Goal: Task Accomplishment & Management: Manage account settings

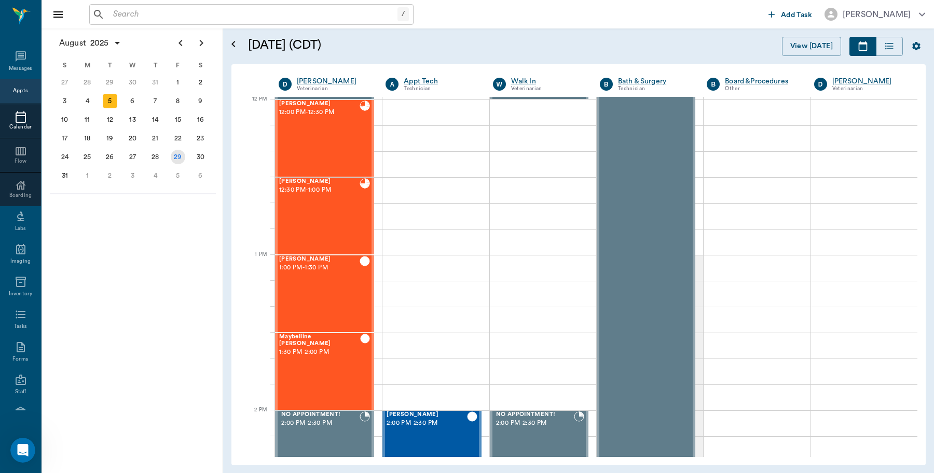
click at [173, 152] on div "29" at bounding box center [178, 157] width 15 height 15
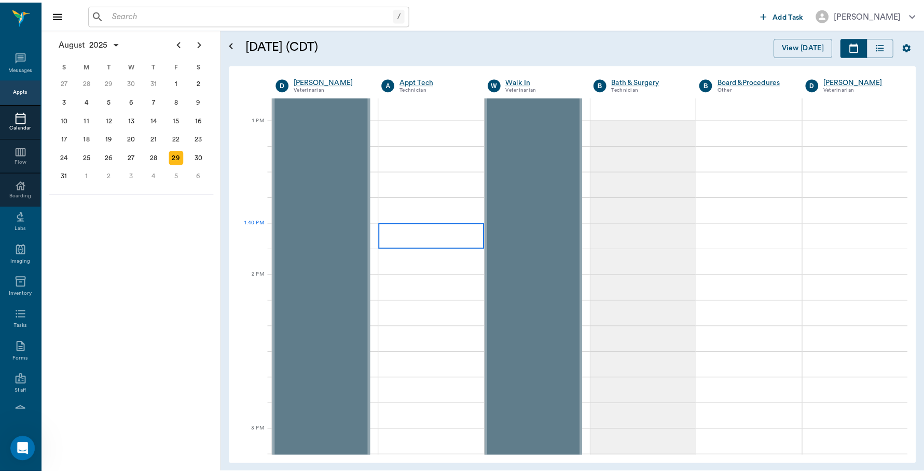
scroll to position [713, 0]
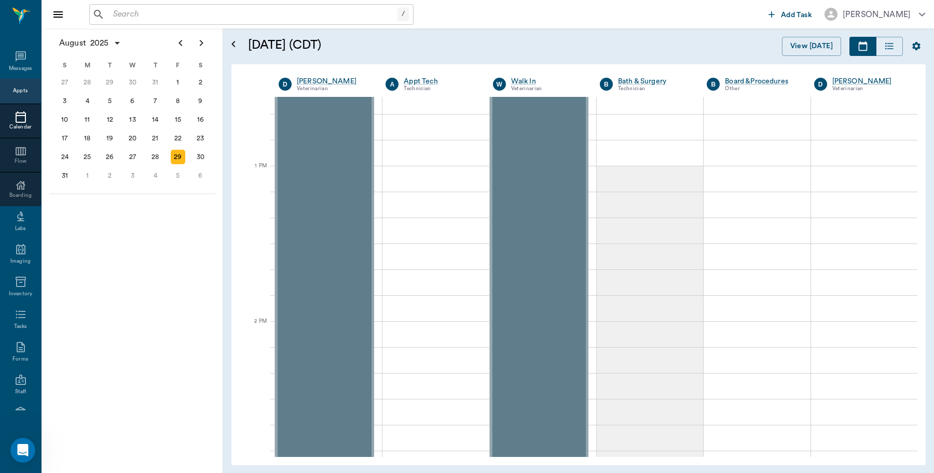
click at [164, 17] on input "text" at bounding box center [253, 14] width 288 height 15
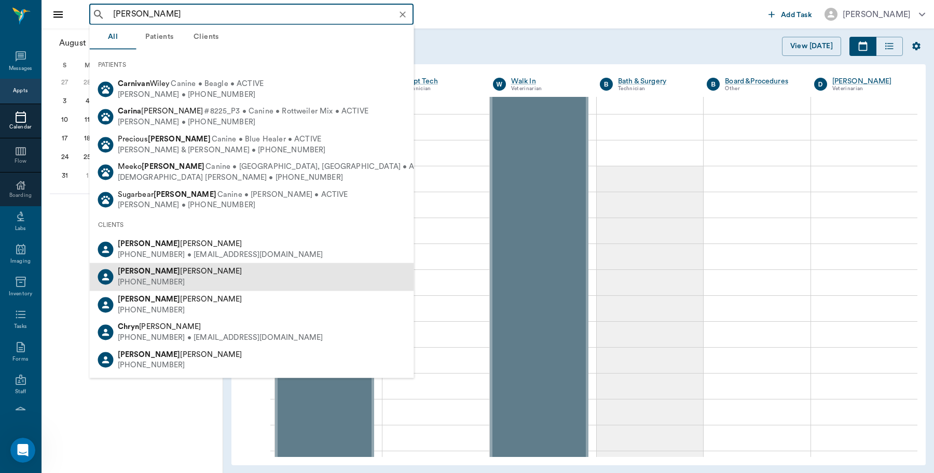
click at [171, 282] on div "Caryn Watson (903) 513-7708" at bounding box center [252, 276] width 324 height 27
type input "caryn"
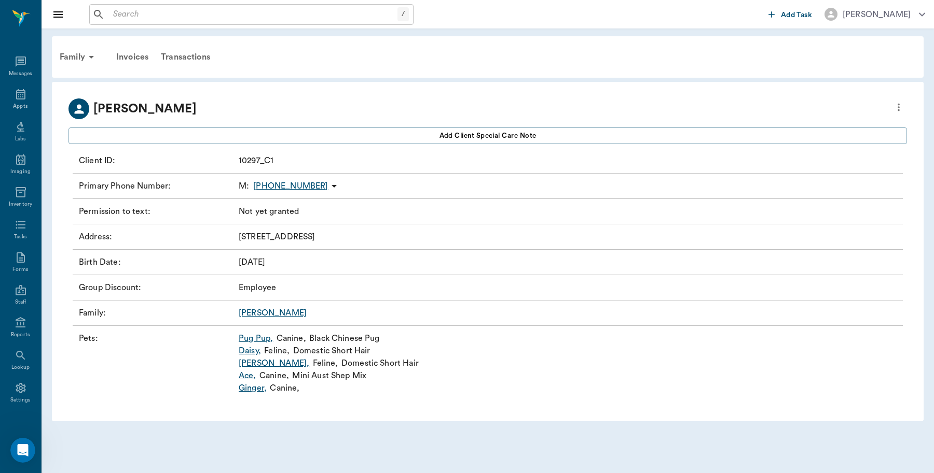
click at [259, 336] on link "Pug Pup ," at bounding box center [256, 338] width 34 height 12
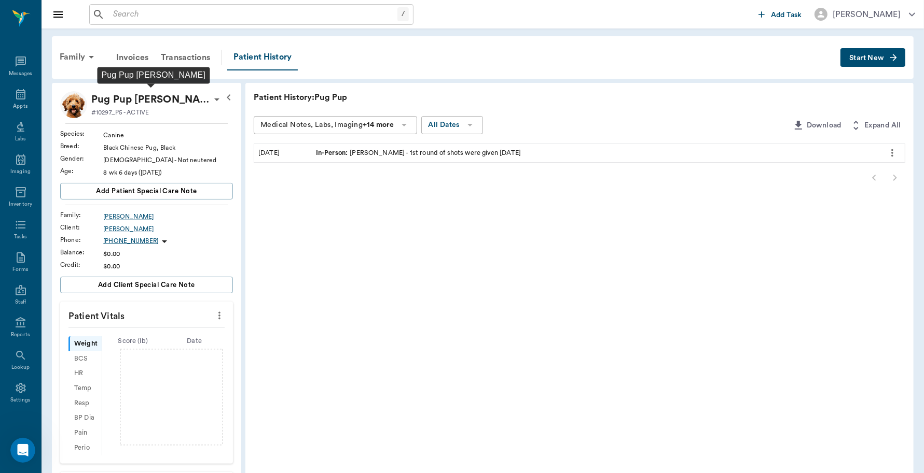
click at [203, 98] on p "Pug Pup McKinley-Watson" at bounding box center [150, 99] width 119 height 17
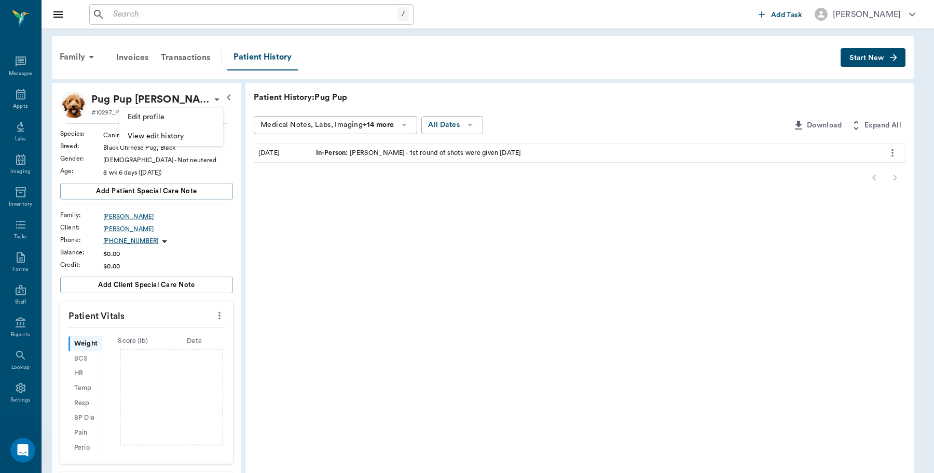
click at [159, 116] on span "Edit profile" at bounding box center [171, 117] width 87 height 11
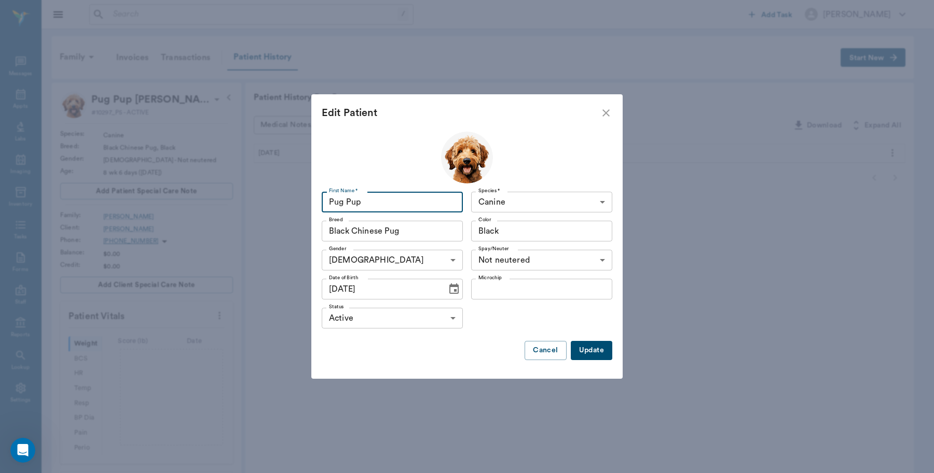
drag, startPoint x: 380, startPoint y: 198, endPoint x: 351, endPoint y: 206, distance: 30.2
click at [351, 206] on input "Pug Pup" at bounding box center [392, 202] width 141 height 21
type input "Pugsley"
click at [592, 351] on button "Update" at bounding box center [590, 350] width 41 height 19
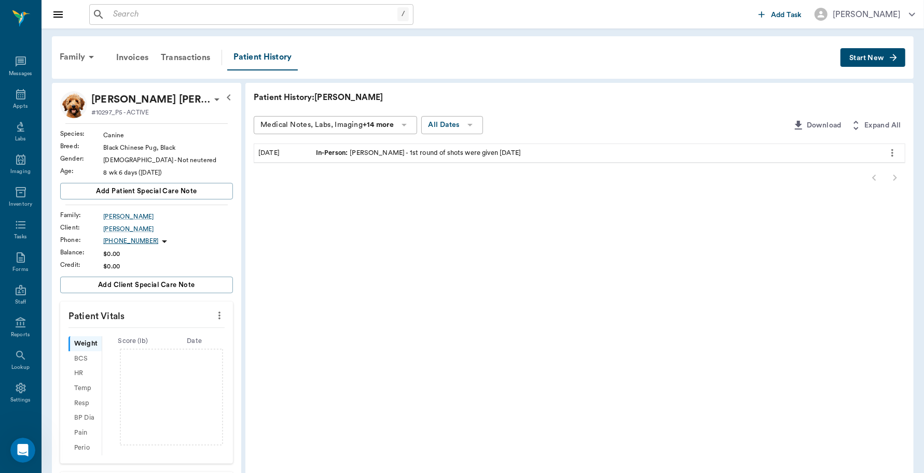
click at [81, 343] on div "Weight" at bounding box center [84, 344] width 33 height 15
click at [220, 317] on icon "more" at bounding box center [219, 316] width 11 height 12
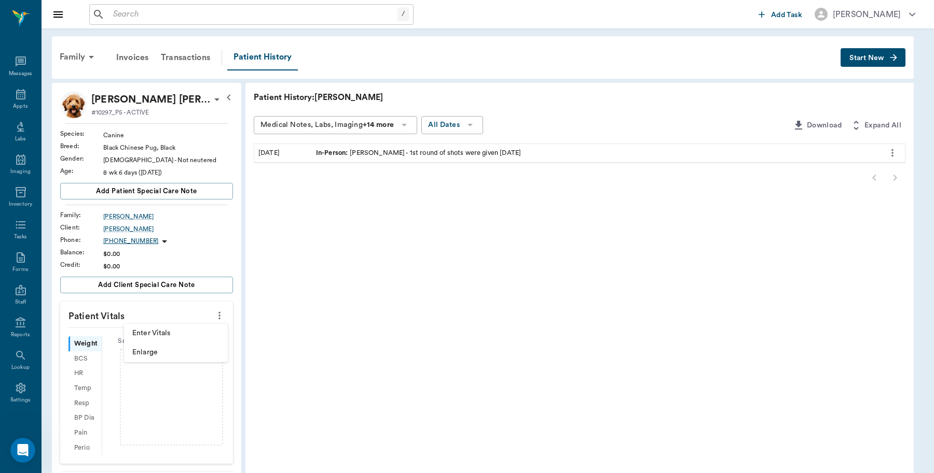
click at [167, 333] on span "Enter Vitals" at bounding box center [175, 333] width 87 height 11
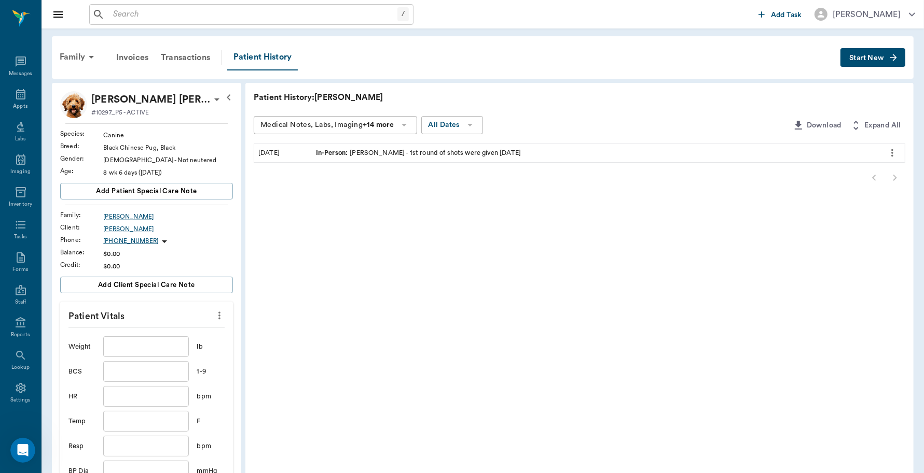
click at [458, 16] on div "/ ​" at bounding box center [421, 14] width 665 height 21
click at [472, 47] on div "Family Invoices Transactions Patient History" at bounding box center [446, 58] width 787 height 26
click at [13, 105] on div "Appts" at bounding box center [20, 107] width 15 height 8
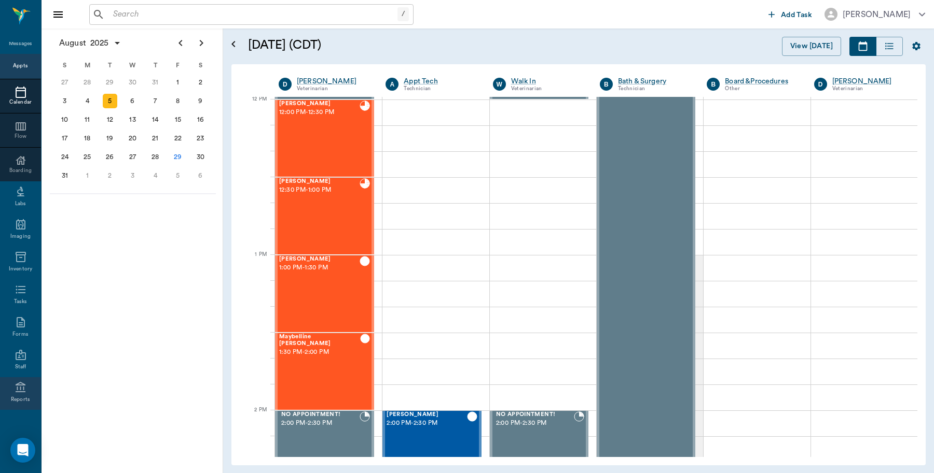
scroll to position [92, 0]
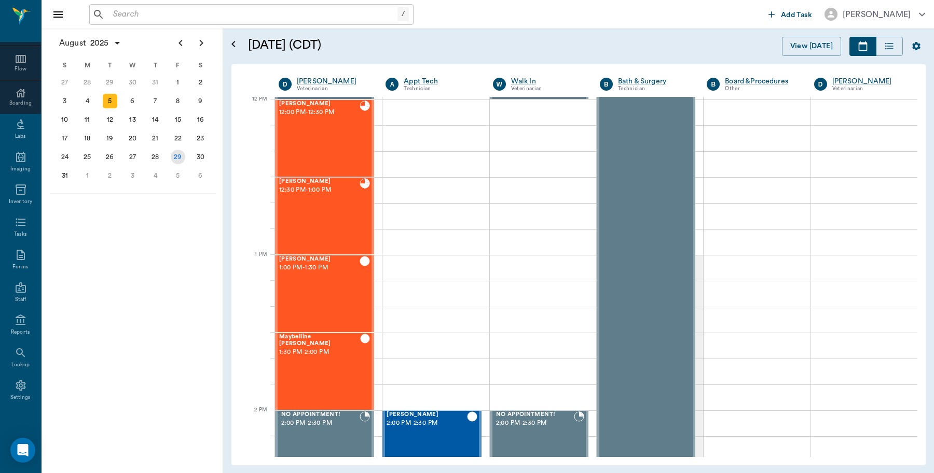
click at [179, 159] on div "29" at bounding box center [178, 157] width 15 height 15
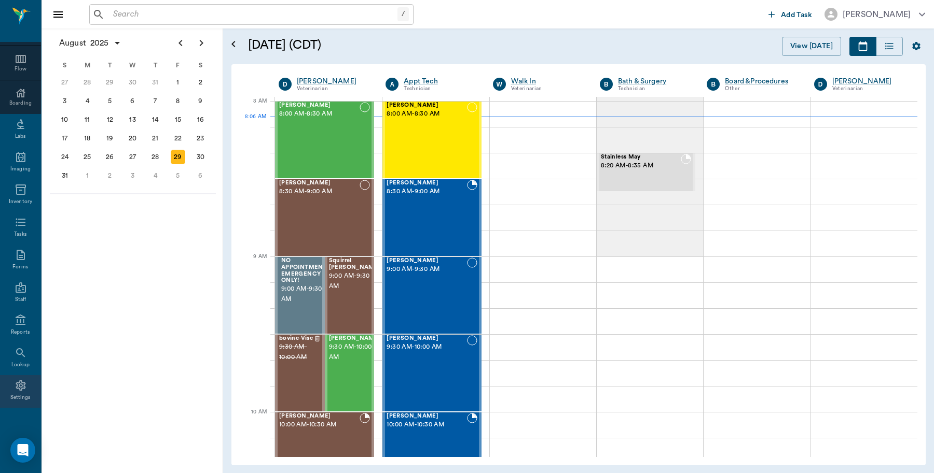
click at [9, 392] on div "Settings" at bounding box center [20, 391] width 41 height 33
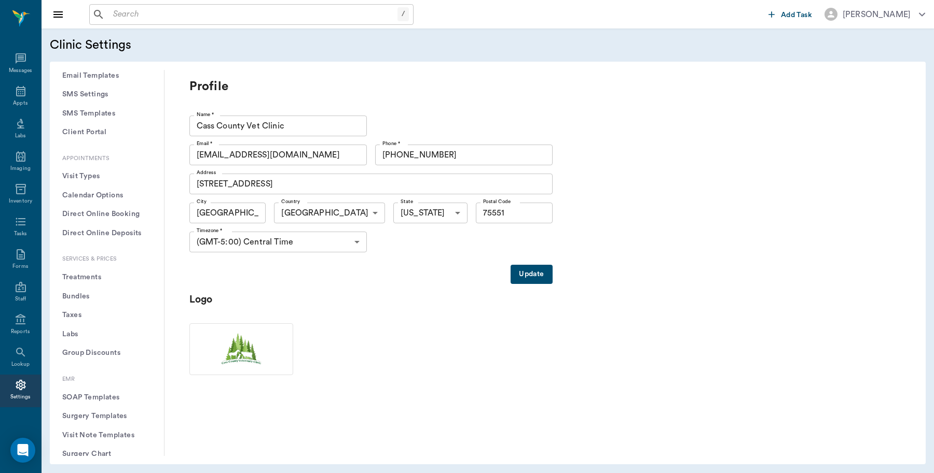
scroll to position [194, 0]
click at [100, 273] on button "Treatments" at bounding box center [107, 276] width 98 height 19
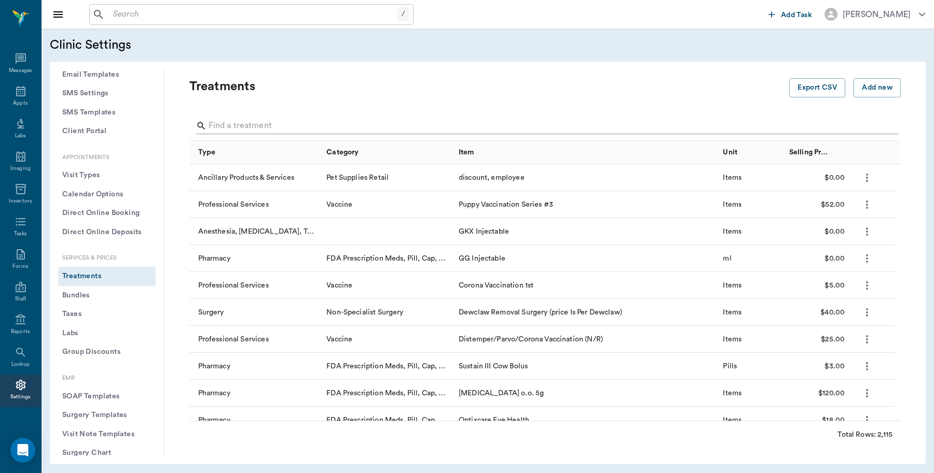
click at [285, 120] on input "Search" at bounding box center [545, 126] width 674 height 17
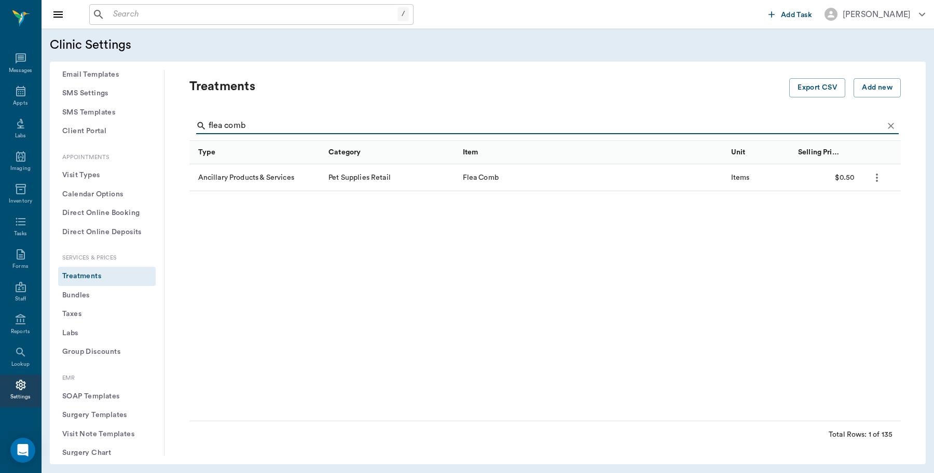
type input "flea comb"
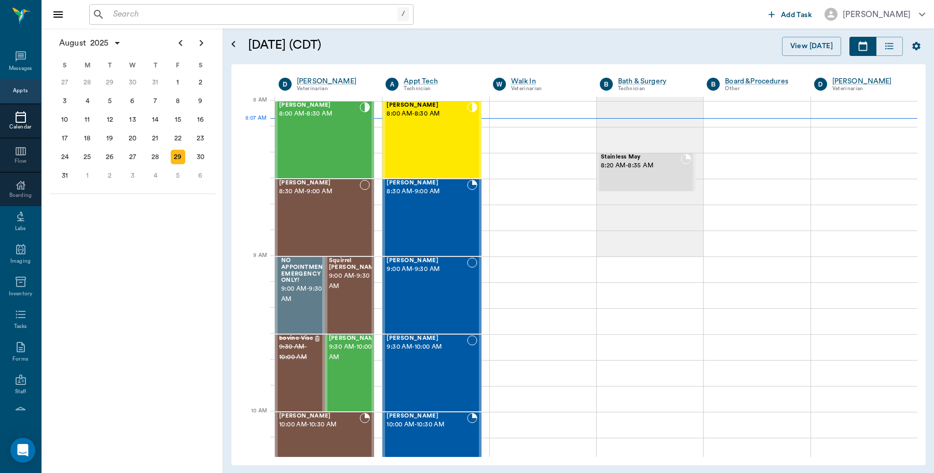
scroll to position [1, 0]
click at [290, 120] on div "Ruthie Smith 8:00 AM - 8:30 AM" at bounding box center [319, 139] width 80 height 76
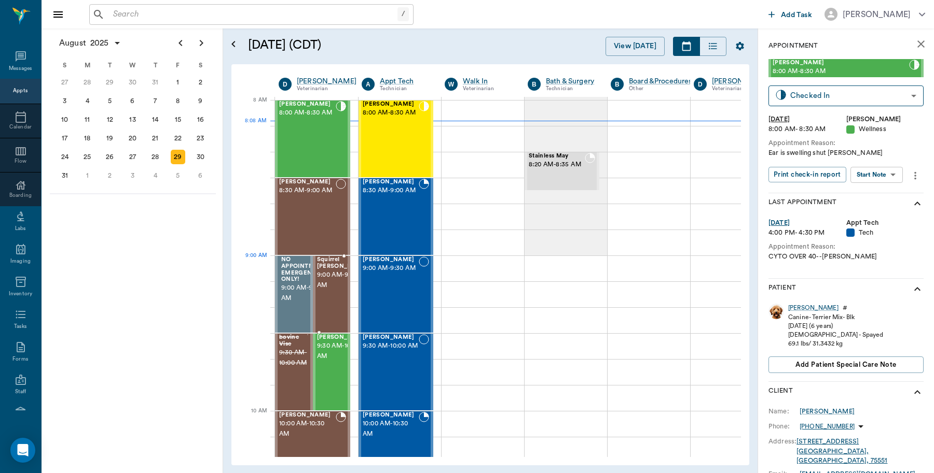
click at [329, 279] on span "9:00 AM - 9:30 AM" at bounding box center [343, 280] width 52 height 21
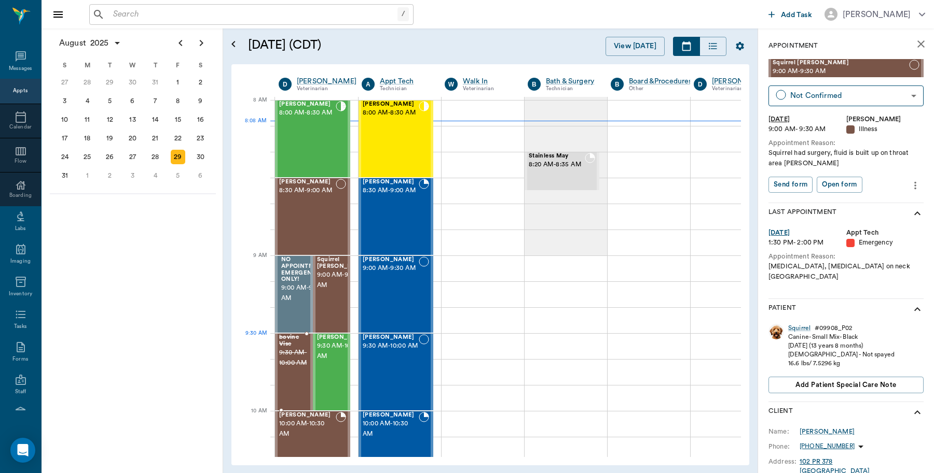
click at [289, 352] on span "9:30 AM - 10:00 AM" at bounding box center [293, 358] width 28 height 21
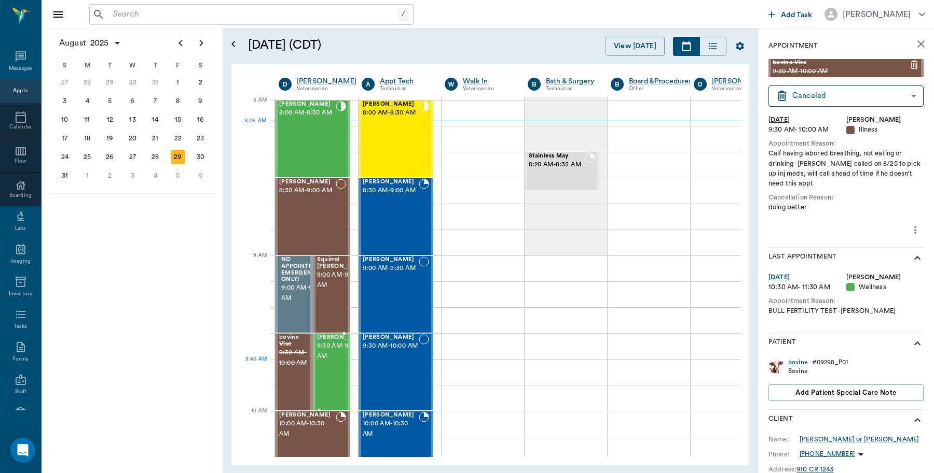
click at [318, 362] on span "9:30 AM - 10:00 AM" at bounding box center [343, 351] width 52 height 21
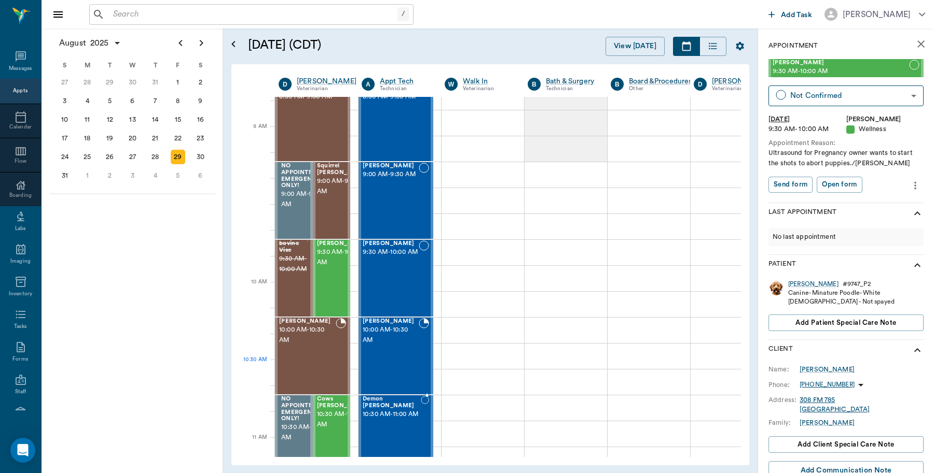
scroll to position [131, 0]
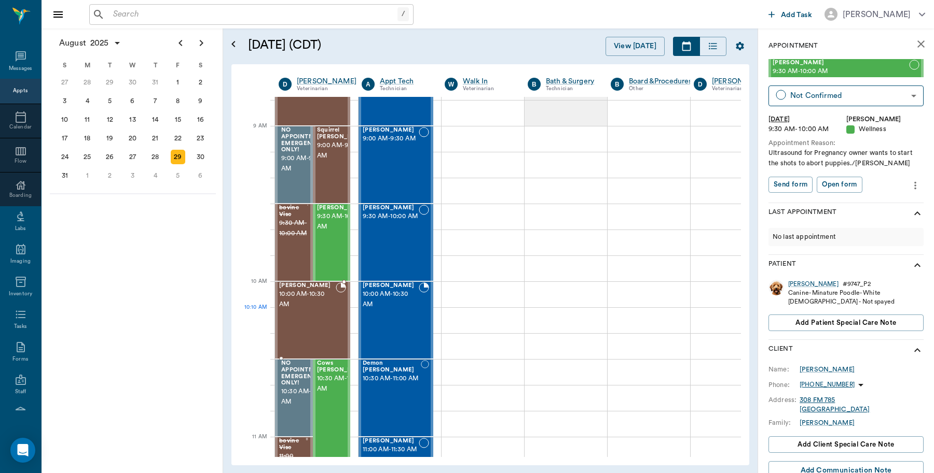
click at [336, 316] on div at bounding box center [341, 321] width 10 height 76
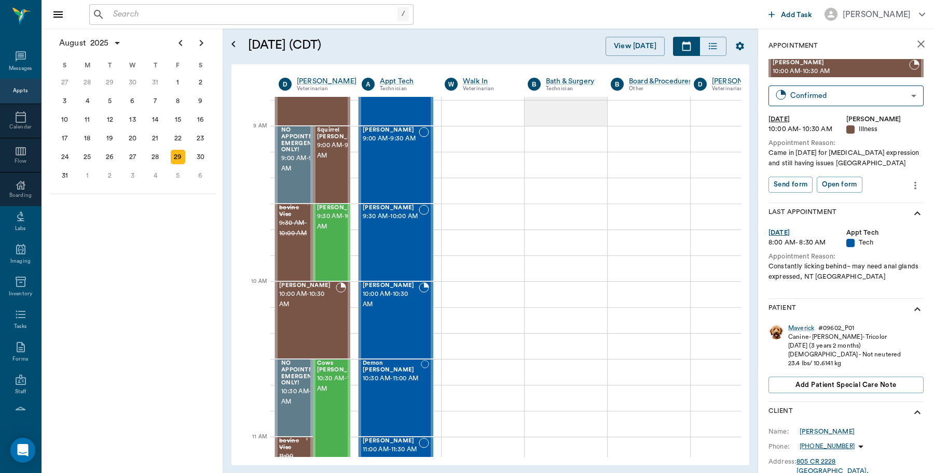
click at [215, 17] on input "text" at bounding box center [253, 14] width 288 height 15
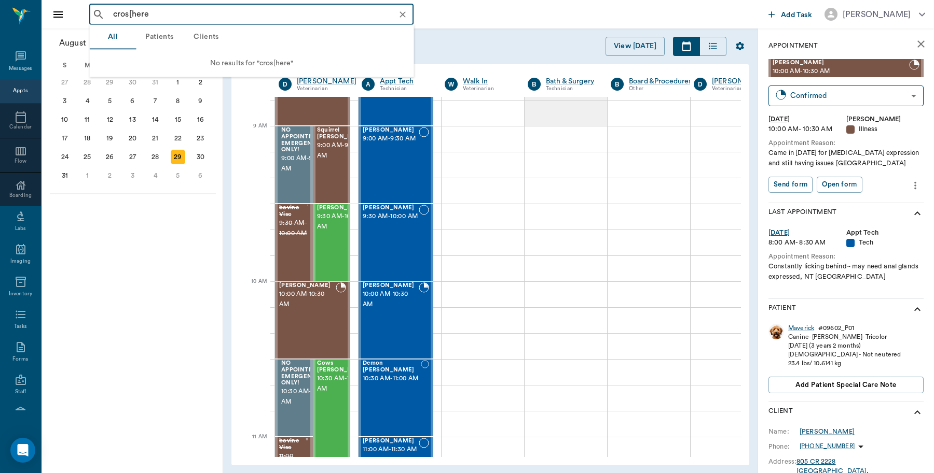
drag, startPoint x: 128, startPoint y: 13, endPoint x: 138, endPoint y: 11, distance: 10.1
click at [129, 13] on input "cros[here" at bounding box center [259, 14] width 301 height 15
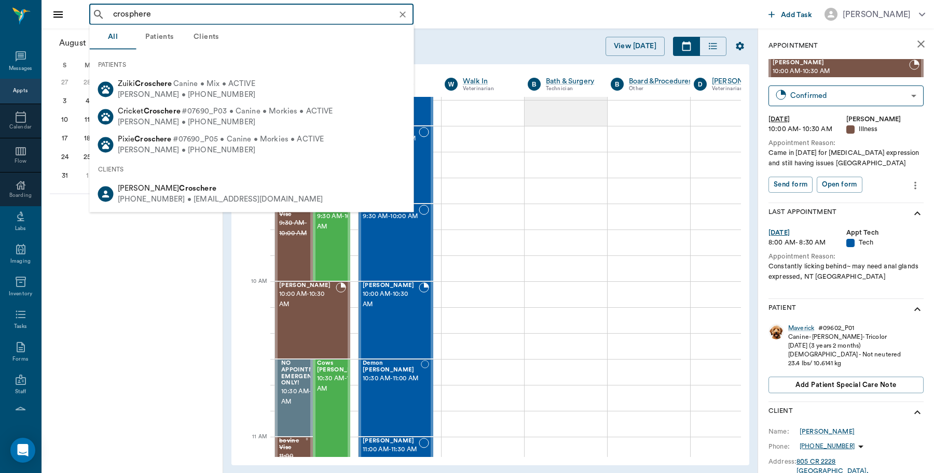
click at [113, 11] on input "crosphere" at bounding box center [259, 14] width 301 height 15
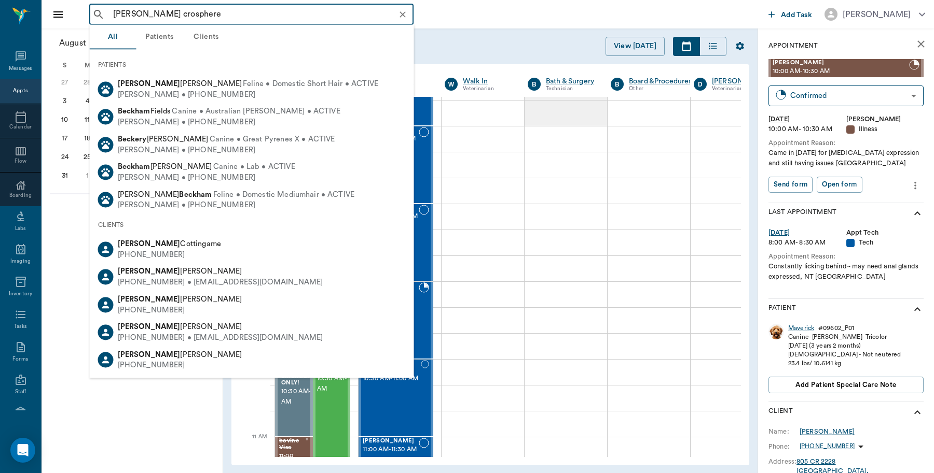
drag, startPoint x: 135, startPoint y: 12, endPoint x: 84, endPoint y: 17, distance: 51.1
click at [60, 16] on div "becky crosphere ​ Add Task Dr. Bert Ellsworth" at bounding box center [487, 14] width 892 height 29
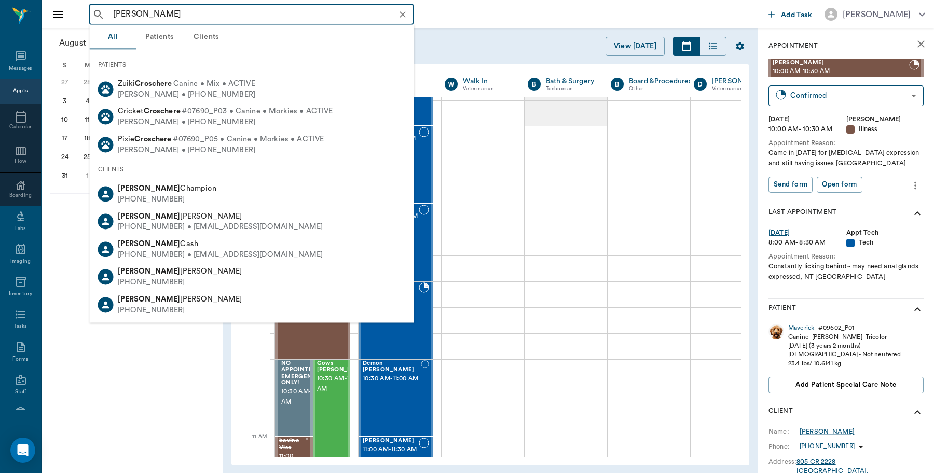
drag, startPoint x: 143, startPoint y: 10, endPoint x: 106, endPoint y: 9, distance: 36.3
click at [106, 9] on div "rebecca crosphere ​" at bounding box center [251, 14] width 324 height 21
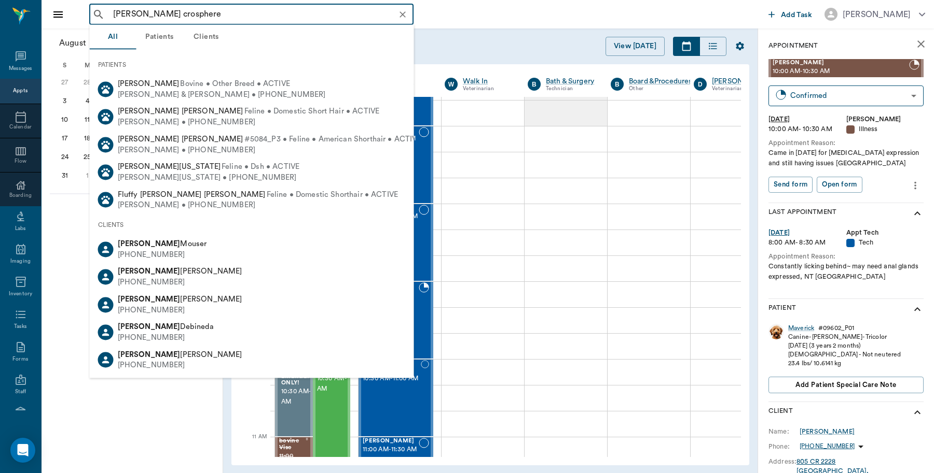
drag, startPoint x: 188, startPoint y: 13, endPoint x: 47, endPoint y: 2, distance: 141.1
click at [47, 2] on div "tom crosphere ​ Add Task Dr. Bert Ellsworth" at bounding box center [487, 14] width 892 height 29
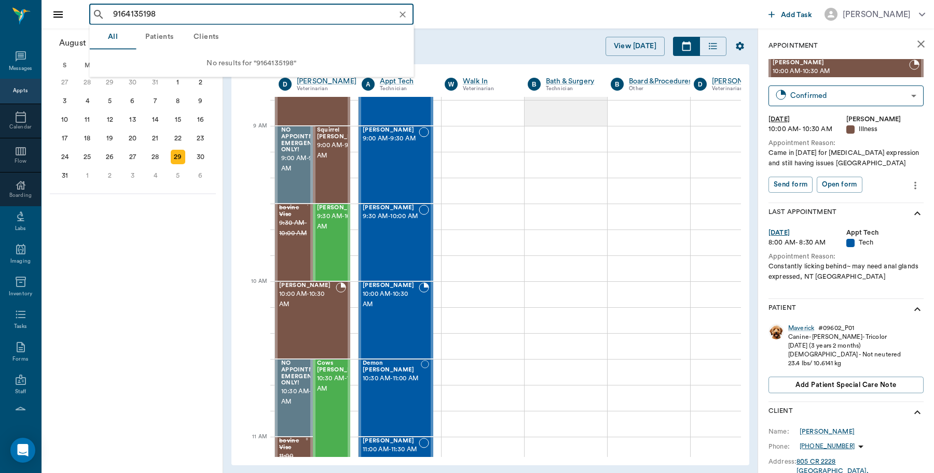
type input "9164135198"
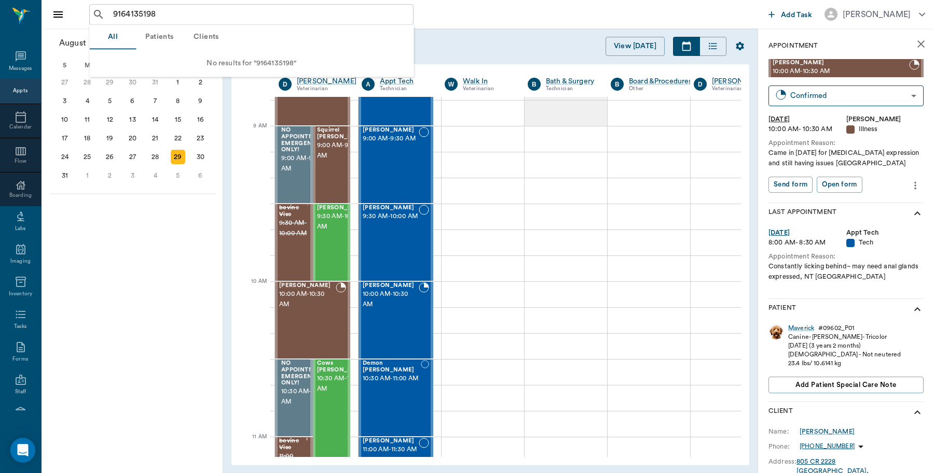
click at [208, 37] on button "Clients" at bounding box center [206, 37] width 47 height 25
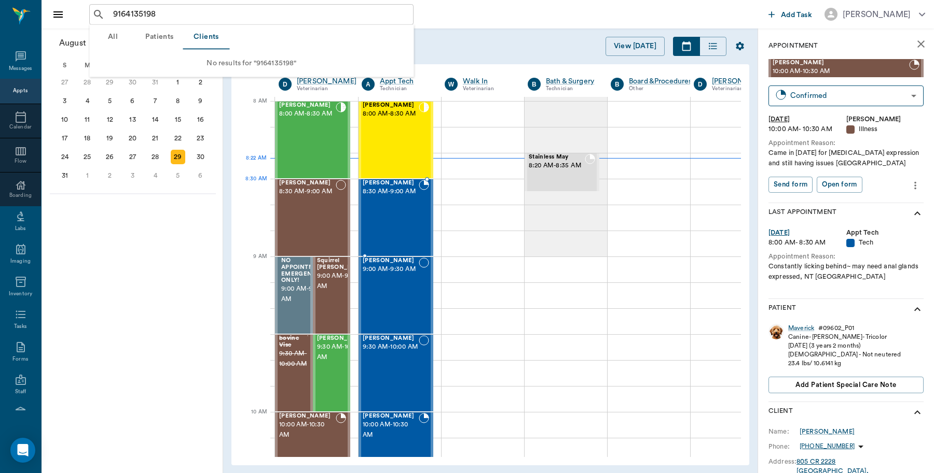
click at [399, 197] on span "8:30 AM - 9:00 AM" at bounding box center [391, 192] width 56 height 10
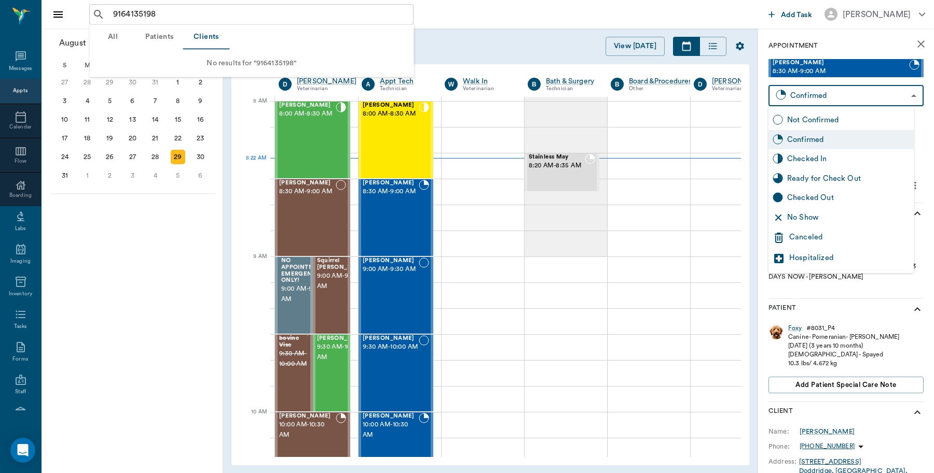
click at [835, 96] on body "9164135198 ​ Add Task Dr. Bert Ellsworth Nectar Messages Appts Calendar Flow Bo…" at bounding box center [467, 236] width 934 height 473
click at [813, 157] on div "Checked In" at bounding box center [848, 159] width 122 height 11
type input "CHECKED_IN"
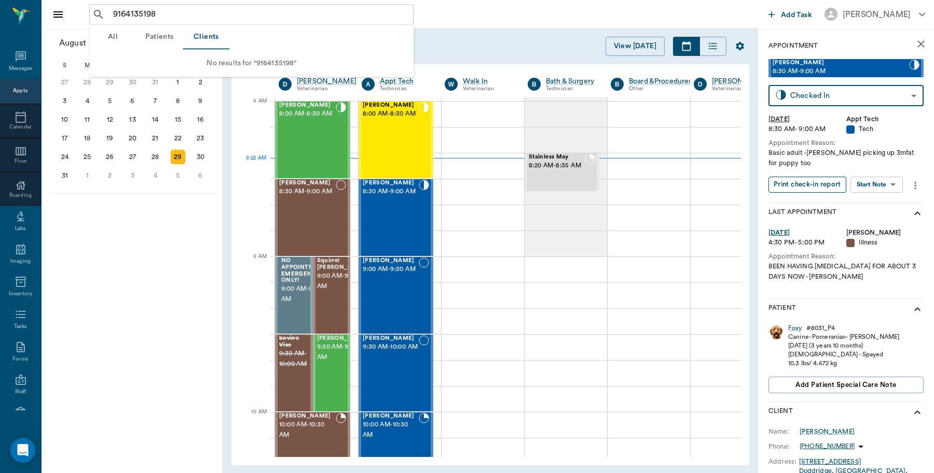
click at [786, 177] on button "Print check-in report" at bounding box center [807, 185] width 78 height 16
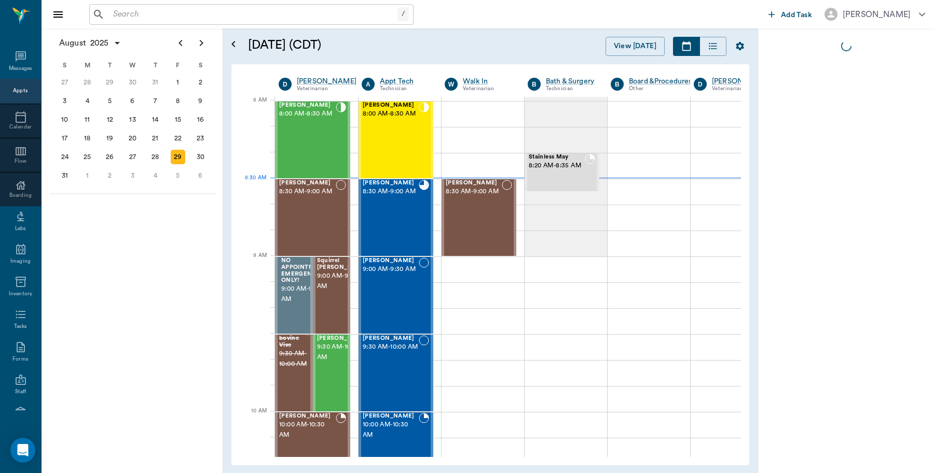
scroll to position [1, 1]
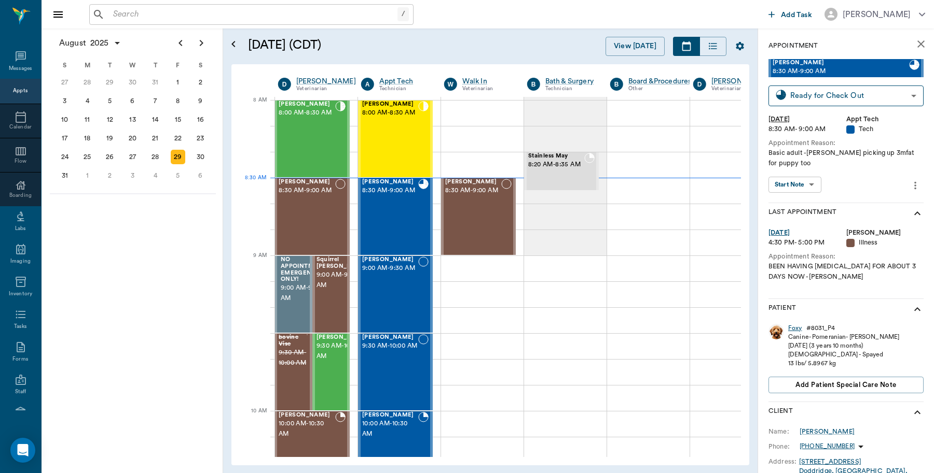
click at [792, 324] on div "Foxy" at bounding box center [795, 328] width 14 height 9
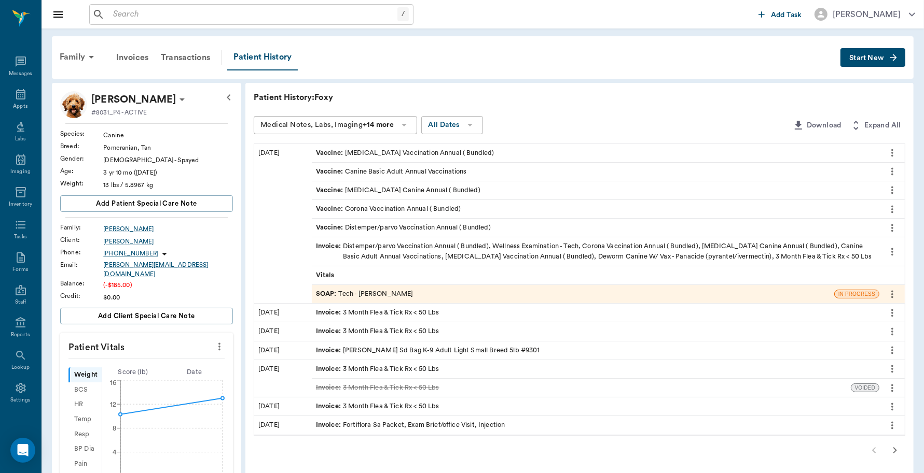
click at [415, 294] on div "SOAP : Tech - Hunter Graves" at bounding box center [573, 294] width 522 height 18
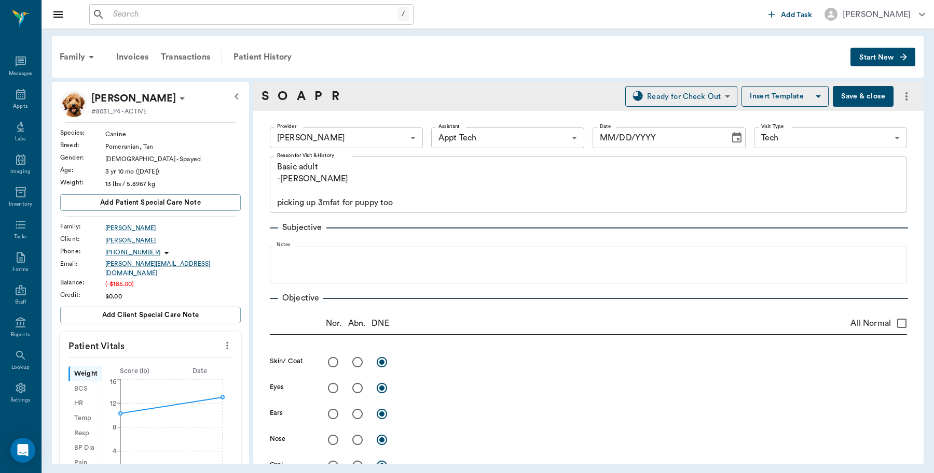
type input "682b670d8bdc6f7f8feef3db"
type input "63ec2f075fda476ae8351a4c"
type input "65d2be4f46e3a538d89b8c1a"
type textarea "Basic adult -jess picking up 3mfat for puppy too"
type input "08/29/2025"
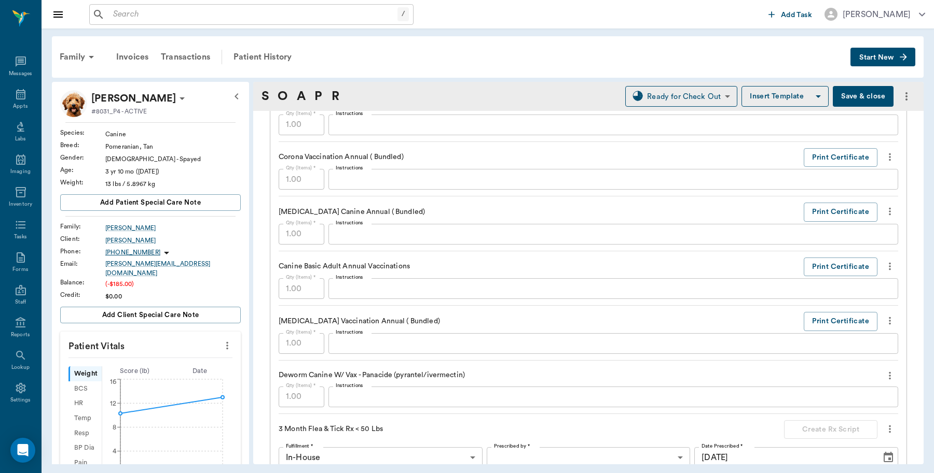
scroll to position [843, 0]
click at [814, 211] on button "Print Certificate" at bounding box center [840, 211] width 74 height 19
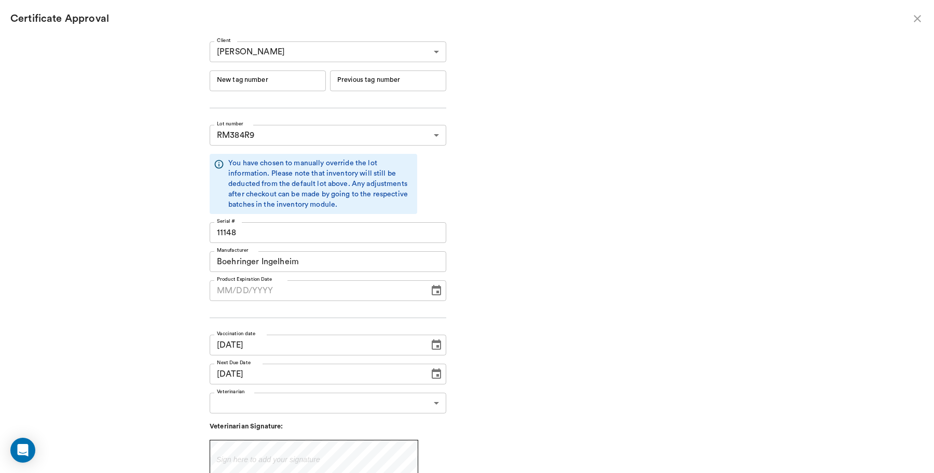
type input "06/19/2026"
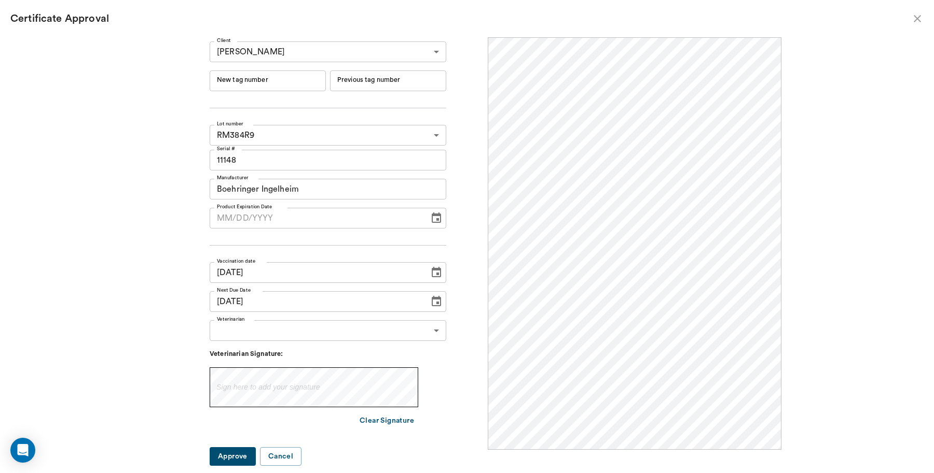
scroll to position [0, 0]
click at [270, 82] on input "New tag number" at bounding box center [268, 81] width 116 height 21
type input "251056"
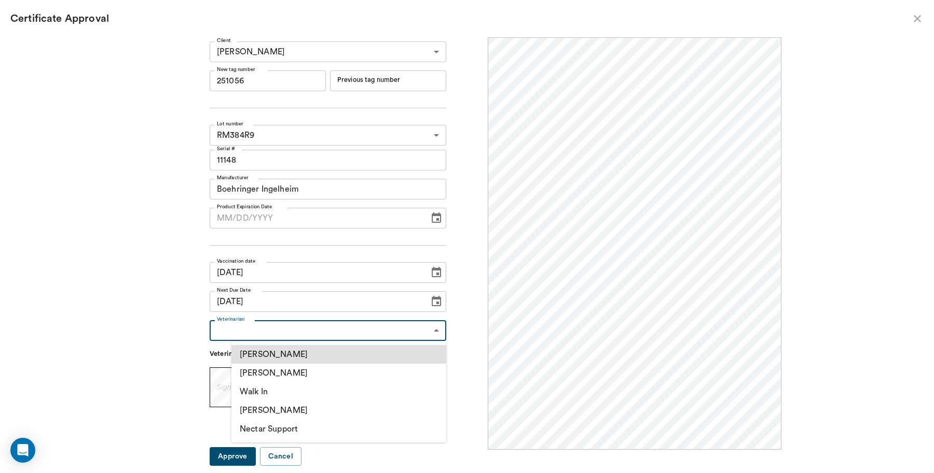
click at [337, 324] on body "/ ​ Add Task Dr. Bert Ellsworth Nectar Messages Appts Labs Imaging Inventory Ta…" at bounding box center [467, 236] width 934 height 473
click at [305, 372] on li "[PERSON_NAME]" at bounding box center [338, 373] width 215 height 19
type input "63ec2f075fda476ae8351a4d"
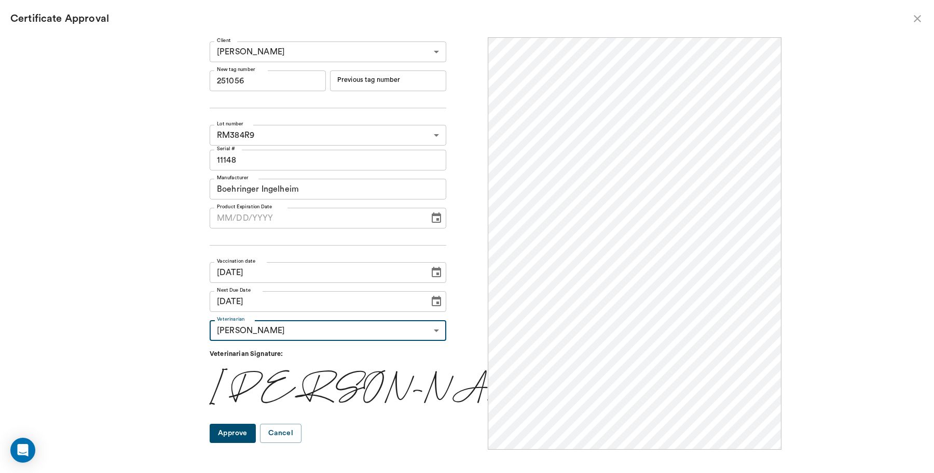
click at [256, 430] on button "Approve" at bounding box center [233, 433] width 46 height 19
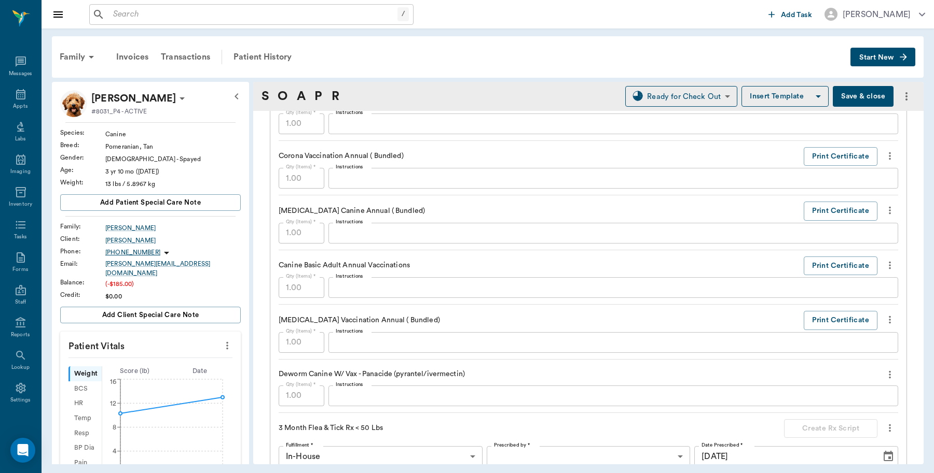
click at [835, 91] on button "Save & close" at bounding box center [862, 96] width 61 height 21
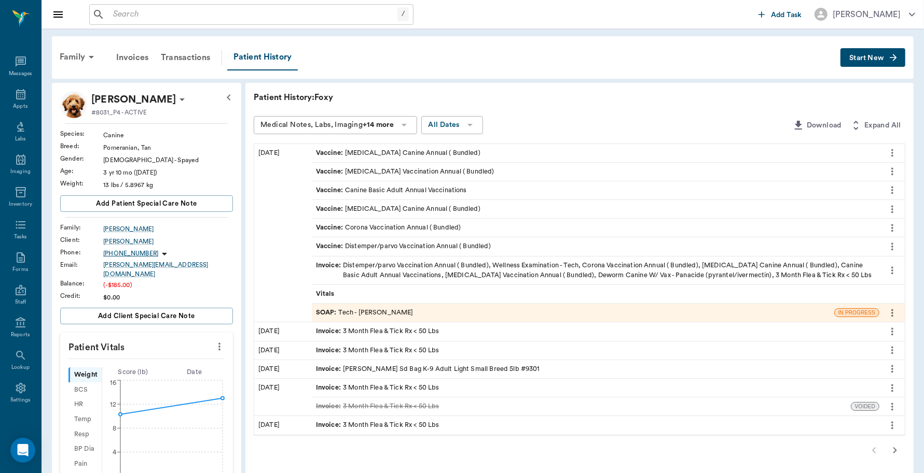
click at [491, 259] on div "Invoice : Distemper/parvo Vaccination Annual ( Bundled), Wellness Examination -…" at bounding box center [595, 271] width 567 height 28
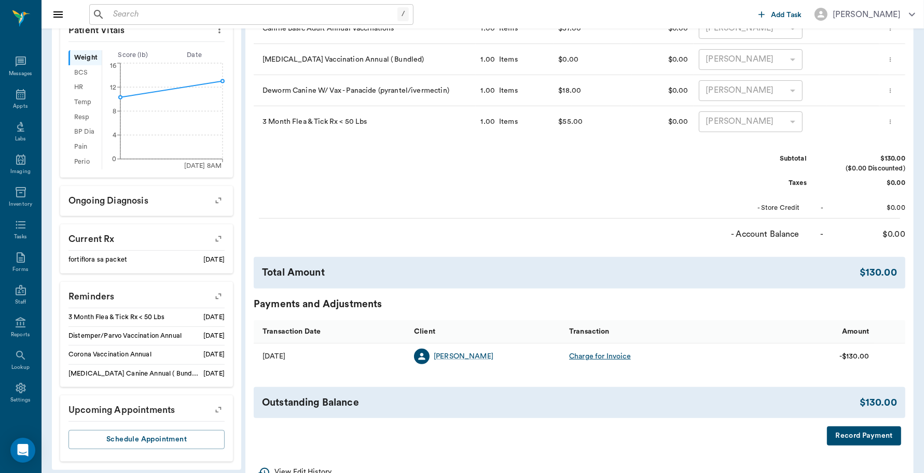
scroll to position [346, 0]
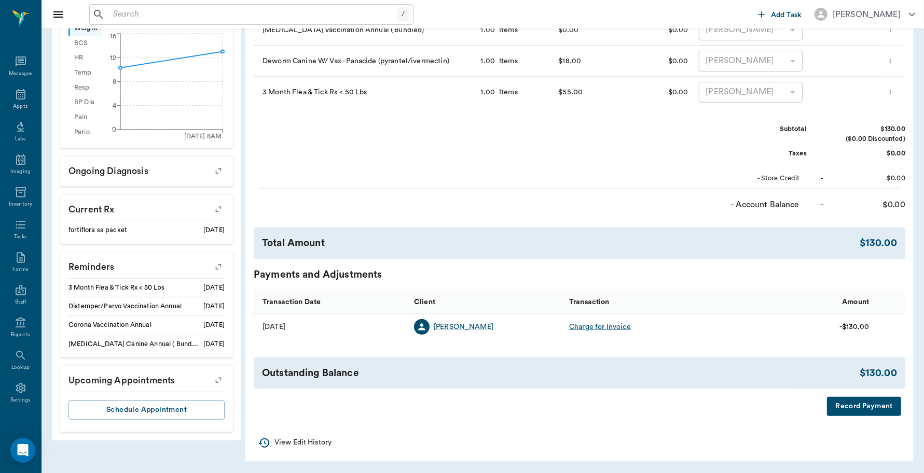
click at [857, 406] on button "Record Payment" at bounding box center [864, 406] width 74 height 19
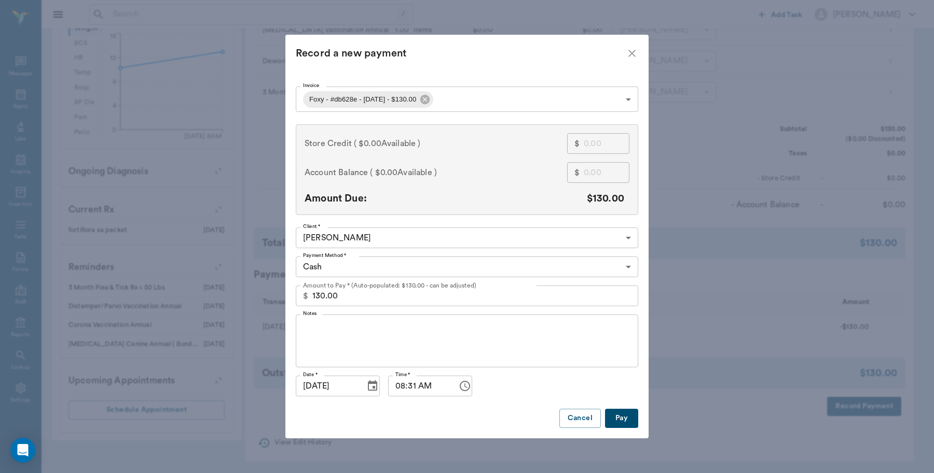
click at [411, 269] on body "/ ​ Add Task Dr. Bert Ellsworth Nectar Messages Appts Labs Imaging Inventory Ta…" at bounding box center [467, 64] width 934 height 820
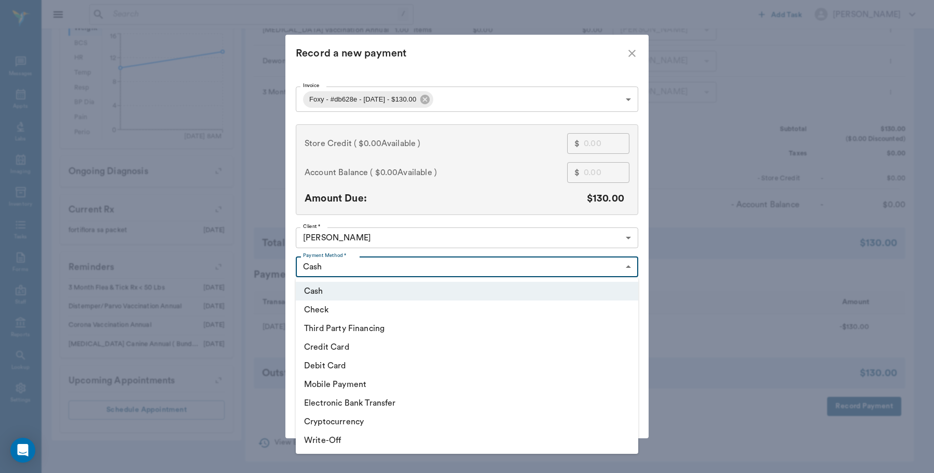
click at [363, 371] on li "Debit Card" at bounding box center [467, 366] width 342 height 19
type input "DEBIT_CARD"
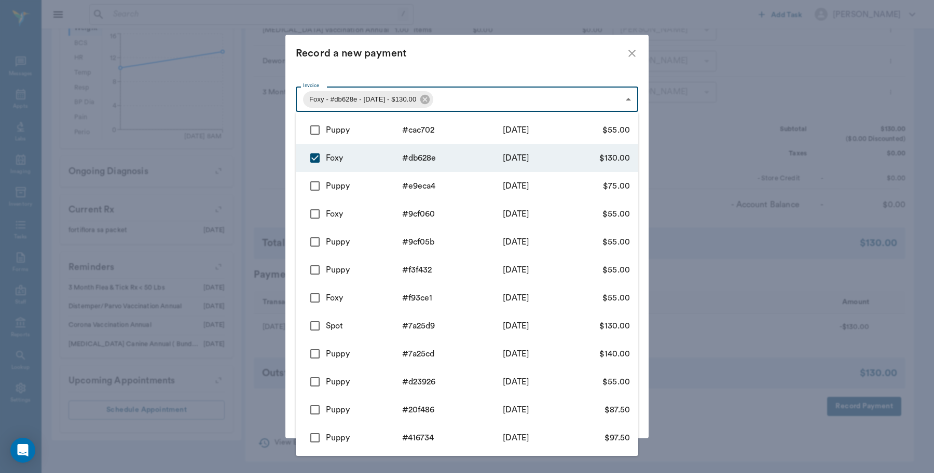
click at [508, 101] on body "/ ​ Add Task Dr. Bert Ellsworth Nectar Messages Appts Labs Imaging Inventory Ta…" at bounding box center [467, 64] width 934 height 820
click at [309, 131] on input "checkbox" at bounding box center [315, 130] width 22 height 22
checkbox input "true"
type input "68b1aa4a871c2331c6db628e,68b1aa74727924313fcac702"
type input "185.00"
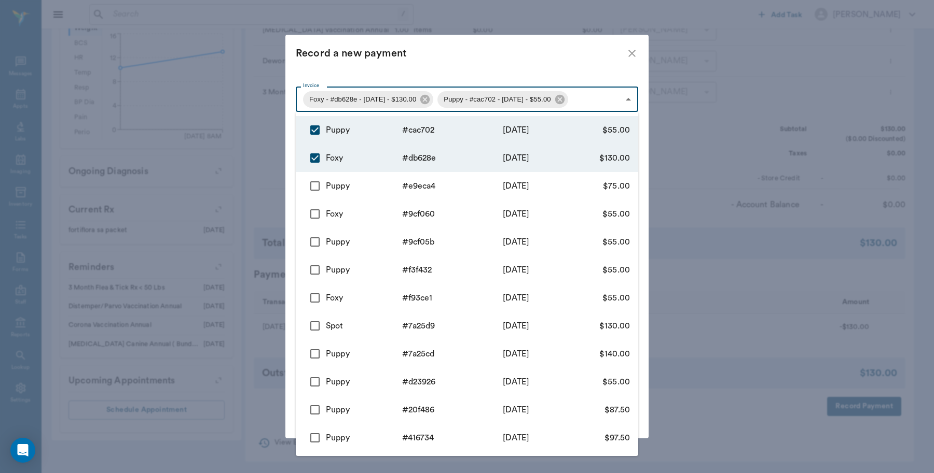
click at [566, 52] on div at bounding box center [467, 236] width 934 height 473
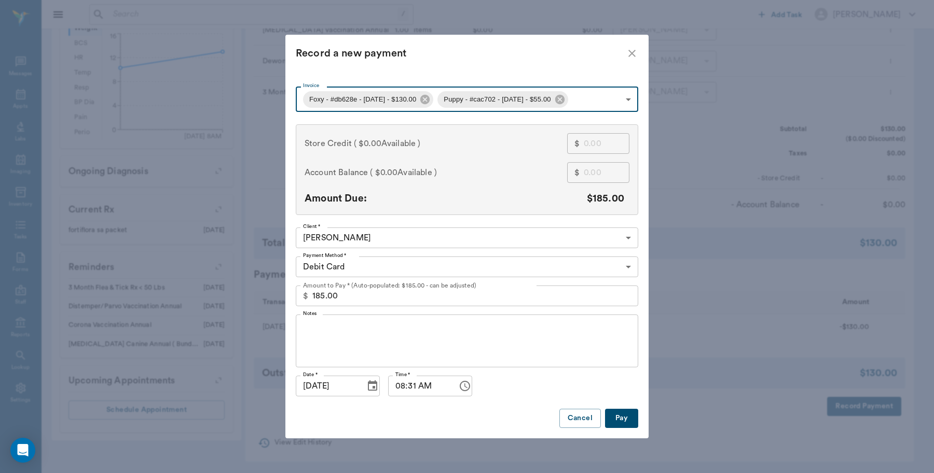
click at [632, 50] on icon "close" at bounding box center [631, 53] width 12 height 12
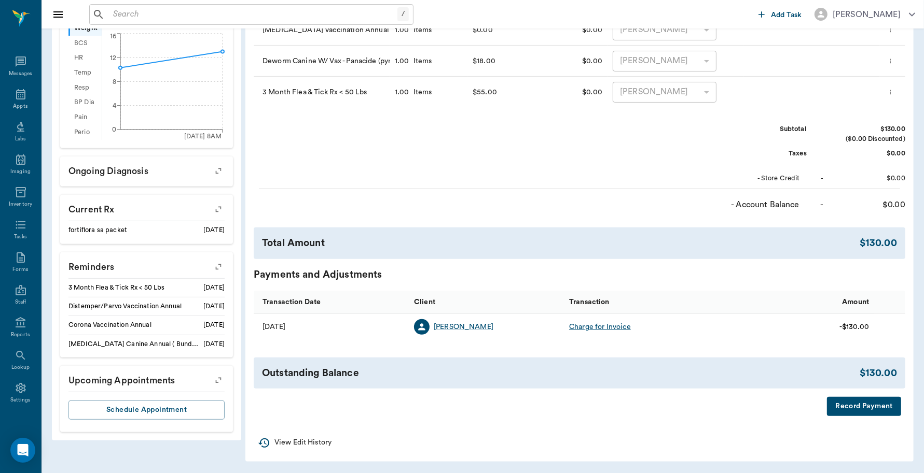
click at [859, 410] on button "Record Payment" at bounding box center [864, 406] width 74 height 19
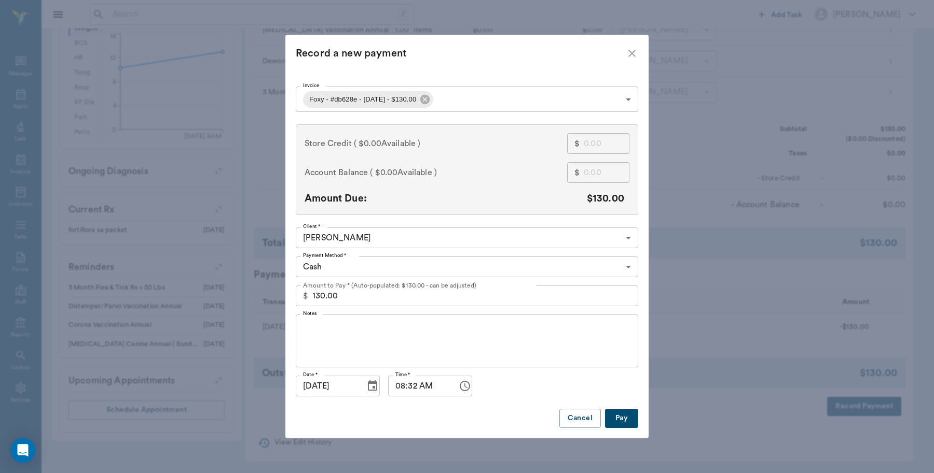
click at [559, 104] on body "/ ​ Add Task Dr. Bert Ellsworth Nectar Messages Appts Labs Imaging Inventory Ta…" at bounding box center [467, 64] width 934 height 820
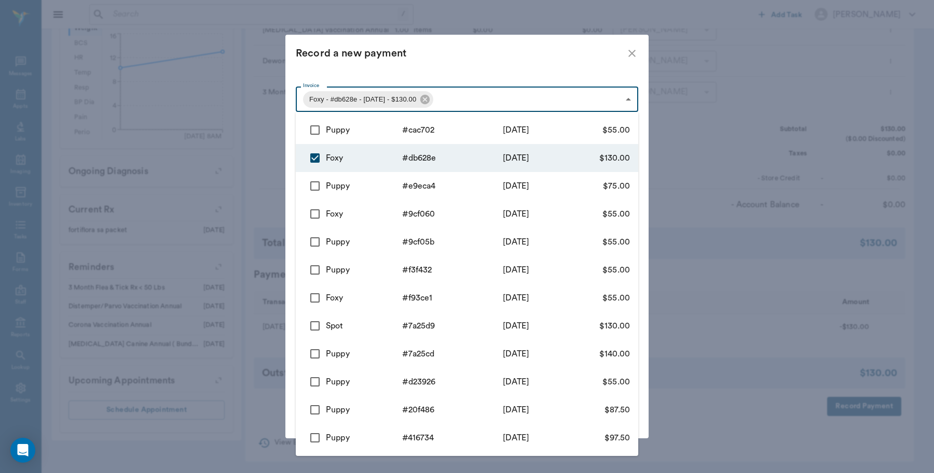
click at [311, 129] on input "checkbox" at bounding box center [315, 130] width 22 height 22
checkbox input "true"
type input "68b1aa4a871c2331c6db628e,68b1aa74727924313fcac702"
type input "185.00"
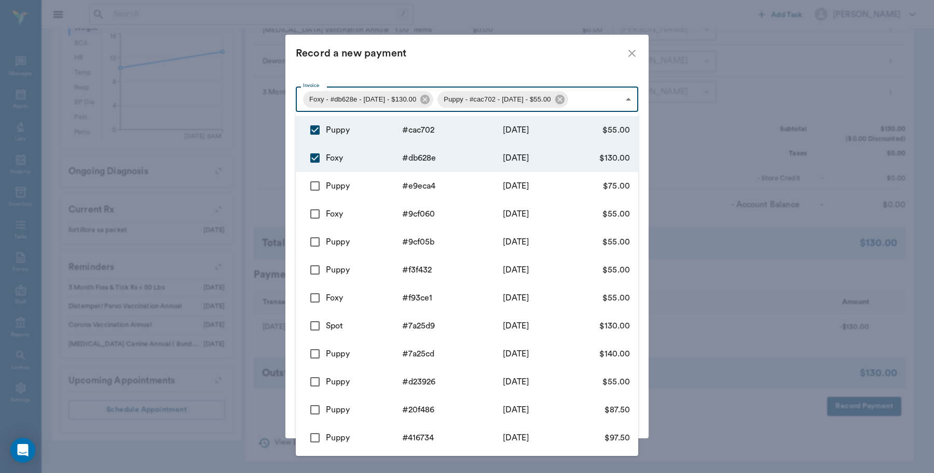
click at [576, 53] on div at bounding box center [467, 236] width 934 height 473
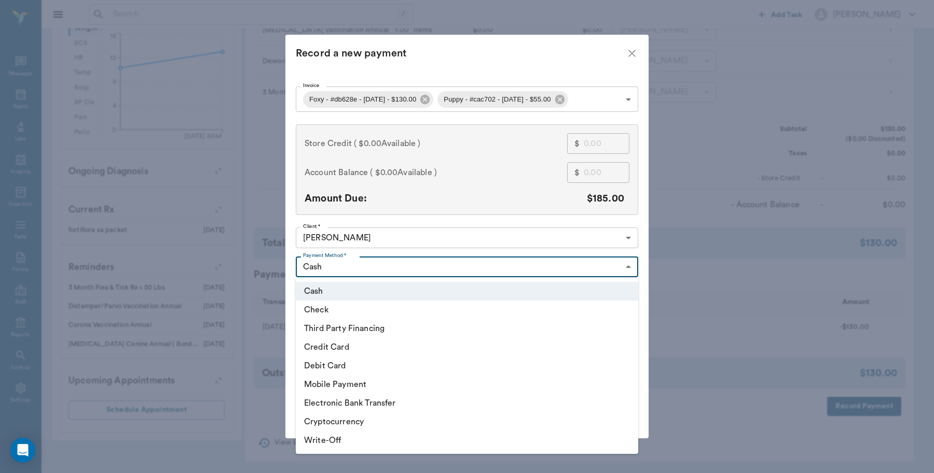
click at [362, 269] on body "/ ​ Add Task Dr. Bert Ellsworth Nectar Messages Appts Labs Imaging Inventory Ta…" at bounding box center [467, 64] width 934 height 820
click at [358, 362] on li "Debit Card" at bounding box center [467, 366] width 342 height 19
type input "DEBIT_CARD"
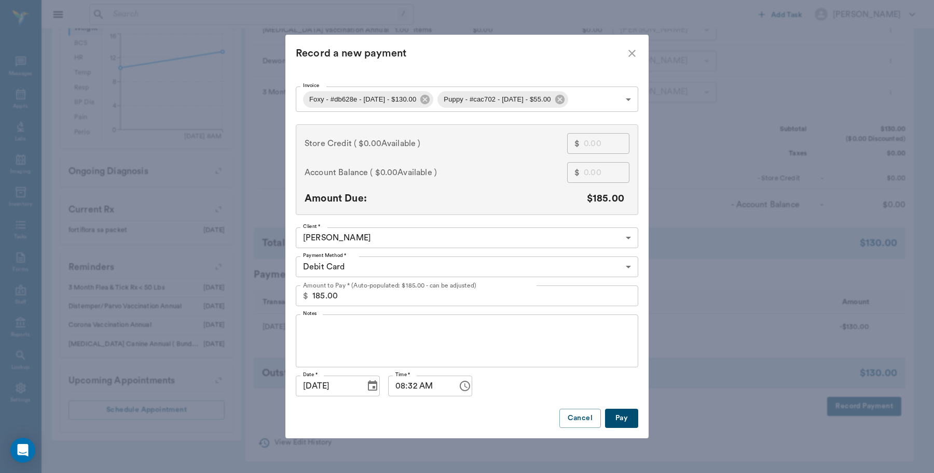
click at [618, 419] on button "Pay" at bounding box center [621, 418] width 33 height 19
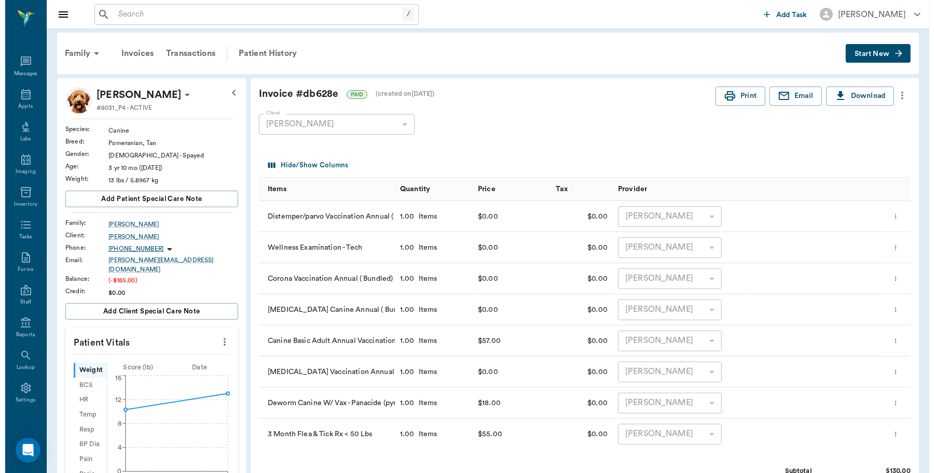
scroll to position [0, 0]
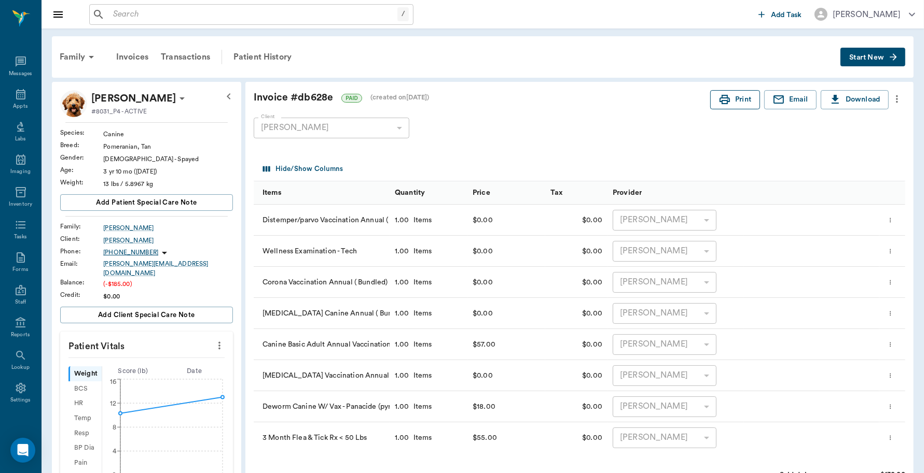
click at [721, 99] on icon "button" at bounding box center [724, 99] width 12 height 12
click at [68, 56] on div "Family" at bounding box center [78, 57] width 50 height 25
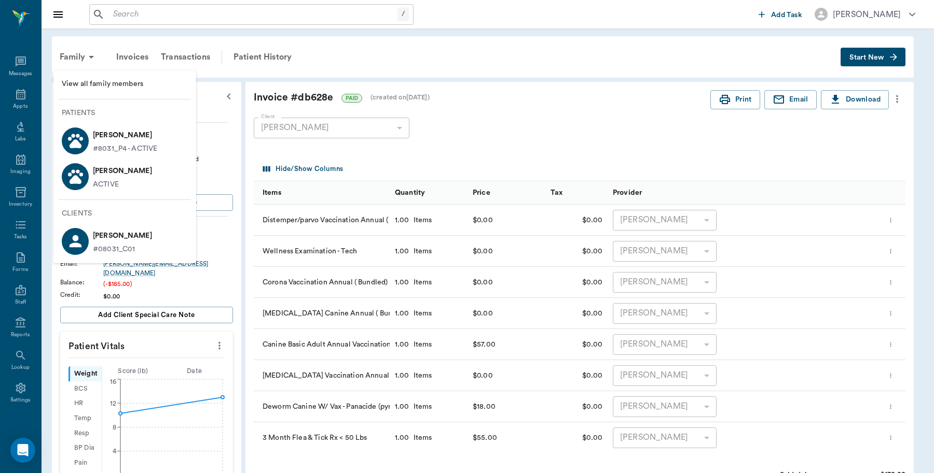
click at [112, 174] on p "Puppy Johnson" at bounding box center [122, 171] width 59 height 17
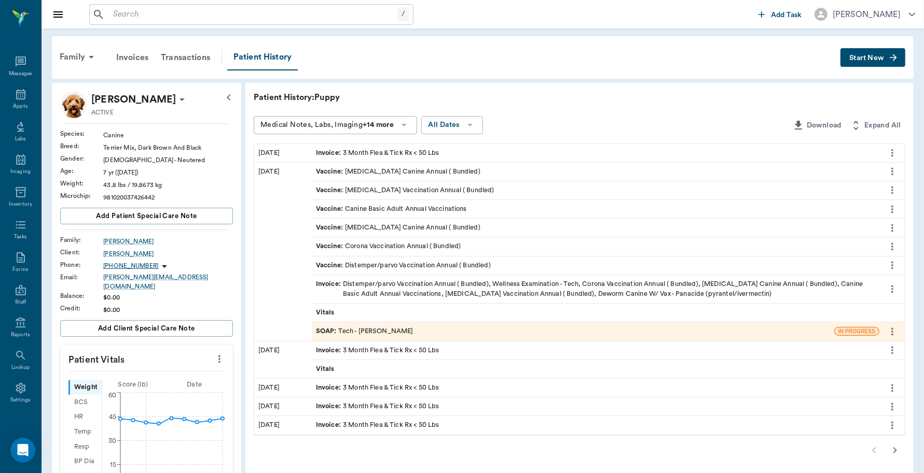
click at [386, 151] on div "Invoice : 3 Month Flea & Tick Rx < 50 Lbs" at bounding box center [377, 153] width 123 height 10
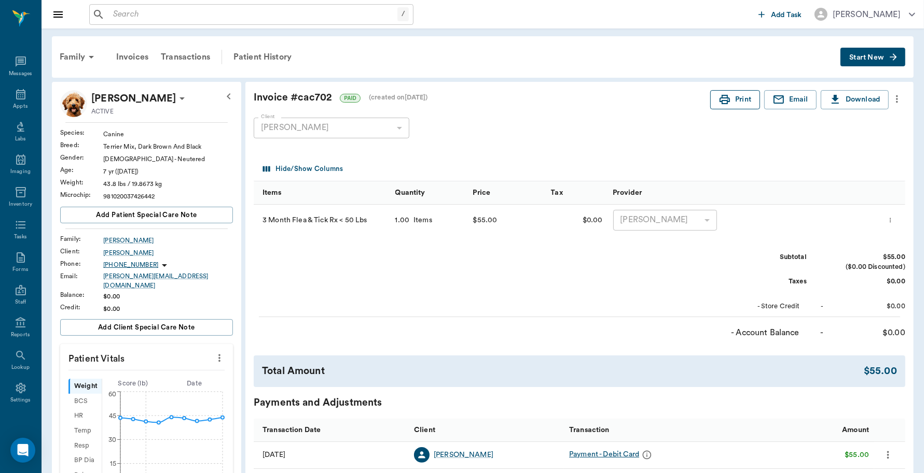
click at [737, 100] on button "Print" at bounding box center [735, 99] width 50 height 19
click at [189, 51] on div "Transactions" at bounding box center [186, 57] width 62 height 25
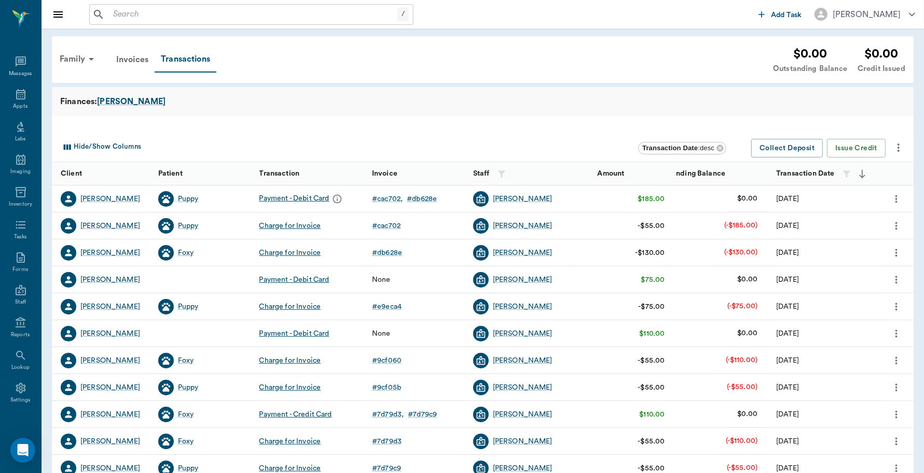
click at [898, 201] on icon "more" at bounding box center [895, 199] width 11 height 12
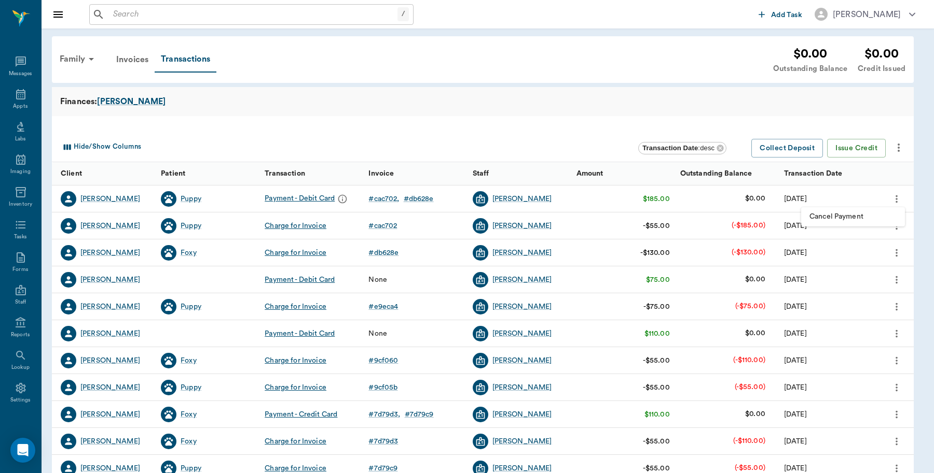
click at [525, 75] on div at bounding box center [467, 236] width 934 height 473
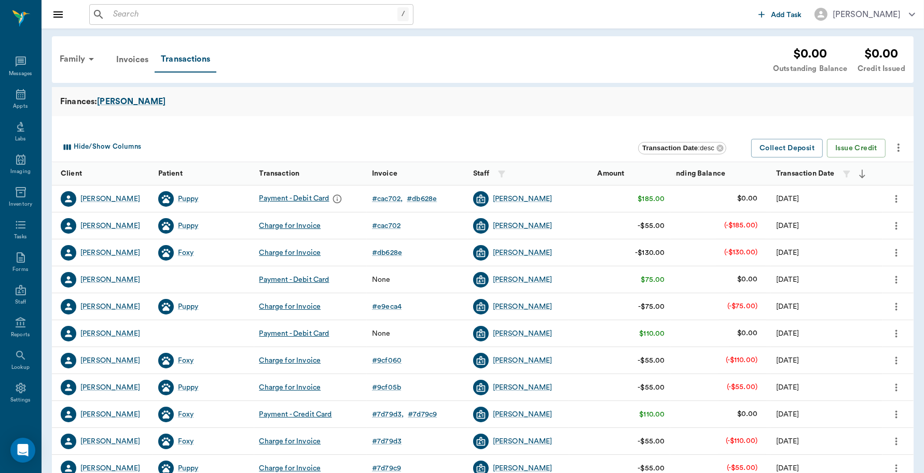
click at [895, 199] on icon "more" at bounding box center [895, 199] width 11 height 12
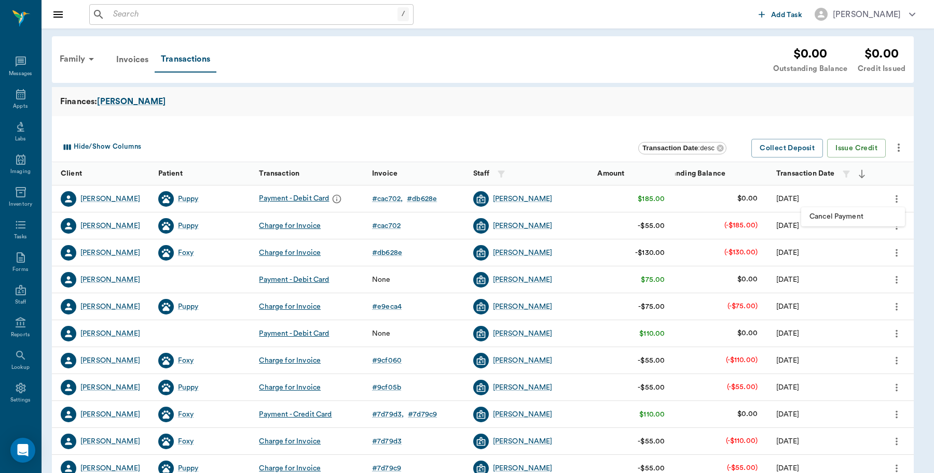
click at [452, 90] on div at bounding box center [467, 236] width 934 height 473
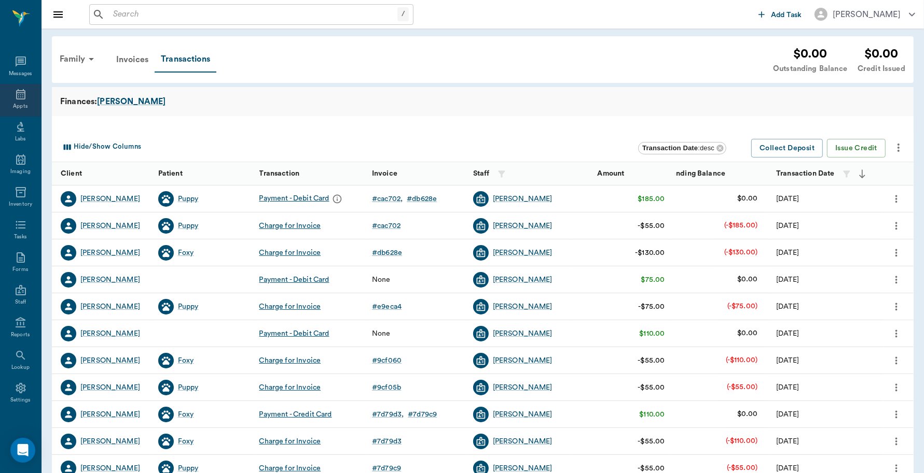
click at [15, 96] on icon at bounding box center [21, 94] width 12 height 12
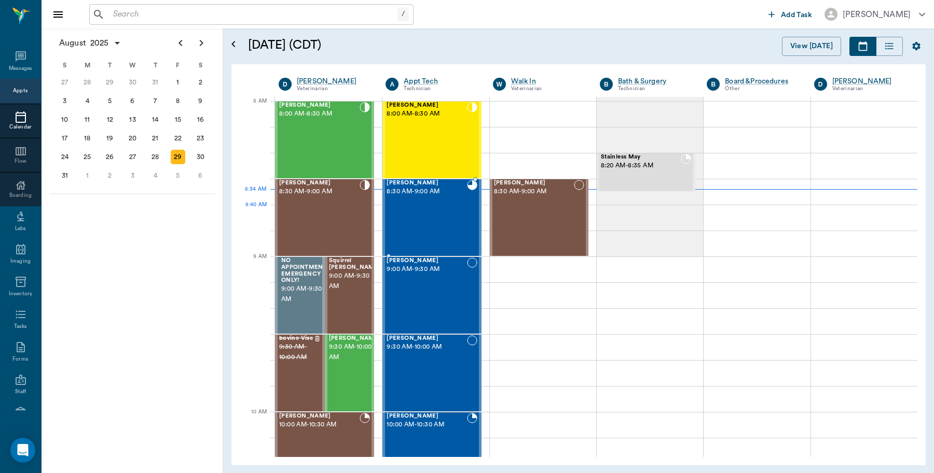
click at [454, 214] on div "Foxy Johnson 8:30 AM - 9:00 AM" at bounding box center [426, 218] width 80 height 76
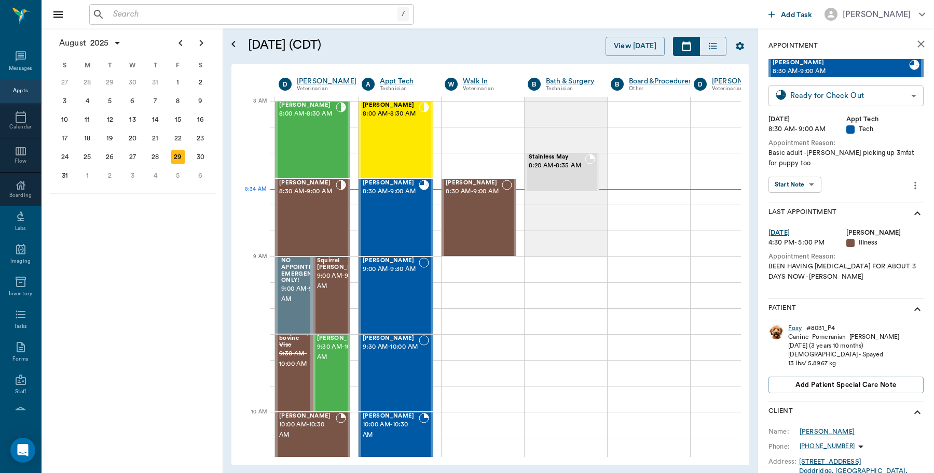
click at [872, 98] on body "/ ​ Add Task Dr. Bert Ellsworth Nectar Messages Appts Calendar Flow Boarding La…" at bounding box center [467, 236] width 934 height 473
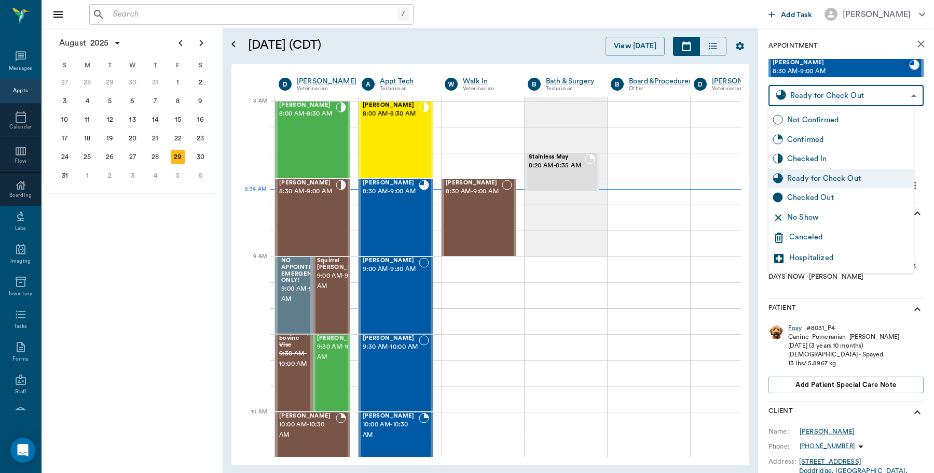
click at [820, 190] on div "Checked Out" at bounding box center [840, 198] width 145 height 20
type input "CHECKED_OUT"
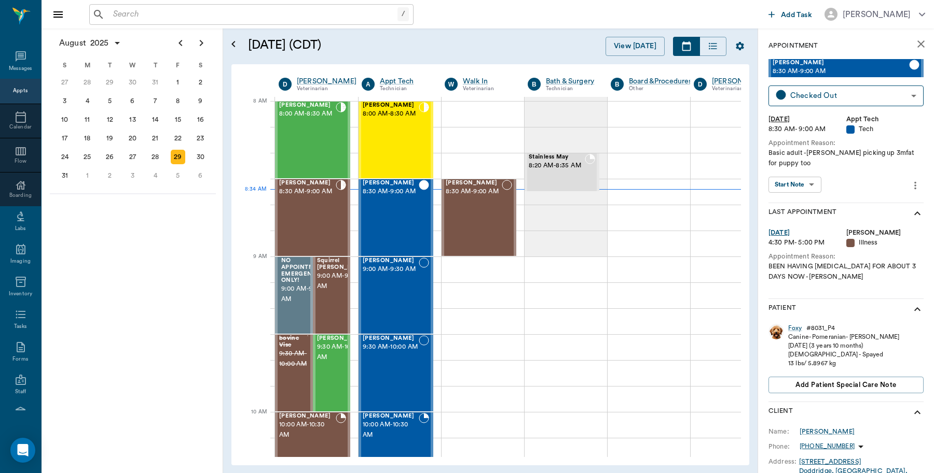
click at [530, 19] on div "/ ​" at bounding box center [426, 14] width 675 height 21
click at [216, 13] on input "text" at bounding box center [253, 14] width 288 height 15
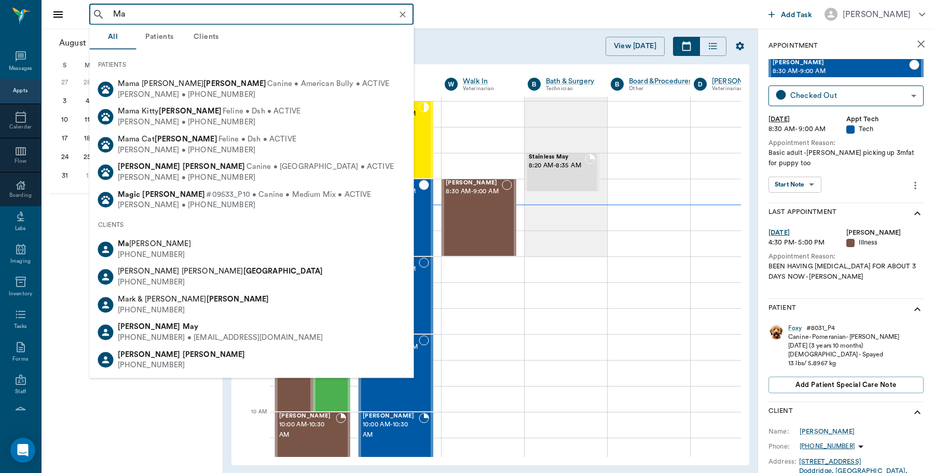
type input "M"
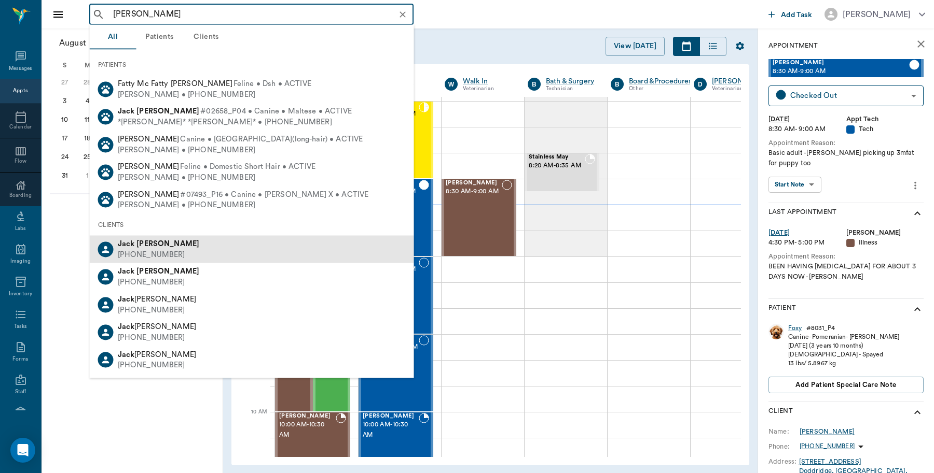
click at [151, 245] on b "McCoy" at bounding box center [167, 244] width 63 height 8
type input "Jack Mc"
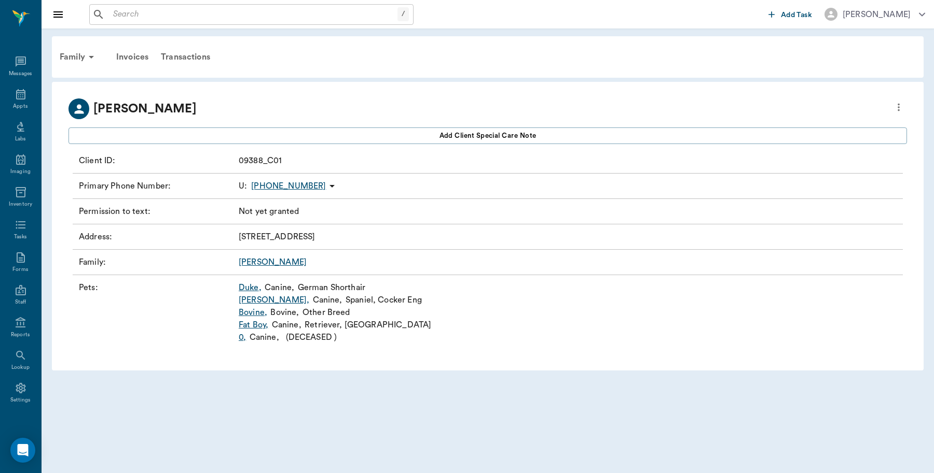
click at [250, 286] on link "Duke ," at bounding box center [250, 288] width 23 height 12
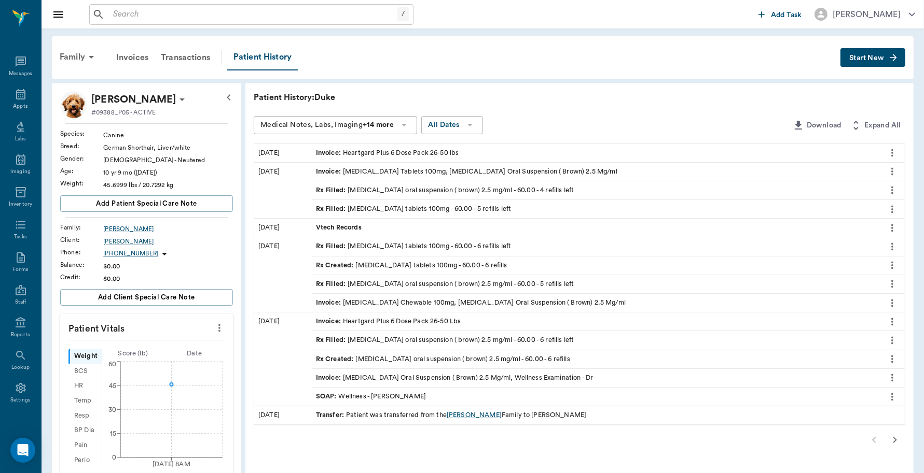
click at [849, 58] on span "Start New" at bounding box center [866, 58] width 35 height 0
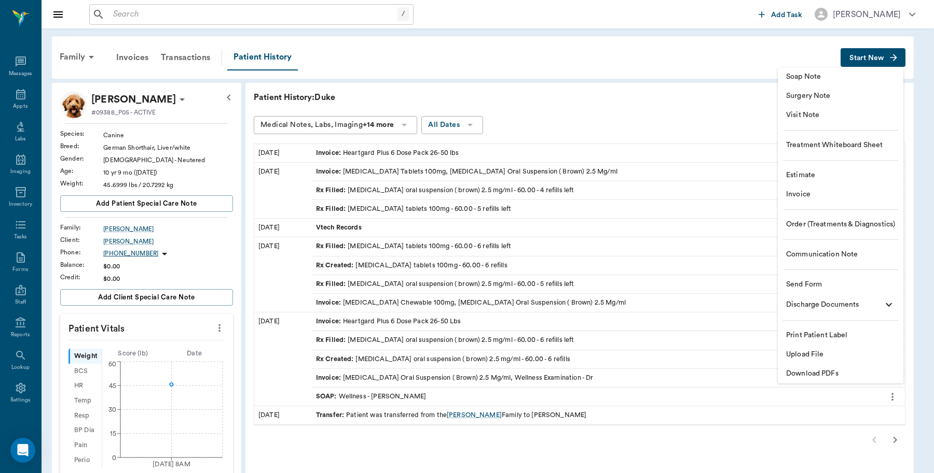
click at [810, 192] on span "Invoice" at bounding box center [840, 194] width 109 height 11
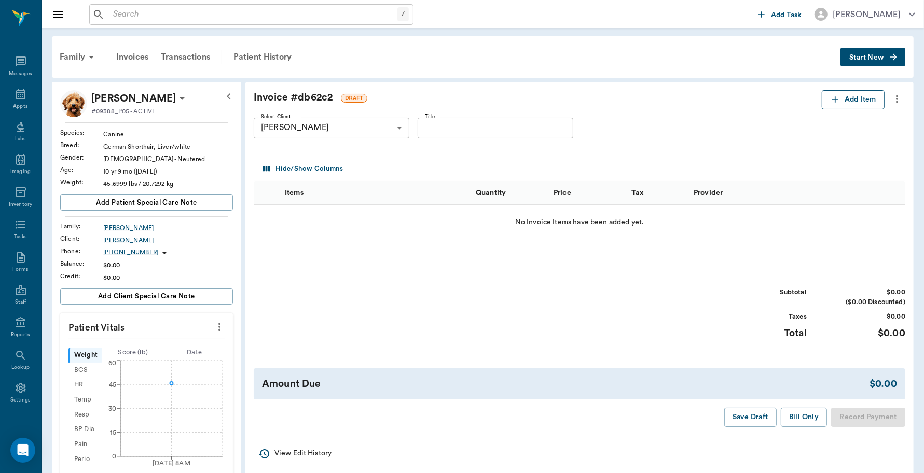
drag, startPoint x: 854, startPoint y: 107, endPoint x: 852, endPoint y: 99, distance: 8.2
click at [854, 104] on div "Invoice # db62c2 DRAFT Add Item Select Client Jack McCoy 646b6e21eace534bfe9283…" at bounding box center [579, 259] width 668 height 354
click at [852, 99] on button "Add Item" at bounding box center [852, 99] width 63 height 19
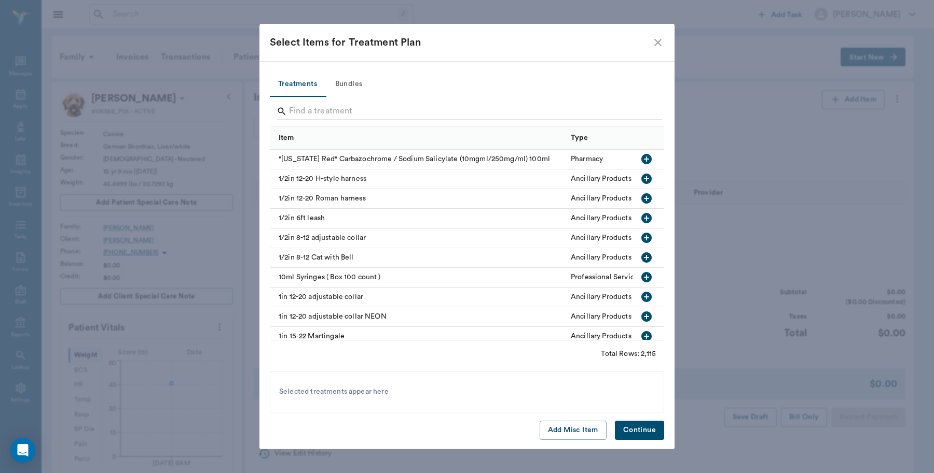
click at [411, 99] on div at bounding box center [468, 112] width 385 height 27
click at [408, 109] on input "Search" at bounding box center [467, 111] width 357 height 17
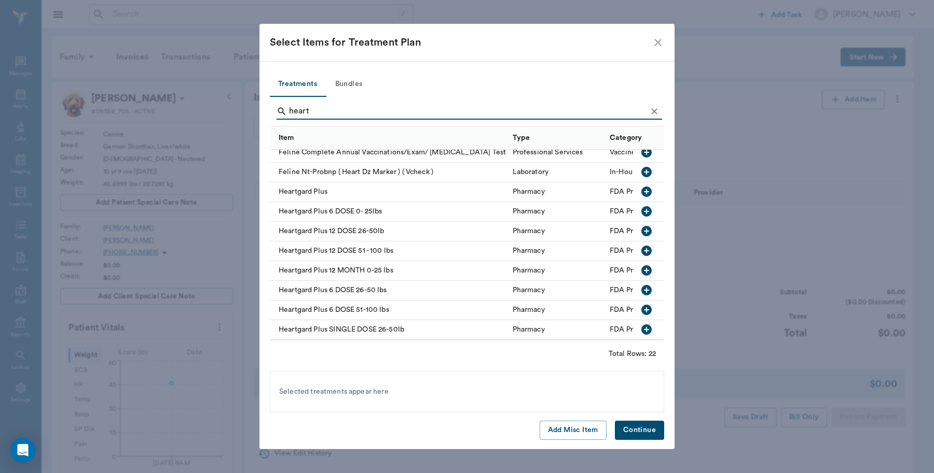
scroll to position [130, 0]
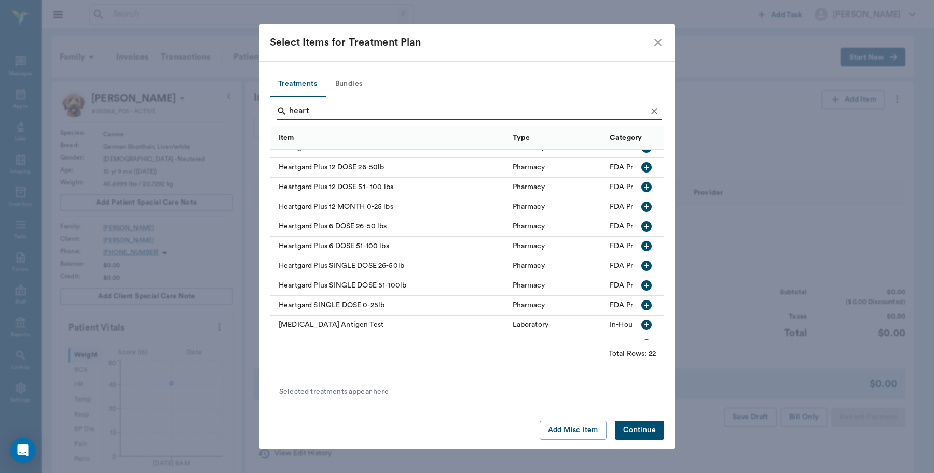
type input "heart"
click at [640, 227] on icon "button" at bounding box center [646, 226] width 12 height 12
click at [630, 427] on button "Continue" at bounding box center [639, 430] width 49 height 19
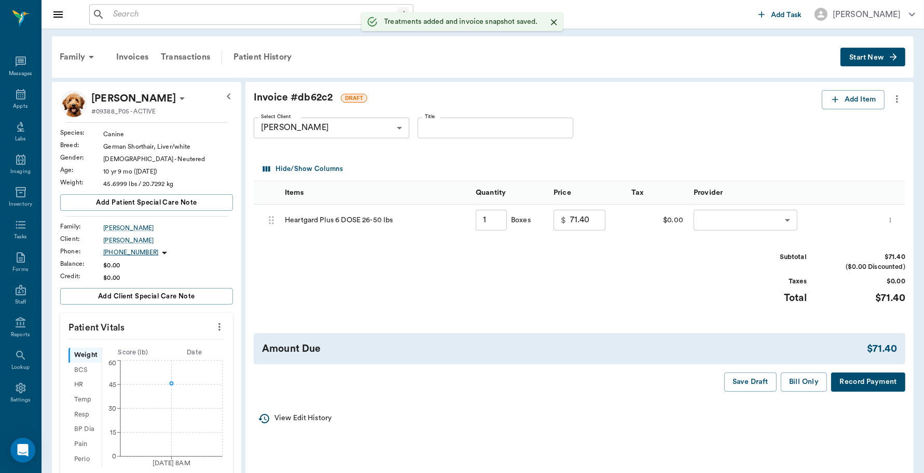
type input "1.00"
click at [724, 215] on body "/ ​ Add Task Dr. Bert Ellsworth Nectar Messages Appts Labs Imaging Inventory Ta…" at bounding box center [462, 380] width 924 height 761
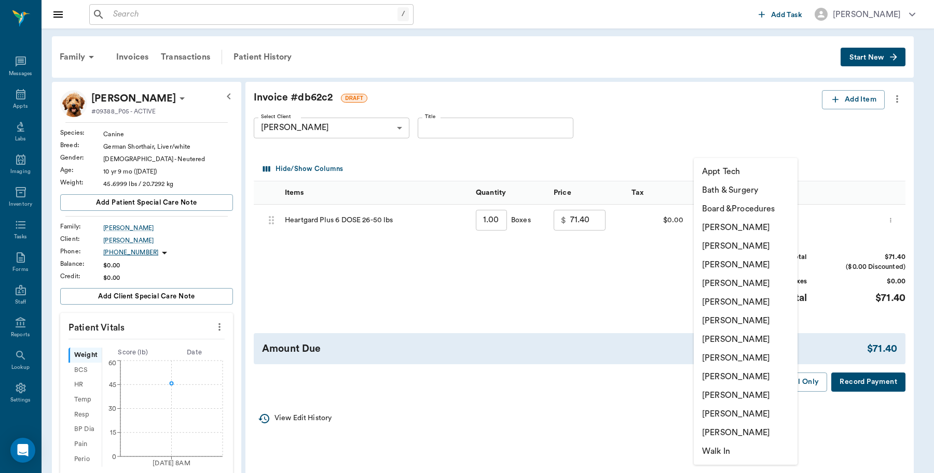
click at [724, 229] on li "[PERSON_NAME]" at bounding box center [745, 227] width 104 height 19
type input "none-6899ea08ed37b777db10de45"
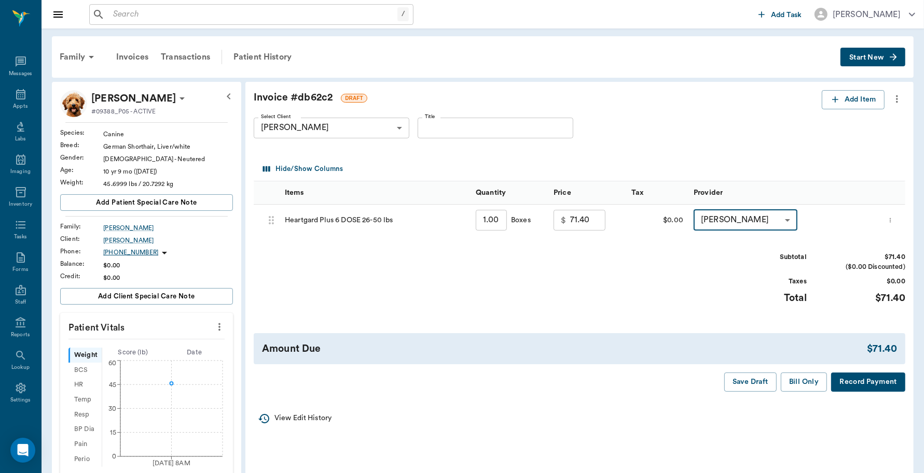
click at [849, 382] on button "Record Payment" at bounding box center [868, 382] width 74 height 19
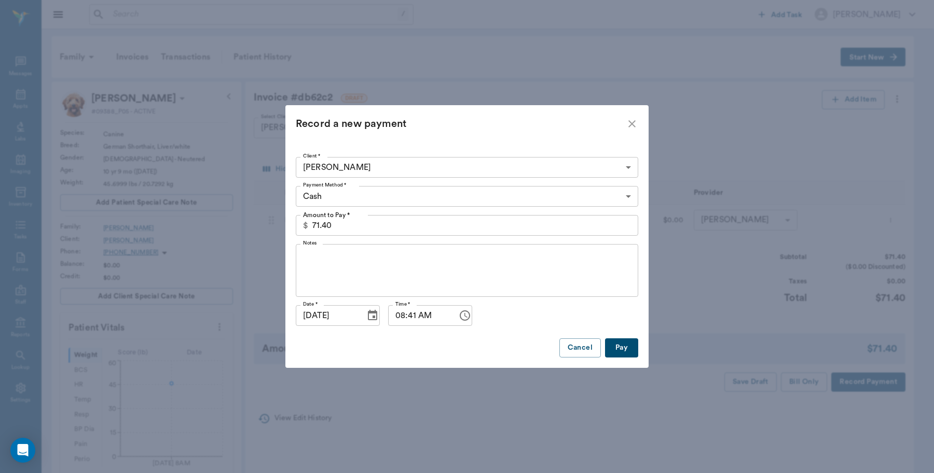
click at [374, 190] on body "/ ​ Add Task Dr. Bert Ellsworth Nectar Messages Appts Labs Imaging Inventory Ta…" at bounding box center [467, 380] width 934 height 761
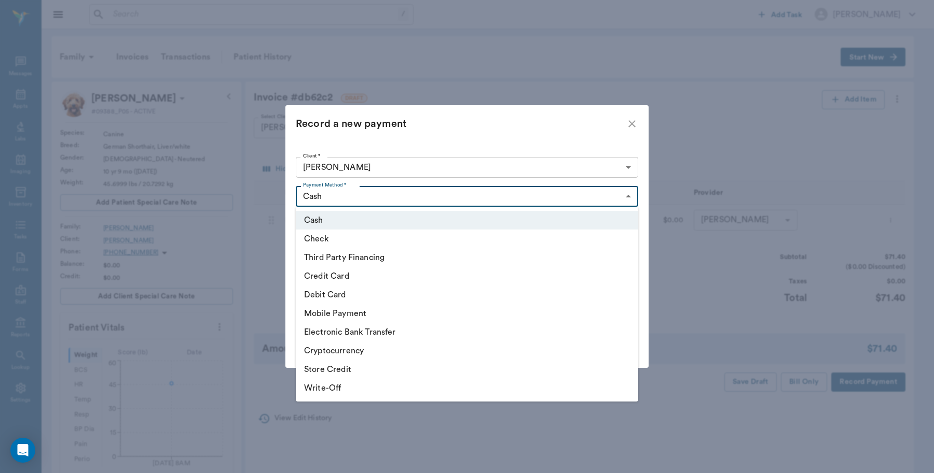
click at [341, 294] on li "Debit Card" at bounding box center [467, 295] width 342 height 19
type input "DEBIT_CARD"
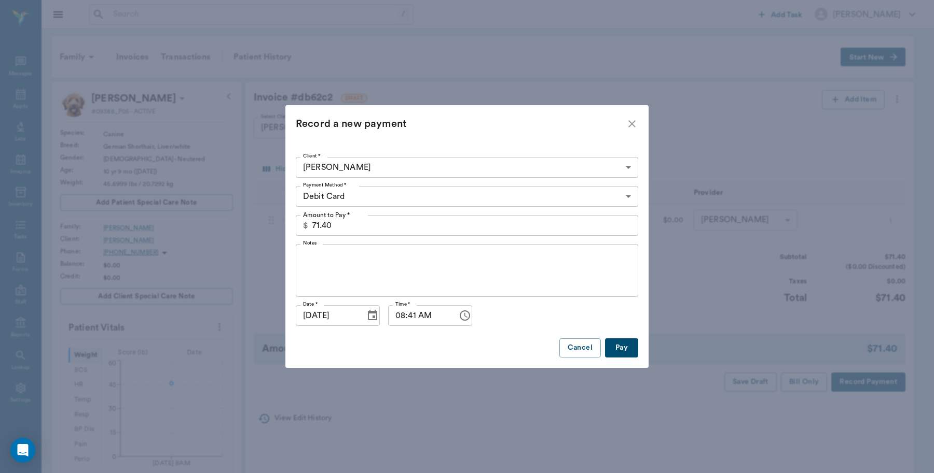
click at [621, 348] on button "Pay" at bounding box center [621, 348] width 33 height 19
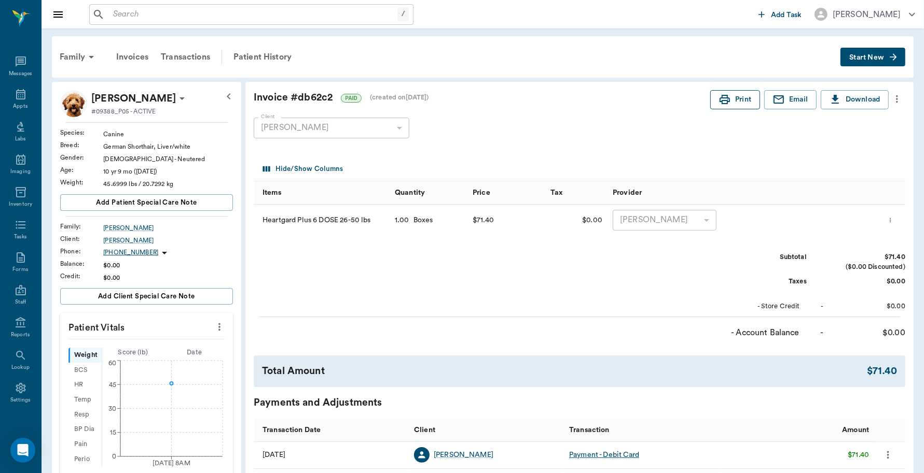
click at [735, 99] on button "Print" at bounding box center [735, 99] width 50 height 19
click at [15, 95] on icon at bounding box center [21, 94] width 12 height 12
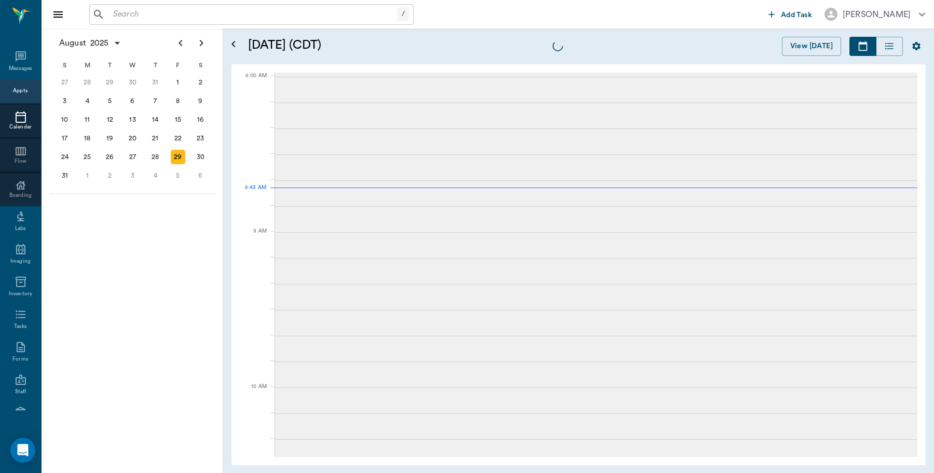
scroll to position [1, 0]
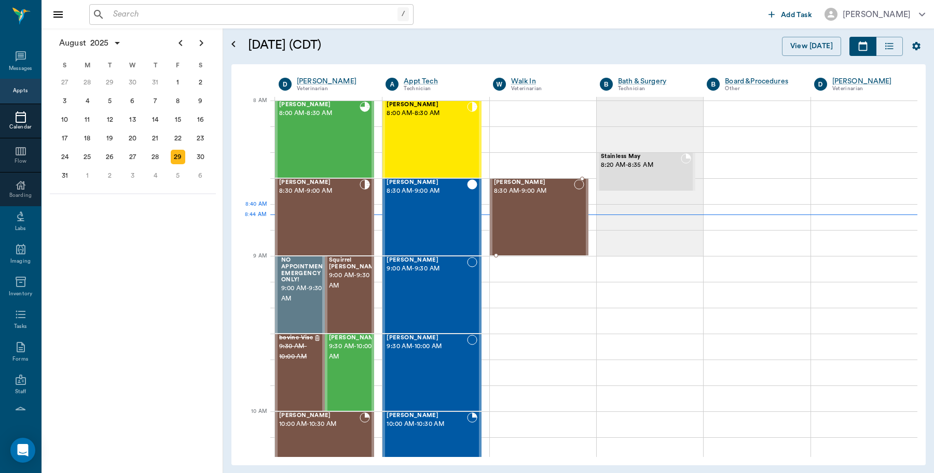
click at [551, 212] on div "Willow Kennedy 8:30 AM - 9:00 AM" at bounding box center [534, 217] width 80 height 76
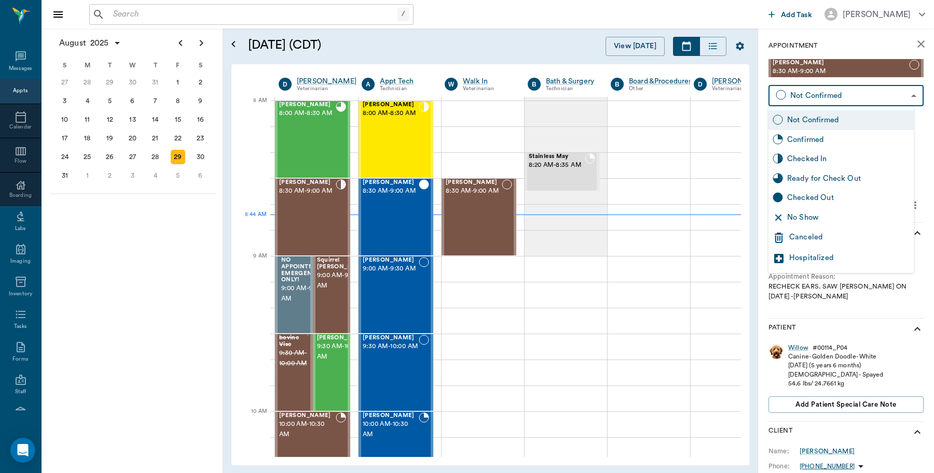
click at [883, 97] on body "/ ​ Add Task Dr. Bert Ellsworth Nectar Messages Appts Calendar Flow Boarding La…" at bounding box center [467, 236] width 934 height 473
click at [820, 161] on div "Checked In" at bounding box center [848, 159] width 122 height 11
type input "CHECKED_IN"
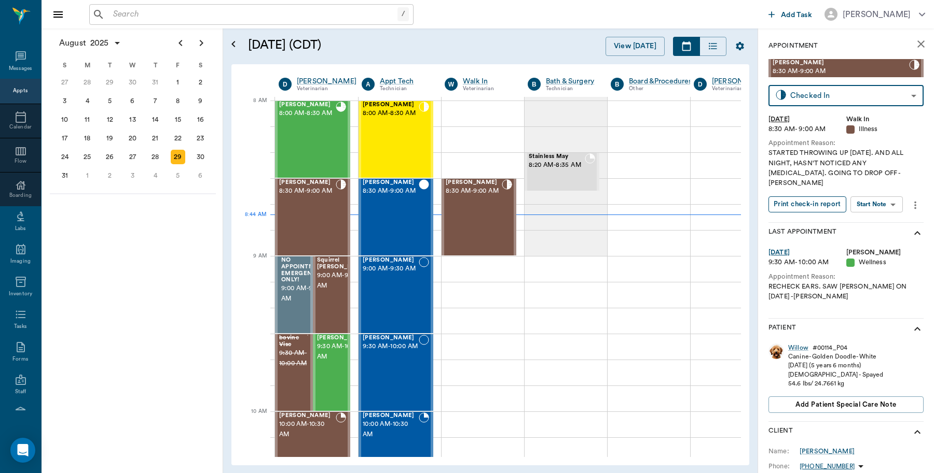
click at [810, 197] on button "Print check-in report" at bounding box center [807, 205] width 78 height 16
click at [305, 118] on span "8:00 AM - 8:30 AM" at bounding box center [307, 113] width 57 height 10
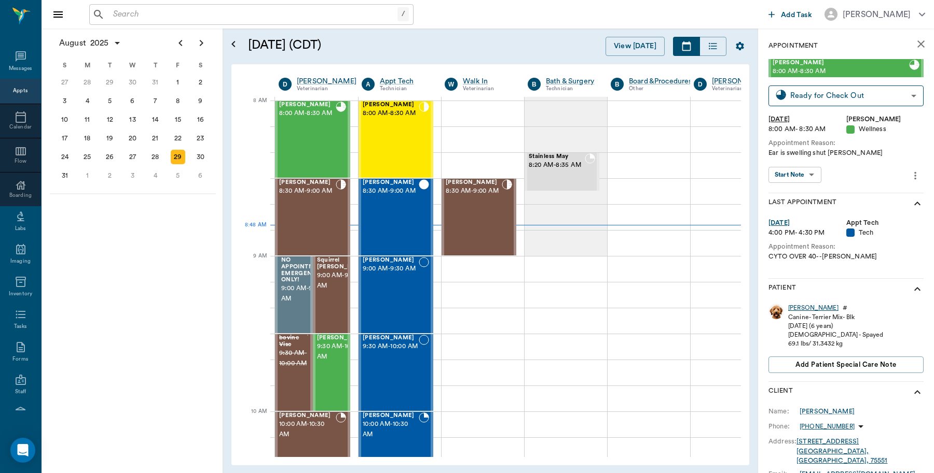
click at [797, 310] on div "Ruthie" at bounding box center [813, 308] width 50 height 9
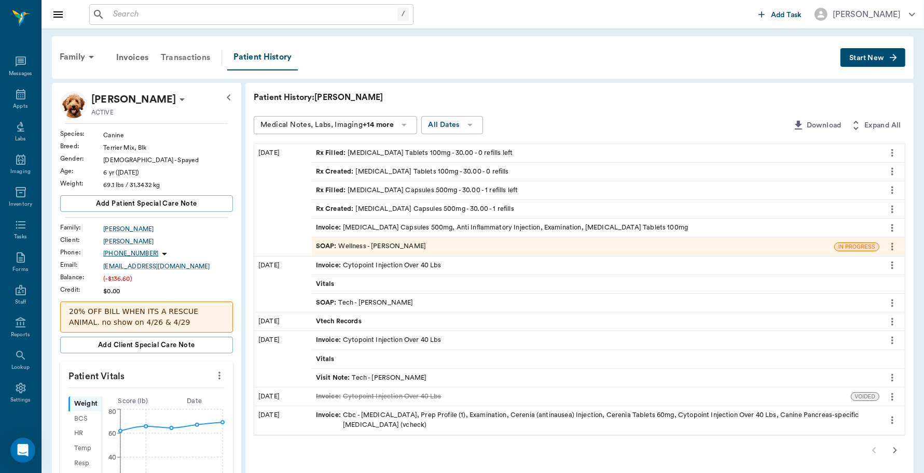
click at [199, 55] on div "Transactions" at bounding box center [186, 57] width 62 height 25
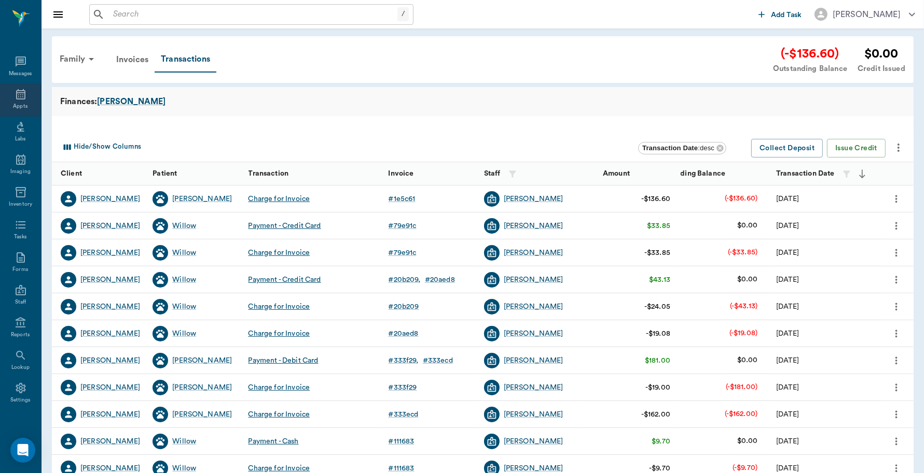
click at [15, 103] on div "Appts" at bounding box center [20, 107] width 15 height 8
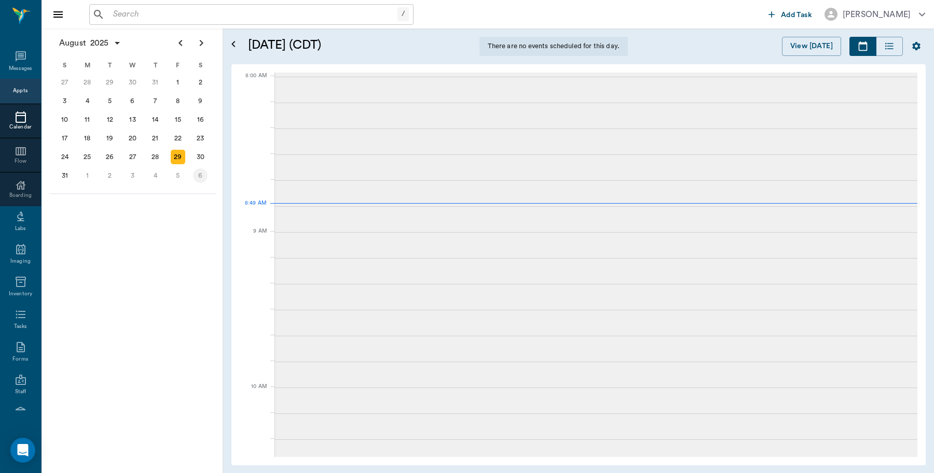
scroll to position [1, 0]
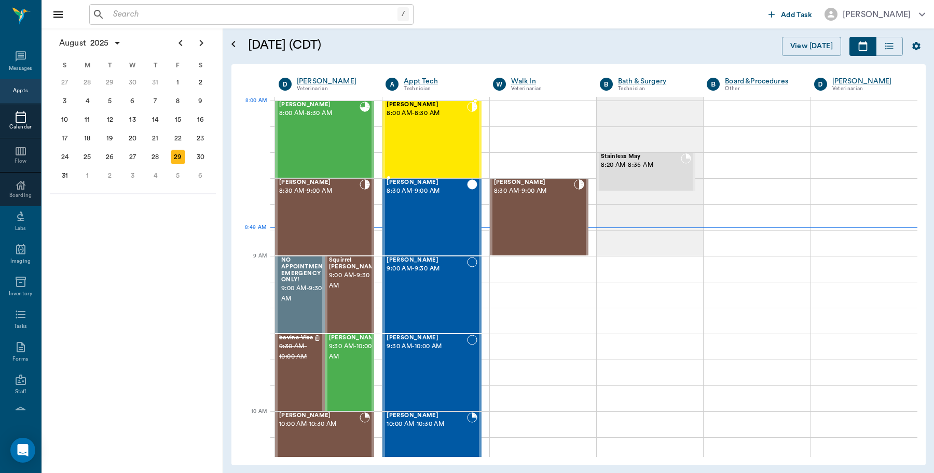
click at [423, 124] on div "Willow Smith 8:00 AM - 8:30 AM" at bounding box center [426, 140] width 80 height 76
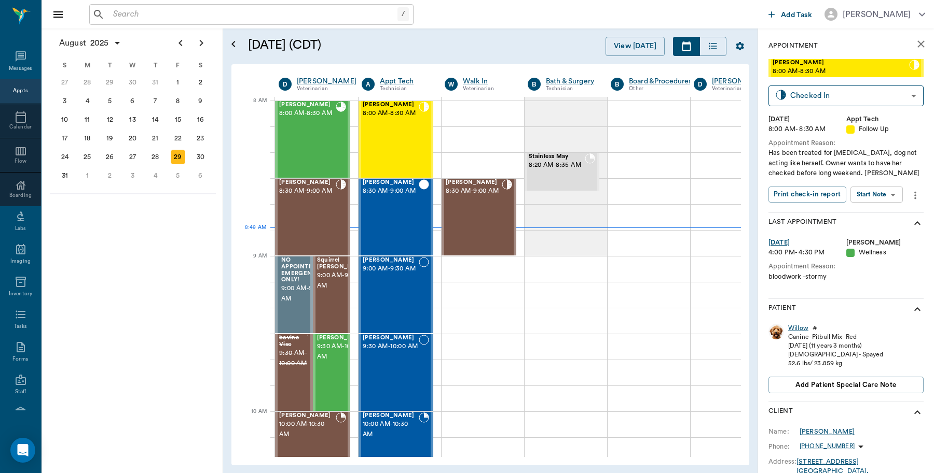
click at [799, 326] on div "Willow" at bounding box center [798, 328] width 20 height 9
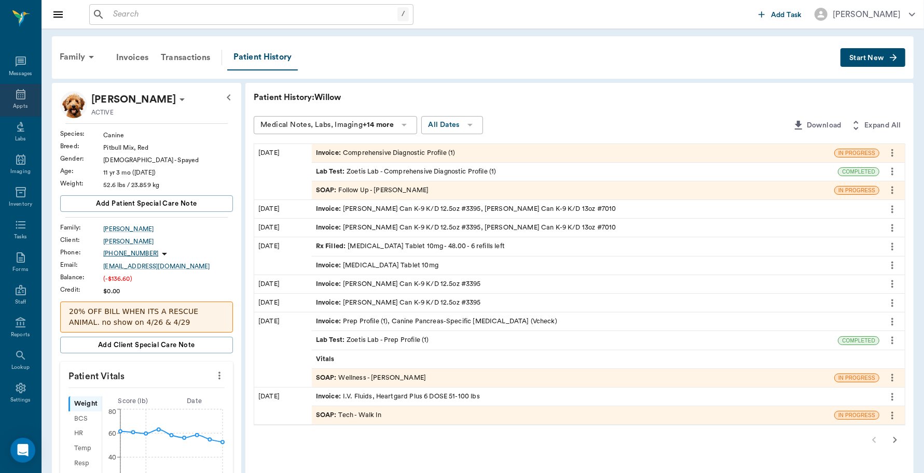
click at [15, 94] on icon at bounding box center [21, 94] width 12 height 12
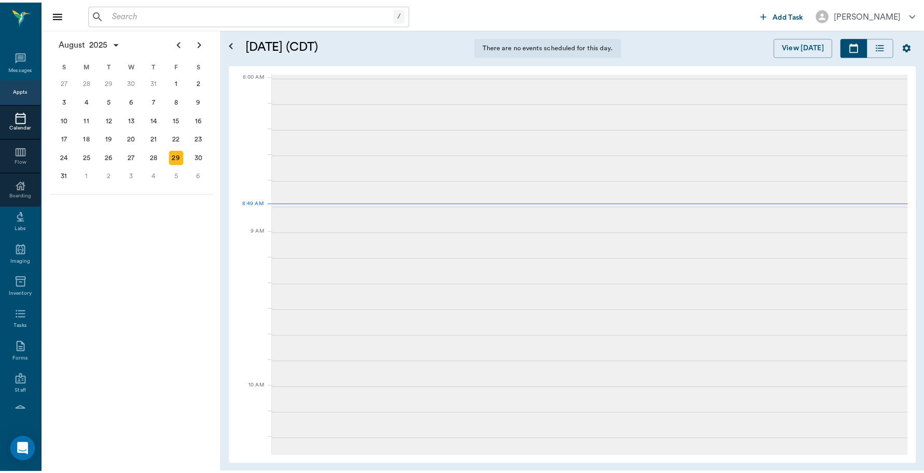
scroll to position [1, 0]
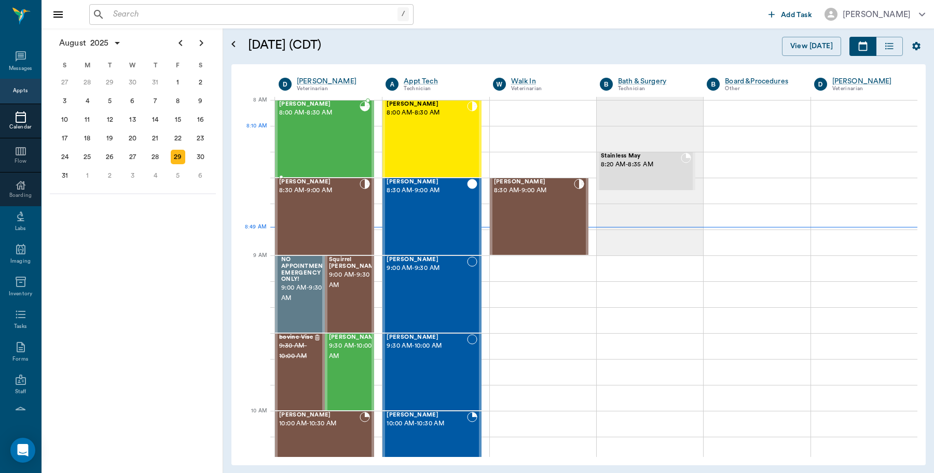
click at [340, 135] on div "Ruthie Smith 8:00 AM - 8:30 AM" at bounding box center [319, 139] width 80 height 76
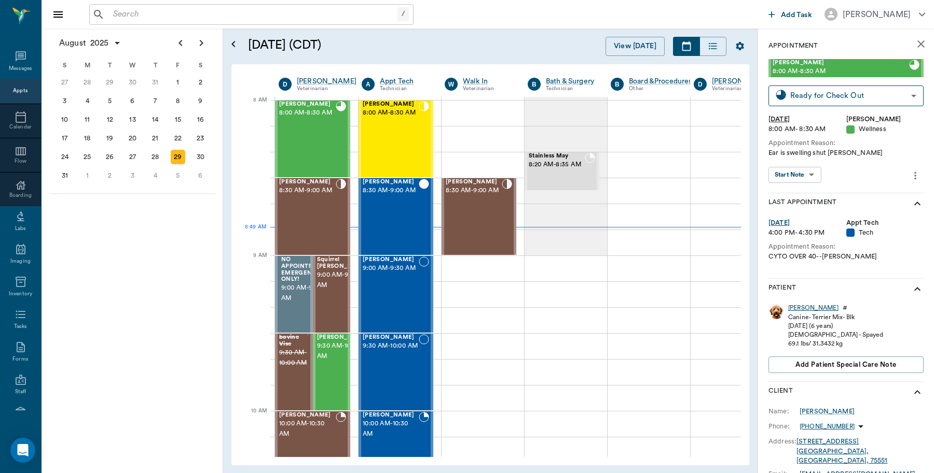
click at [798, 304] on div "Ruthie" at bounding box center [813, 308] width 50 height 9
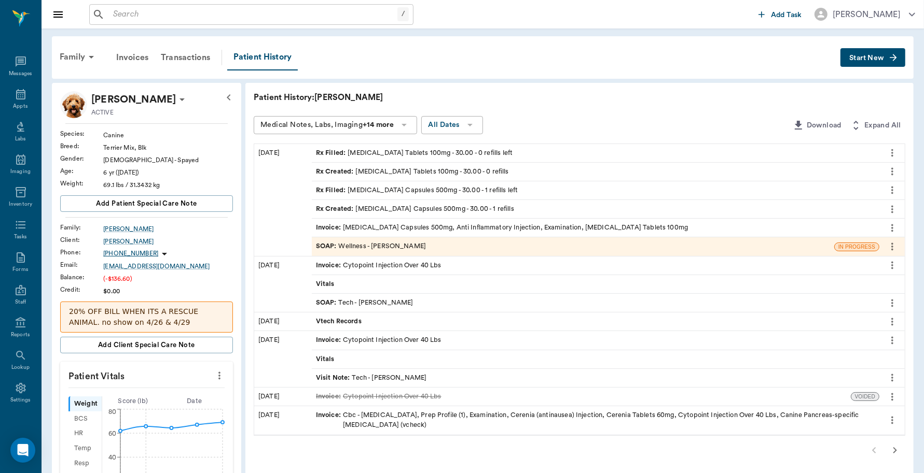
click at [877, 58] on span "Start New" at bounding box center [866, 58] width 35 height 0
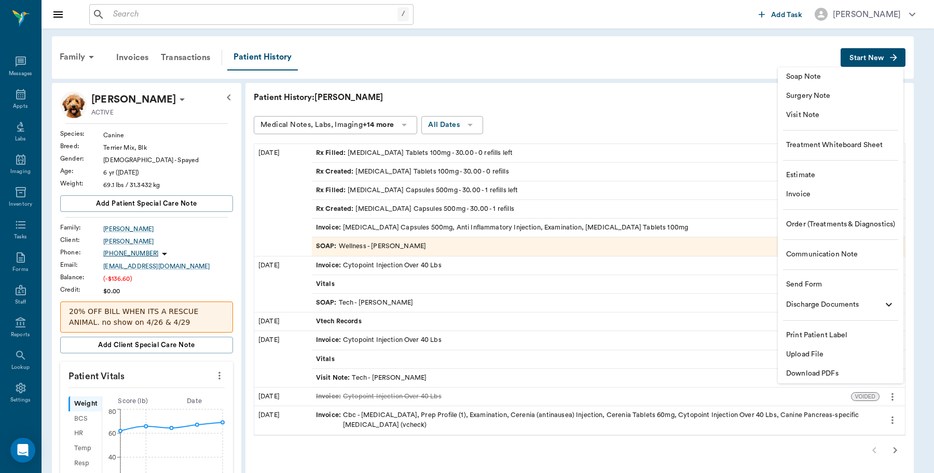
click at [795, 194] on span "Invoice" at bounding box center [840, 194] width 109 height 11
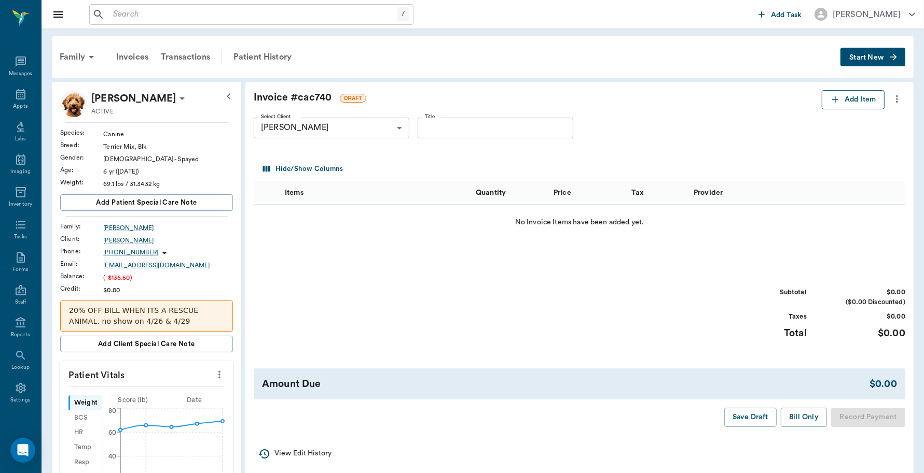
click at [848, 94] on button "Add Item" at bounding box center [852, 99] width 63 height 19
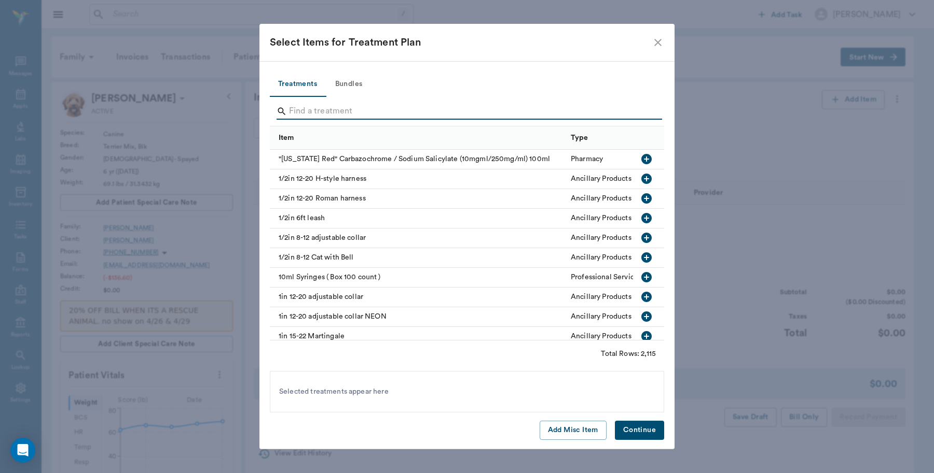
click at [358, 110] on input "Search" at bounding box center [467, 111] width 357 height 17
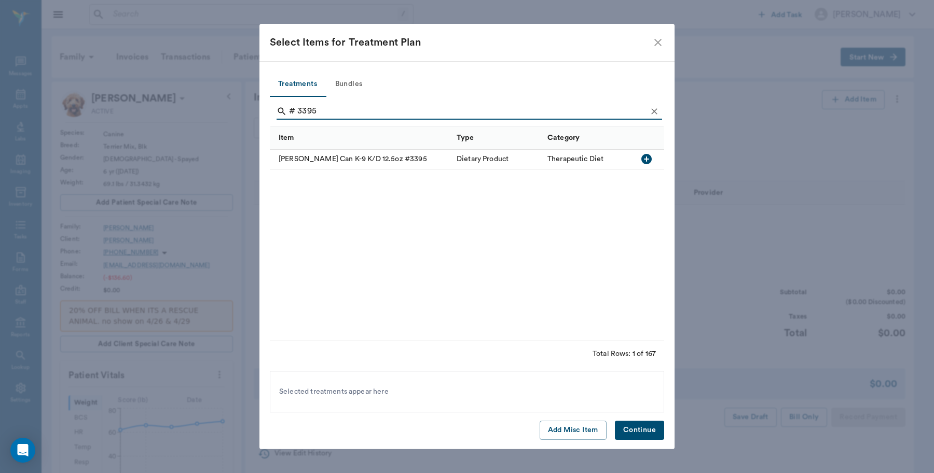
click at [648, 160] on icon "button" at bounding box center [646, 159] width 10 height 10
type input "# 339"
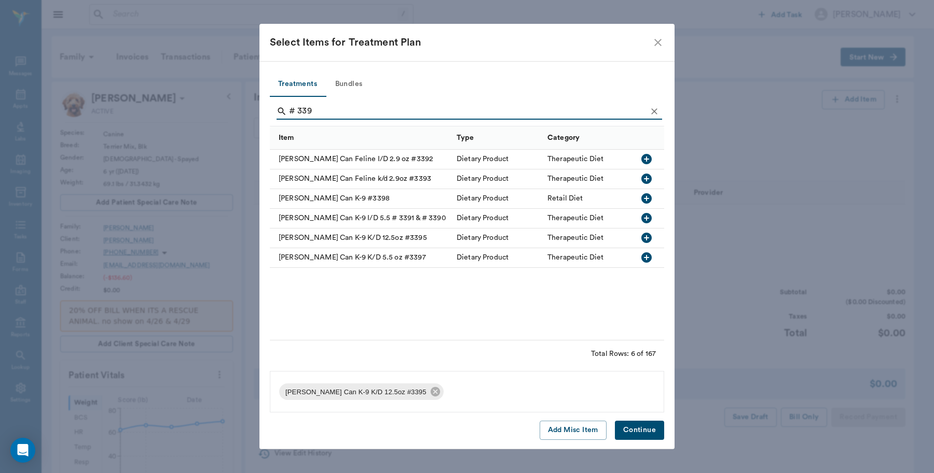
click at [409, 113] on input "# 339" at bounding box center [467, 111] width 357 height 17
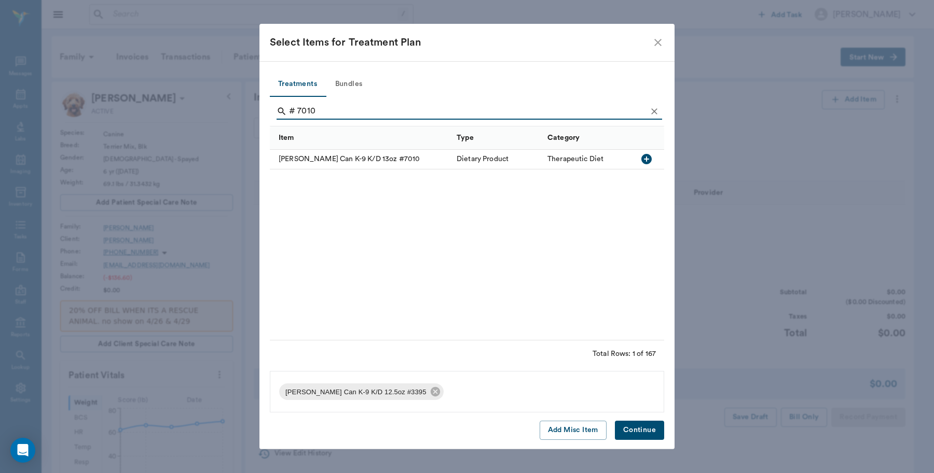
type input "# 7010"
click at [647, 159] on icon "button" at bounding box center [646, 159] width 10 height 10
click at [649, 431] on button "Continue" at bounding box center [639, 430] width 49 height 19
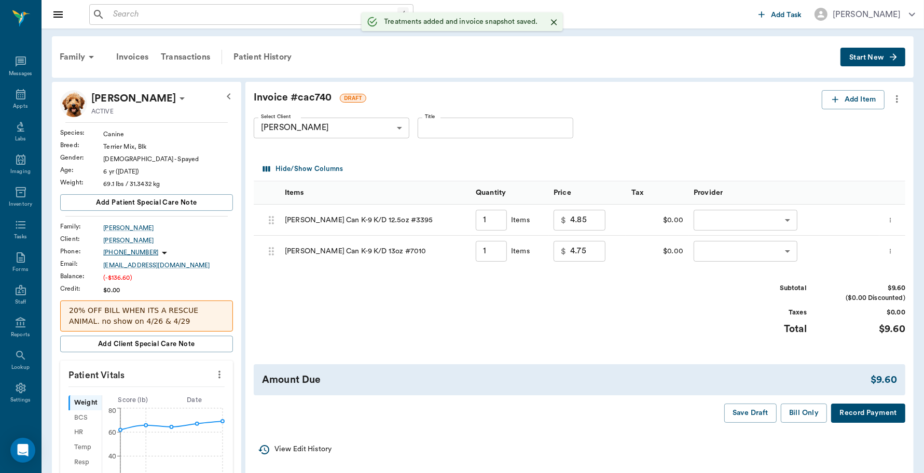
type input "1.00"
click at [501, 221] on input "1.00" at bounding box center [491, 220] width 31 height 21
type input "3"
type input "14.55"
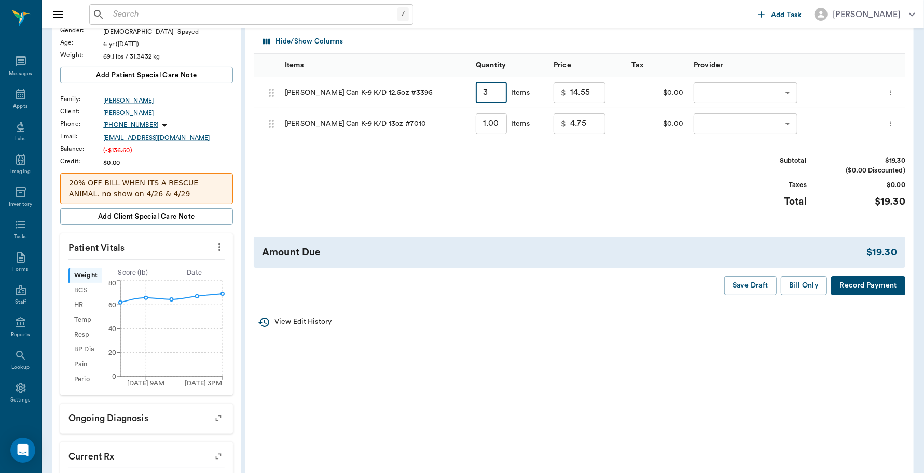
scroll to position [130, 0]
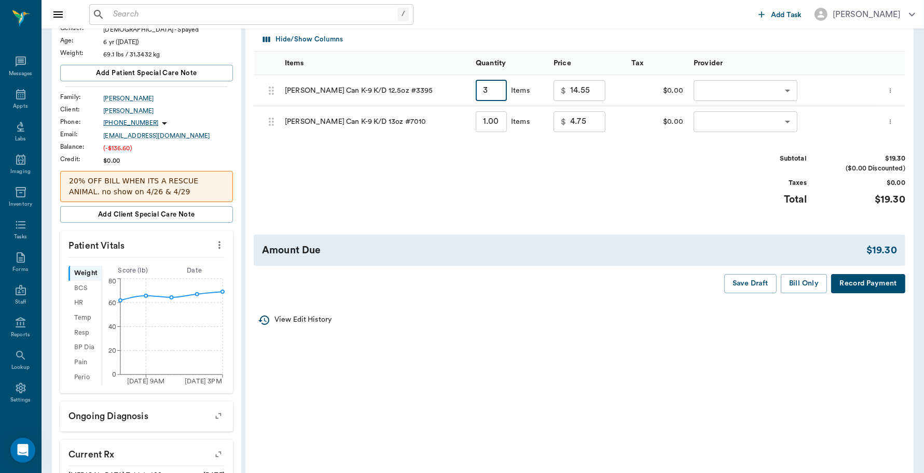
type input "3"
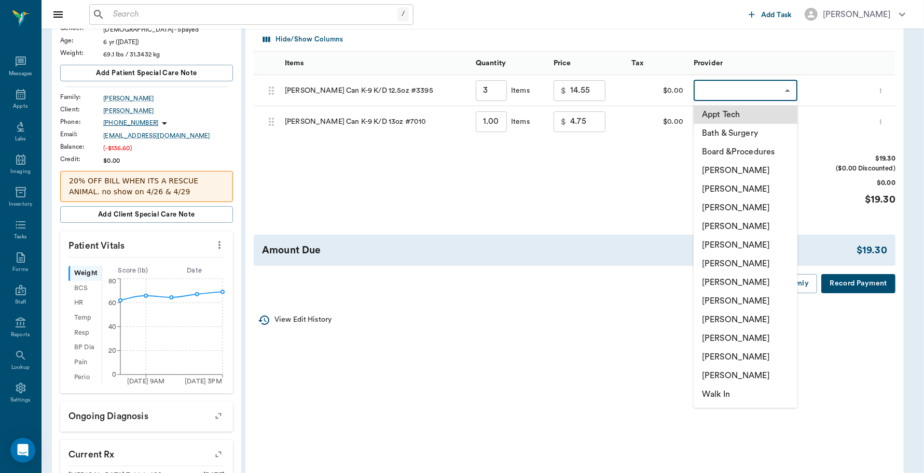
click at [753, 86] on body "/ ​ Add Task Dr. Bert Ellsworth Nectar Messages Appts Labs Imaging Inventory Ta…" at bounding box center [462, 302] width 924 height 865
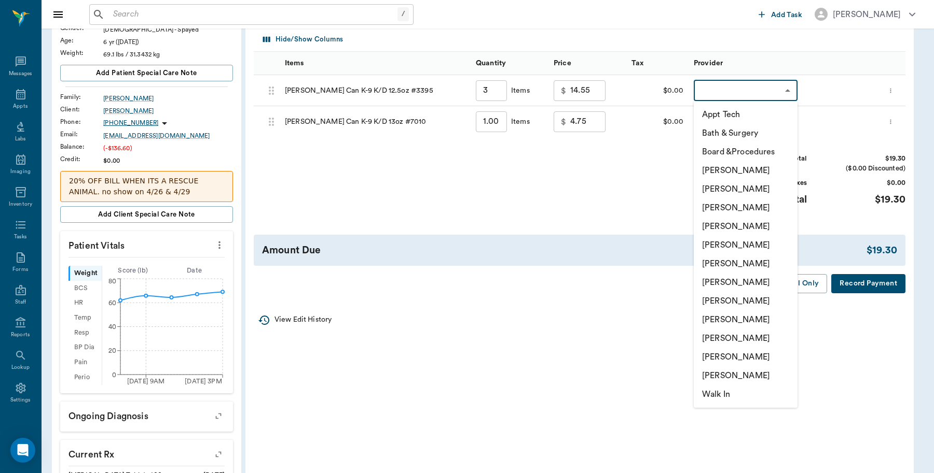
click at [721, 357] on li "Lorean Lingle" at bounding box center [745, 357] width 104 height 19
type input "none-63ec2ece52e12b0ba117cc90"
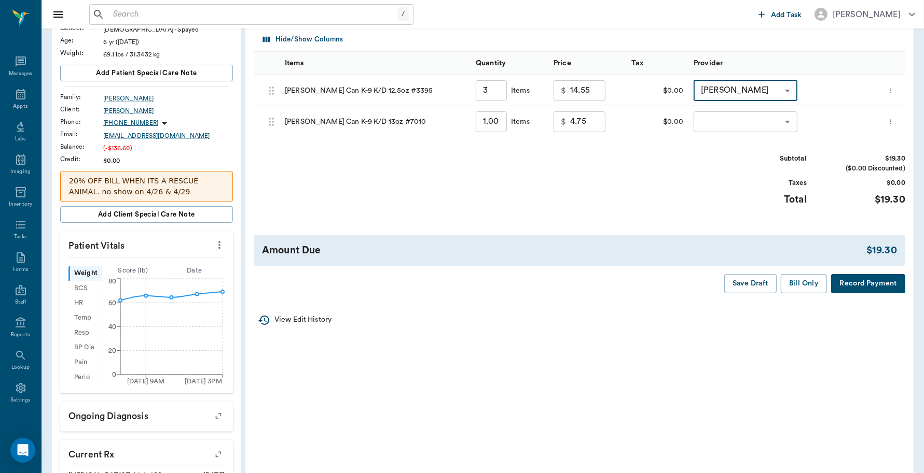
click at [741, 126] on body "/ ​ Add Task Dr. Bert Ellsworth Nectar Messages Appts Labs Imaging Inventory Ta…" at bounding box center [462, 302] width 924 height 865
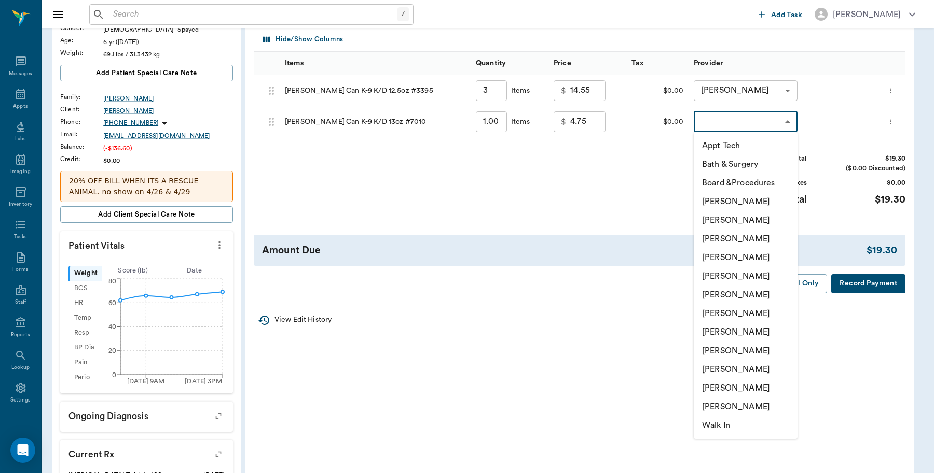
click at [733, 385] on li "Lorean Lingle" at bounding box center [745, 388] width 104 height 19
type input "none-63ec2ece52e12b0ba117cc90"
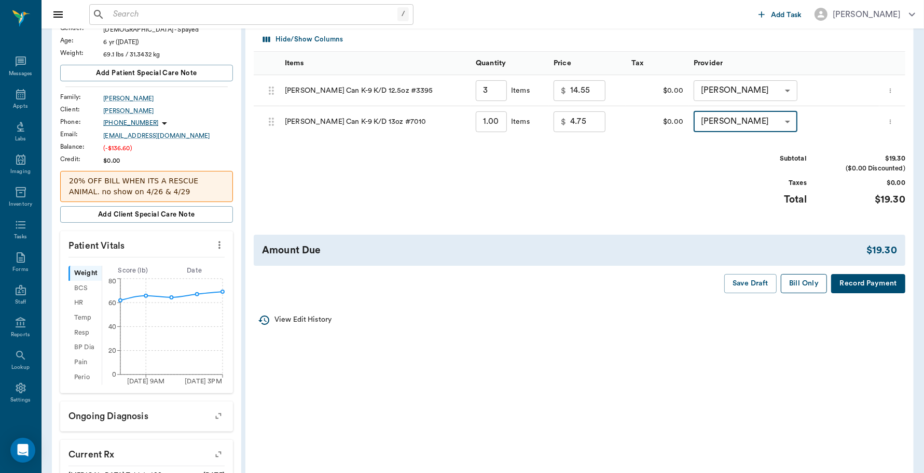
click at [805, 286] on button "Bill Only" at bounding box center [804, 283] width 47 height 19
type input "3.00"
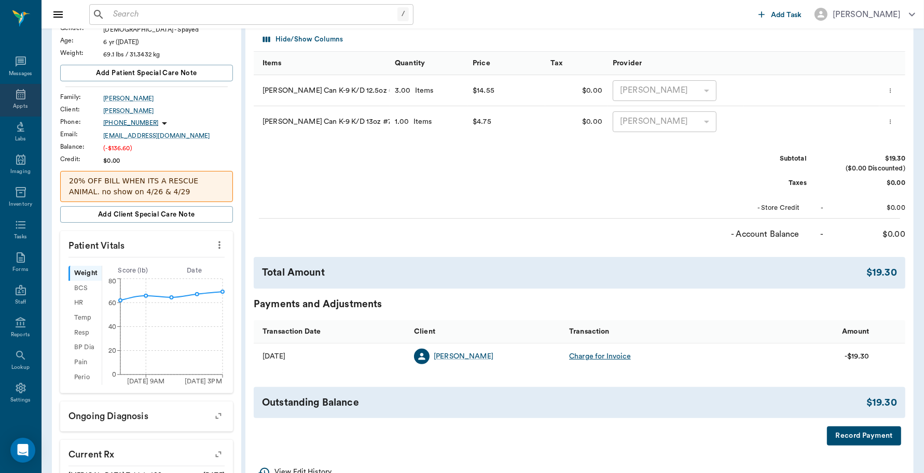
click at [15, 96] on icon at bounding box center [21, 94] width 12 height 12
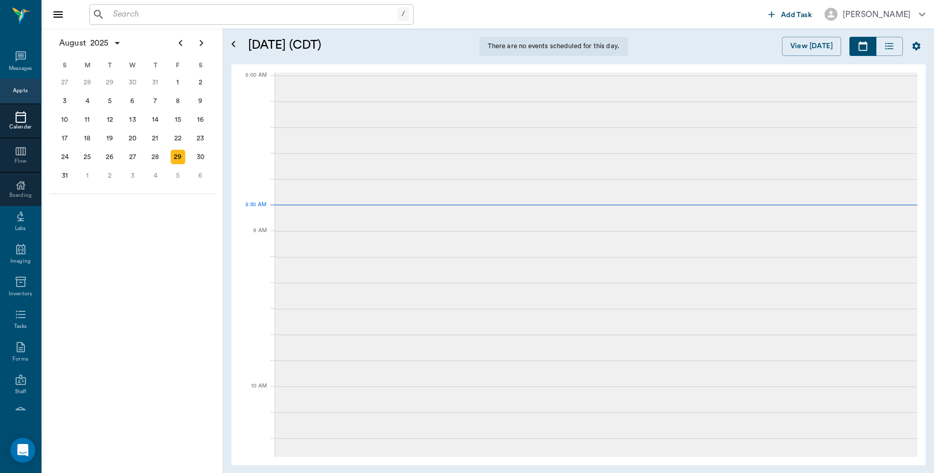
scroll to position [2, 0]
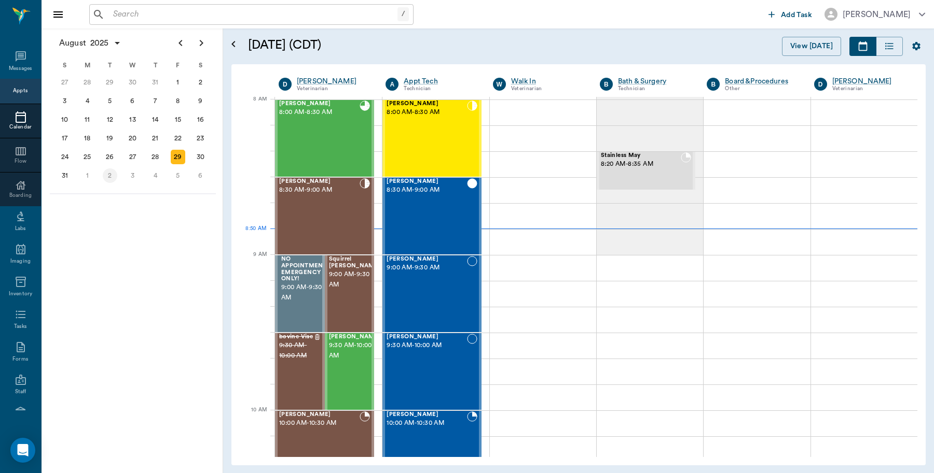
click at [109, 176] on div "2" at bounding box center [110, 176] width 15 height 15
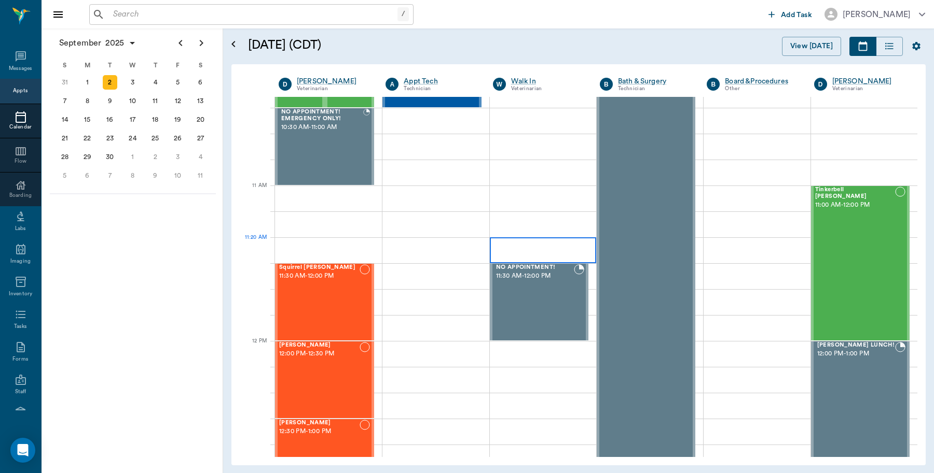
scroll to position [389, 0]
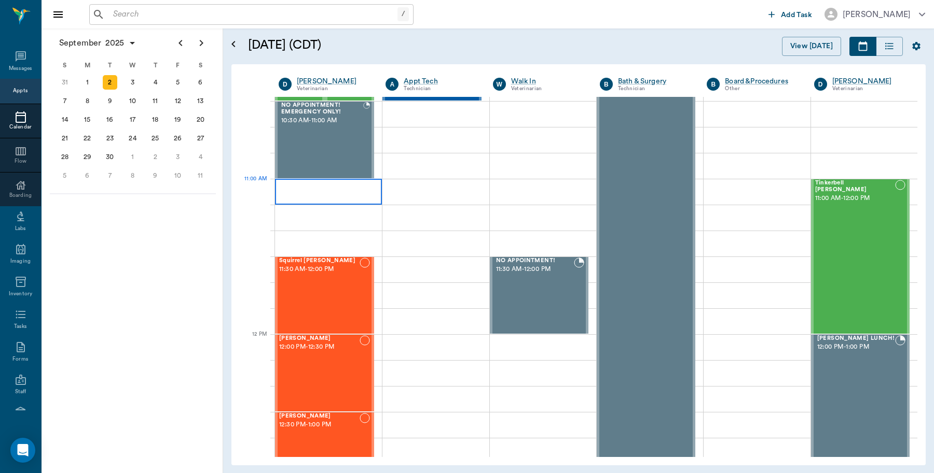
click at [310, 194] on div at bounding box center [328, 192] width 107 height 26
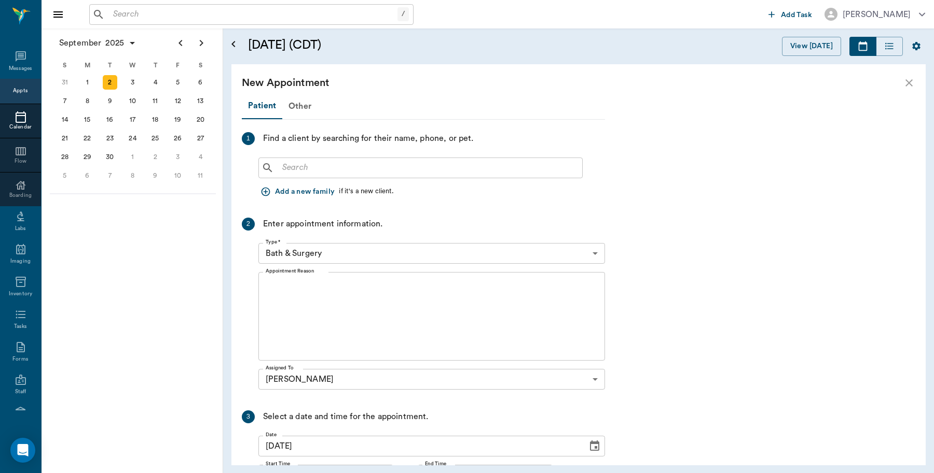
click at [316, 173] on input "text" at bounding box center [428, 168] width 300 height 15
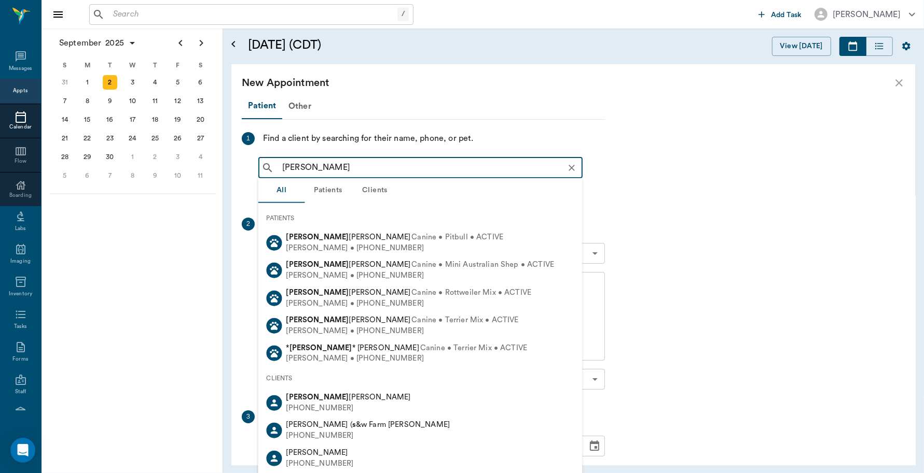
type input "ruthie smith"
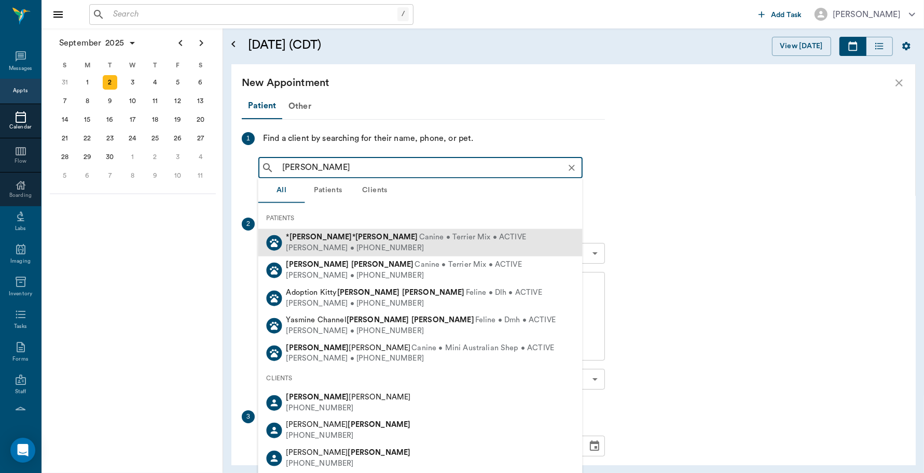
click at [419, 233] on span "Canine • Terrier Mix • ACTIVE" at bounding box center [472, 237] width 107 height 11
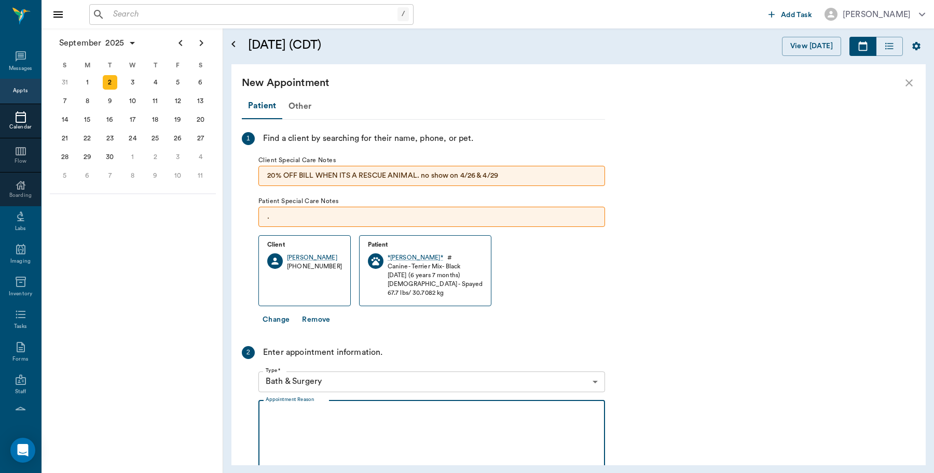
click at [343, 411] on textarea "Appointment Reason" at bounding box center [432, 445] width 332 height 72
click at [335, 385] on body "/ ​ Add Task Dr. Bert Ellsworth Nectar Messages Appts Calendar Flow Boarding La…" at bounding box center [467, 236] width 934 height 473
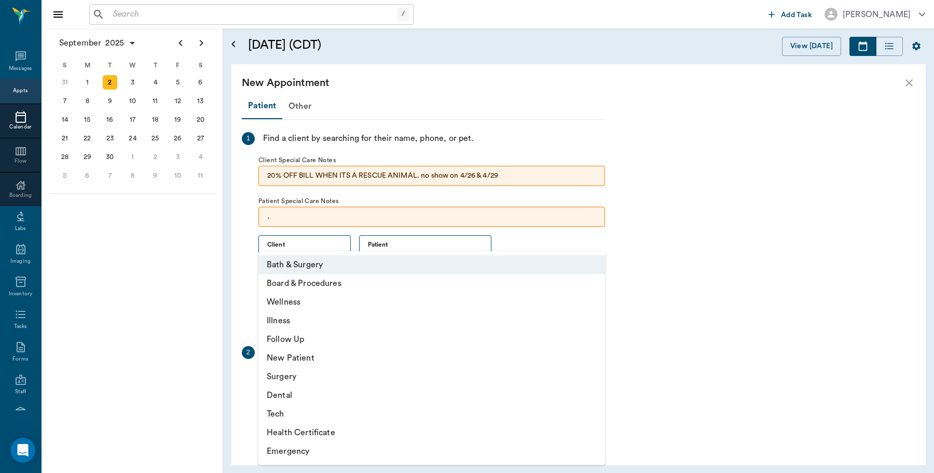
click at [290, 376] on li "Surgery" at bounding box center [431, 377] width 346 height 19
type input "65d2be4f46e3a538d89b8c18"
type input "11:30 AM"
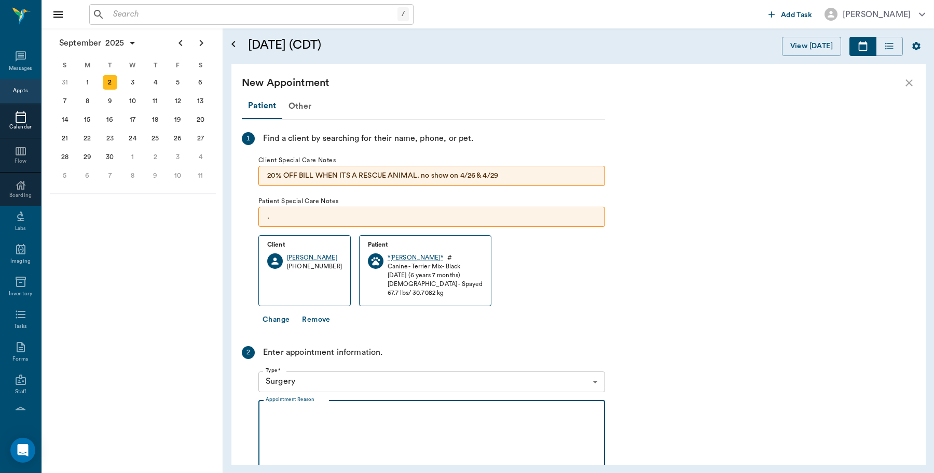
click at [335, 418] on textarea "Appointment Reason" at bounding box center [432, 445] width 332 height 72
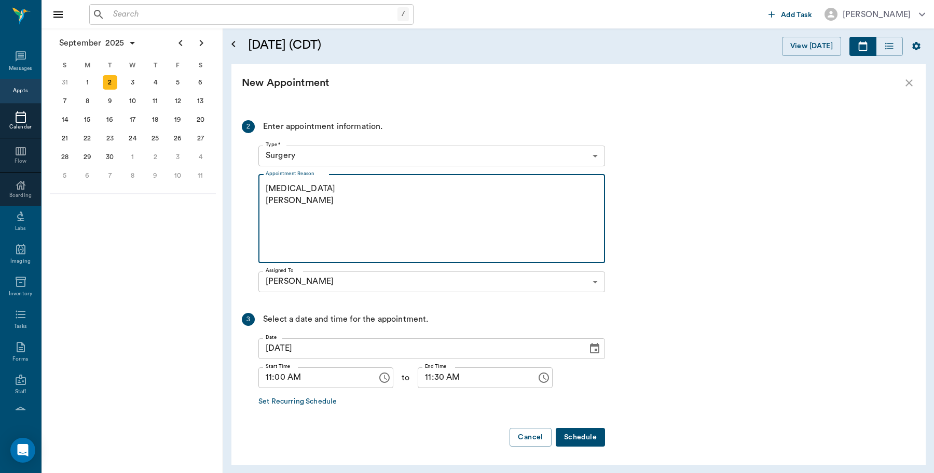
scroll to position [227, 0]
type textarea "ear hematoma lory"
click at [583, 430] on button "Schedule" at bounding box center [579, 437] width 49 height 19
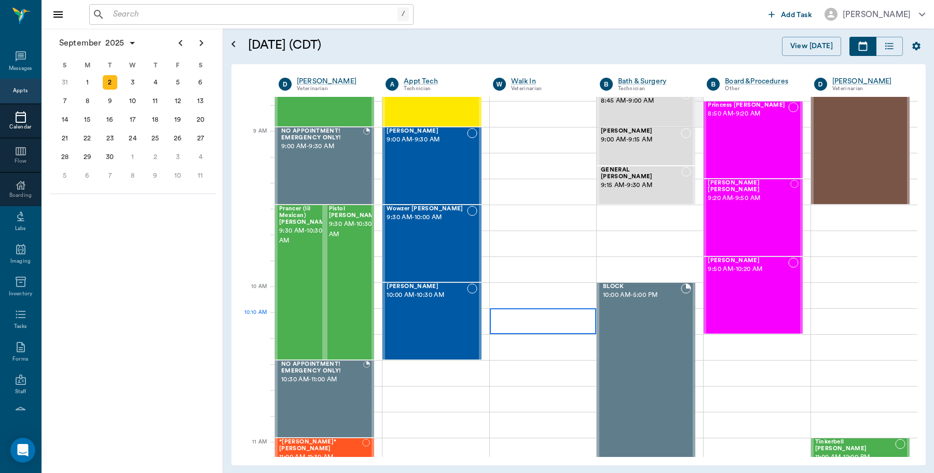
scroll to position [0, 0]
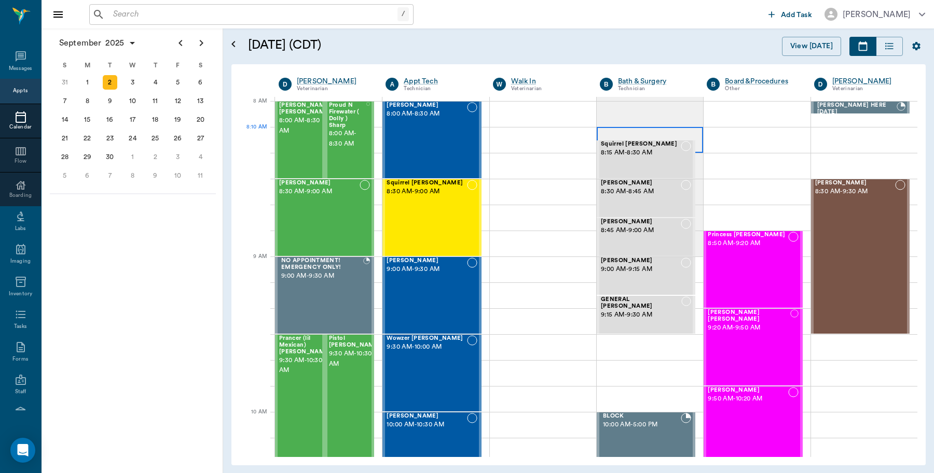
click at [691, 151] on div at bounding box center [649, 140] width 106 height 26
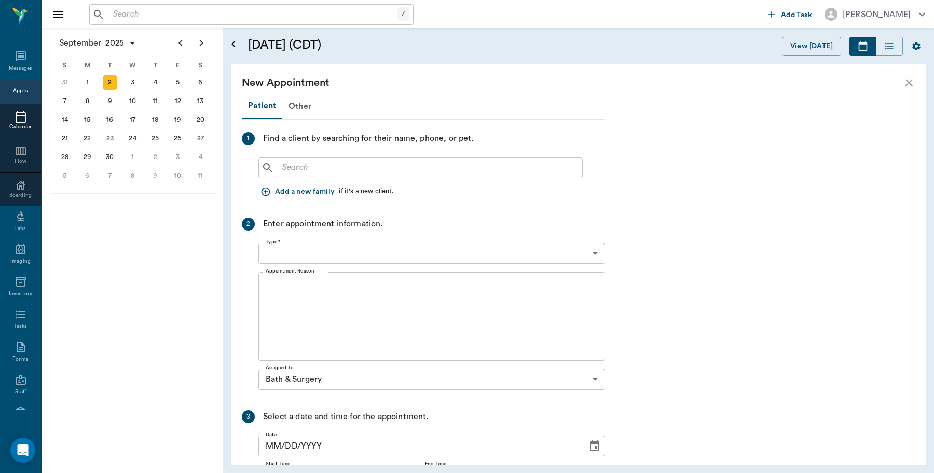
type input "09/02/2025"
type input "08:10 AM"
type input "08:25 AM"
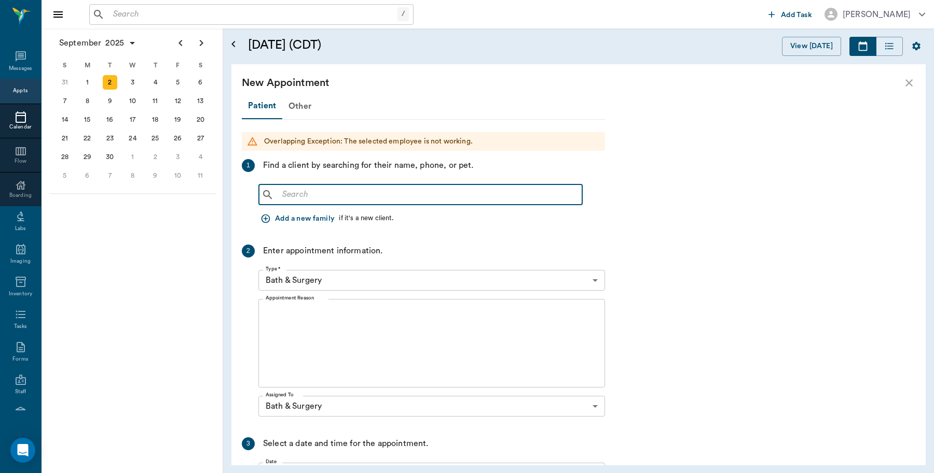
click at [294, 193] on input "text" at bounding box center [428, 195] width 300 height 15
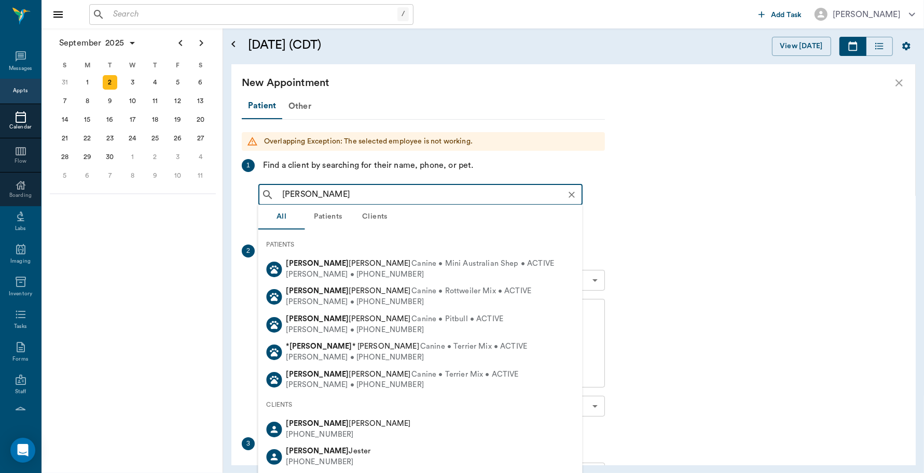
type input "ruthie smith"
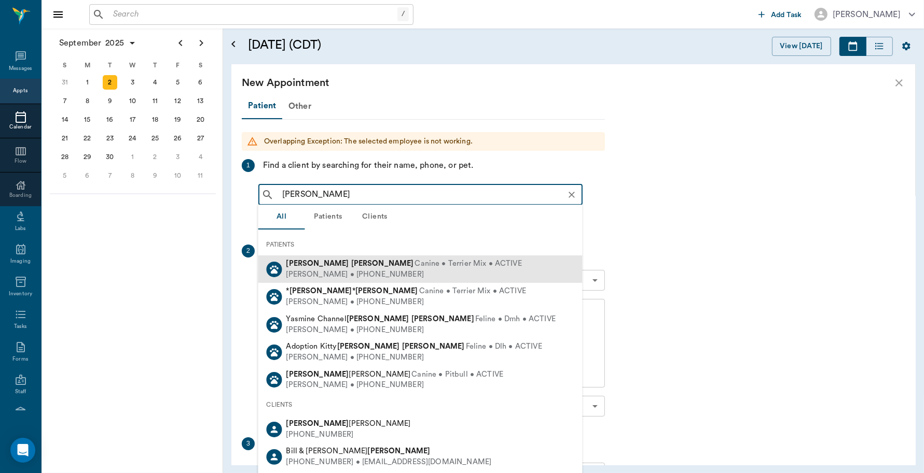
click at [415, 259] on span "Canine • Terrier Mix • ACTIVE" at bounding box center [468, 264] width 107 height 11
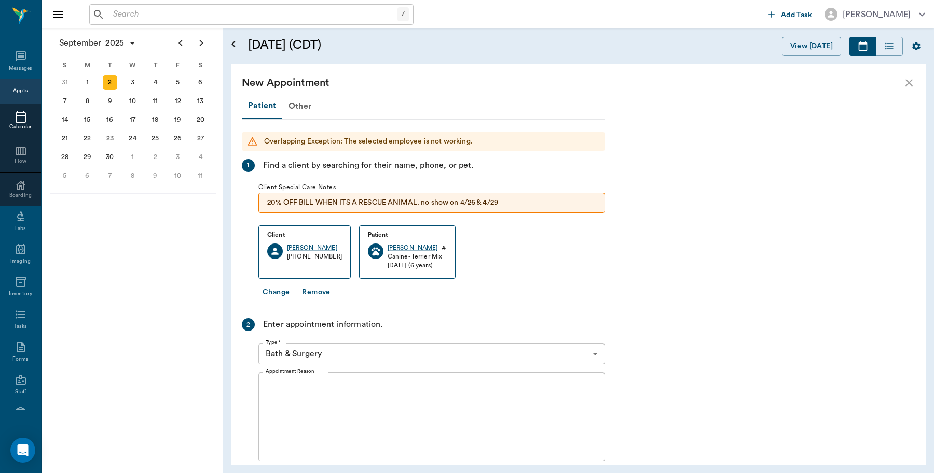
click at [324, 387] on textarea "Appointment Reason" at bounding box center [432, 418] width 332 height 72
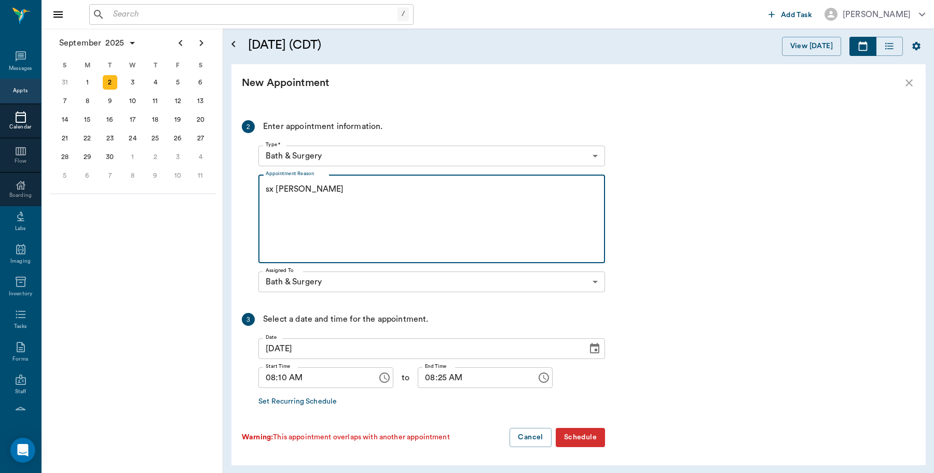
scroll to position [199, 0]
type textarea "sx reminder lory"
click at [280, 379] on input "08:10 AM" at bounding box center [314, 377] width 112 height 21
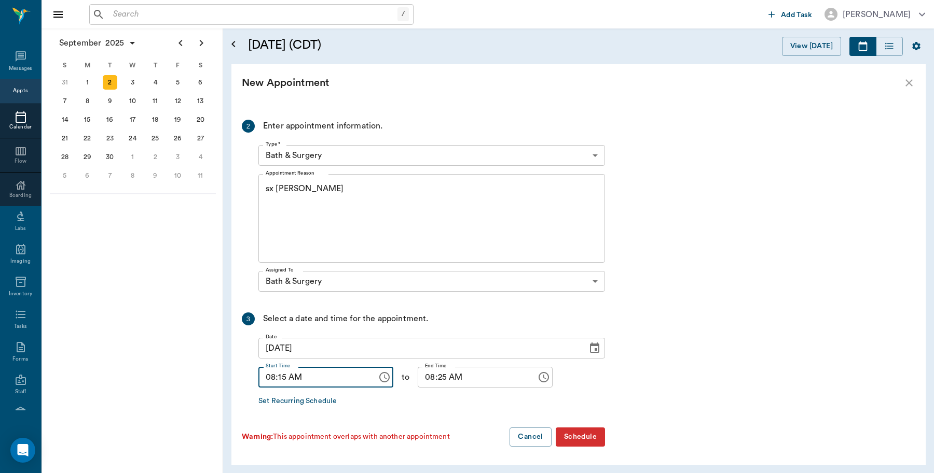
type input "08:15 AM"
click at [424, 380] on input "08:25 AM" at bounding box center [473, 377] width 112 height 21
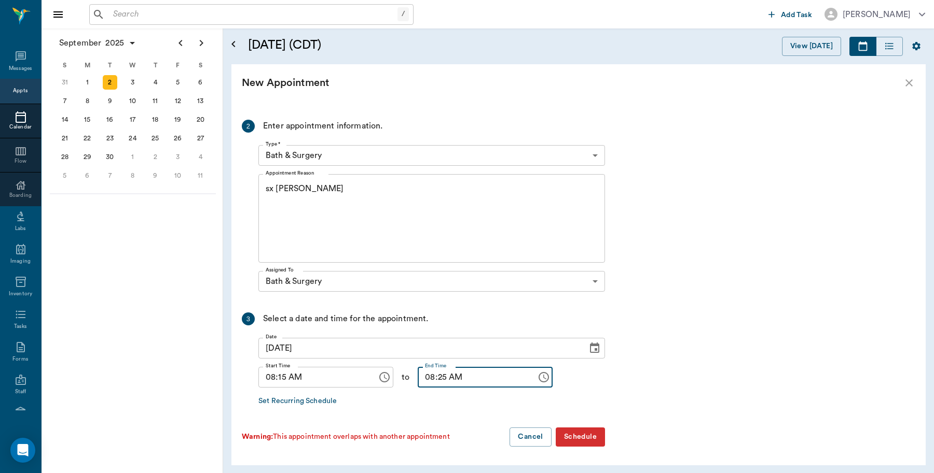
click at [428, 382] on input "08:25 AM" at bounding box center [473, 377] width 112 height 21
type input "08:30 AM"
click at [572, 428] on button "Schedule" at bounding box center [579, 437] width 49 height 19
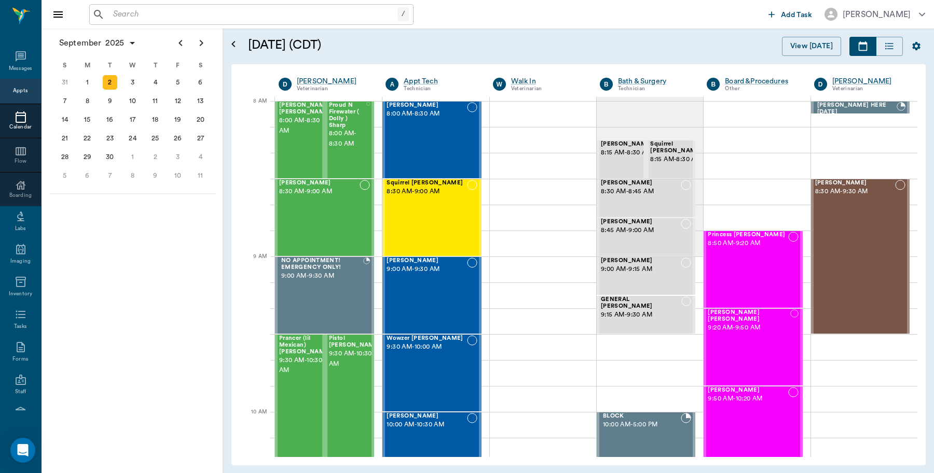
click at [16, 115] on icon at bounding box center [21, 117] width 10 height 11
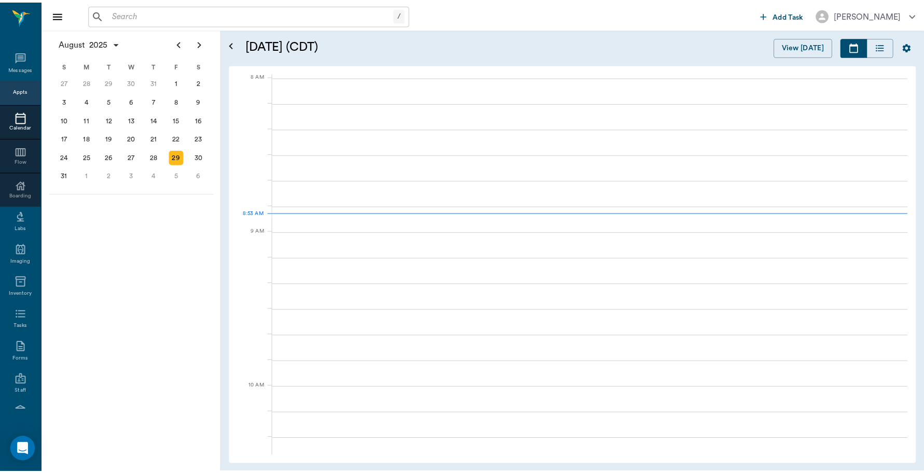
scroll to position [1, 0]
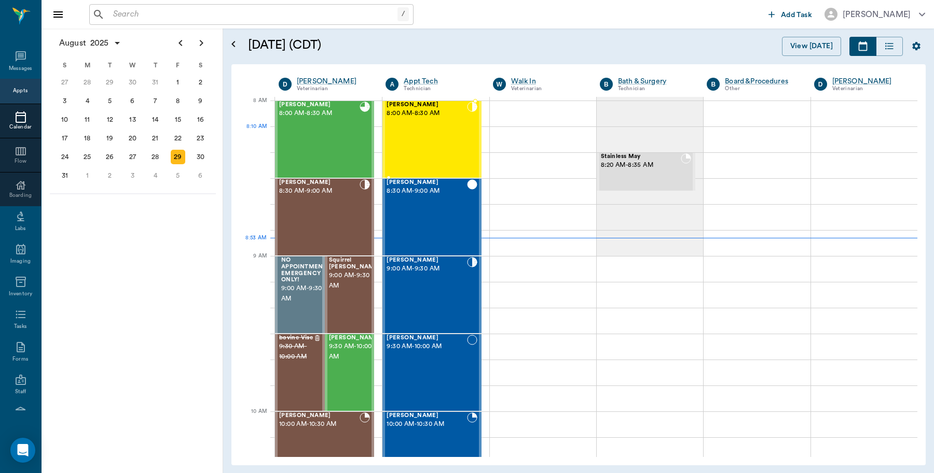
click at [403, 131] on div "Willow Smith 8:00 AM - 8:30 AM" at bounding box center [426, 140] width 80 height 76
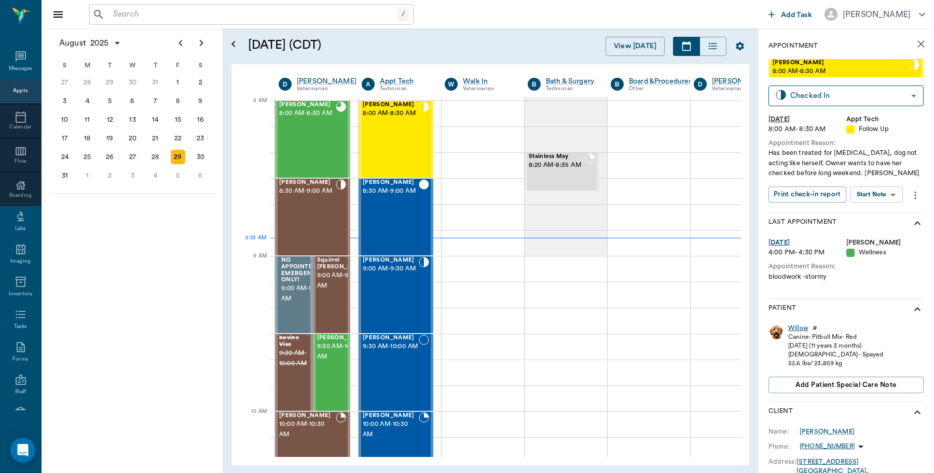
click at [793, 326] on div "Willow" at bounding box center [798, 328] width 20 height 9
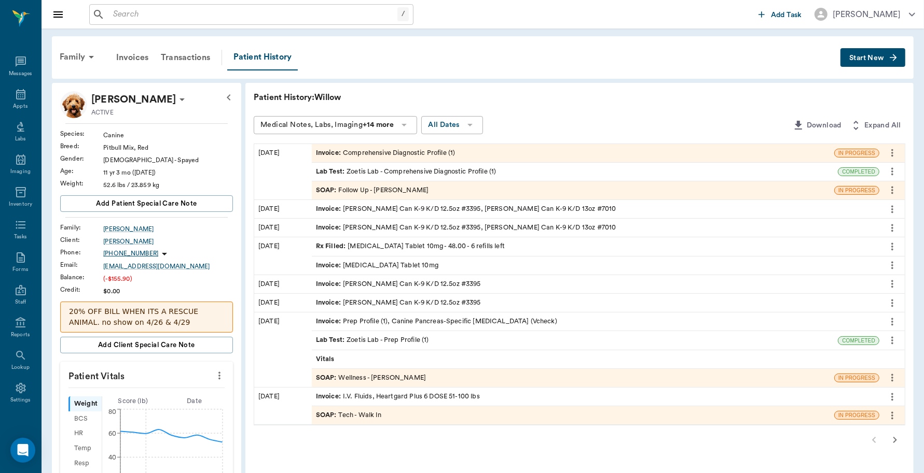
click at [372, 153] on div "Invoice : Comprehensive Diagnostic Profile (1)" at bounding box center [386, 153] width 140 height 10
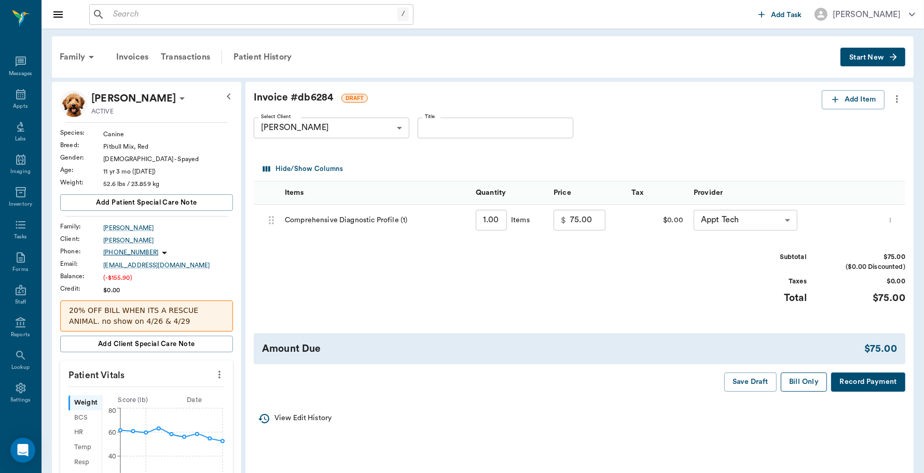
click at [802, 384] on button "Bill Only" at bounding box center [804, 382] width 47 height 19
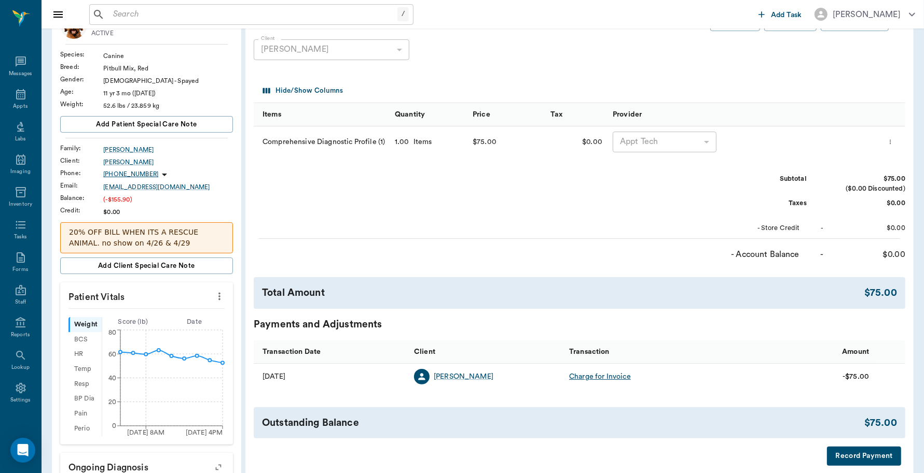
scroll to position [259, 0]
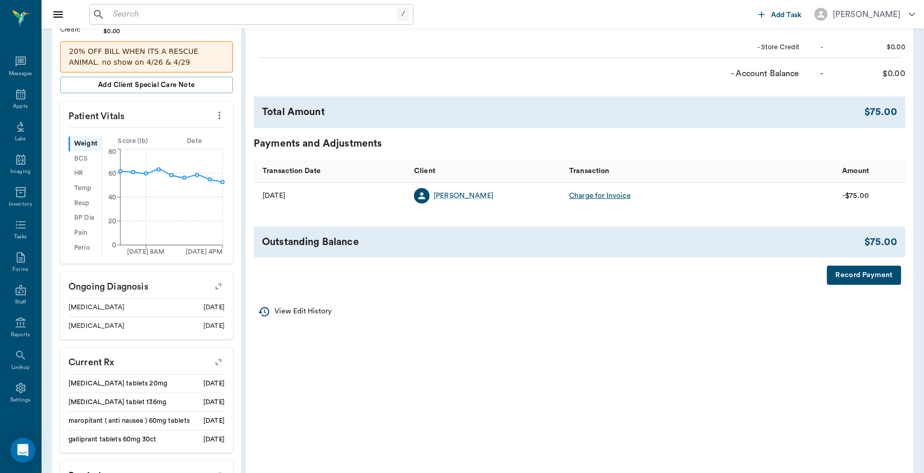
click at [862, 276] on button "Record Payment" at bounding box center [864, 275] width 74 height 19
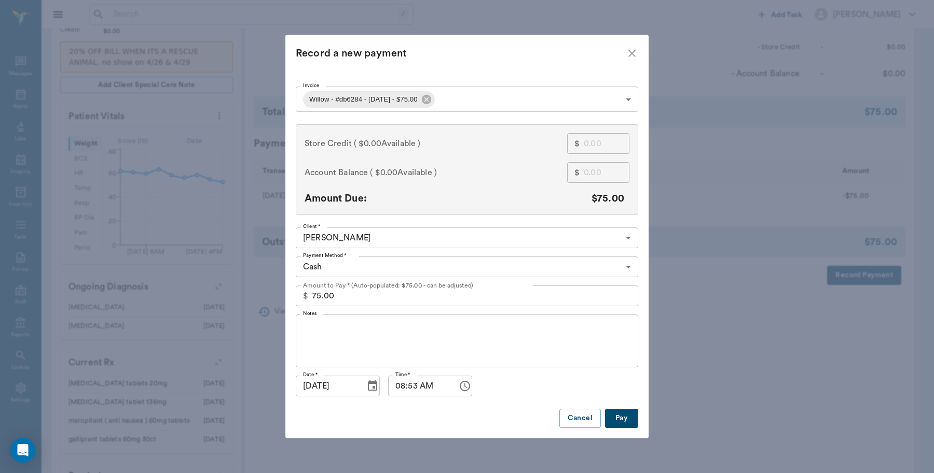
click at [467, 100] on body "/ ​ Add Task Dr. Bert Ellsworth Nectar Messages Appts Labs Imaging Inventory Ta…" at bounding box center [467, 173] width 934 height 865
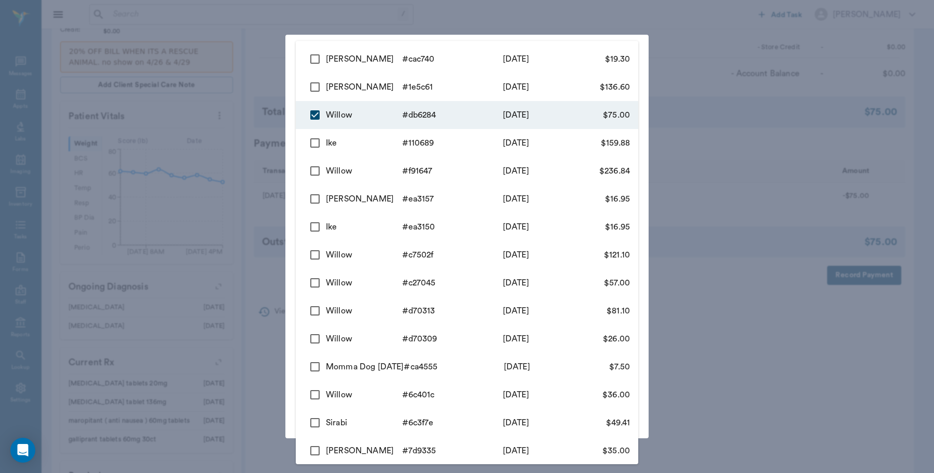
click at [314, 87] on input "checkbox" at bounding box center [315, 87] width 22 height 22
checkbox input "true"
type input "68b1a9b3871c2331c6db6284,68b1ac7fe489fd9bf01e5c61"
type input "211.60"
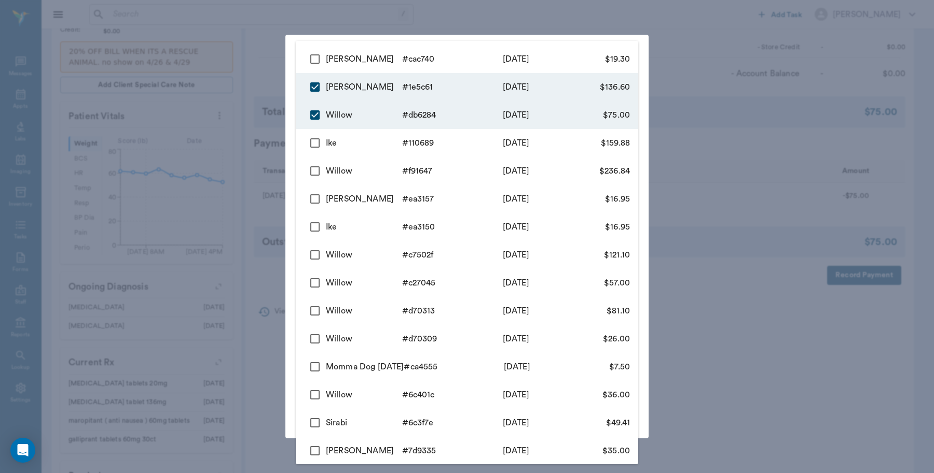
click at [315, 54] on input "checkbox" at bounding box center [315, 59] width 22 height 22
checkbox input "true"
type input "68b1a9b3871c2331c6db6284,68b1ac7fe489fd9bf01e5c61,68b1aff8727924313fcac740"
type input "230.90"
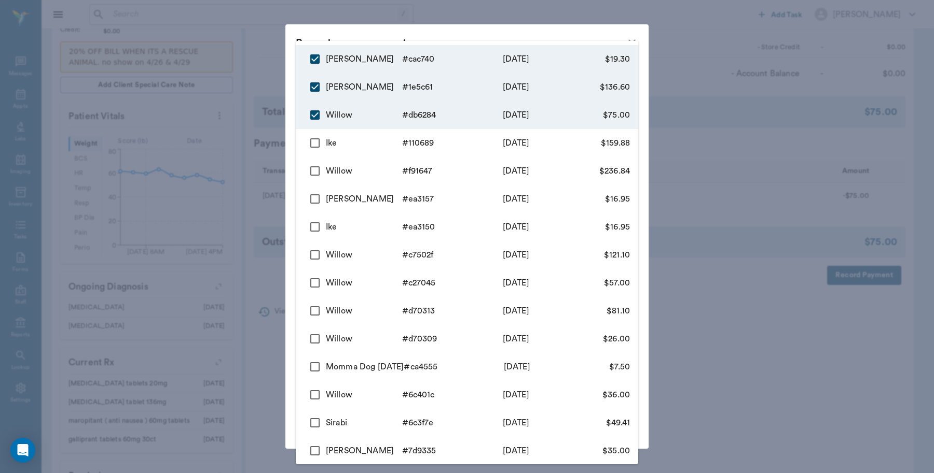
click at [293, 80] on div at bounding box center [467, 236] width 934 height 473
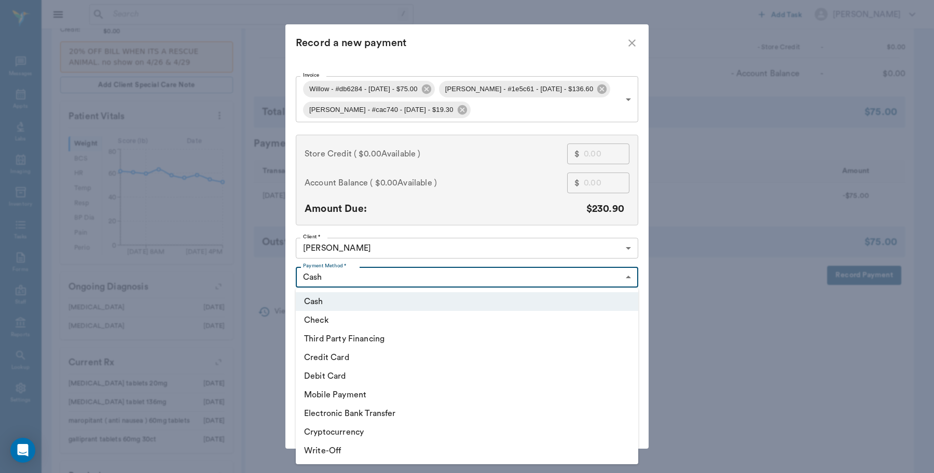
click at [424, 272] on body "/ ​ Add Task Dr. Bert Ellsworth Nectar Messages Appts Labs Imaging Inventory Ta…" at bounding box center [467, 173] width 934 height 865
type input "68b1a9b3871c2331c6db6284"
type input "75.00"
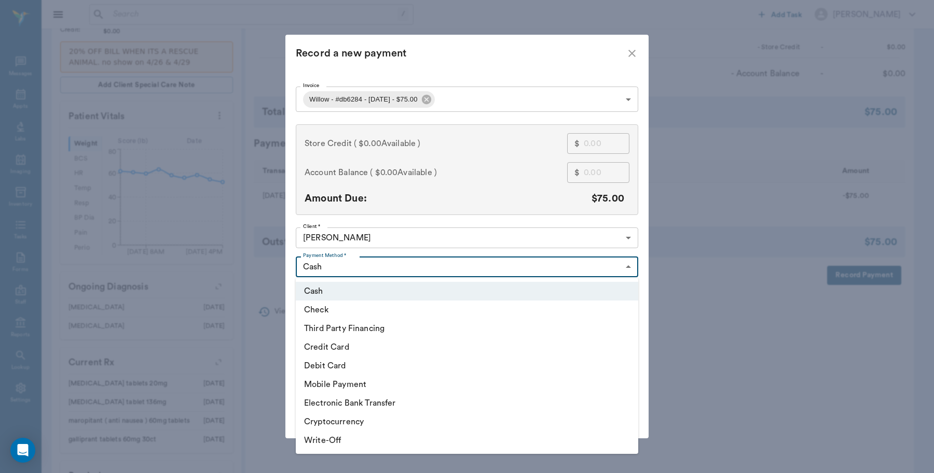
click at [323, 349] on li "Credit Card" at bounding box center [467, 347] width 342 height 19
type input "CREDIT_CARD"
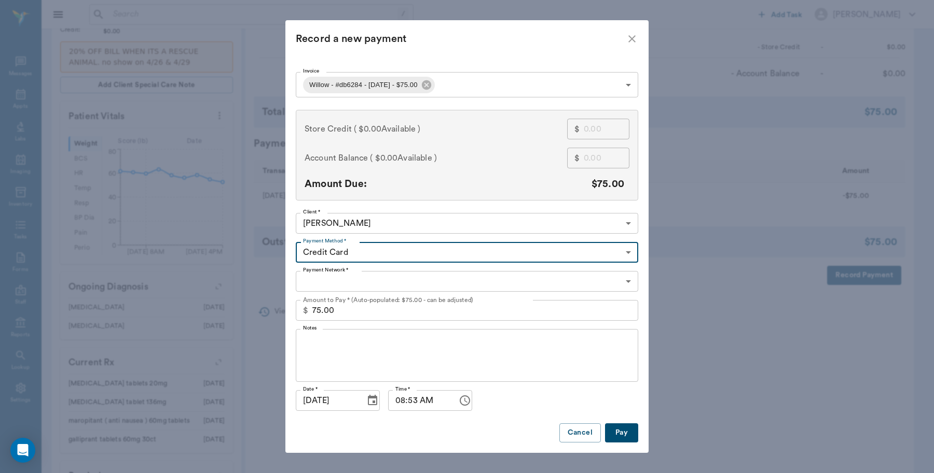
click at [363, 278] on body "/ ​ Add Task Dr. Bert Ellsworth Nectar Messages Appts Labs Imaging Inventory Ta…" at bounding box center [467, 173] width 934 height 865
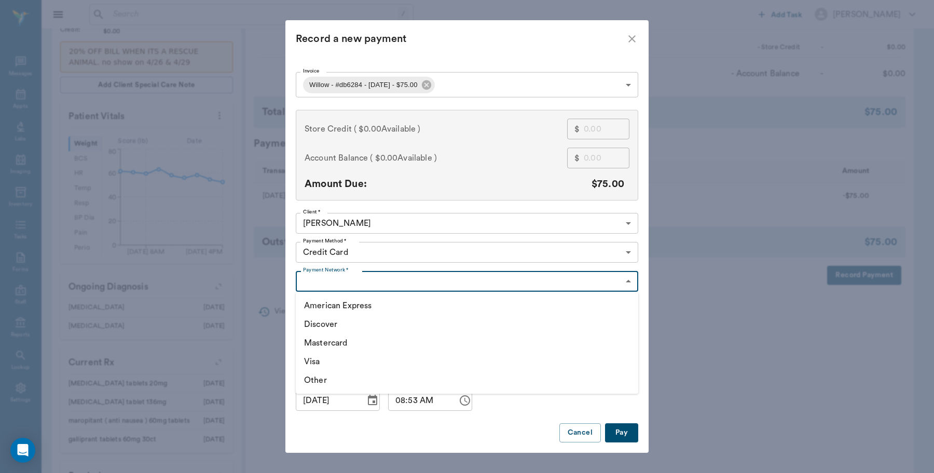
click at [340, 345] on li "Mastercard" at bounding box center [467, 343] width 342 height 19
type input "MASTERCARD"
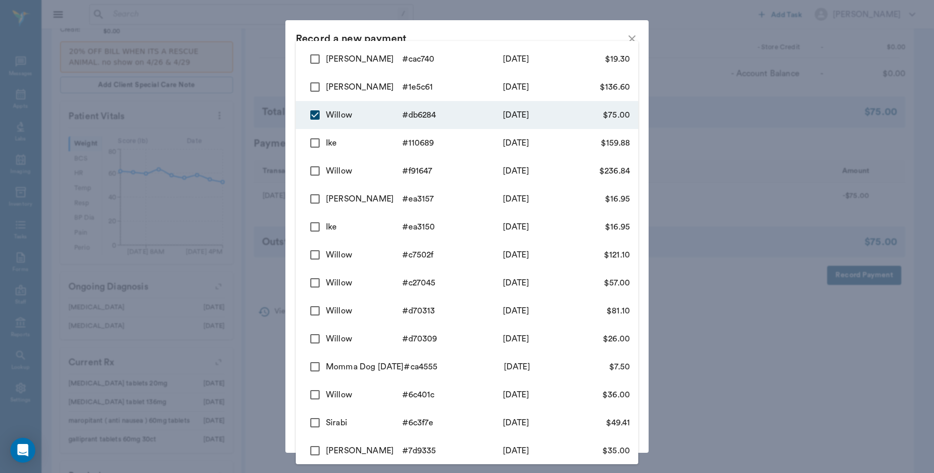
click at [467, 86] on body "/ ​ Add Task Dr. Bert Ellsworth Nectar Messages Appts Labs Imaging Inventory Ta…" at bounding box center [467, 173] width 934 height 865
click at [309, 89] on input "checkbox" at bounding box center [315, 87] width 22 height 22
checkbox input "true"
type input "68b1a9b3871c2331c6db6284,68b1ac7fe489fd9bf01e5c61"
type input "211.60"
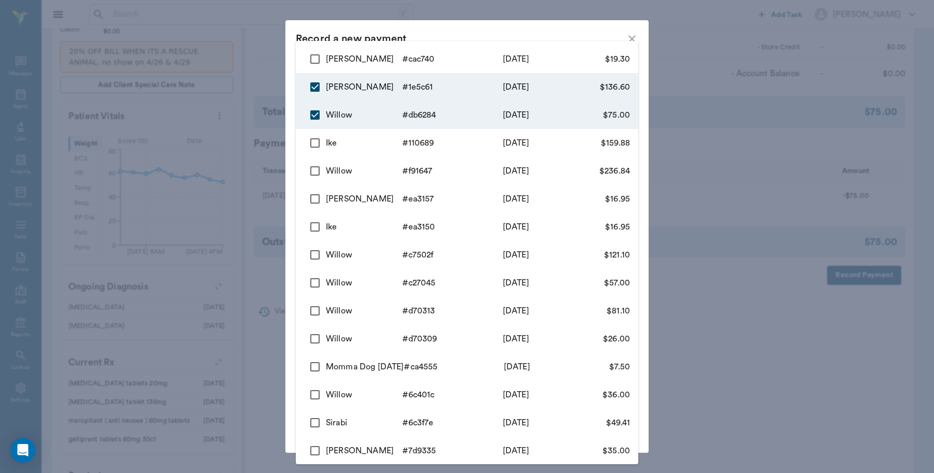
click at [315, 59] on input "checkbox" at bounding box center [315, 59] width 22 height 22
checkbox input "true"
type input "68b1a9b3871c2331c6db6284,68b1ac7fe489fd9bf01e5c61,68b1aff8727924313fcac740"
type input "230.90"
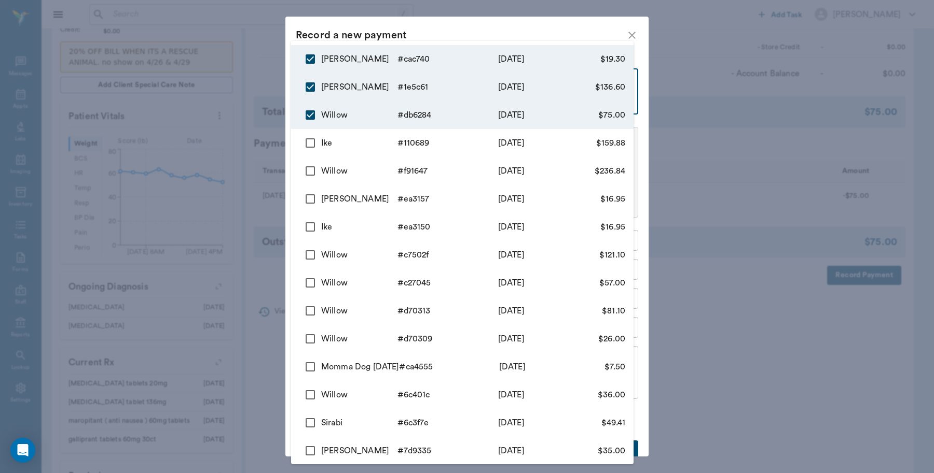
click at [423, 32] on div at bounding box center [467, 236] width 934 height 473
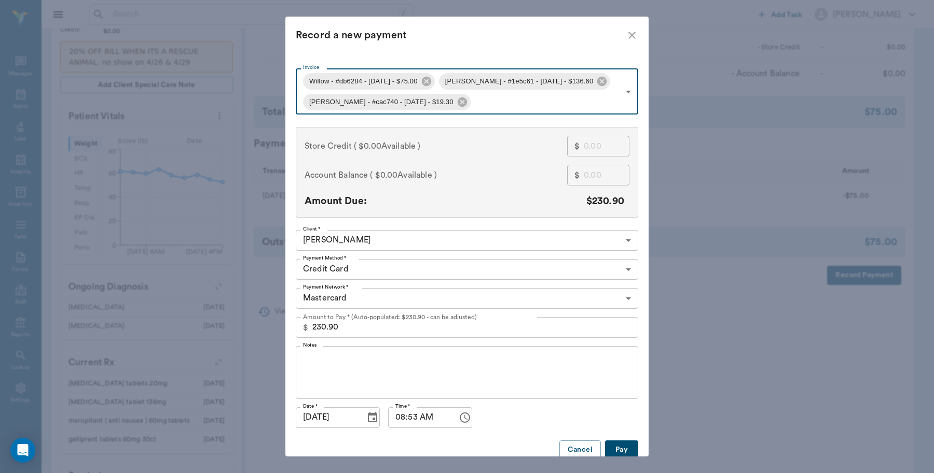
type input "68b1a9b3871c2331c6db6284"
type input "75.00"
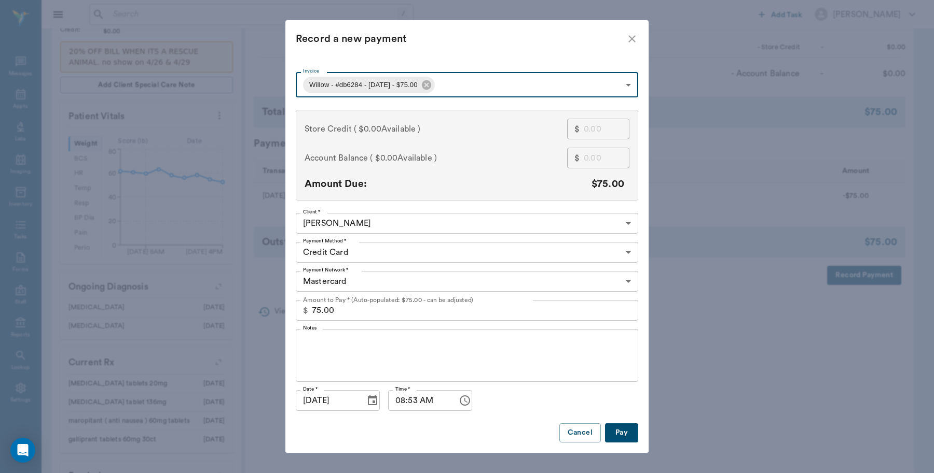
click at [456, 87] on body "/ ​ Add Task Dr. Bert Ellsworth Nectar Messages Appts Labs Imaging Inventory Ta…" at bounding box center [467, 173] width 934 height 865
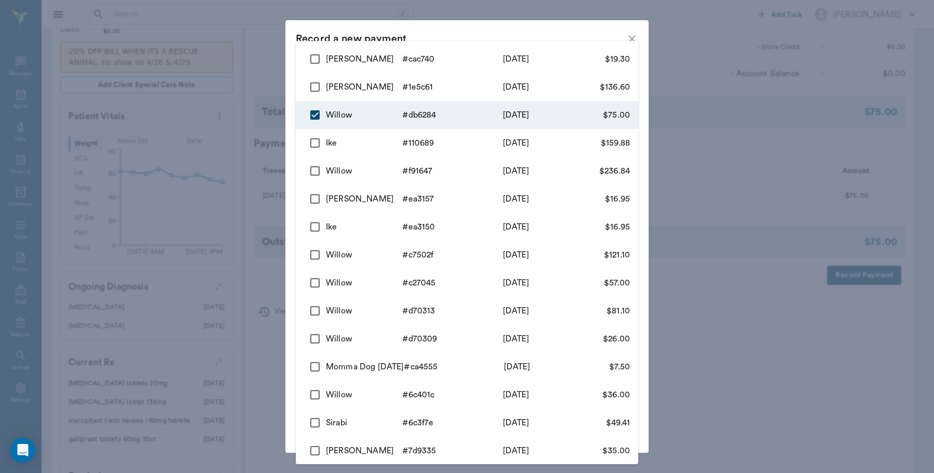
click at [311, 89] on input "checkbox" at bounding box center [315, 87] width 22 height 22
checkbox input "true"
type input "68b1a9b3871c2331c6db6284,68b1ac7fe489fd9bf01e5c61"
type input "211.60"
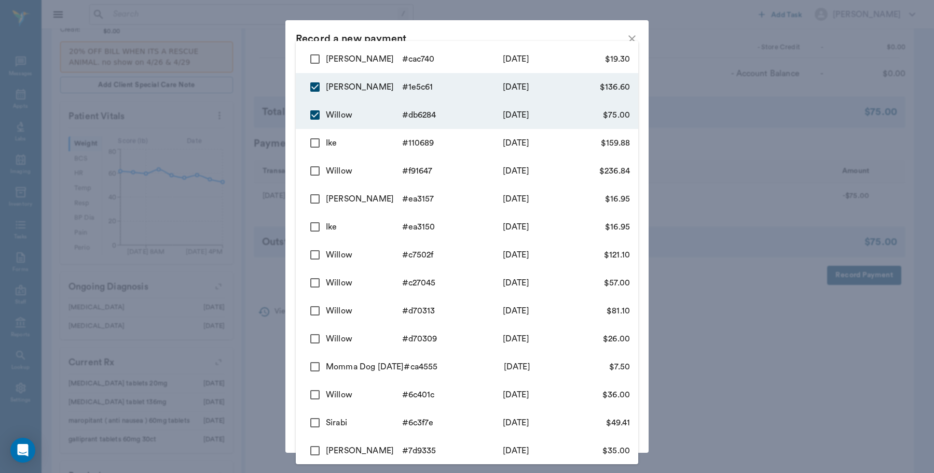
click at [318, 59] on input "checkbox" at bounding box center [315, 59] width 22 height 22
checkbox input "true"
type input "68b1a9b3871c2331c6db6284,68b1ac7fe489fd9bf01e5c61,68b1aff8727924313fcac740"
type input "230.90"
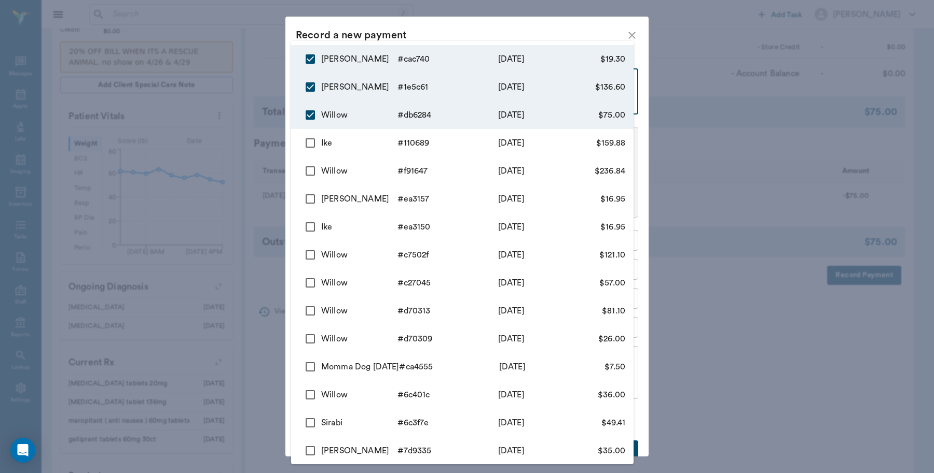
click at [483, 29] on div at bounding box center [467, 236] width 934 height 473
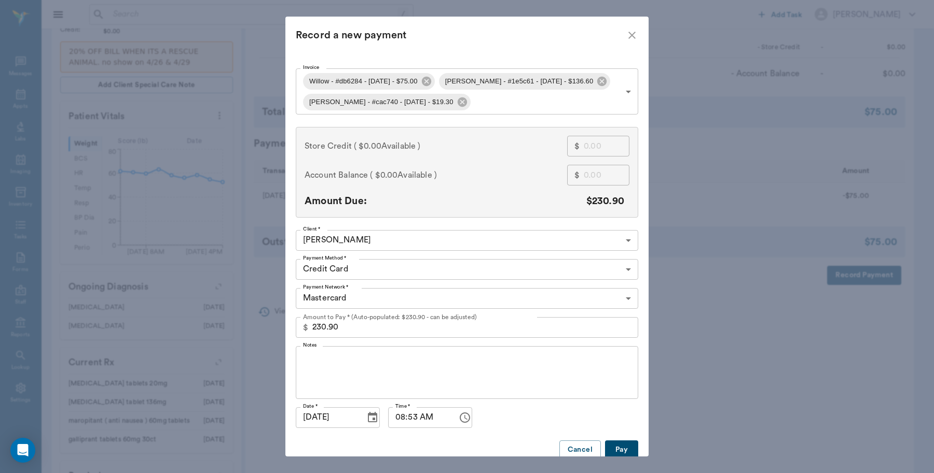
click at [613, 444] on button "Pay" at bounding box center [621, 450] width 33 height 19
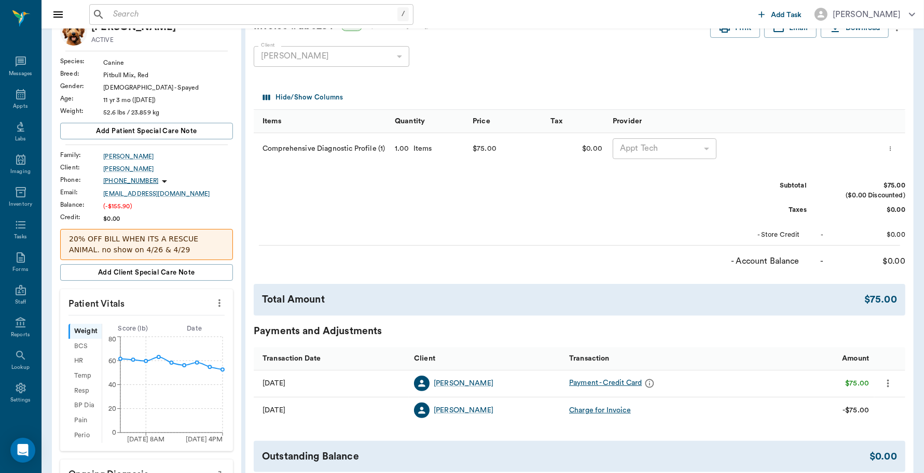
scroll to position [0, 0]
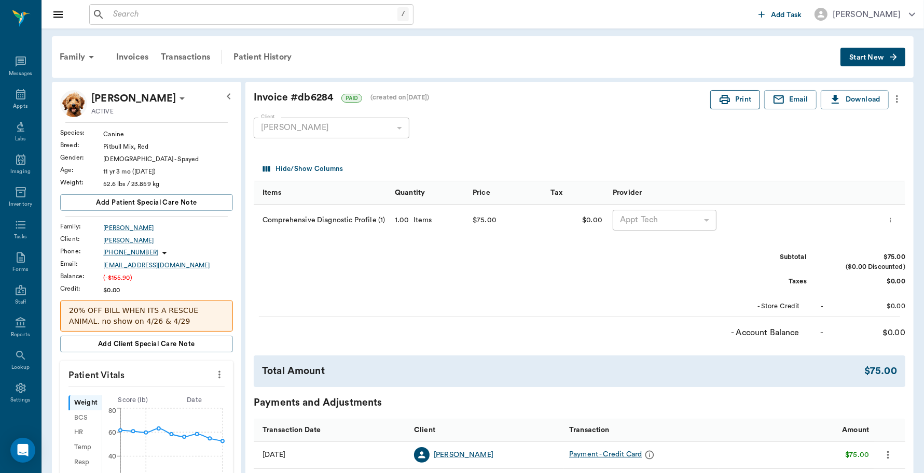
click at [743, 101] on button "Print" at bounding box center [735, 99] width 50 height 19
click at [178, 53] on div "Transactions" at bounding box center [186, 57] width 62 height 25
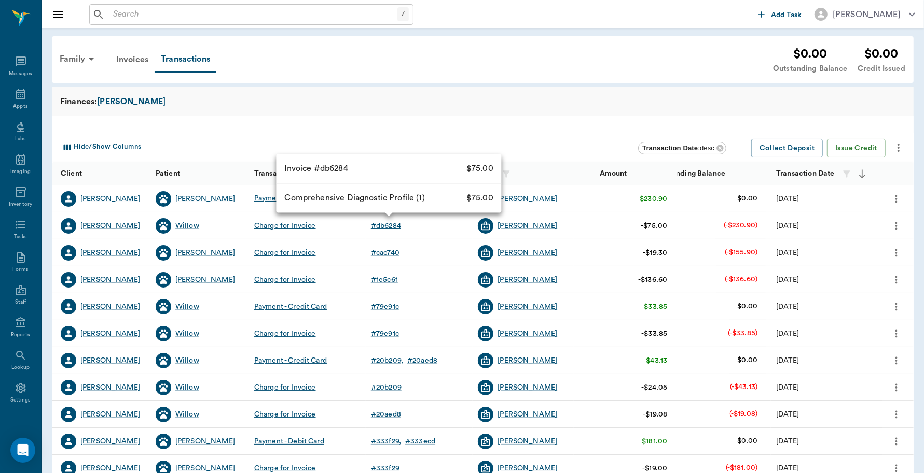
click at [387, 221] on div "# db6284" at bounding box center [386, 226] width 30 height 10
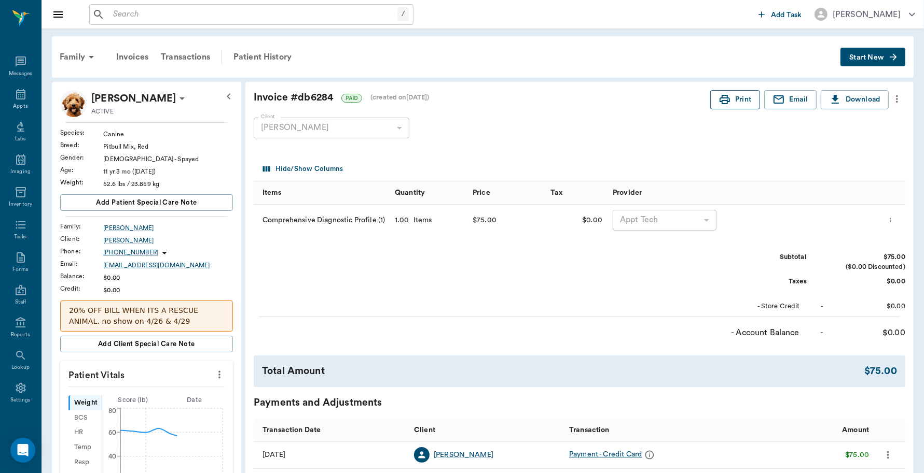
click at [744, 96] on button "Print" at bounding box center [735, 99] width 50 height 19
click at [200, 50] on div "Transactions" at bounding box center [186, 57] width 62 height 25
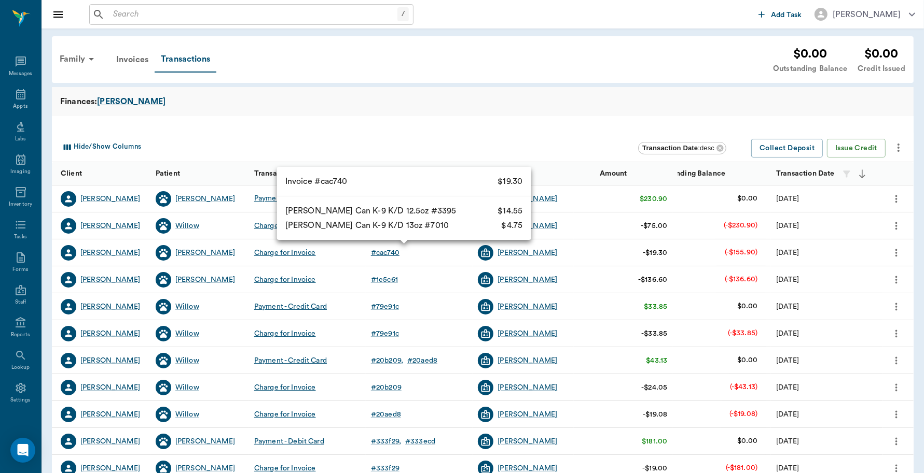
click at [390, 255] on div "# cac740" at bounding box center [385, 253] width 29 height 10
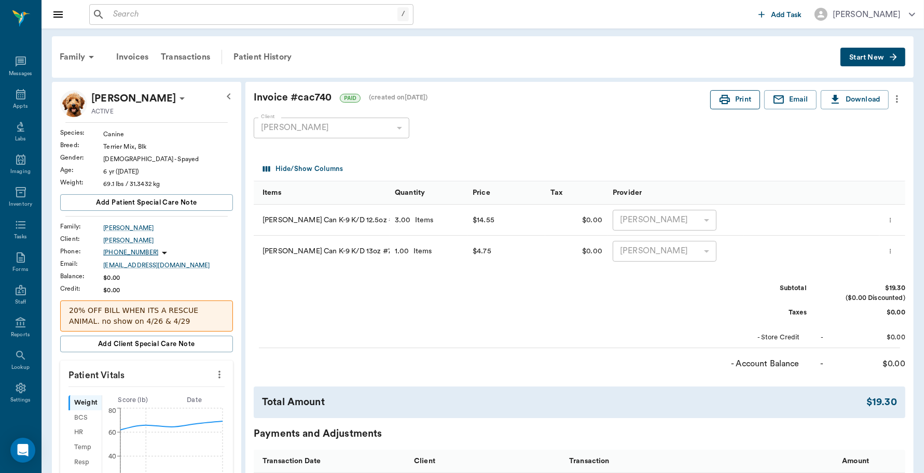
click at [730, 94] on button "Print" at bounding box center [735, 99] width 50 height 19
click at [191, 55] on div "Transactions" at bounding box center [186, 57] width 62 height 25
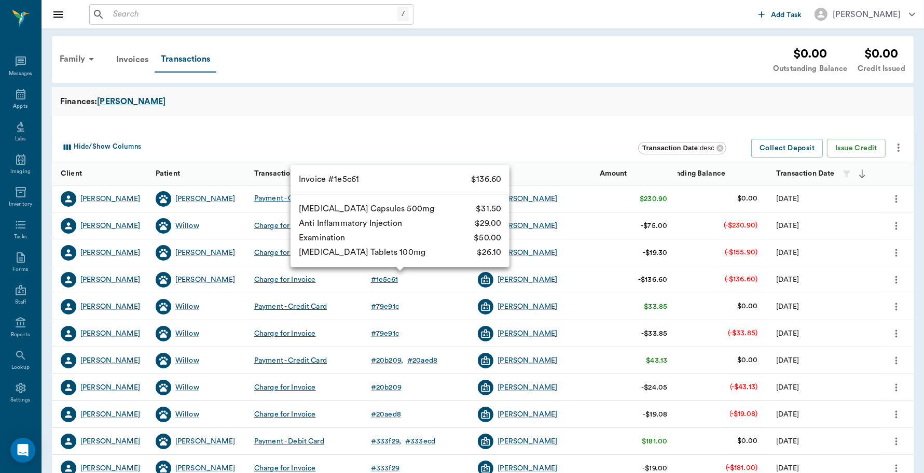
click at [382, 281] on div "# 1e5c61" at bounding box center [384, 280] width 27 height 10
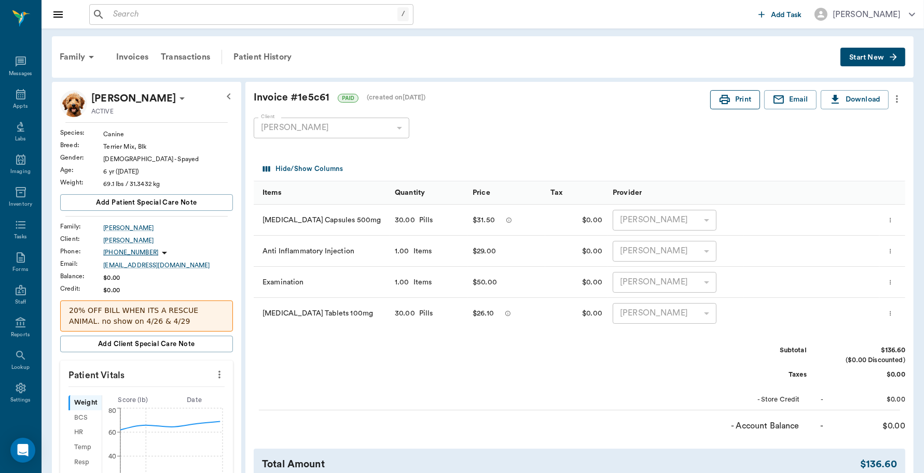
click at [740, 107] on button "Print" at bounding box center [735, 99] width 50 height 19
click at [15, 94] on icon at bounding box center [21, 94] width 12 height 12
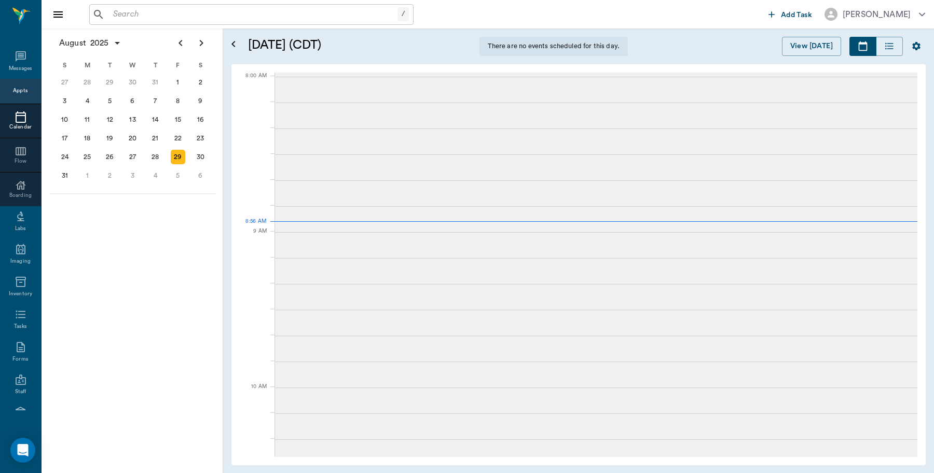
scroll to position [1, 0]
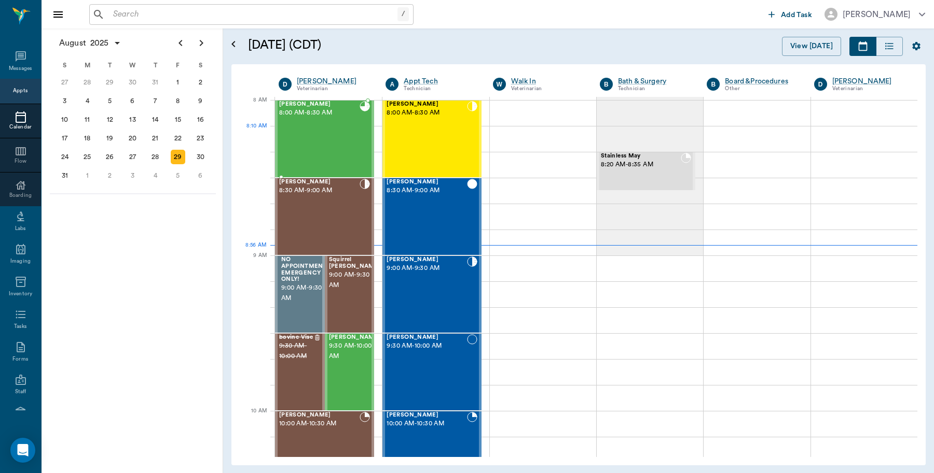
click at [364, 136] on div at bounding box center [364, 139] width 10 height 76
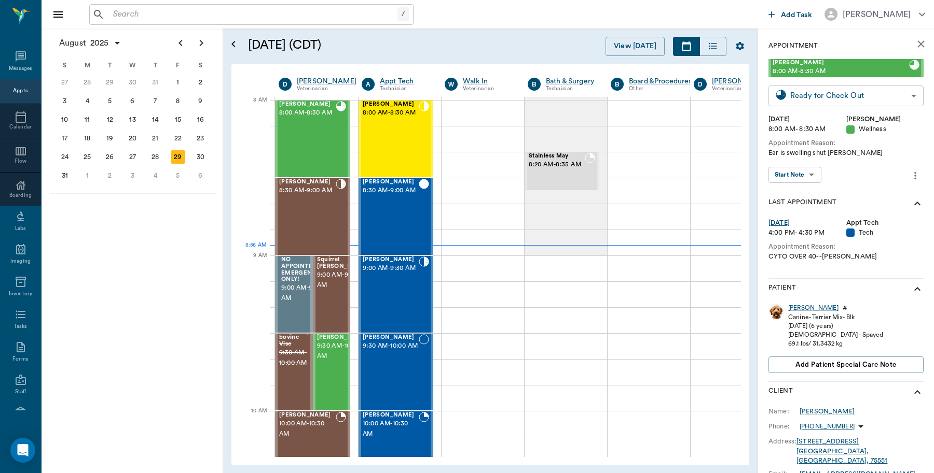
click at [809, 102] on body "/ ​ Add Task Dr. Bert Ellsworth Nectar Messages Appts Calendar Flow Boarding La…" at bounding box center [467, 236] width 934 height 473
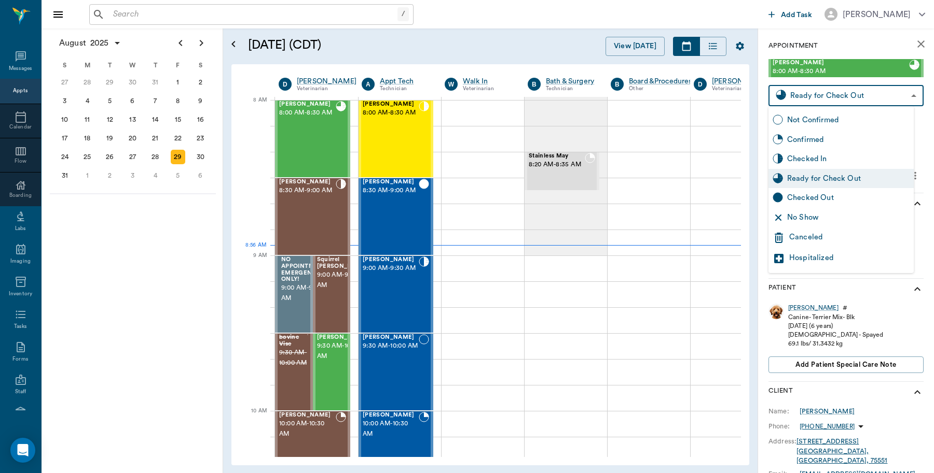
click at [806, 200] on div "Checked Out" at bounding box center [848, 197] width 122 height 11
type input "CHECKED_OUT"
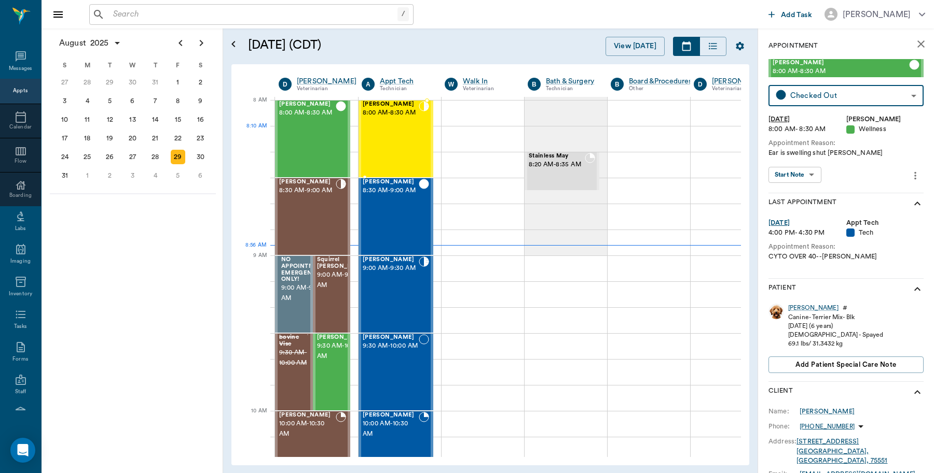
drag, startPoint x: 415, startPoint y: 130, endPoint x: 586, endPoint y: 107, distance: 172.1
click at [416, 130] on div "Willow Smith 8:00 AM - 8:30 AM" at bounding box center [391, 139] width 56 height 76
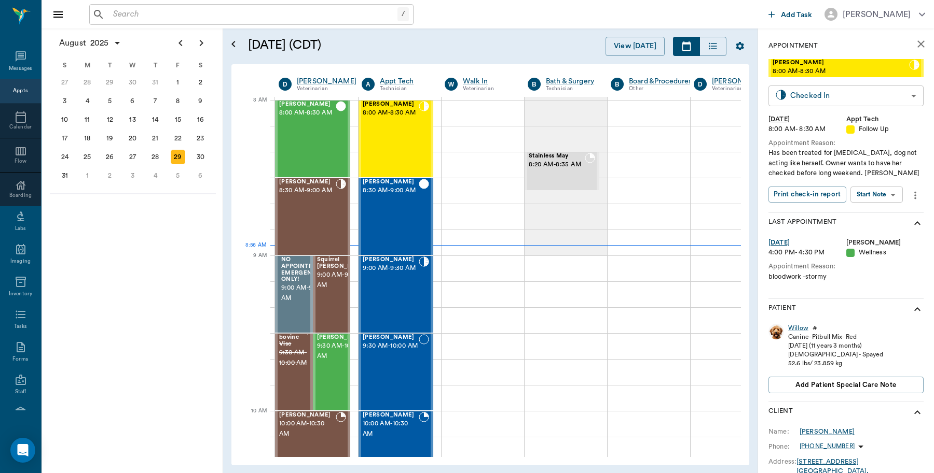
click at [800, 95] on body "/ ​ Add Task Dr. Bert Ellsworth Nectar Messages Appts Calendar Flow Boarding La…" at bounding box center [467, 236] width 934 height 473
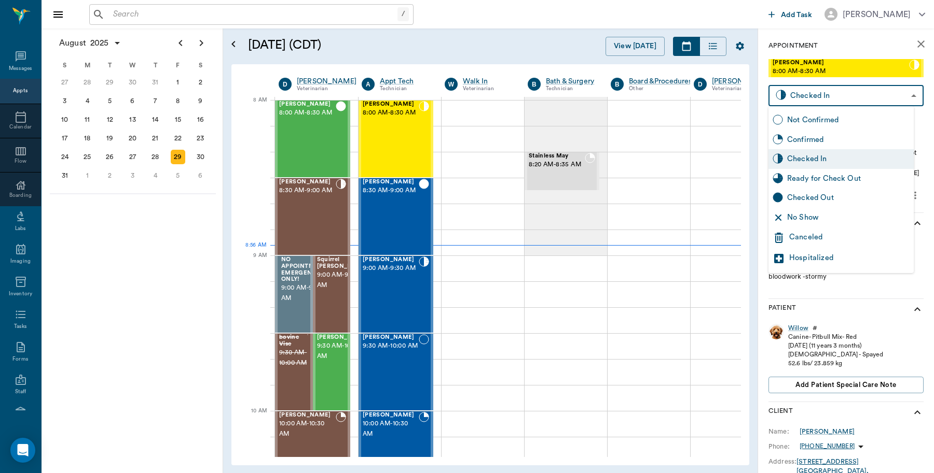
click at [806, 198] on div "Checked Out" at bounding box center [848, 197] width 122 height 11
type input "CHECKED_OUT"
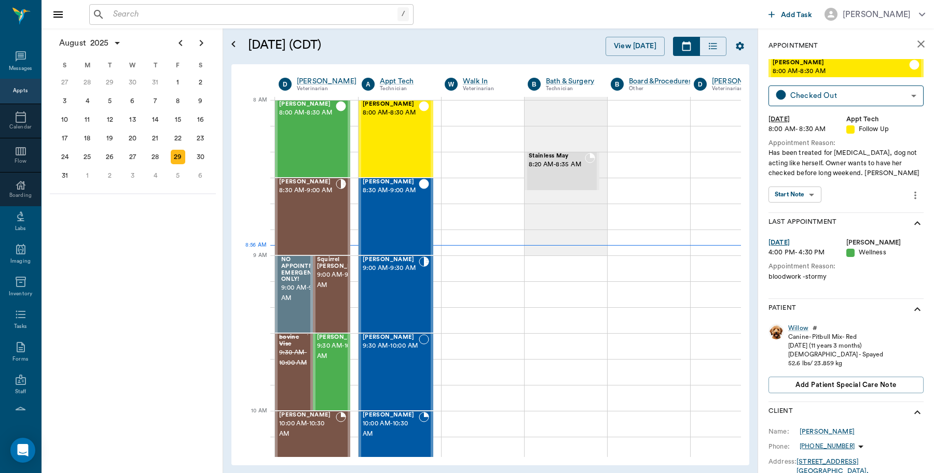
click at [914, 40] on icon "close" at bounding box center [920, 44] width 12 height 12
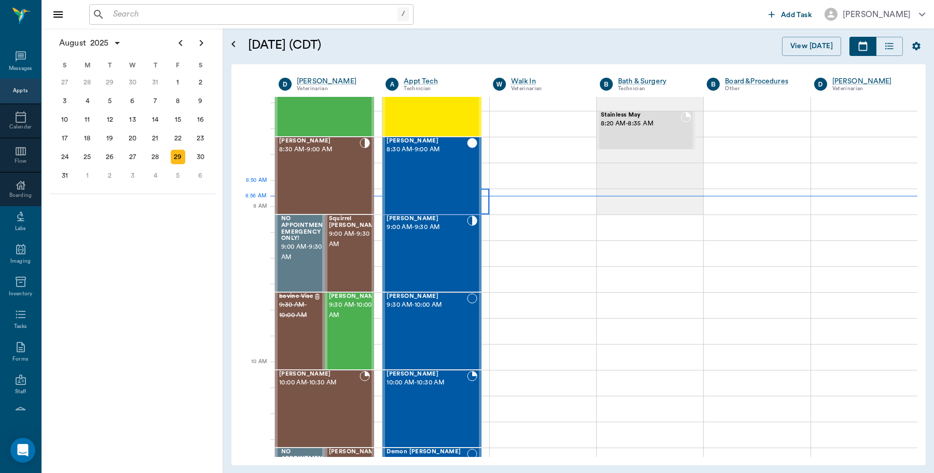
scroll to position [65, 0]
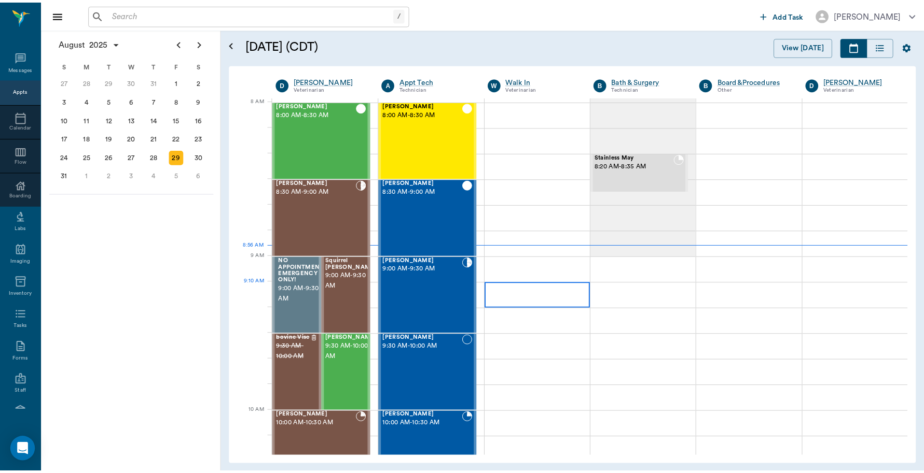
scroll to position [1, 0]
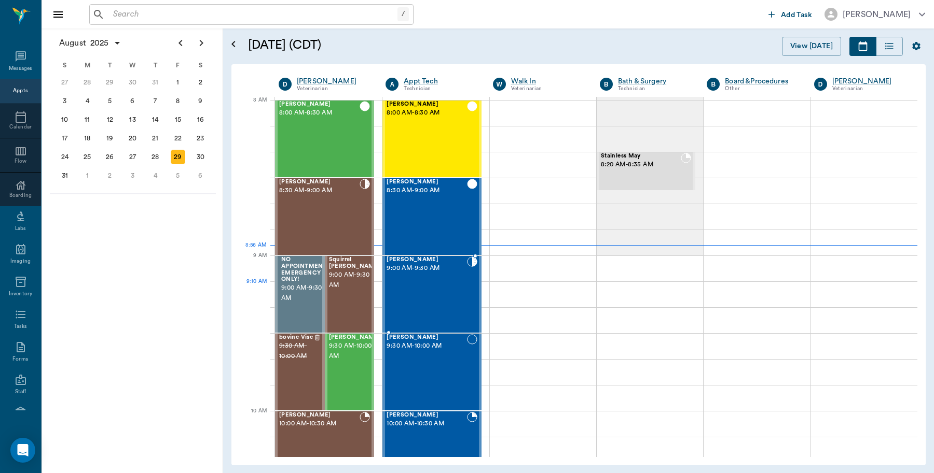
click at [446, 284] on div "[PERSON_NAME] 9:00 AM - 9:30 AM" at bounding box center [426, 295] width 80 height 76
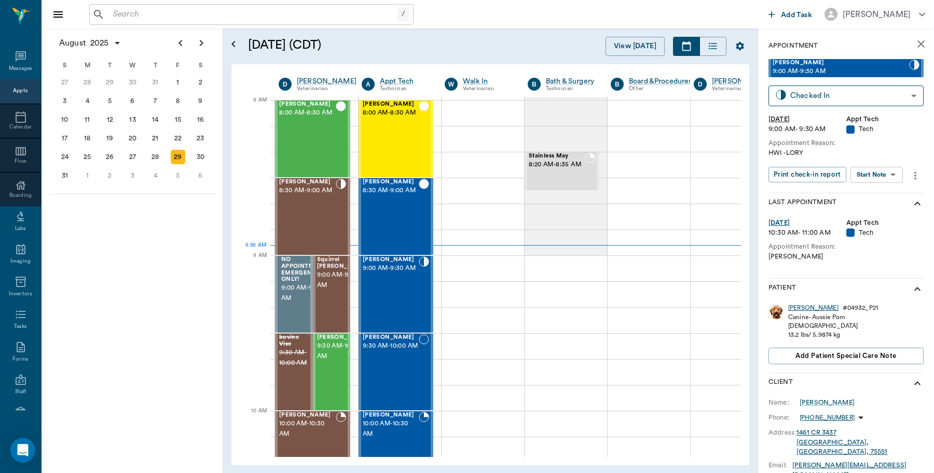
click at [796, 310] on div "Sandy" at bounding box center [813, 308] width 50 height 9
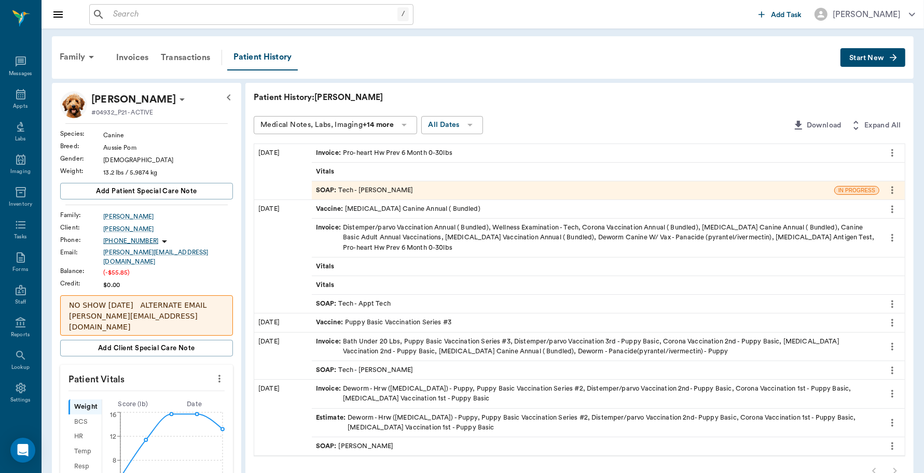
click at [402, 152] on div "Invoice : Pro-heart Hw Prev 6 Month 0-30lbs" at bounding box center [384, 153] width 136 height 10
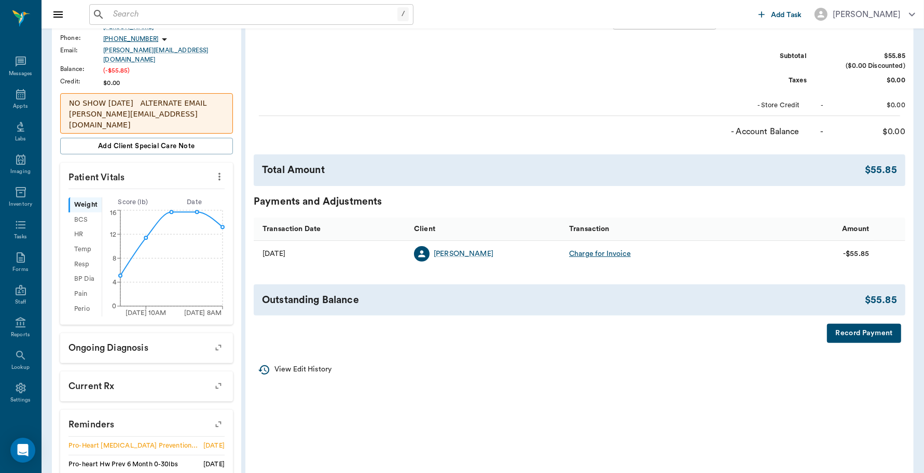
scroll to position [259, 0]
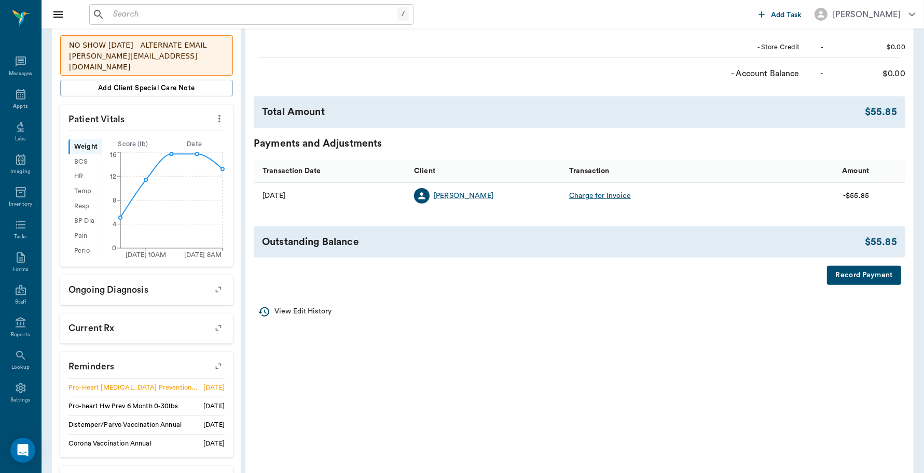
click at [861, 276] on button "Record Payment" at bounding box center [864, 275] width 74 height 19
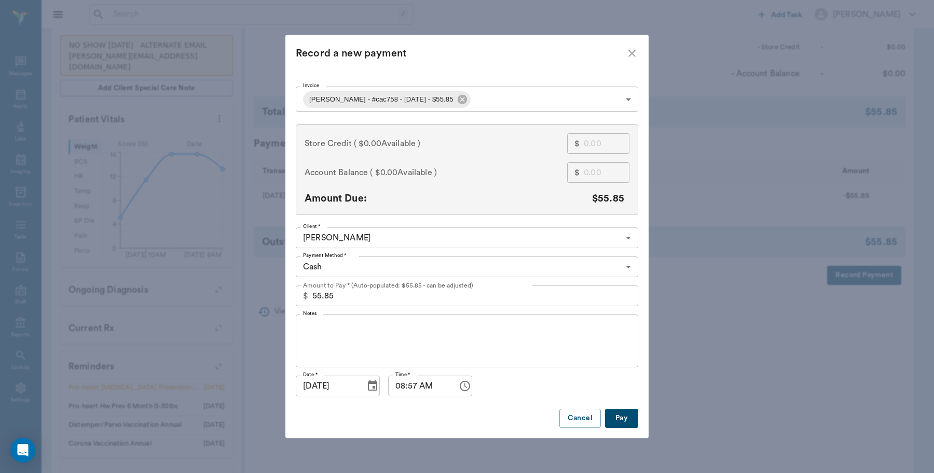
click at [618, 419] on button "Pay" at bounding box center [621, 418] width 33 height 19
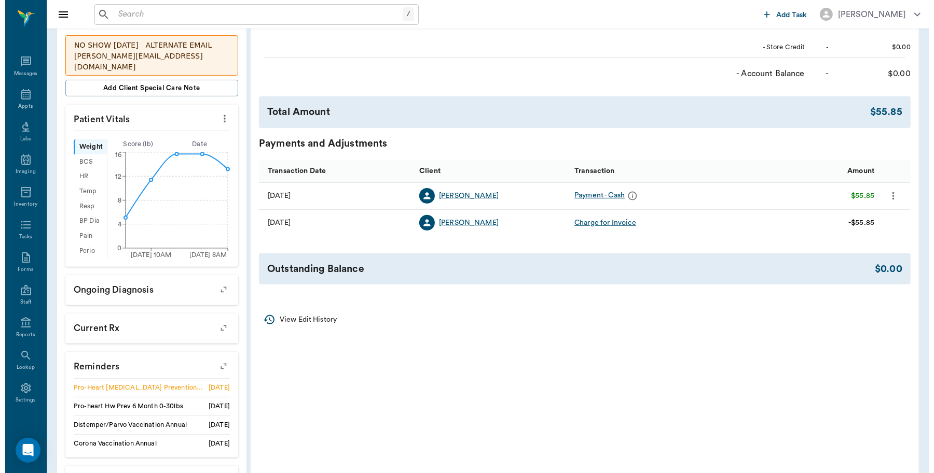
scroll to position [0, 0]
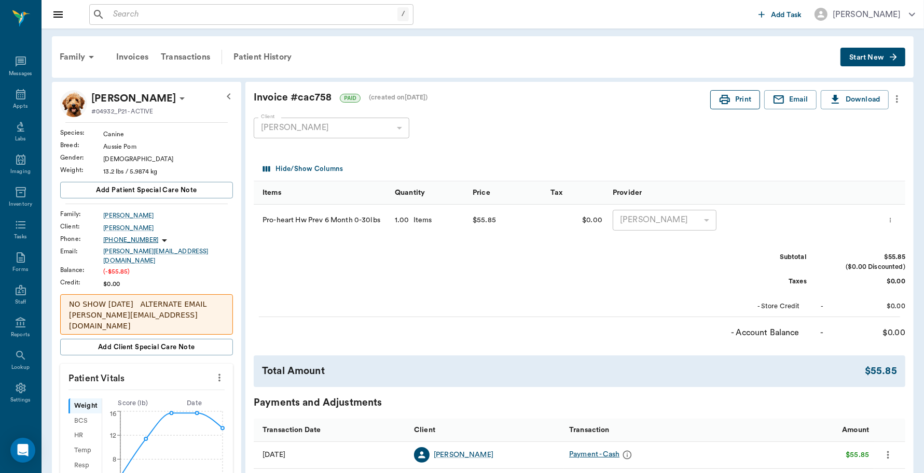
click at [742, 98] on button "Print" at bounding box center [735, 99] width 50 height 19
click at [17, 92] on icon at bounding box center [21, 94] width 12 height 12
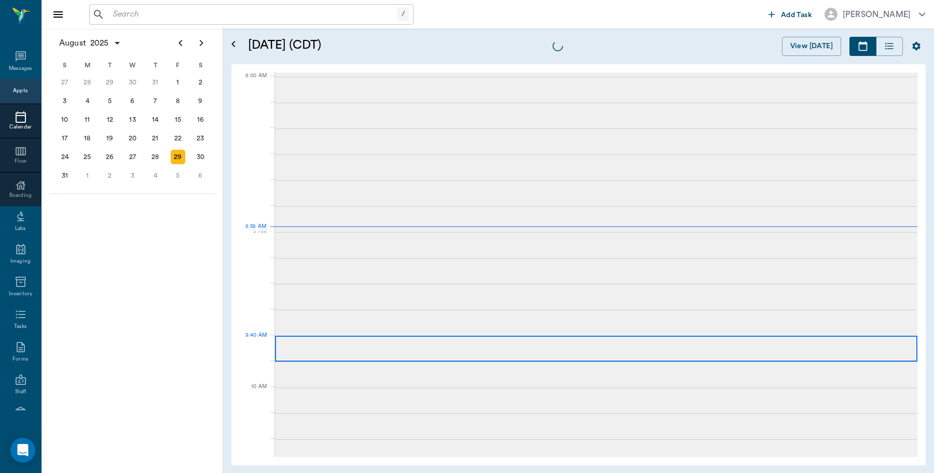
scroll to position [1, 0]
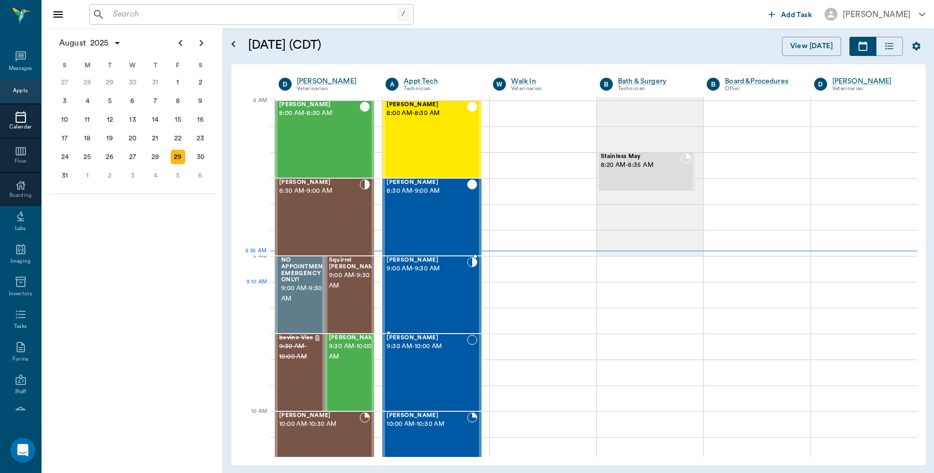
click at [454, 303] on div "Sandy McCasland 9:00 AM - 9:30 AM" at bounding box center [426, 295] width 80 height 76
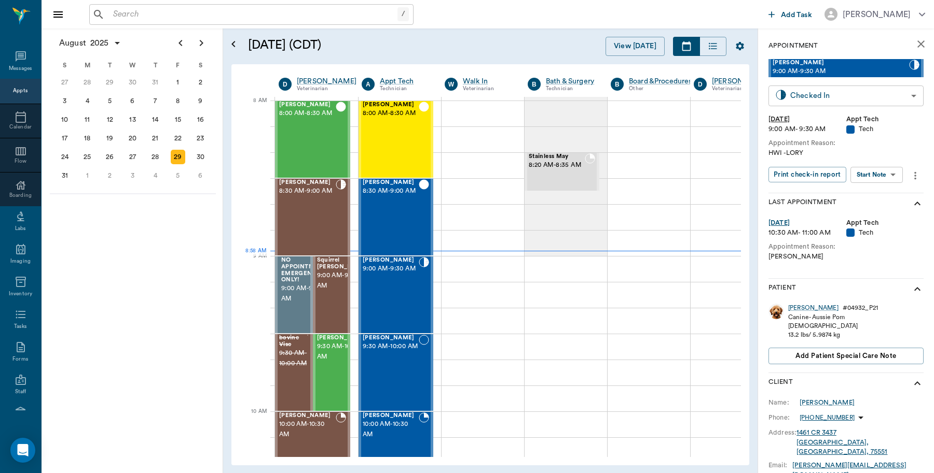
click at [848, 89] on body "/ ​ Add Task Dr. Bert Ellsworth Nectar Messages Appts Calendar Flow Boarding La…" at bounding box center [467, 236] width 934 height 473
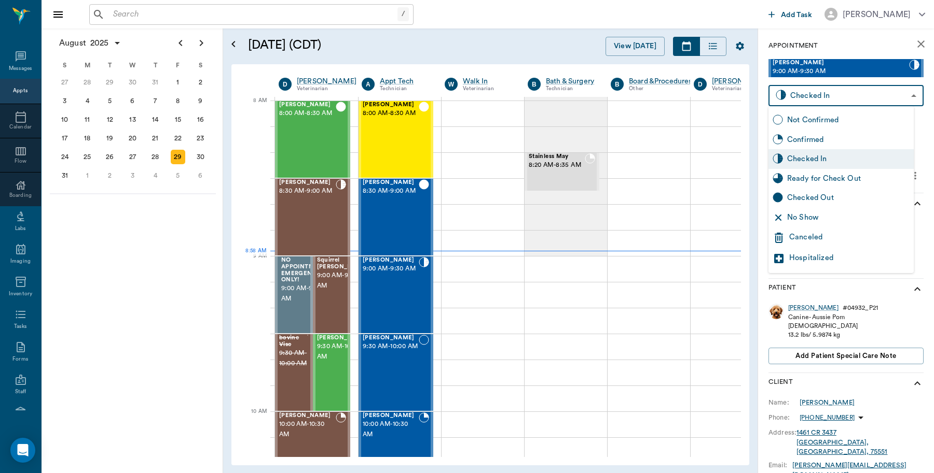
click at [805, 193] on div "Checked Out" at bounding box center [848, 197] width 122 height 11
type input "CHECKED_OUT"
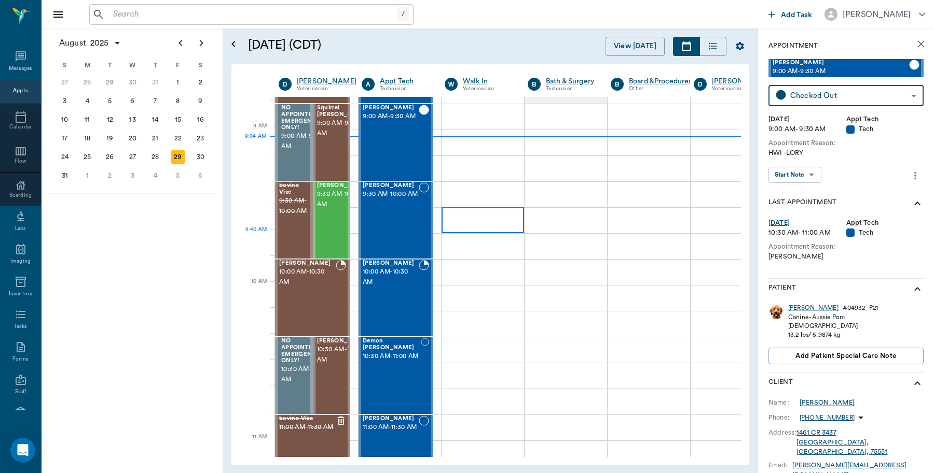
scroll to position [130, 0]
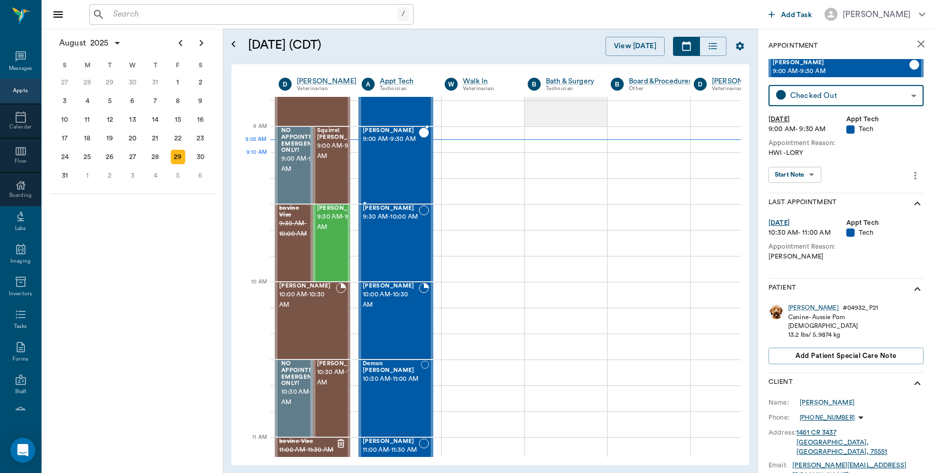
click at [414, 167] on div "Sandy McCasland 9:00 AM - 9:30 AM" at bounding box center [391, 166] width 56 height 76
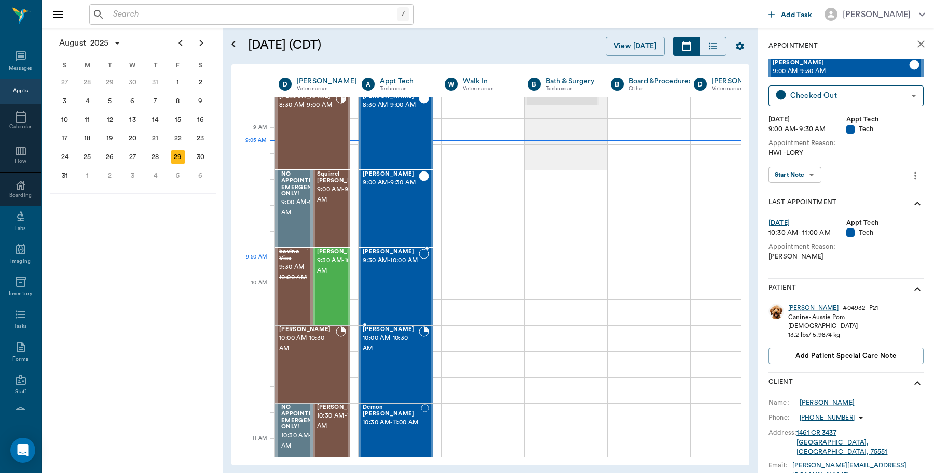
scroll to position [65, 0]
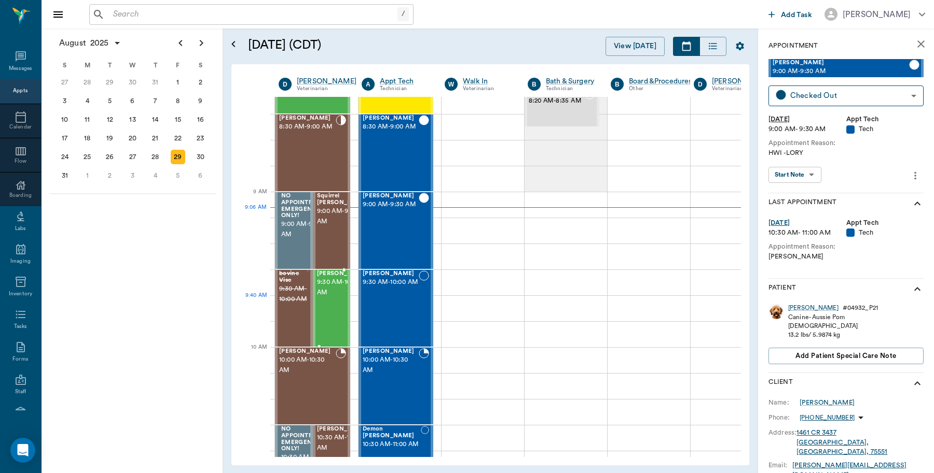
click at [323, 298] on span "9:30 AM - 10:00 AM" at bounding box center [343, 287] width 52 height 21
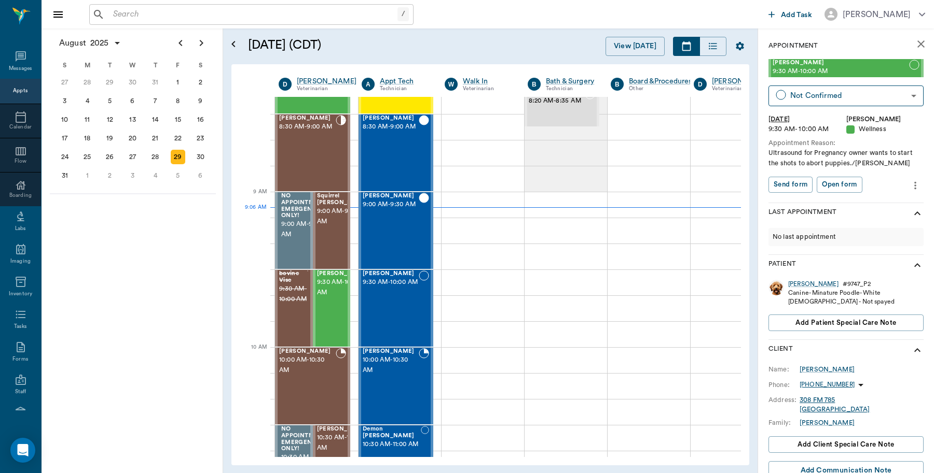
click at [848, 66] on span "9:30 AM - 10:00 AM" at bounding box center [840, 71] width 136 height 10
click at [799, 286] on div "Susie" at bounding box center [813, 284] width 50 height 9
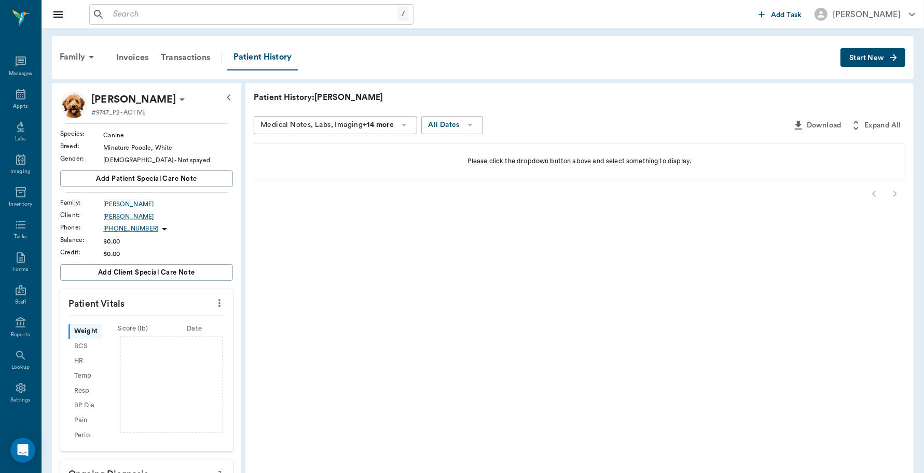
click at [232, 96] on icon "button" at bounding box center [228, 97] width 12 height 12
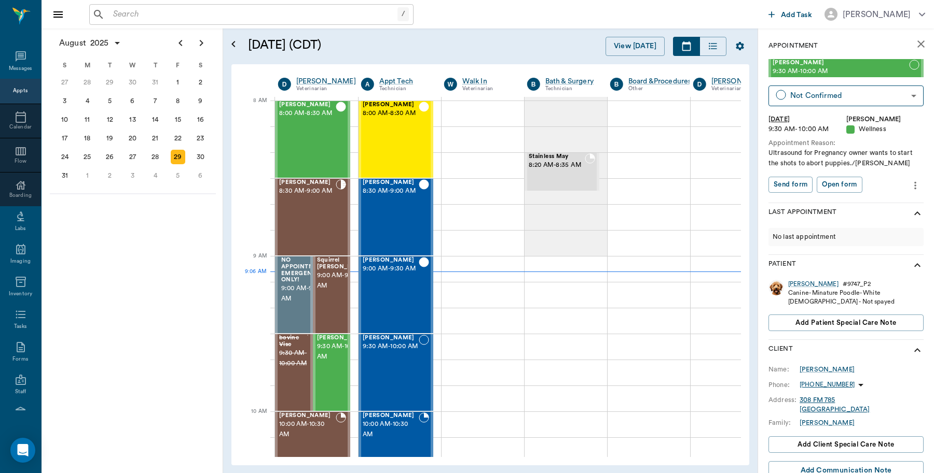
scroll to position [1, 1]
click at [792, 284] on div "Susie" at bounding box center [813, 284] width 50 height 9
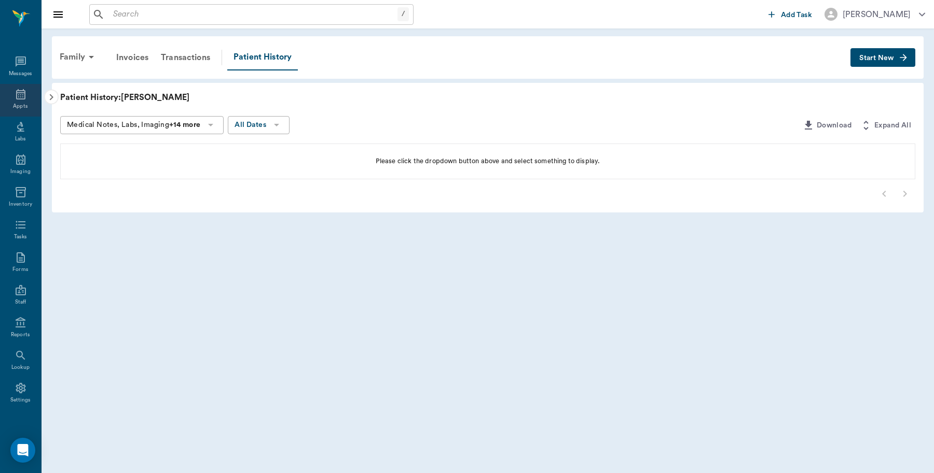
click at [16, 96] on icon at bounding box center [20, 94] width 9 height 10
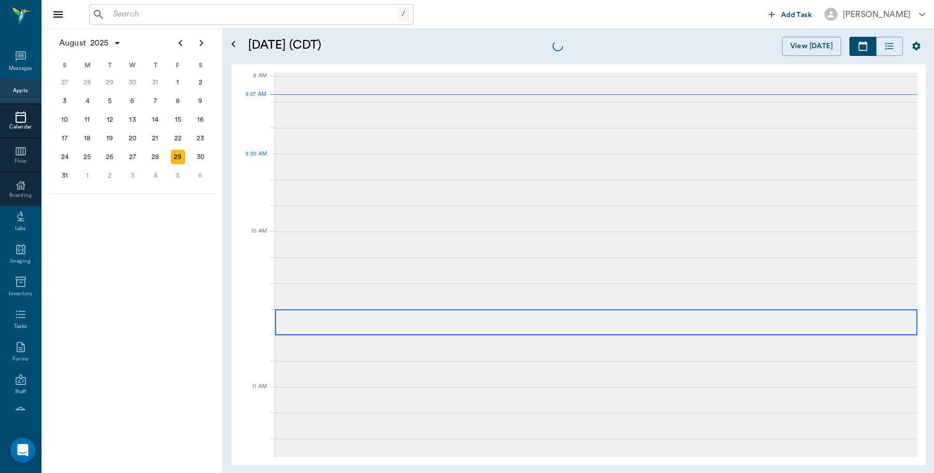
scroll to position [156, 0]
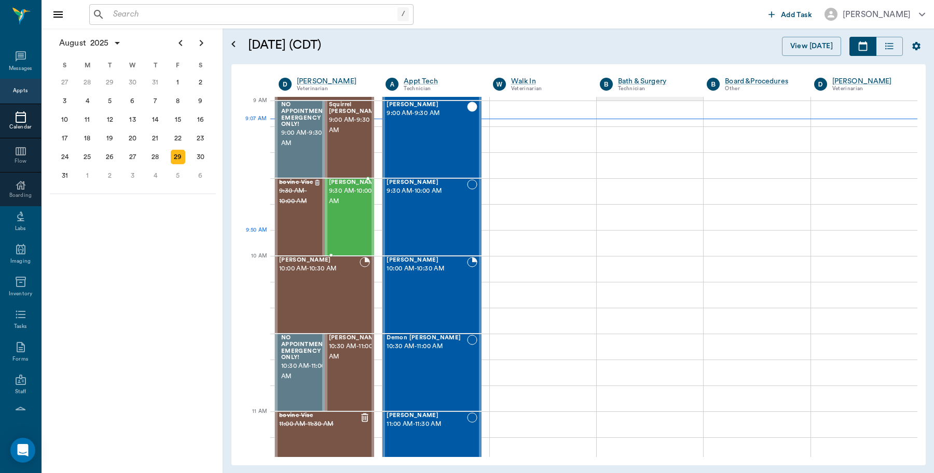
click at [348, 231] on div "Susie Forga 9:30 AM - 10:00 AM" at bounding box center [355, 217] width 52 height 76
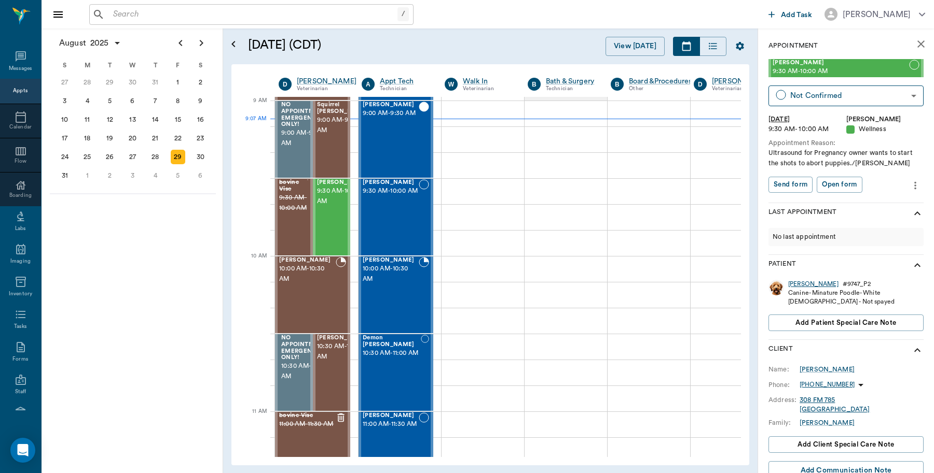
click at [797, 284] on div "[PERSON_NAME]" at bounding box center [813, 284] width 50 height 9
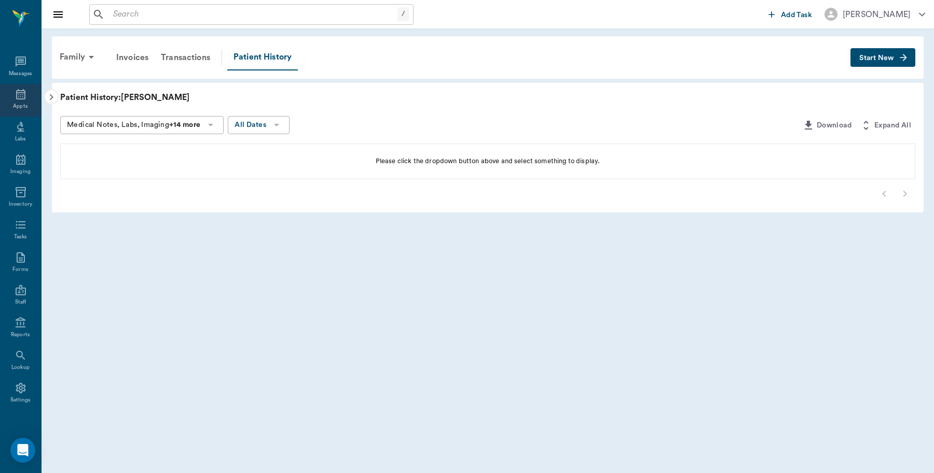
click at [15, 94] on icon at bounding box center [21, 94] width 12 height 12
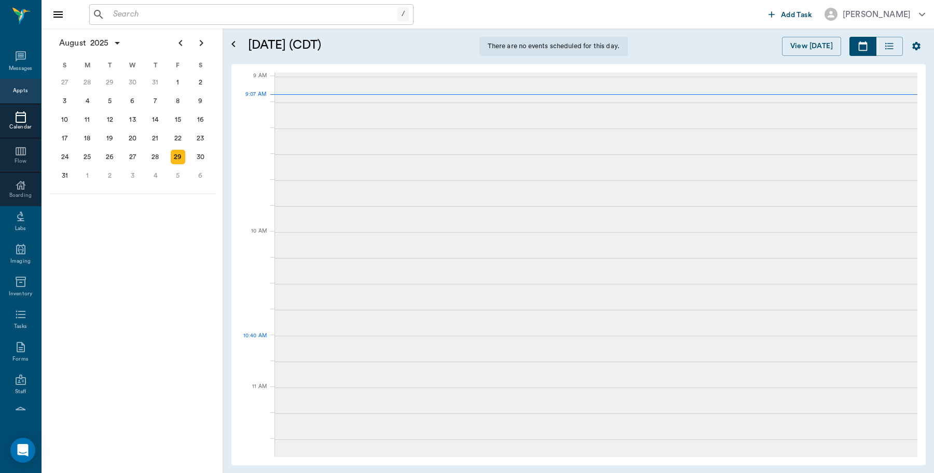
scroll to position [157, 0]
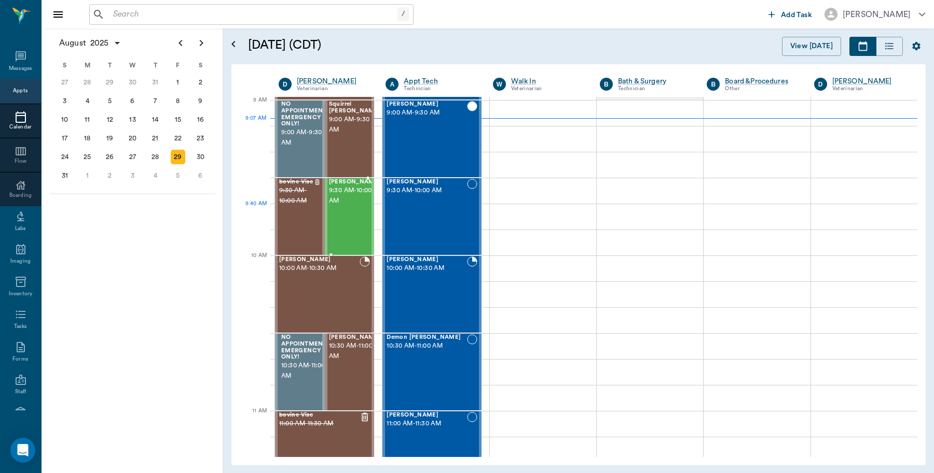
click at [341, 219] on div "[PERSON_NAME] 9:30 AM - 10:00 AM" at bounding box center [355, 217] width 52 height 76
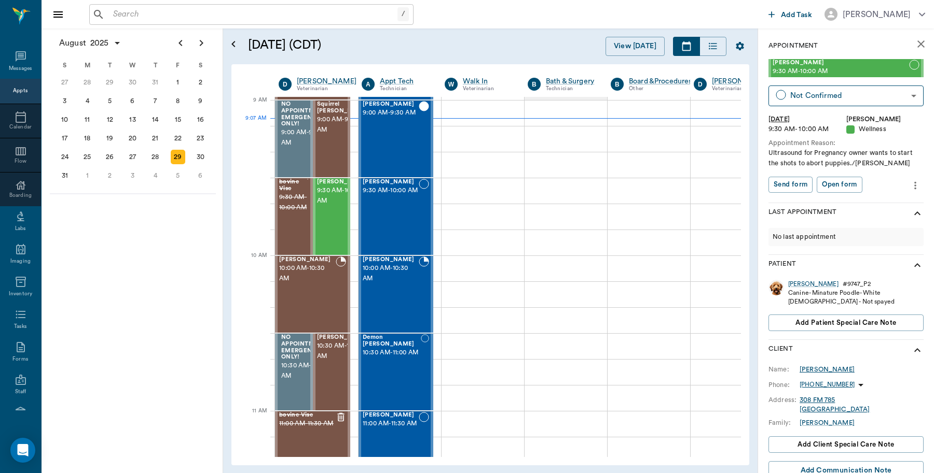
click at [814, 367] on div "[PERSON_NAME]" at bounding box center [826, 369] width 55 height 9
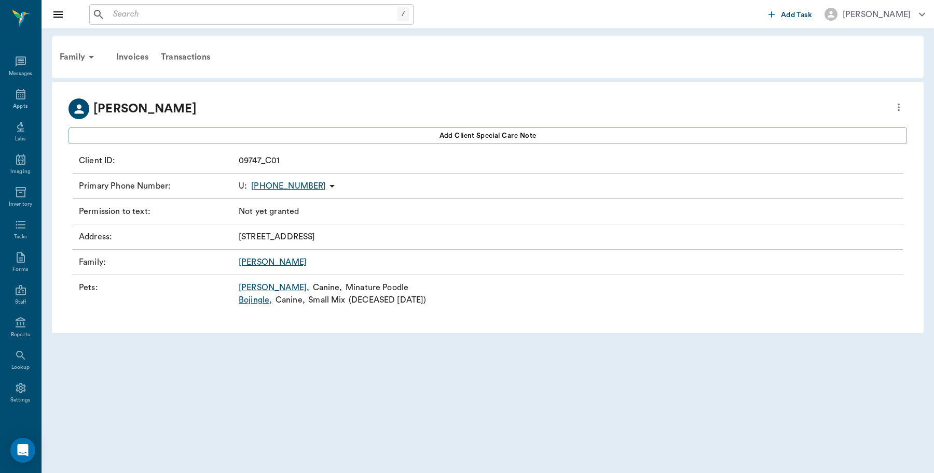
click at [250, 289] on link "Susie ," at bounding box center [274, 288] width 71 height 12
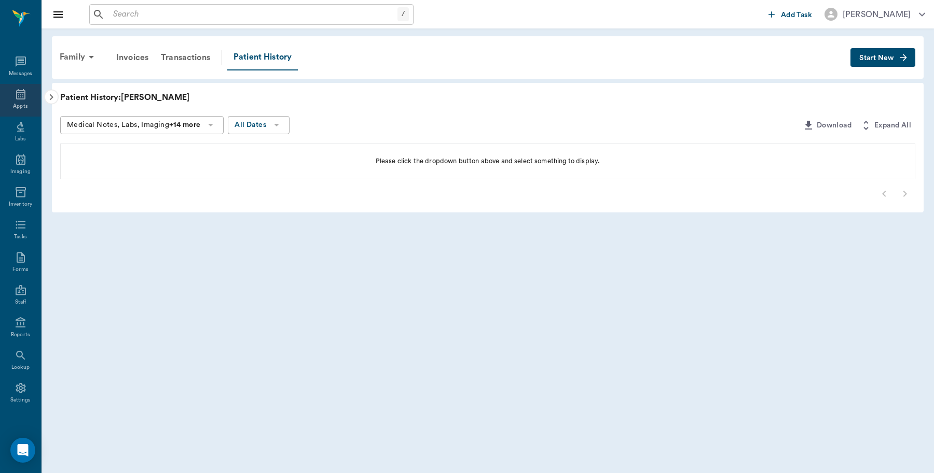
click at [15, 95] on icon at bounding box center [21, 94] width 12 height 12
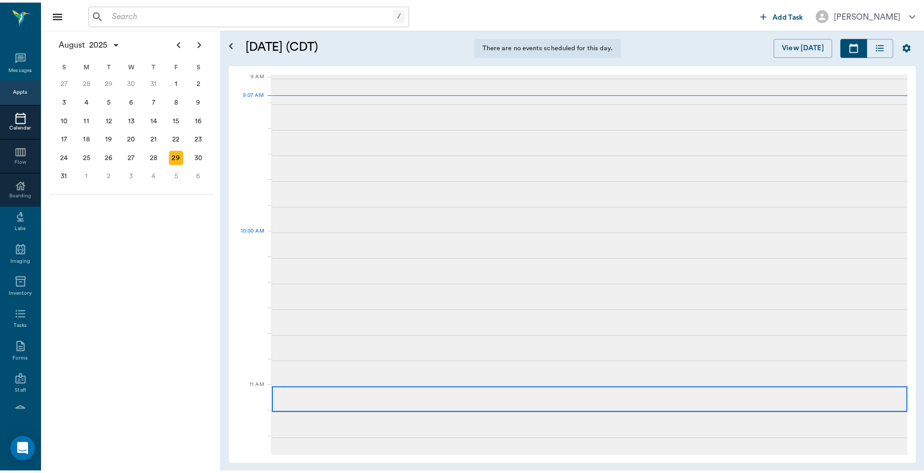
scroll to position [157, 0]
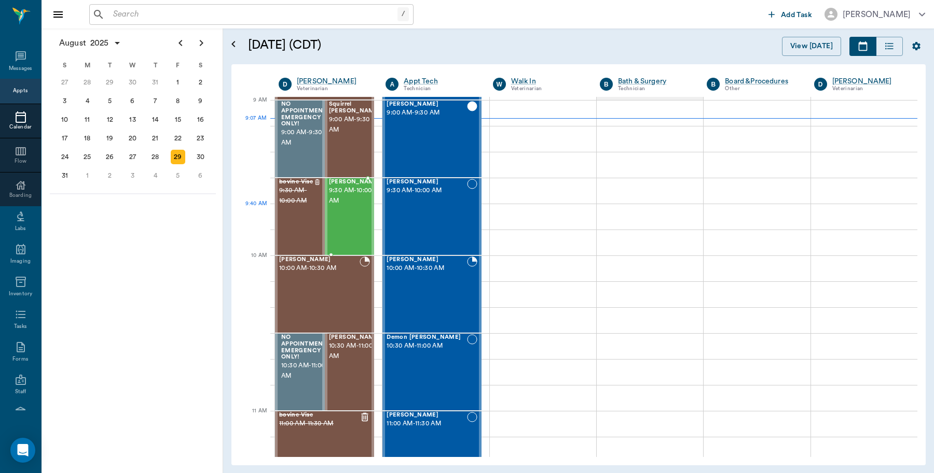
click at [381, 229] on div at bounding box center [381, 217] width 0 height 76
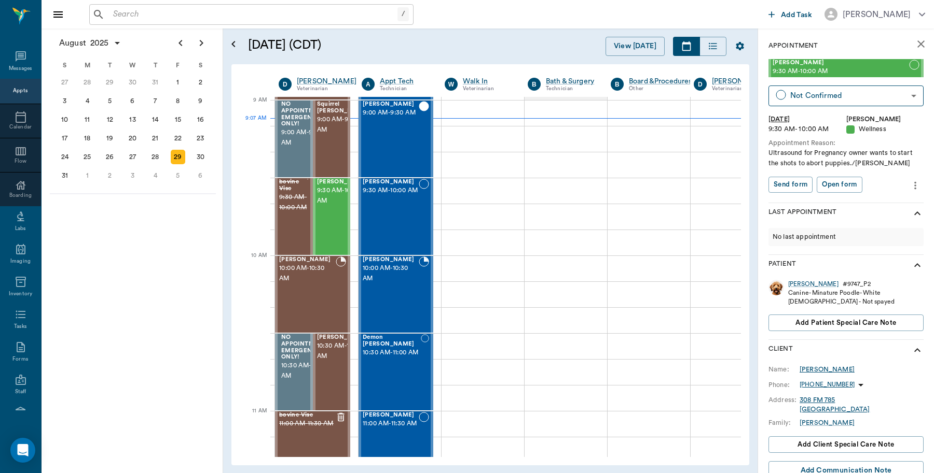
click at [814, 369] on div "[PERSON_NAME]" at bounding box center [826, 369] width 55 height 9
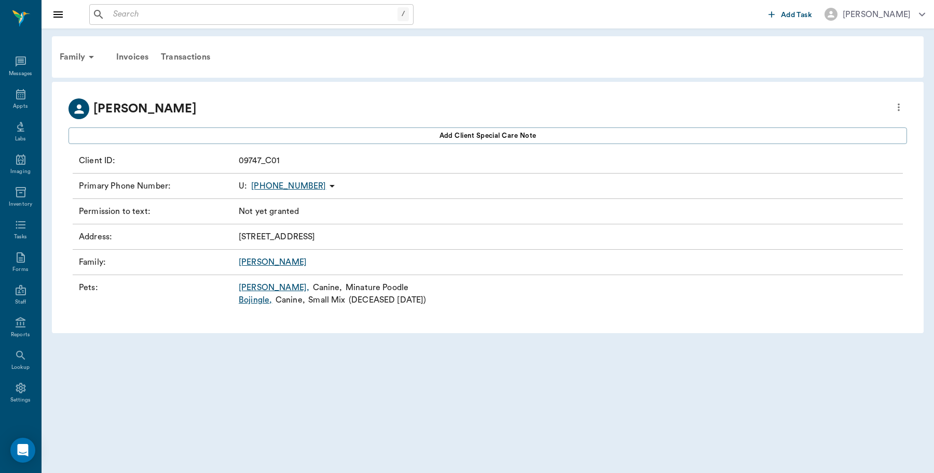
click at [254, 263] on link "Forga" at bounding box center [273, 262] width 68 height 8
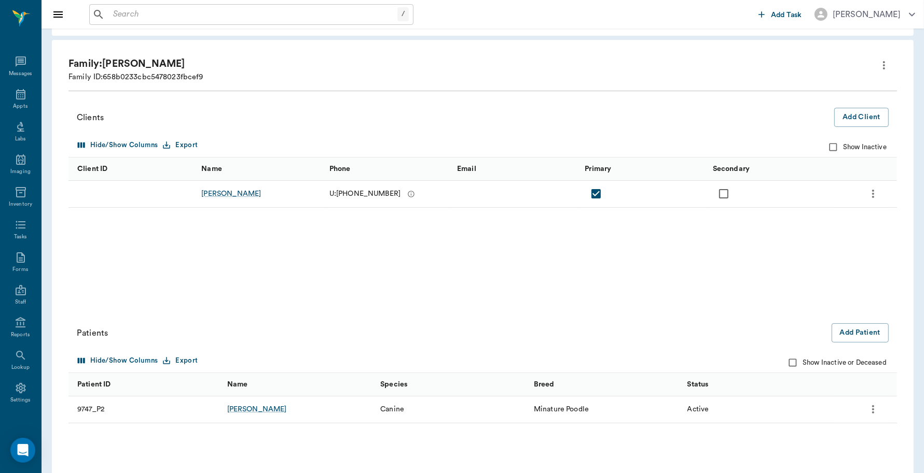
scroll to position [65, 0]
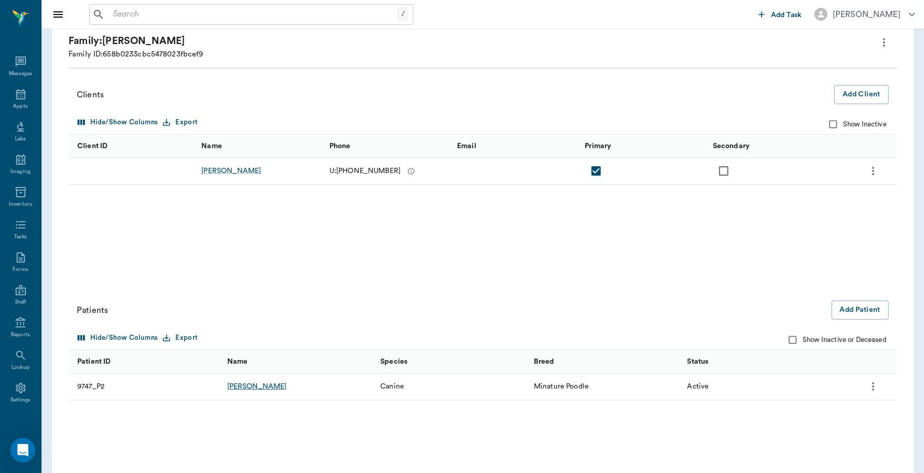
click at [239, 389] on div "Susie" at bounding box center [257, 387] width 60 height 10
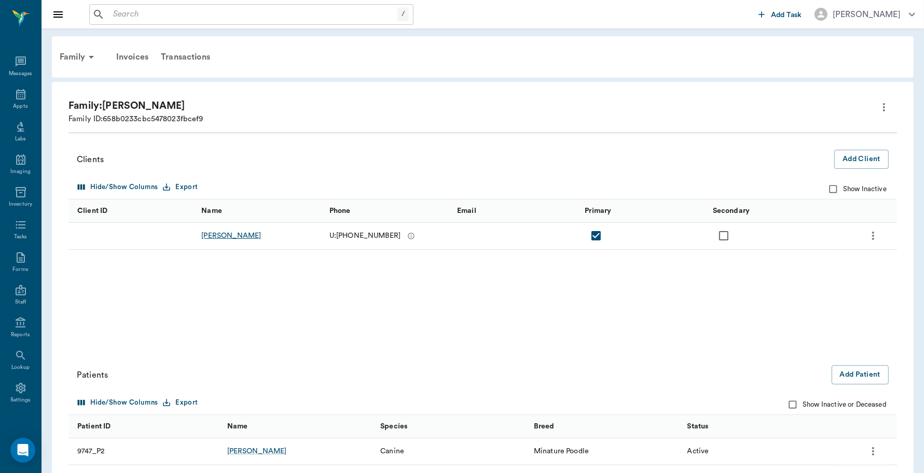
click at [229, 235] on div "Peggy Forga" at bounding box center [231, 236] width 60 height 10
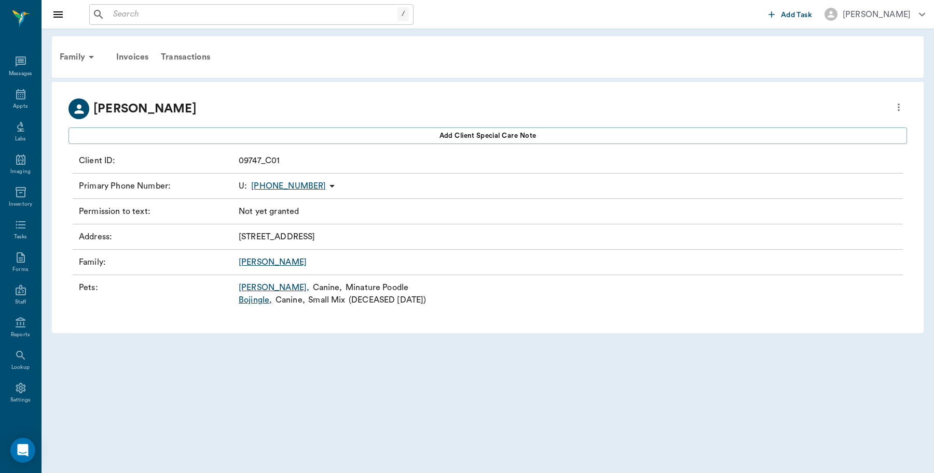
click at [249, 261] on link "Forga" at bounding box center [273, 262] width 68 height 8
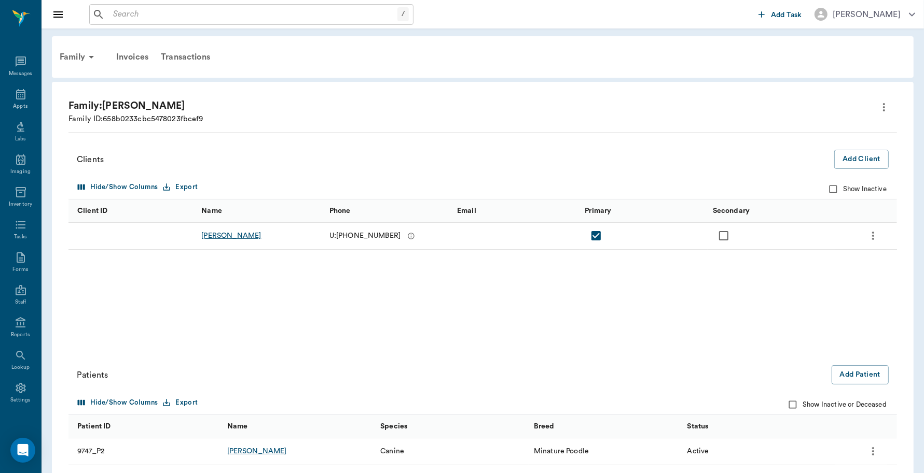
click at [219, 236] on div "Peggy Forga" at bounding box center [231, 236] width 60 height 10
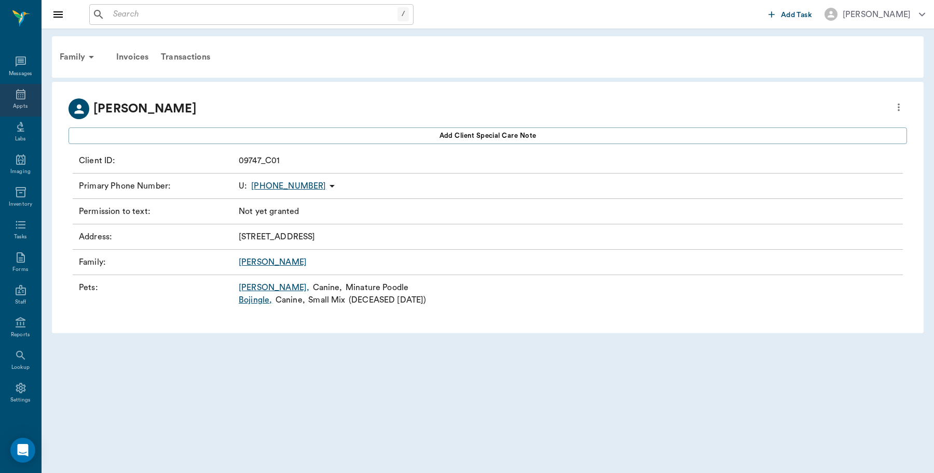
click at [16, 97] on icon at bounding box center [20, 94] width 9 height 10
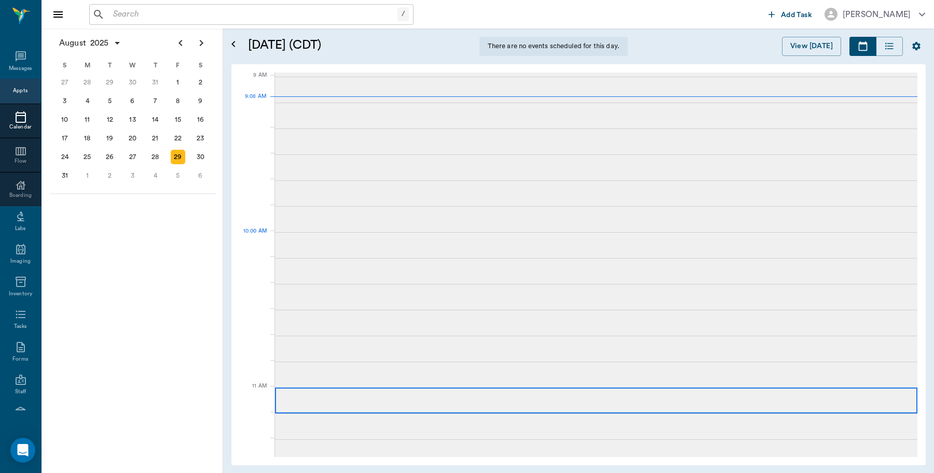
scroll to position [157, 0]
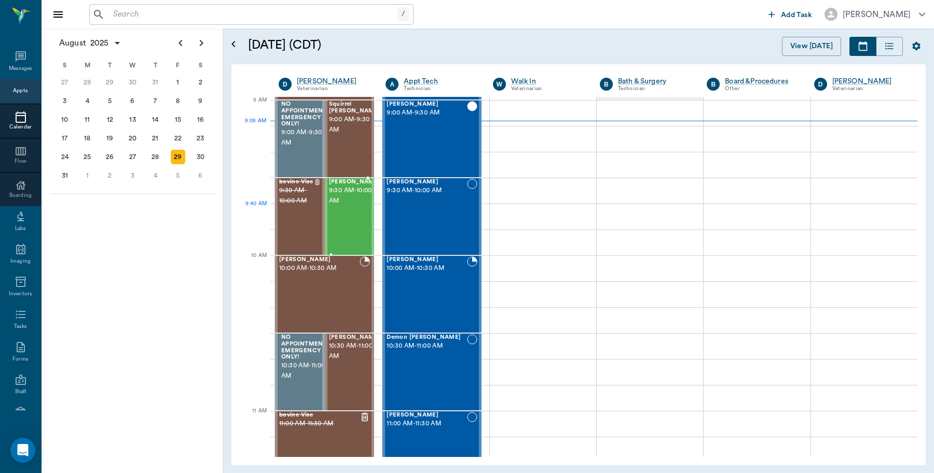
click at [351, 218] on div "Susie Forga 9:30 AM - 10:00 AM" at bounding box center [355, 217] width 52 height 76
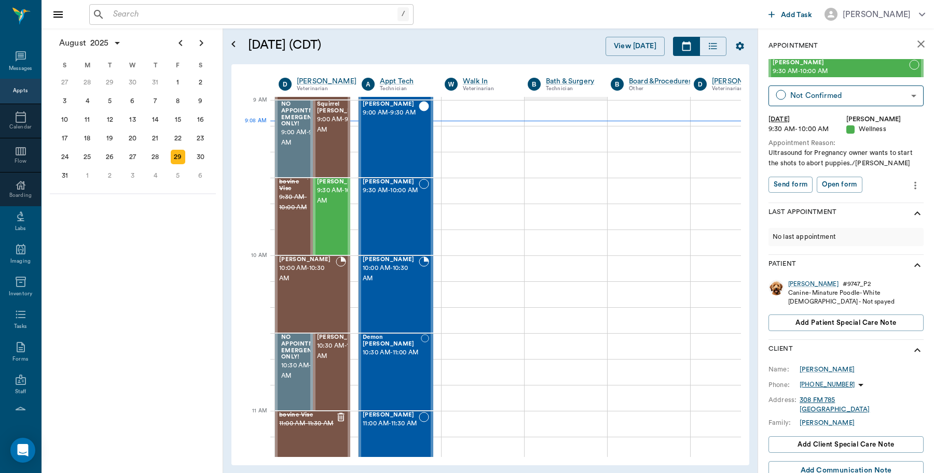
click at [909, 185] on icon "more" at bounding box center [914, 185] width 11 height 12
click at [844, 200] on span "Edit appointment" at bounding box center [861, 203] width 87 height 11
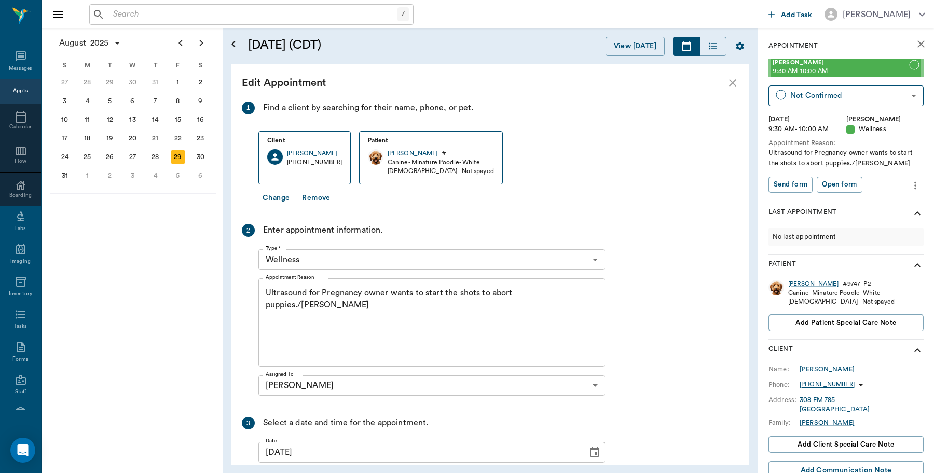
click at [387, 155] on div "Susie" at bounding box center [412, 153] width 50 height 9
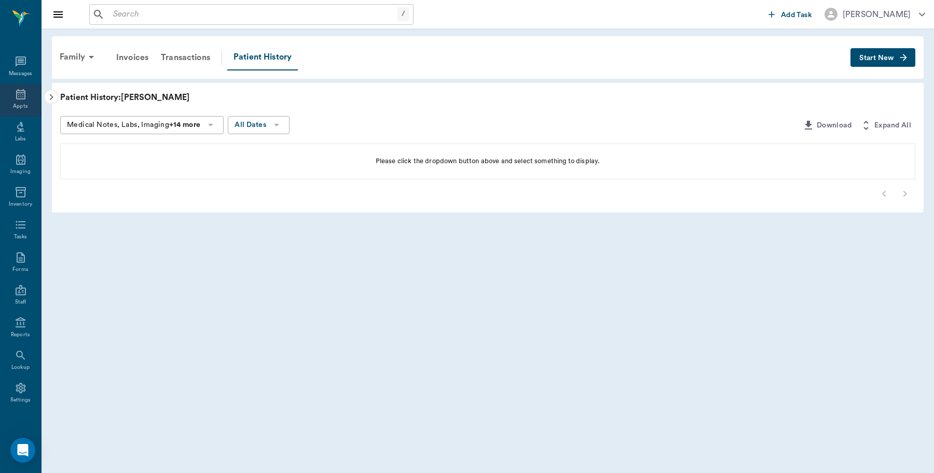
click at [15, 93] on icon at bounding box center [21, 94] width 12 height 12
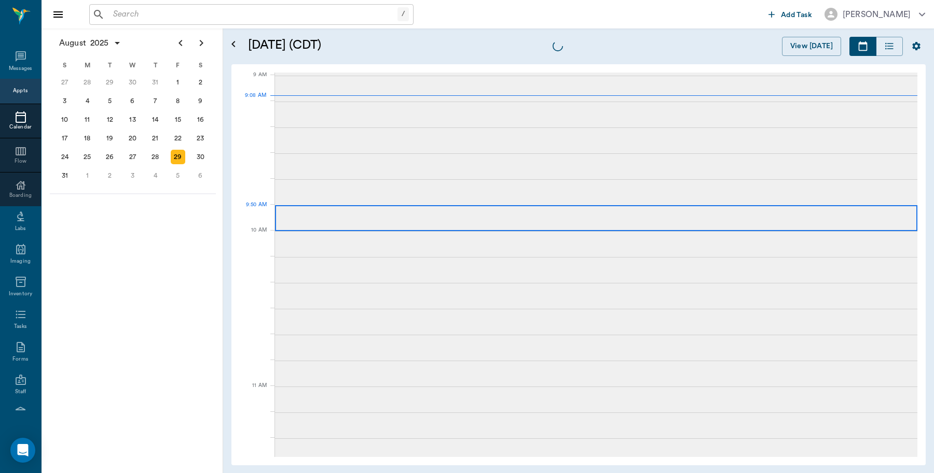
scroll to position [157, 0]
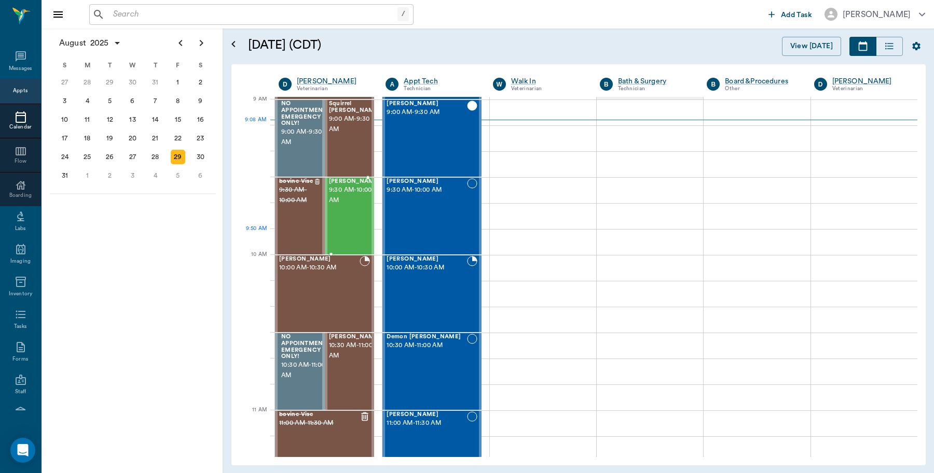
click at [351, 237] on div "Susie Forga 9:30 AM - 10:00 AM" at bounding box center [355, 216] width 52 height 76
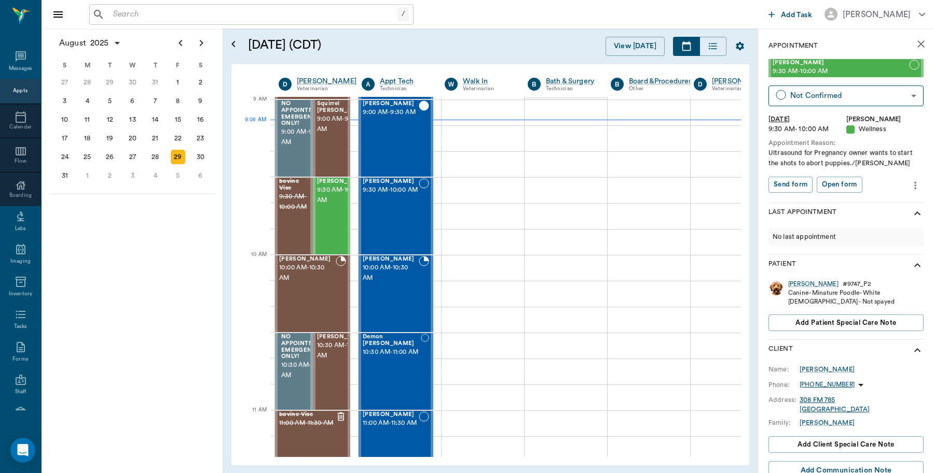
click at [911, 264] on icon "show more" at bounding box center [917, 265] width 12 height 12
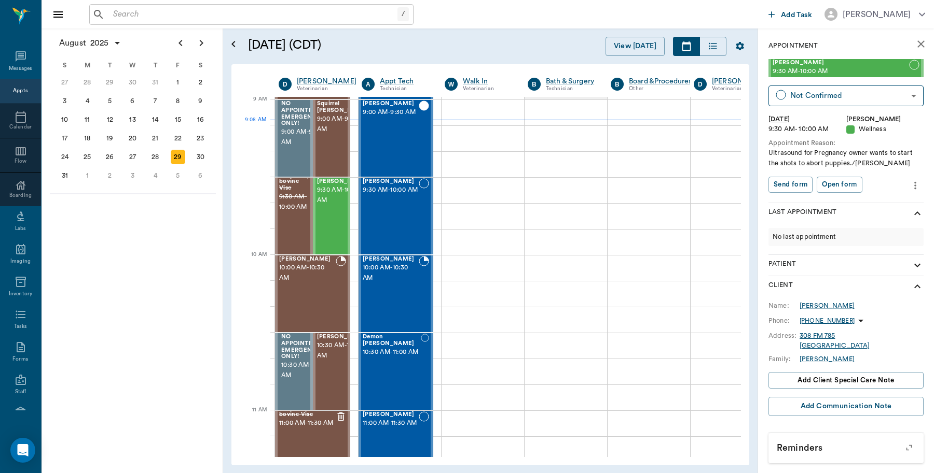
click at [911, 284] on icon "show more" at bounding box center [917, 287] width 12 height 12
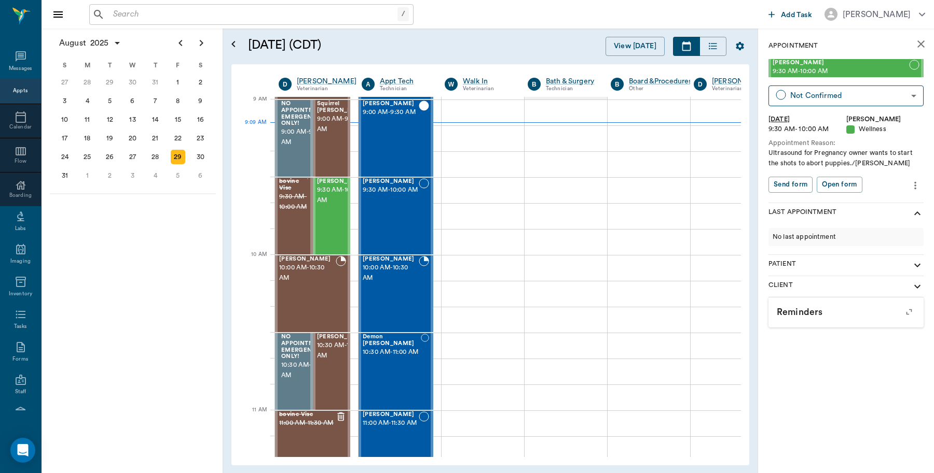
click at [914, 264] on icon "show more" at bounding box center [917, 266] width 6 height 4
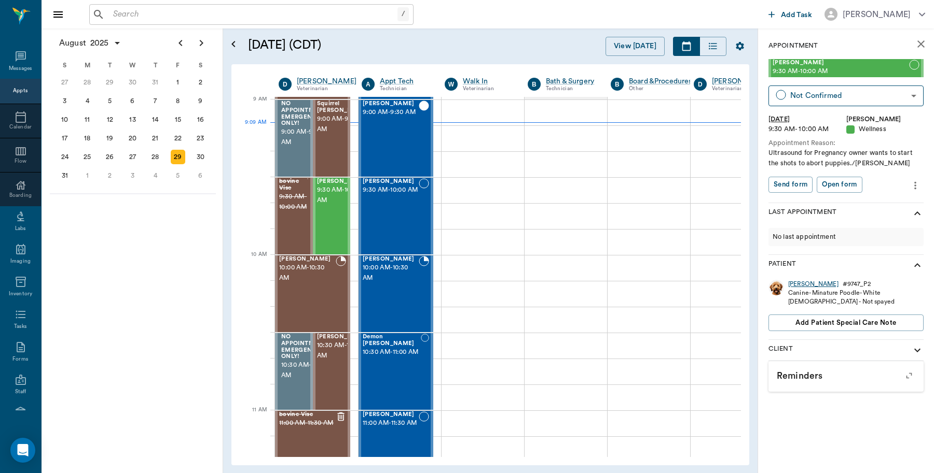
click at [797, 284] on div "Susie" at bounding box center [813, 284] width 50 height 9
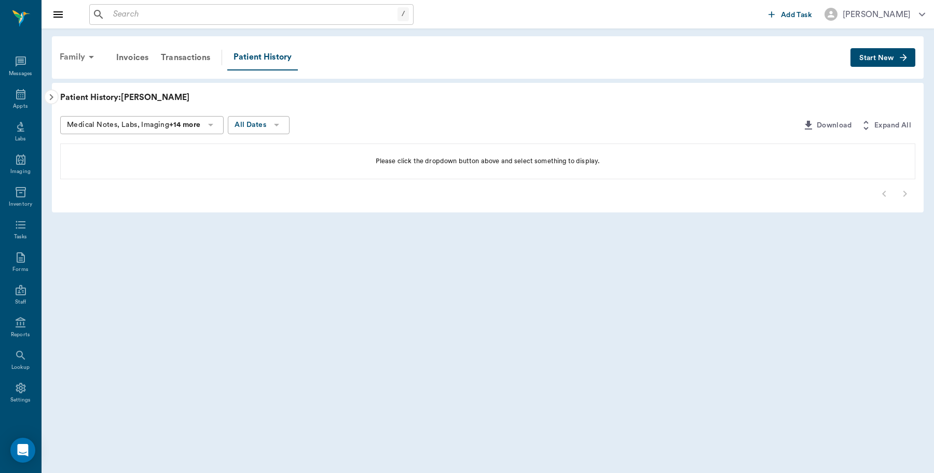
click at [76, 56] on div "Family" at bounding box center [78, 57] width 50 height 25
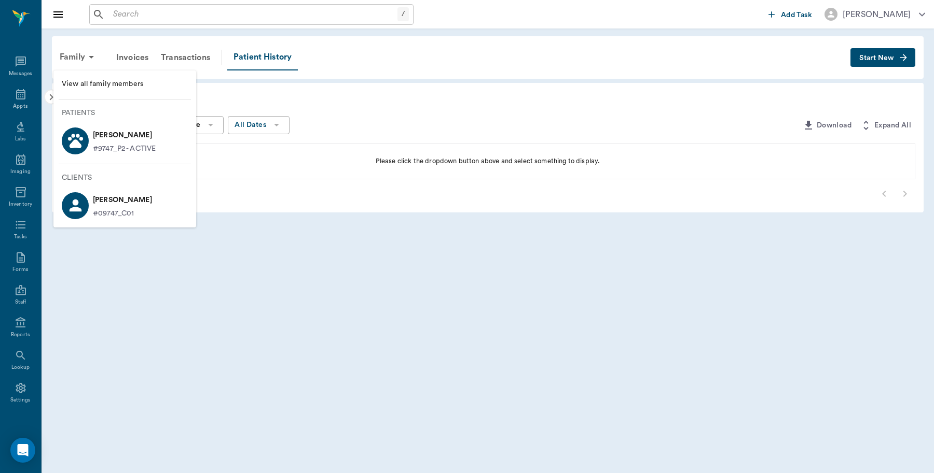
click at [102, 138] on p "[PERSON_NAME]" at bounding box center [124, 135] width 63 height 17
click at [14, 97] on div at bounding box center [467, 236] width 934 height 473
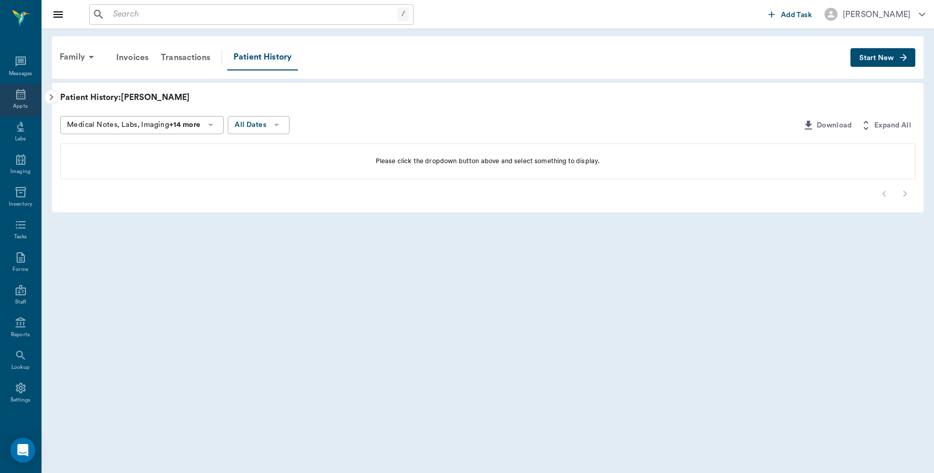
click at [15, 94] on icon at bounding box center [21, 94] width 12 height 12
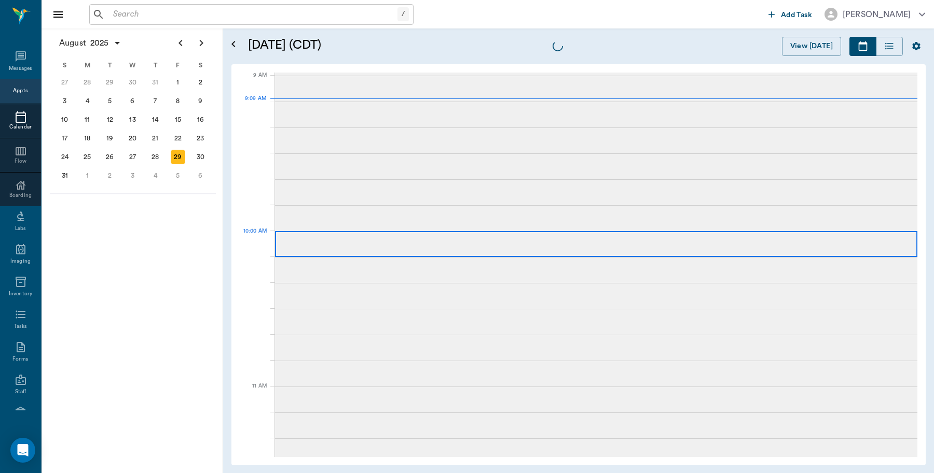
scroll to position [157, 0]
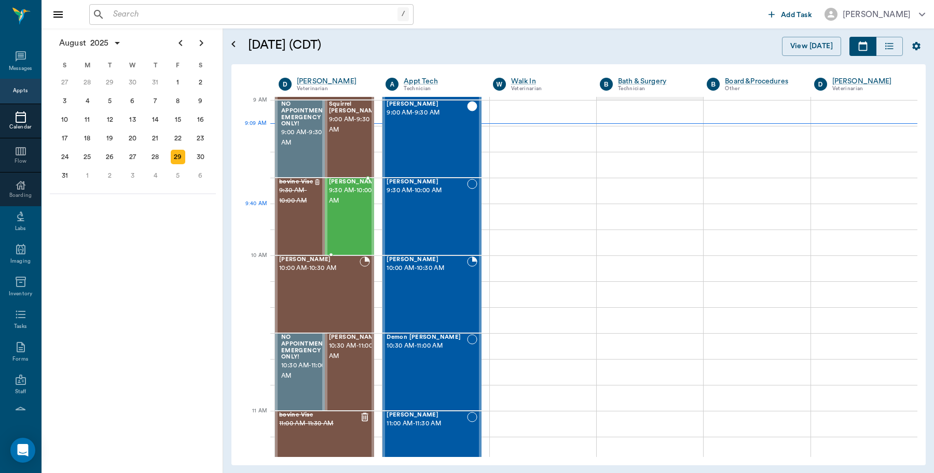
click at [345, 225] on div "Susie Forga 9:30 AM - 10:00 AM" at bounding box center [355, 217] width 52 height 76
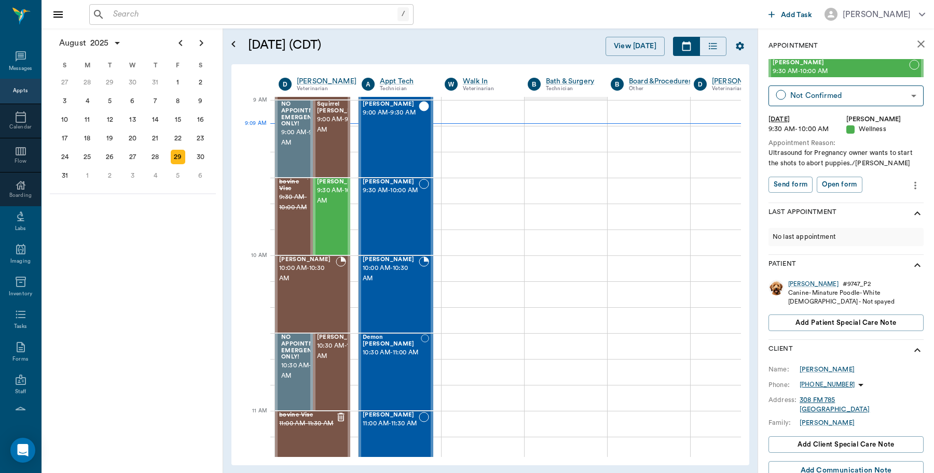
click at [909, 183] on icon "more" at bounding box center [914, 185] width 11 height 12
click at [851, 203] on span "Edit appointment" at bounding box center [861, 203] width 87 height 11
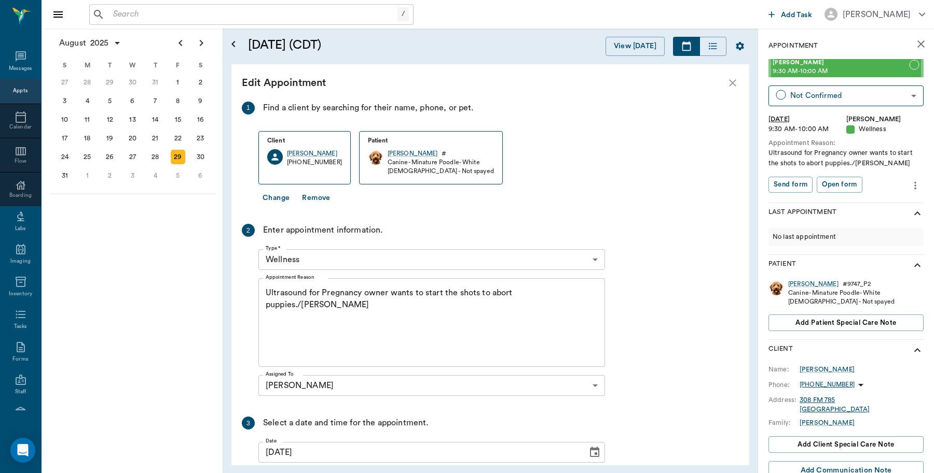
click at [271, 195] on button "Change" at bounding box center [275, 198] width 35 height 19
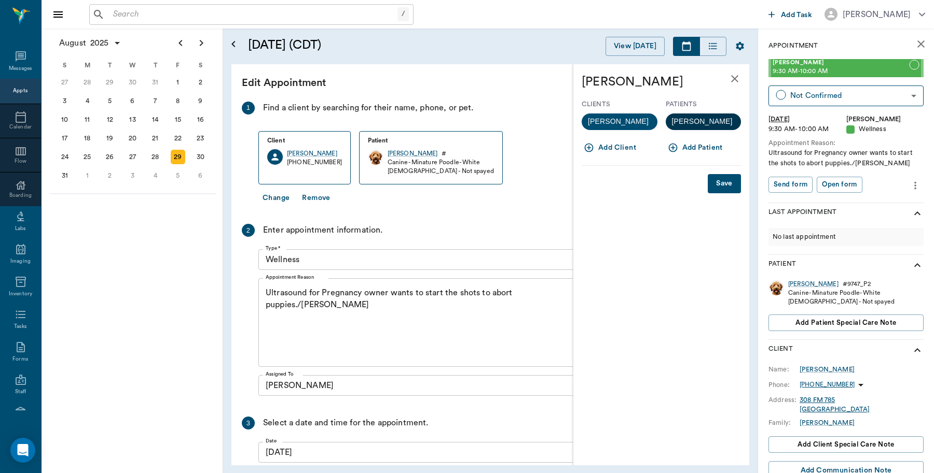
click at [686, 120] on span "Susie" at bounding box center [701, 121] width 73 height 11
click at [725, 186] on button "Save" at bounding box center [723, 183] width 33 height 19
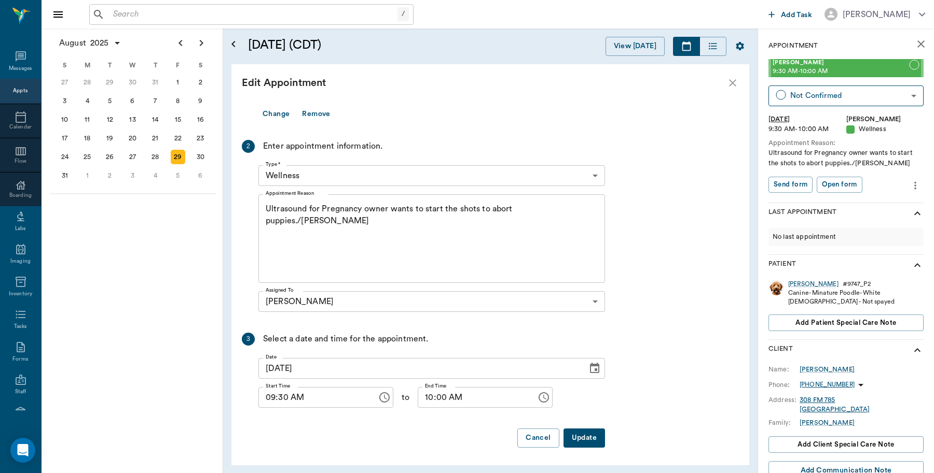
scroll to position [76, 0]
click at [587, 439] on button "Update" at bounding box center [583, 437] width 41 height 19
click at [533, 436] on button "Cancel" at bounding box center [537, 437] width 41 height 19
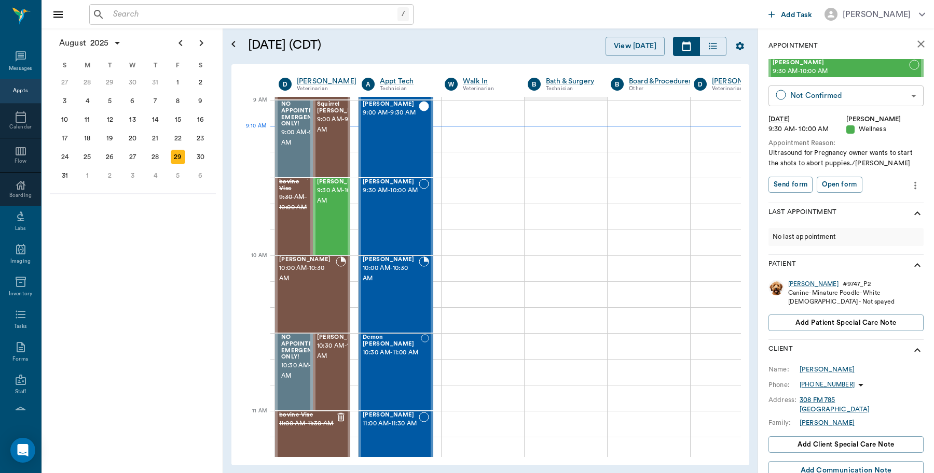
click at [828, 95] on body "/ ​ Add Task Dr. Bert Ellsworth Nectar Messages Appts Calendar Flow Boarding La…" at bounding box center [467, 236] width 934 height 473
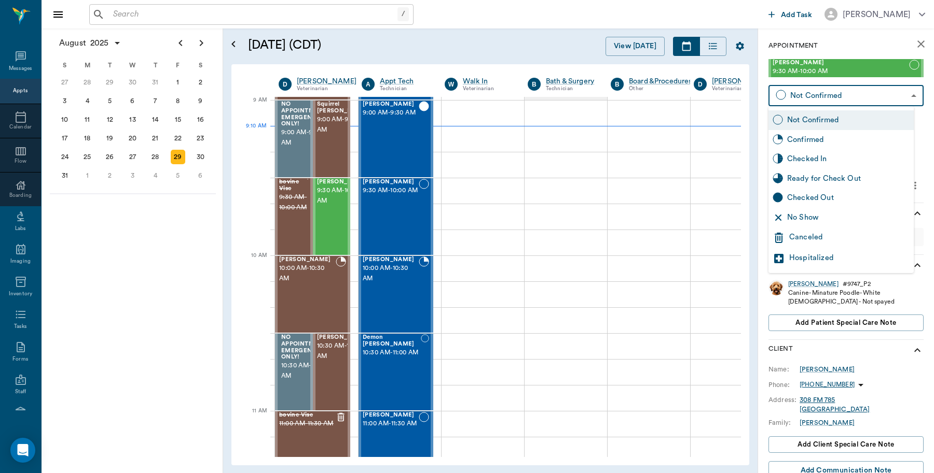
click at [811, 159] on div "Checked In" at bounding box center [848, 159] width 122 height 11
type input "CHECKED_IN"
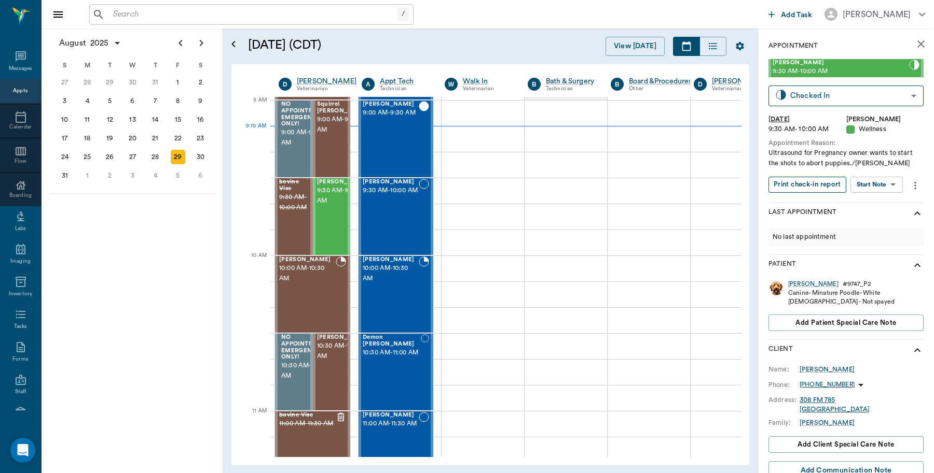
click at [802, 186] on button "Print check-in report" at bounding box center [807, 185] width 78 height 16
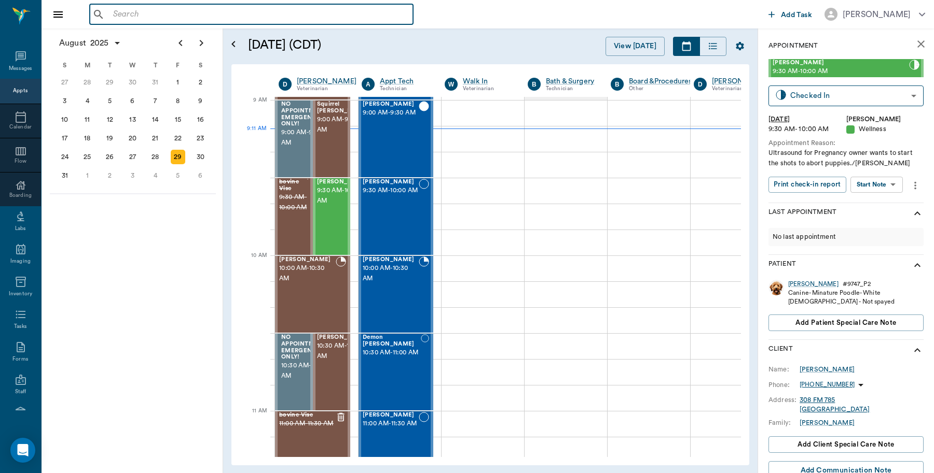
click at [127, 20] on input "text" at bounding box center [259, 14] width 300 height 15
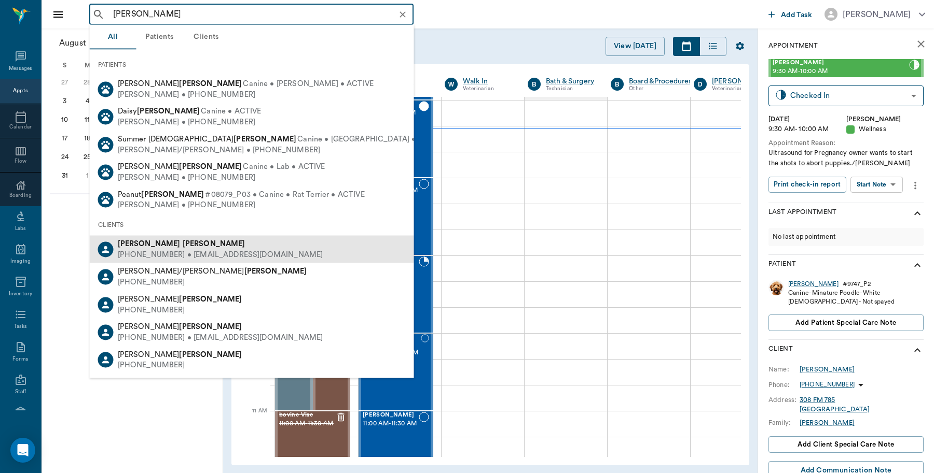
click at [171, 249] on div "(817) 994-0047 • LUANNEA932@yahoo.com" at bounding box center [220, 254] width 205 height 11
type input "luanne stout"
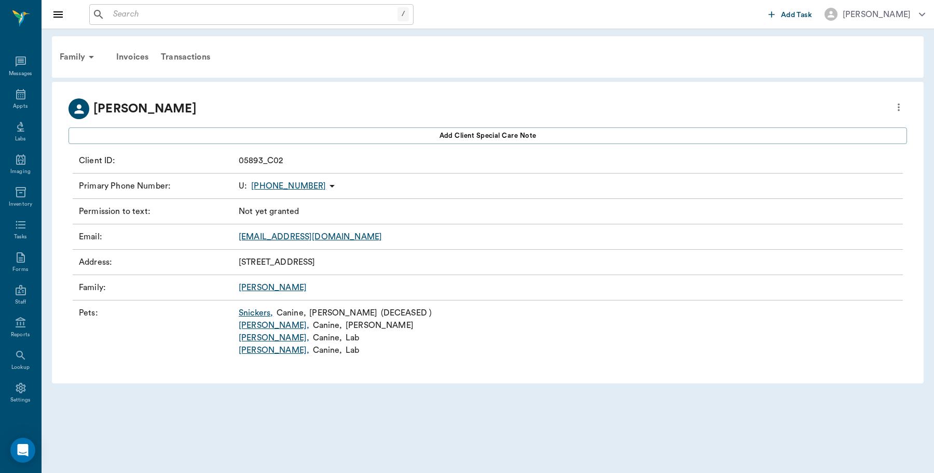
click at [248, 327] on link "Kasey ," at bounding box center [274, 325] width 71 height 12
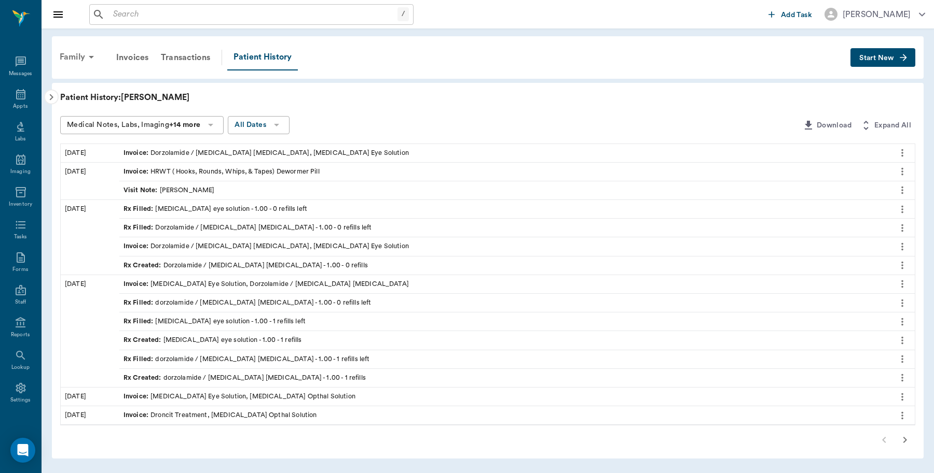
click at [65, 54] on div "Family" at bounding box center [78, 57] width 50 height 25
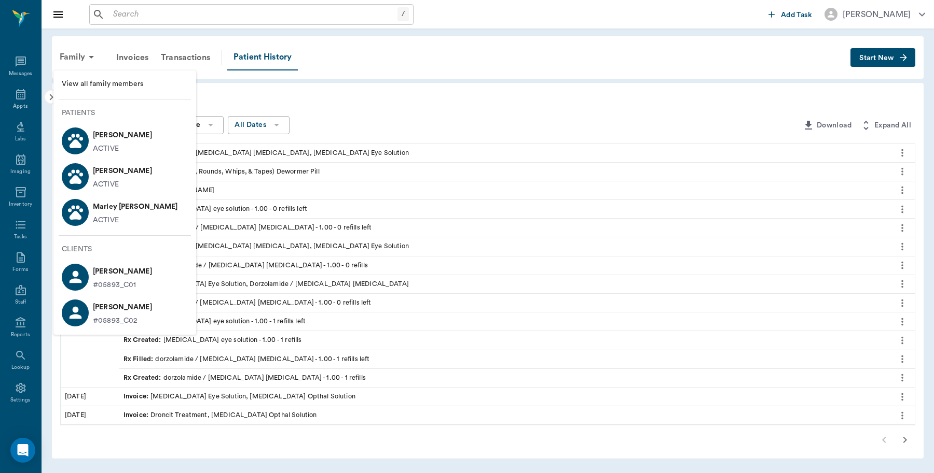
click at [107, 138] on p "Kasey Stout" at bounding box center [122, 135] width 59 height 17
click at [519, 158] on div at bounding box center [467, 236] width 934 height 473
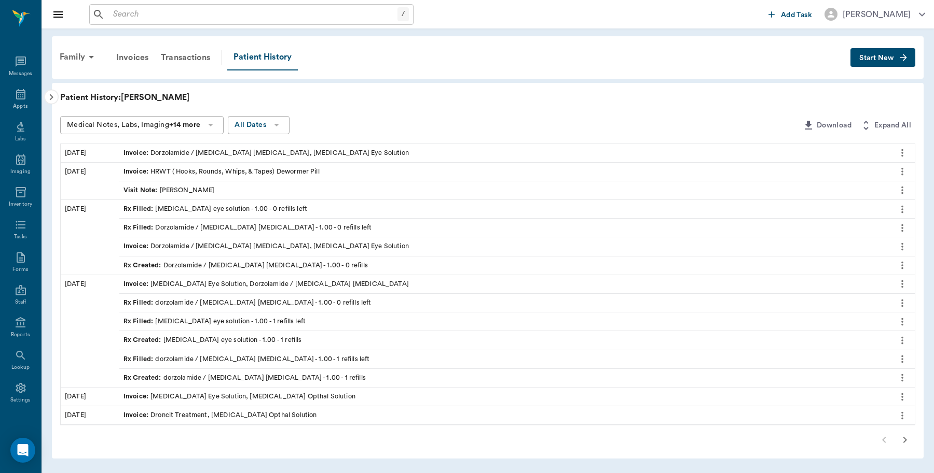
click at [50, 99] on icon "button" at bounding box center [51, 97] width 12 height 12
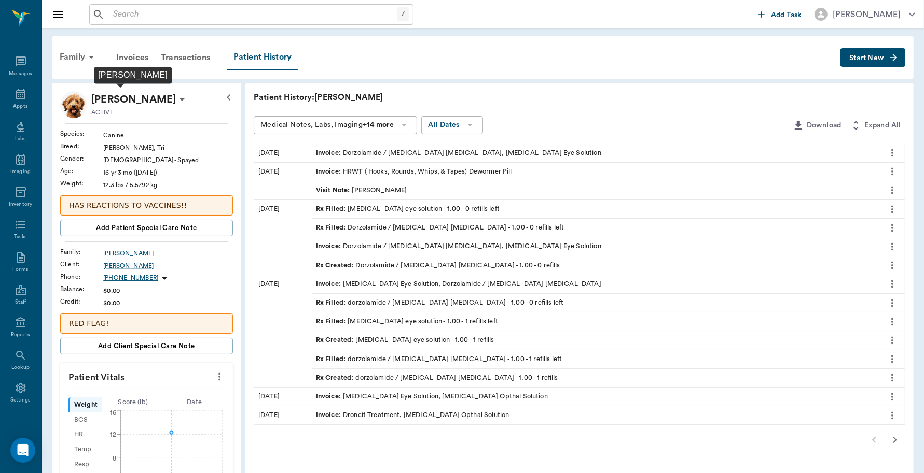
click at [132, 102] on p "Kasey Stout" at bounding box center [133, 99] width 85 height 17
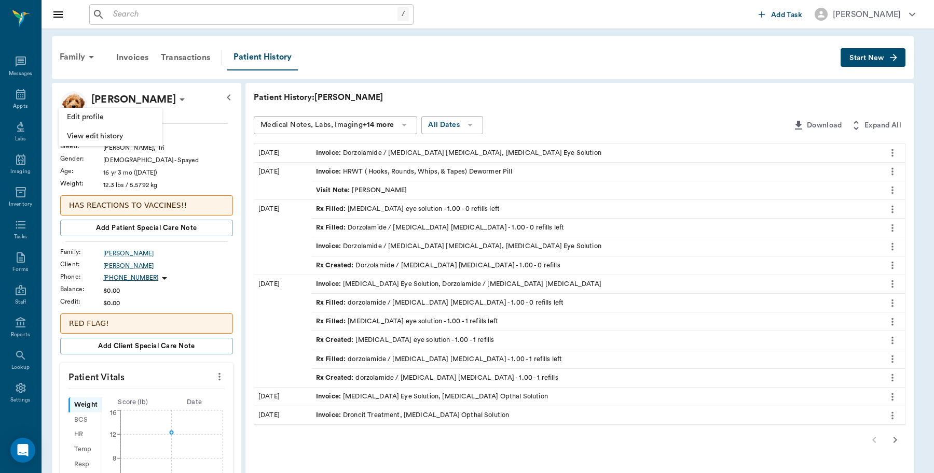
click at [48, 32] on div at bounding box center [467, 236] width 934 height 473
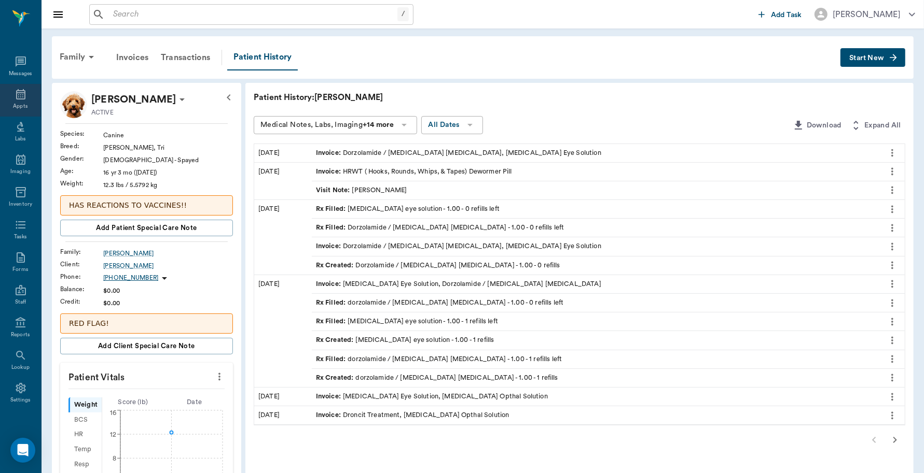
click at [14, 107] on div "Appts" at bounding box center [20, 107] width 15 height 8
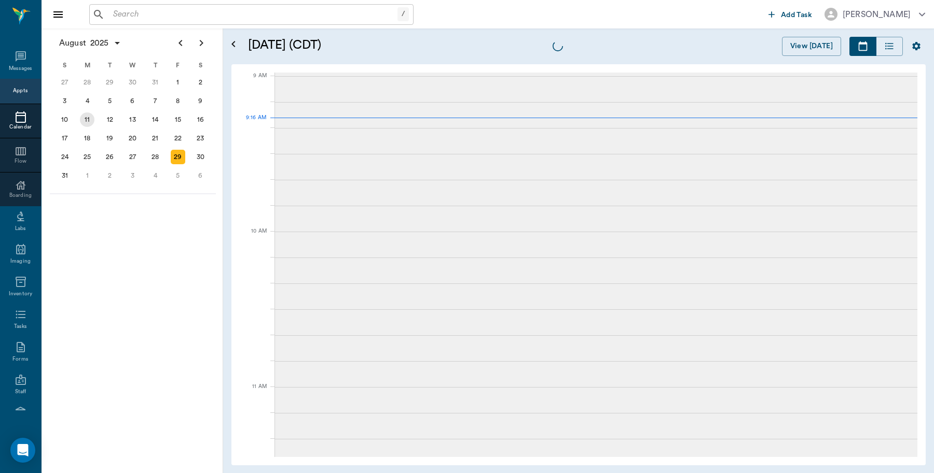
scroll to position [156, 0]
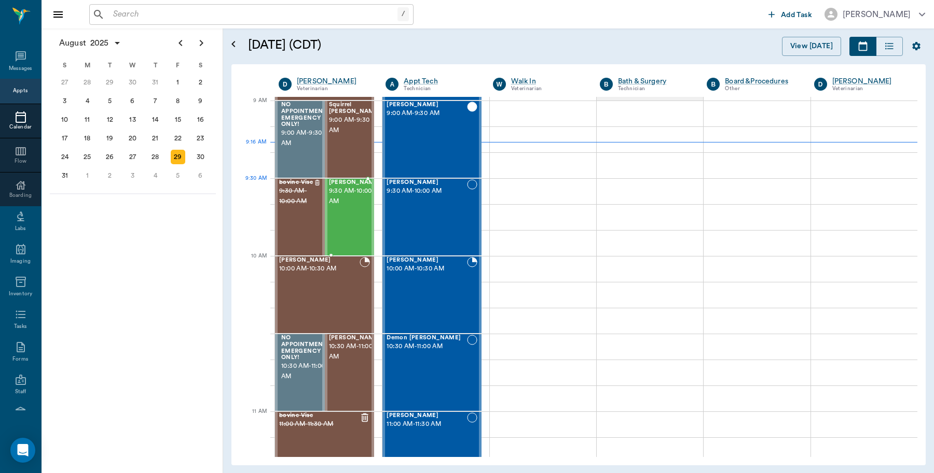
click at [357, 203] on span "9:30 AM - 10:00 AM" at bounding box center [355, 196] width 52 height 21
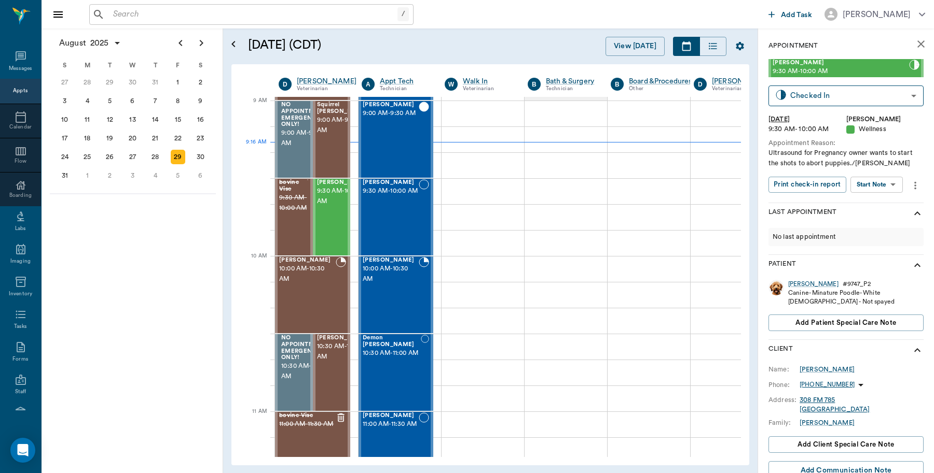
click at [794, 289] on div "Canine - Minature Poodle - White" at bounding box center [841, 293] width 106 height 9
click at [793, 281] on div "Susie" at bounding box center [813, 284] width 50 height 9
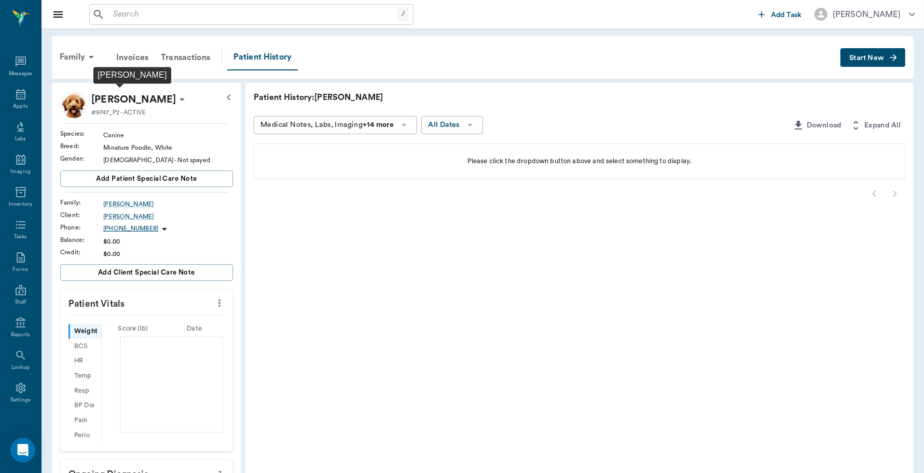
click at [109, 96] on p "[PERSON_NAME]" at bounding box center [133, 99] width 85 height 17
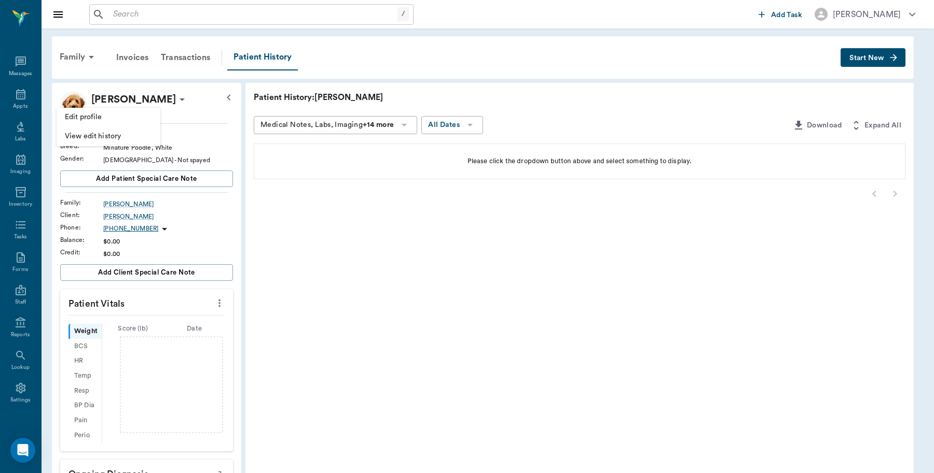
click at [88, 113] on span "Edit profile" at bounding box center [108, 117] width 87 height 11
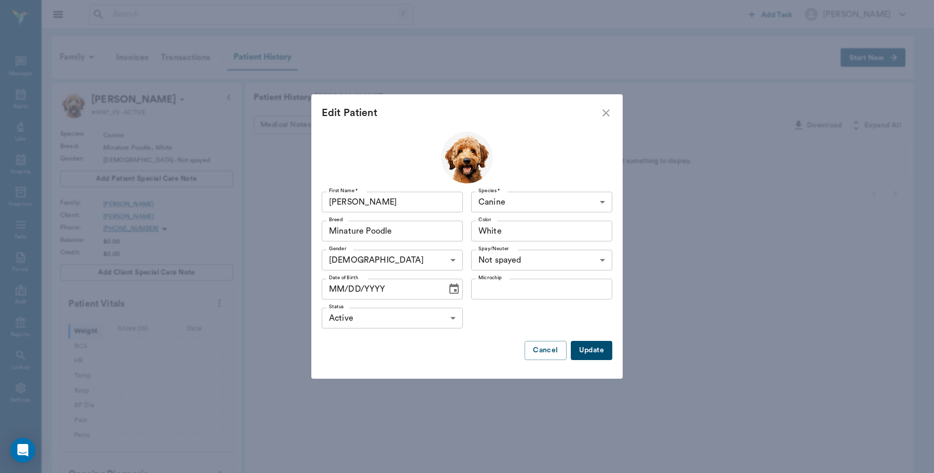
click at [604, 110] on icon "close" at bounding box center [606, 113] width 12 height 12
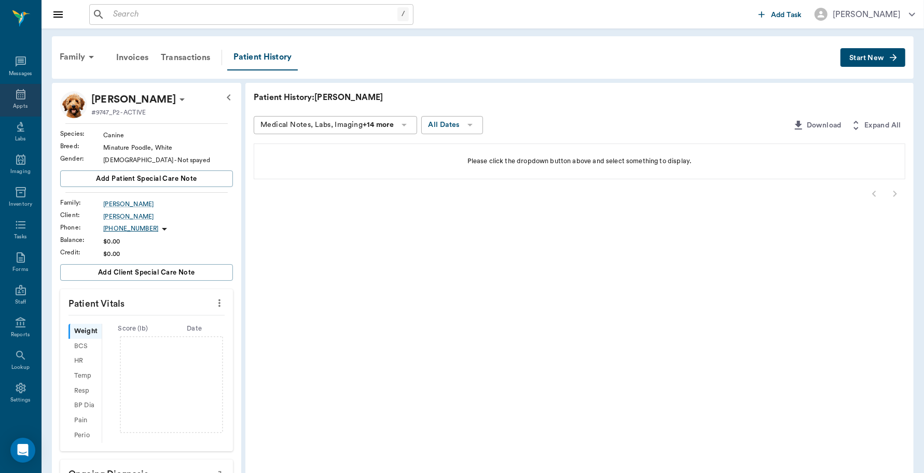
click at [16, 92] on icon at bounding box center [20, 94] width 9 height 10
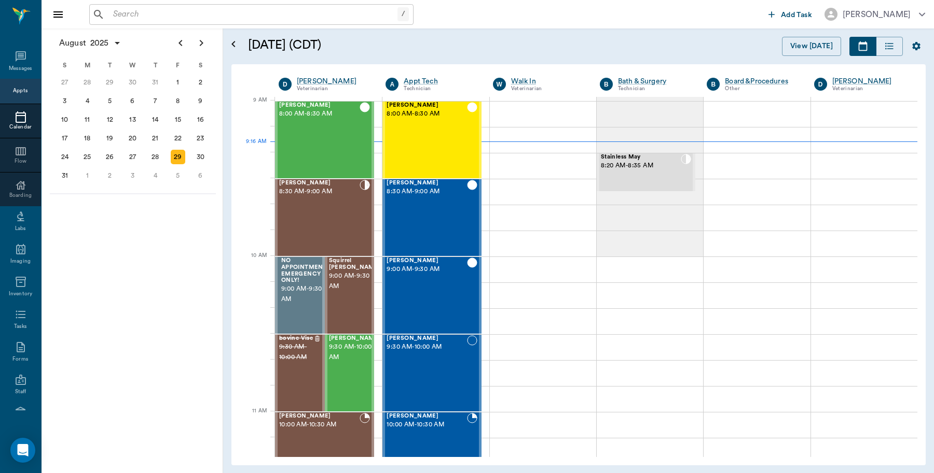
scroll to position [157, 0]
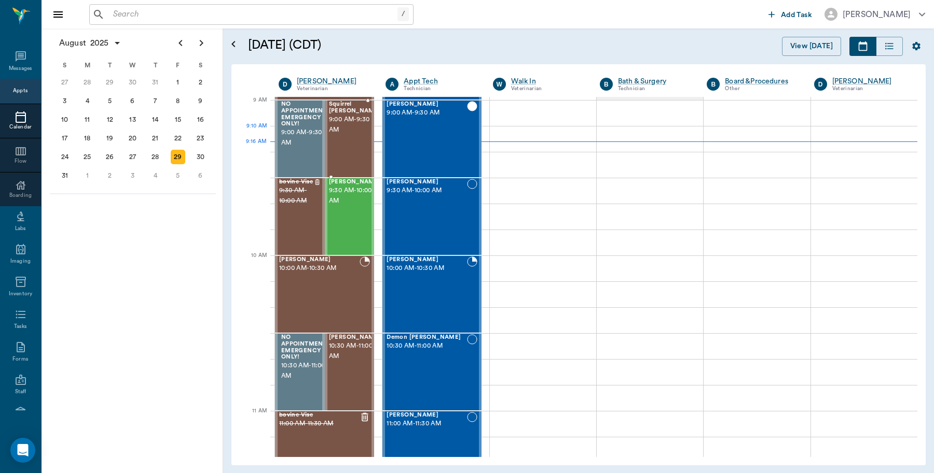
click at [356, 138] on div "Squirrel [PERSON_NAME] 9:00 AM - 9:30 AM" at bounding box center [355, 139] width 52 height 76
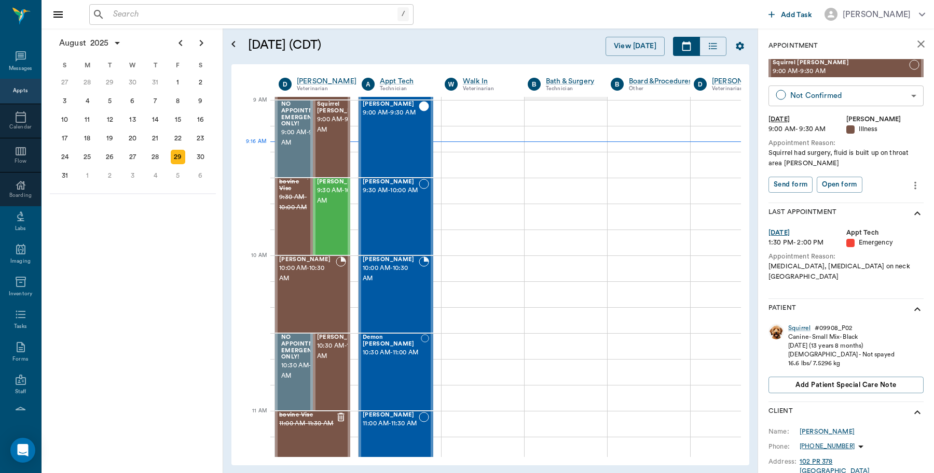
click at [848, 91] on body "/ ​ Add Task [PERSON_NAME] Nectar Messages Appts Calendar Flow Boarding Labs Im…" at bounding box center [467, 236] width 934 height 473
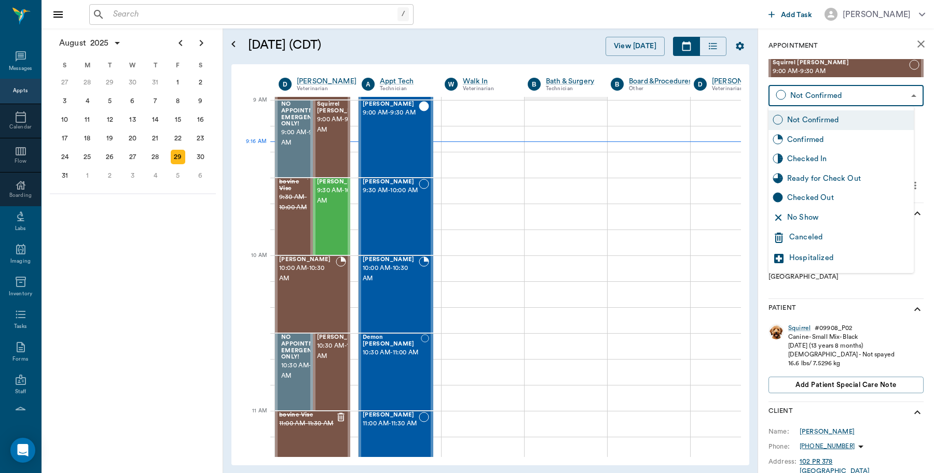
click at [810, 162] on div "Checked In" at bounding box center [848, 159] width 122 height 11
type input "CHECKED_IN"
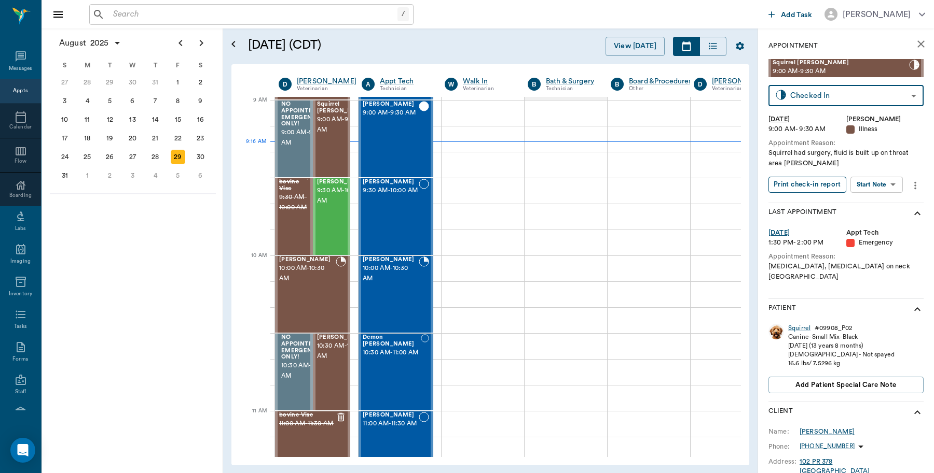
click at [805, 184] on button "Print check-in report" at bounding box center [807, 185] width 78 height 16
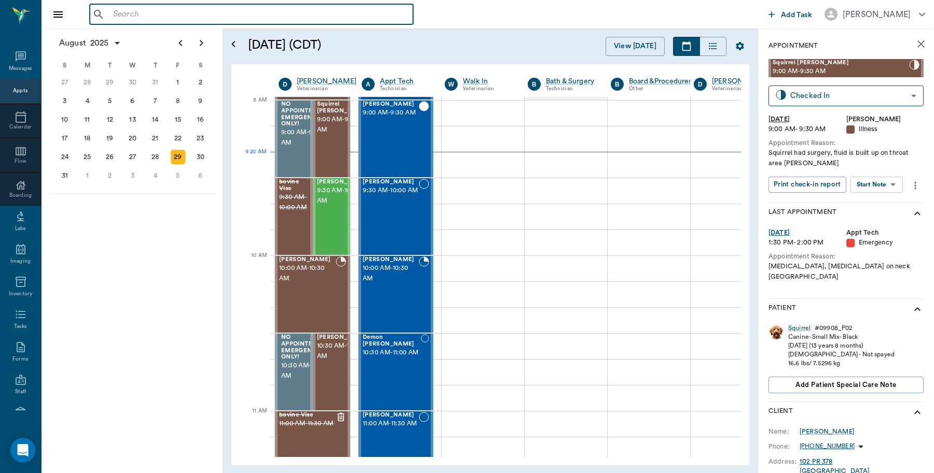
click at [115, 11] on input "text" at bounding box center [259, 14] width 300 height 15
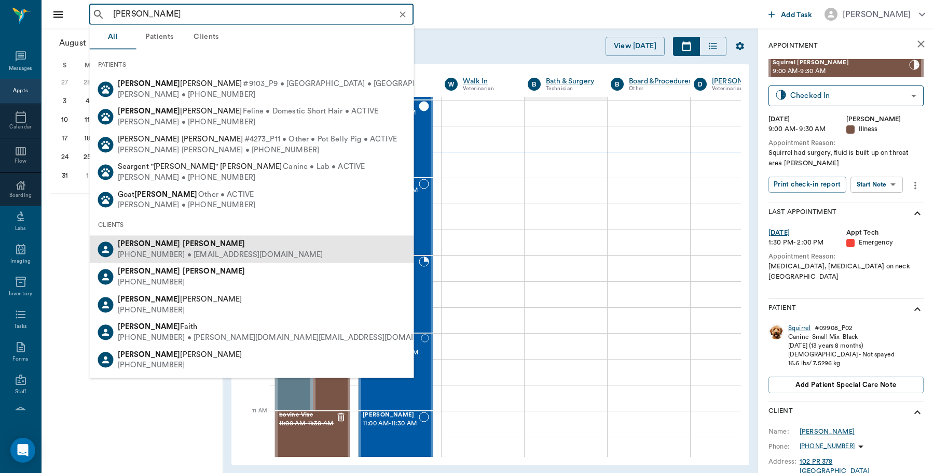
click at [152, 247] on div "[PERSON_NAME]" at bounding box center [220, 244] width 205 height 11
type input "[PERSON_NAME]"
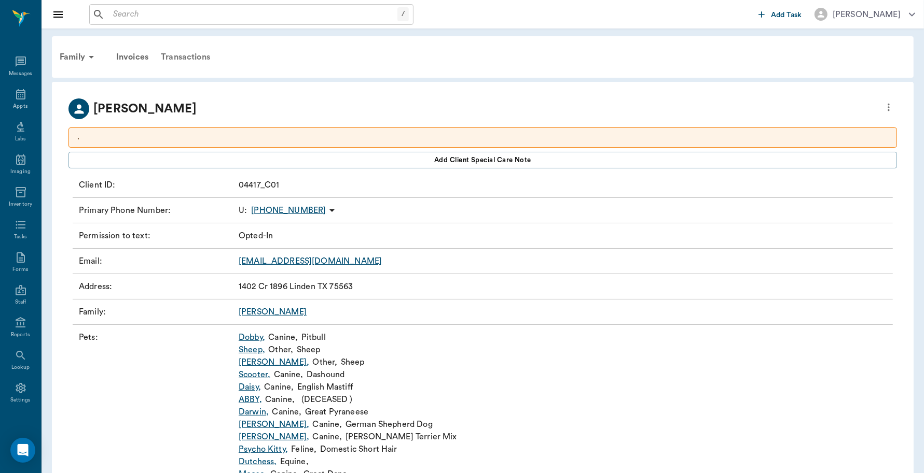
click at [178, 57] on div "Transactions" at bounding box center [186, 57] width 62 height 25
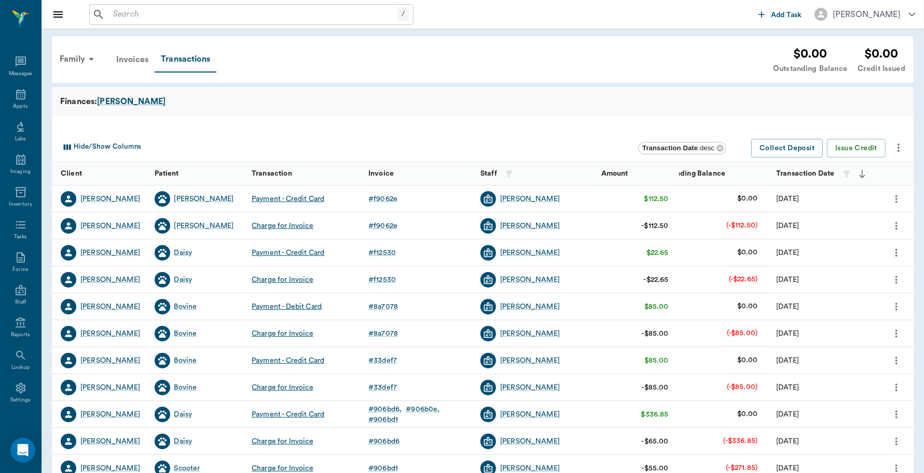
click at [135, 58] on div "Invoices" at bounding box center [132, 59] width 45 height 25
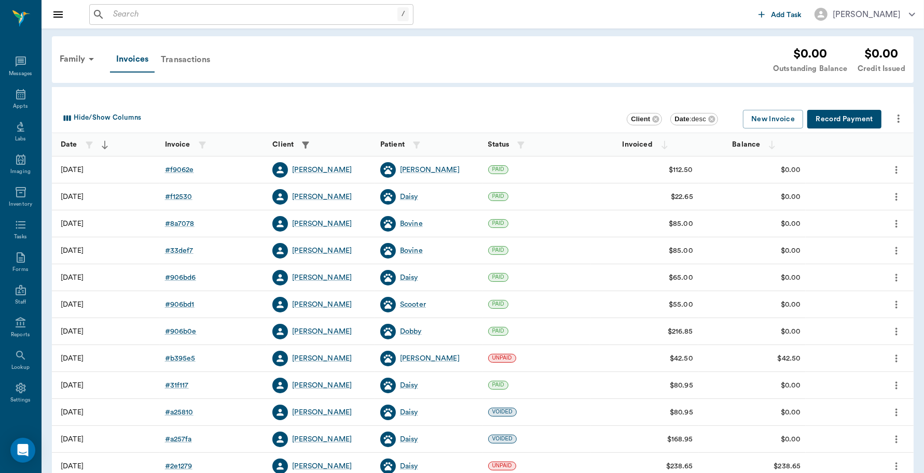
click at [177, 61] on div "Transactions" at bounding box center [186, 59] width 62 height 25
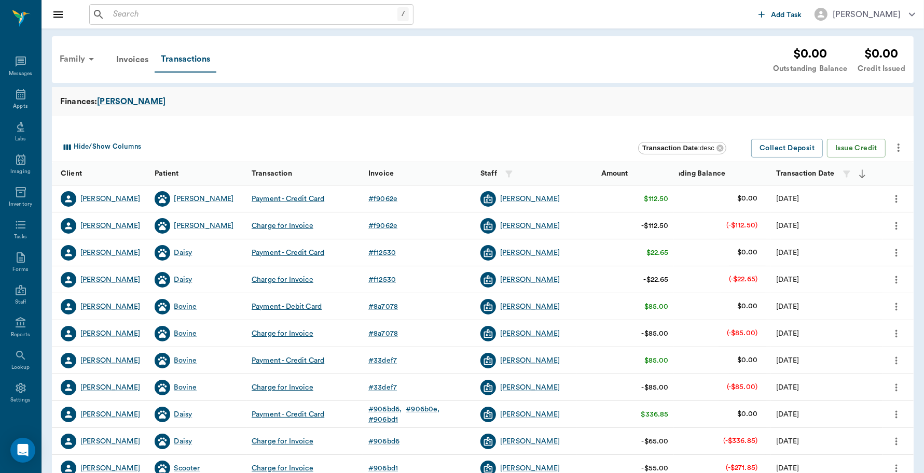
click at [79, 61] on div "Family" at bounding box center [78, 59] width 50 height 25
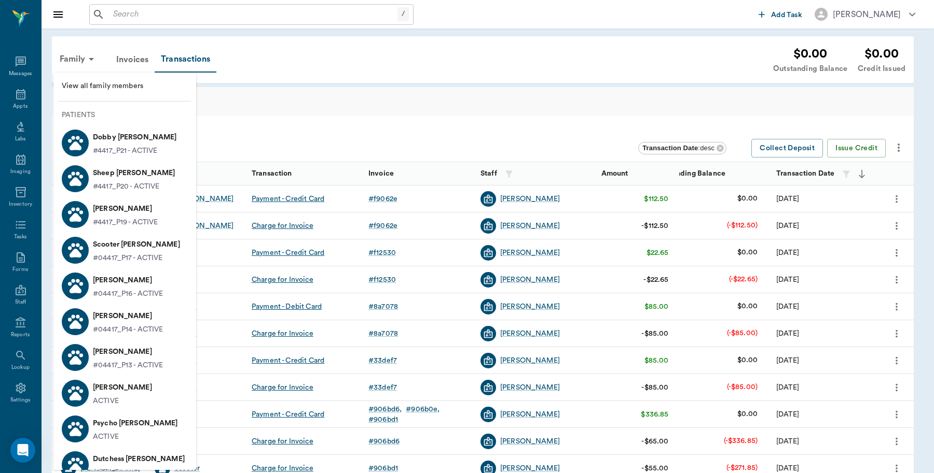
click at [110, 142] on p "Dobby [PERSON_NAME]" at bounding box center [135, 137] width 84 height 17
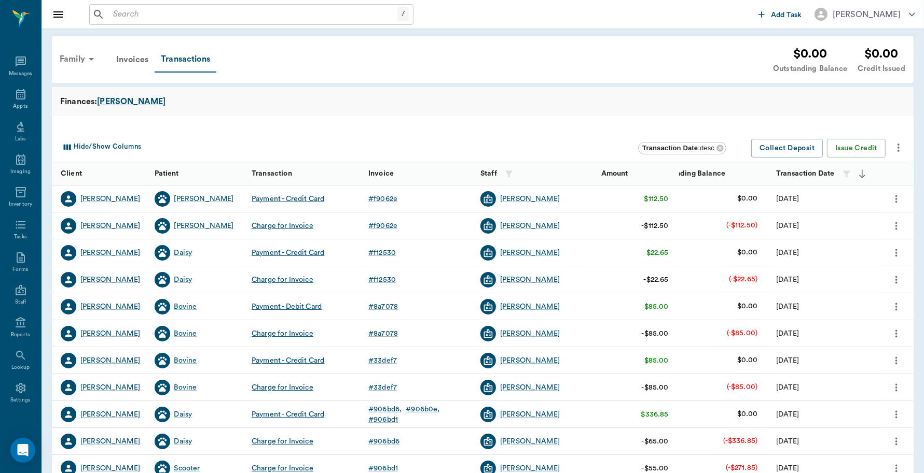
click at [80, 59] on div "Family" at bounding box center [78, 59] width 50 height 25
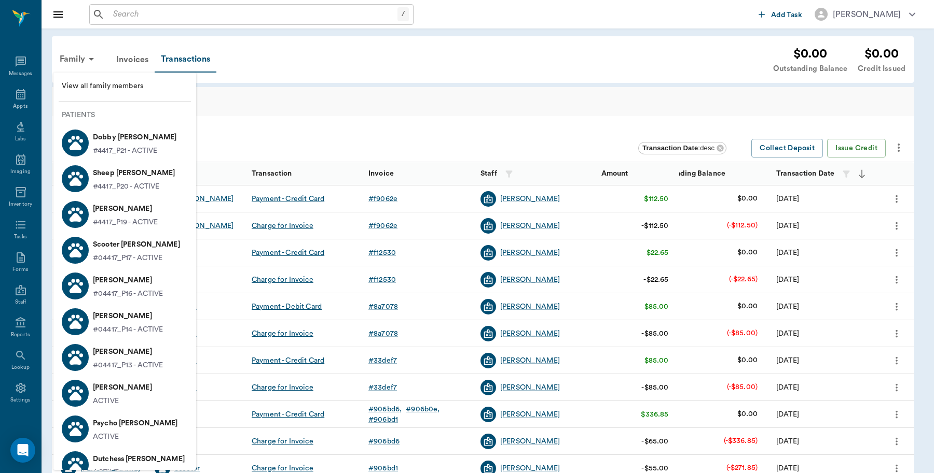
click at [115, 217] on p "#4417_P19 - ACTIVE" at bounding box center [125, 222] width 65 height 11
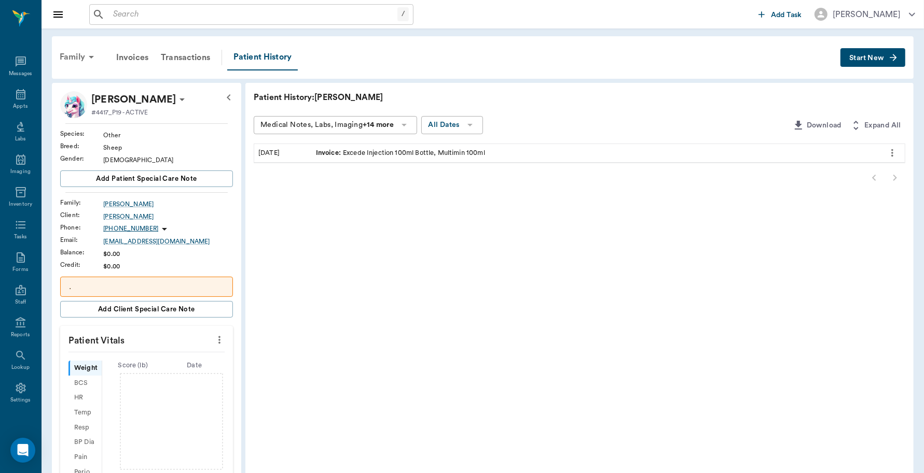
click at [75, 55] on div "Family" at bounding box center [78, 57] width 50 height 25
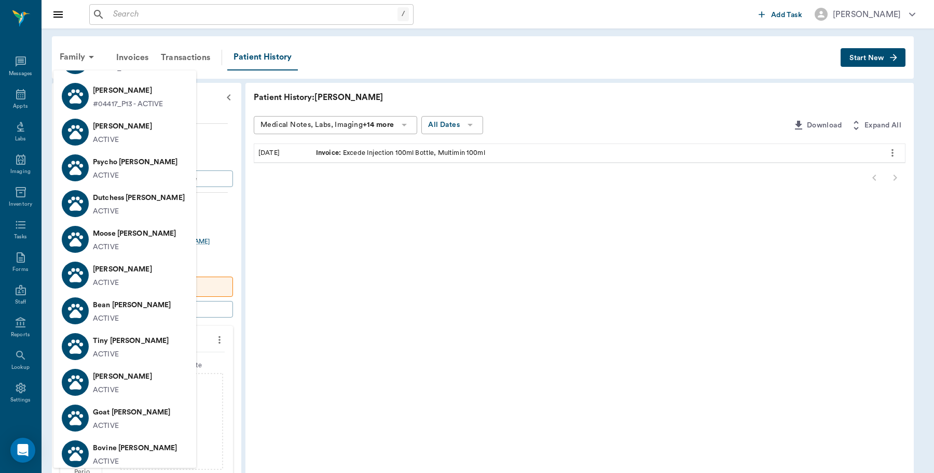
scroll to position [324, 0]
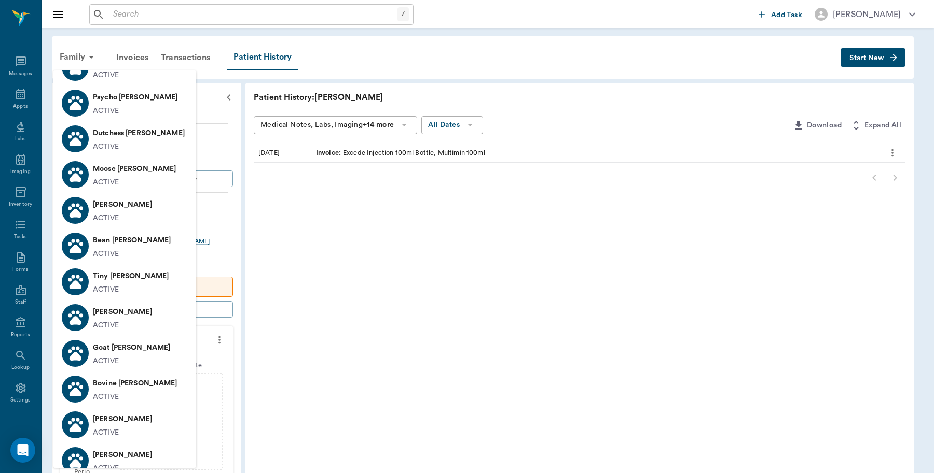
click at [120, 392] on div "ACTIVE" at bounding box center [135, 397] width 85 height 11
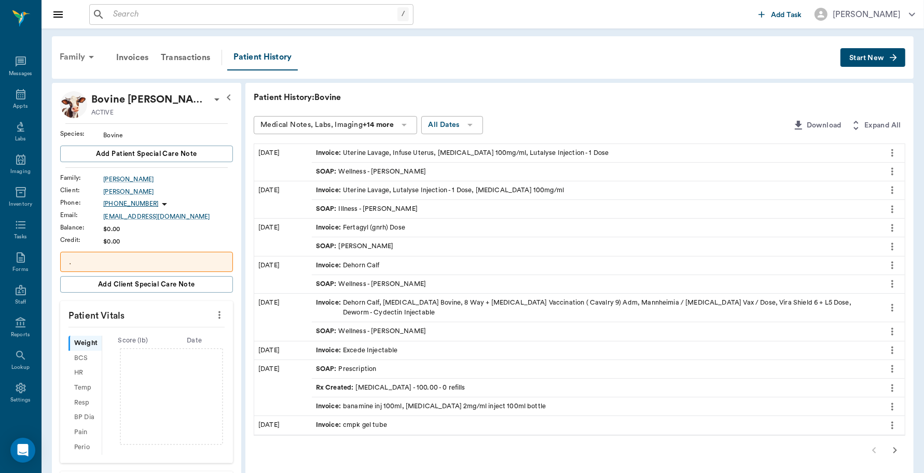
click at [80, 57] on div "Family" at bounding box center [78, 57] width 50 height 25
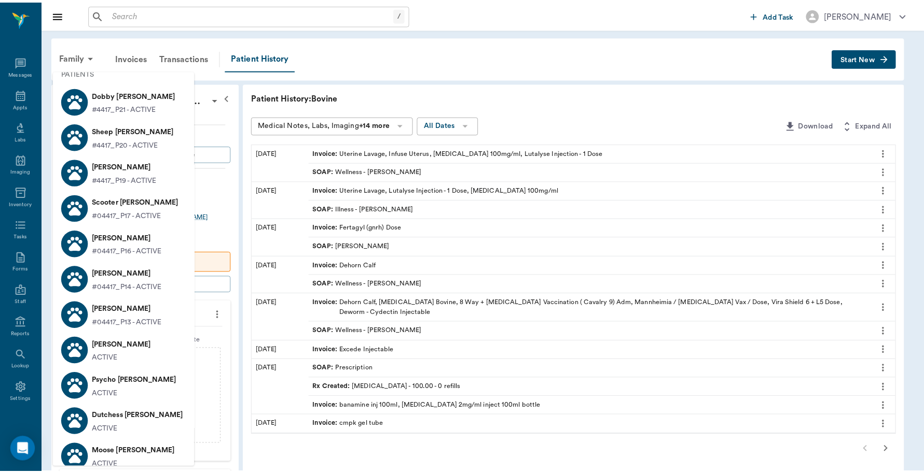
scroll to position [65, 0]
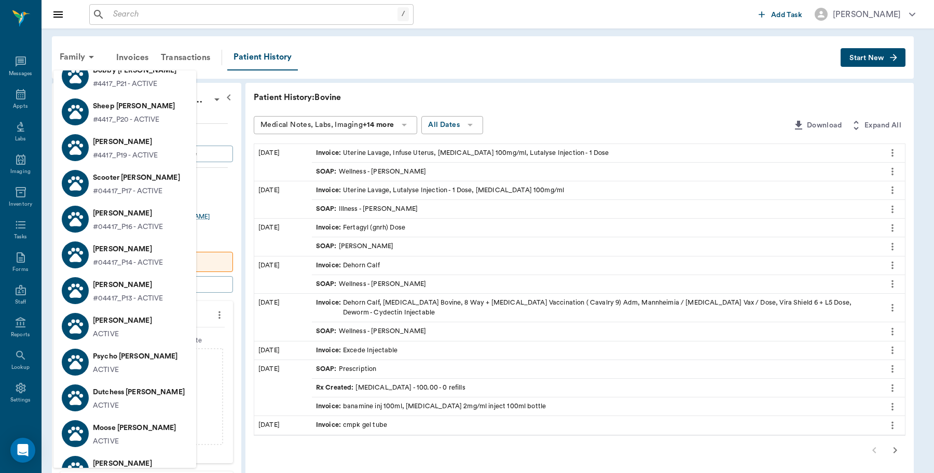
click at [105, 398] on p "Dutchess [PERSON_NAME]" at bounding box center [139, 392] width 92 height 17
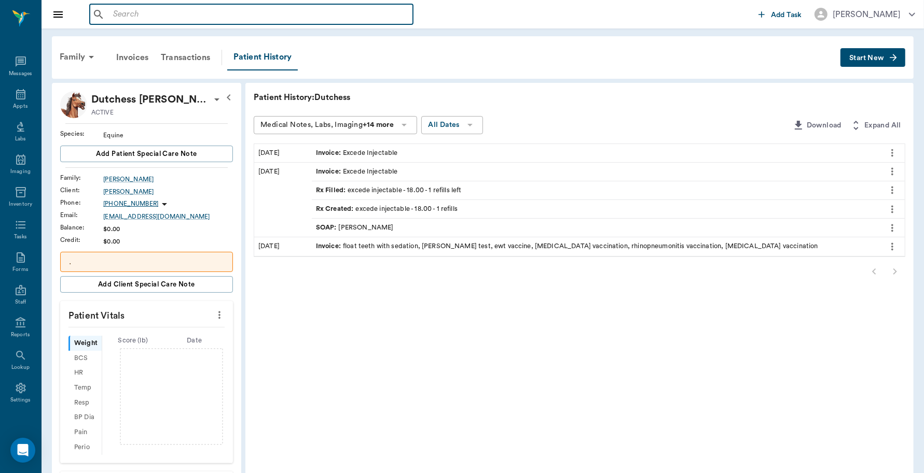
click at [139, 13] on input "text" at bounding box center [259, 14] width 300 height 15
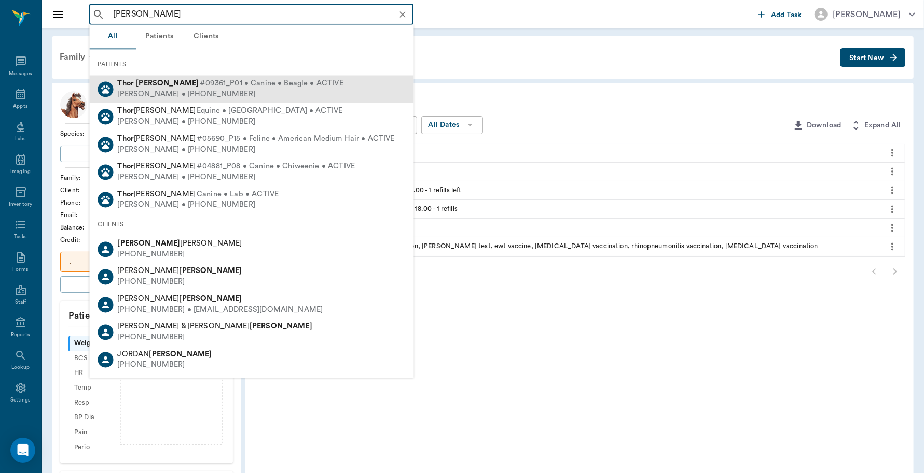
click at [140, 82] on b "[PERSON_NAME]" at bounding box center [167, 84] width 63 height 8
type input "[PERSON_NAME]"
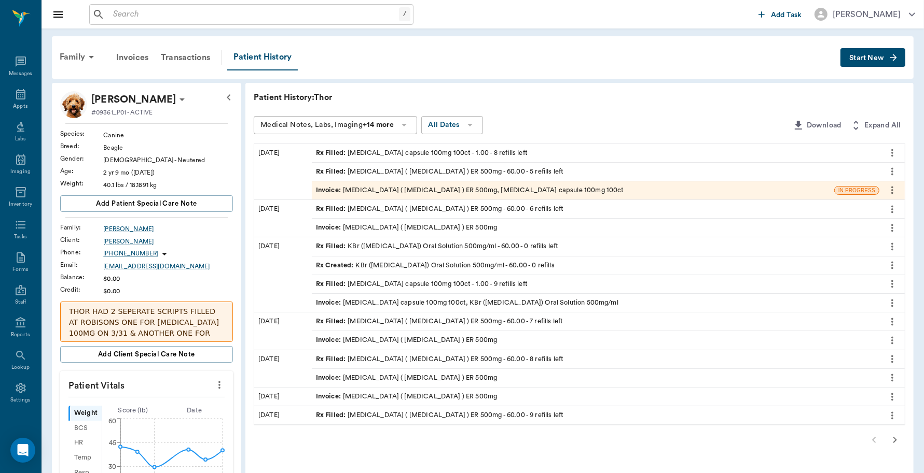
click at [384, 187] on div "Invoice : [MEDICAL_DATA] ( [MEDICAL_DATA] ) ER 500mg, [MEDICAL_DATA] capsule 10…" at bounding box center [470, 191] width 308 height 10
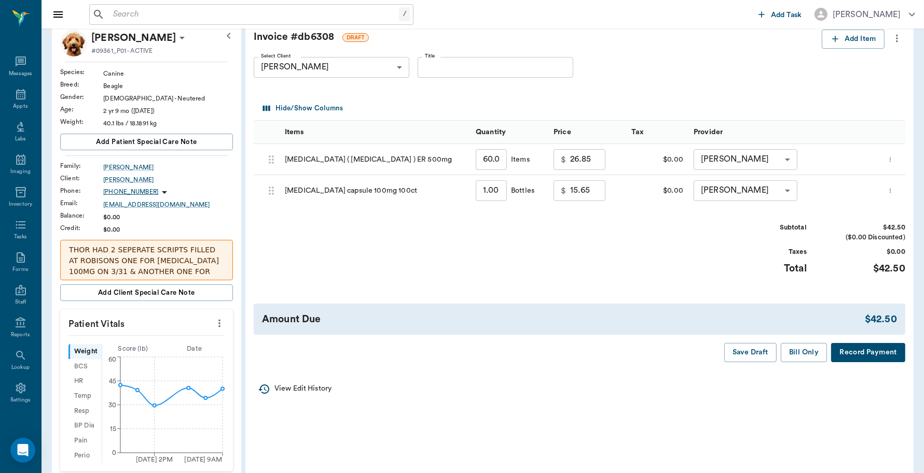
scroll to position [130, 0]
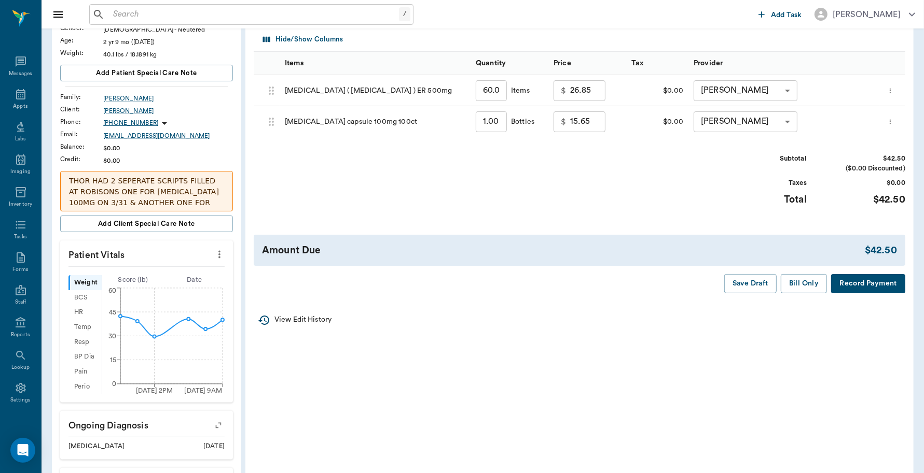
click at [854, 287] on button "Record Payment" at bounding box center [868, 283] width 74 height 19
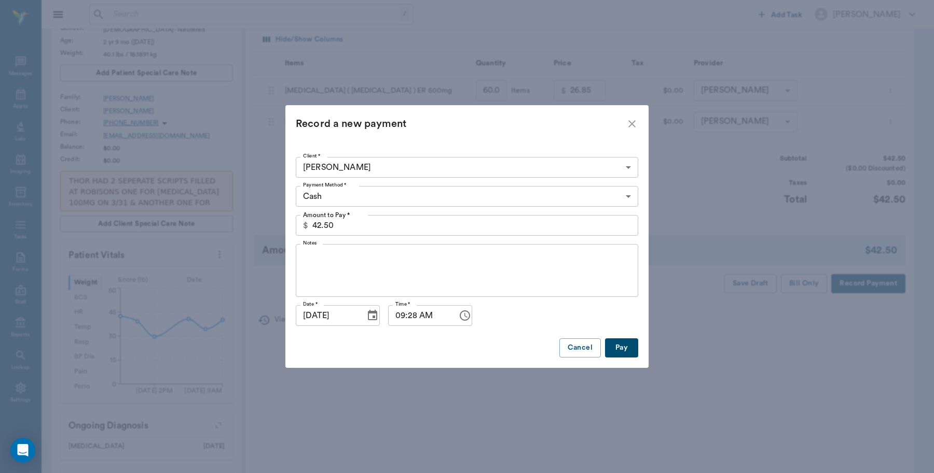
click at [347, 193] on body "/ ​ Add Task Dr. Bert Ellsworth Nectar Messages Appts Labs Imaging Inventory Ta…" at bounding box center [467, 326] width 934 height 912
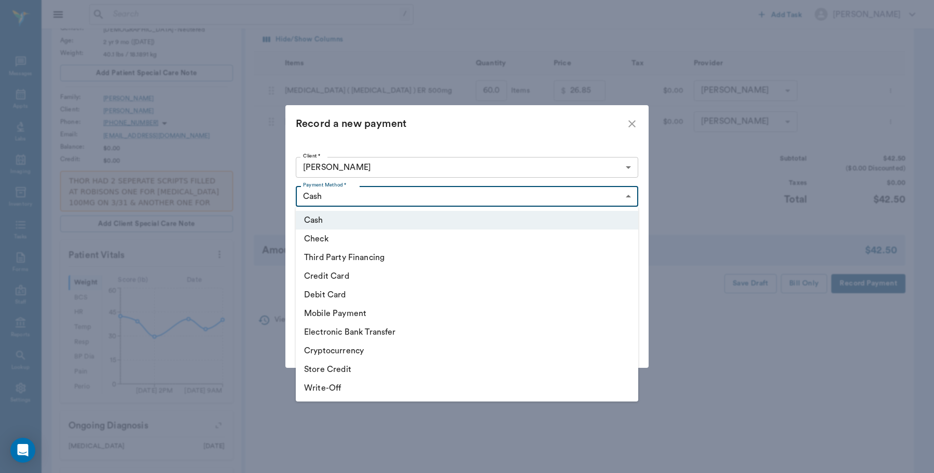
click at [345, 274] on li "Credit Card" at bounding box center [467, 276] width 342 height 19
type input "CREDIT_CARD"
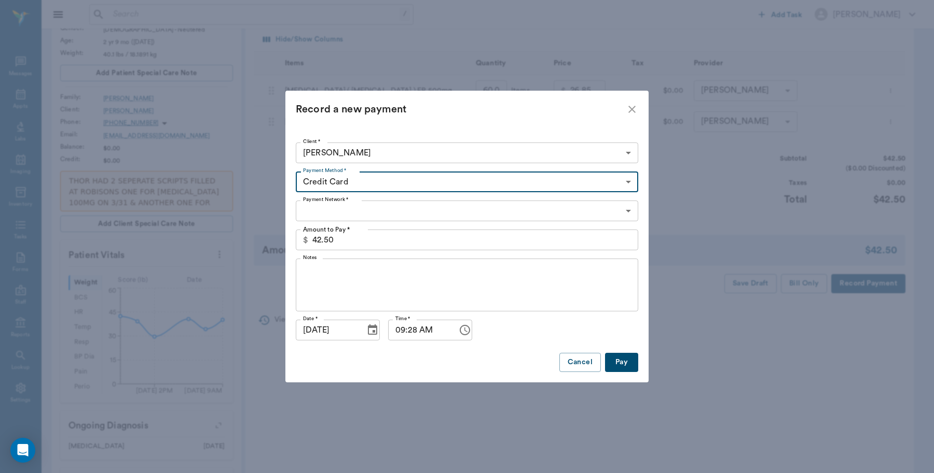
click at [344, 213] on body "/ ​ Add Task Dr. Bert Ellsworth Nectar Messages Appts Labs Imaging Inventory Ta…" at bounding box center [467, 326] width 934 height 912
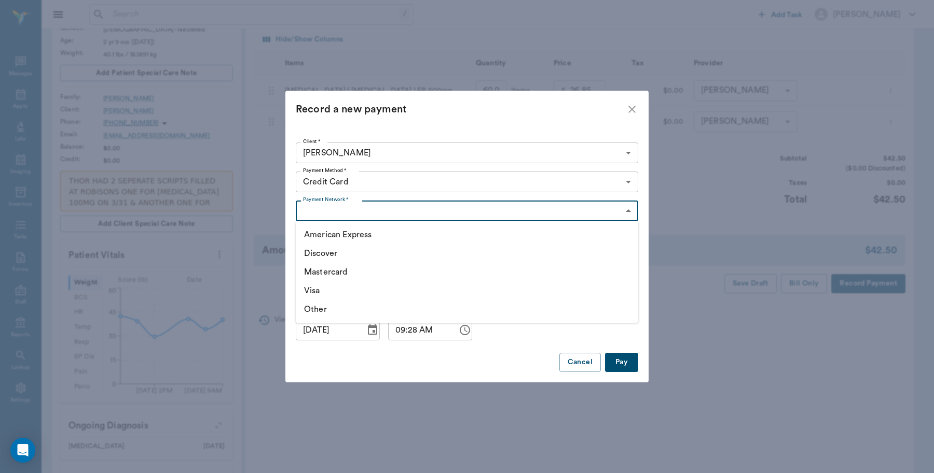
click at [310, 286] on li "Visa" at bounding box center [467, 291] width 342 height 19
type input "VISA"
click at [616, 354] on button "Pay" at bounding box center [621, 362] width 33 height 19
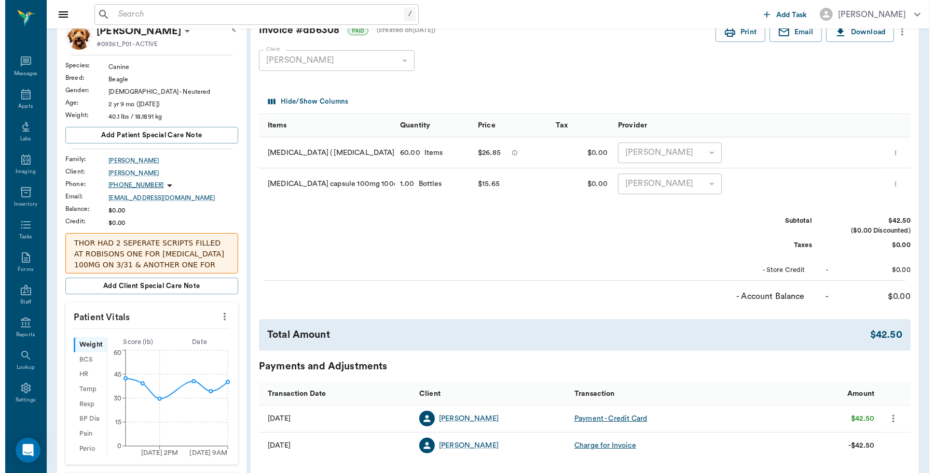
scroll to position [0, 0]
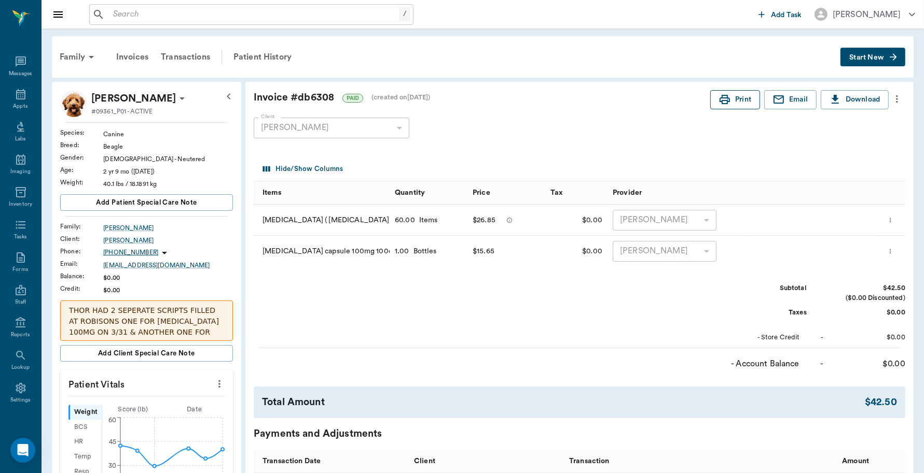
click at [739, 100] on button "Print" at bounding box center [735, 99] width 50 height 19
click at [734, 102] on button "Print" at bounding box center [735, 99] width 50 height 19
click at [15, 99] on icon at bounding box center [21, 94] width 12 height 12
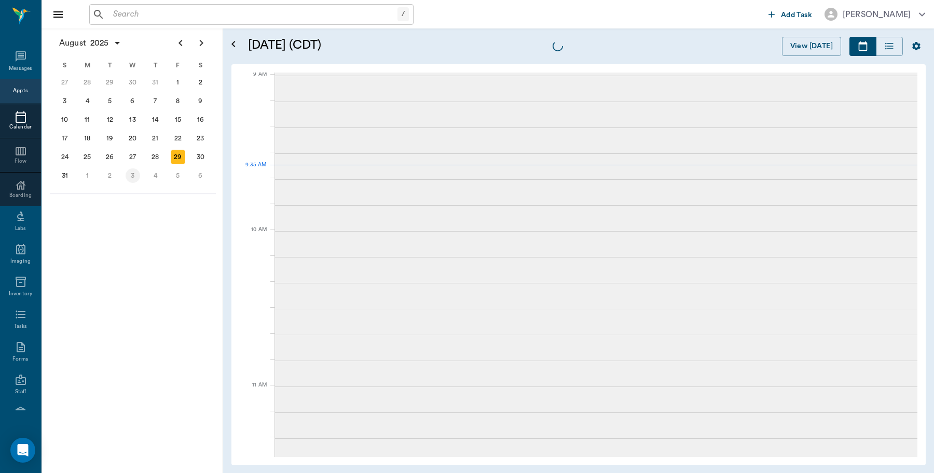
scroll to position [157, 0]
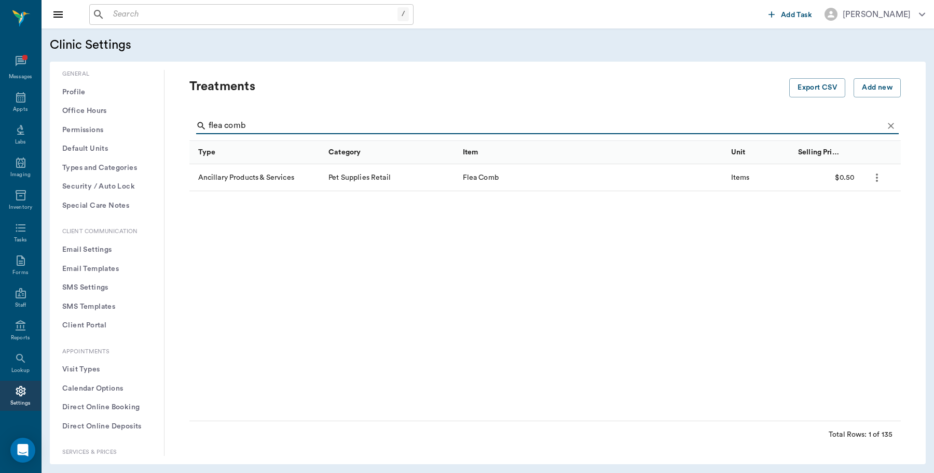
scroll to position [194, 0]
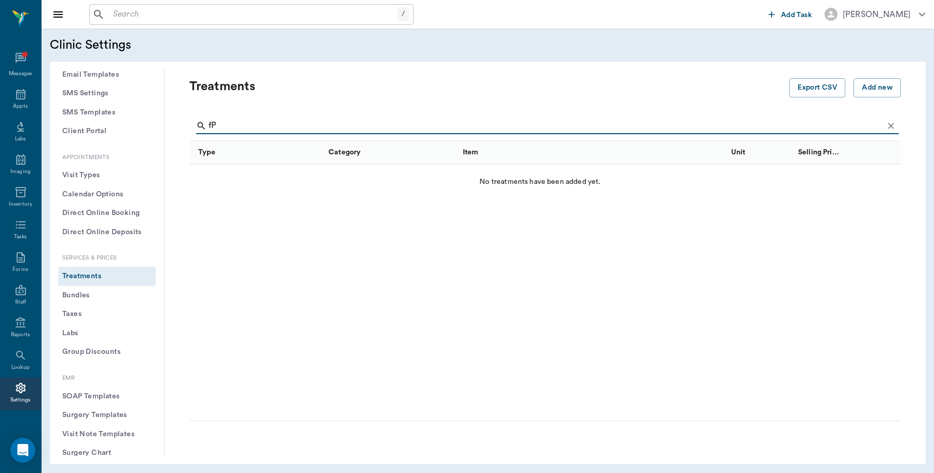
type input "f"
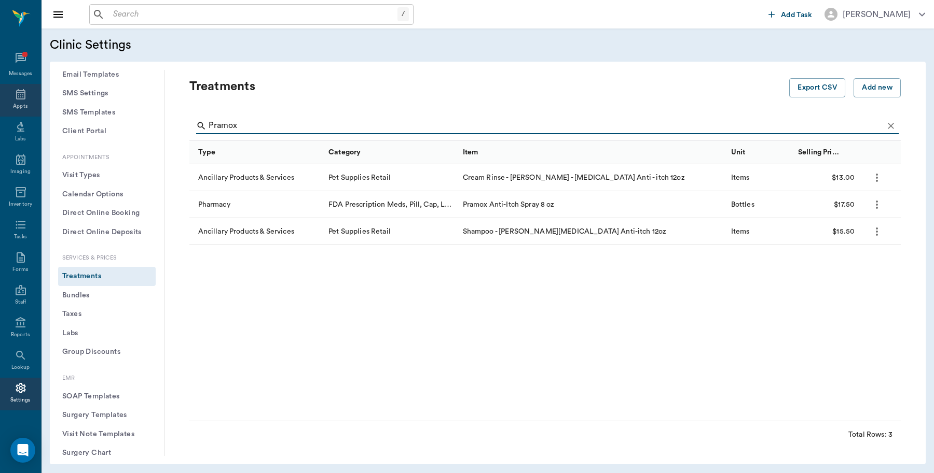
type input "Pramox"
click at [7, 92] on div "Appts" at bounding box center [20, 100] width 41 height 33
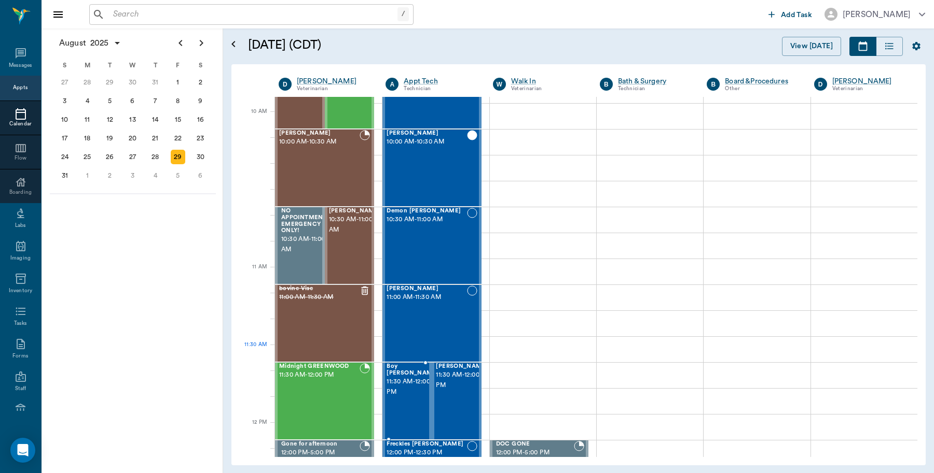
scroll to position [324, 0]
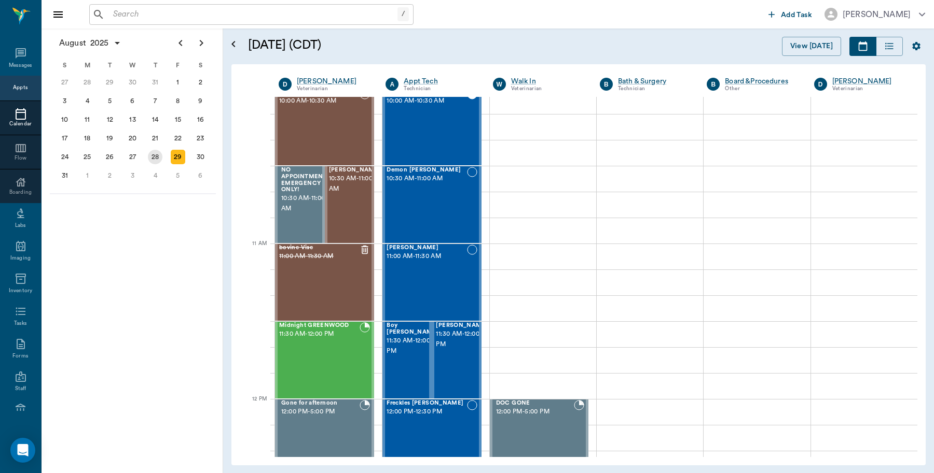
click at [156, 153] on div "28" at bounding box center [155, 157] width 15 height 15
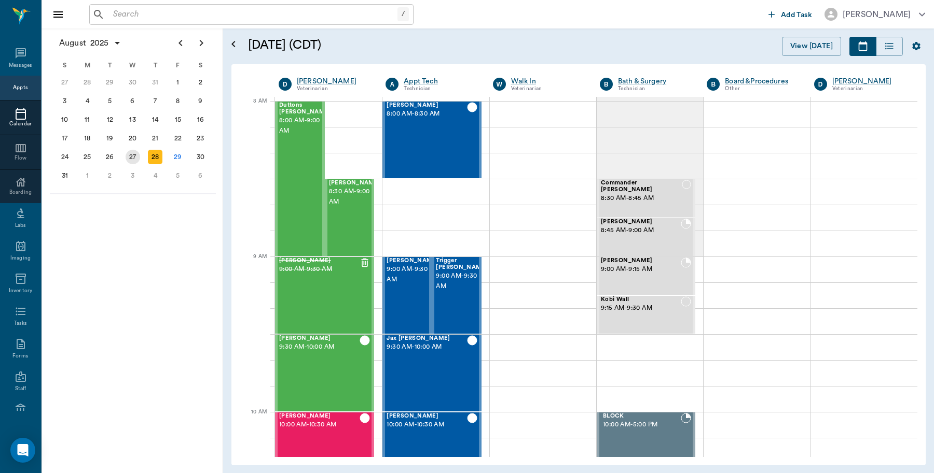
click at [135, 152] on div "27" at bounding box center [133, 157] width 15 height 15
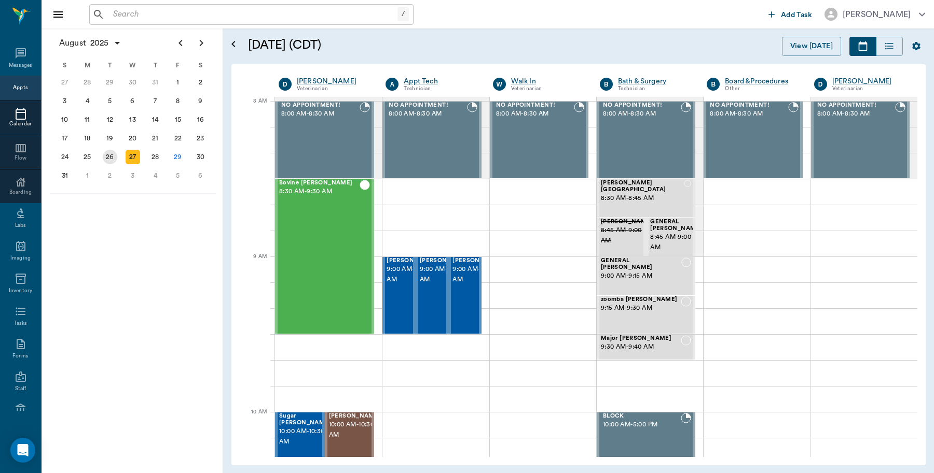
click at [109, 152] on div "26" at bounding box center [110, 157] width 15 height 15
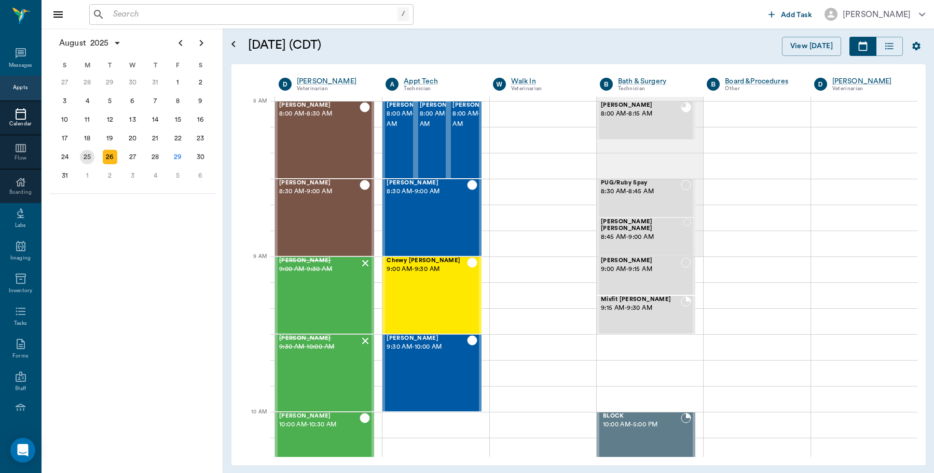
click at [91, 155] on div "25" at bounding box center [87, 157] width 15 height 15
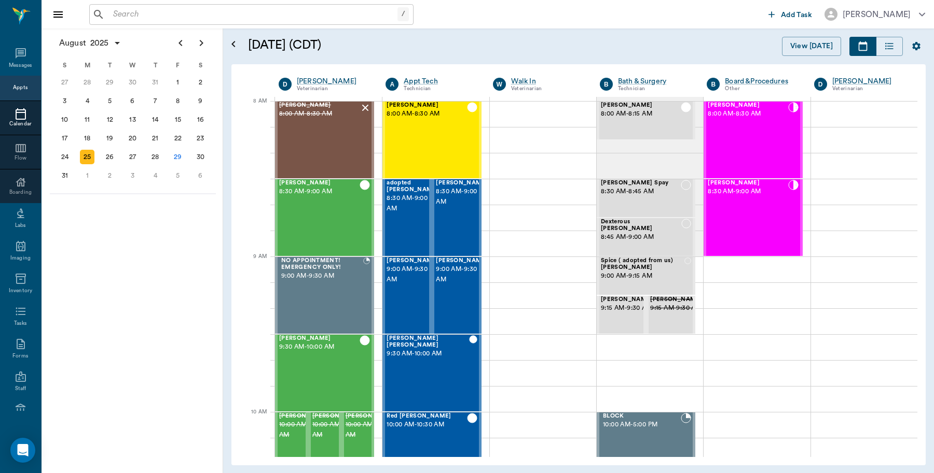
click at [141, 19] on input "text" at bounding box center [253, 14] width 288 height 15
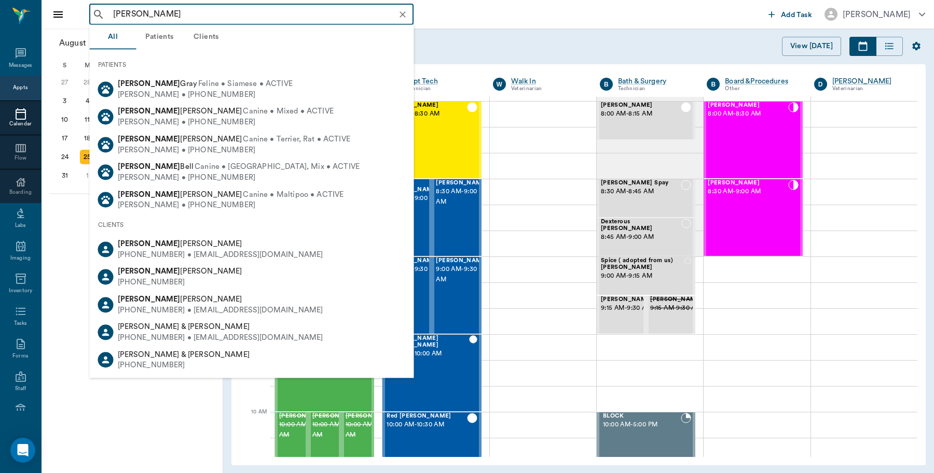
type input "[PERSON_NAME]"
click at [535, 14] on div "[PERSON_NAME] ​" at bounding box center [426, 14] width 675 height 21
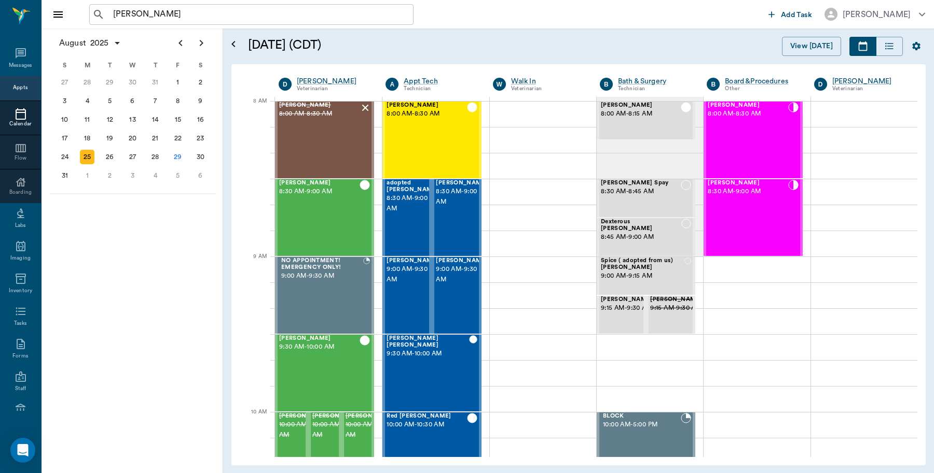
click at [13, 91] on div "Appts" at bounding box center [20, 88] width 15 height 8
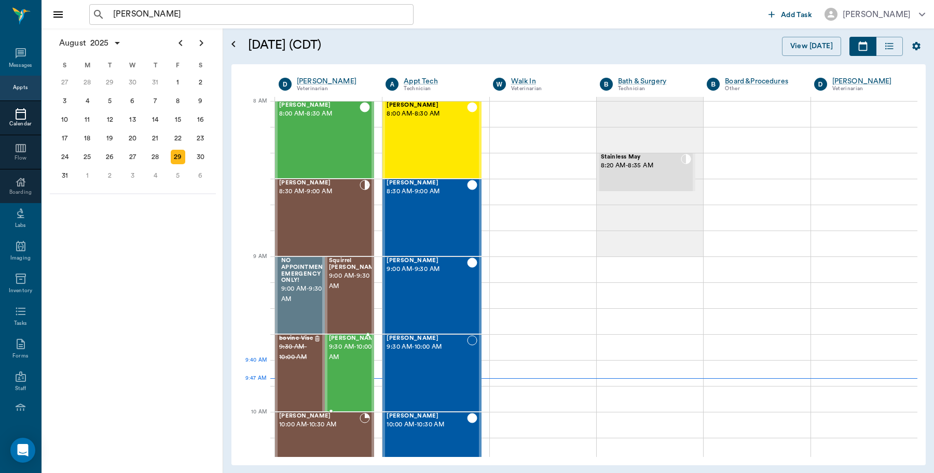
click at [343, 361] on span "9:30 AM - 10:00 AM" at bounding box center [355, 352] width 52 height 21
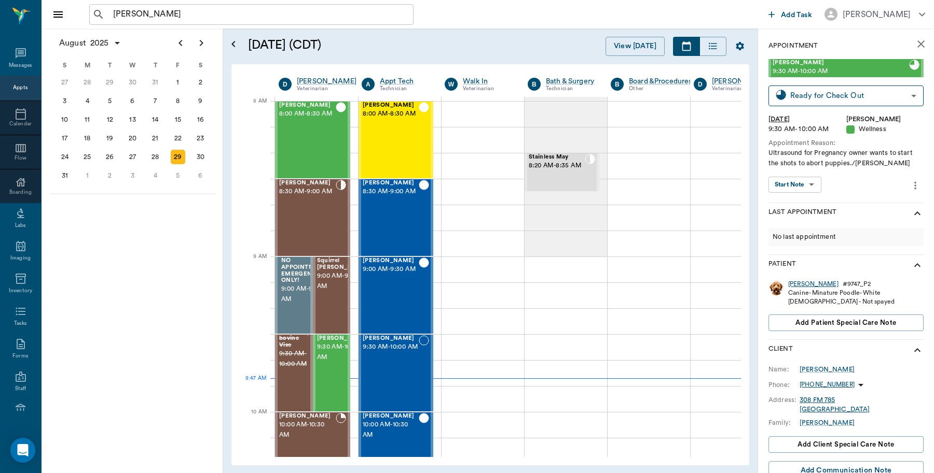
click at [797, 285] on div "Susie" at bounding box center [813, 284] width 50 height 9
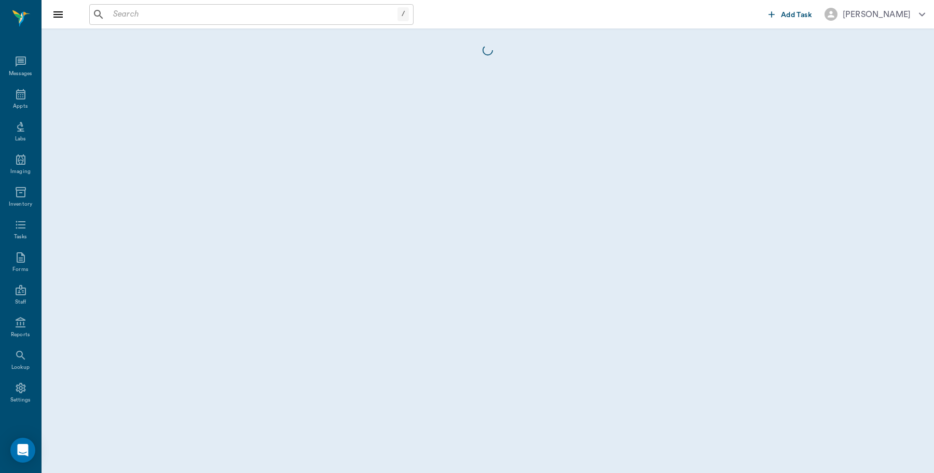
scroll to position [3, 0]
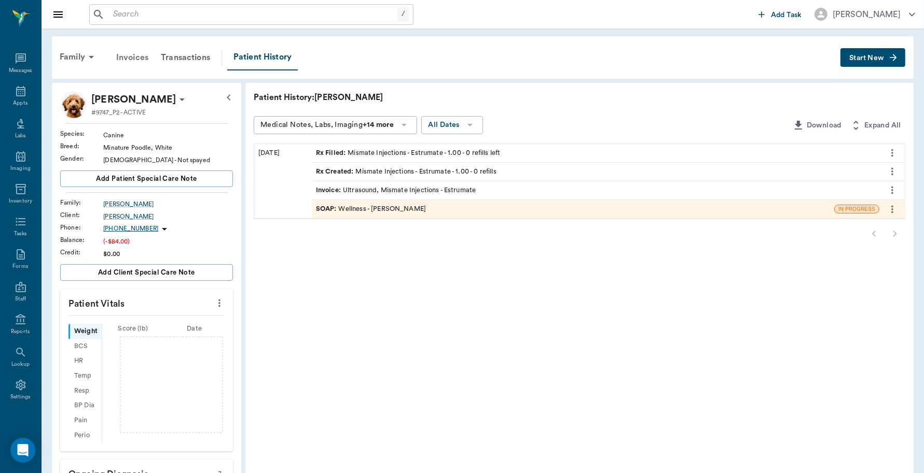
click at [134, 55] on div "Invoices" at bounding box center [132, 57] width 45 height 25
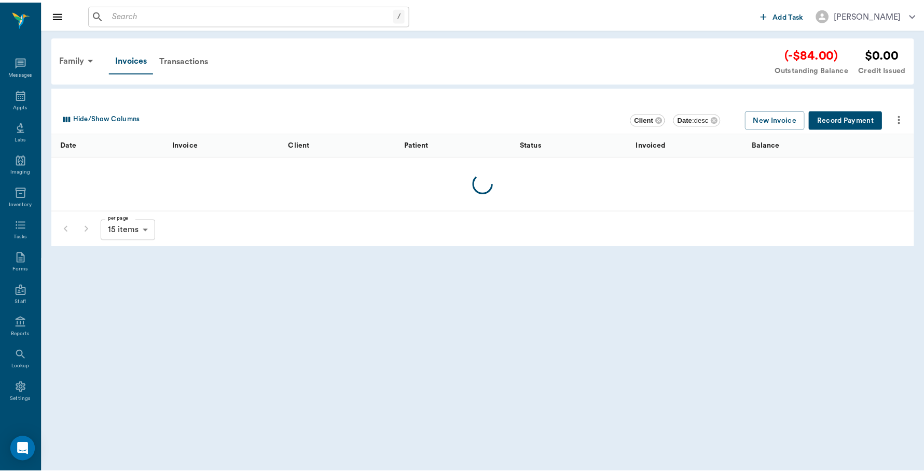
scroll to position [3, 0]
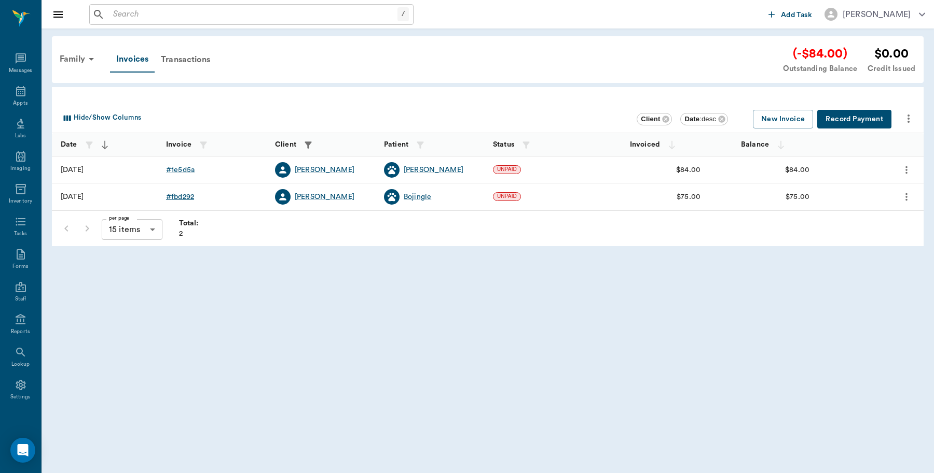
click at [180, 195] on div "# fbd292" at bounding box center [180, 197] width 28 height 10
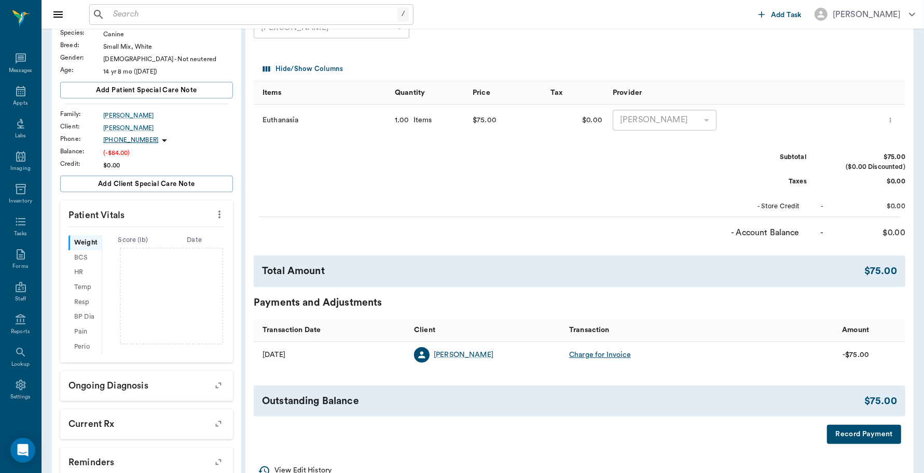
scroll to position [130, 0]
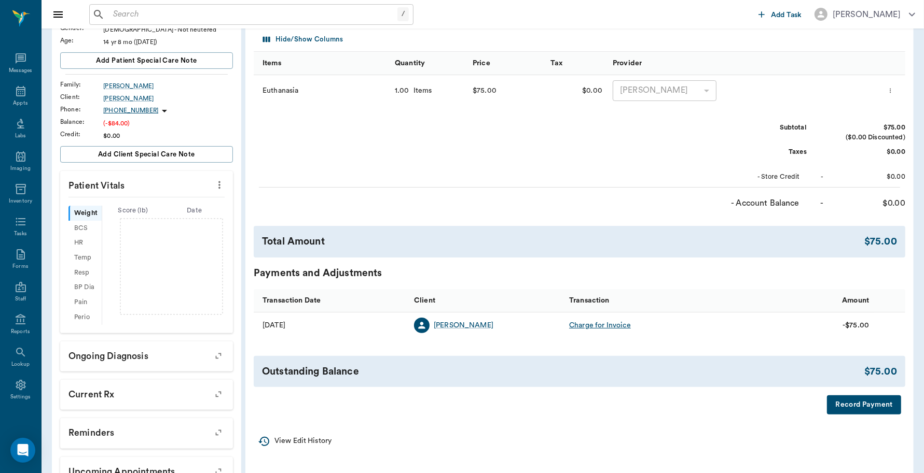
click at [595, 325] on div "Charge for Invoice" at bounding box center [600, 326] width 62 height 10
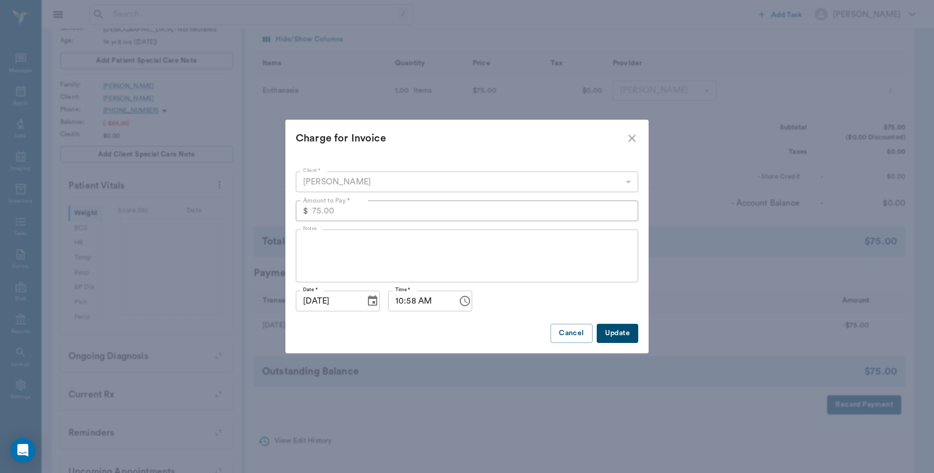
click at [630, 137] on icon "close" at bounding box center [631, 138] width 7 height 7
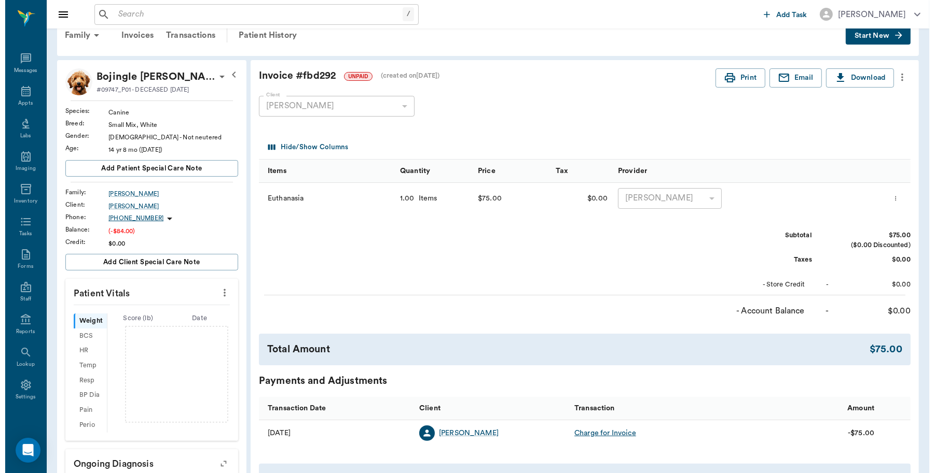
scroll to position [0, 0]
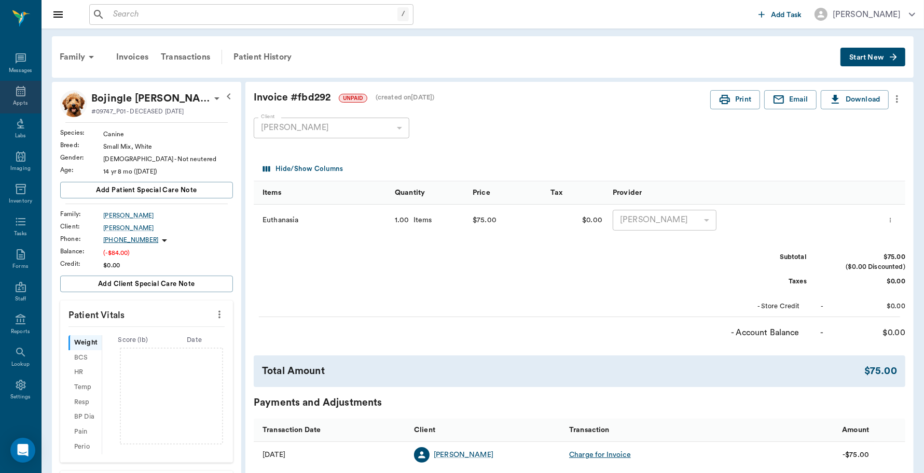
click at [4, 92] on div "Appts" at bounding box center [20, 97] width 41 height 33
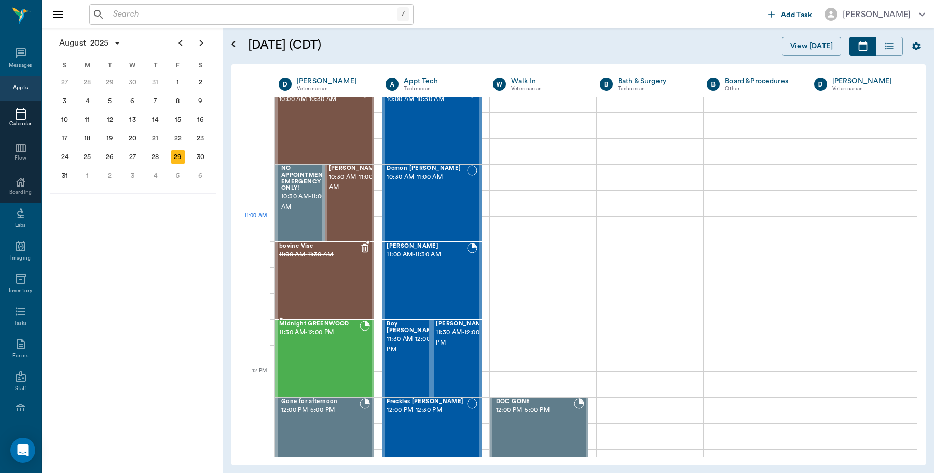
scroll to position [352, 0]
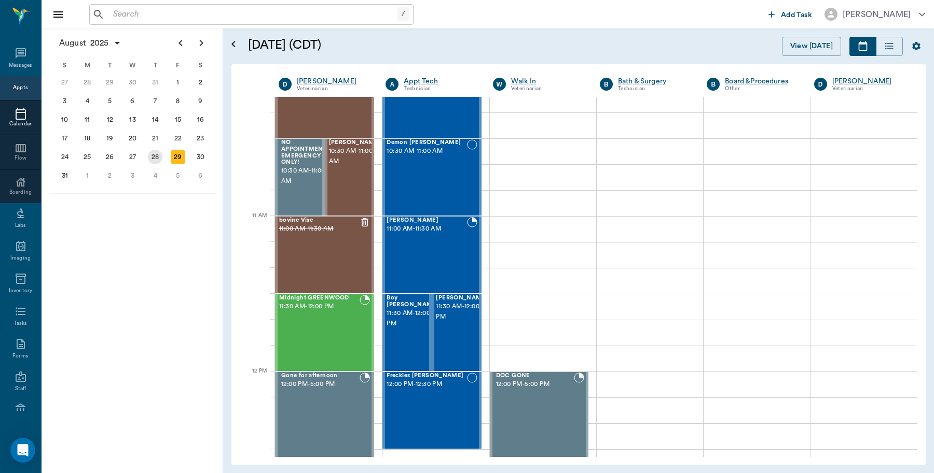
click at [156, 159] on div "28" at bounding box center [155, 157] width 15 height 15
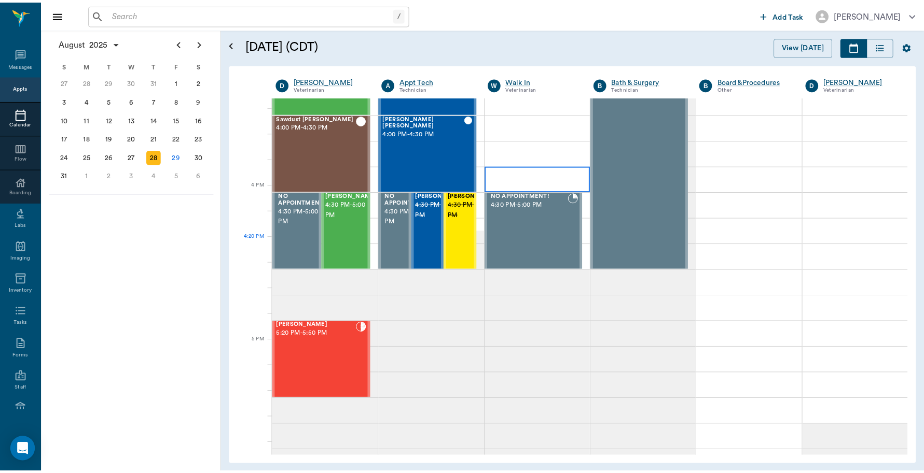
scroll to position [1037, 0]
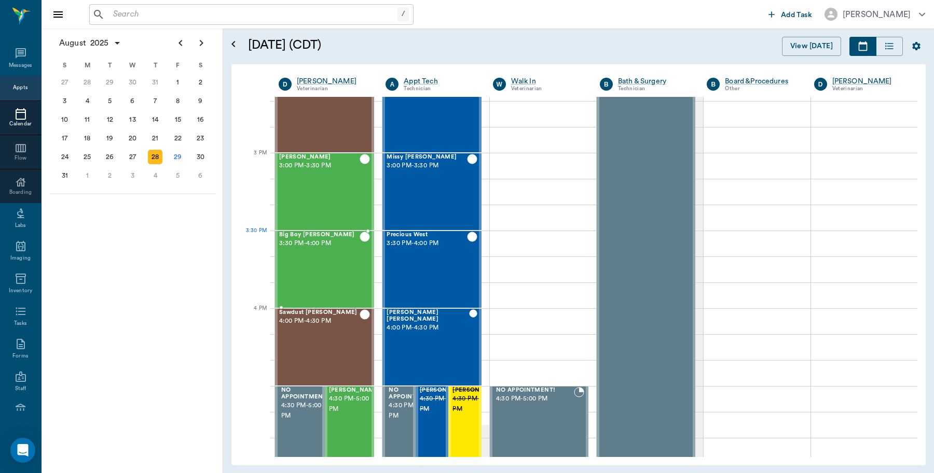
click at [326, 246] on span "3:30 PM - 4:00 PM" at bounding box center [319, 244] width 80 height 10
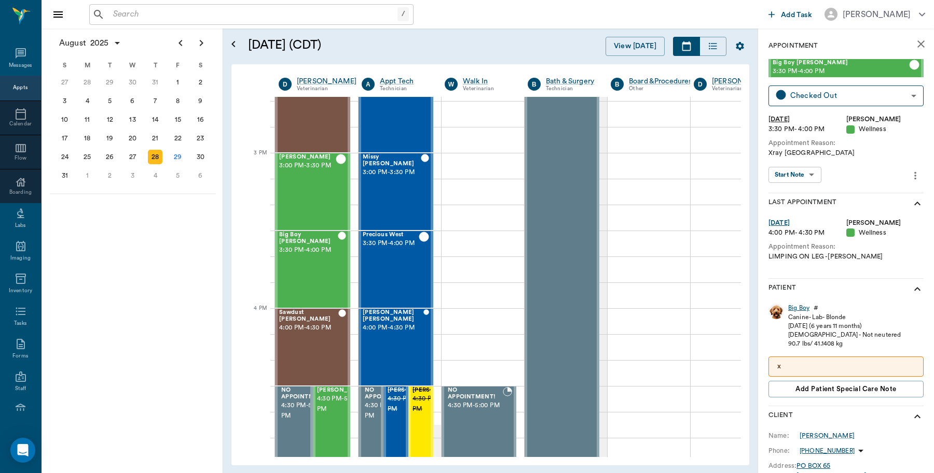
click at [799, 304] on div "Big Boy" at bounding box center [798, 308] width 21 height 9
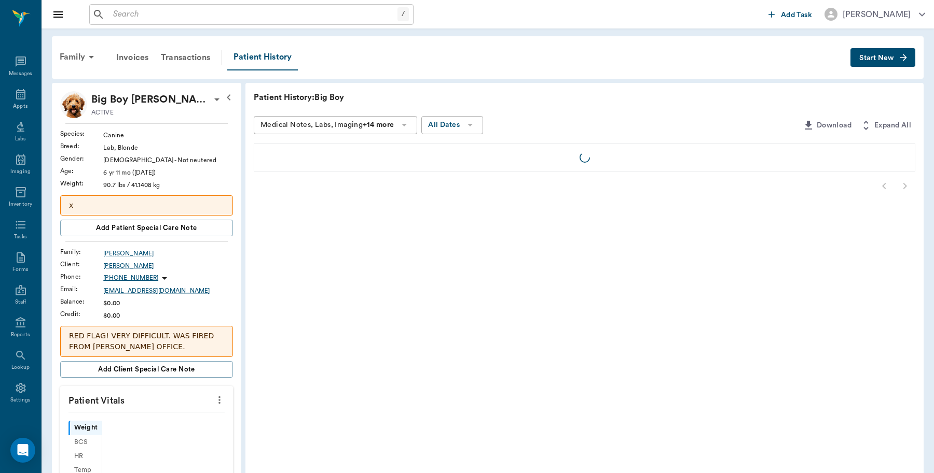
scroll to position [3, 0]
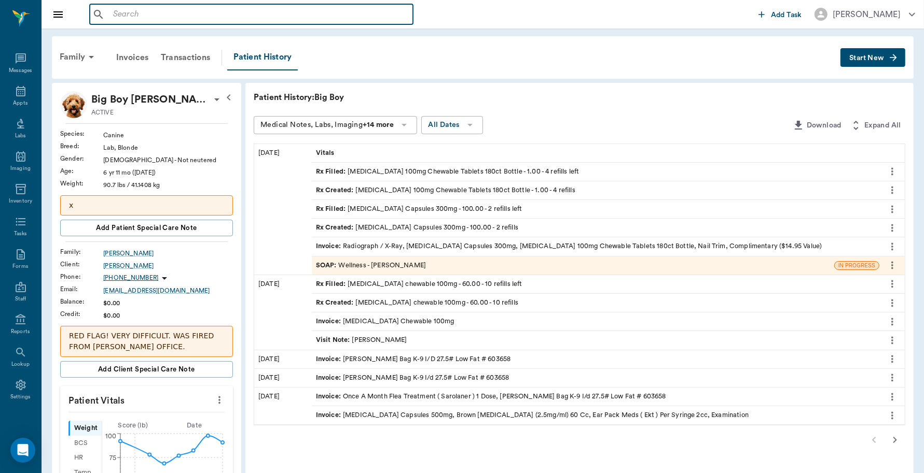
click at [148, 16] on input "text" at bounding box center [259, 14] width 300 height 15
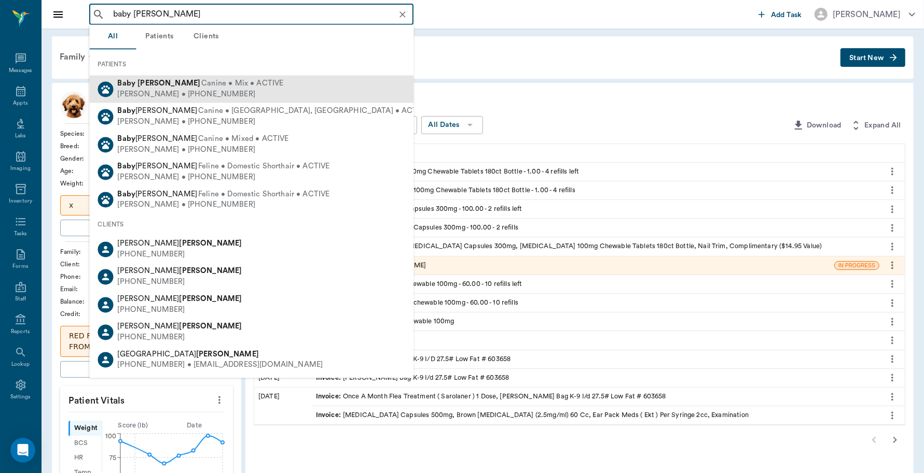
click at [201, 83] on span "Canine • Mix • ACTIVE" at bounding box center [242, 84] width 82 height 11
type input "baby henderson"
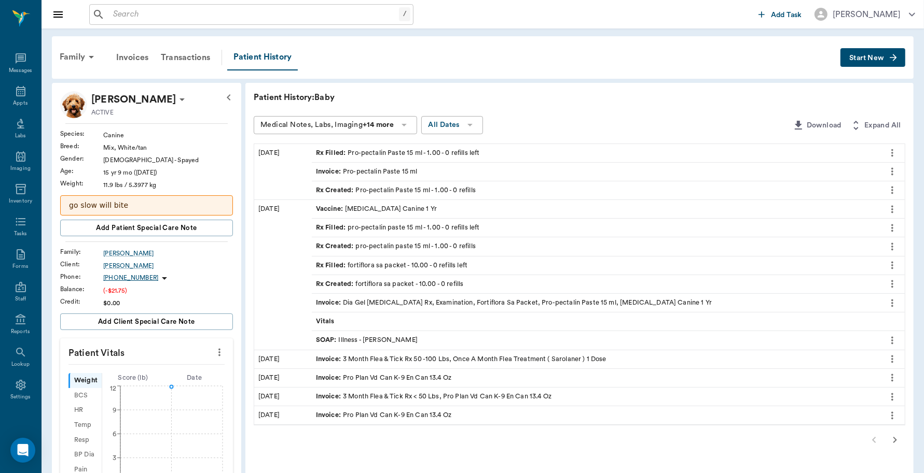
click at [341, 172] on span "Invoice :" at bounding box center [329, 172] width 27 height 10
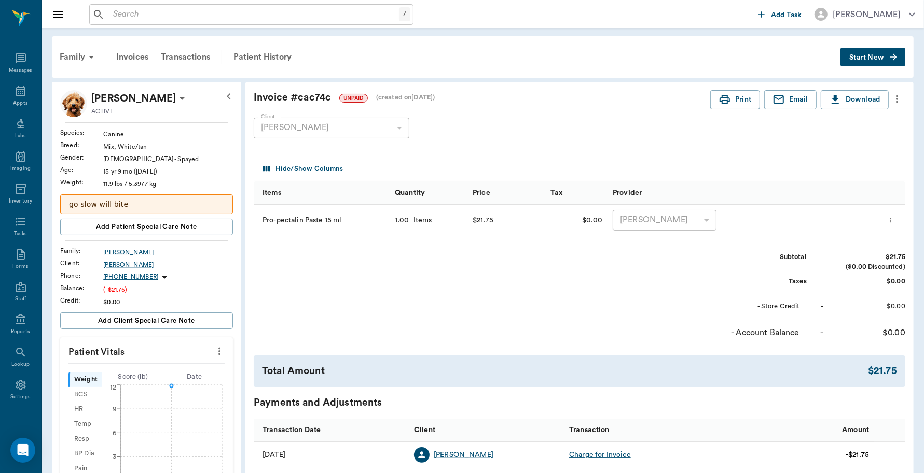
click at [900, 102] on icon "more" at bounding box center [896, 99] width 11 height 12
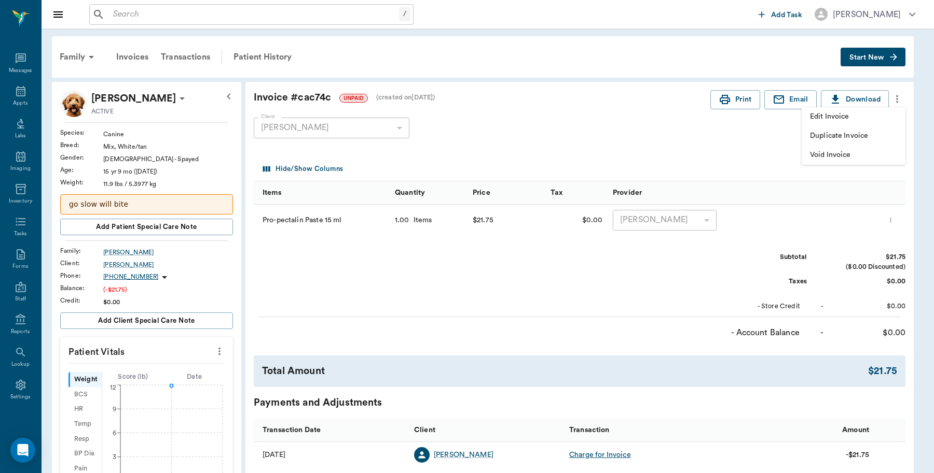
click at [833, 112] on span "Edit Invoice" at bounding box center [853, 117] width 87 height 11
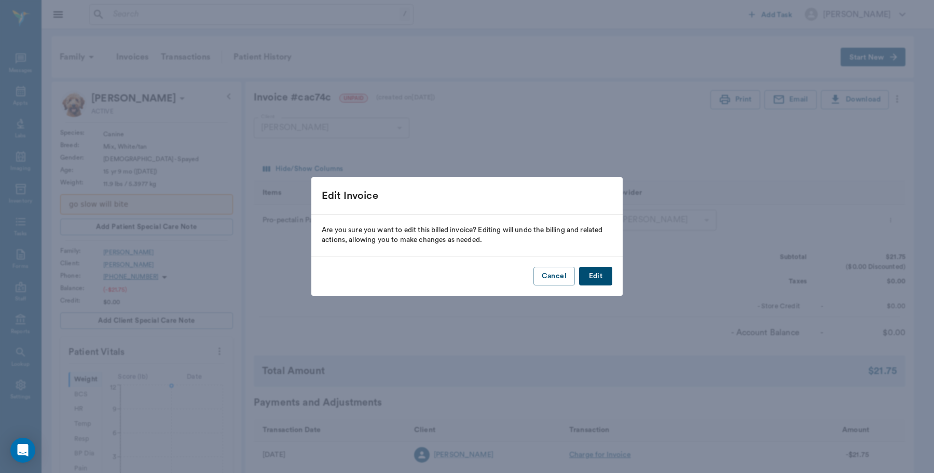
click at [597, 280] on button "Edit" at bounding box center [595, 276] width 33 height 19
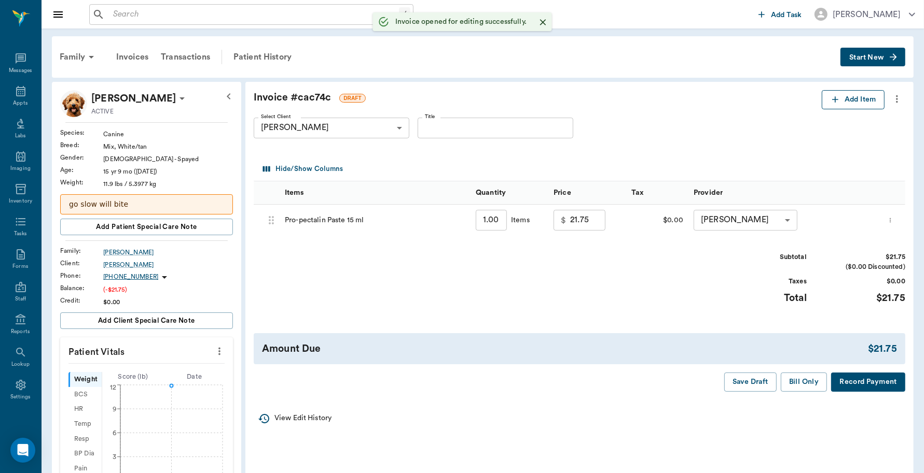
click at [856, 99] on button "Add Item" at bounding box center [852, 99] width 63 height 19
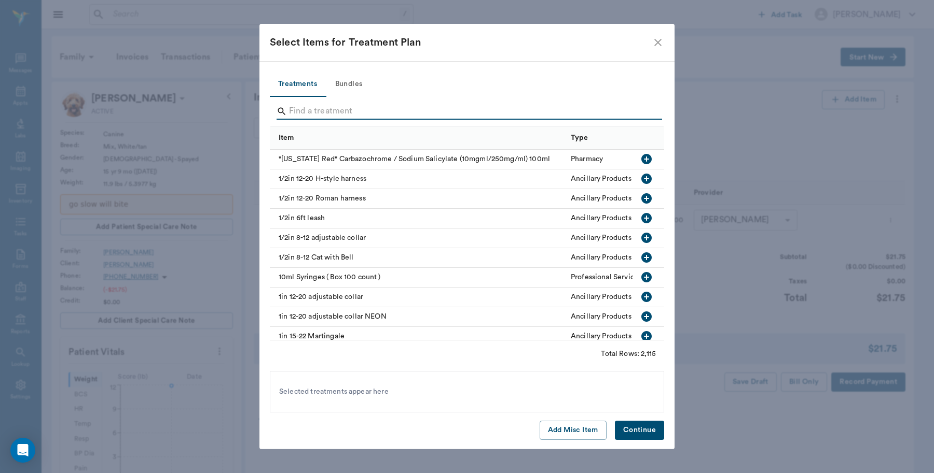
click at [392, 110] on input "Search" at bounding box center [467, 111] width 357 height 17
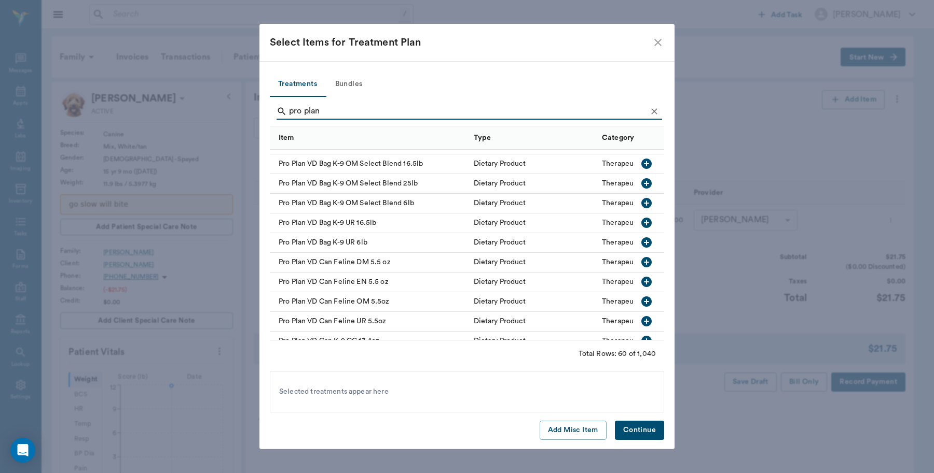
scroll to position [908, 0]
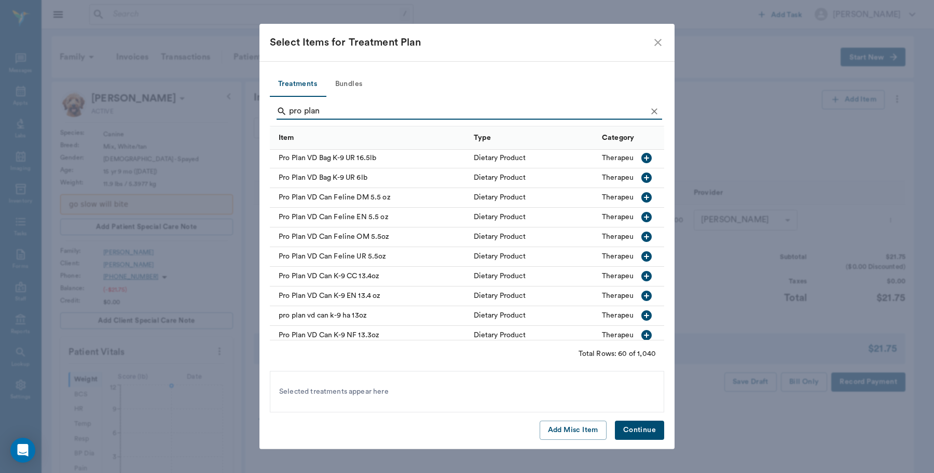
type input "pro plan"
click at [641, 298] on icon "button" at bounding box center [646, 296] width 10 height 10
click at [644, 429] on button "Continue" at bounding box center [639, 430] width 49 height 19
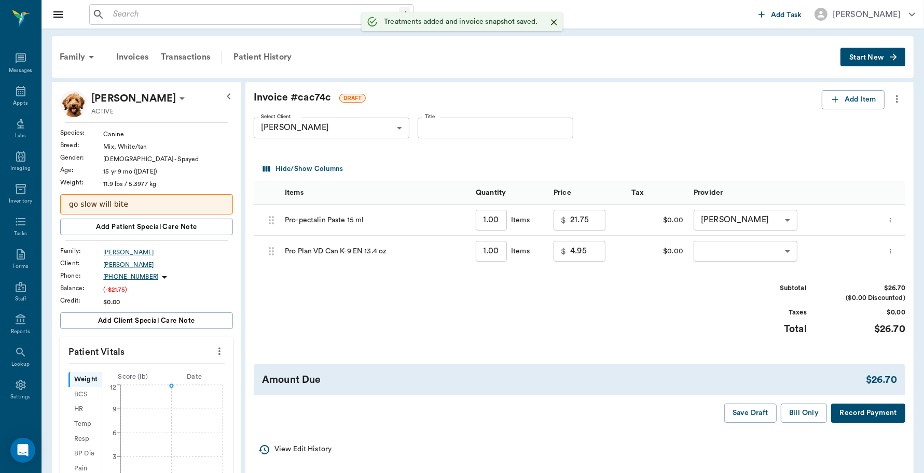
click at [496, 253] on input "1.00" at bounding box center [491, 251] width 31 height 21
type input "2"
type input "9.90"
type input "2"
click at [784, 253] on body "/ ​ Add Task Dr. Bert Ellsworth Nectar Messages Appts Labs Imaging Inventory Ta…" at bounding box center [462, 402] width 924 height 804
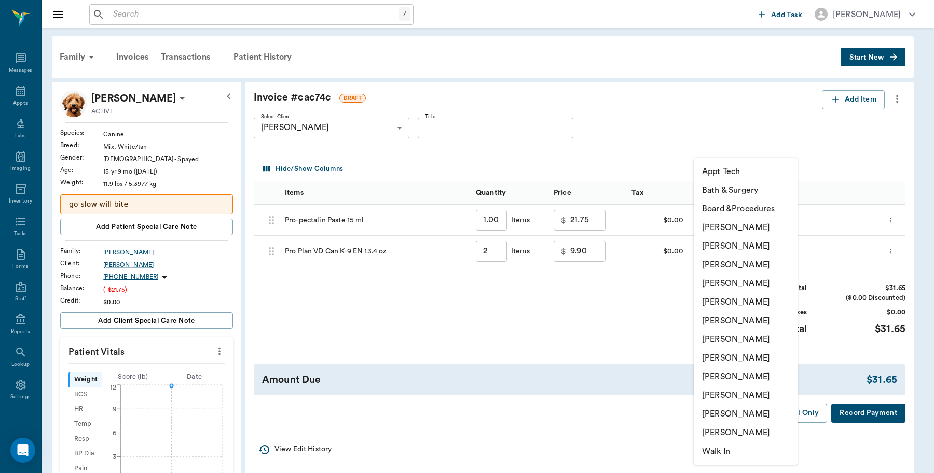
click at [747, 229] on li "[PERSON_NAME]" at bounding box center [745, 227] width 104 height 19
type input "none-6899ea08ed37b777db10de45"
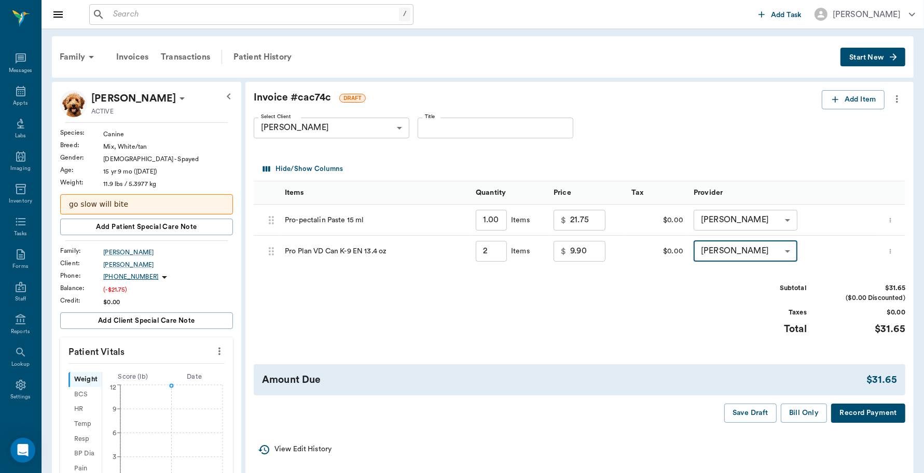
click at [878, 416] on button "Record Payment" at bounding box center [868, 413] width 74 height 19
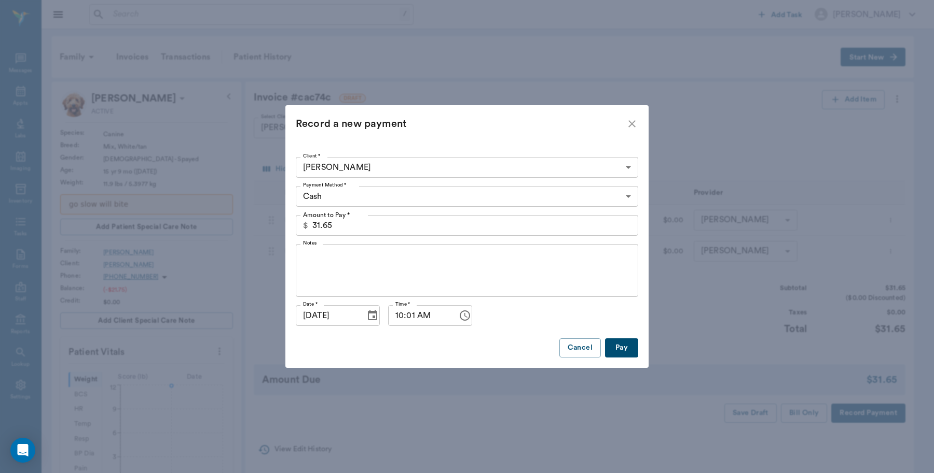
click at [625, 347] on button "Pay" at bounding box center [621, 348] width 33 height 19
type input "2.00"
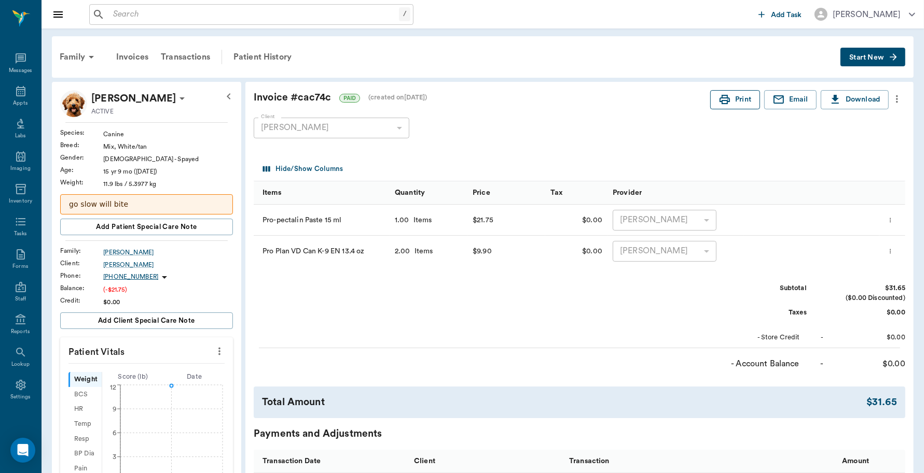
click at [740, 96] on button "Print" at bounding box center [735, 99] width 50 height 19
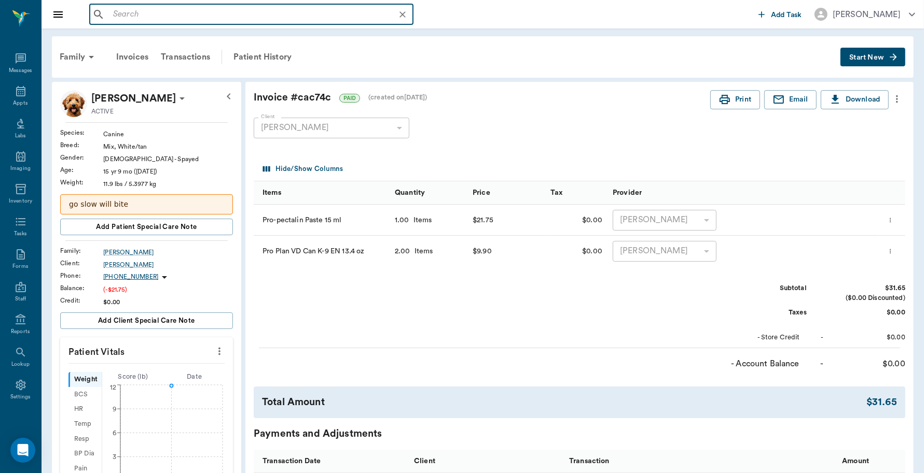
click at [197, 18] on input "text" at bounding box center [259, 14] width 301 height 15
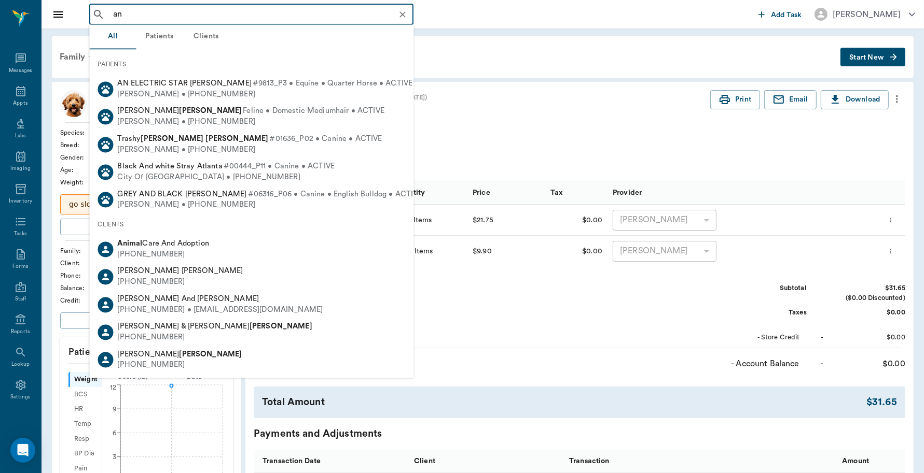
type input "a"
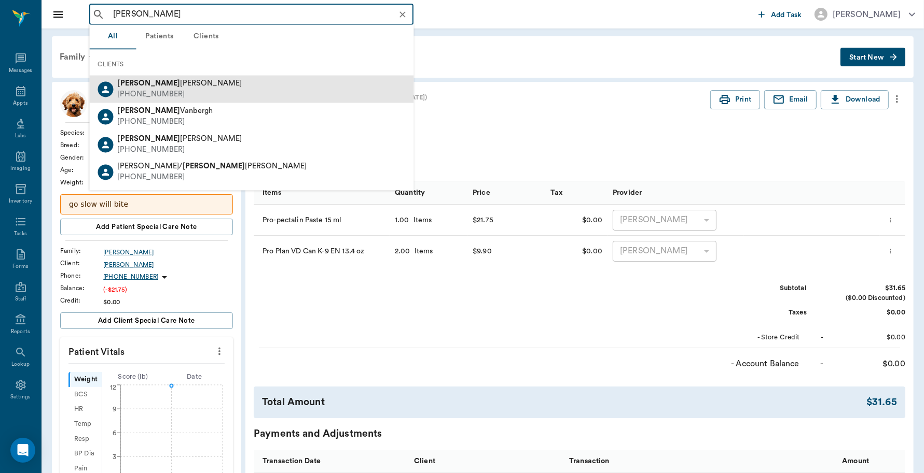
click at [169, 83] on span "Mariano Moreno" at bounding box center [180, 84] width 124 height 8
type input "mariano"
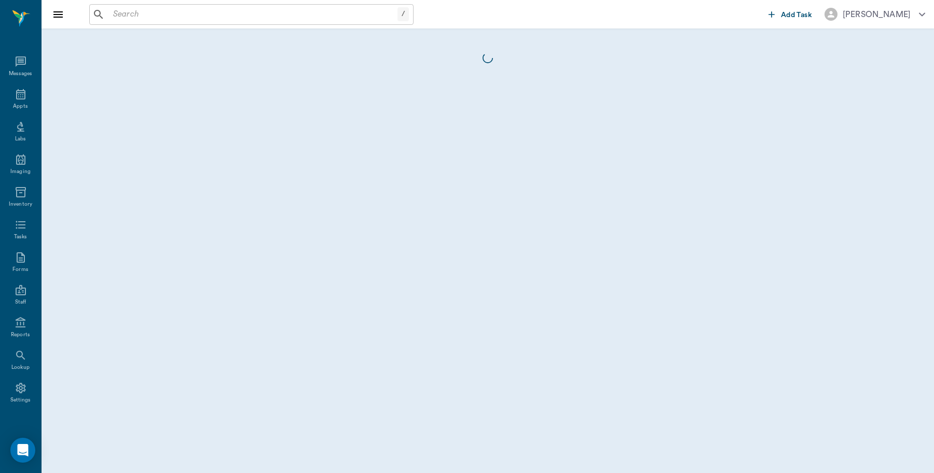
scroll to position [3, 0]
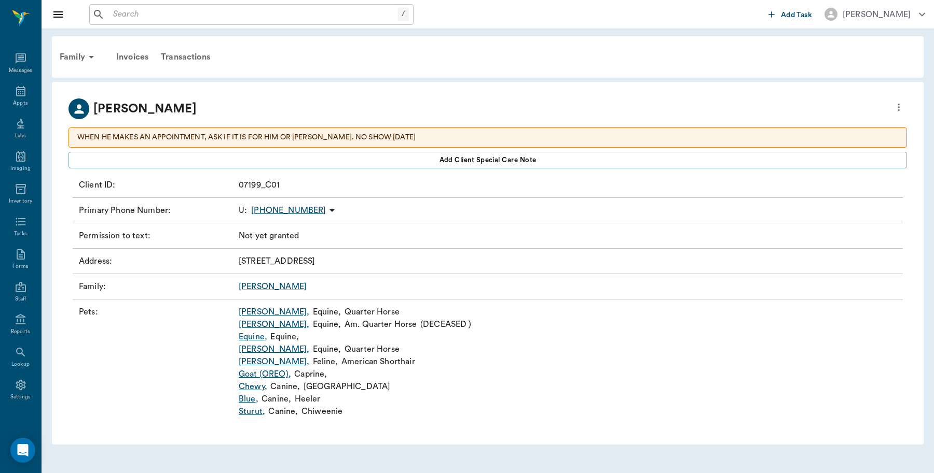
click at [247, 312] on link "KIDD ," at bounding box center [274, 312] width 71 height 12
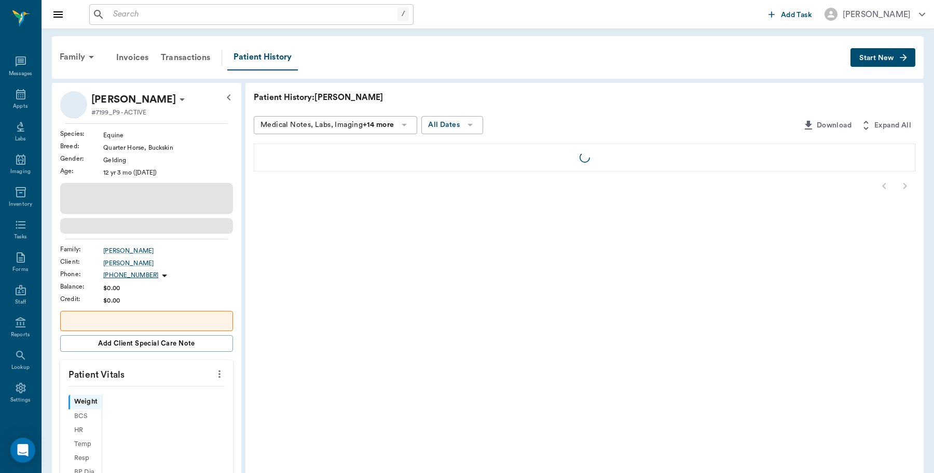
scroll to position [3, 0]
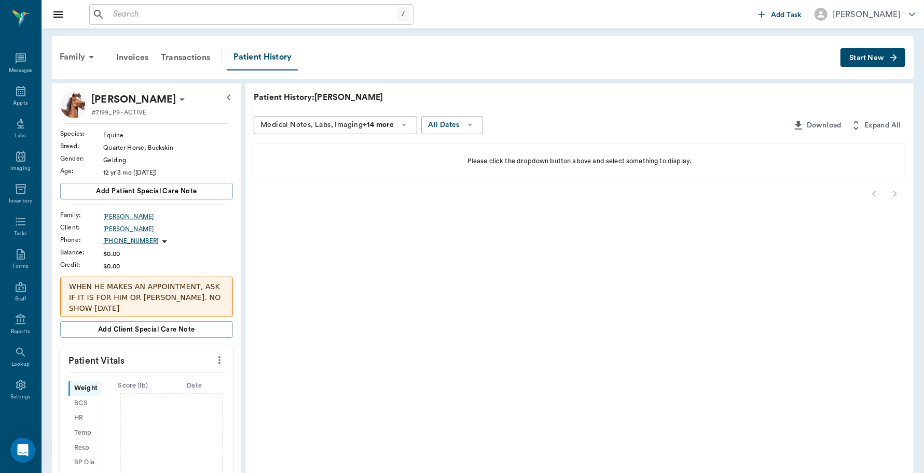
click at [856, 58] on span "Start New" at bounding box center [866, 58] width 35 height 0
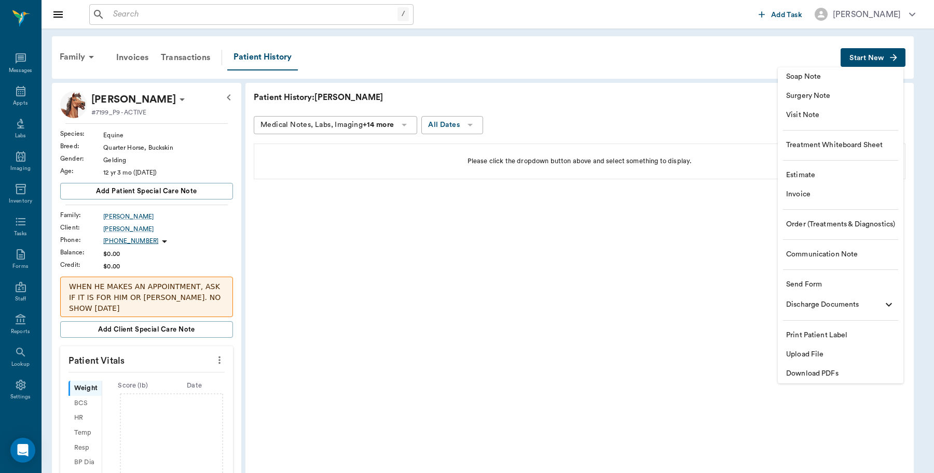
click at [791, 187] on li "Invoice" at bounding box center [840, 194] width 126 height 19
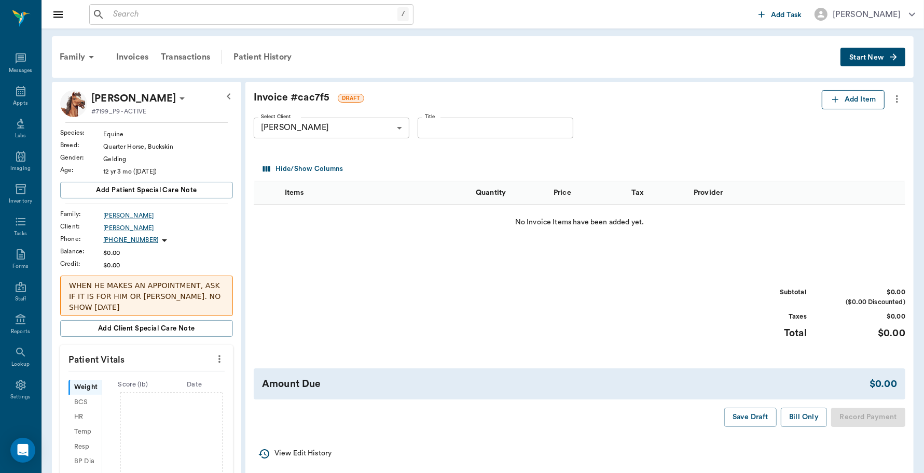
click at [848, 100] on button "Add Item" at bounding box center [852, 99] width 63 height 19
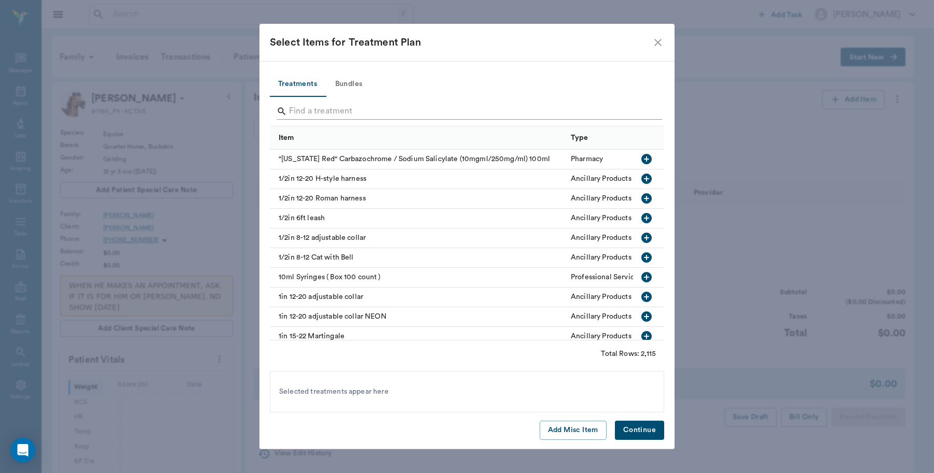
click at [355, 109] on input "Search" at bounding box center [467, 111] width 357 height 17
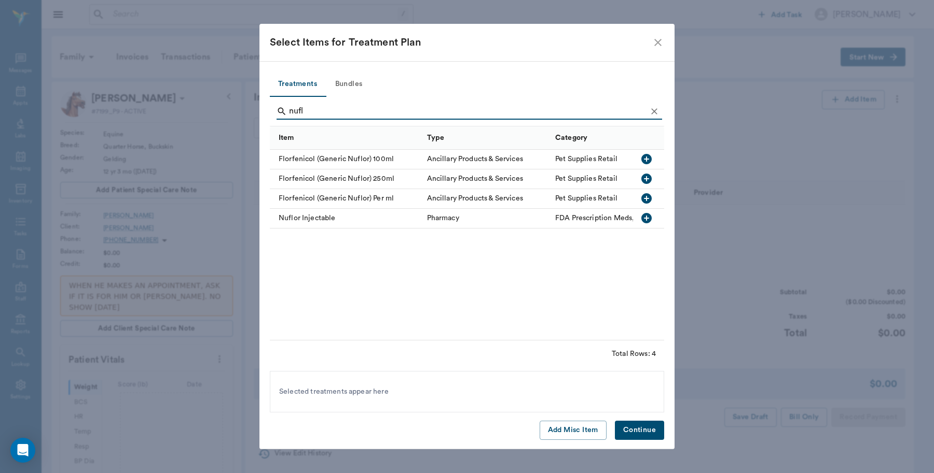
type input "nufl"
click at [646, 200] on icon "button" at bounding box center [646, 198] width 10 height 10
click at [647, 429] on button "Continue" at bounding box center [639, 430] width 49 height 19
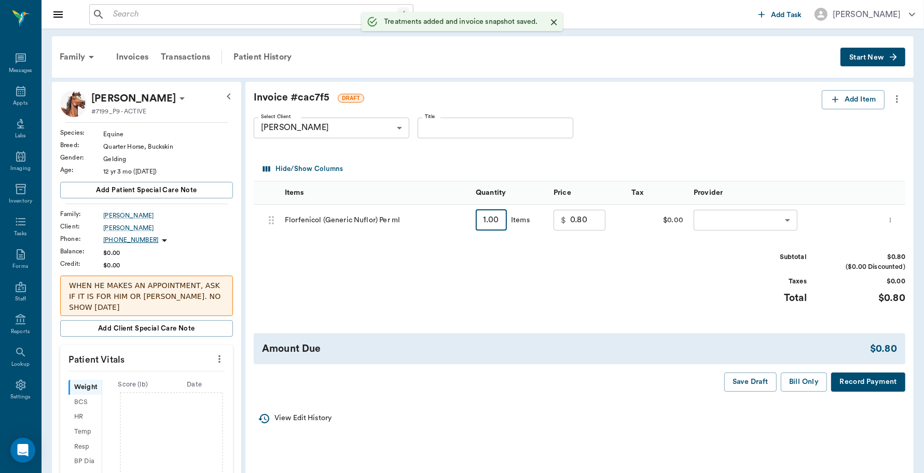
click at [494, 220] on input "1.00" at bounding box center [491, 220] width 31 height 21
type input "5"
type input "4.00"
type input "50"
type input "40.00"
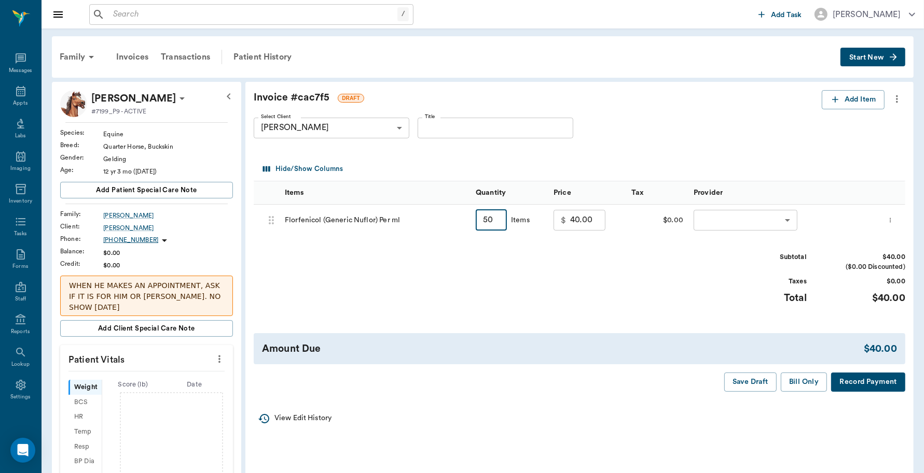
type input "50"
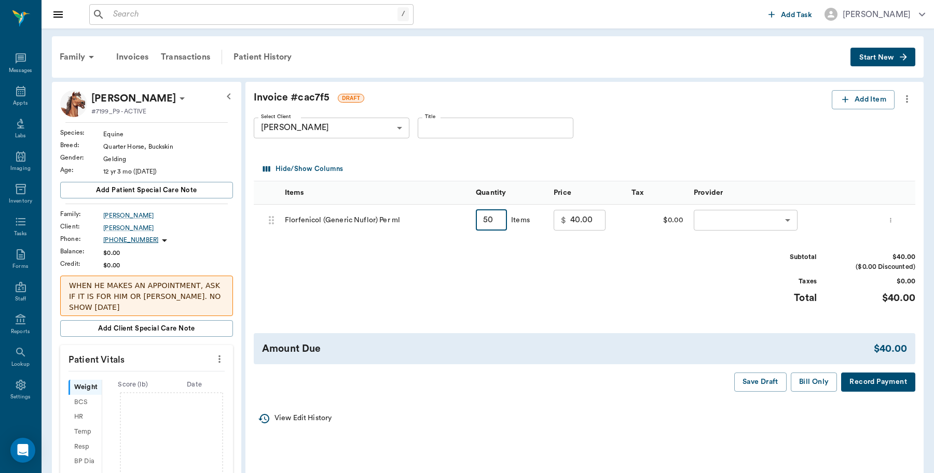
click at [740, 214] on body "/ ​ Add Task Dr. Bert Ellsworth Nectar Messages Appts Labs Imaging Inventory Ta…" at bounding box center [467, 359] width 934 height 718
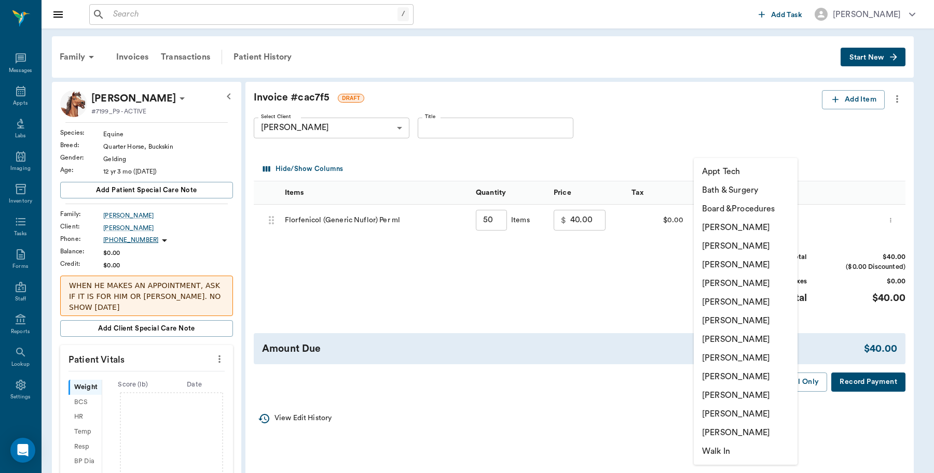
click at [717, 406] on li "[PERSON_NAME]" at bounding box center [745, 414] width 104 height 19
type input "none-63ec2ece52e12b0ba117cc90"
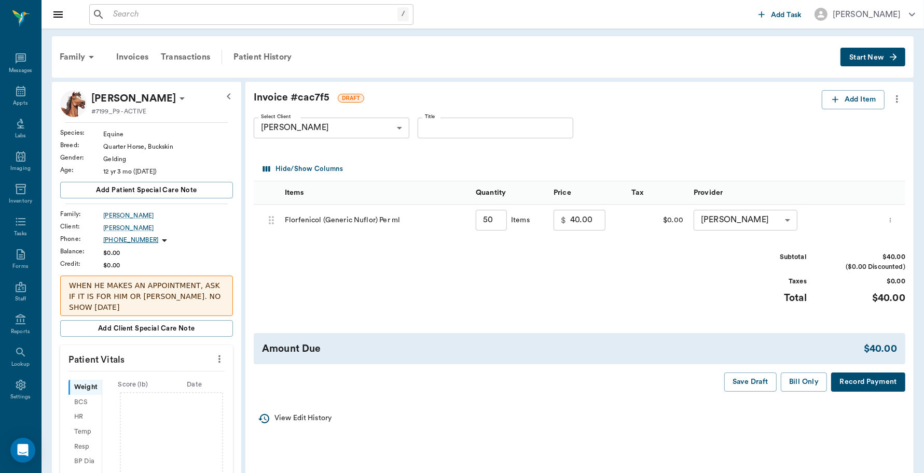
click at [849, 382] on button "Record Payment" at bounding box center [868, 382] width 74 height 19
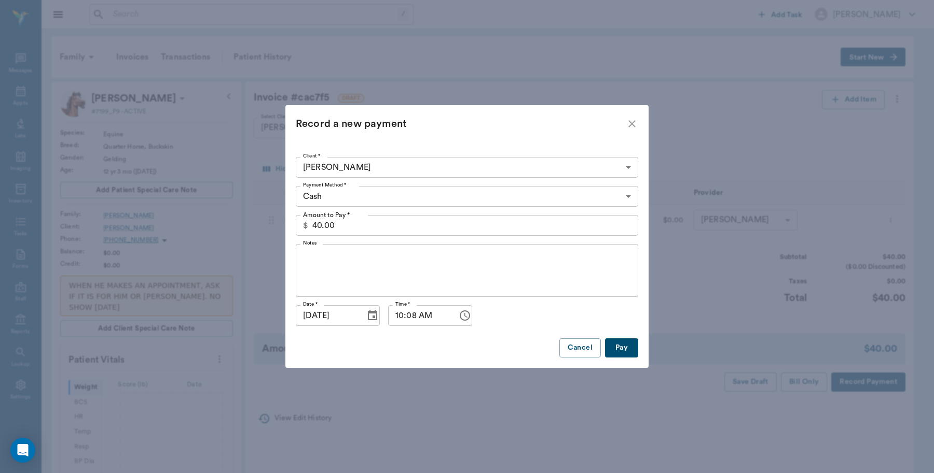
click at [323, 196] on body "/ ​ Add Task Dr. Bert Ellsworth Nectar Messages Appts Labs Imaging Inventory Ta…" at bounding box center [467, 359] width 934 height 718
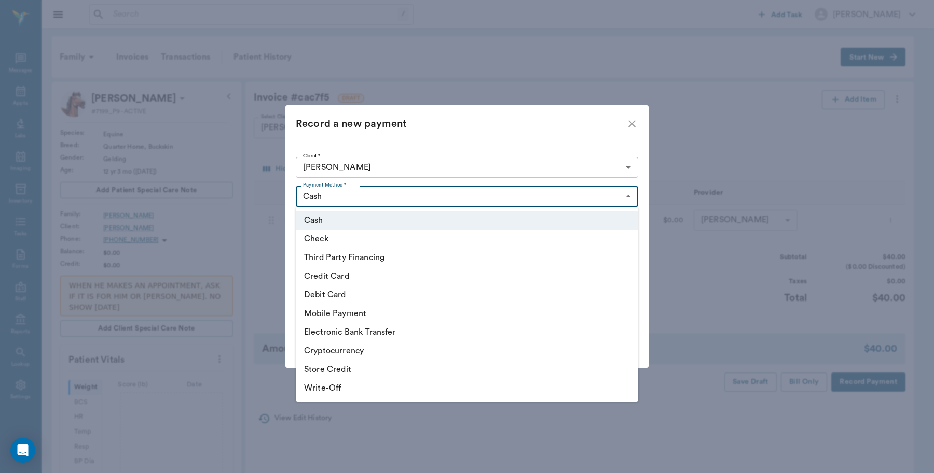
click at [317, 272] on li "Credit Card" at bounding box center [467, 276] width 342 height 19
type input "CREDIT_CARD"
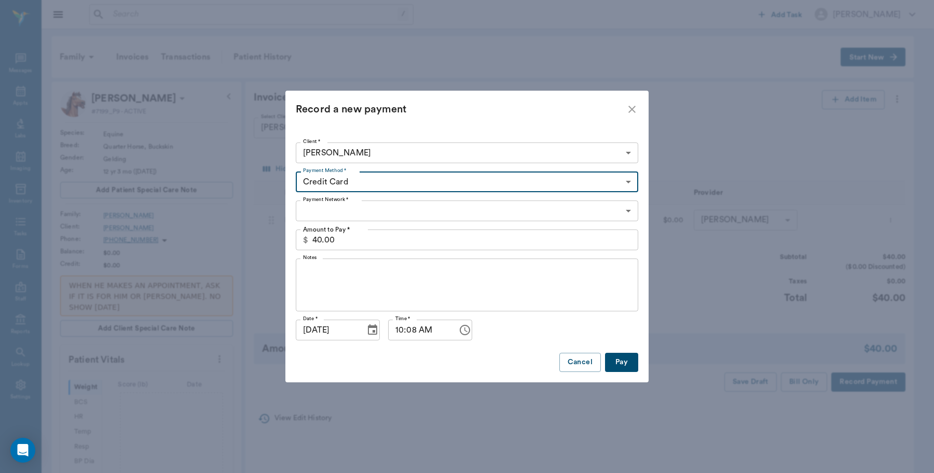
click at [342, 211] on body "/ ​ Add Task Dr. Bert Ellsworth Nectar Messages Appts Labs Imaging Inventory Ta…" at bounding box center [467, 359] width 934 height 718
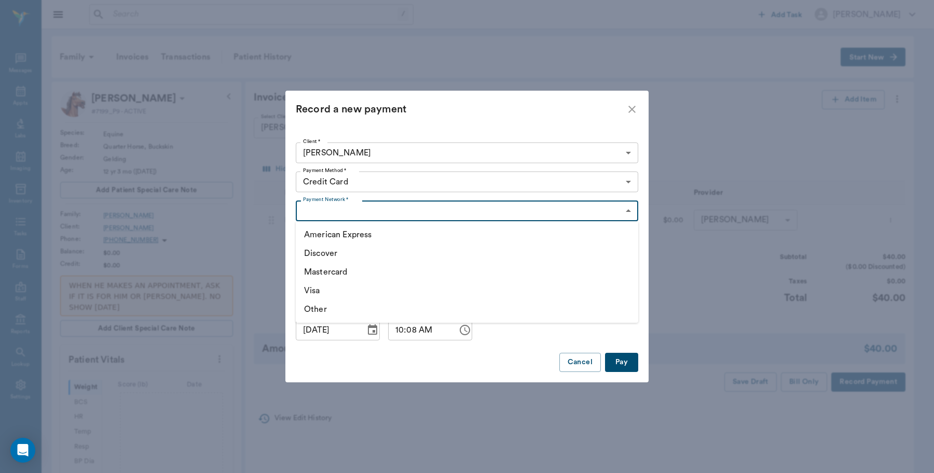
click at [314, 286] on li "Visa" at bounding box center [467, 291] width 342 height 19
type input "VISA"
click at [618, 359] on button "Pay" at bounding box center [621, 362] width 33 height 19
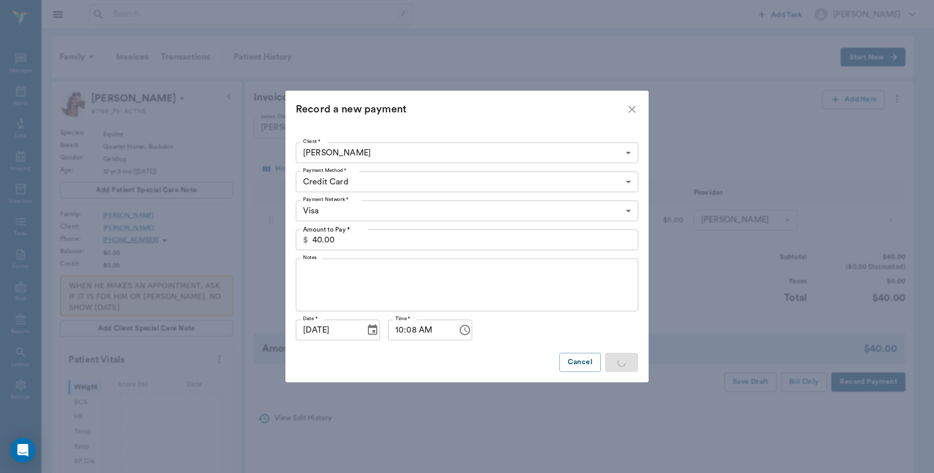
type input "50.00"
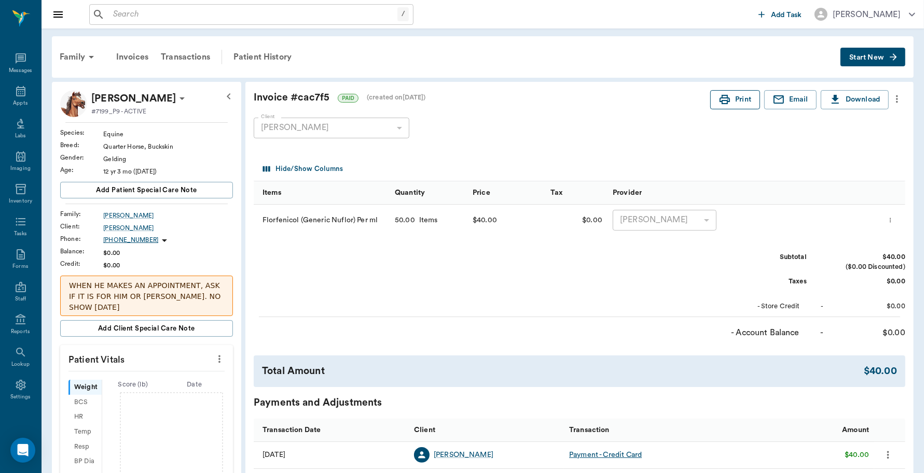
click at [730, 99] on button "Print" at bounding box center [735, 99] width 50 height 19
click at [16, 386] on icon at bounding box center [21, 385] width 10 height 10
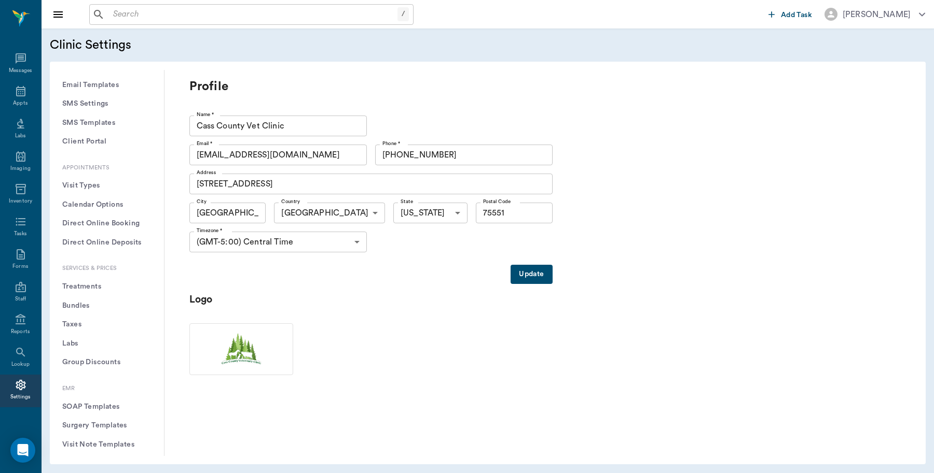
scroll to position [259, 0]
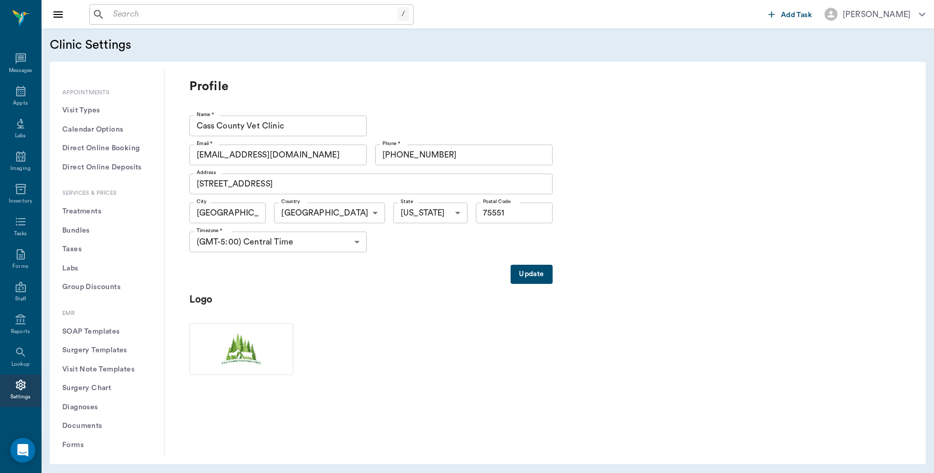
click at [89, 208] on button "Treatments" at bounding box center [107, 211] width 98 height 19
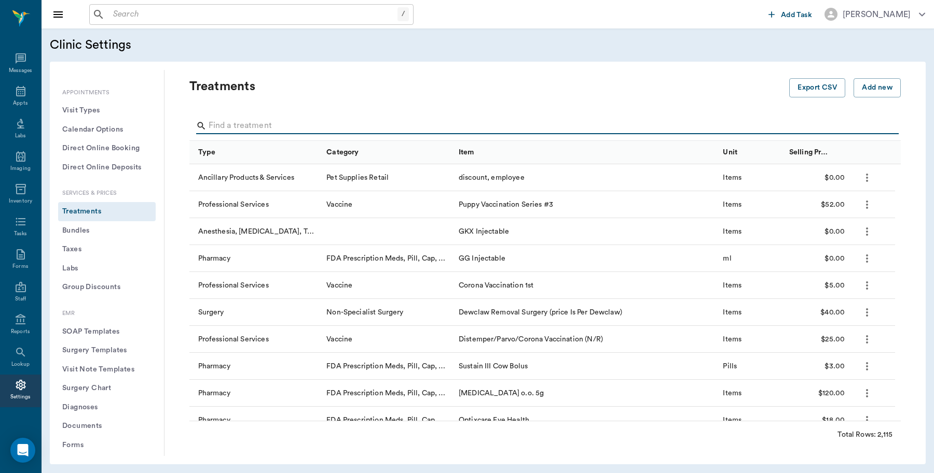
click at [287, 126] on input "Search" at bounding box center [545, 126] width 674 height 17
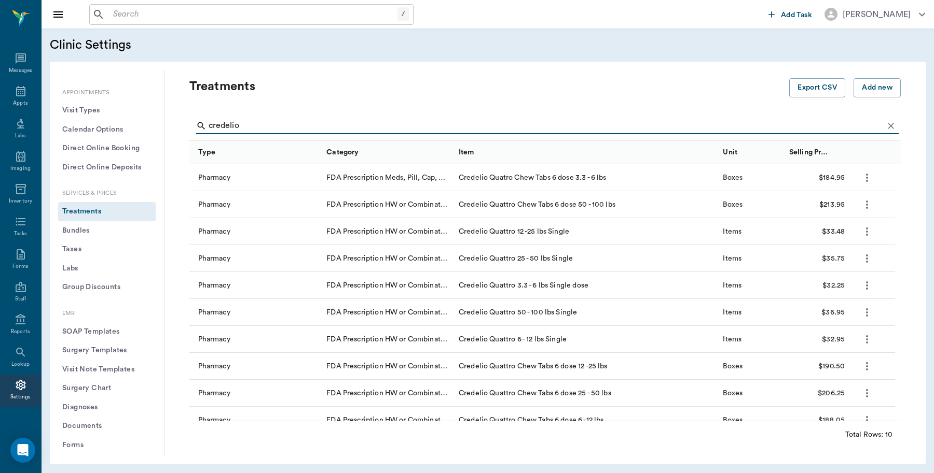
scroll to position [12, 0]
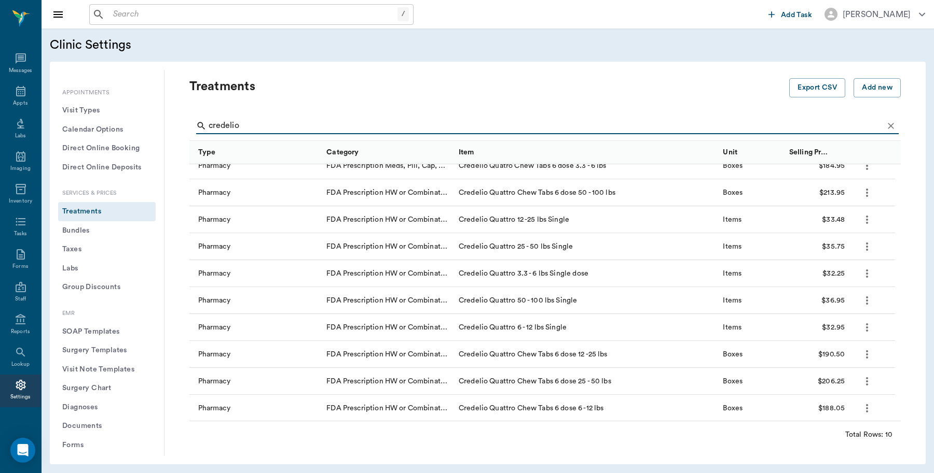
type input "credelio"
click at [21, 92] on icon at bounding box center [21, 91] width 12 height 12
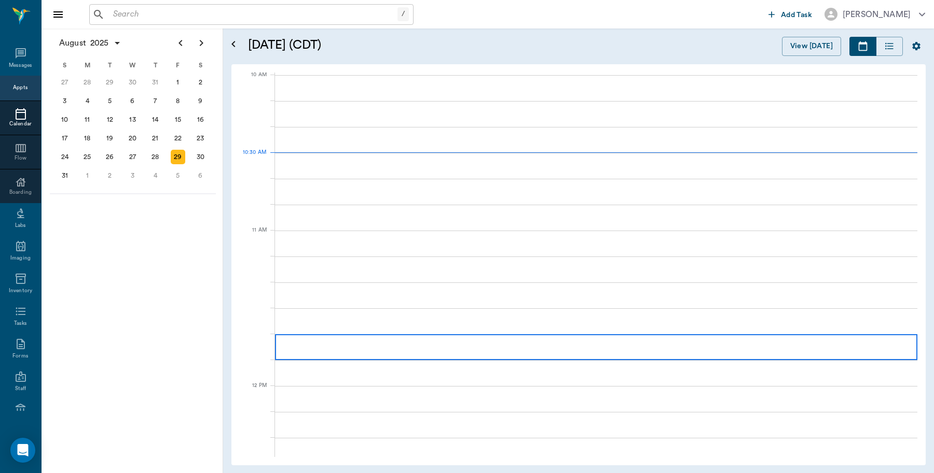
scroll to position [313, 0]
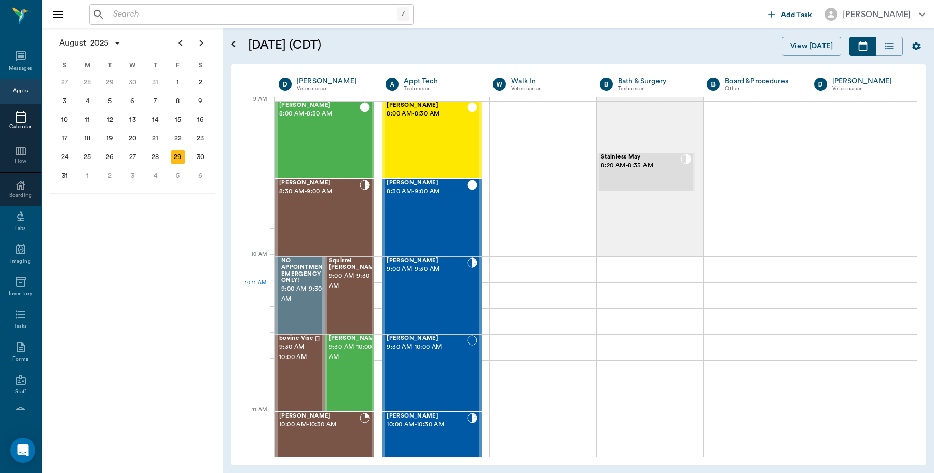
scroll to position [157, 0]
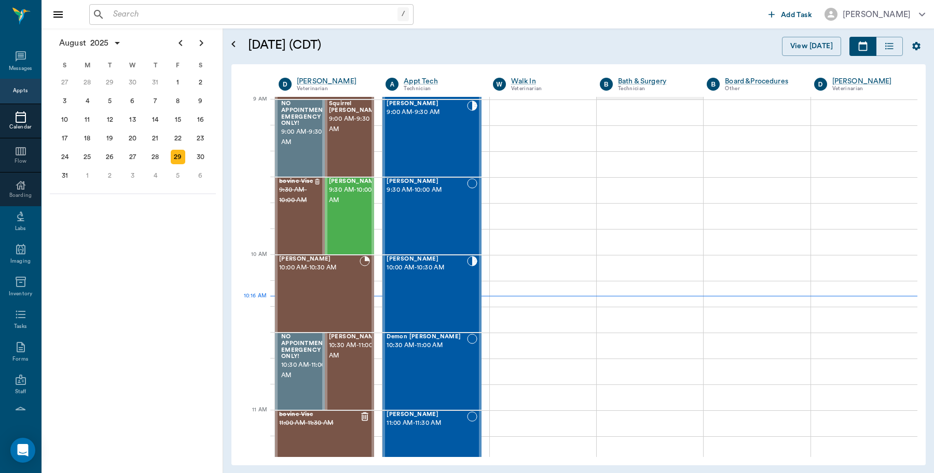
click at [130, 12] on input "text" at bounding box center [253, 14] width 288 height 15
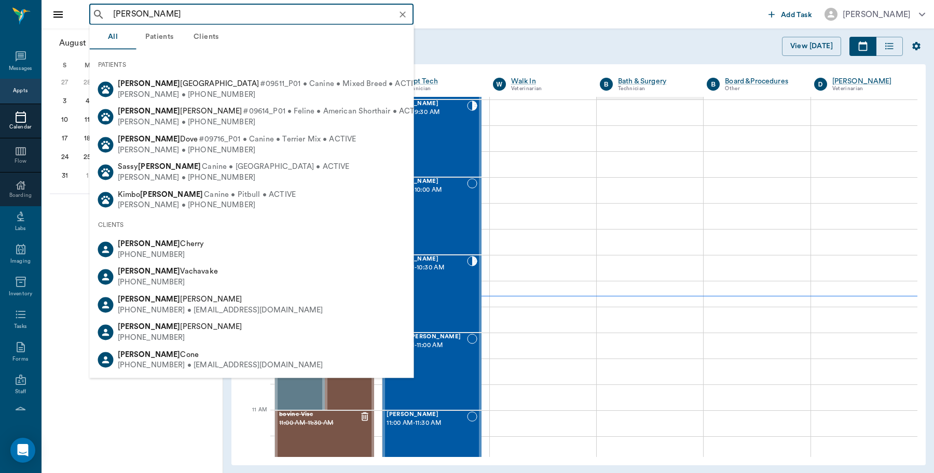
drag, startPoint x: 131, startPoint y: 11, endPoint x: 91, endPoint y: 12, distance: 40.5
click at [91, 12] on div "[PERSON_NAME] ​" at bounding box center [251, 14] width 324 height 21
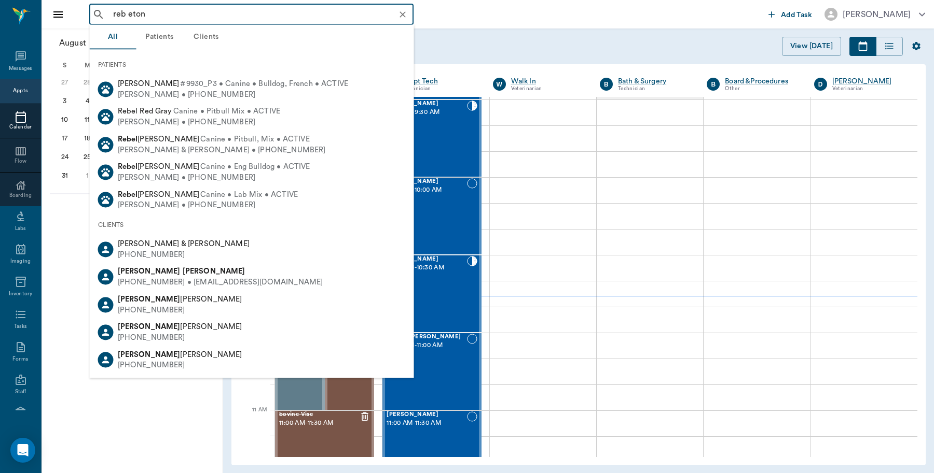
type input "rebe eton"
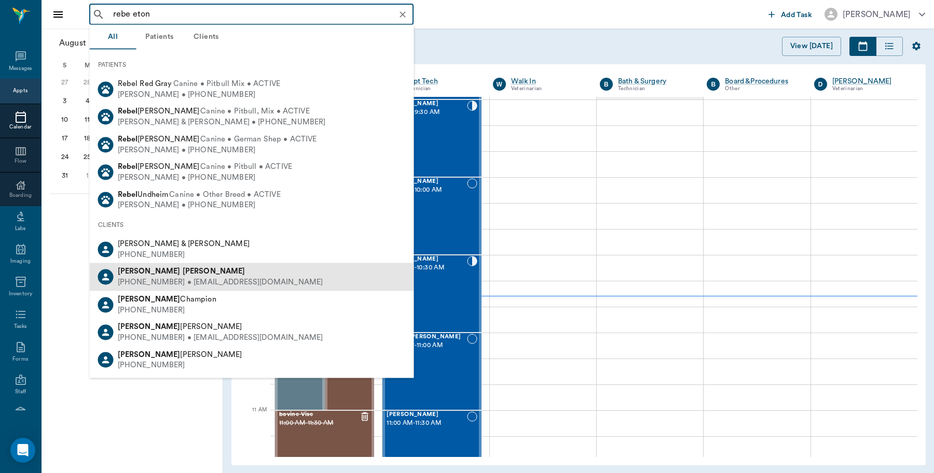
click at [155, 275] on div "[PERSON_NAME]" at bounding box center [220, 272] width 205 height 11
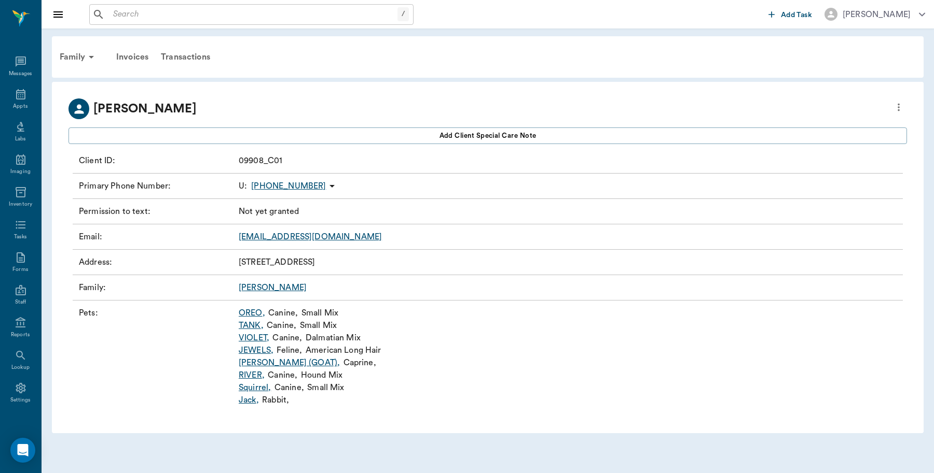
click at [253, 340] on link "VIOLET ," at bounding box center [254, 338] width 31 height 12
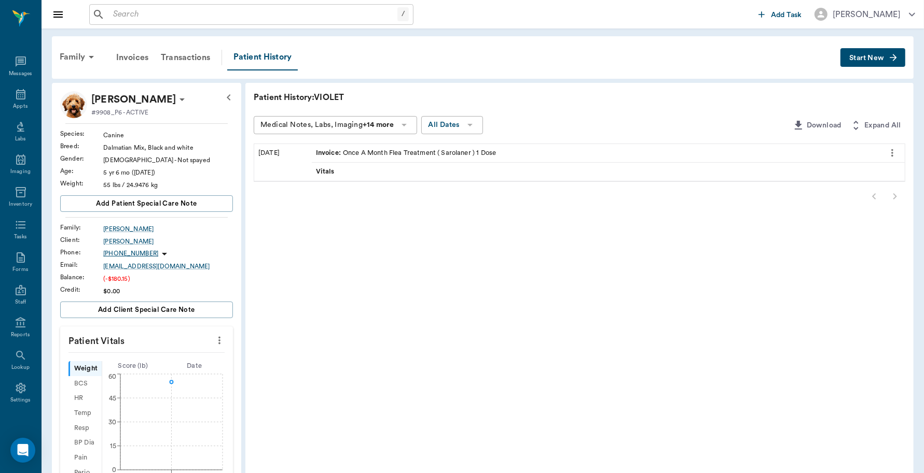
click at [68, 51] on div "Family" at bounding box center [78, 57] width 50 height 25
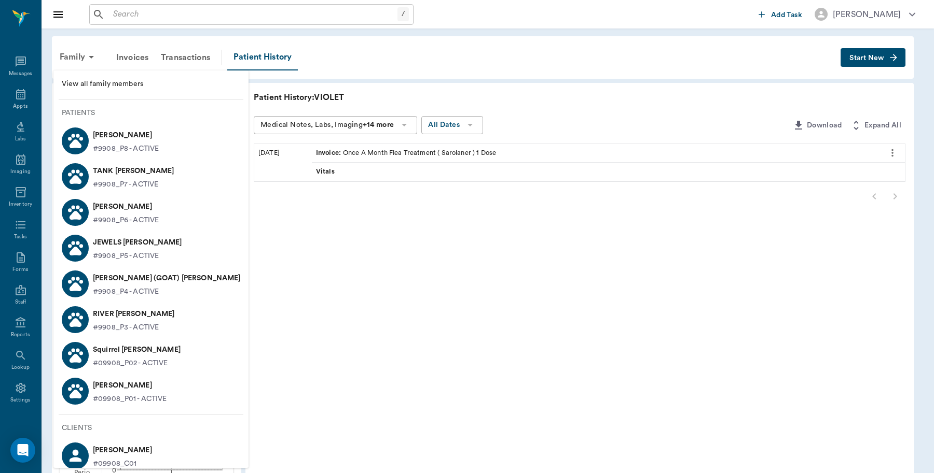
click at [85, 322] on div at bounding box center [75, 320] width 27 height 27
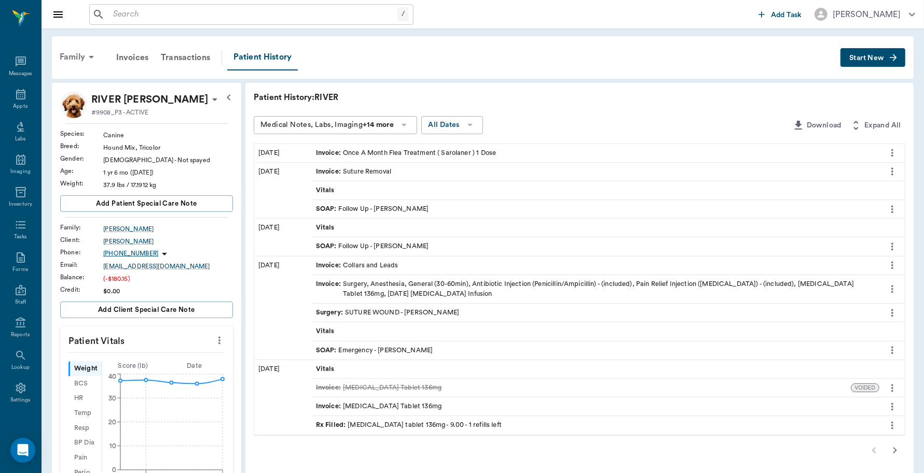
click at [58, 53] on div "Family" at bounding box center [78, 57] width 50 height 25
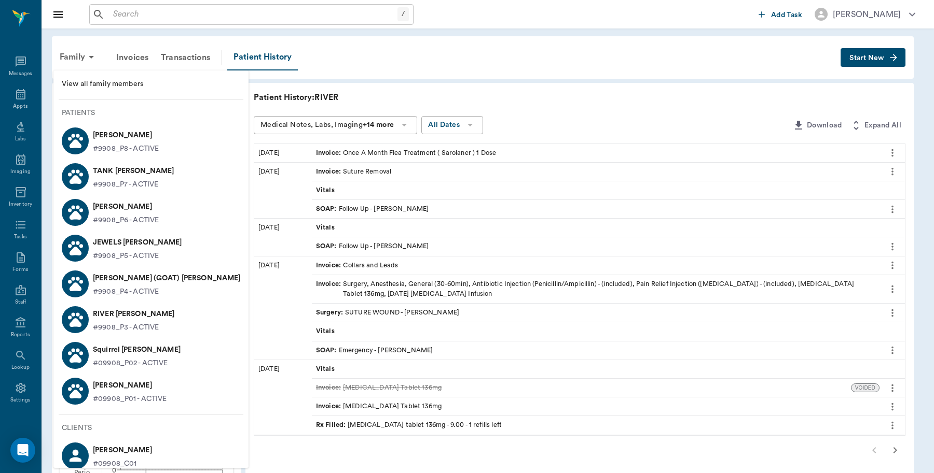
click at [105, 133] on p "[PERSON_NAME]" at bounding box center [126, 135] width 66 height 17
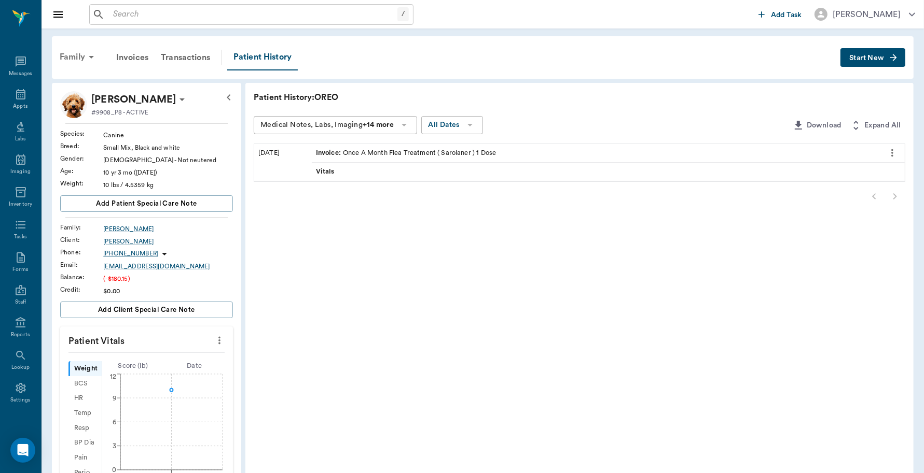
click at [74, 57] on div "Family" at bounding box center [78, 57] width 50 height 25
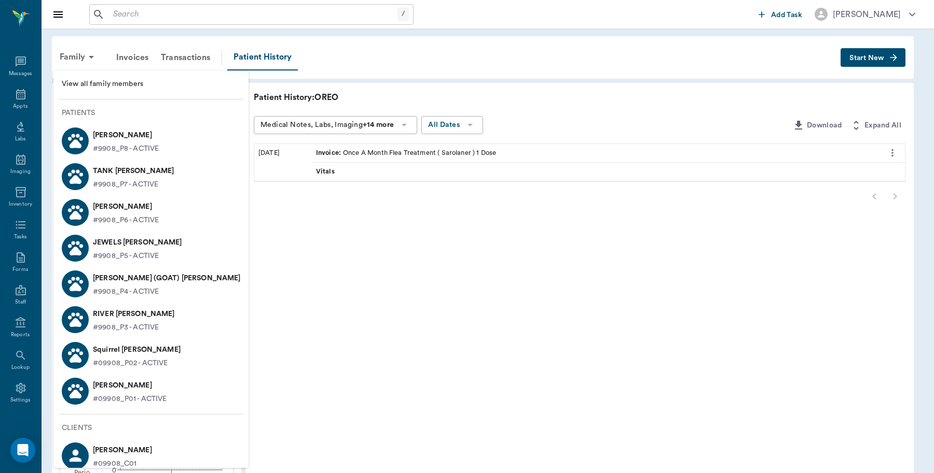
click at [100, 173] on p "TANK [PERSON_NAME]" at bounding box center [133, 171] width 81 height 17
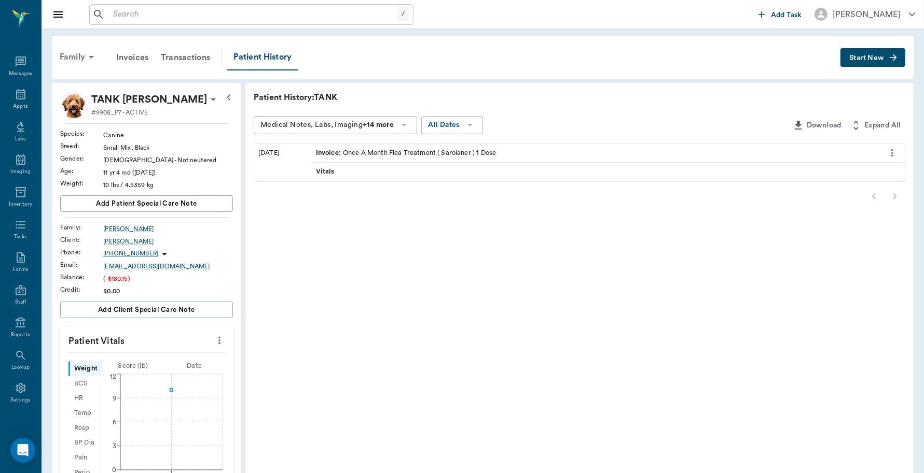
click at [71, 60] on div "Family" at bounding box center [78, 57] width 50 height 25
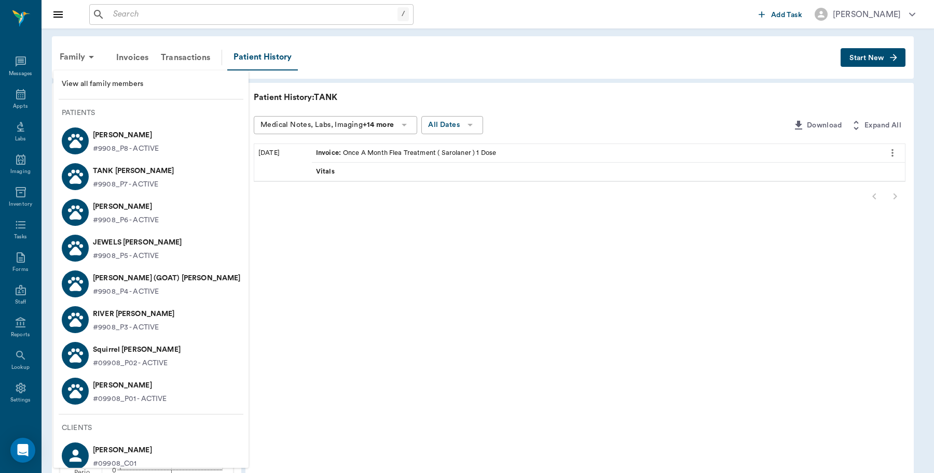
click at [108, 208] on p "[PERSON_NAME]" at bounding box center [126, 207] width 66 height 17
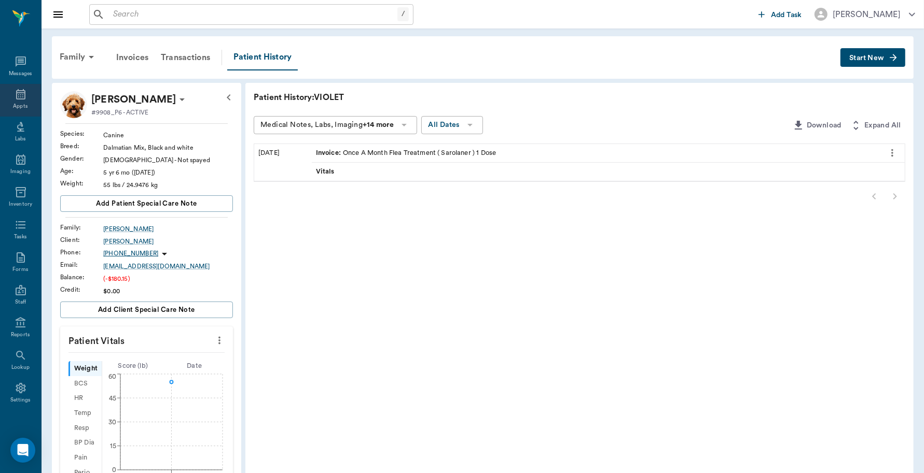
click at [15, 96] on icon at bounding box center [21, 94] width 12 height 12
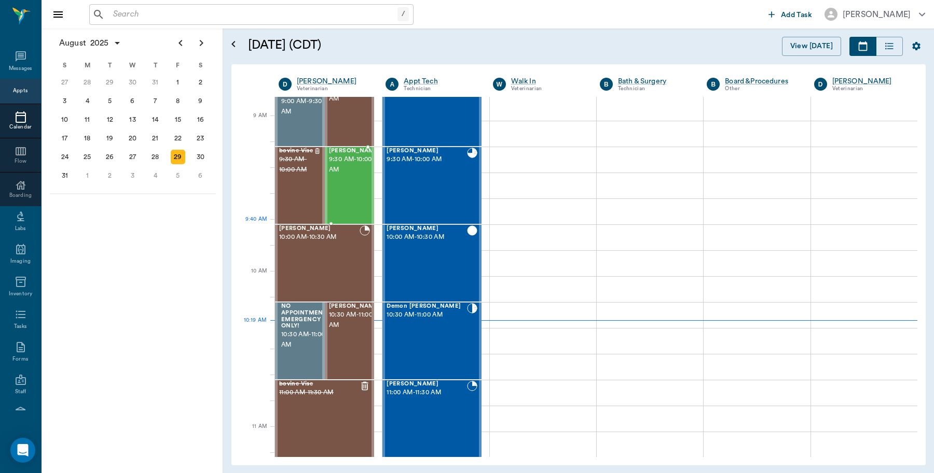
scroll to position [119, 0]
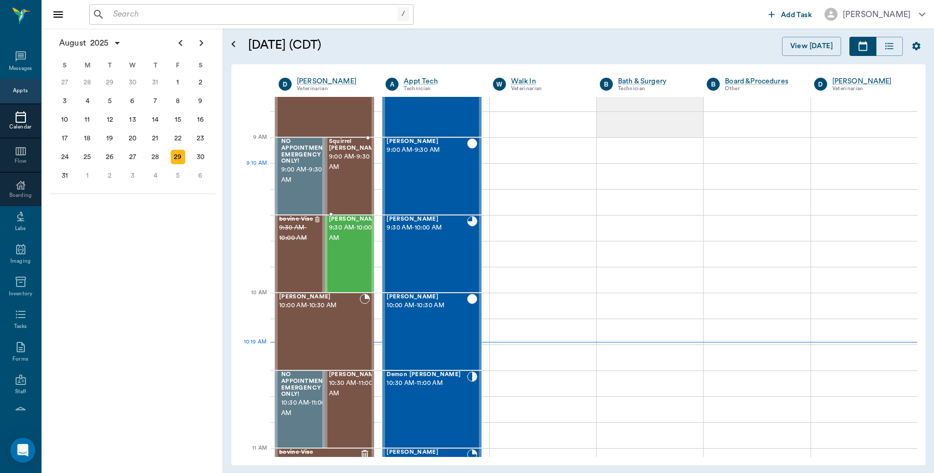
click at [340, 172] on span "9:00 AM - 9:30 AM" at bounding box center [355, 162] width 52 height 21
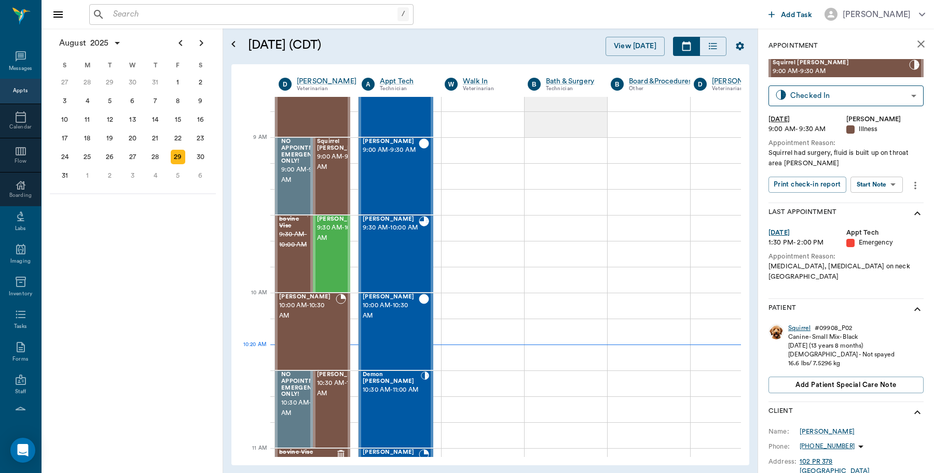
click at [799, 324] on div "Squirrel" at bounding box center [799, 328] width 22 height 9
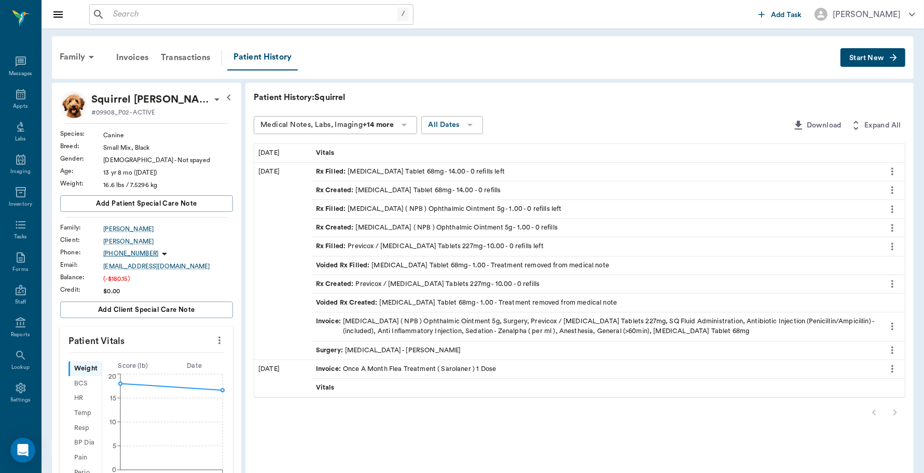
click at [872, 58] on span "Start New" at bounding box center [866, 58] width 35 height 0
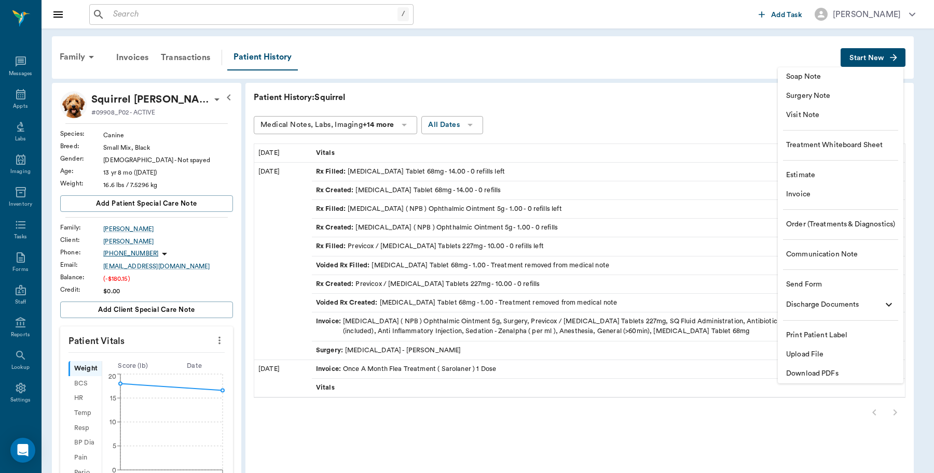
click at [818, 196] on span "Invoice" at bounding box center [840, 194] width 109 height 11
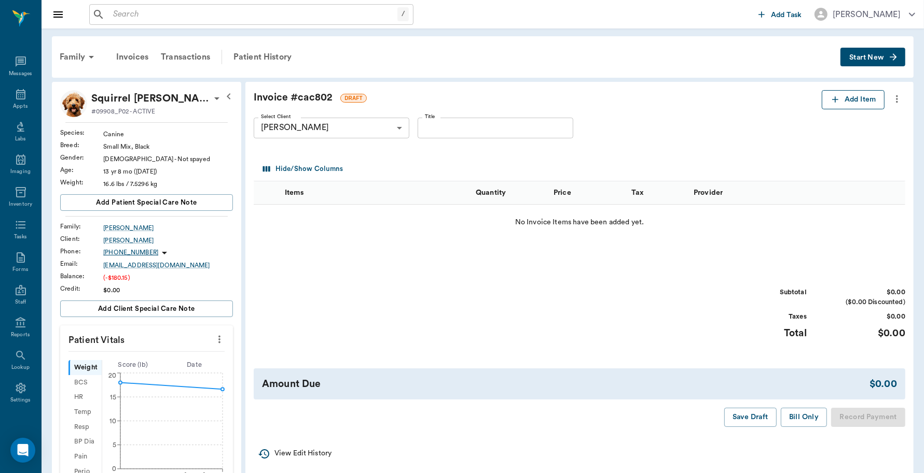
click at [851, 102] on button "Add Item" at bounding box center [852, 99] width 63 height 19
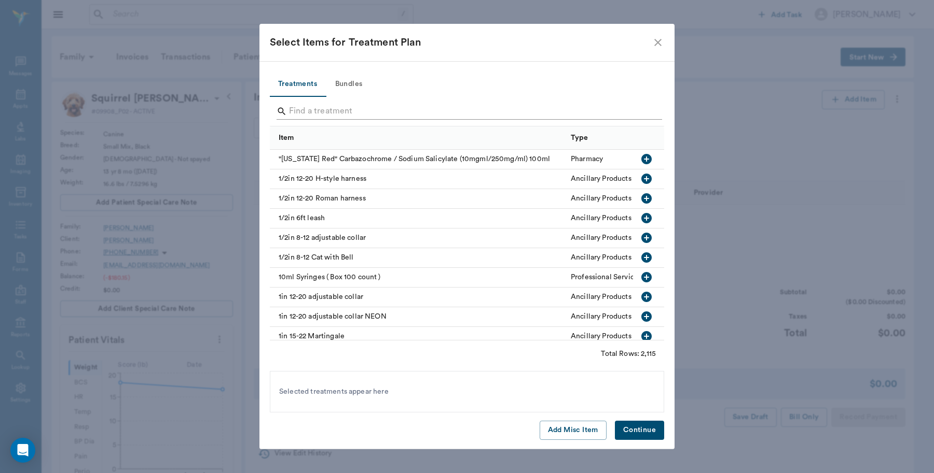
click at [386, 109] on input "Search" at bounding box center [467, 111] width 357 height 17
type input "1"
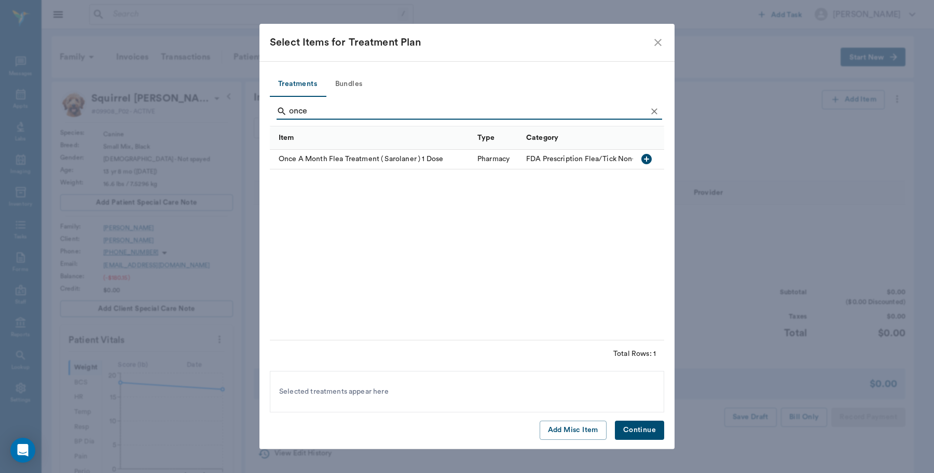
type input "once"
click at [646, 157] on icon "button" at bounding box center [646, 159] width 10 height 10
click at [636, 428] on button "Continue" at bounding box center [639, 430] width 49 height 19
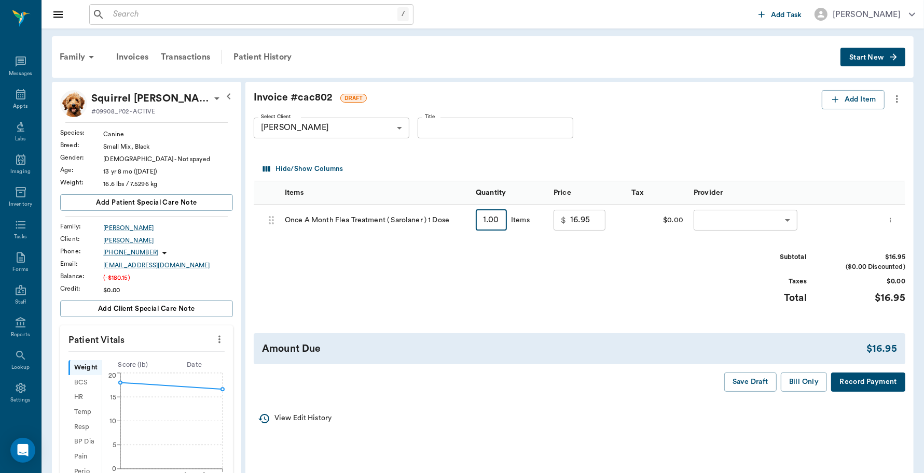
type input "4"
type input "67.80"
type input "4"
click at [777, 220] on body "/ ​ Add Task [PERSON_NAME] Nectar Messages Appts Labs Imaging Inventory Tasks F…" at bounding box center [462, 415] width 924 height 830
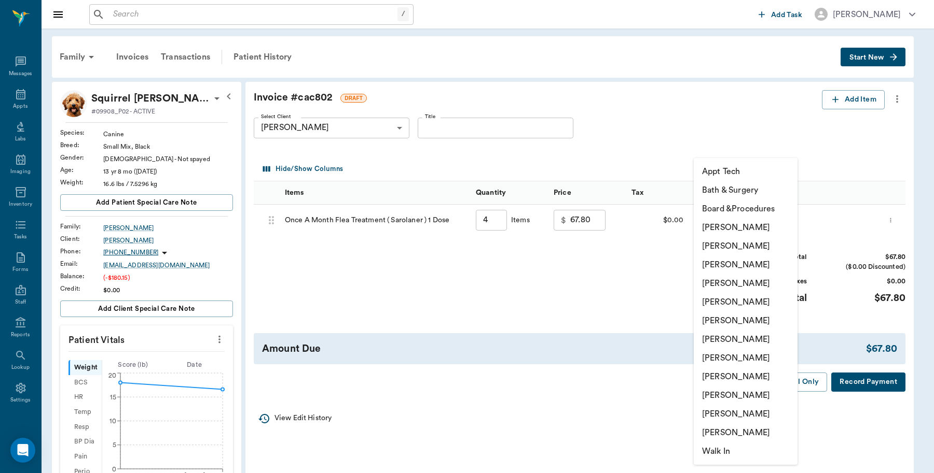
click at [751, 229] on li "[PERSON_NAME]" at bounding box center [745, 227] width 104 height 19
type input "none-6899ea08ed37b777db10de45"
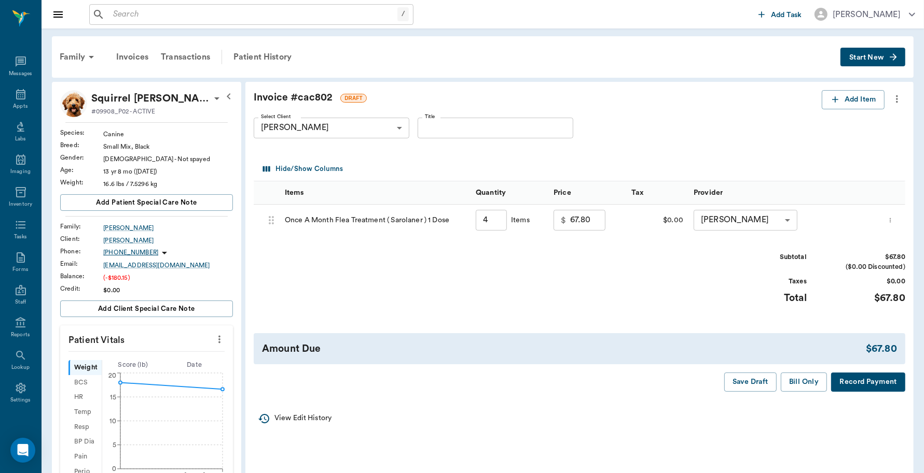
click at [802, 389] on button "Bill Only" at bounding box center [804, 382] width 47 height 19
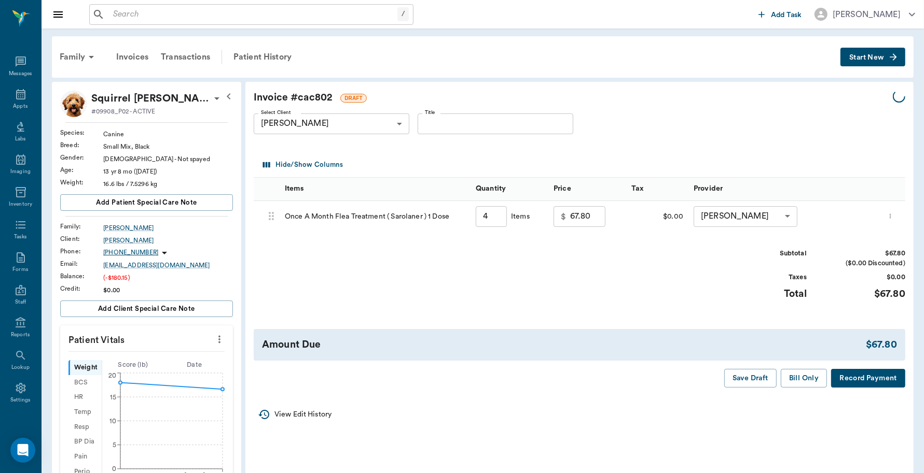
type input "4.00"
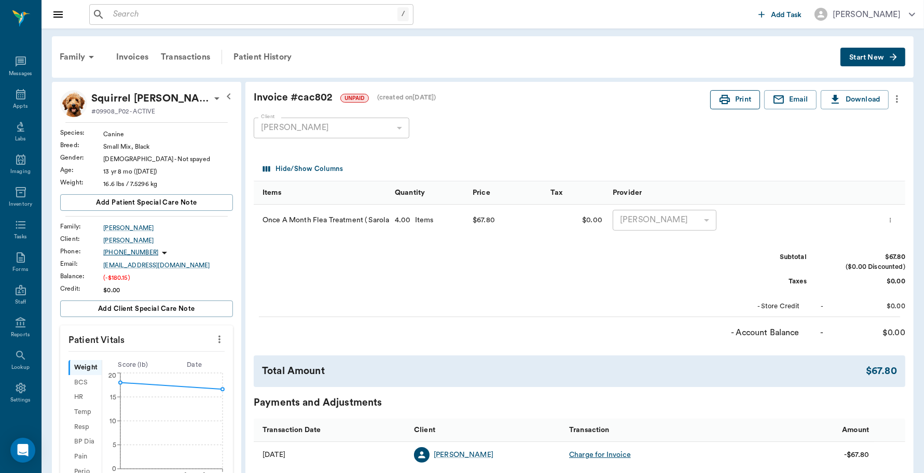
click at [725, 102] on icon "button" at bounding box center [724, 99] width 10 height 9
click at [166, 23] on div "/ ​" at bounding box center [251, 14] width 324 height 21
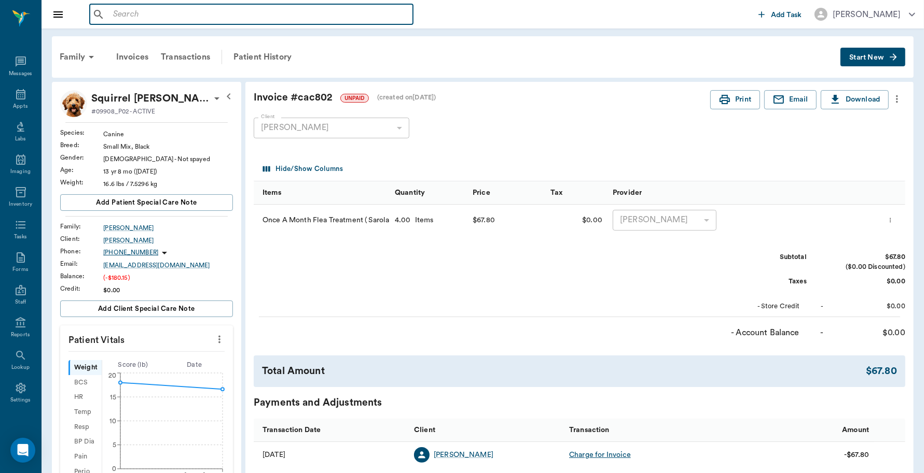
click at [192, 16] on input "text" at bounding box center [259, 14] width 300 height 15
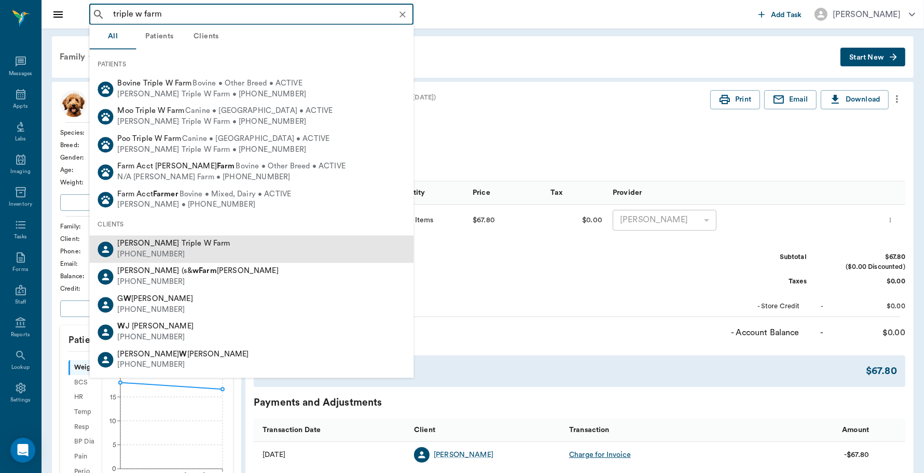
click at [271, 238] on div "[PERSON_NAME] Triple W Farm [PHONE_NUMBER]" at bounding box center [252, 249] width 324 height 27
type input "triple w farm"
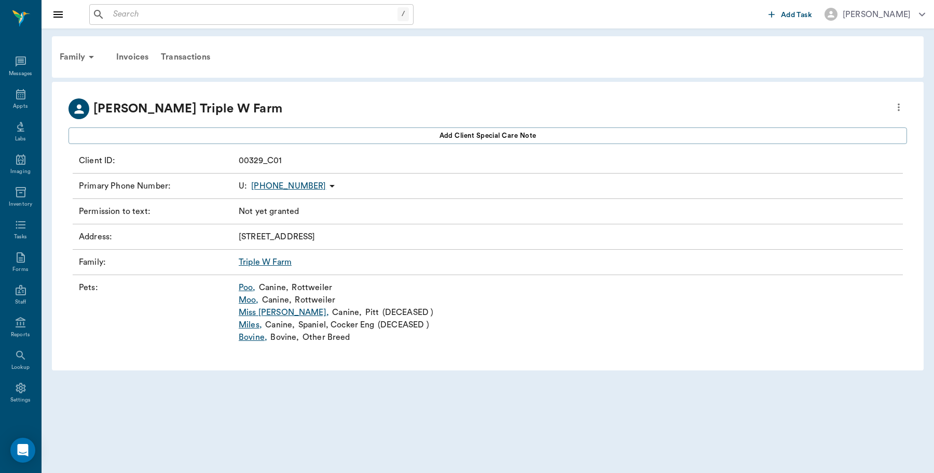
click at [245, 288] on link "Poo ," at bounding box center [247, 288] width 17 height 12
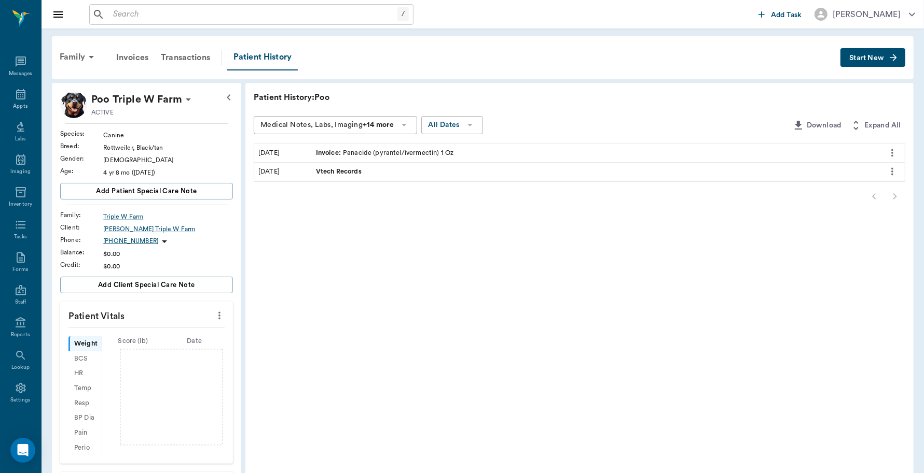
click at [871, 58] on span "Start New" at bounding box center [866, 58] width 35 height 0
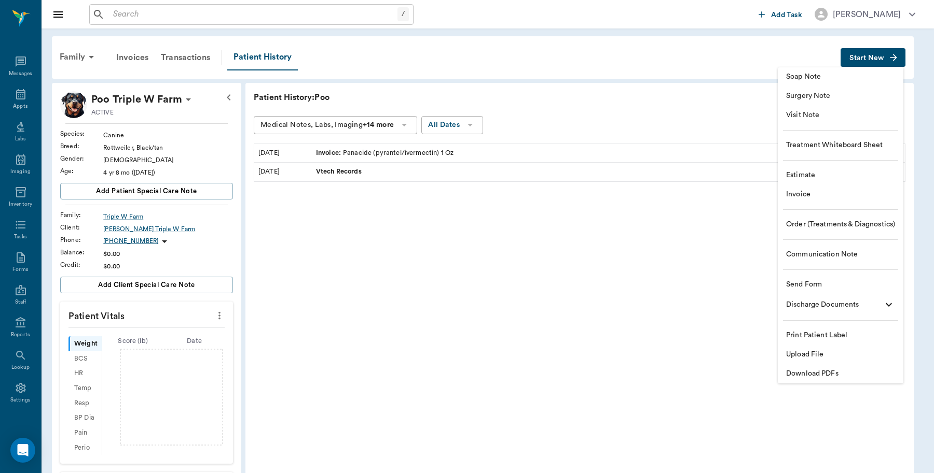
click at [809, 193] on span "Invoice" at bounding box center [840, 194] width 109 height 11
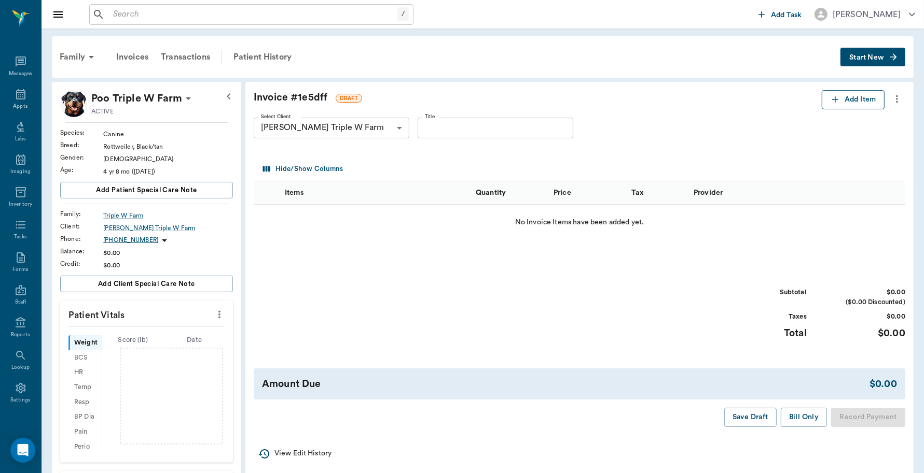
click at [838, 100] on icon "button" at bounding box center [835, 99] width 10 height 10
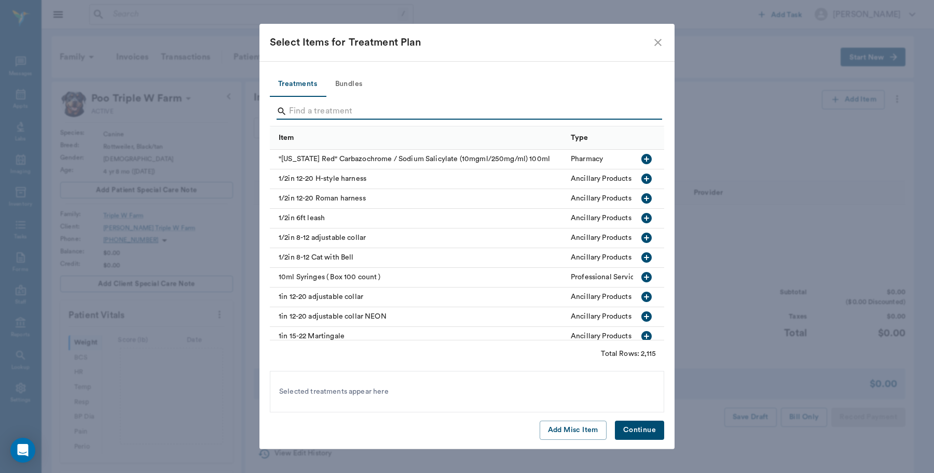
click at [358, 115] on input "Search" at bounding box center [467, 111] width 357 height 17
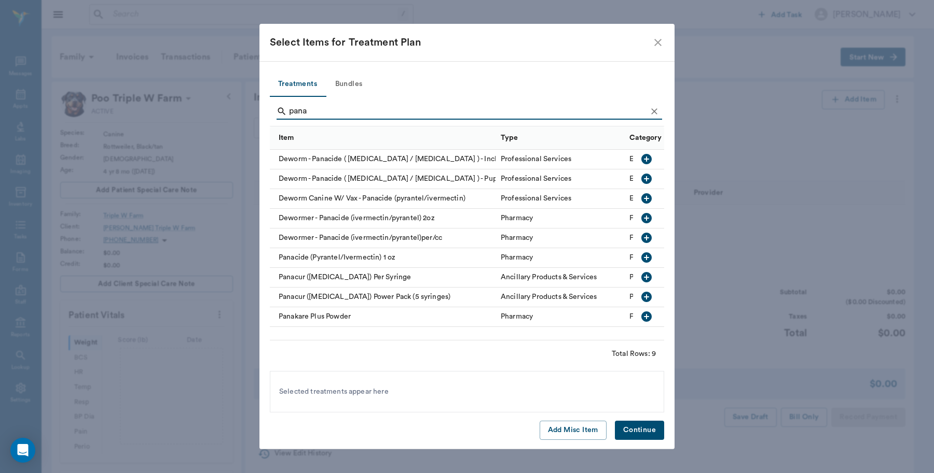
type input "pana"
click at [647, 218] on icon "button" at bounding box center [646, 218] width 10 height 10
click at [648, 428] on button "Continue" at bounding box center [639, 430] width 49 height 19
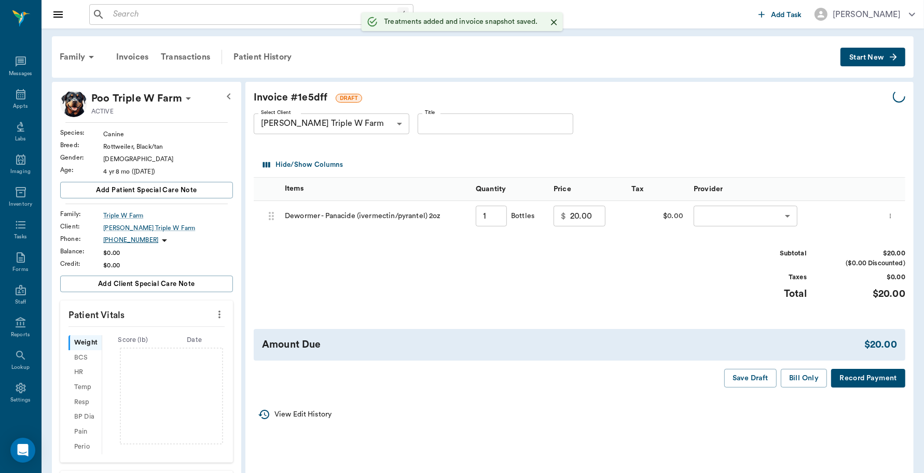
type input "1.00"
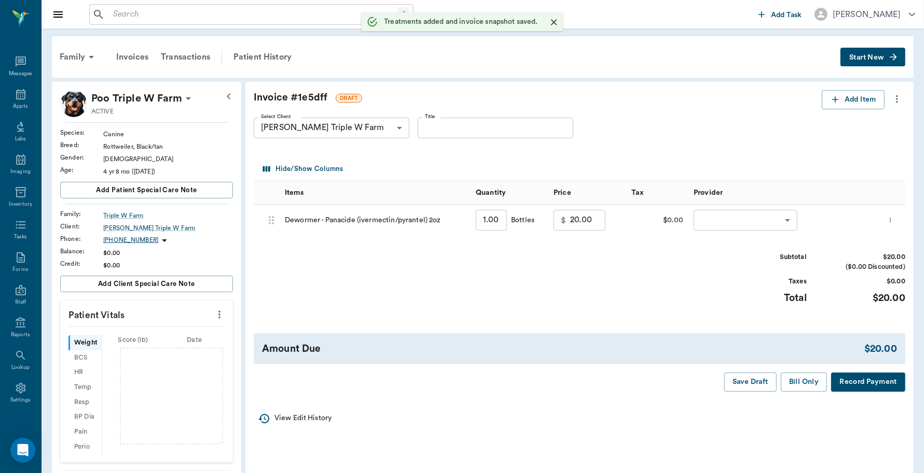
click at [712, 219] on body "/ ​ Add Task [PERSON_NAME] Nectar Messages Appts Labs Imaging Inventory Tasks F…" at bounding box center [462, 337] width 924 height 674
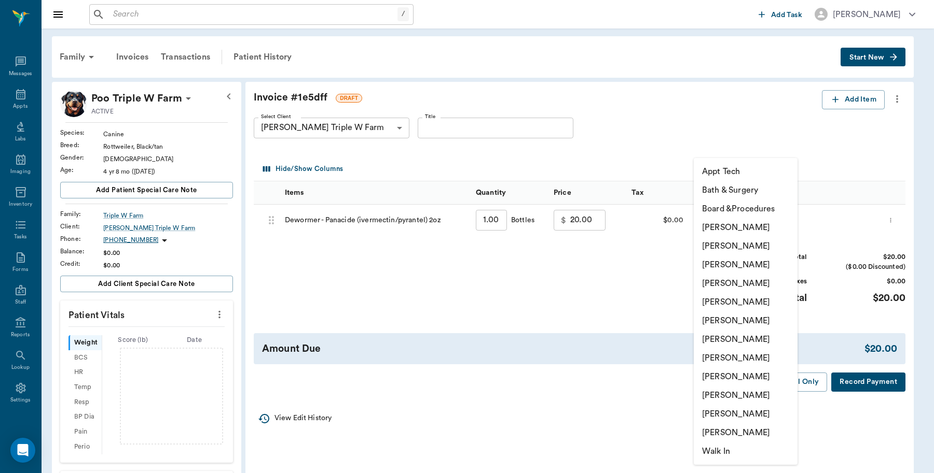
click at [720, 225] on li "[PERSON_NAME]" at bounding box center [745, 227] width 104 height 19
type input "none-6899ea08ed37b777db10de45"
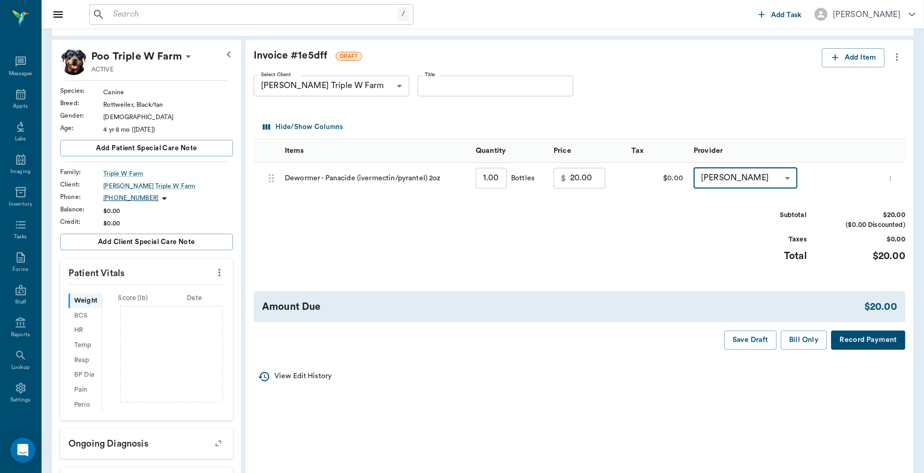
scroll to position [65, 0]
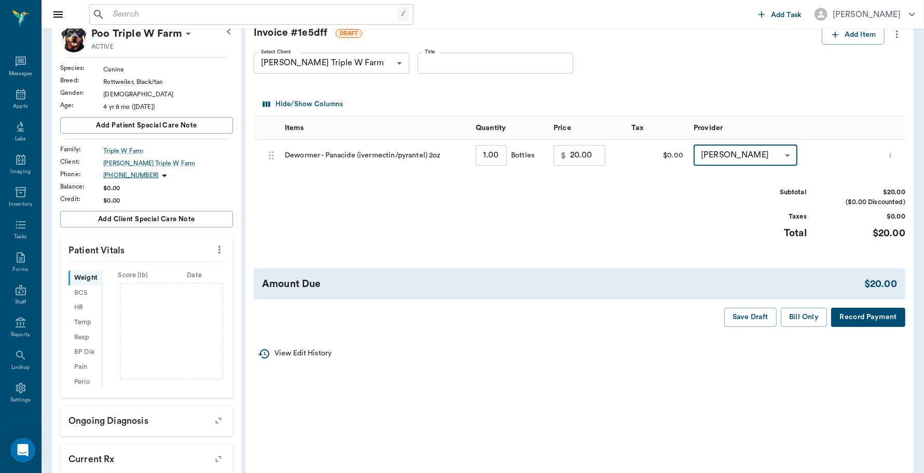
click at [870, 323] on button "Record Payment" at bounding box center [868, 317] width 74 height 19
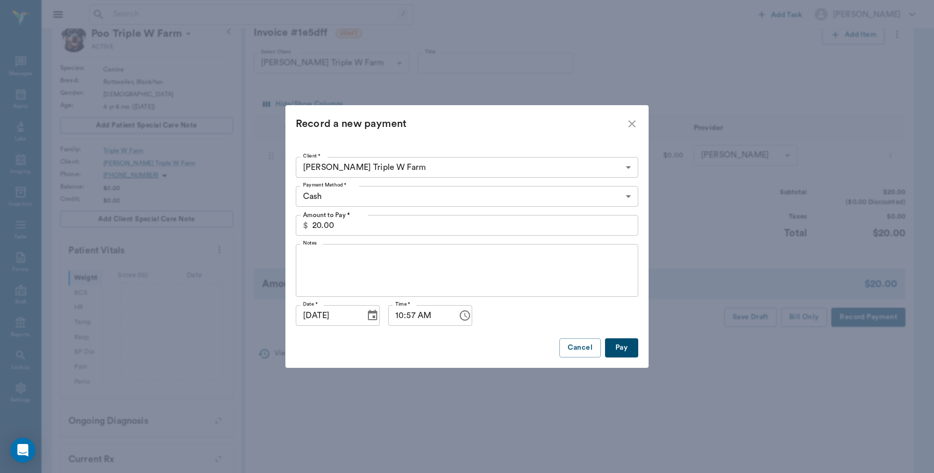
click at [625, 353] on button "Pay" at bounding box center [621, 348] width 33 height 19
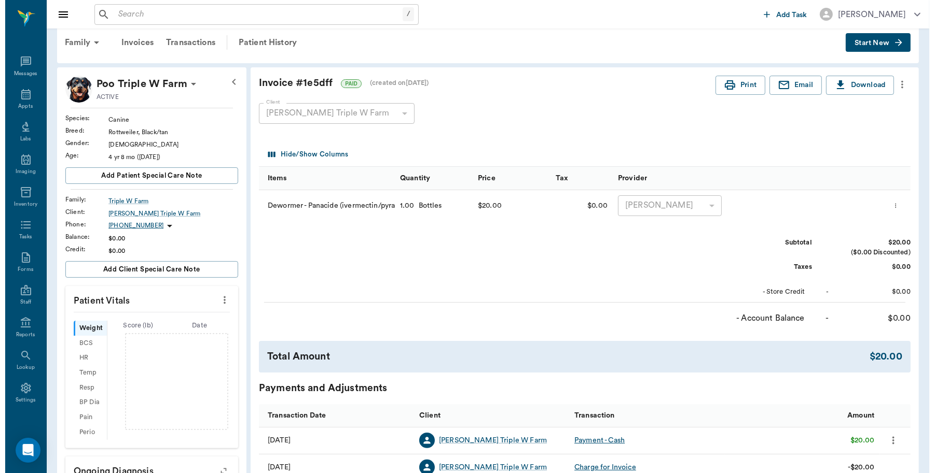
scroll to position [0, 0]
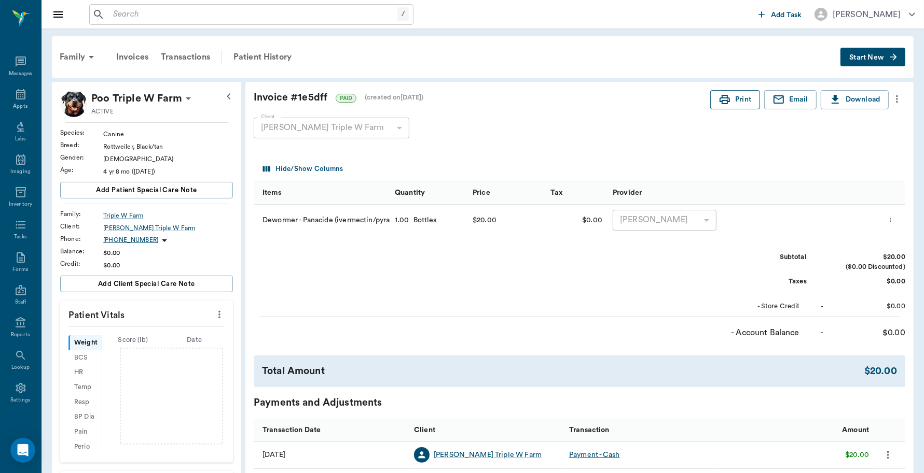
click at [737, 92] on button "Print" at bounding box center [735, 99] width 50 height 19
click at [19, 107] on div "Appts" at bounding box center [20, 107] width 15 height 8
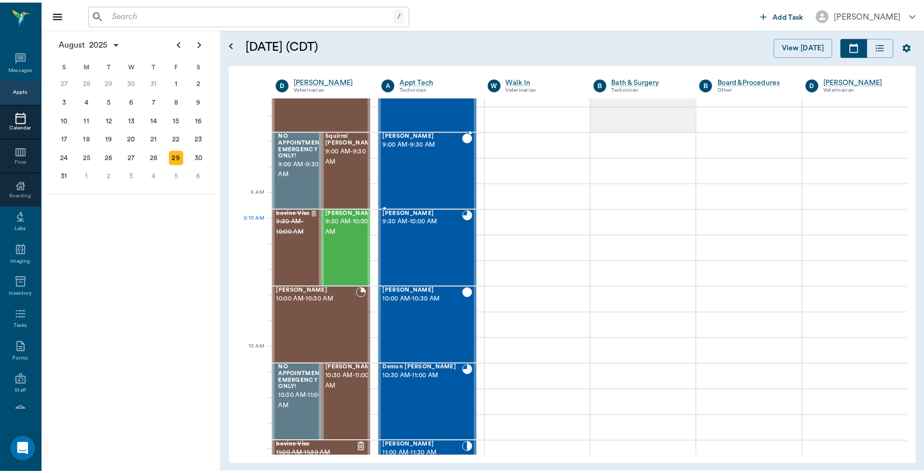
scroll to position [52, 0]
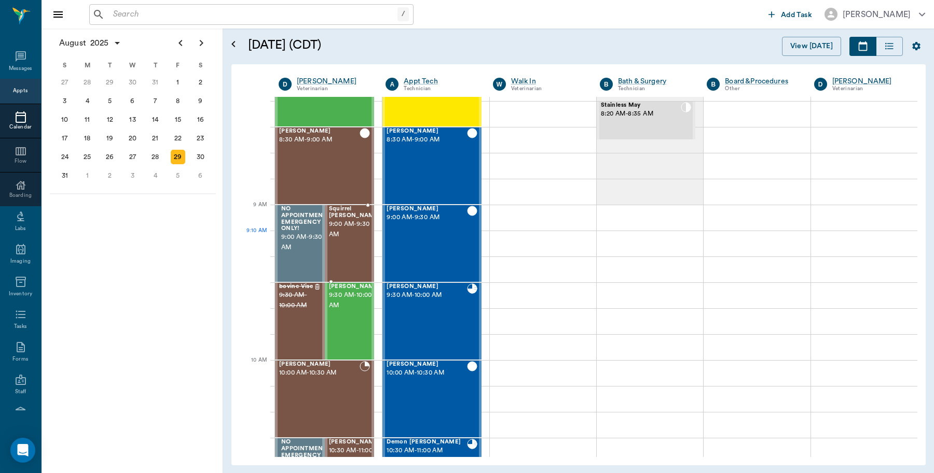
click at [350, 232] on span "9:00 AM - 9:30 AM" at bounding box center [355, 229] width 52 height 21
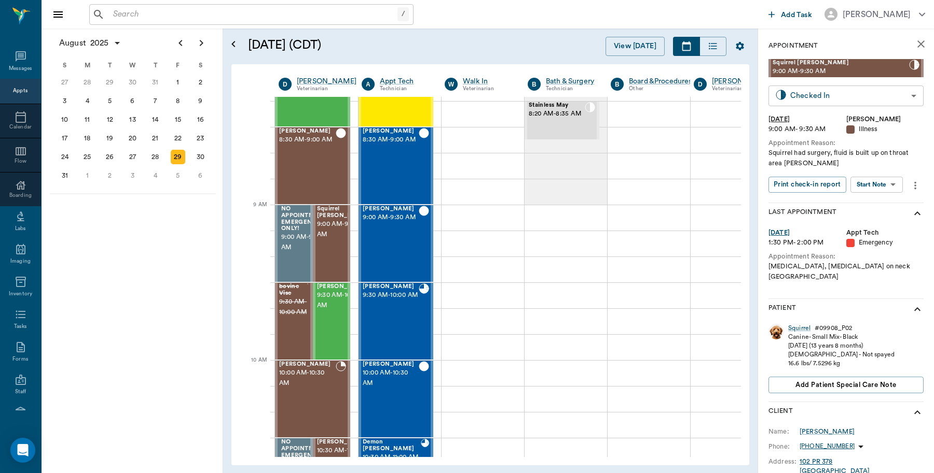
click at [864, 89] on body "/ ​ Add Task Dr. Bert Ellsworth Nectar Messages Appts Calendar Flow Boarding La…" at bounding box center [467, 236] width 934 height 473
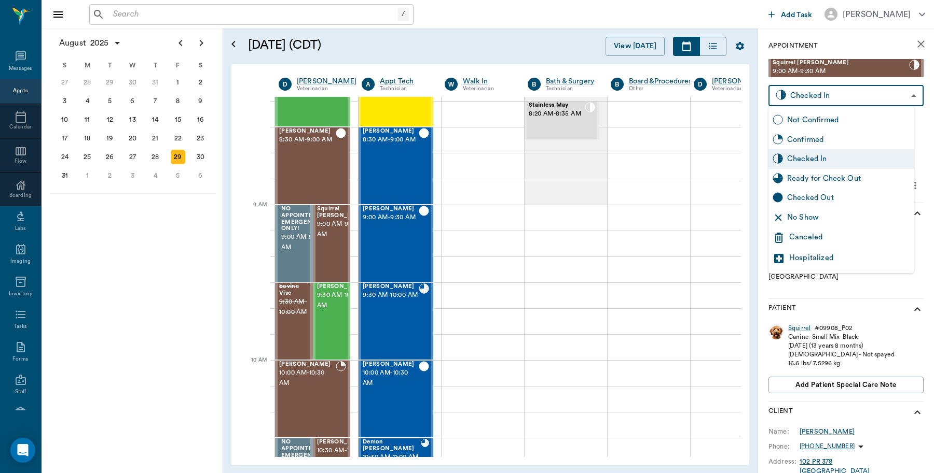
click at [809, 193] on div "Checked Out" at bounding box center [848, 197] width 122 height 11
type input "CHECKED_OUT"
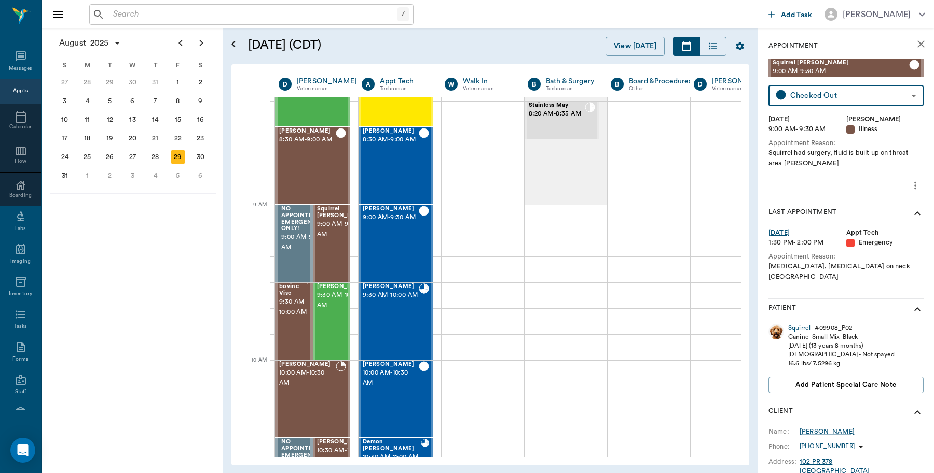
click at [238, 14] on input "text" at bounding box center [253, 14] width 288 height 15
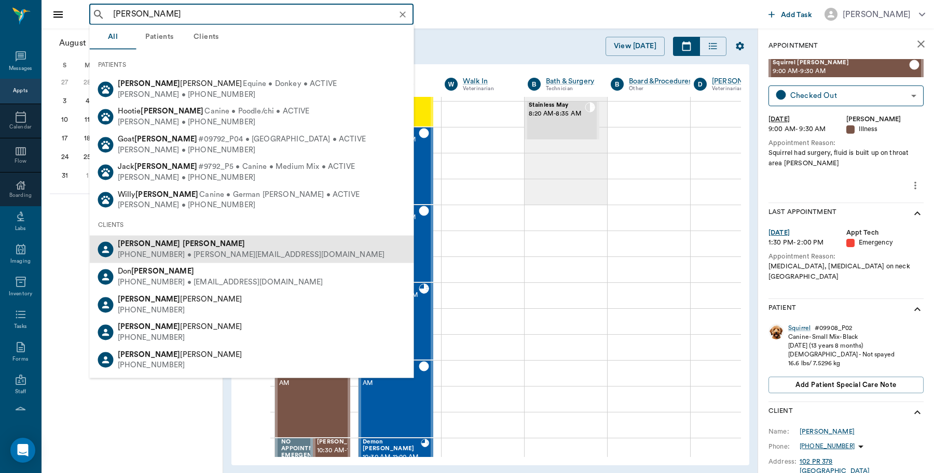
click at [117, 247] on div "Jessica Warrick (903) 650-2884 • JESSICA_ETTER@yahoo.com" at bounding box center [249, 249] width 271 height 21
type input "Jessica warrick"
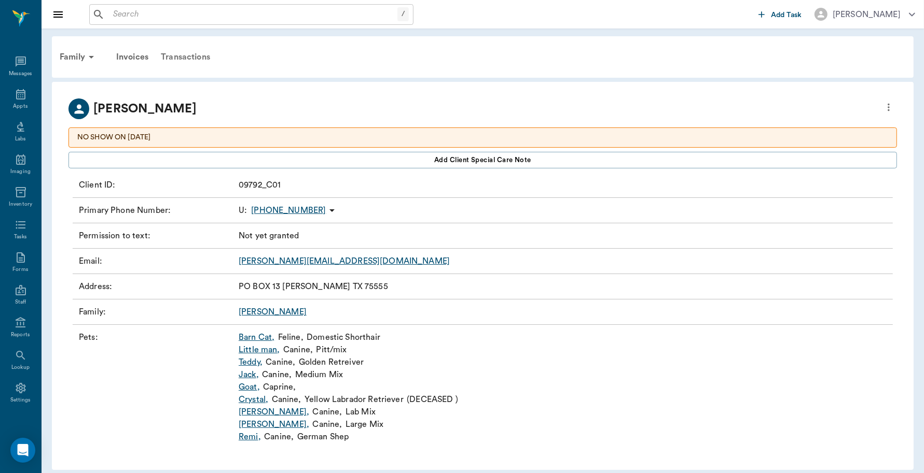
click at [184, 55] on div "Transactions" at bounding box center [186, 57] width 62 height 25
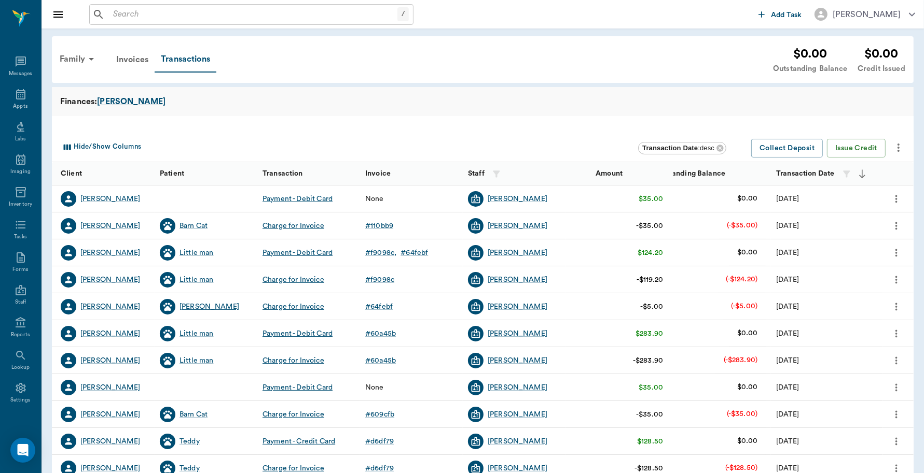
click at [186, 307] on div "Huff" at bounding box center [209, 307] width 60 height 10
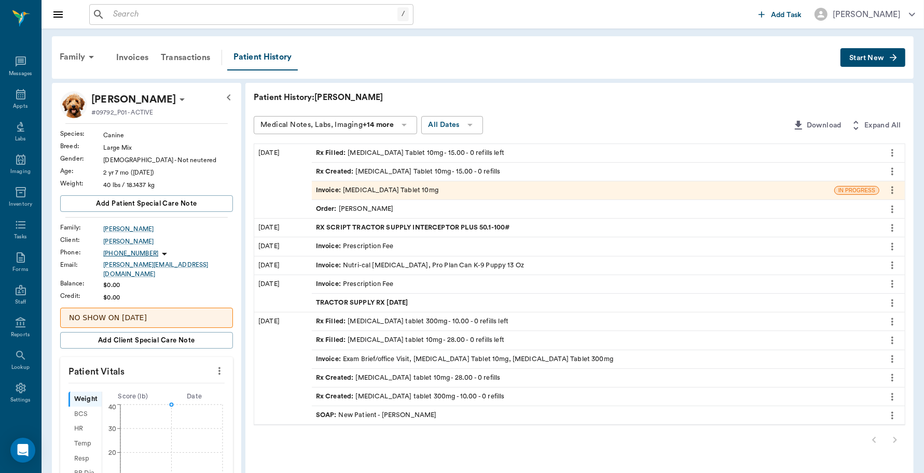
click at [409, 192] on div "Invoice : Prednisone Tablet 10mg" at bounding box center [377, 191] width 122 height 10
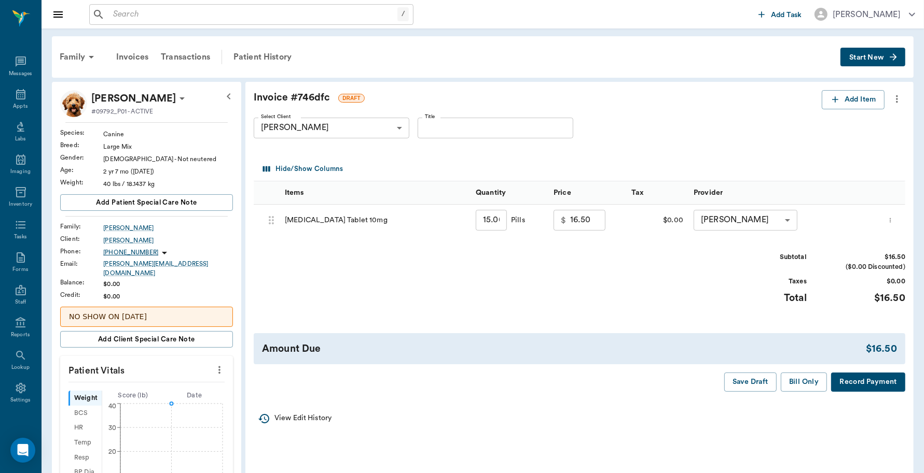
click at [801, 382] on button "Bill Only" at bounding box center [804, 382] width 47 height 19
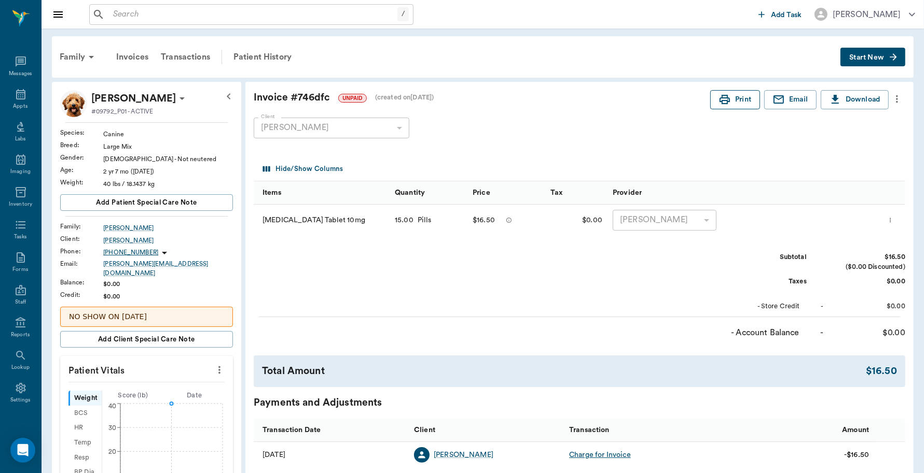
click at [742, 103] on button "Print" at bounding box center [735, 99] width 50 height 19
click at [734, 97] on button "Print" at bounding box center [735, 99] width 50 height 19
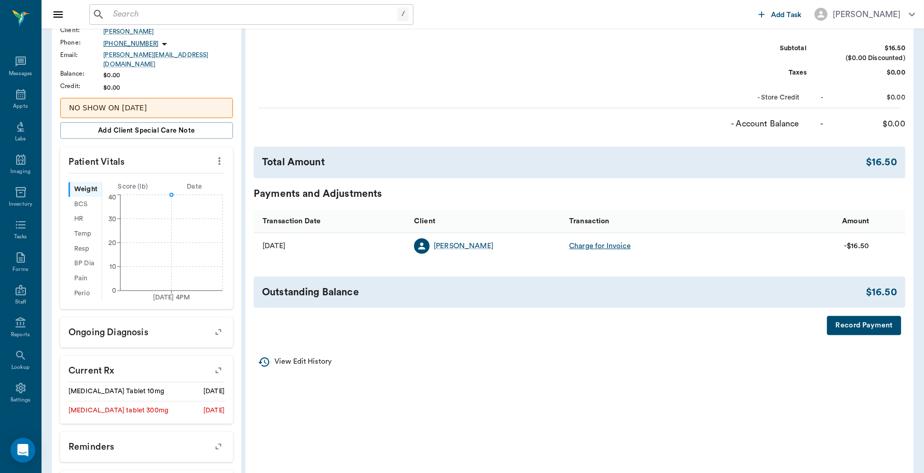
scroll to position [259, 0]
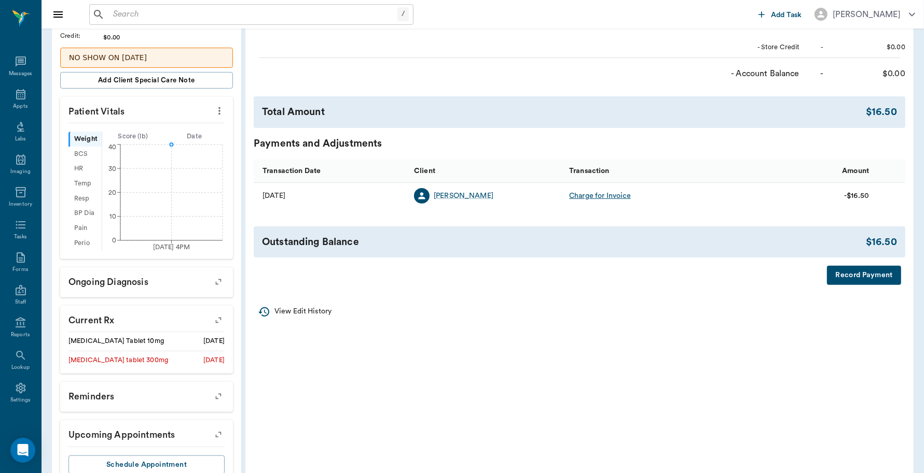
click at [837, 273] on button "Record Payment" at bounding box center [864, 275] width 74 height 19
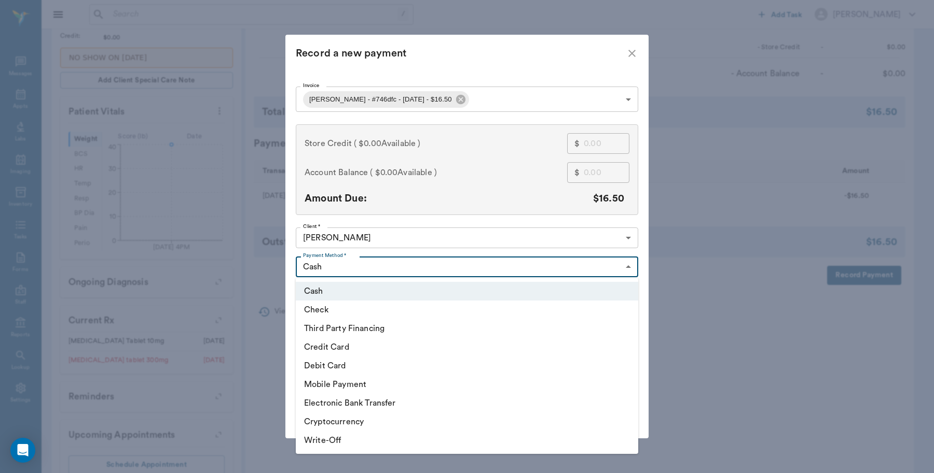
click at [384, 271] on body "/ ​ Add Task Dr. Bert Ellsworth Nectar Messages Appts Labs Imaging Inventory Ta…" at bounding box center [467, 124] width 934 height 767
click at [341, 365] on li "Debit Card" at bounding box center [467, 366] width 342 height 19
type input "DEBIT_CARD"
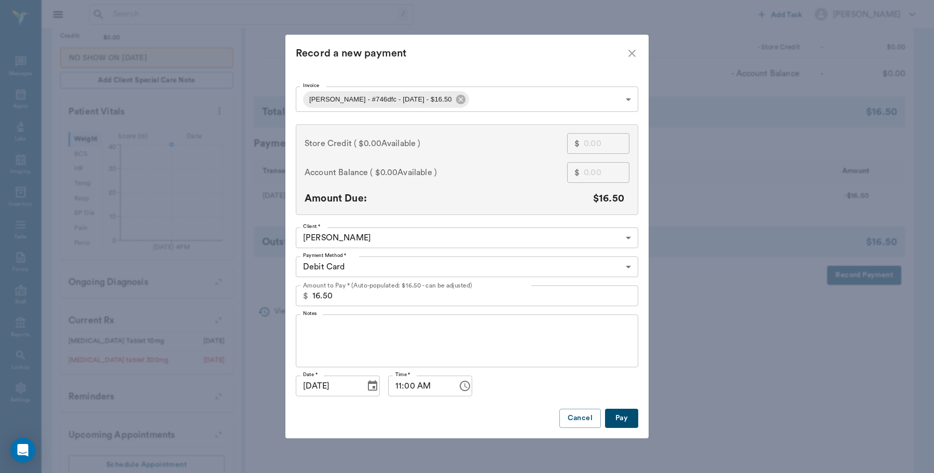
click at [614, 415] on button "Pay" at bounding box center [621, 418] width 33 height 19
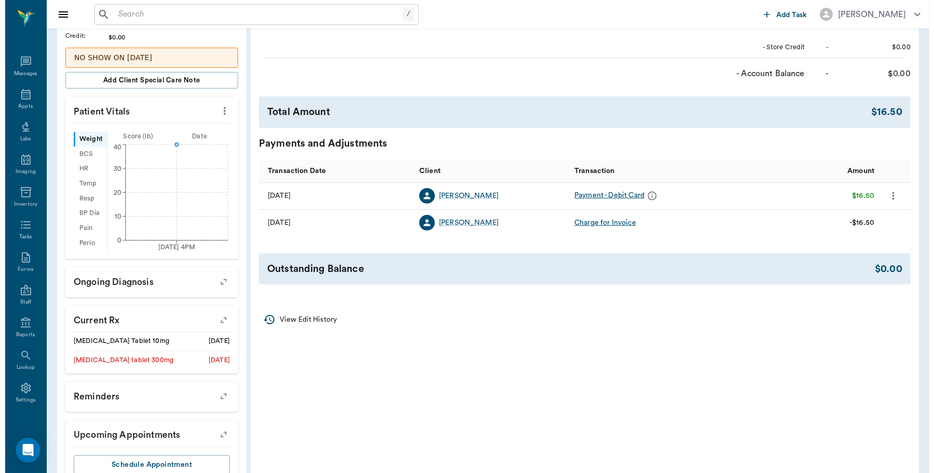
scroll to position [0, 0]
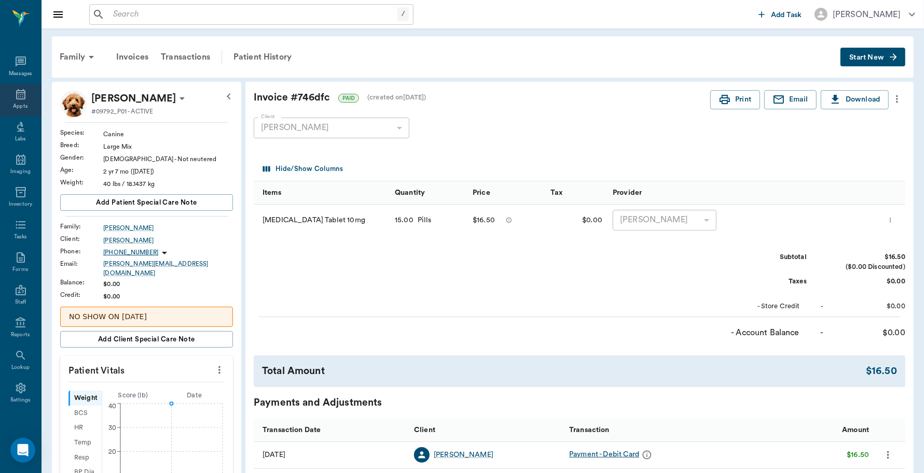
click at [19, 100] on div "Appts" at bounding box center [20, 100] width 41 height 33
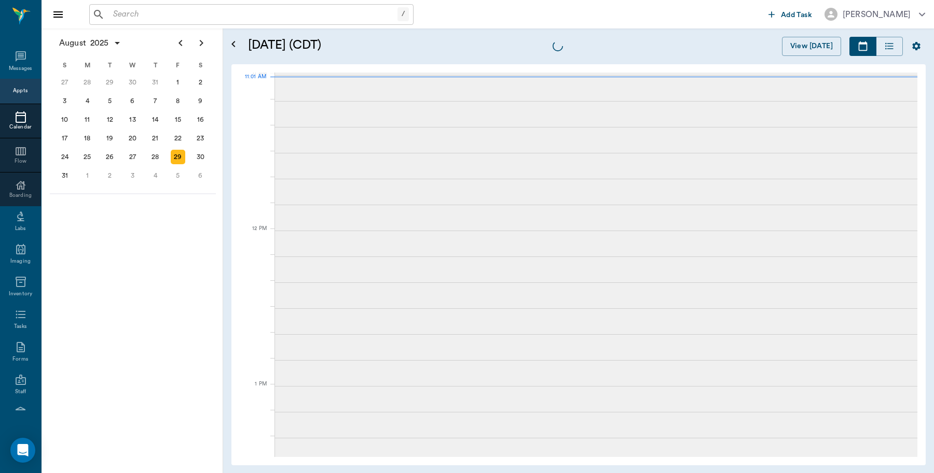
scroll to position [468, 0]
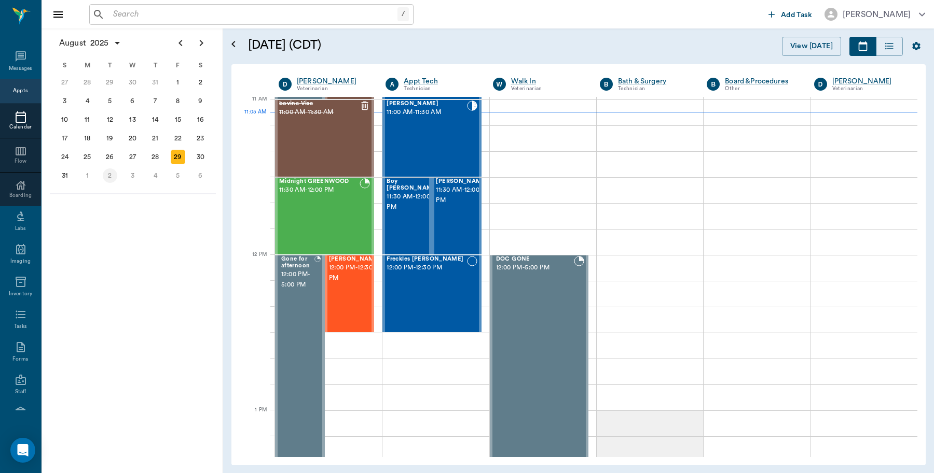
click at [107, 173] on div "2" at bounding box center [110, 176] width 15 height 15
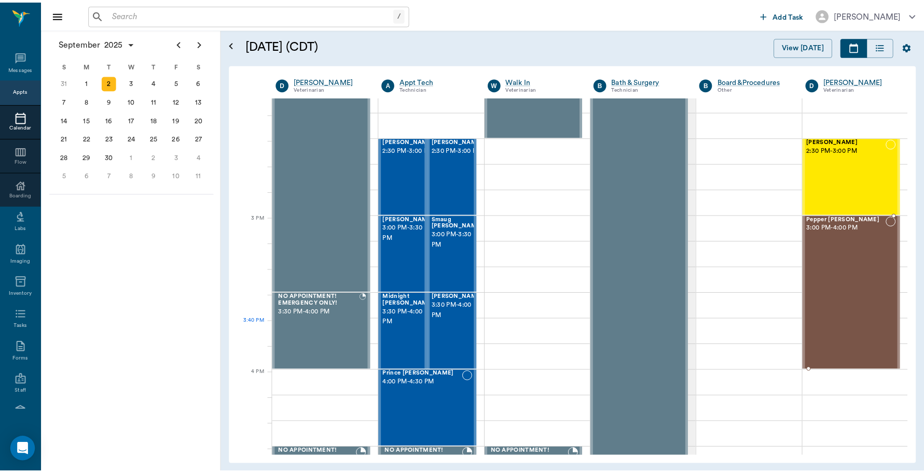
scroll to position [972, 0]
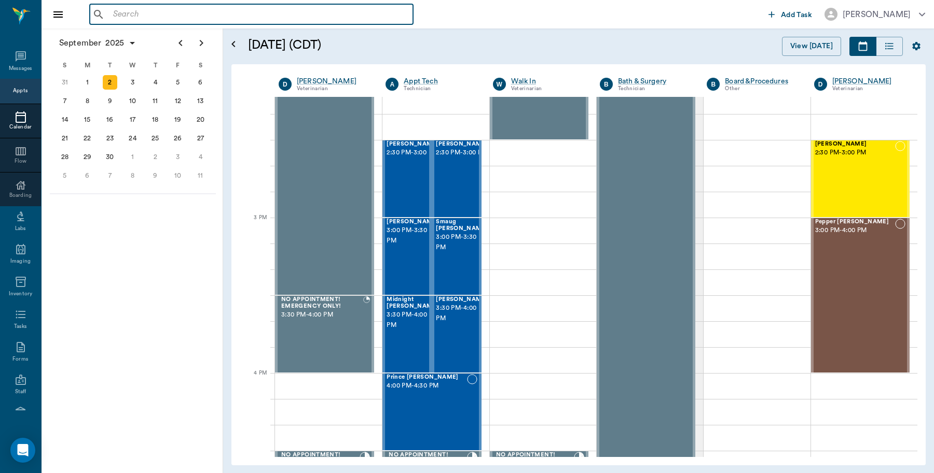
click at [139, 15] on input "text" at bounding box center [259, 14] width 300 height 15
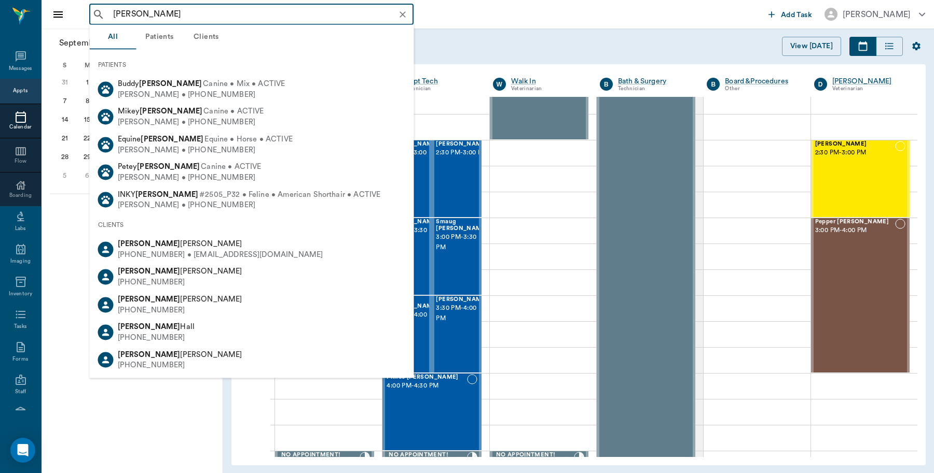
click at [187, 11] on input "Karrie Lewis" at bounding box center [259, 14] width 301 height 15
click at [116, 9] on input "Karrie Lewis" at bounding box center [259, 14] width 301 height 15
drag, startPoint x: 175, startPoint y: 9, endPoint x: 51, endPoint y: 23, distance: 125.3
click at [51, 23] on div "Carrie Lewis ​ Add Task Dr. Bert Ellsworth" at bounding box center [487, 14] width 892 height 29
click at [138, 13] on input "Carrie Lewis" at bounding box center [259, 14] width 301 height 15
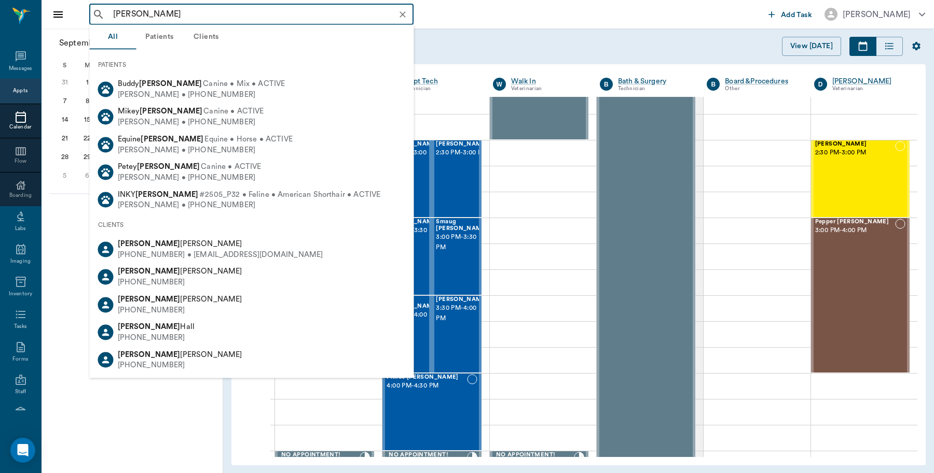
drag, startPoint x: 136, startPoint y: 13, endPoint x: 43, endPoint y: 19, distance: 94.1
click at [43, 19] on div "Carrie Lewis ​ Add Task Dr. Bert Ellsworth" at bounding box center [487, 14] width 892 height 29
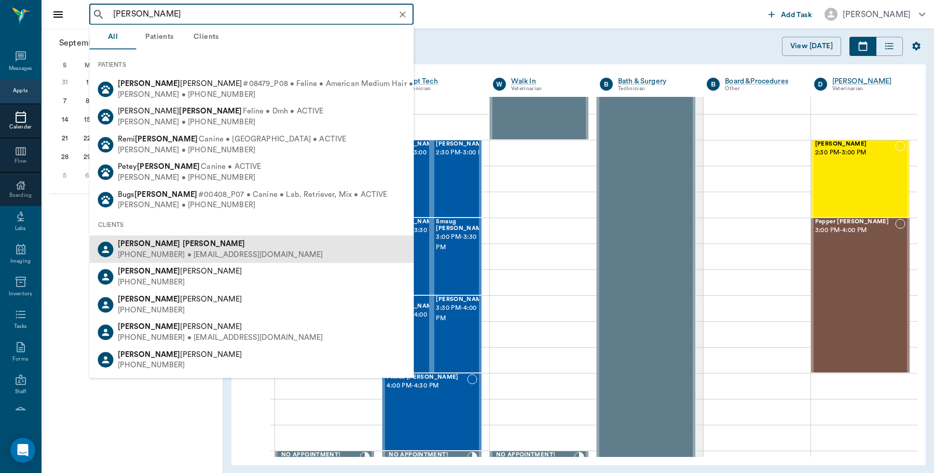
click at [154, 255] on div "(430) 324-2940 • searoses15@gmail.com" at bounding box center [220, 254] width 205 height 11
type input "Rosemar Lewis"
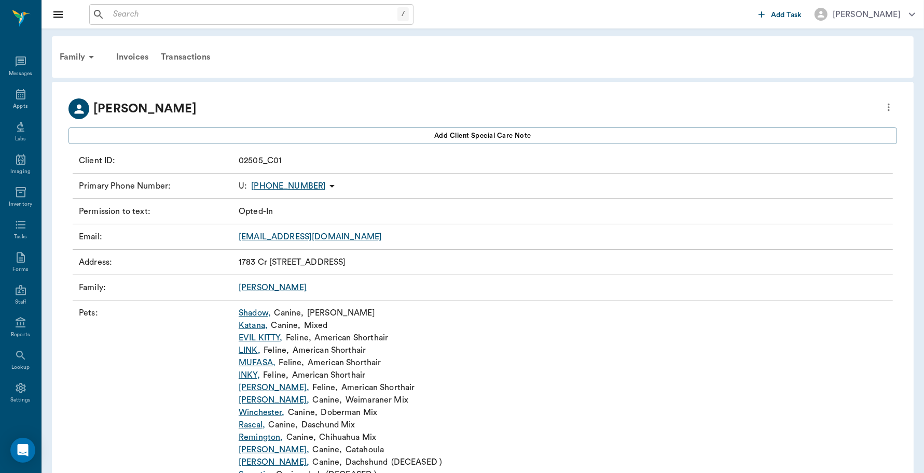
drag, startPoint x: 73, startPoint y: 52, endPoint x: 73, endPoint y: 61, distance: 8.3
click at [73, 52] on div "Family" at bounding box center [78, 57] width 50 height 25
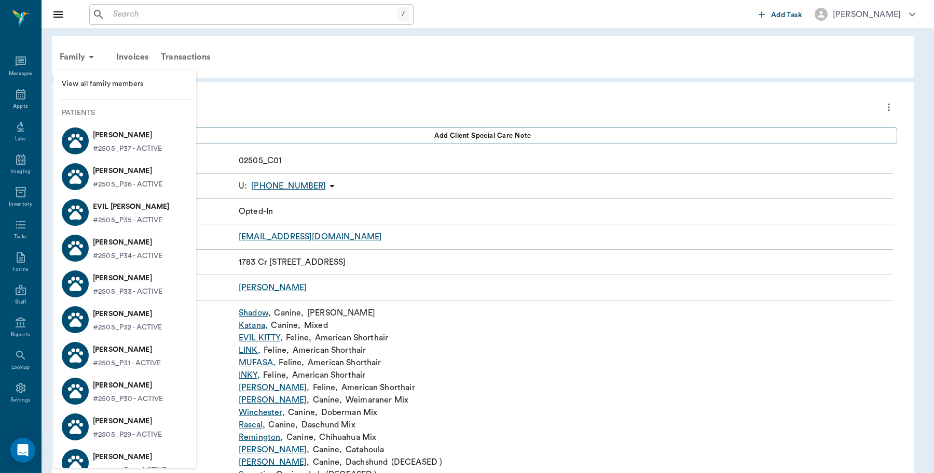
click at [95, 81] on span "View all family members" at bounding box center [125, 84] width 126 height 11
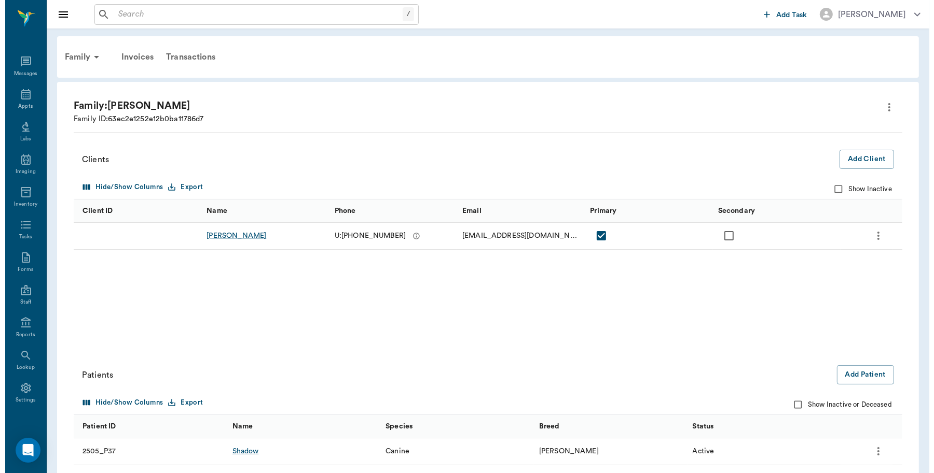
scroll to position [336, 0]
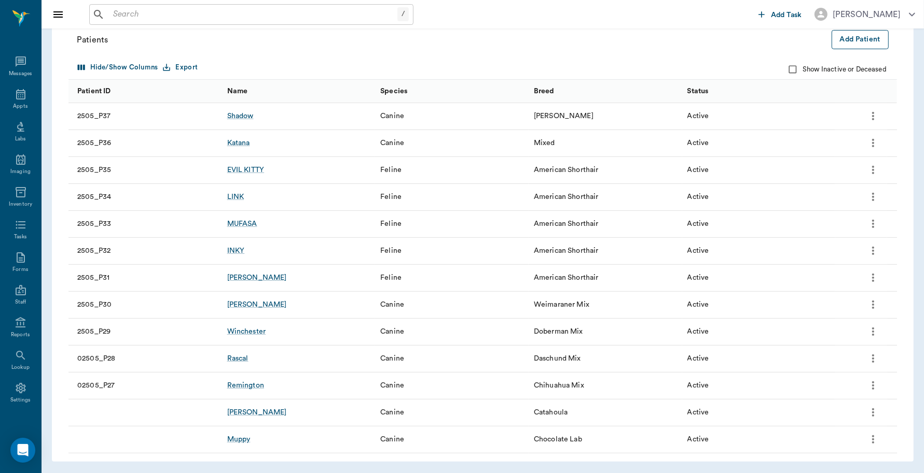
click at [858, 43] on button "Add Patient" at bounding box center [859, 39] width 57 height 19
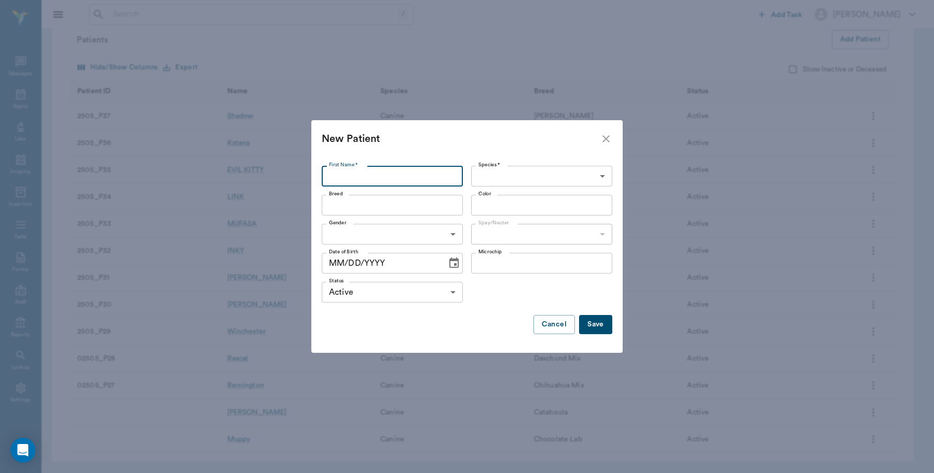
click at [382, 177] on input "First Name *" at bounding box center [392, 176] width 141 height 21
type input "Dottie"
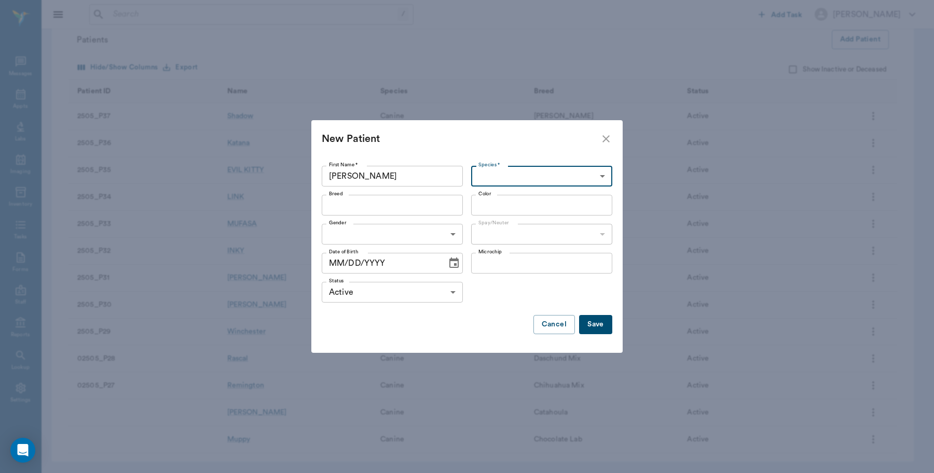
click at [502, 174] on body "/ ​ Add Task Dr. Bert Ellsworth Nectar Messages Appts Labs Imaging Inventory Ta…" at bounding box center [467, 69] width 934 height 810
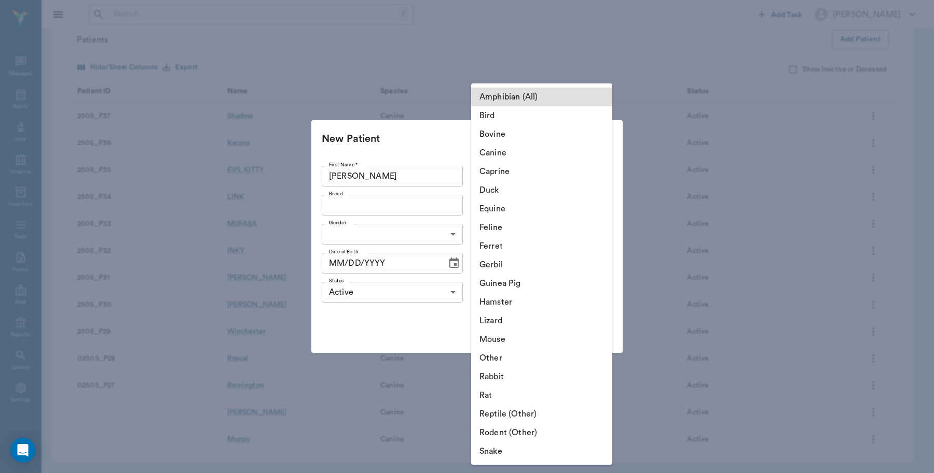
click at [511, 156] on li "Canine" at bounding box center [541, 153] width 141 height 19
type input "Canine"
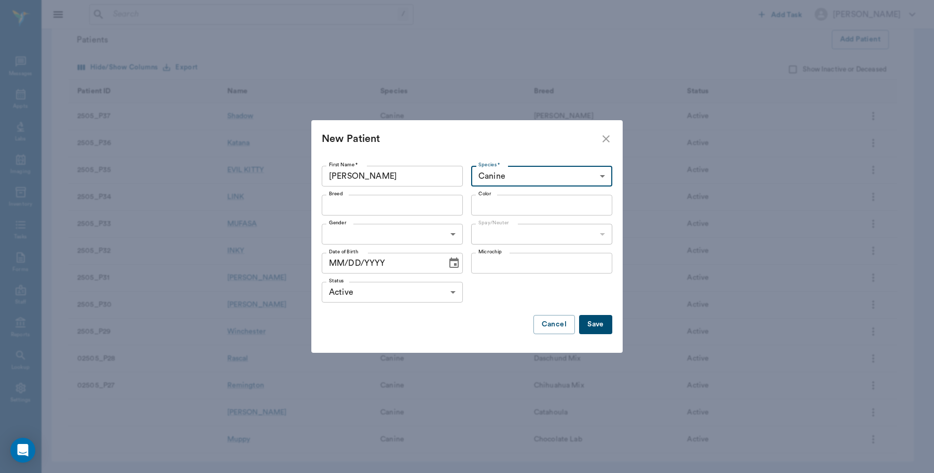
click at [424, 208] on input "Breed" at bounding box center [384, 205] width 118 height 15
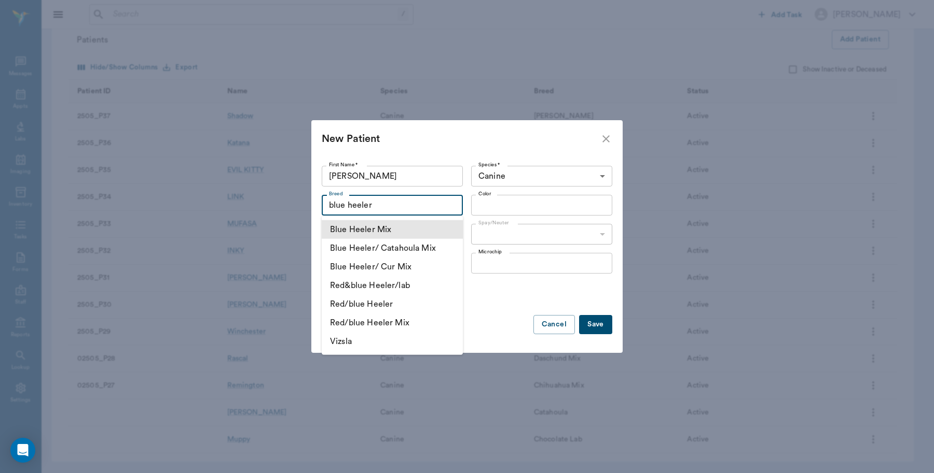
click at [379, 221] on li "Blue Heeler Mix" at bounding box center [392, 229] width 141 height 19
type input "Blue Heeler Mix"
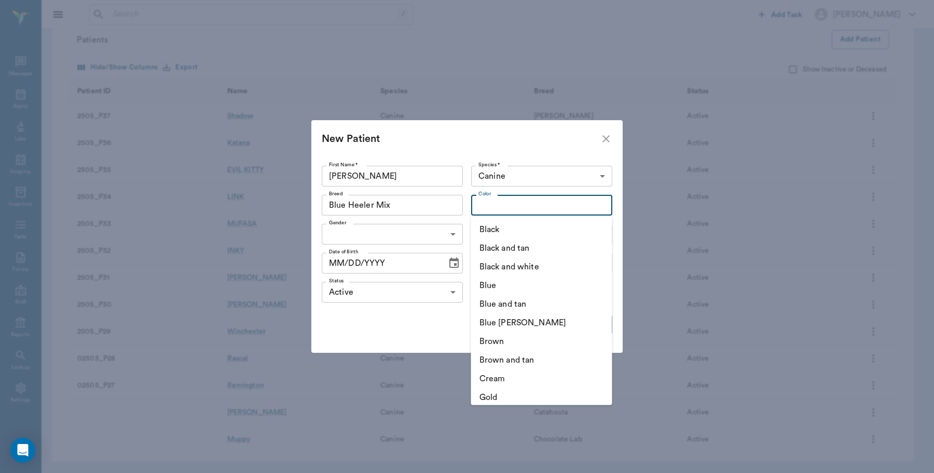
click at [553, 206] on input "Color" at bounding box center [533, 205] width 118 height 15
type input "black"
click at [451, 236] on body "/ ​ Add Task Dr. Bert Ellsworth Nectar Messages Appts Labs Imaging Inventory Ta…" at bounding box center [467, 69] width 934 height 810
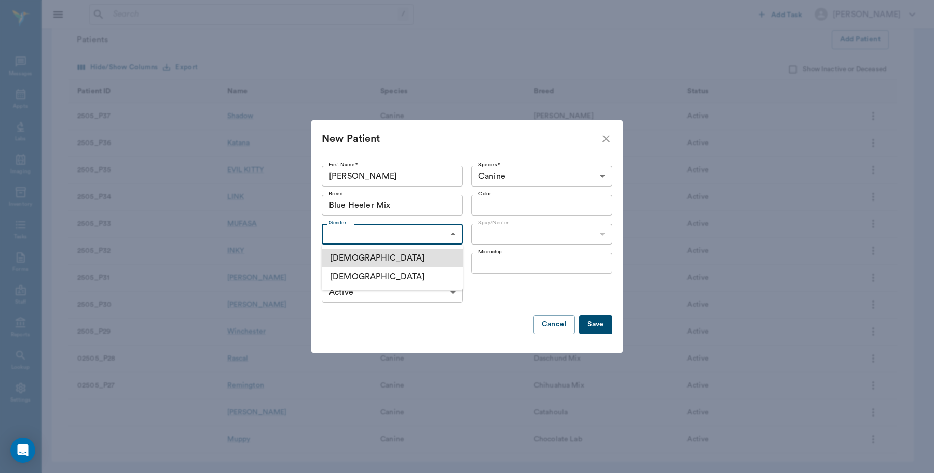
click at [349, 278] on li "[DEMOGRAPHIC_DATA]" at bounding box center [392, 277] width 141 height 19
type input "FEMALE"
click at [449, 264] on icon "Choose date" at bounding box center [454, 263] width 12 height 12
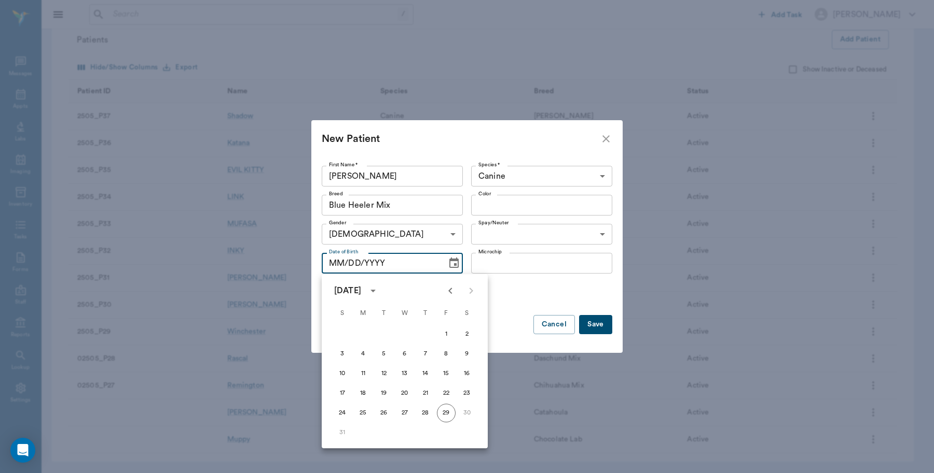
click at [375, 290] on icon "calendar view is open, switch to year view" at bounding box center [372, 291] width 5 height 3
click at [331, 358] on button "2024" at bounding box center [343, 363] width 37 height 19
click at [361, 289] on div "August 2024" at bounding box center [347, 291] width 27 height 12
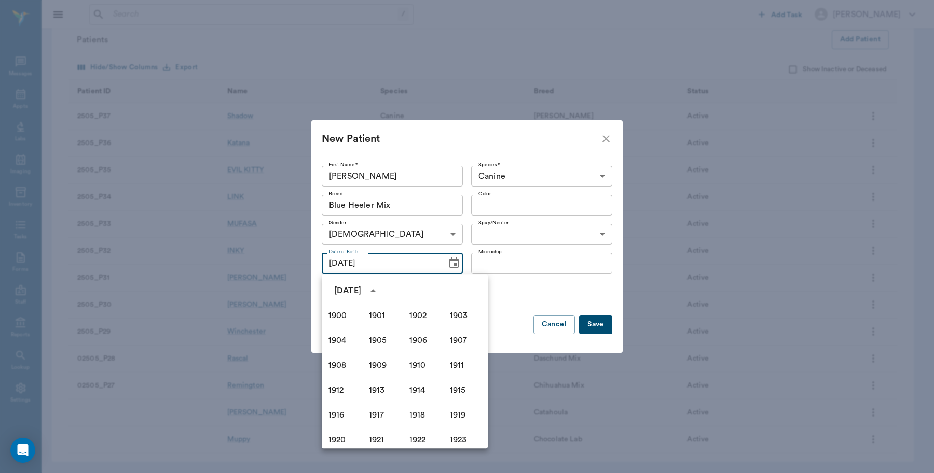
scroll to position [712, 0]
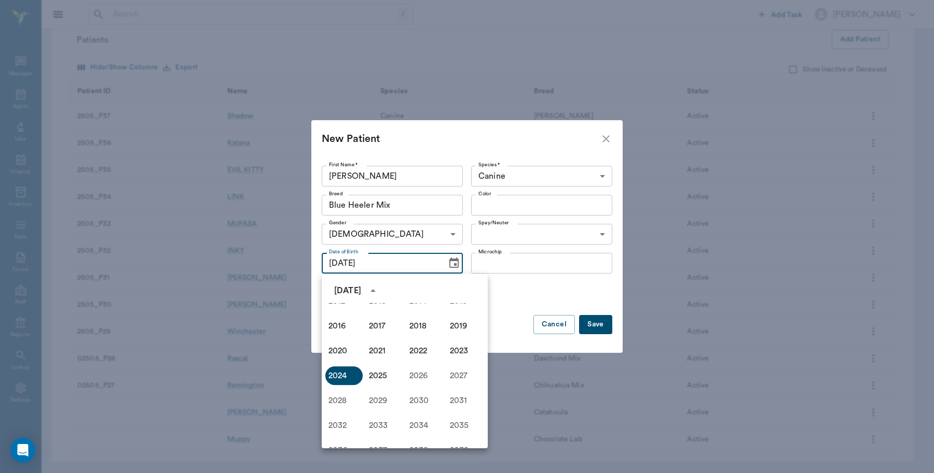
click at [361, 289] on div "August 2024" at bounding box center [347, 291] width 27 height 12
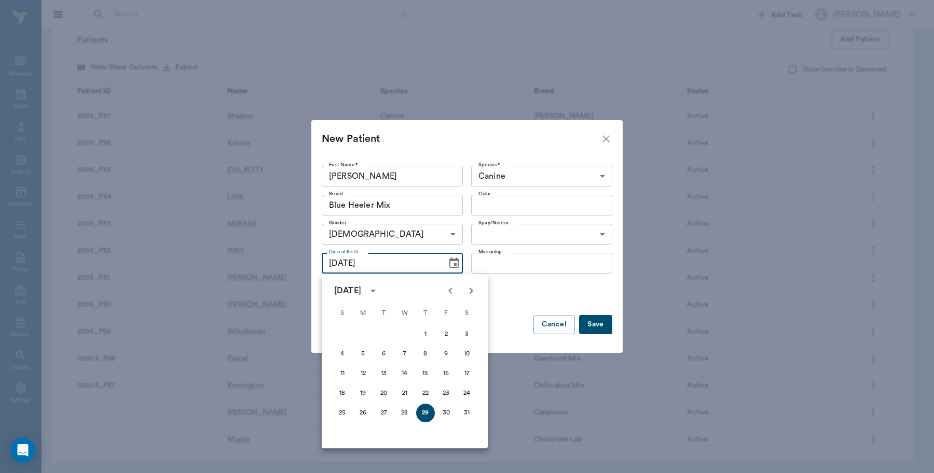
click at [468, 289] on icon "Next month" at bounding box center [471, 291] width 12 height 12
click at [361, 290] on div "October 2024" at bounding box center [347, 291] width 27 height 12
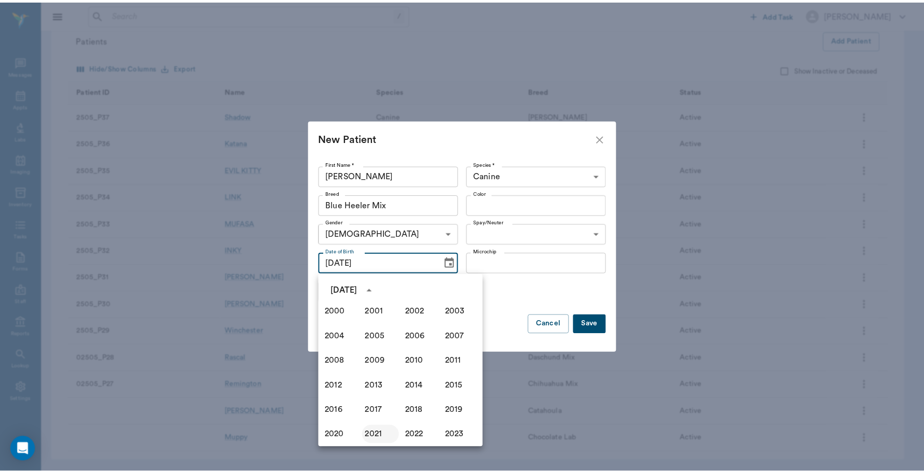
scroll to position [582, 0]
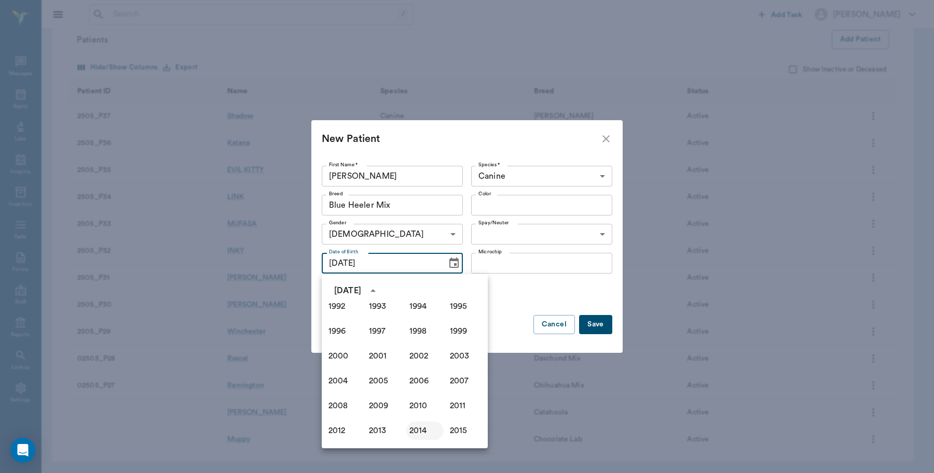
click at [421, 429] on button "2014" at bounding box center [424, 431] width 37 height 19
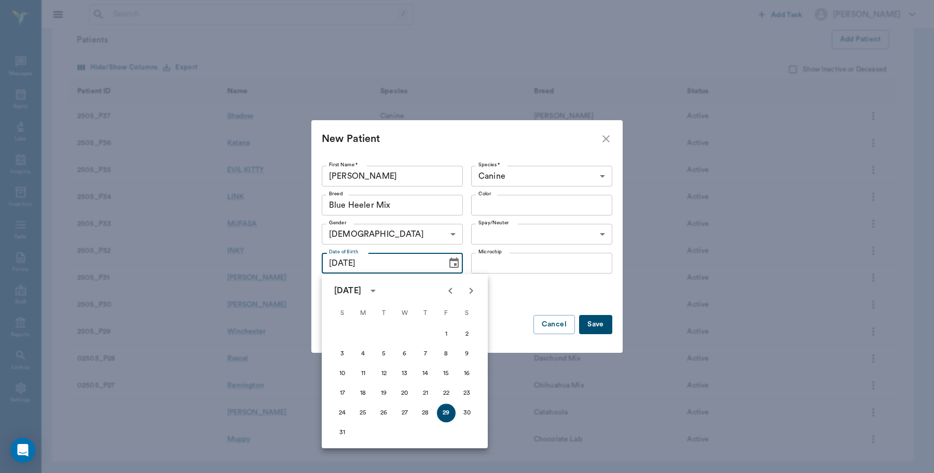
click at [468, 288] on icon "Next month" at bounding box center [471, 291] width 12 height 12
click at [403, 411] on button "29" at bounding box center [404, 413] width 19 height 19
type input "10/29/2014"
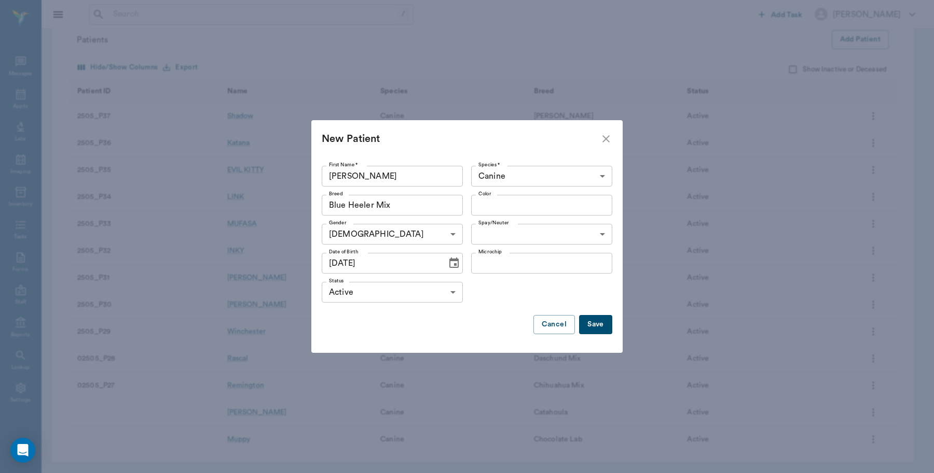
click at [535, 229] on body "/ ​ Add Task Dr. Bert Ellsworth Nectar Messages Appts Labs Imaging Inventory Ta…" at bounding box center [467, 69] width 934 height 810
click at [495, 261] on li "Spayed" at bounding box center [541, 258] width 141 height 19
type input "true"
click at [520, 205] on input "Color" at bounding box center [533, 205] width 118 height 15
type input "blue and black"
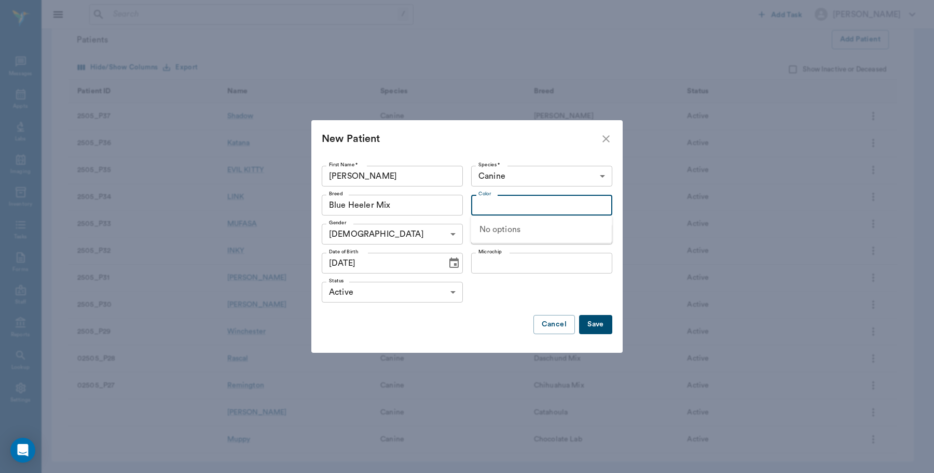
click at [604, 325] on button "Save" at bounding box center [595, 324] width 33 height 19
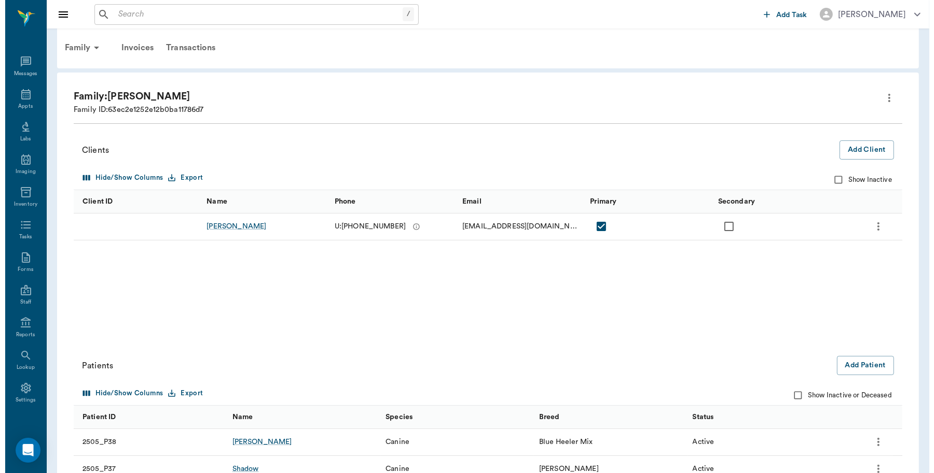
scroll to position [0, 0]
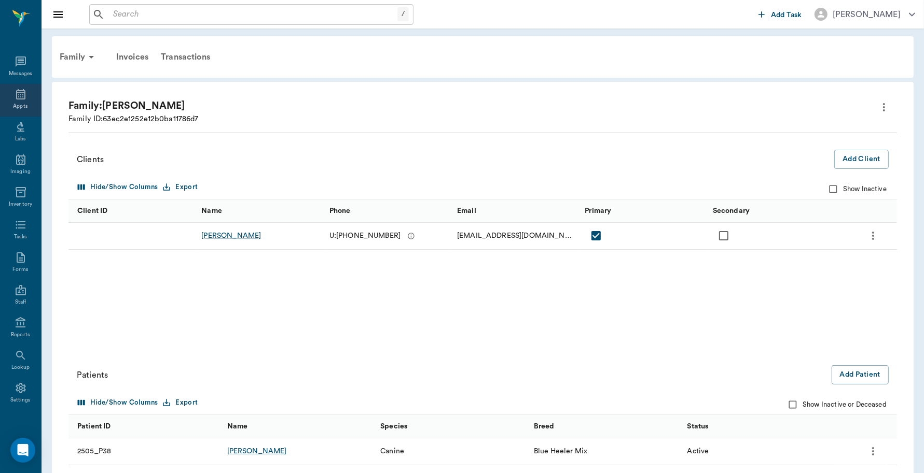
click at [16, 99] on icon at bounding box center [20, 94] width 9 height 10
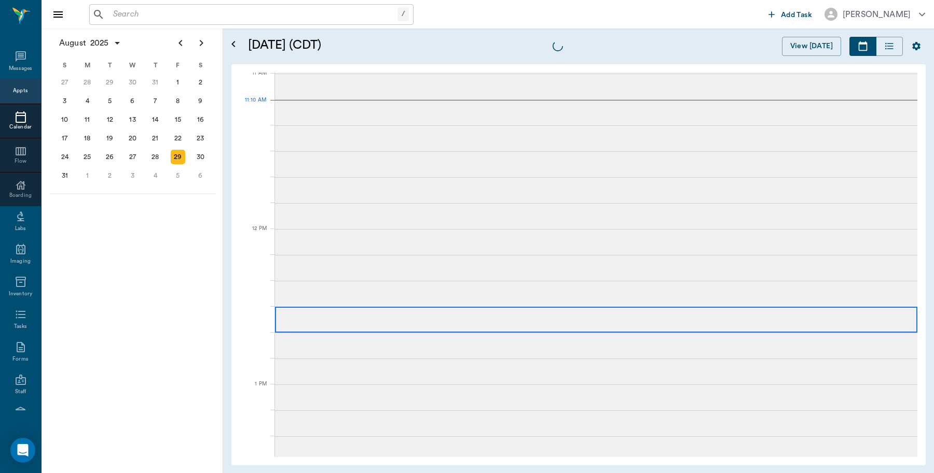
scroll to position [469, 0]
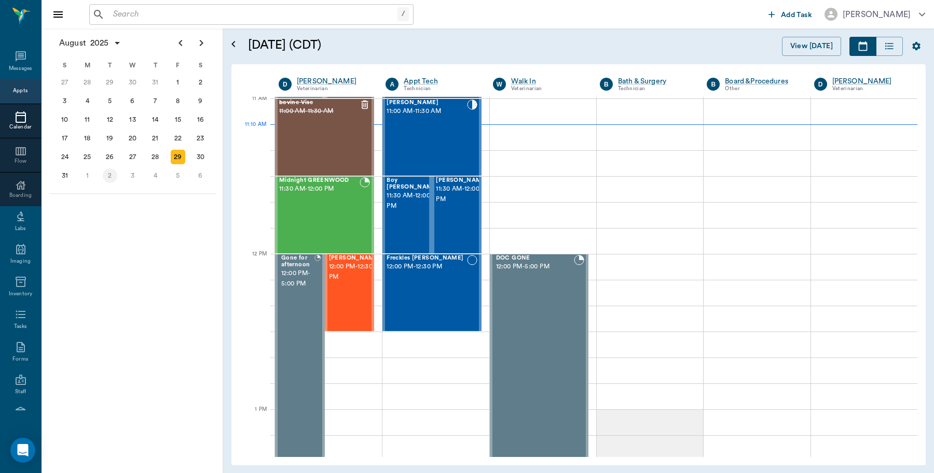
click at [107, 174] on div "2" at bounding box center [110, 176] width 15 height 15
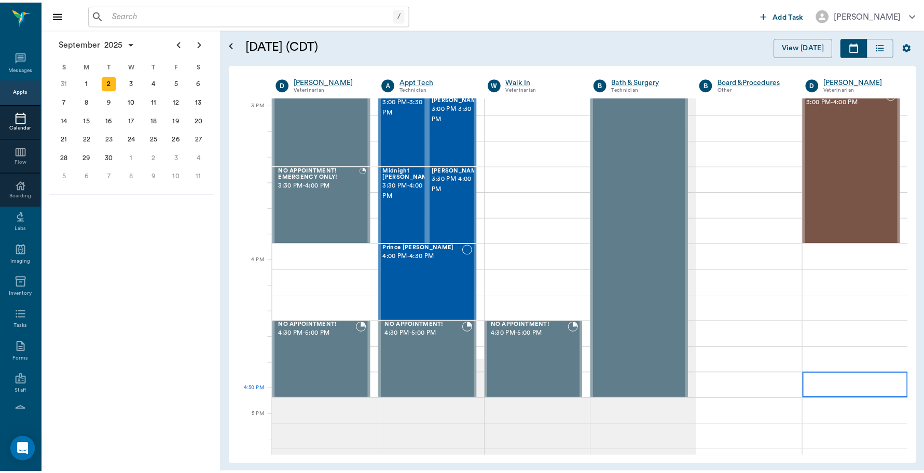
scroll to position [1037, 0]
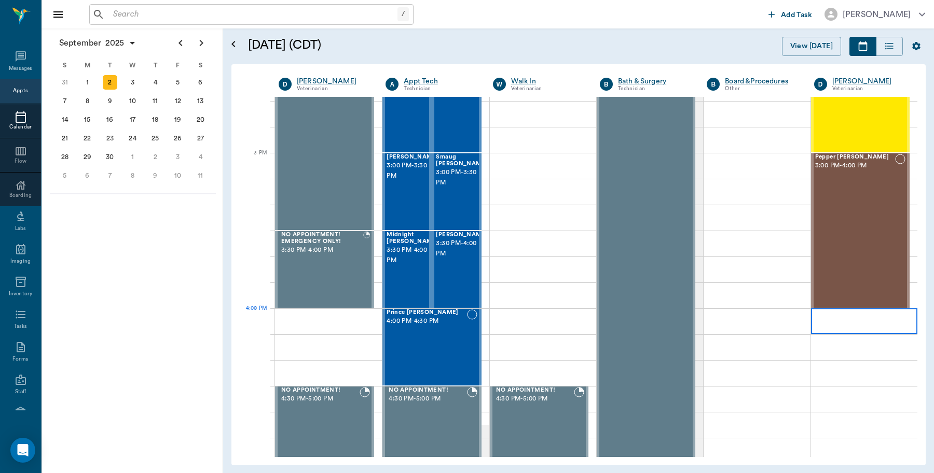
click at [844, 323] on div at bounding box center [864, 322] width 106 height 26
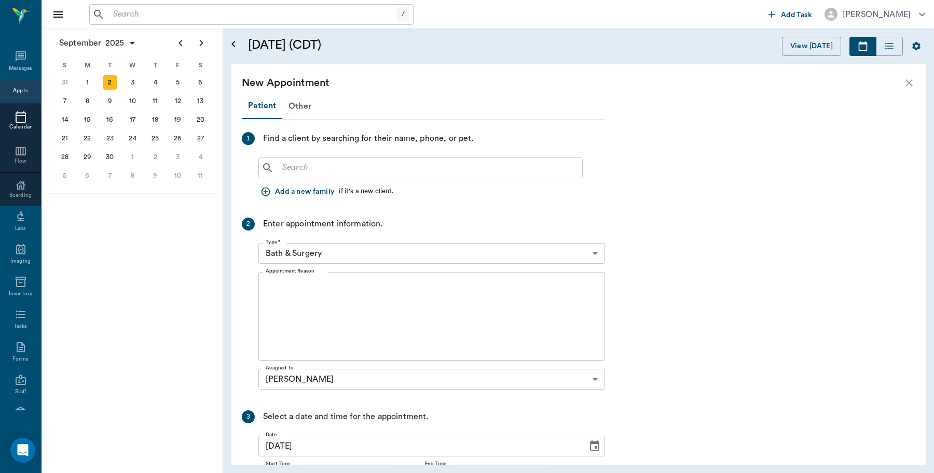
click at [308, 169] on input "text" at bounding box center [428, 168] width 300 height 15
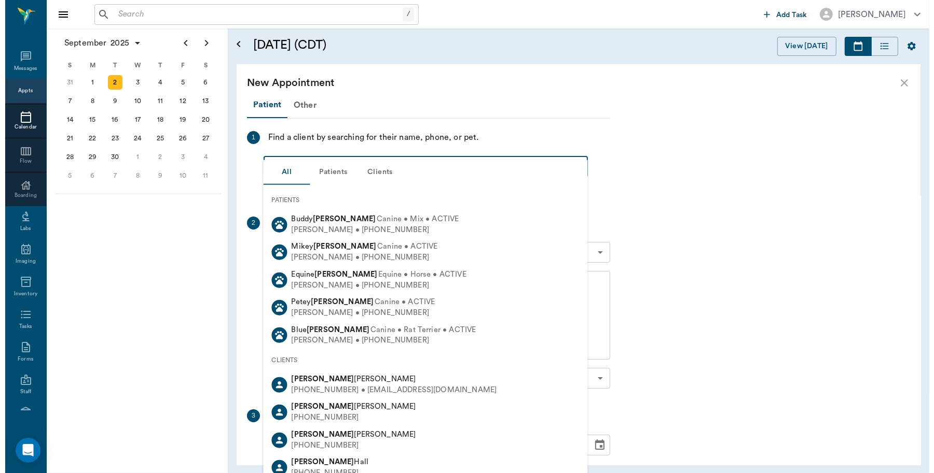
scroll to position [0, 0]
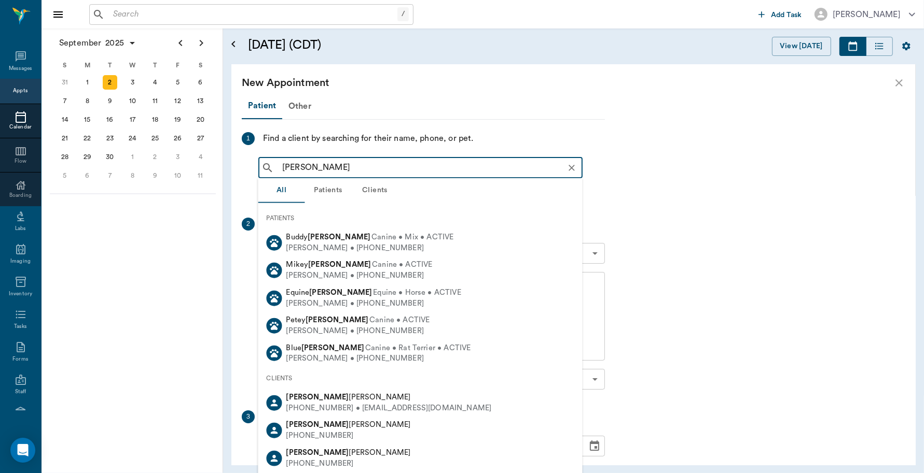
drag, startPoint x: 306, startPoint y: 169, endPoint x: 265, endPoint y: 162, distance: 41.5
click at [265, 162] on div "Karrie Lewis ​" at bounding box center [420, 168] width 324 height 21
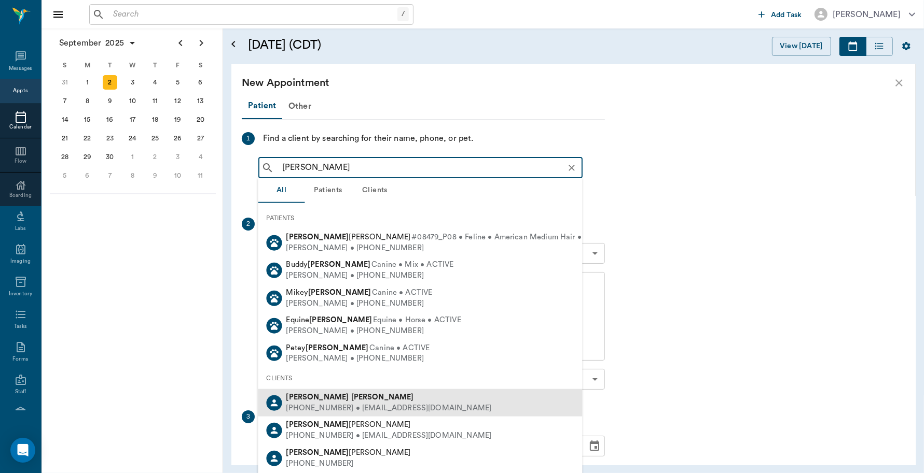
click at [323, 401] on div "Rosemary Lewis" at bounding box center [388, 398] width 205 height 11
type input "RoseMar Lewis"
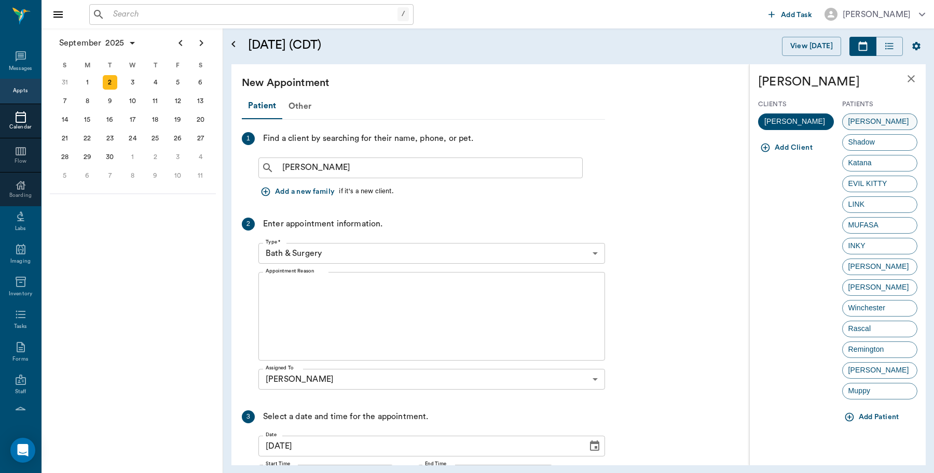
click at [869, 117] on span "Dottie" at bounding box center [878, 121] width 72 height 11
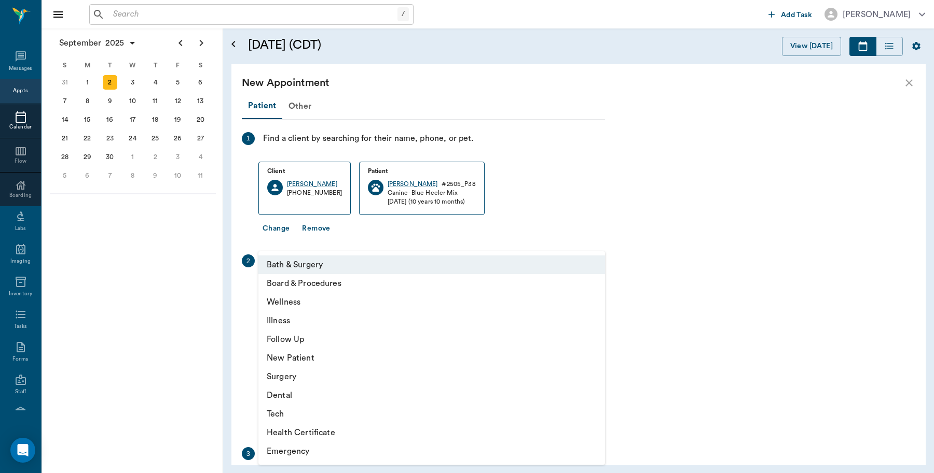
click at [361, 294] on body "/ ​ Add Task Dr. Bert Ellsworth Nectar Messages Appts Calendar Flow Boarding La…" at bounding box center [467, 236] width 934 height 473
click at [294, 322] on li "Illness" at bounding box center [431, 321] width 346 height 19
type input "65d2be4f46e3a538d89b8c15"
type input "04:30 PM"
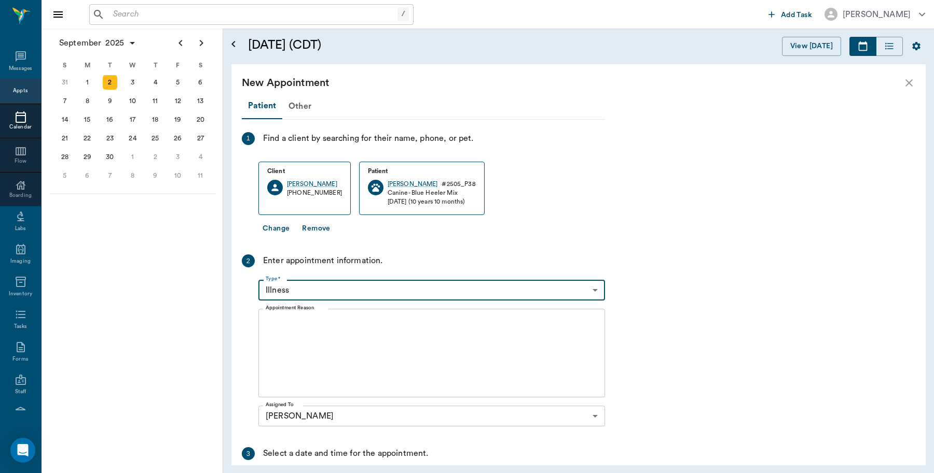
click at [338, 332] on textarea "Appointment Reason" at bounding box center [432, 354] width 332 height 72
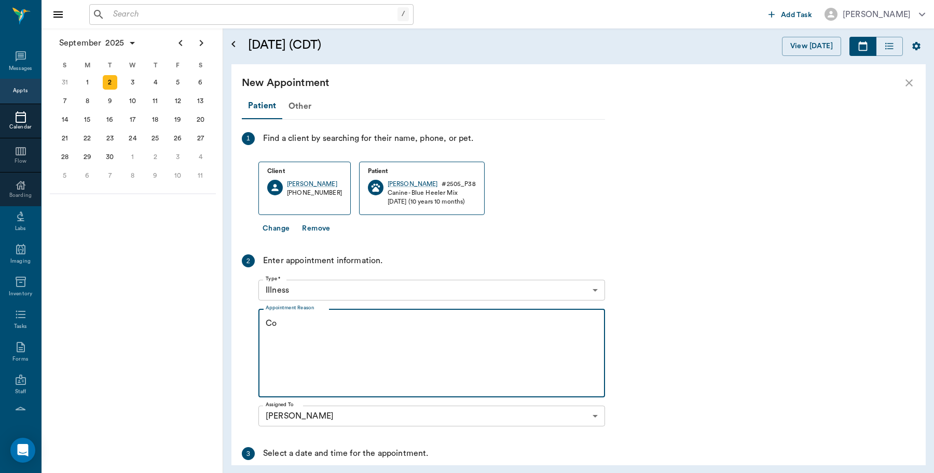
type textarea "C"
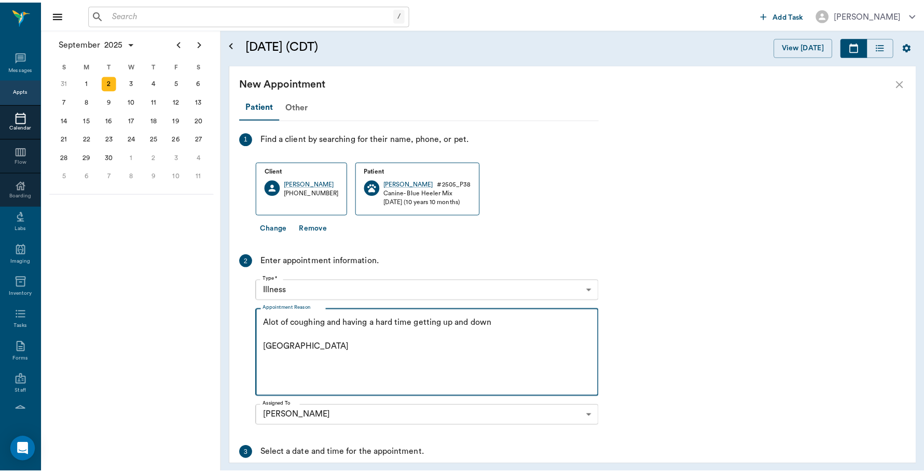
scroll to position [135, 0]
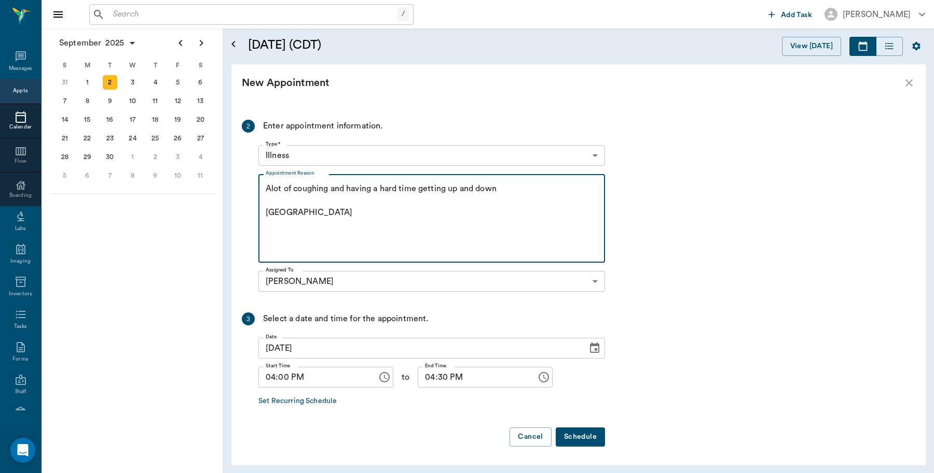
type textarea "Alot of coughing and having a hard time getting up and down Caryn"
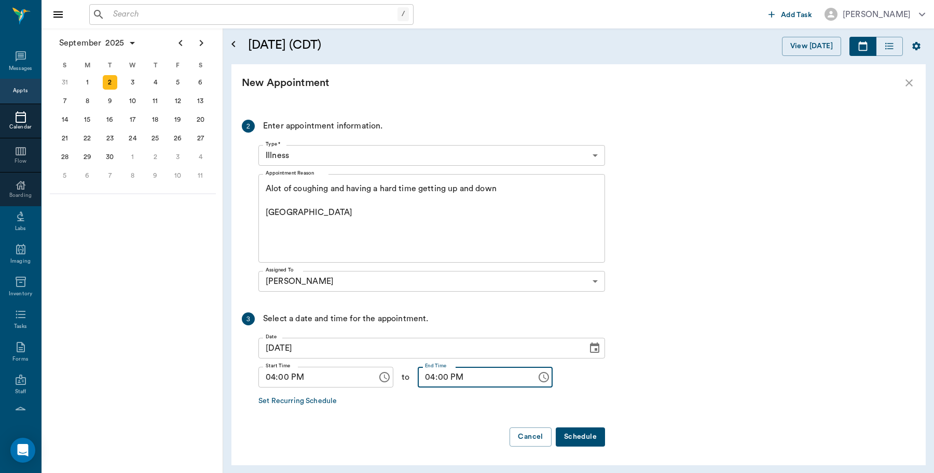
click at [421, 377] on input "04:00 PM" at bounding box center [473, 377] width 112 height 21
type input "05:00 PM"
click at [586, 434] on button "Schedule" at bounding box center [579, 437] width 49 height 19
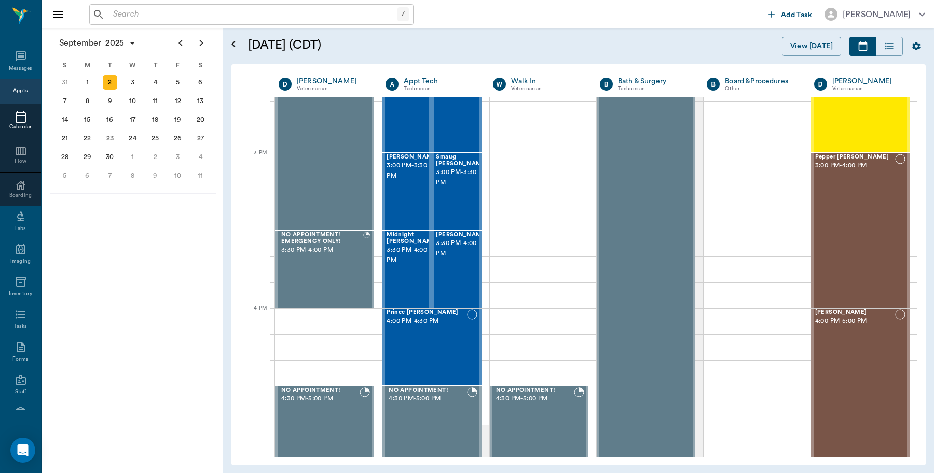
click at [169, 15] on input "text" at bounding box center [253, 14] width 288 height 15
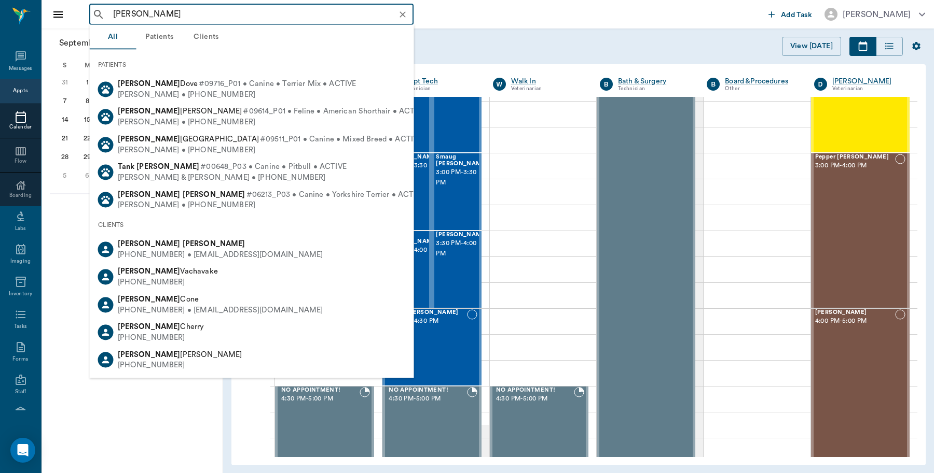
click at [183, 242] on b "Taylor" at bounding box center [214, 244] width 63 height 8
type input "Dave TA"
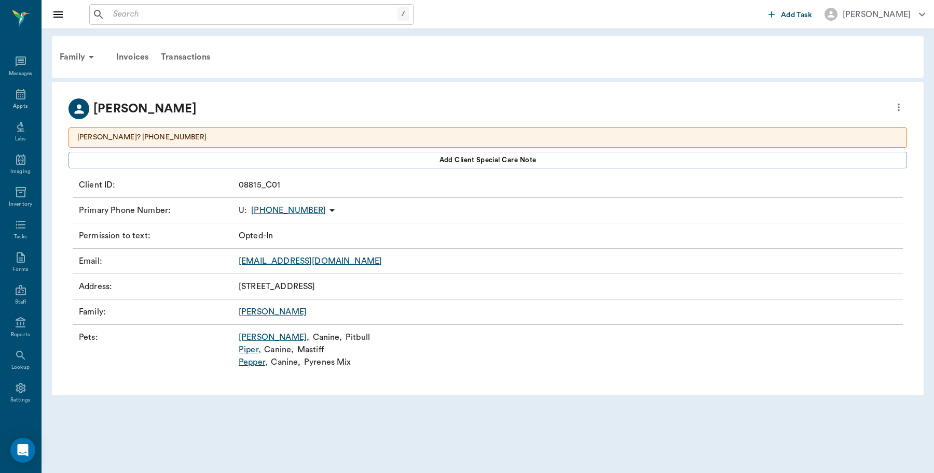
click at [255, 365] on link "Pepper ," at bounding box center [253, 362] width 29 height 12
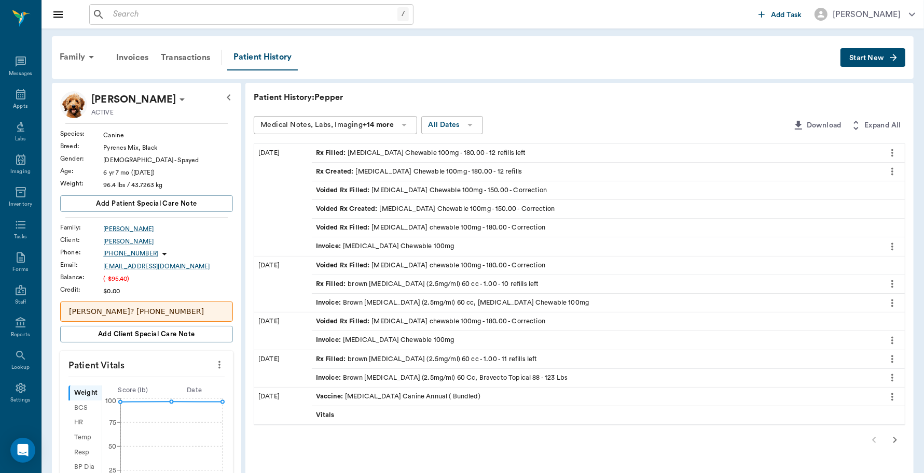
click at [358, 247] on div "Invoice : Carprofen Chewable 100mg" at bounding box center [385, 247] width 138 height 10
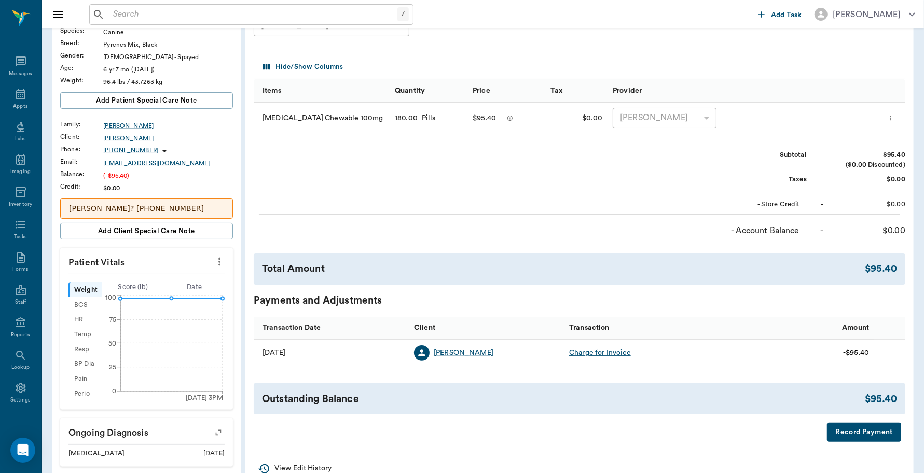
scroll to position [194, 0]
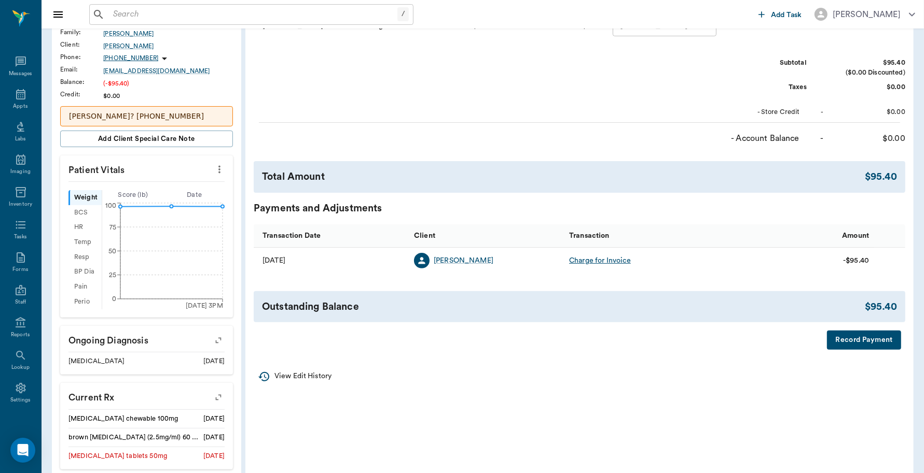
click at [839, 336] on button "Record Payment" at bounding box center [864, 340] width 74 height 19
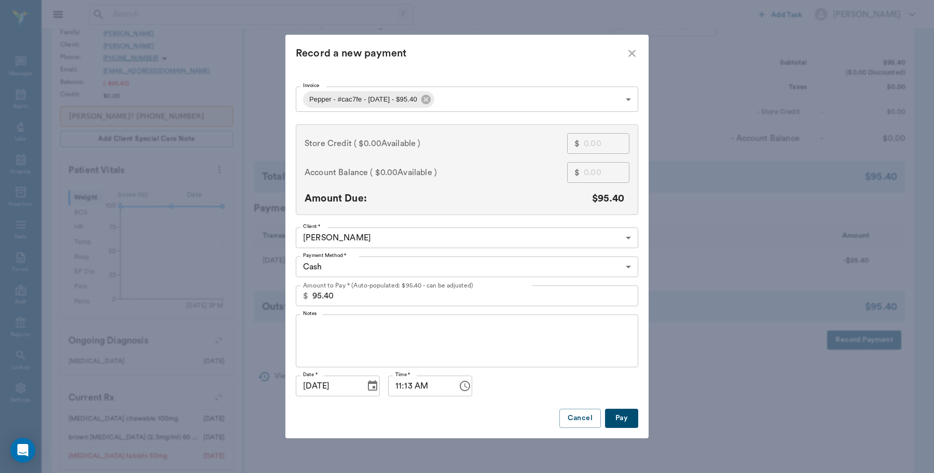
click at [360, 261] on body "/ ​ Add Task Dr. Bert Ellsworth Nectar Messages Appts Labs Imaging Inventory Ta…" at bounding box center [467, 242] width 934 height 873
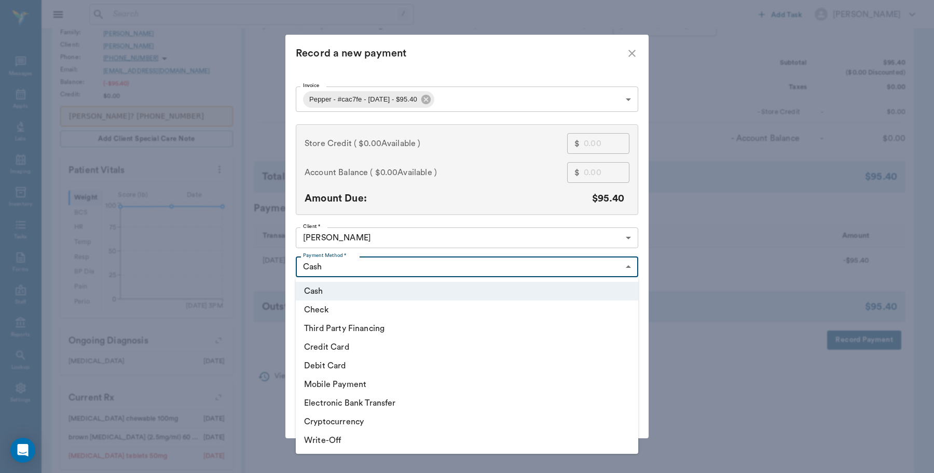
click at [345, 352] on li "Credit Card" at bounding box center [467, 347] width 342 height 19
type input "CREDIT_CARD"
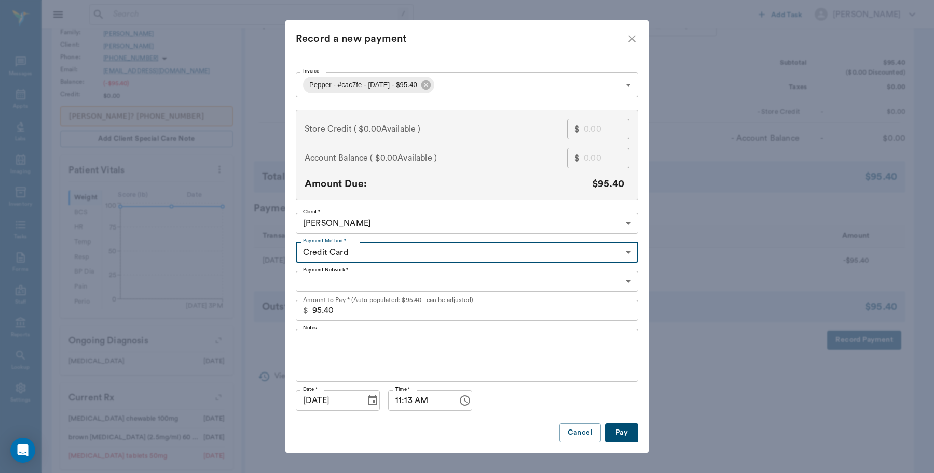
click at [355, 284] on body "/ ​ Add Task Dr. Bert Ellsworth Nectar Messages Appts Labs Imaging Inventory Ta…" at bounding box center [467, 242] width 934 height 873
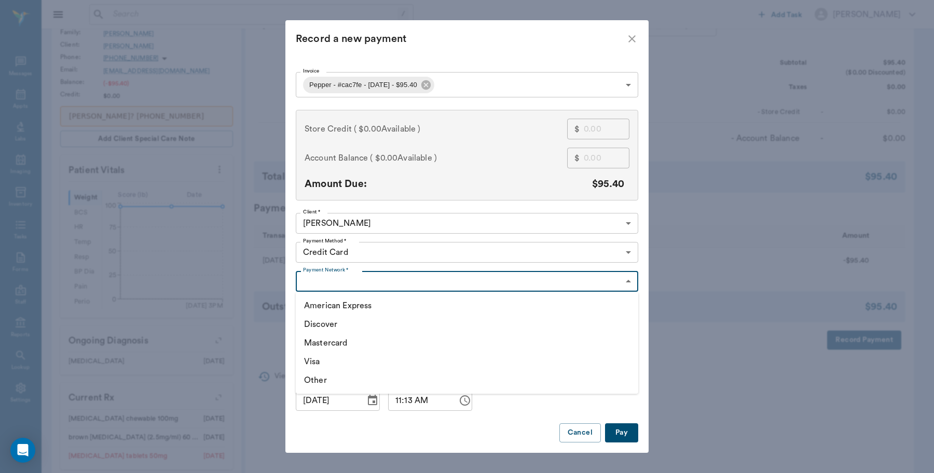
click at [338, 322] on li "Discover" at bounding box center [467, 324] width 342 height 19
type input "DISCOVER"
click at [614, 434] on button "Pay" at bounding box center [621, 433] width 33 height 19
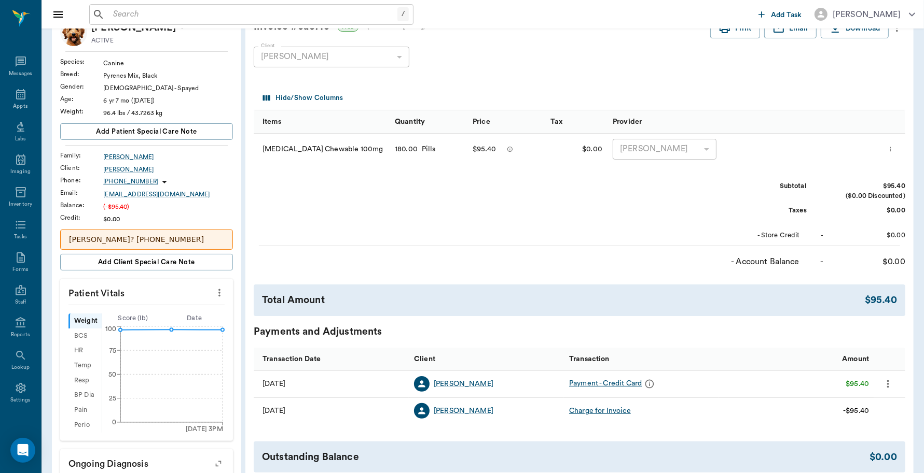
scroll to position [0, 0]
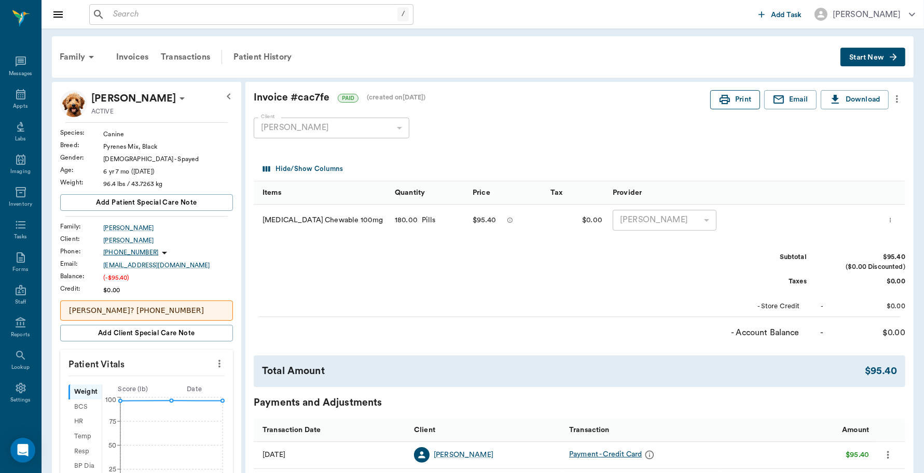
click at [723, 98] on icon "button" at bounding box center [724, 99] width 10 height 9
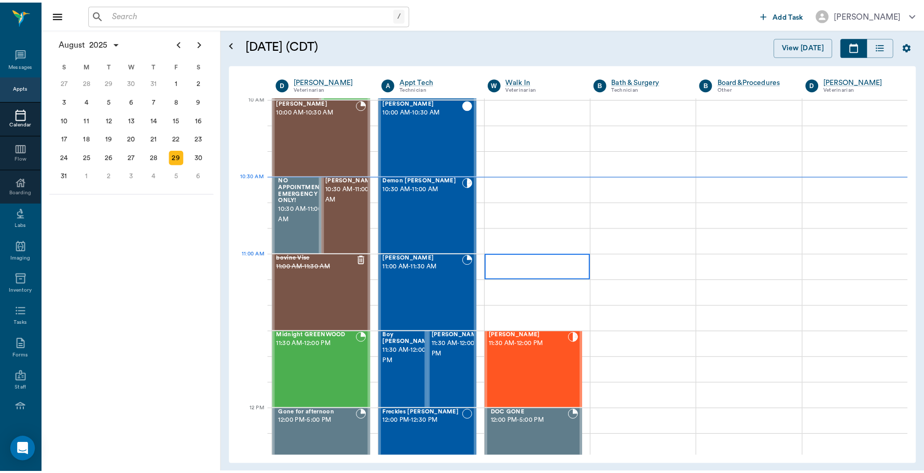
scroll to position [313, 0]
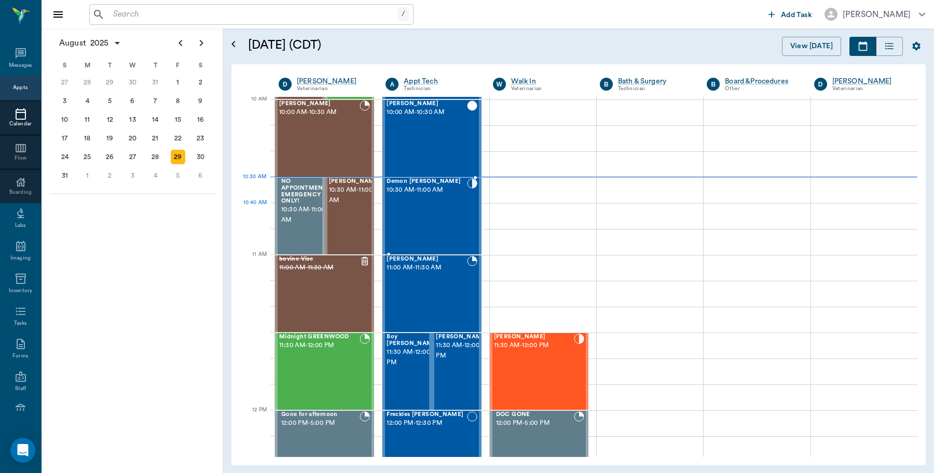
click at [439, 227] on div "Demon [PERSON_NAME] 10:30 AM - 11:00 AM" at bounding box center [426, 216] width 80 height 76
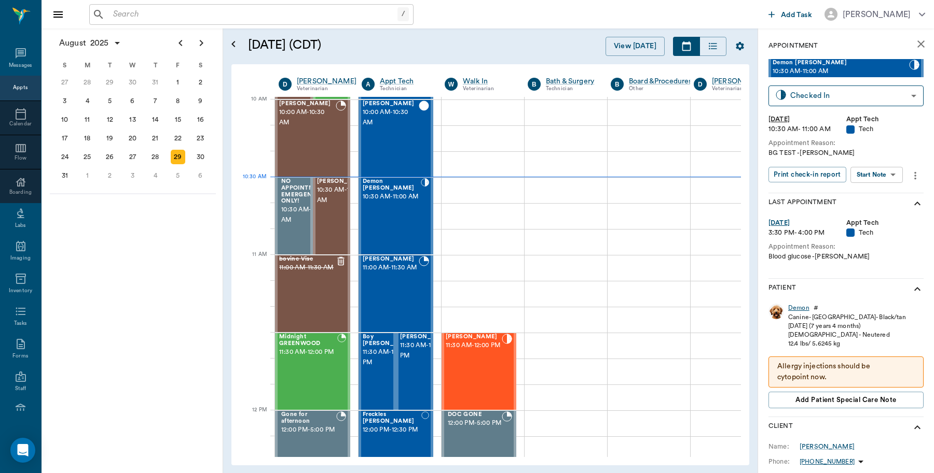
click at [795, 309] on div "Demon" at bounding box center [798, 308] width 21 height 9
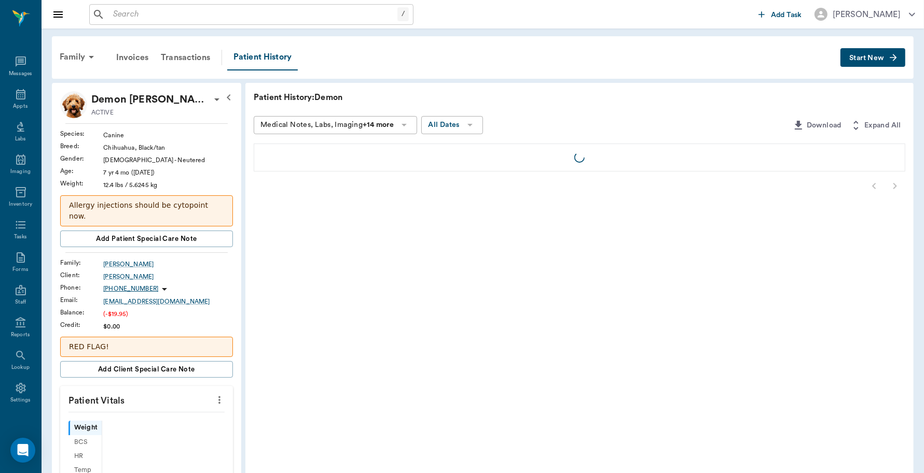
scroll to position [3, 0]
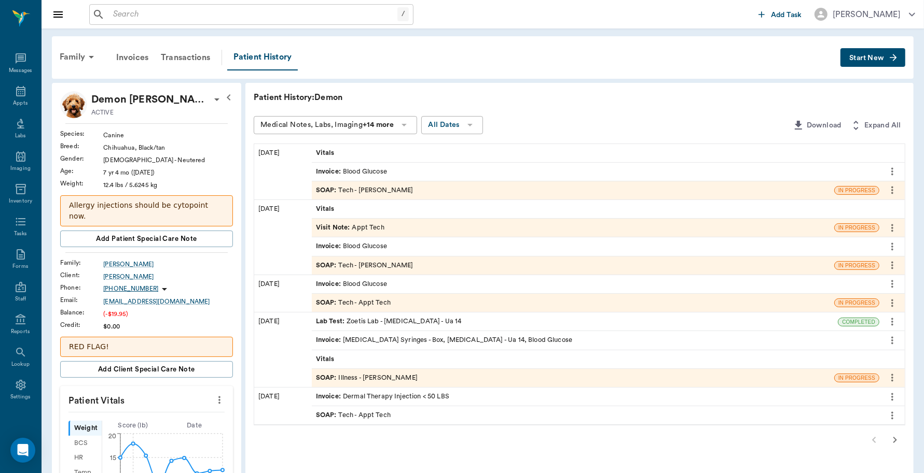
click at [373, 170] on div "Invoice : Blood Glucose" at bounding box center [351, 172] width 71 height 10
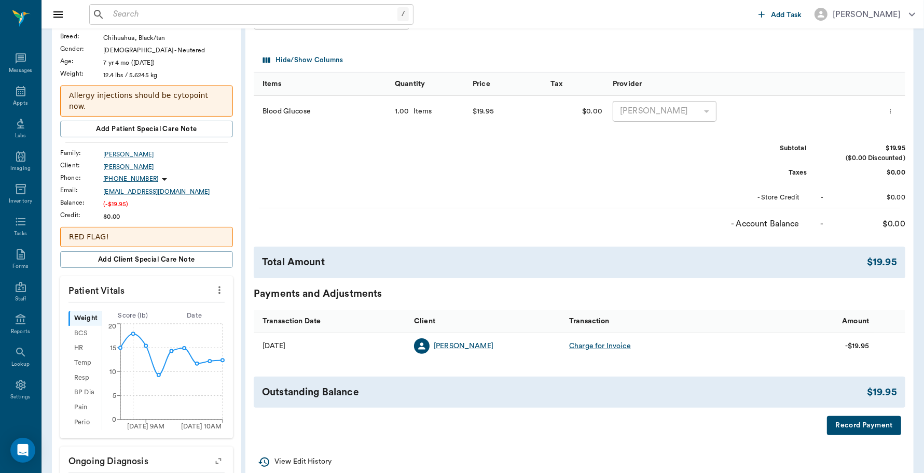
scroll to position [130, 0]
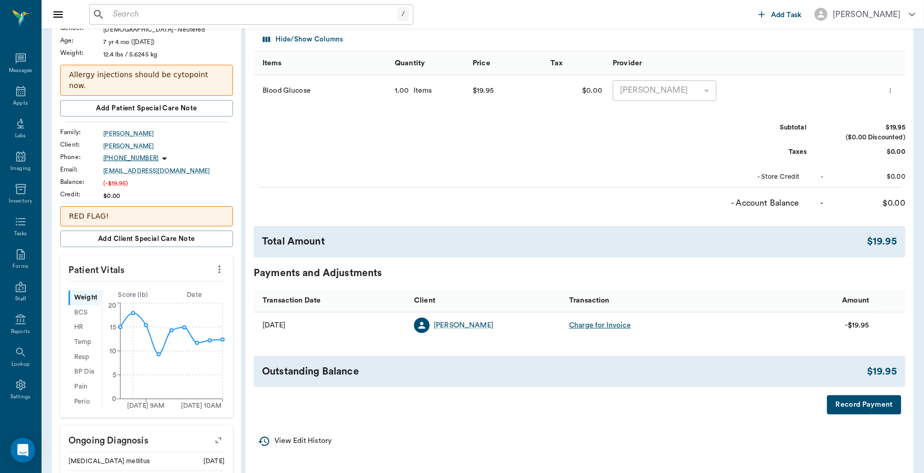
click at [872, 405] on button "Record Payment" at bounding box center [864, 405] width 74 height 19
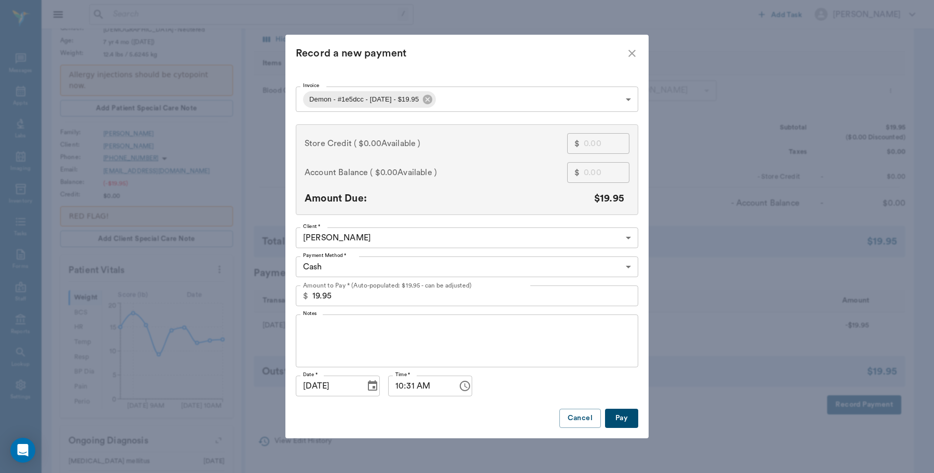
click at [367, 269] on body "/ ​ Add Task Dr. Bert Ellsworth Nectar Messages Appts Labs Imaging Inventory Ta…" at bounding box center [467, 277] width 934 height 814
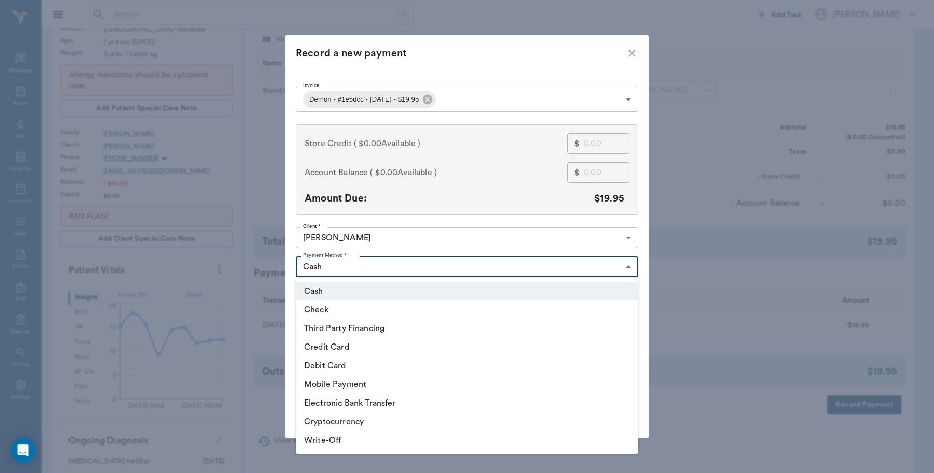
click at [355, 343] on li "Credit Card" at bounding box center [467, 347] width 342 height 19
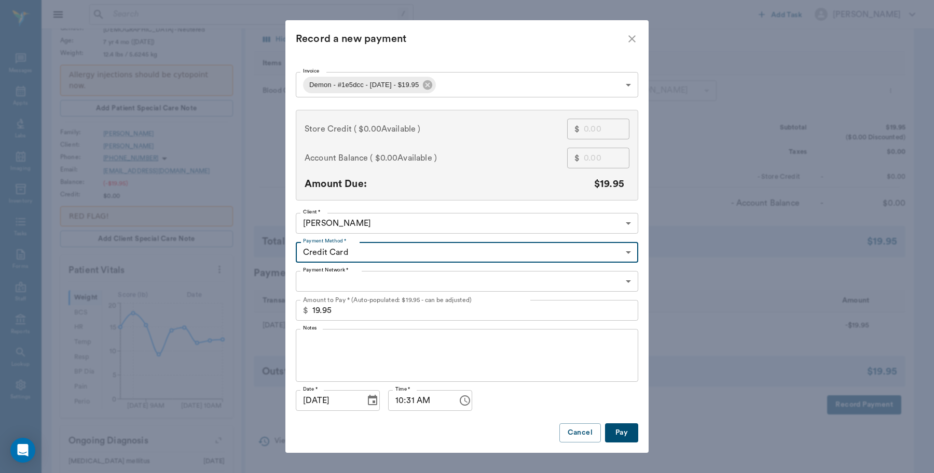
type input "CREDIT_CARD"
click at [369, 278] on body "/ ​ Add Task Dr. Bert Ellsworth Nectar Messages Appts Labs Imaging Inventory Ta…" at bounding box center [467, 277] width 934 height 814
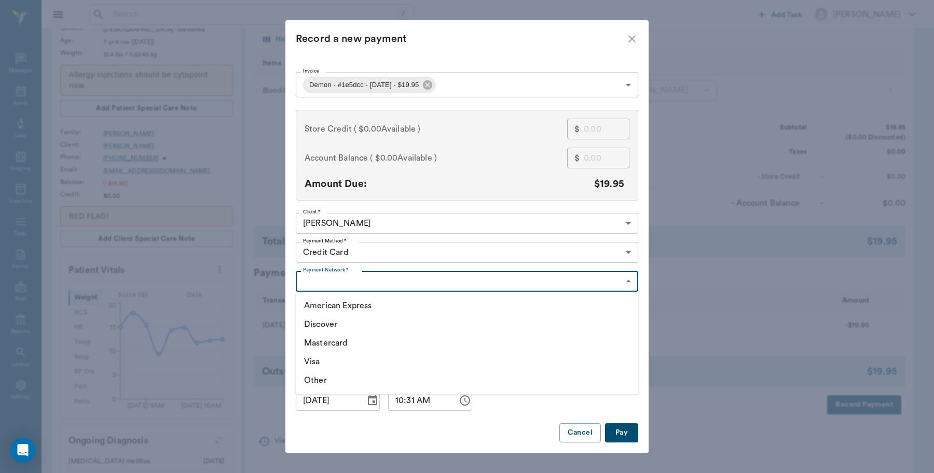
click at [323, 363] on li "Visa" at bounding box center [467, 362] width 342 height 19
type input "VISA"
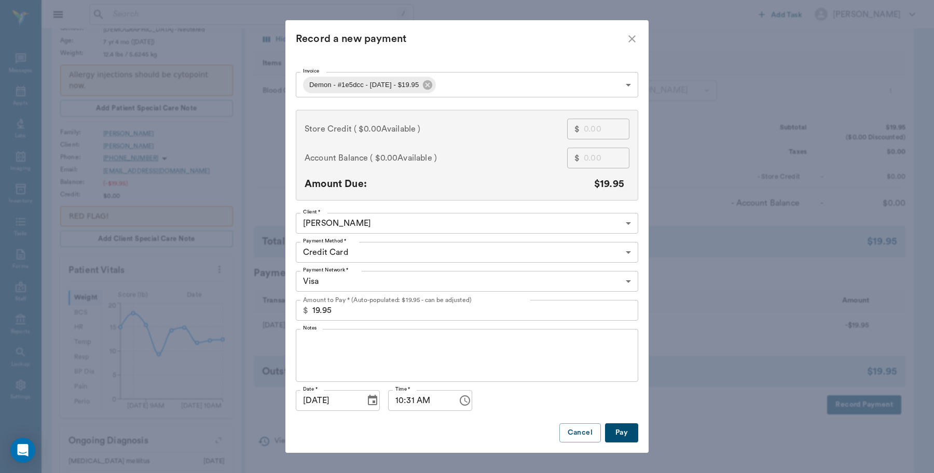
click at [621, 434] on button "Pay" at bounding box center [621, 433] width 33 height 19
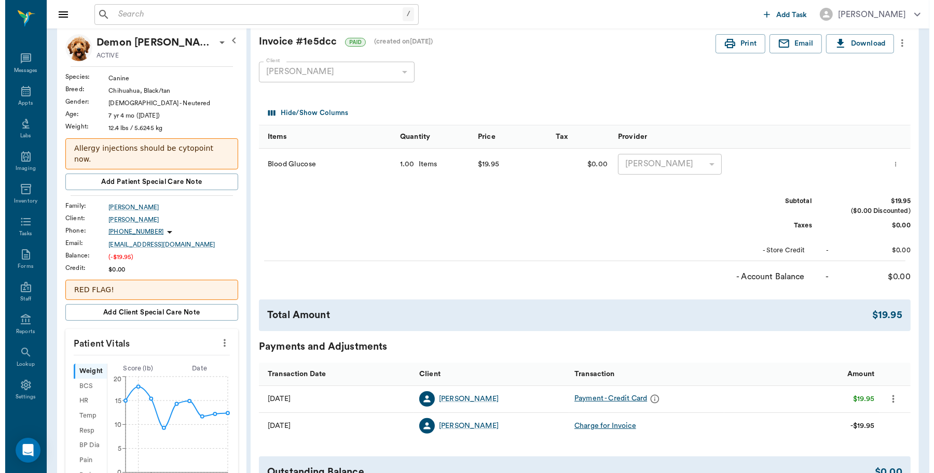
scroll to position [0, 0]
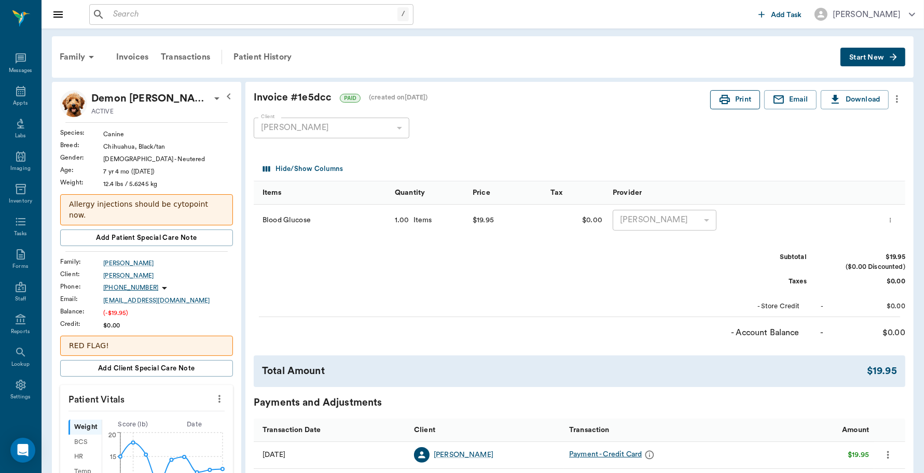
click at [742, 102] on button "Print" at bounding box center [735, 99] width 50 height 19
click at [338, 14] on input "text" at bounding box center [253, 14] width 288 height 15
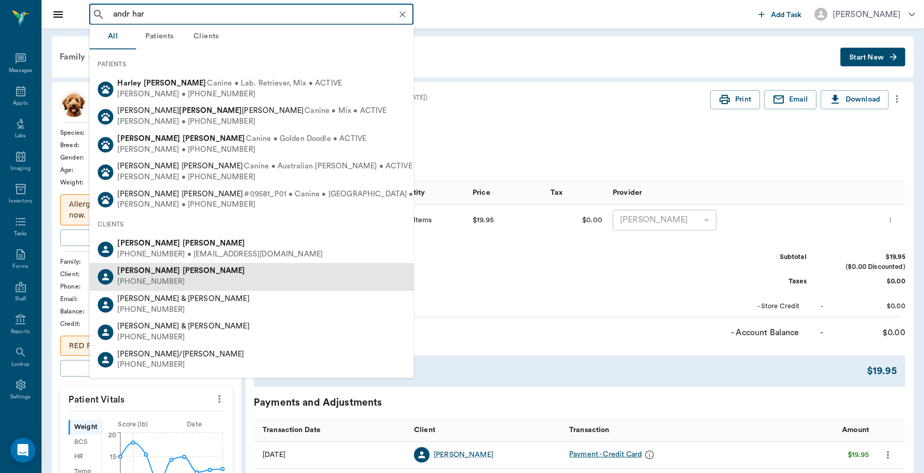
click at [169, 276] on div "Andre Harrison" at bounding box center [182, 272] width 128 height 11
type input "andr har"
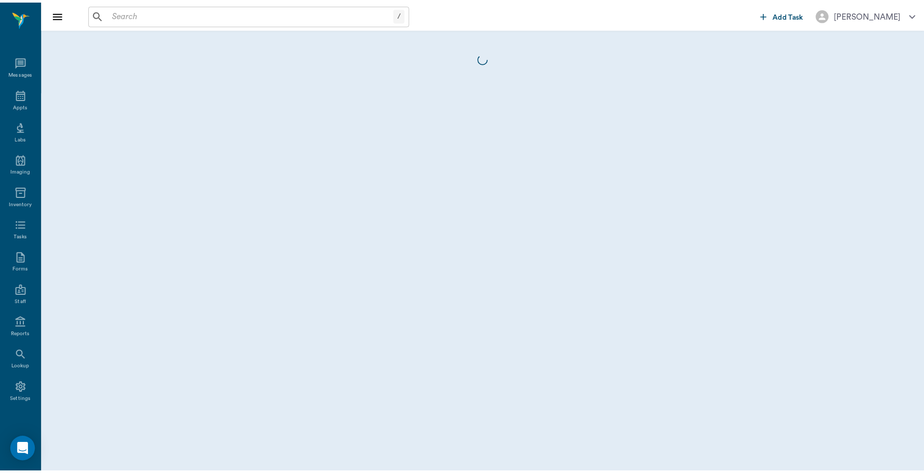
scroll to position [3, 0]
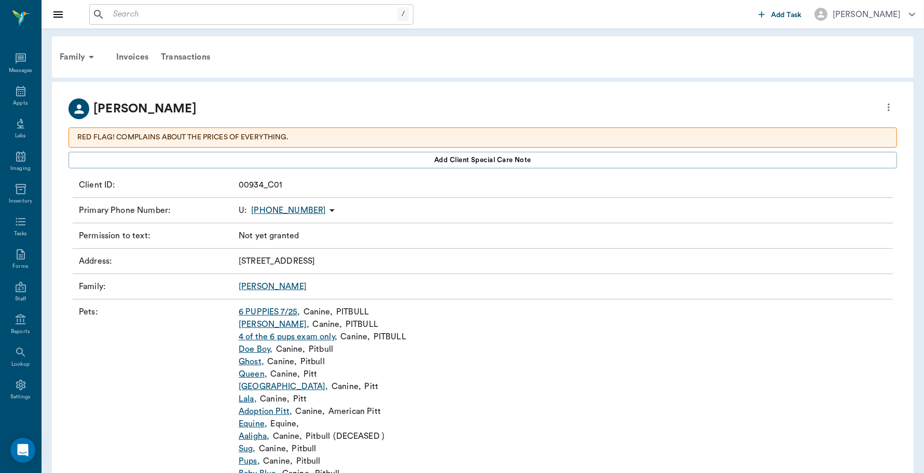
click at [278, 317] on link "6 PUPPIES 7/25 ," at bounding box center [269, 312] width 61 height 12
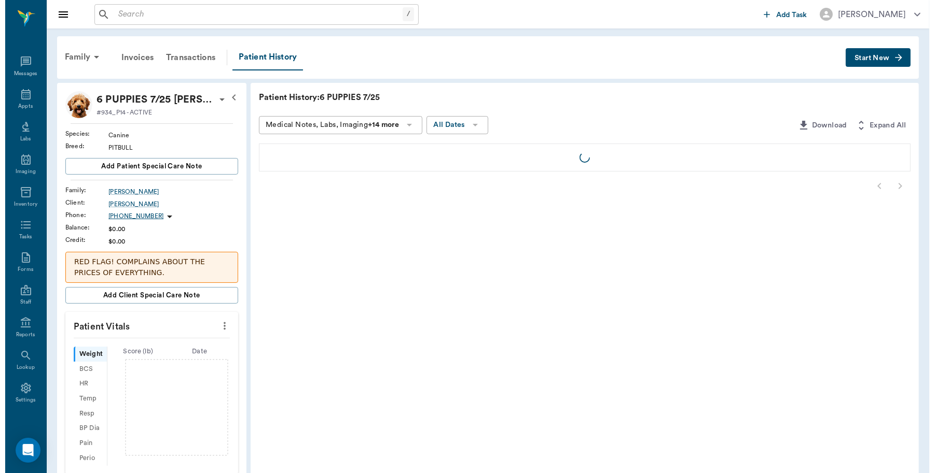
scroll to position [3, 0]
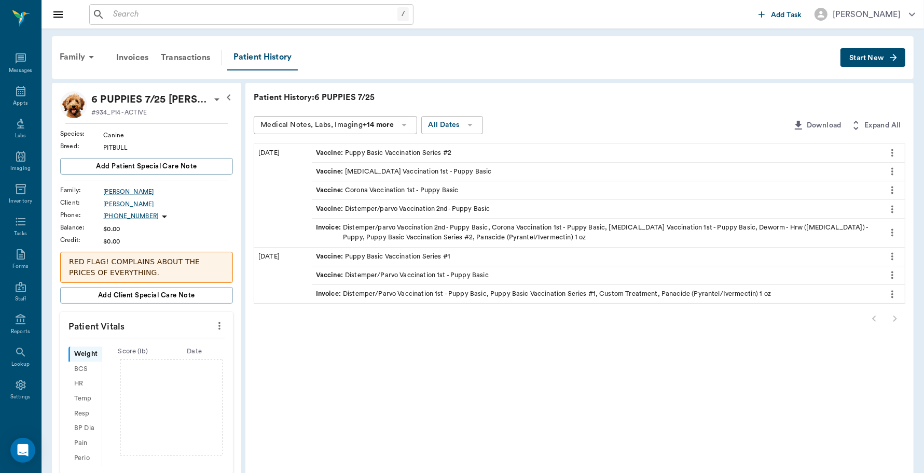
click at [856, 49] on button "Start New" at bounding box center [872, 57] width 65 height 19
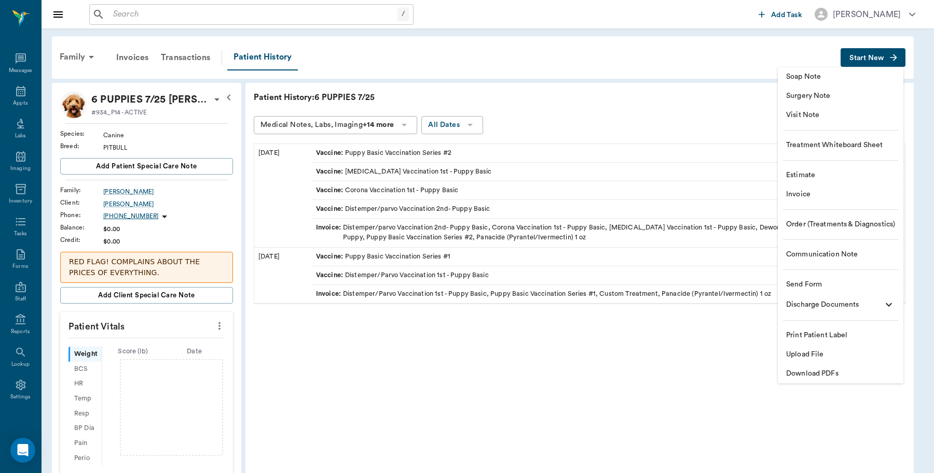
click at [810, 193] on span "Invoice" at bounding box center [840, 194] width 109 height 11
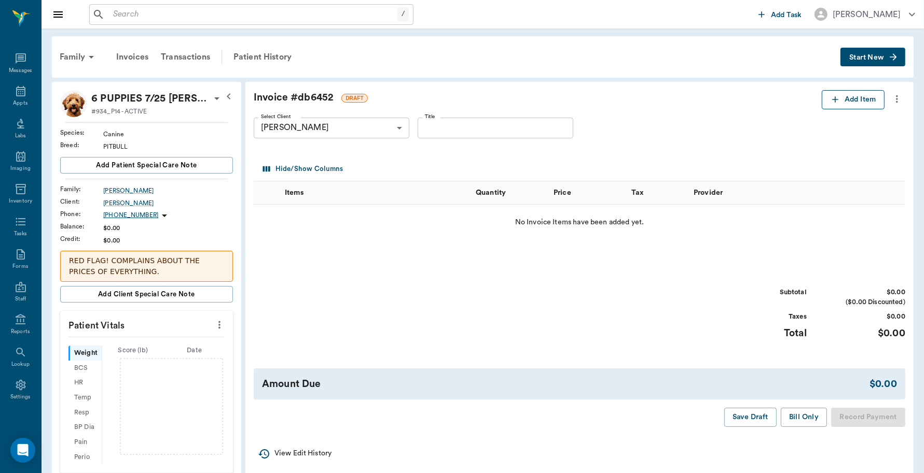
click at [861, 96] on button "Add Item" at bounding box center [852, 99] width 63 height 19
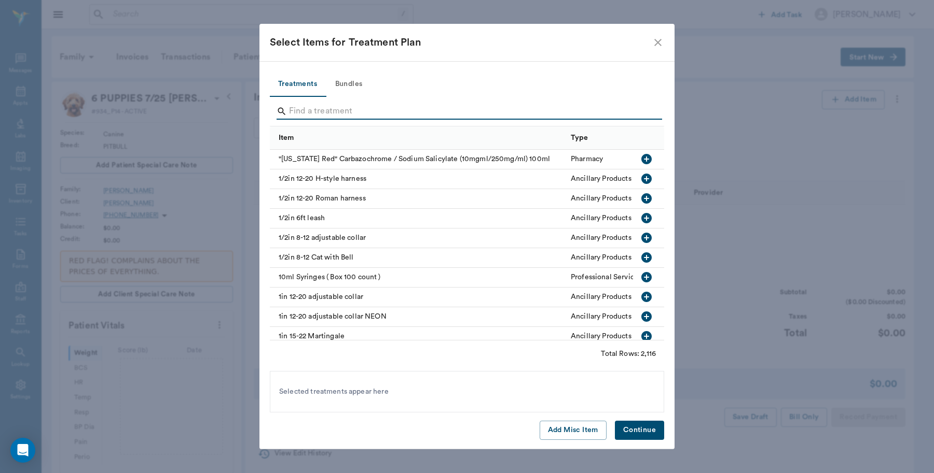
click at [319, 110] on input "Search" at bounding box center [467, 111] width 357 height 17
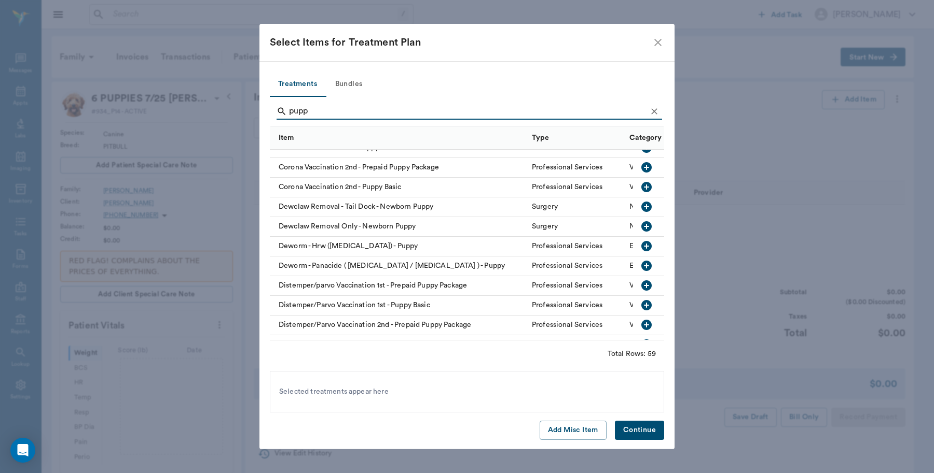
scroll to position [194, 0]
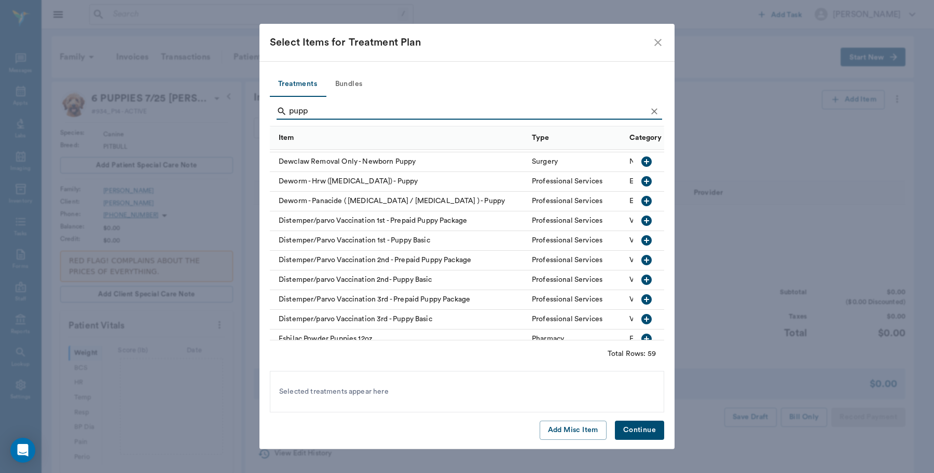
type input "pupp"
click at [353, 82] on button "Bundles" at bounding box center [348, 84] width 47 height 25
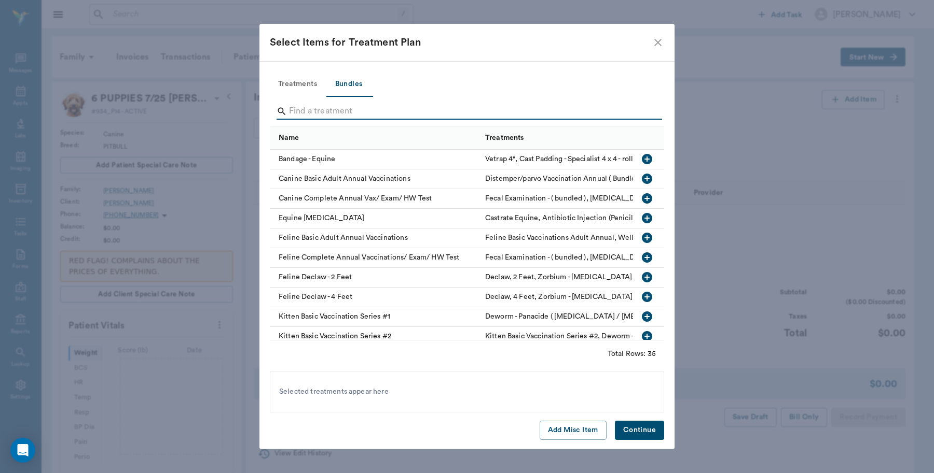
click at [371, 114] on input "Search" at bounding box center [467, 111] width 357 height 17
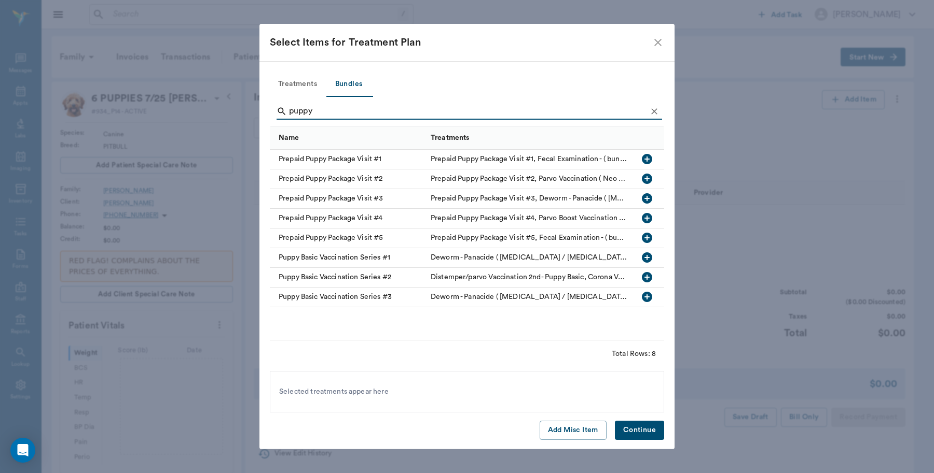
type input "puppy"
click at [647, 276] on icon "button" at bounding box center [646, 277] width 12 height 12
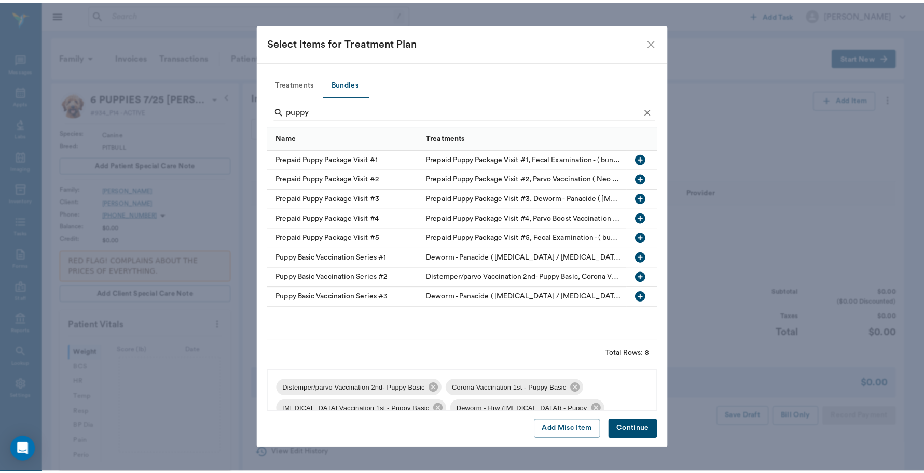
scroll to position [35, 0]
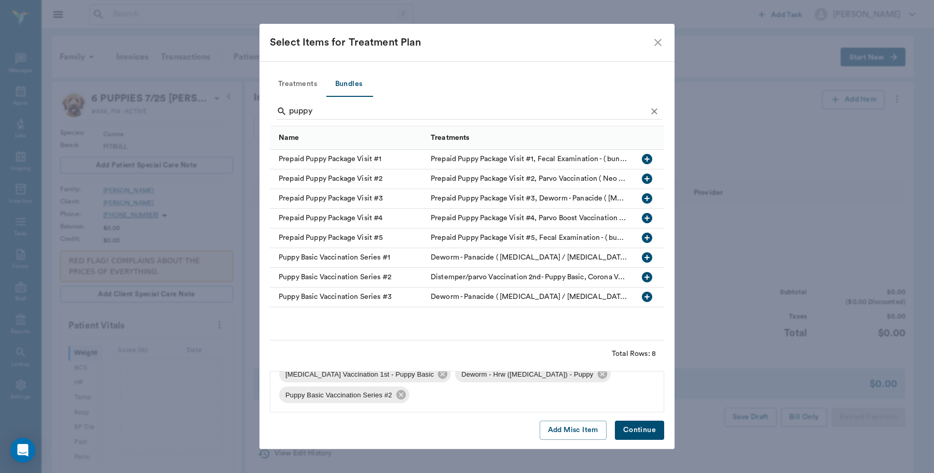
click at [630, 428] on button "Continue" at bounding box center [639, 430] width 49 height 19
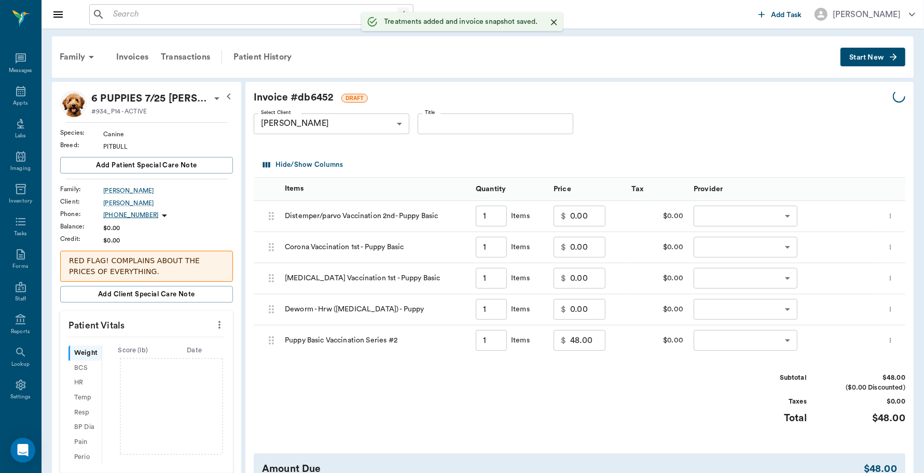
type input "1.00"
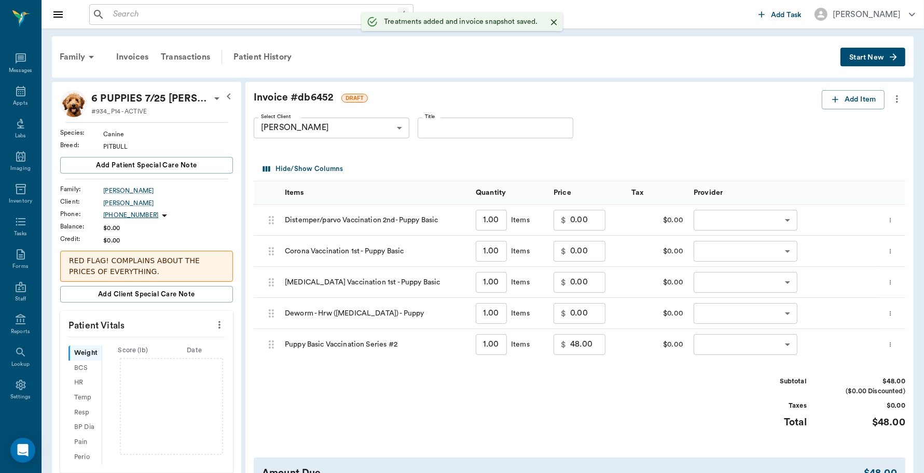
click at [499, 223] on input "1.00" at bounding box center [491, 220] width 31 height 21
type input "3"
click at [499, 250] on input "1.00" at bounding box center [491, 251] width 31 height 21
type input "3"
click at [493, 279] on input "1.00" at bounding box center [491, 282] width 31 height 21
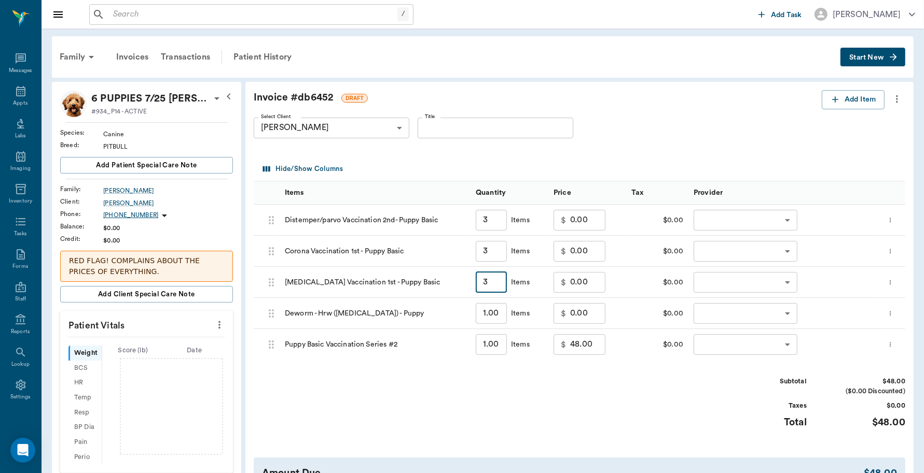
type input "3"
click at [485, 306] on input "1.00" at bounding box center [491, 313] width 31 height 21
type input "3"
click at [500, 346] on input "1.00" at bounding box center [491, 345] width 31 height 21
type input "3"
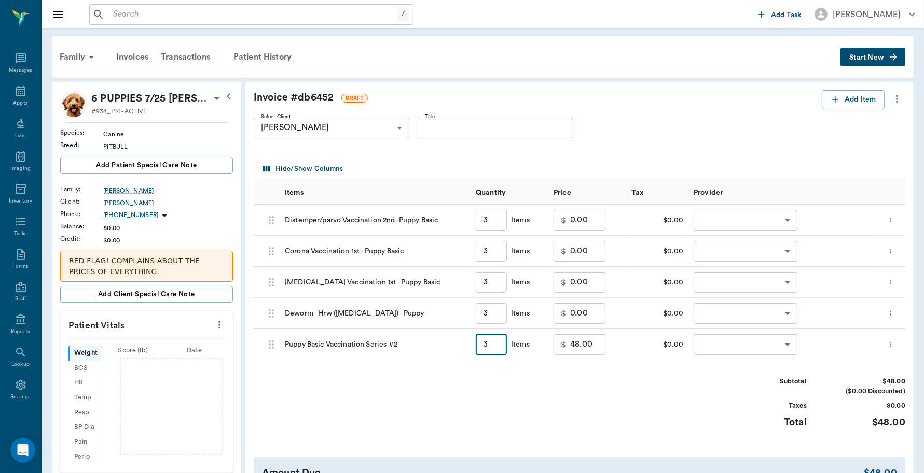
type input "144.00"
type input "3"
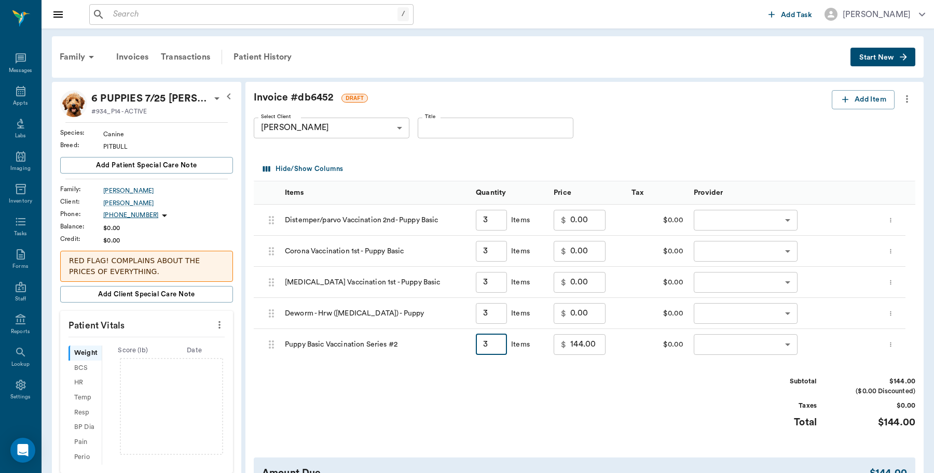
click at [725, 226] on body "/ ​ Add Task Dr. Bert Ellsworth Nectar Messages Appts Labs Imaging Inventory Ta…" at bounding box center [467, 379] width 934 height 759
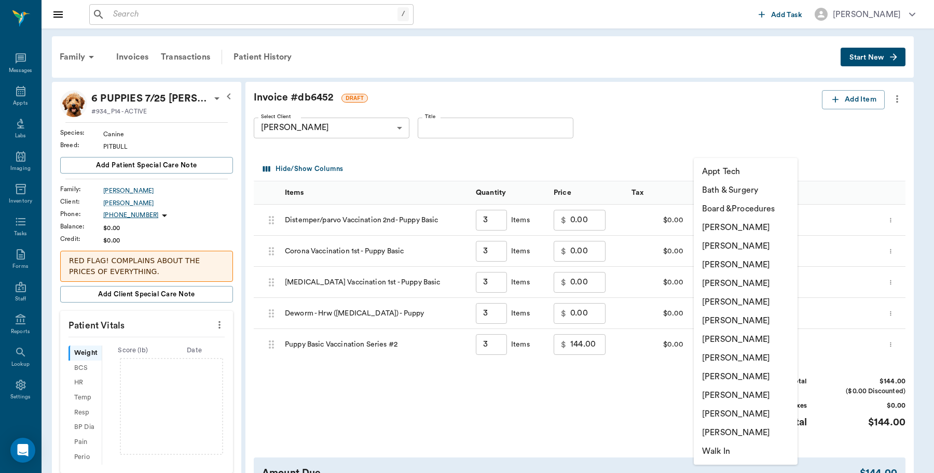
click at [726, 393] on li "Lisa Taylor" at bounding box center [745, 395] width 104 height 19
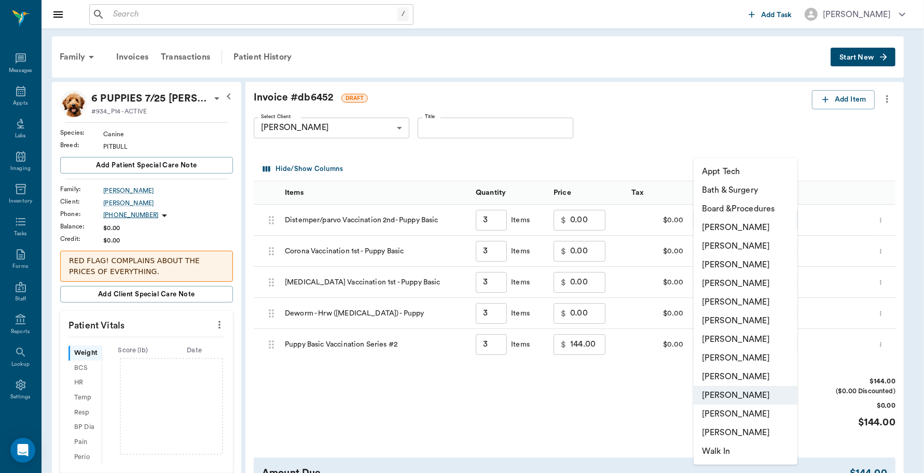
click at [754, 220] on body "/ ​ Add Task Dr. Bert Ellsworth Nectar Messages Appts Labs Imaging Inventory Ta…" at bounding box center [462, 379] width 924 height 759
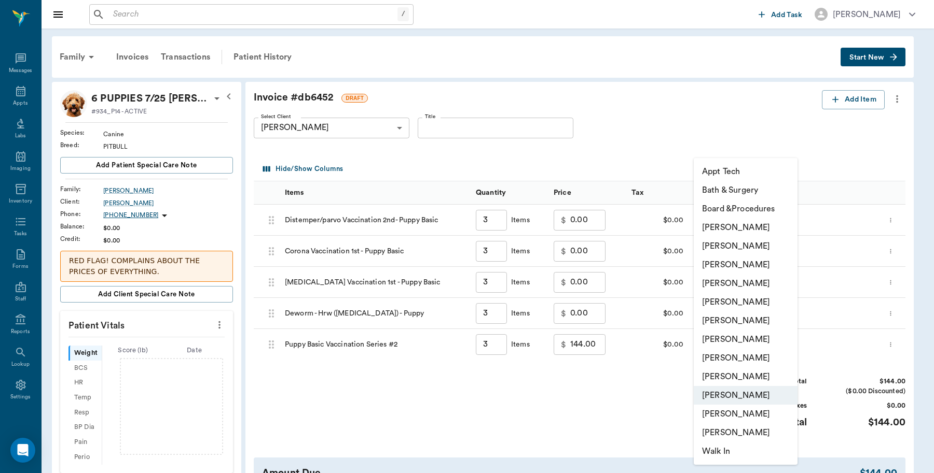
click at [736, 408] on li "Lorean Lingle" at bounding box center [745, 414] width 104 height 19
type input "none-63ec2ece52e12b0ba117cc90"
click at [747, 250] on body "/ ​ Add Task Dr. Bert Ellsworth Nectar Messages Appts Labs Imaging Inventory Ta…" at bounding box center [467, 379] width 934 height 759
click at [731, 413] on li "Lorean Lingle" at bounding box center [745, 414] width 104 height 19
type input "none-63ec2ece52e12b0ba117cc90"
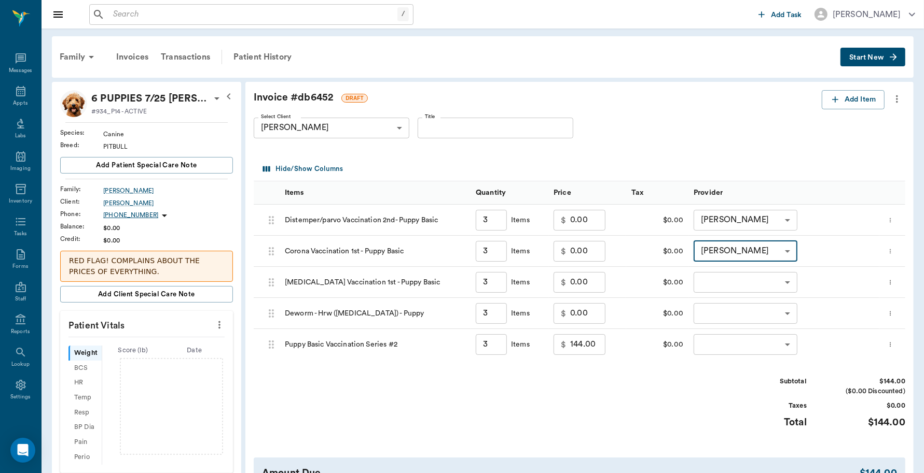
click at [732, 277] on body "/ ​ Add Task Dr. Bert Ellsworth Nectar Messages Appts Labs Imaging Inventory Ta…" at bounding box center [462, 379] width 924 height 759
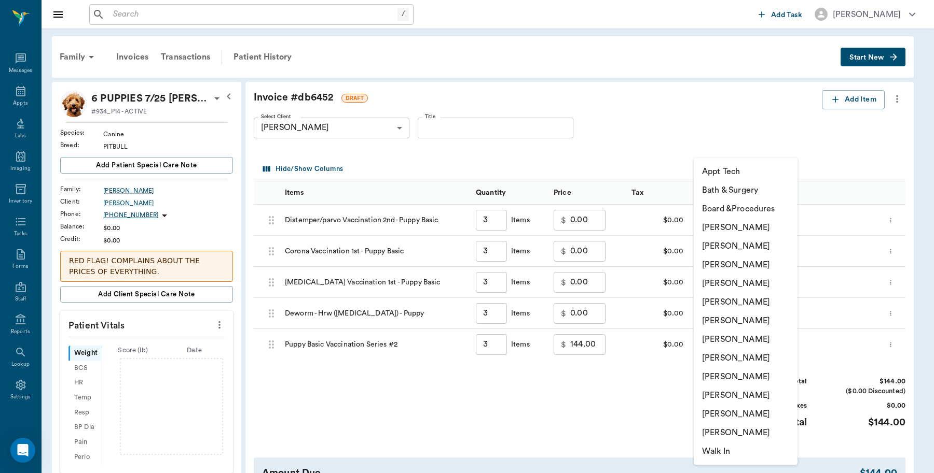
click at [728, 412] on li "Lorean Lingle" at bounding box center [745, 414] width 104 height 19
type input "none-63ec2ece52e12b0ba117cc90"
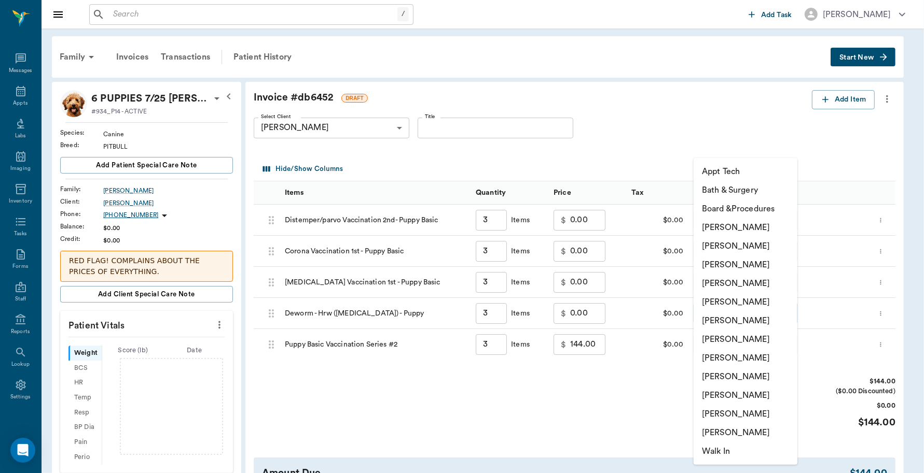
click at [739, 311] on body "/ ​ Add Task Dr. Bert Ellsworth Nectar Messages Appts Labs Imaging Inventory Ta…" at bounding box center [462, 379] width 924 height 759
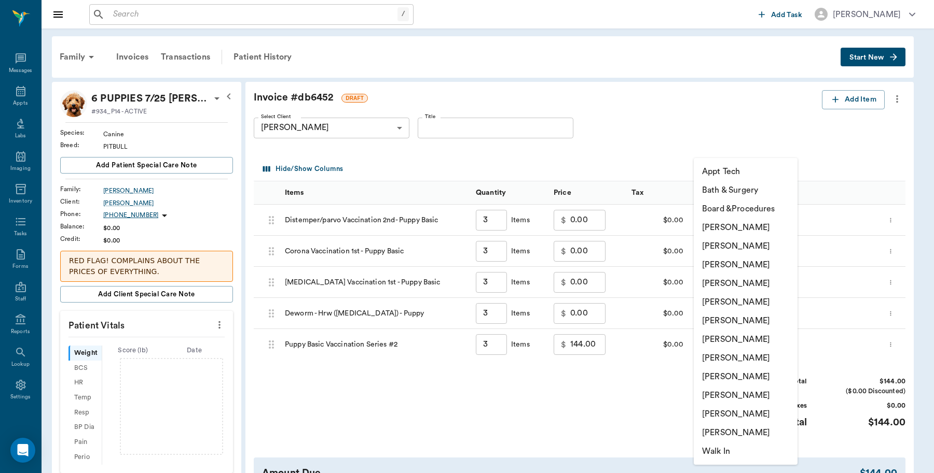
click at [737, 411] on li "Lorean Lingle" at bounding box center [745, 414] width 104 height 19
type input "none-63ec2ece52e12b0ba117cc90"
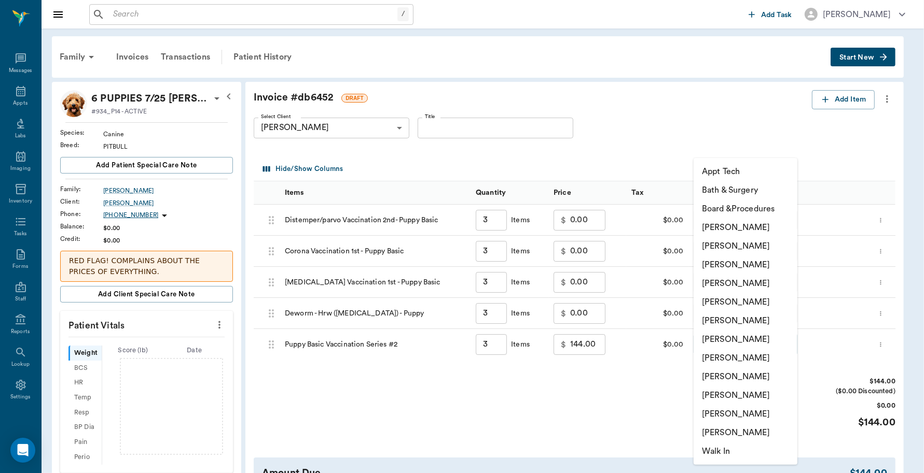
click at [729, 347] on body "/ ​ Add Task Dr. Bert Ellsworth Nectar Messages Appts Labs Imaging Inventory Ta…" at bounding box center [462, 379] width 924 height 759
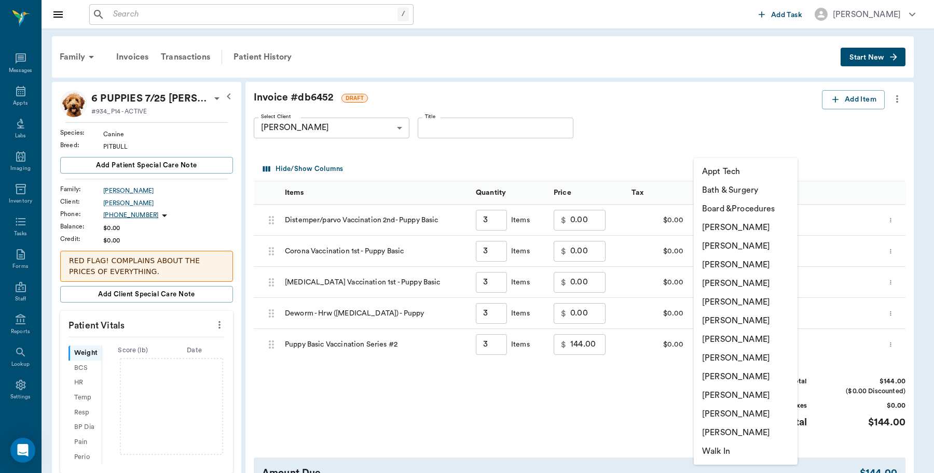
click at [727, 412] on li "Lorean Lingle" at bounding box center [745, 414] width 104 height 19
type input "none-63ec2ece52e12b0ba117cc90"
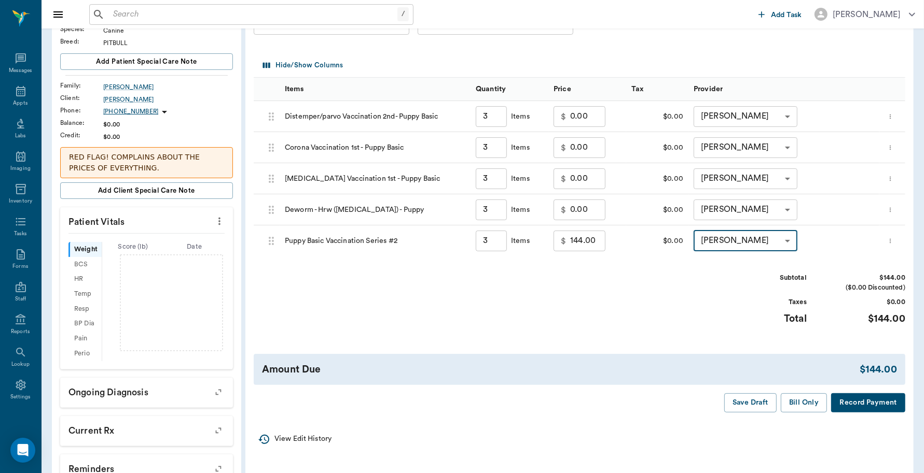
scroll to position [259, 0]
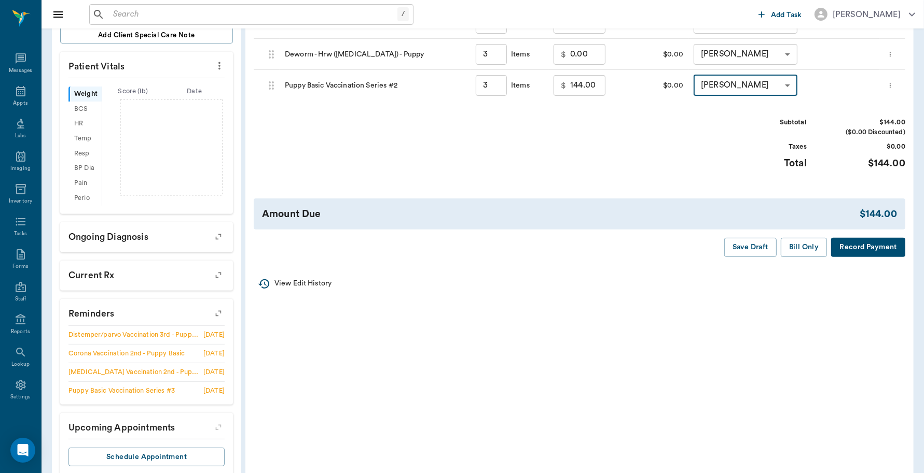
click at [861, 249] on button "Record Payment" at bounding box center [868, 247] width 74 height 19
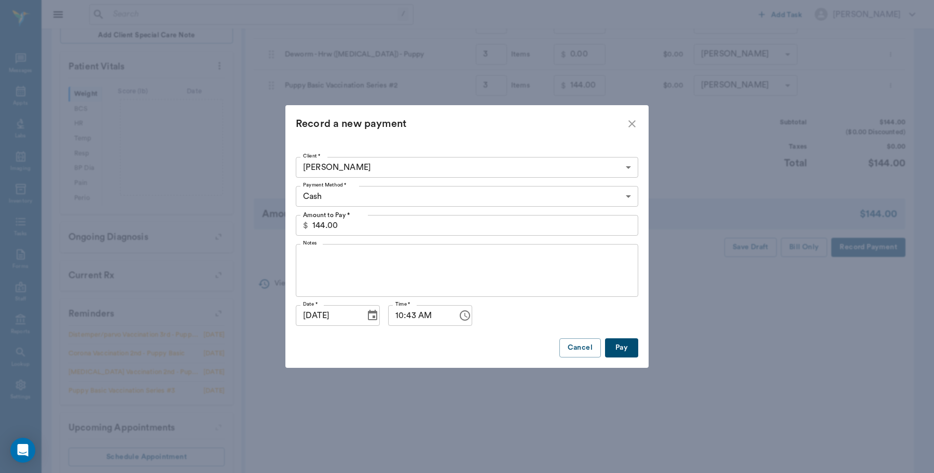
click at [374, 223] on input "144.00" at bounding box center [475, 225] width 326 height 21
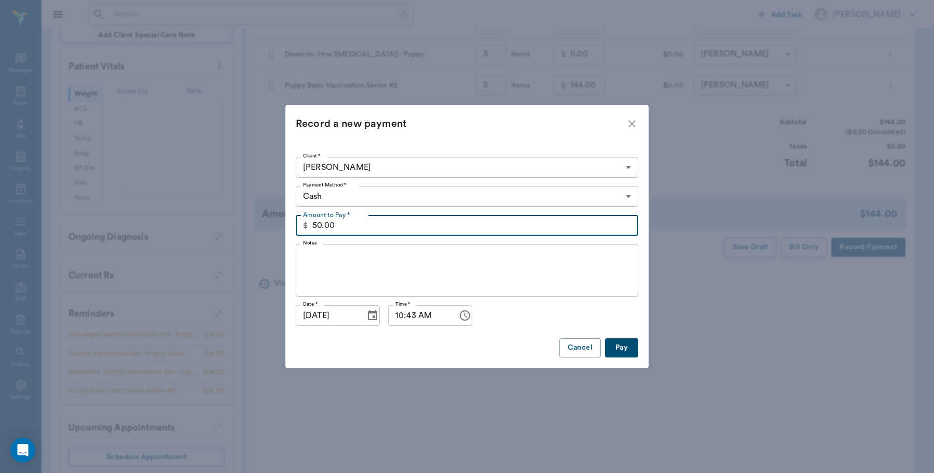
type input "50.00"
click at [617, 349] on button "Pay" at bounding box center [621, 348] width 33 height 19
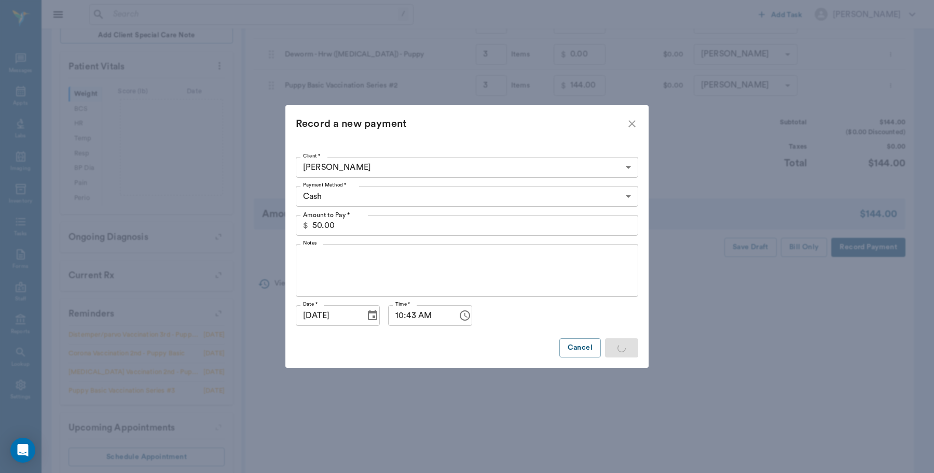
type input "3.00"
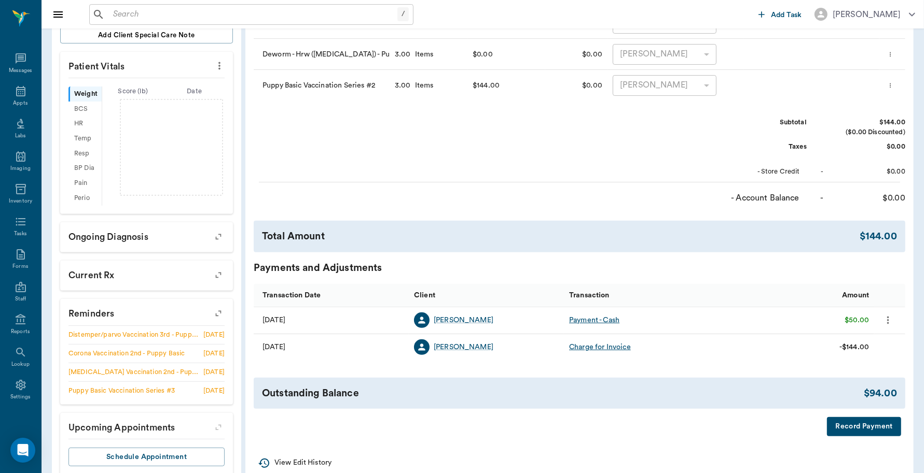
scroll to position [286, 0]
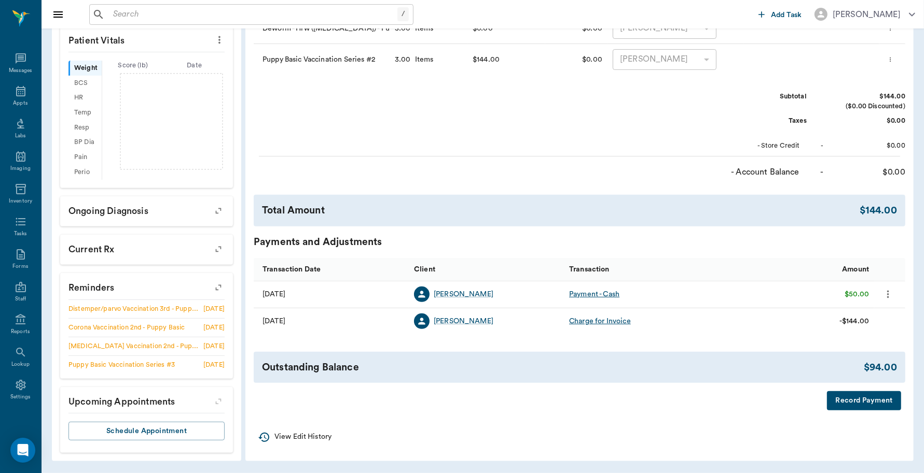
click at [862, 398] on button "Record Payment" at bounding box center [864, 401] width 74 height 19
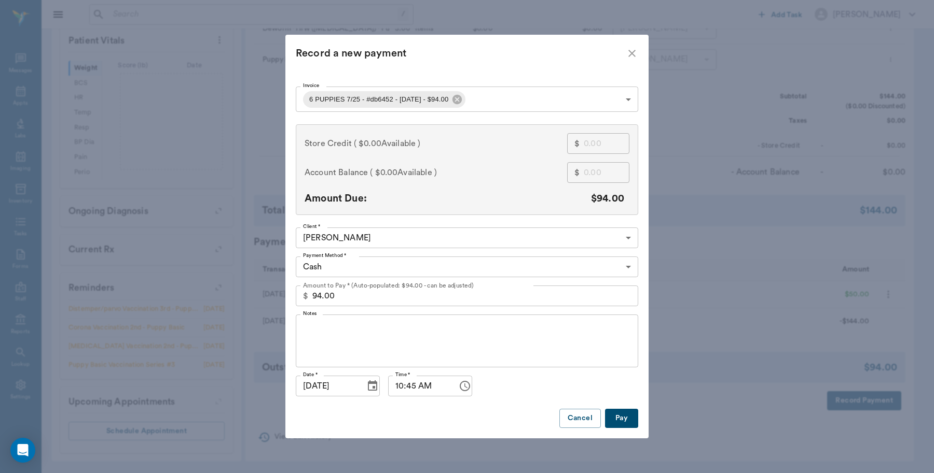
click at [405, 270] on body "/ ​ Add Task Dr. Bert Ellsworth Nectar Messages Appts Labs Imaging Inventory Ta…" at bounding box center [467, 94] width 934 height 759
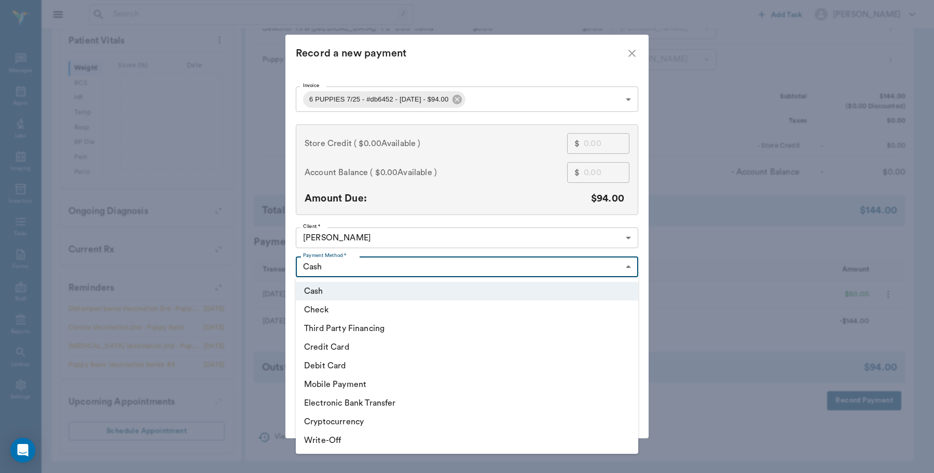
click at [347, 341] on li "Credit Card" at bounding box center [467, 347] width 342 height 19
type input "CREDIT_CARD"
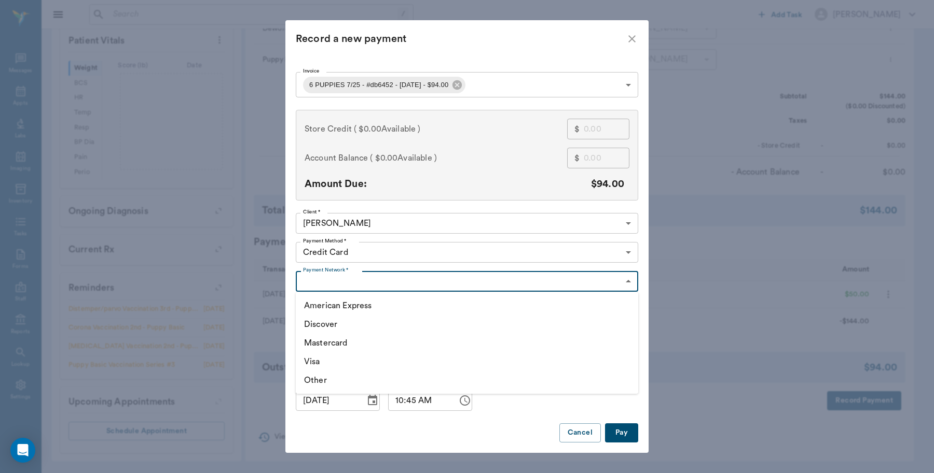
click at [379, 278] on body "/ ​ Add Task Dr. Bert Ellsworth Nectar Messages Appts Labs Imaging Inventory Ta…" at bounding box center [467, 94] width 934 height 759
click at [342, 302] on li "American Express" at bounding box center [467, 306] width 342 height 19
type input "AMERICAN_EXPRESS"
click at [625, 434] on button "Pay" at bounding box center [621, 433] width 33 height 19
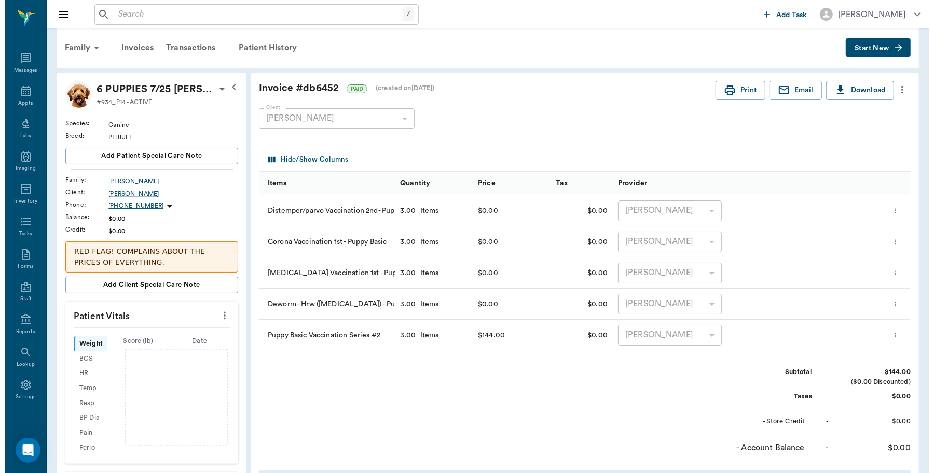
scroll to position [0, 0]
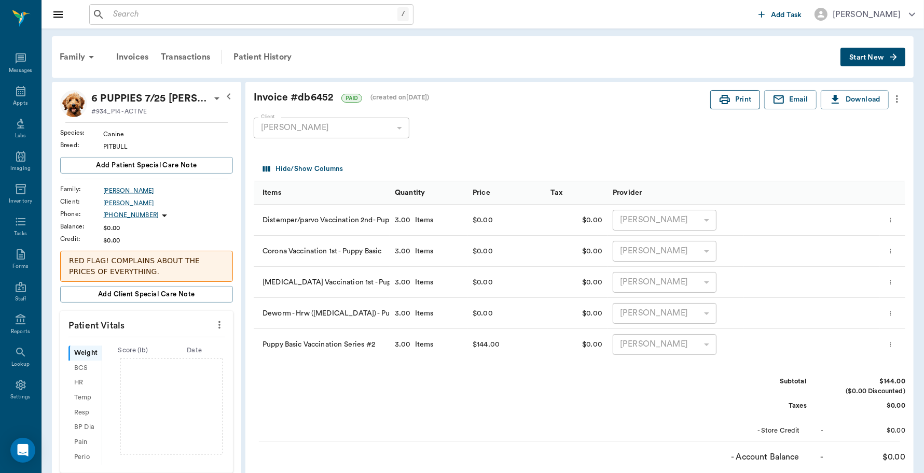
click at [738, 100] on button "Print" at bounding box center [735, 99] width 50 height 19
click at [11, 96] on div "Appts" at bounding box center [20, 97] width 41 height 33
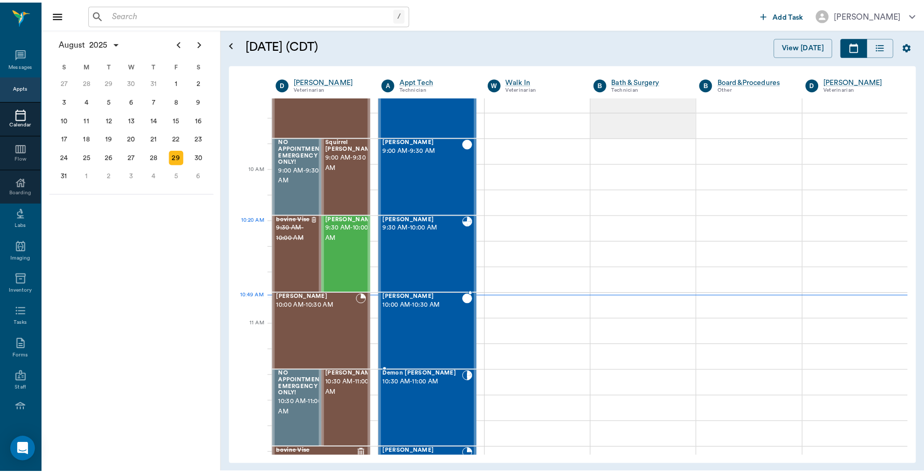
scroll to position [118, 0]
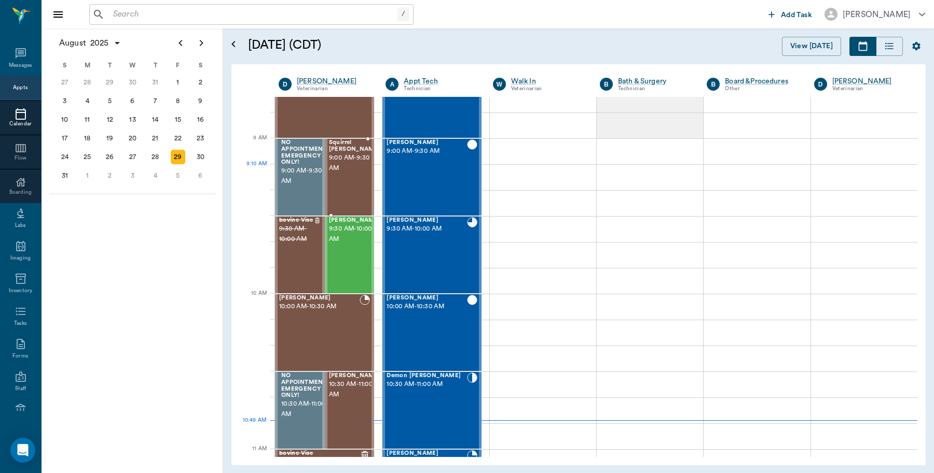
click at [350, 174] on div "Squirrel Eaton 9:00 AM - 9:30 AM" at bounding box center [355, 178] width 52 height 76
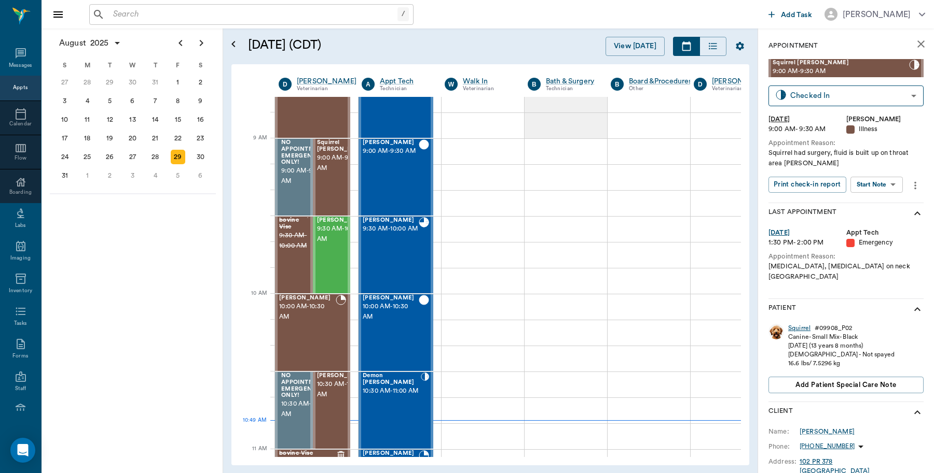
click at [792, 324] on div "Squirrel" at bounding box center [799, 328] width 22 height 9
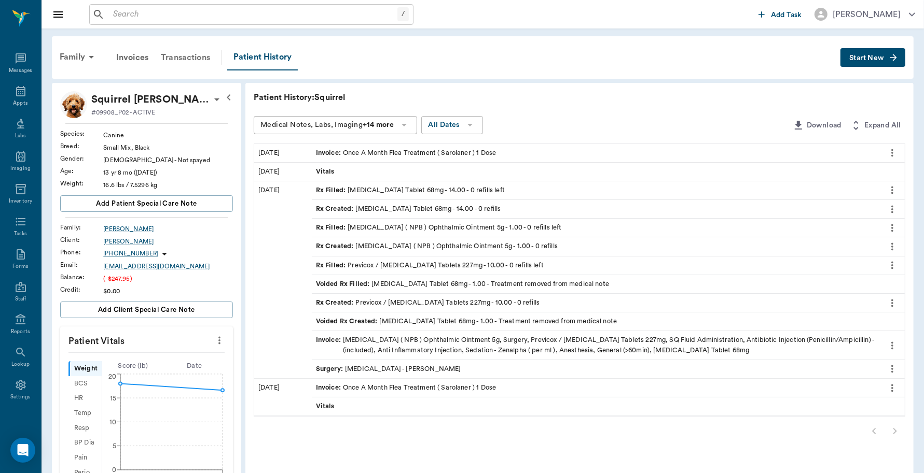
click at [185, 54] on div "Transactions" at bounding box center [186, 57] width 62 height 25
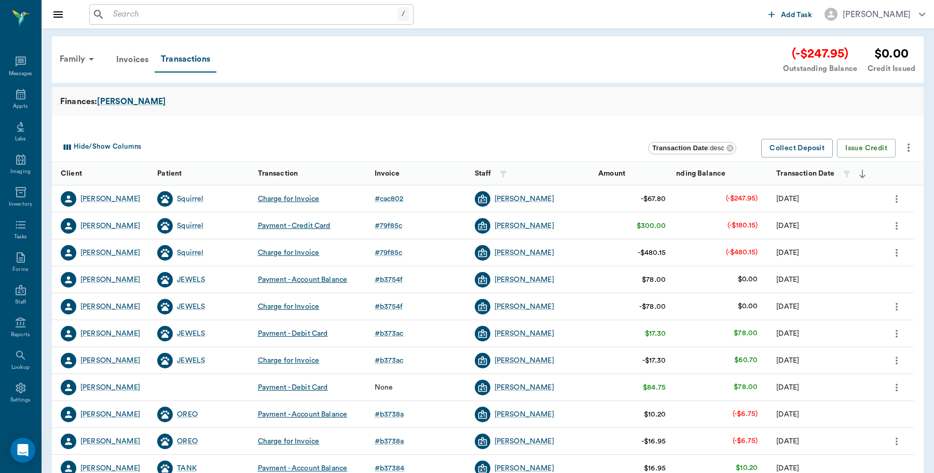
scroll to position [3, 0]
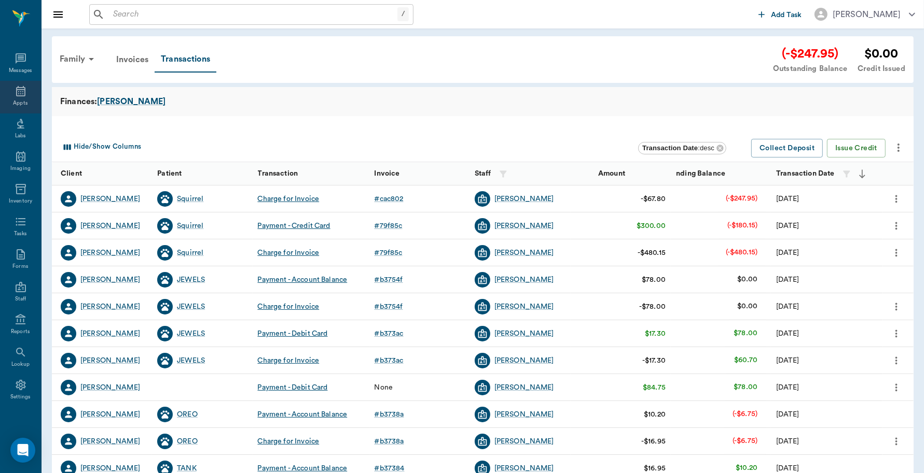
click at [15, 95] on icon at bounding box center [21, 91] width 12 height 12
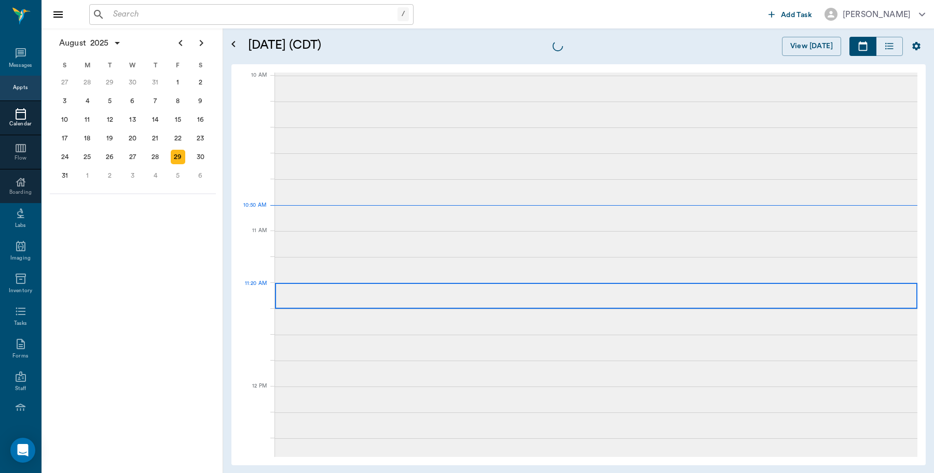
scroll to position [312, 0]
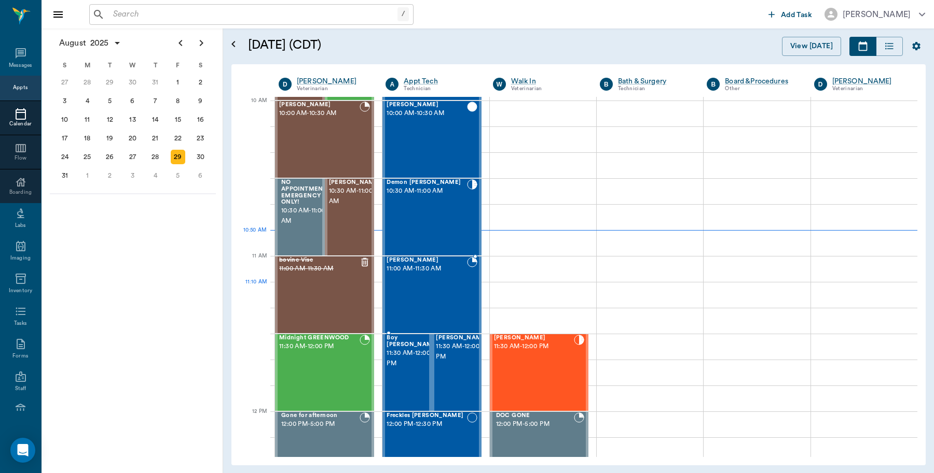
click at [451, 289] on div "[PERSON_NAME] 11:00 AM - 11:30 AM" at bounding box center [426, 295] width 80 height 76
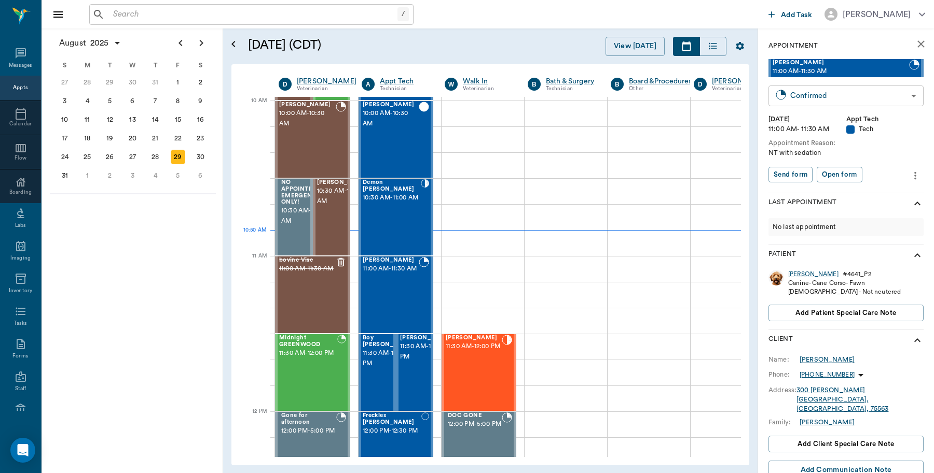
click at [807, 94] on body "/ ​ Add Task Dr. Bert Ellsworth Nectar Messages Appts Calendar Flow Boarding La…" at bounding box center [467, 236] width 934 height 473
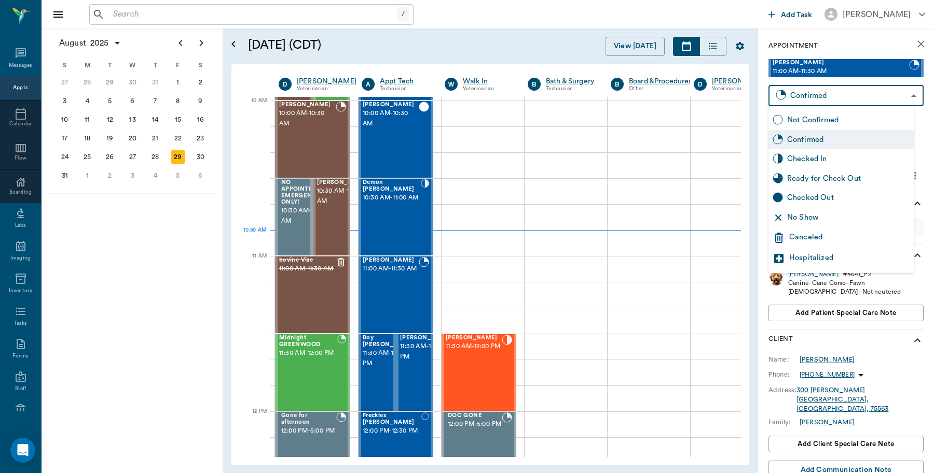
click at [804, 164] on div "Checked In" at bounding box center [848, 159] width 122 height 11
type input "CHECKED_IN"
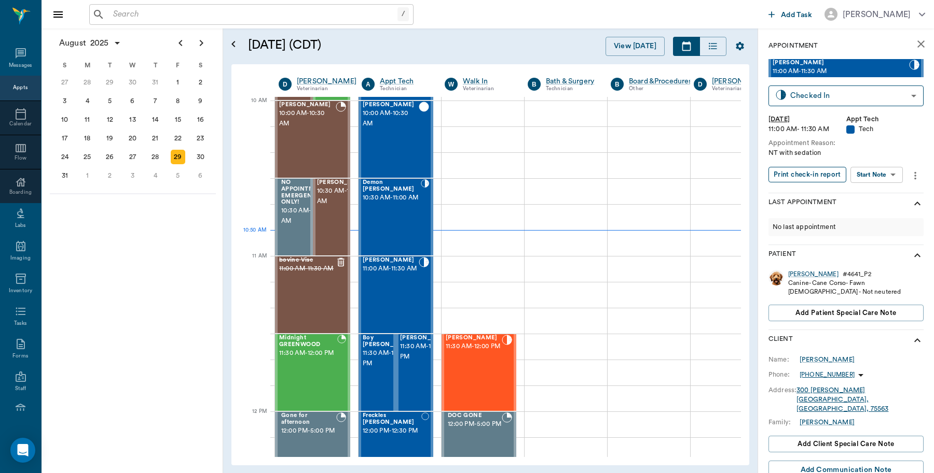
click at [801, 175] on button "Print check-in report" at bounding box center [807, 175] width 78 height 16
click at [917, 47] on icon "close" at bounding box center [920, 43] width 7 height 7
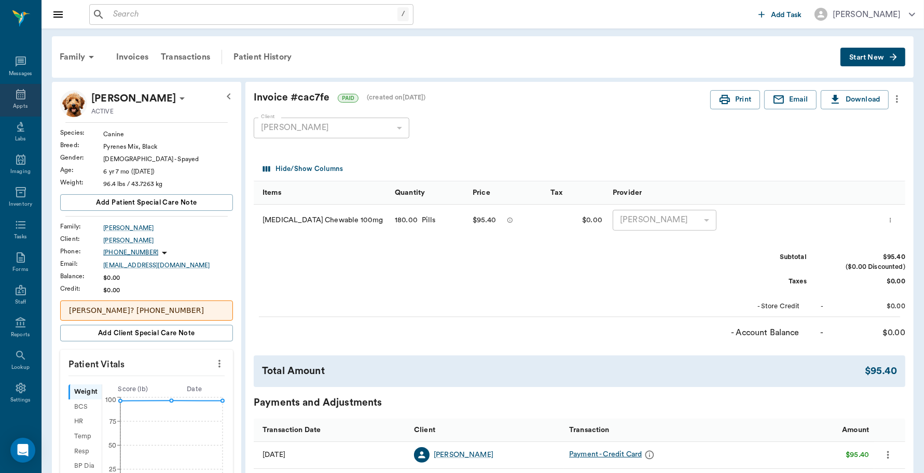
click at [6, 100] on div "Appts" at bounding box center [20, 100] width 41 height 33
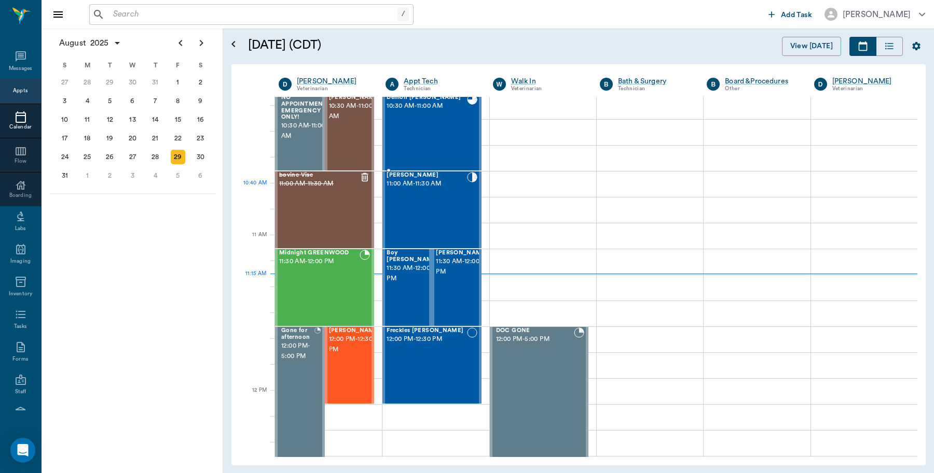
scroll to position [273, 0]
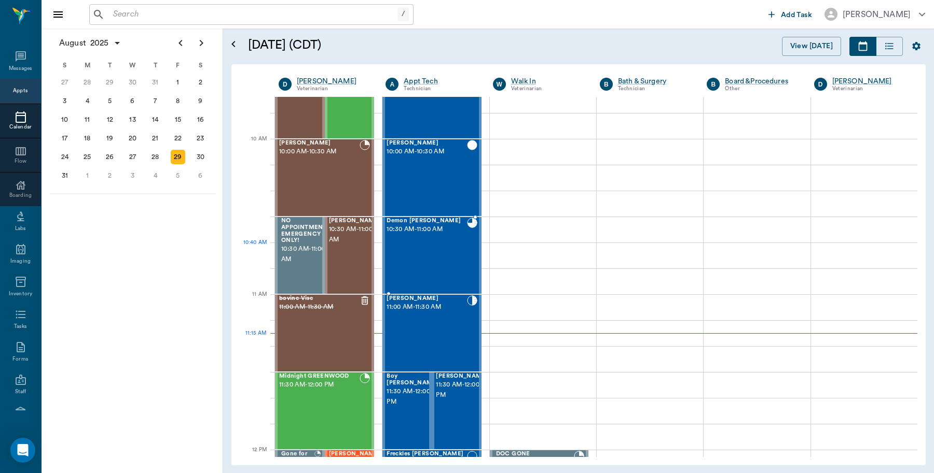
click at [450, 266] on div "Demon [PERSON_NAME] 10:30 AM - 11:00 AM" at bounding box center [426, 256] width 80 height 76
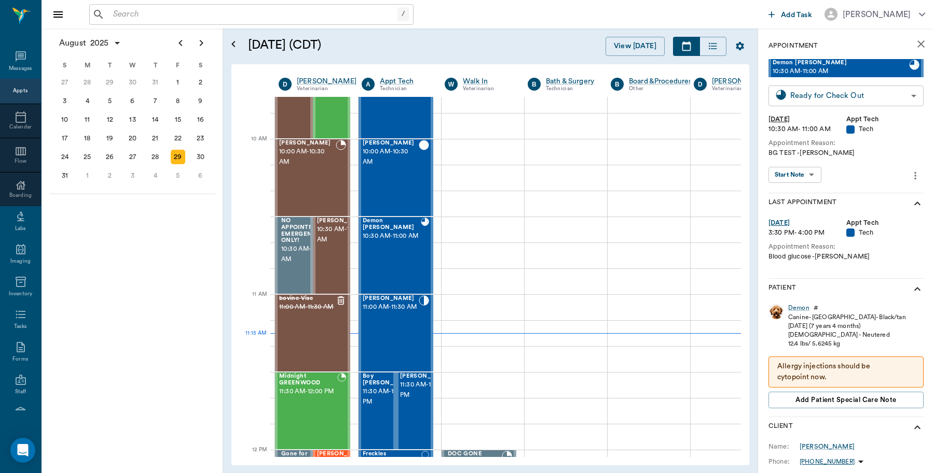
click at [888, 97] on body "/ ​ Add Task [PERSON_NAME] Nectar Messages Appts Calendar Flow Boarding Labs Im…" at bounding box center [467, 236] width 934 height 473
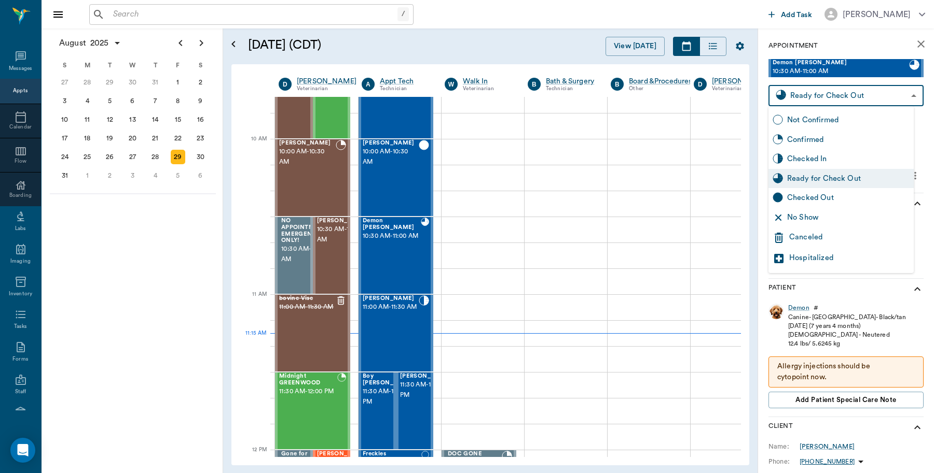
click at [817, 198] on div "Checked Out" at bounding box center [848, 197] width 122 height 11
type input "CHECKED_OUT"
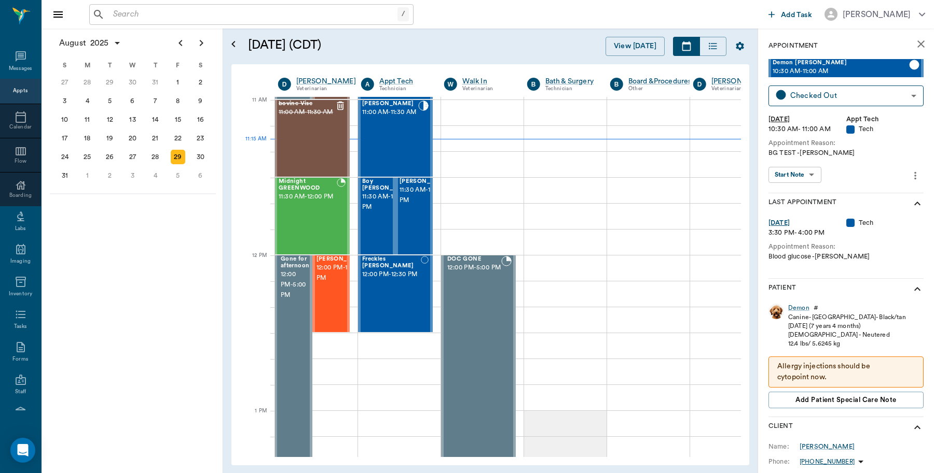
scroll to position [468, 1]
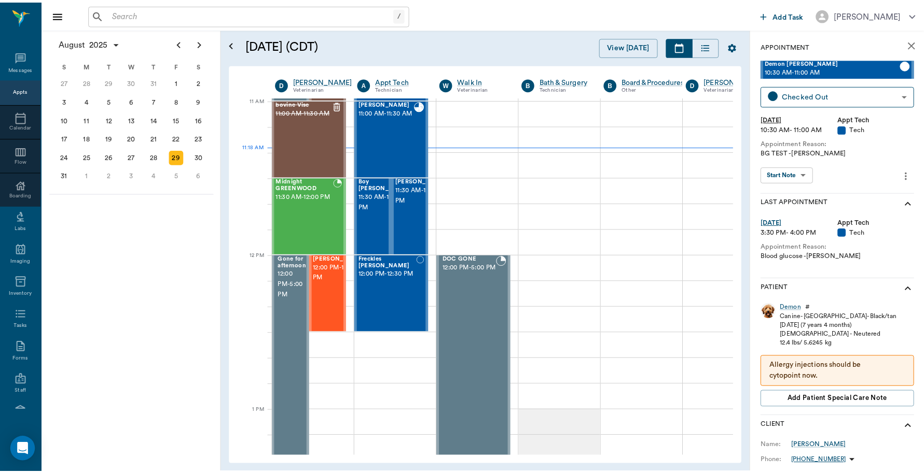
scroll to position [468, 1]
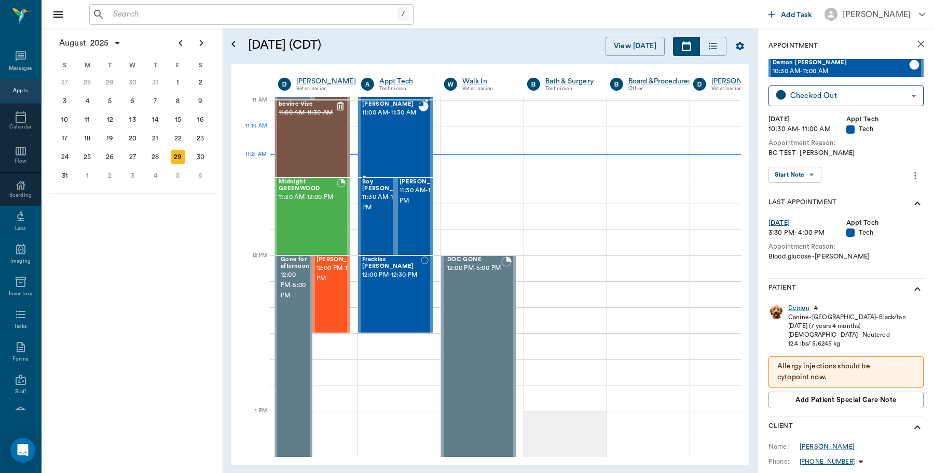
click at [361, 131] on div "[PERSON_NAME] 11:00 AM - 11:30 AM" at bounding box center [395, 139] width 75 height 77
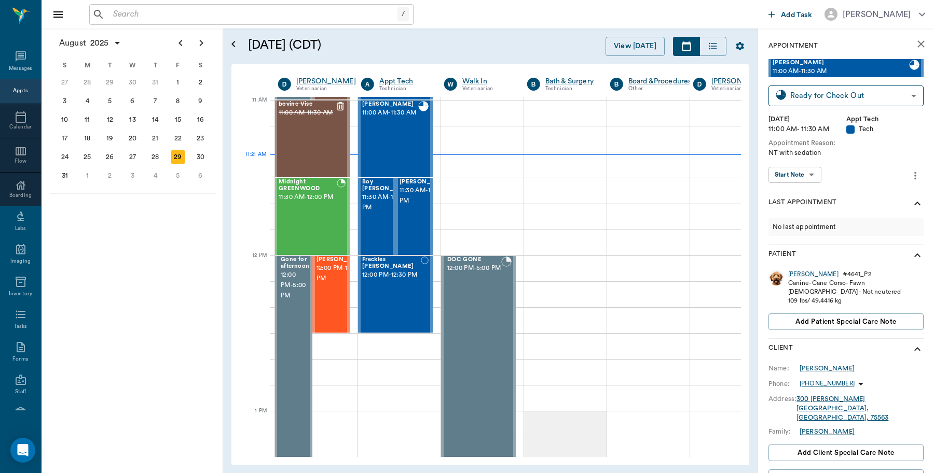
click at [792, 271] on div "[PERSON_NAME]" at bounding box center [813, 274] width 50 height 9
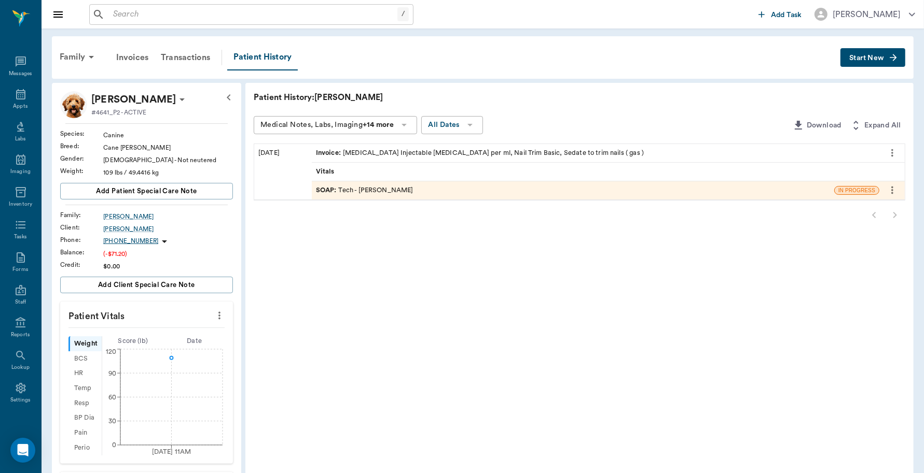
click at [485, 151] on div "Invoice : [MEDICAL_DATA] Injectable [MEDICAL_DATA] per ml, Nail Trim Basic, Sed…" at bounding box center [480, 153] width 328 height 10
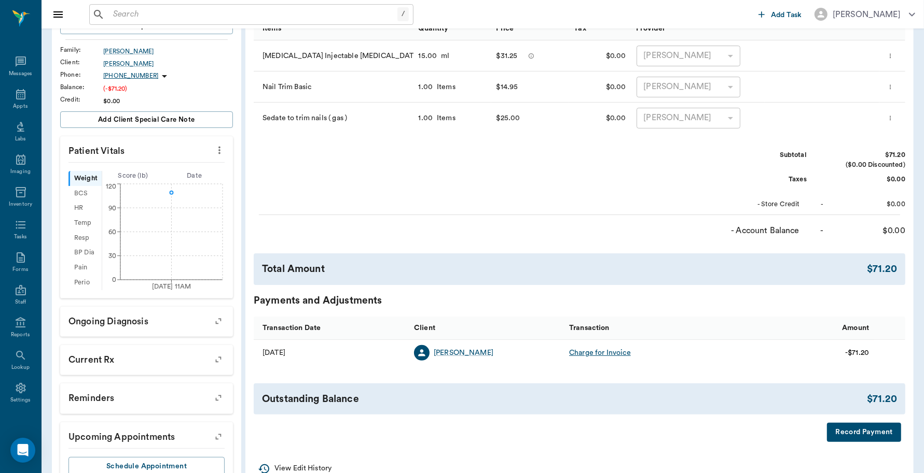
scroll to position [201, 0]
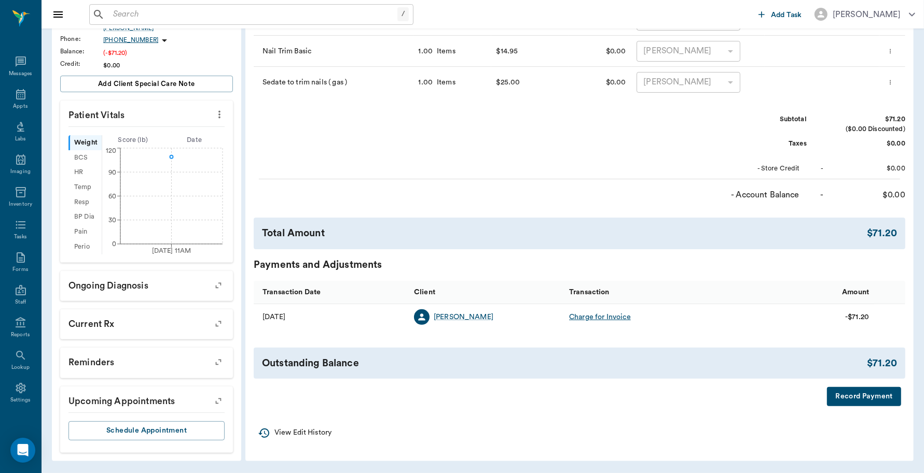
click at [864, 397] on button "Record Payment" at bounding box center [864, 396] width 74 height 19
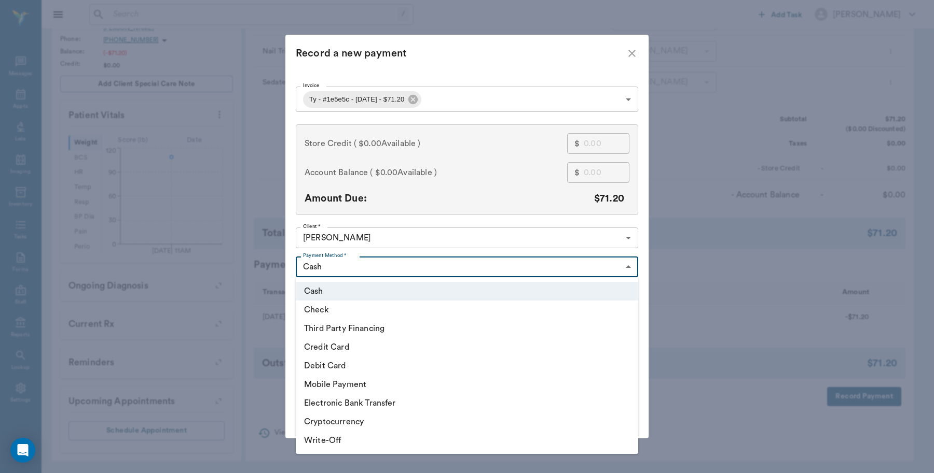
click at [490, 270] on body "/ ​ Add Task [PERSON_NAME] Nectar Messages Appts Labs Imaging Inventory Tasks F…" at bounding box center [467, 137] width 934 height 674
click at [344, 367] on li "Debit Card" at bounding box center [467, 366] width 342 height 19
type input "DEBIT_CARD"
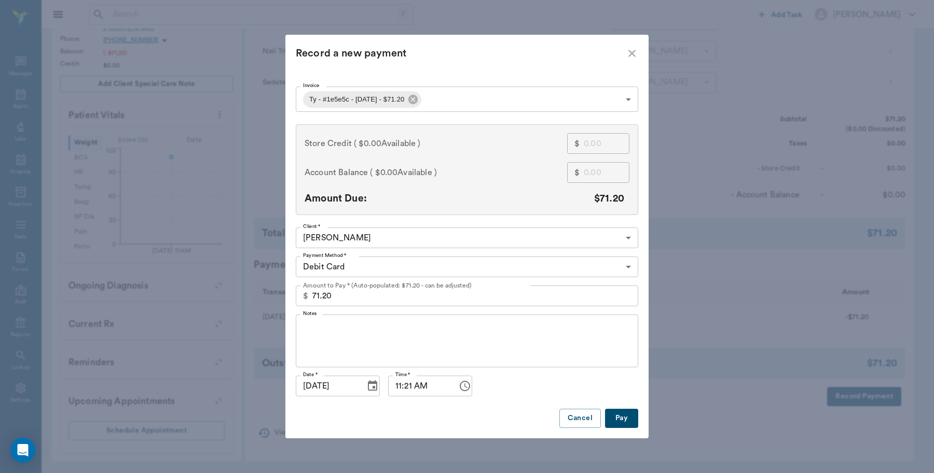
click at [631, 424] on button "Pay" at bounding box center [621, 418] width 33 height 19
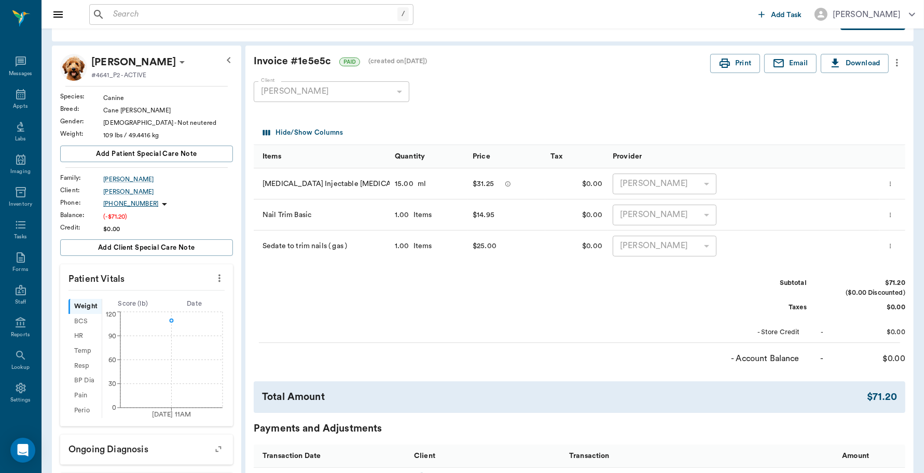
scroll to position [6, 0]
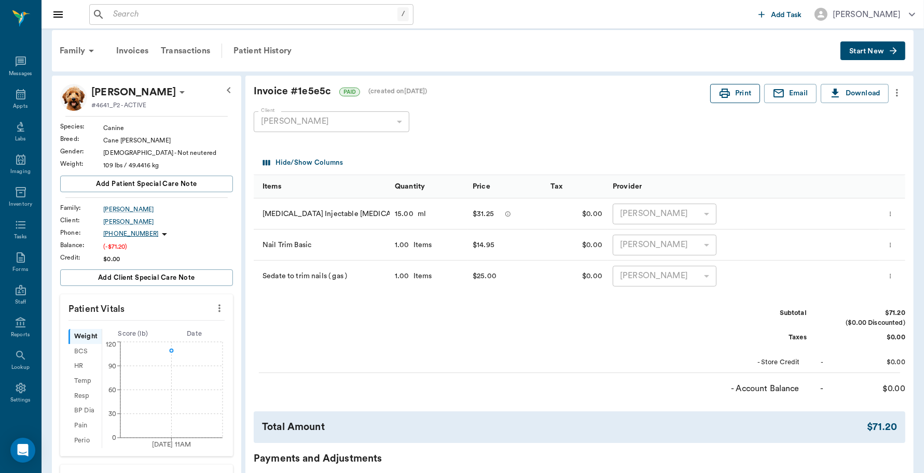
click at [740, 98] on button "Print" at bounding box center [735, 93] width 50 height 19
click at [22, 115] on div "Appts" at bounding box center [20, 100] width 41 height 33
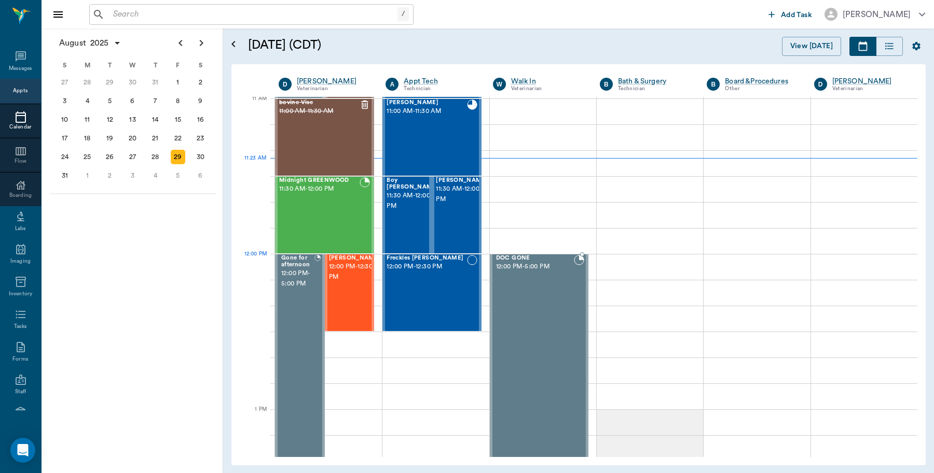
scroll to position [468, 0]
click at [455, 125] on div "[PERSON_NAME] 11:00 AM - 11:30 AM" at bounding box center [426, 139] width 80 height 76
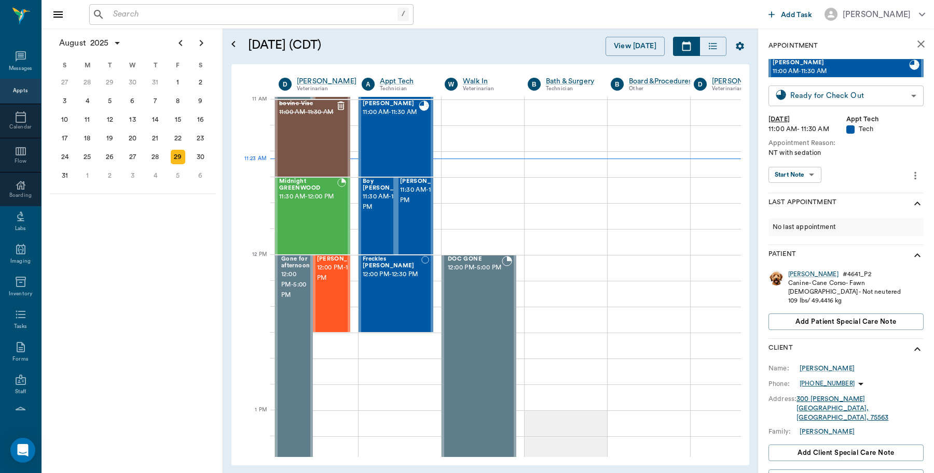
click at [896, 96] on body "/ ​ Add Task [PERSON_NAME] Nectar Messages Appts Calendar Flow Boarding Labs Im…" at bounding box center [467, 236] width 934 height 473
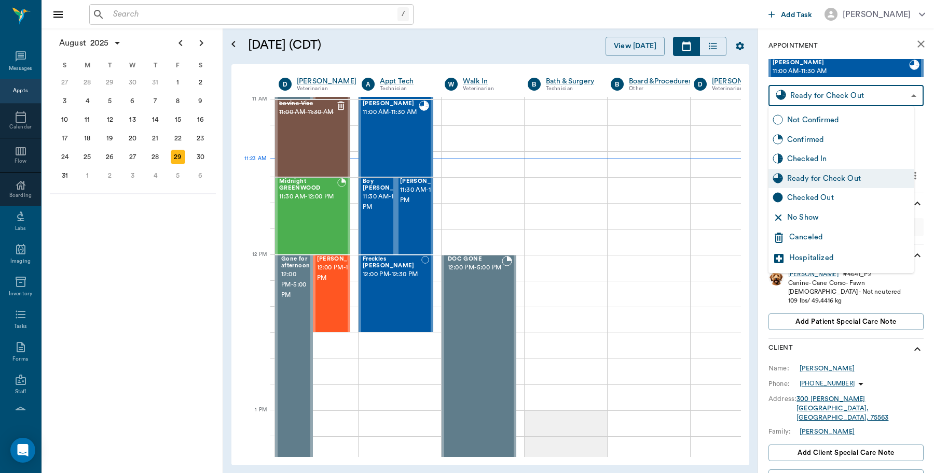
drag, startPoint x: 812, startPoint y: 197, endPoint x: 815, endPoint y: 189, distance: 8.4
click at [813, 197] on div "Checked Out" at bounding box center [848, 197] width 122 height 11
type input "CHECKED_OUT"
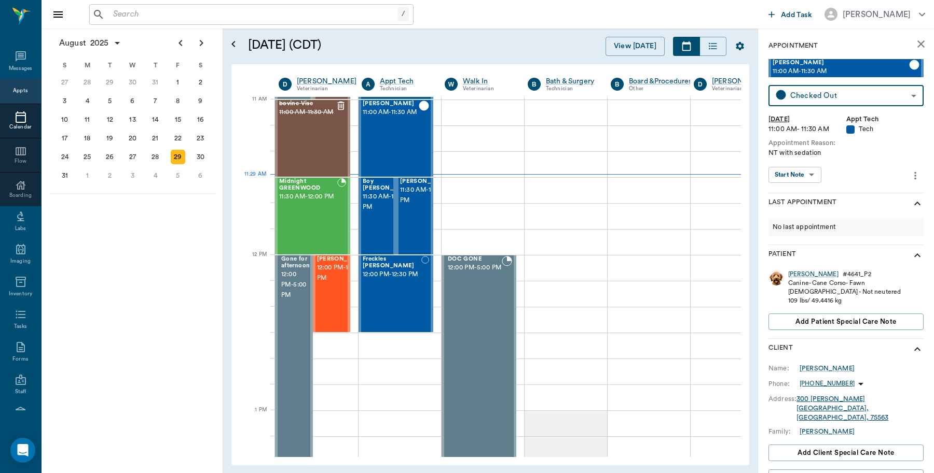
click at [16, 125] on div "Calendar" at bounding box center [20, 127] width 41 height 8
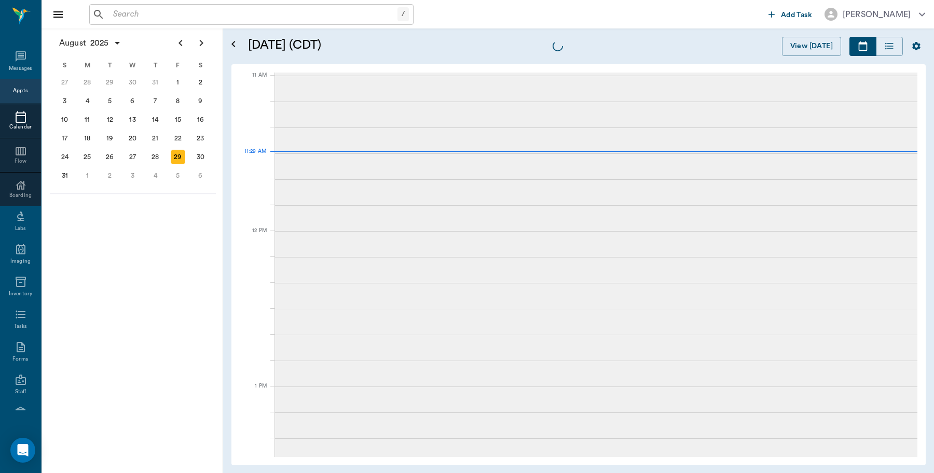
scroll to position [467, 0]
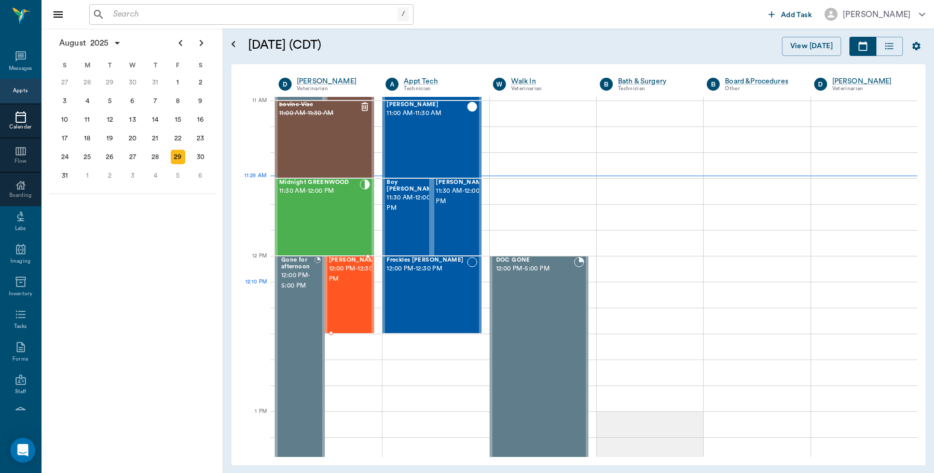
click at [348, 302] on div "[PERSON_NAME] 12:00 PM - 12:30 PM" at bounding box center [355, 295] width 52 height 76
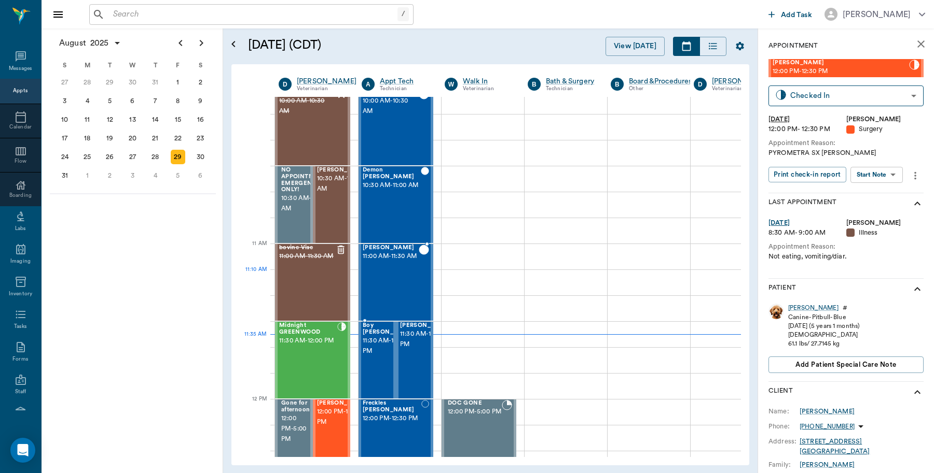
scroll to position [519, 0]
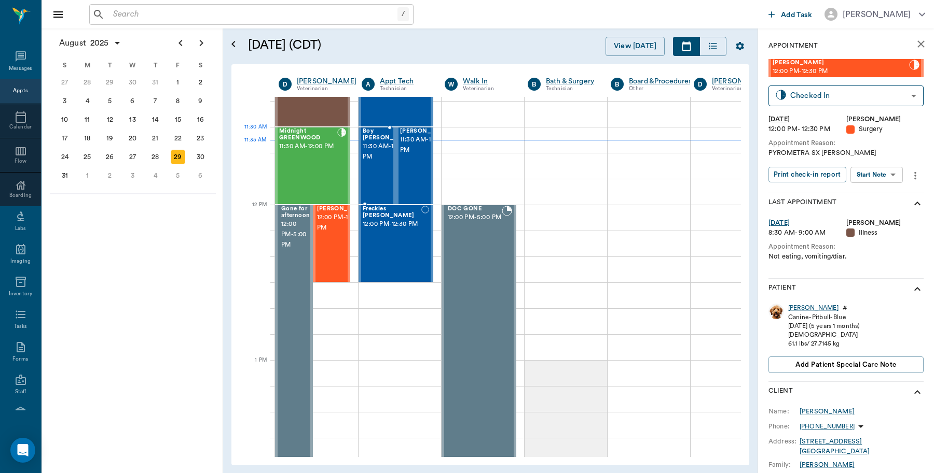
click at [375, 160] on span "11:30 AM - 12:00 PM" at bounding box center [389, 152] width 52 height 21
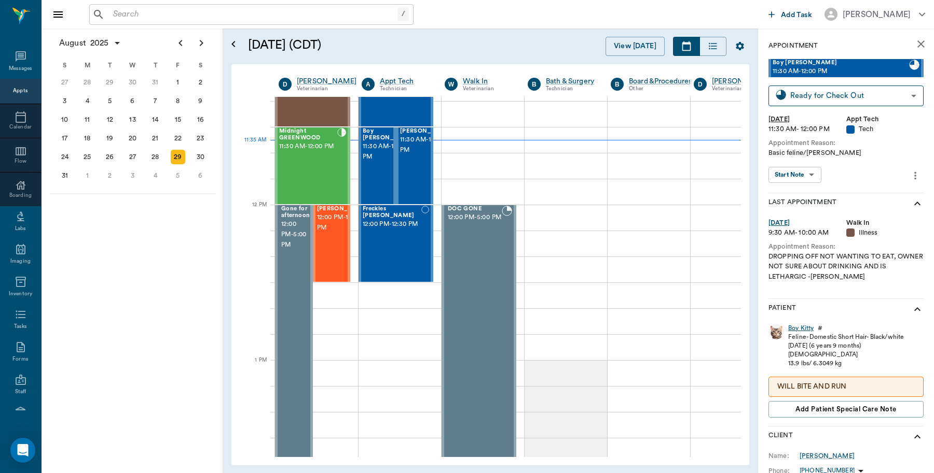
click at [803, 327] on div "Boy Kitty" at bounding box center [800, 328] width 25 height 9
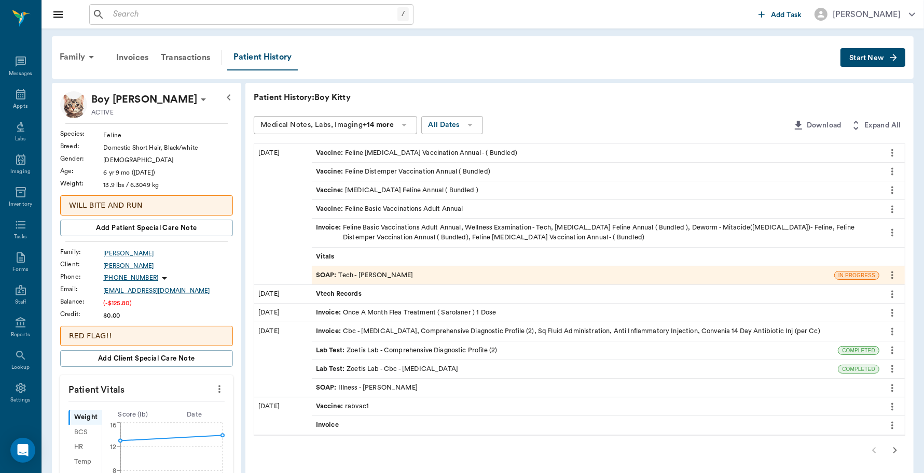
click at [434, 273] on div "SOAP : Tech - [PERSON_NAME]" at bounding box center [573, 276] width 522 height 18
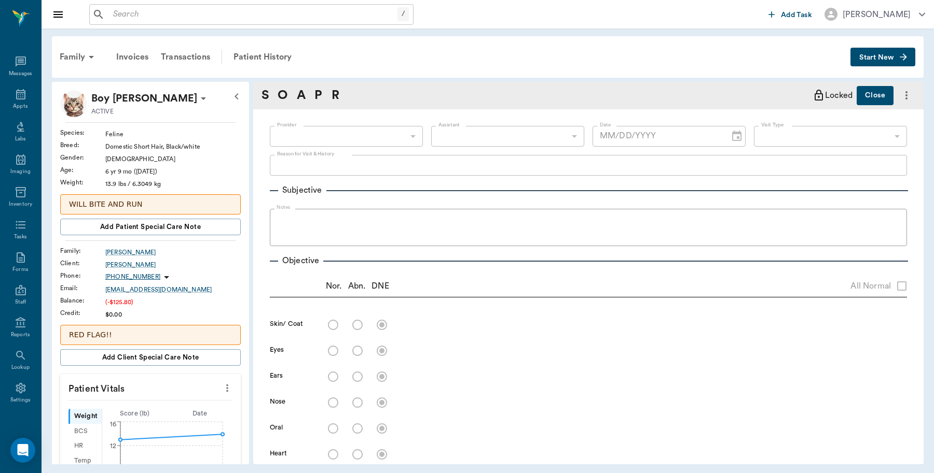
type input "642ef10e332a41444de2bad1"
type input "6740bf97de10e07744acf1eb"
type input "65d2be4f46e3a538d89b8c1a"
type textarea "Basic feline/[PERSON_NAME]"
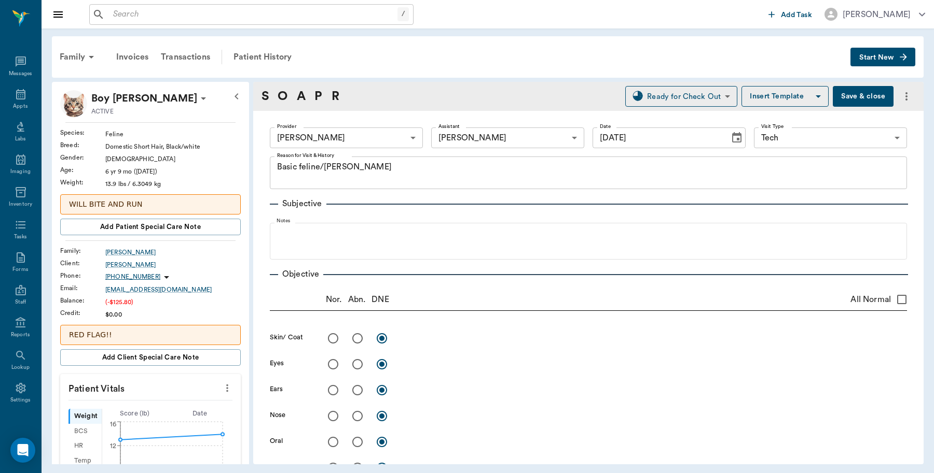
type input "[DATE]"
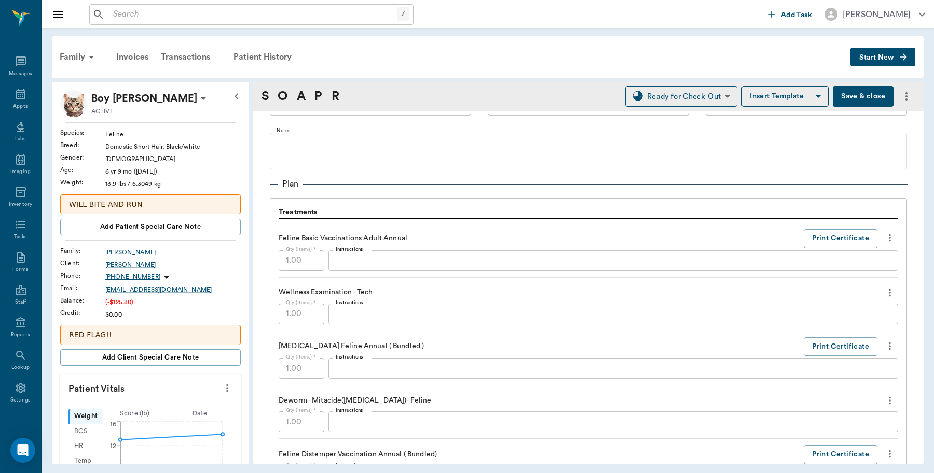
scroll to position [648, 0]
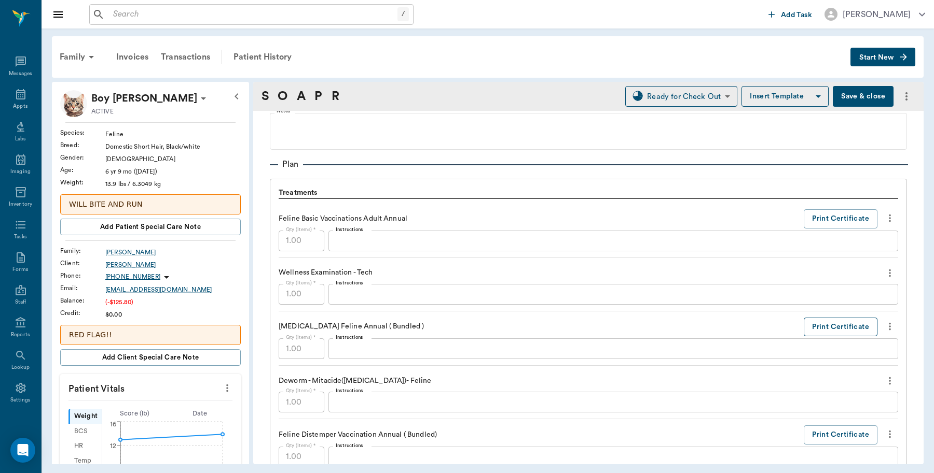
click at [812, 329] on button "Print Certificate" at bounding box center [840, 327] width 74 height 19
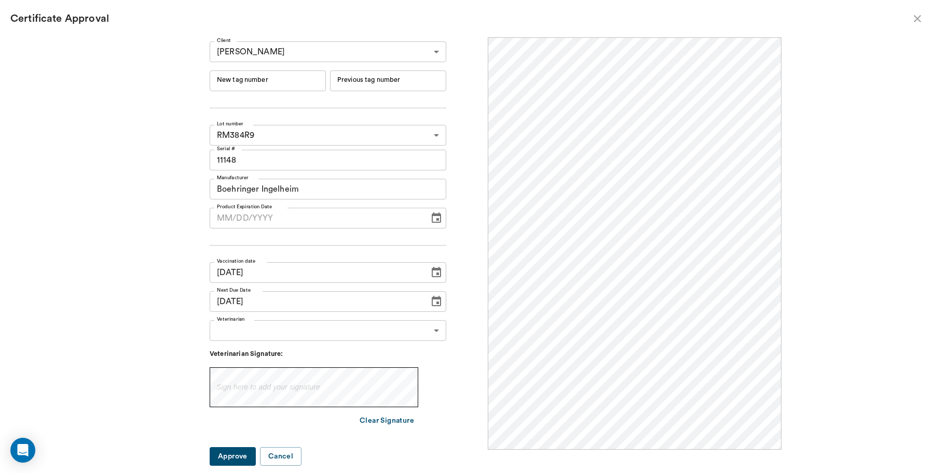
scroll to position [0, 0]
click at [295, 71] on input "New tag number" at bounding box center [268, 81] width 116 height 21
type input "251057"
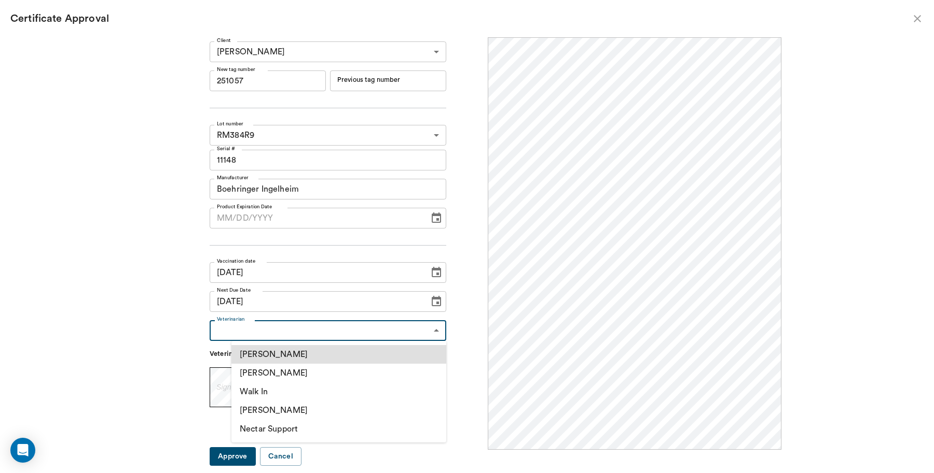
click at [331, 339] on body "/ ​ Add Task [PERSON_NAME] Nectar Messages Appts Labs Imaging Inventory Tasks F…" at bounding box center [467, 236] width 934 height 473
click at [266, 373] on li "[PERSON_NAME]" at bounding box center [338, 373] width 215 height 19
type input "63ec2f075fda476ae8351a4d"
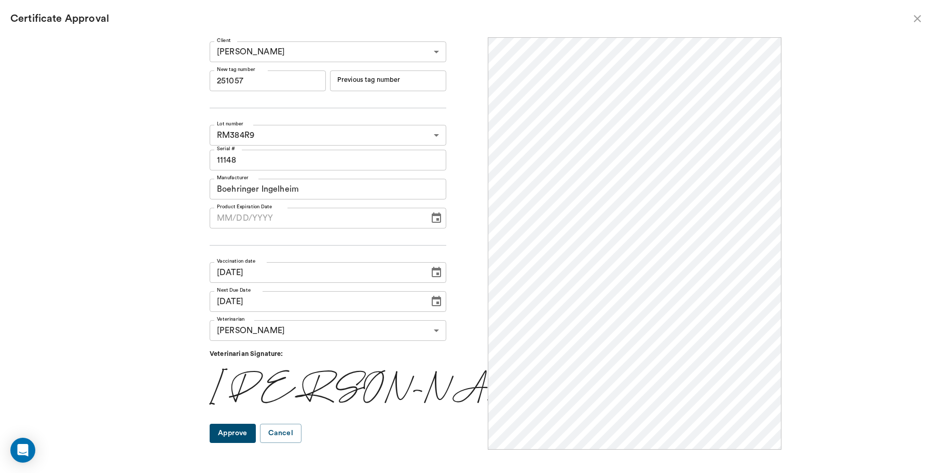
click at [255, 431] on button "Approve" at bounding box center [233, 433] width 46 height 19
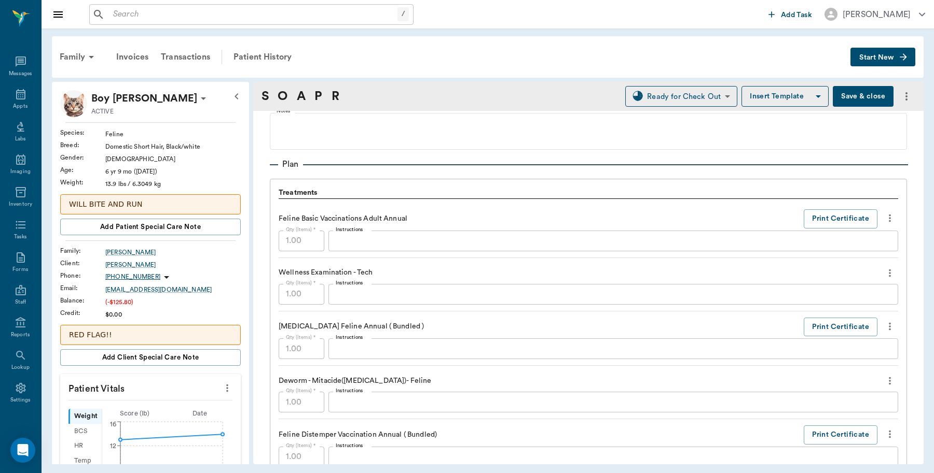
click at [863, 94] on button "Save & close" at bounding box center [862, 96] width 61 height 21
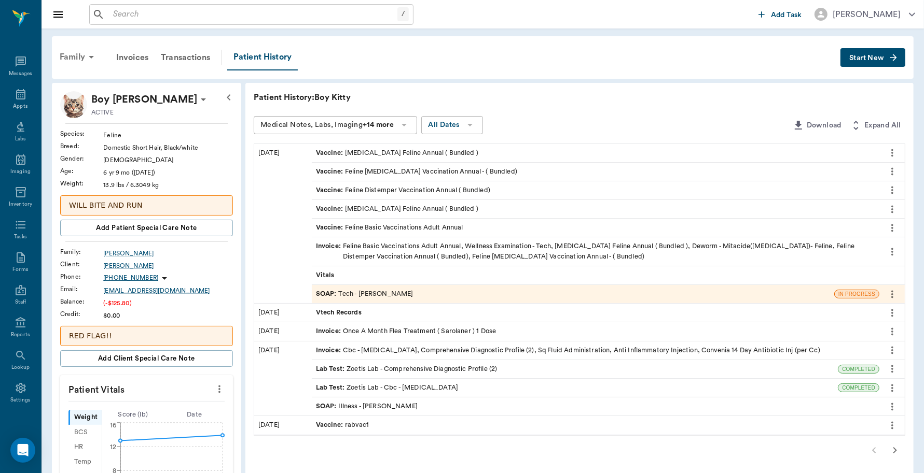
click at [74, 56] on div "Family" at bounding box center [78, 57] width 50 height 25
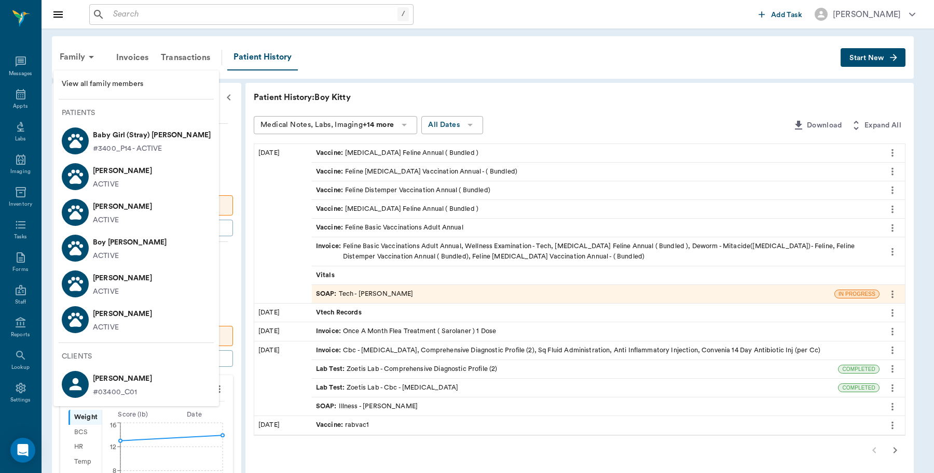
click at [94, 211] on p "[PERSON_NAME]" at bounding box center [122, 207] width 59 height 17
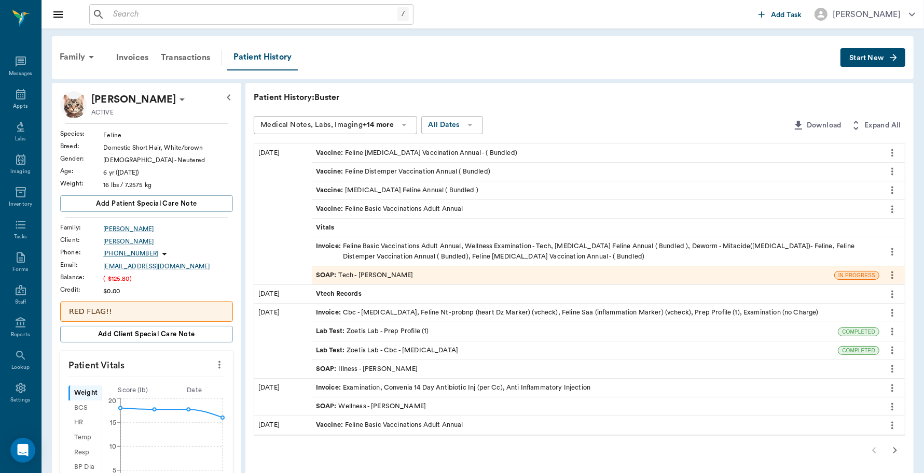
click at [406, 274] on div "SOAP : Tech - [PERSON_NAME]" at bounding box center [573, 276] width 522 height 18
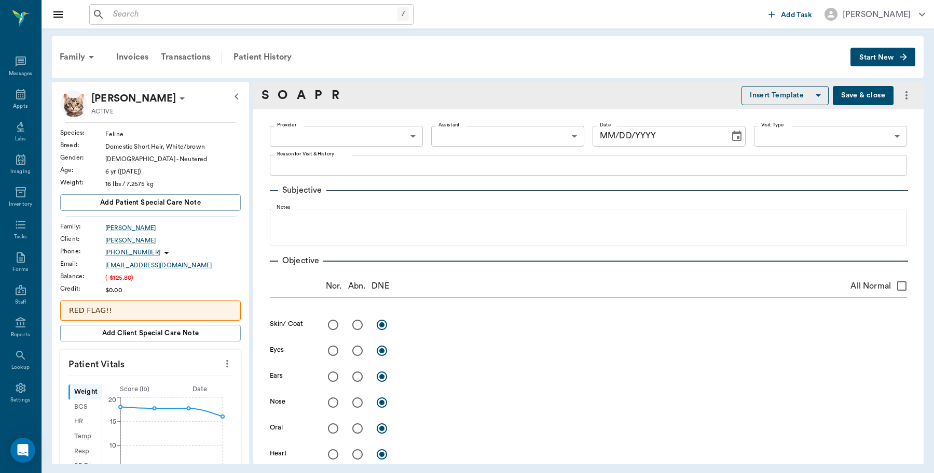
type input "642ef10e332a41444de2bad1"
type input "6740bf97de10e07744acf1eb"
type input "65d2be4f46e3a538d89b8c1a"
type textarea "Basic feline/[PERSON_NAME]"
type input "[DATE]"
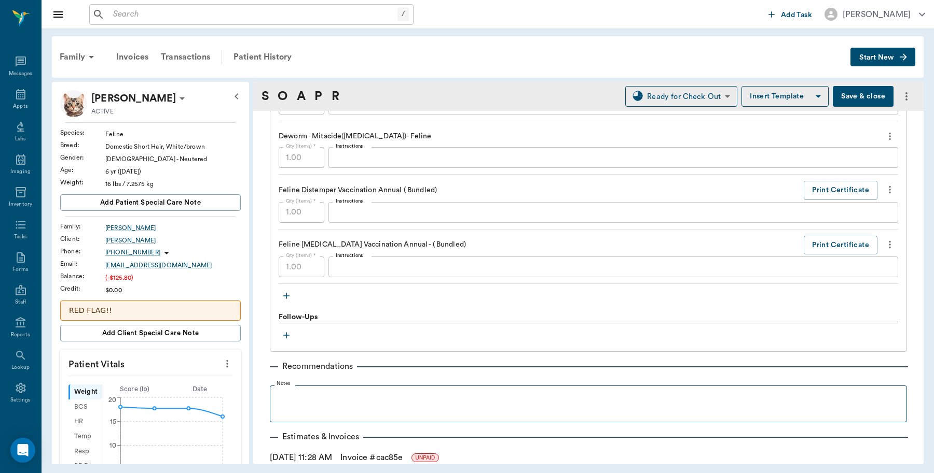
scroll to position [765, 0]
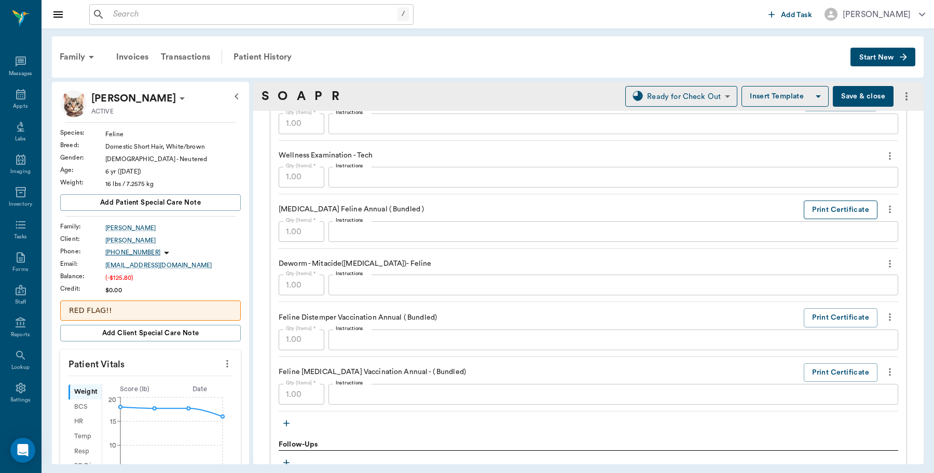
click at [805, 208] on button "Print Certificate" at bounding box center [840, 210] width 74 height 19
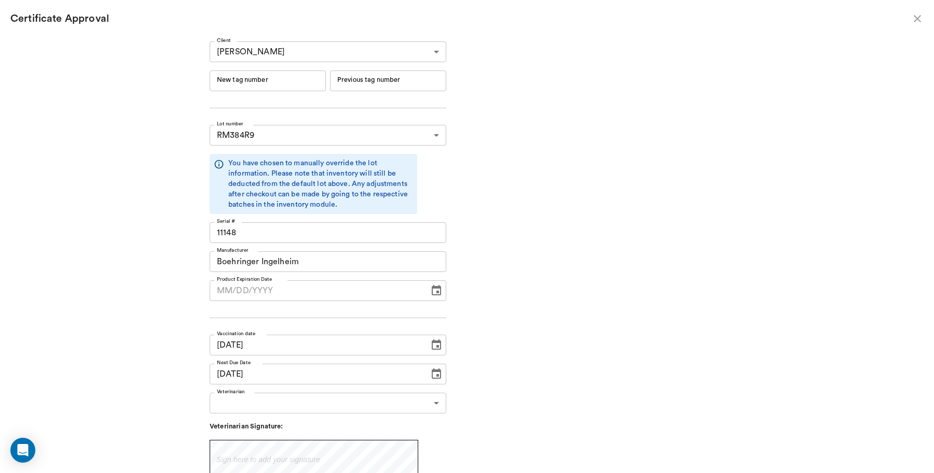
type input "[DATE]"
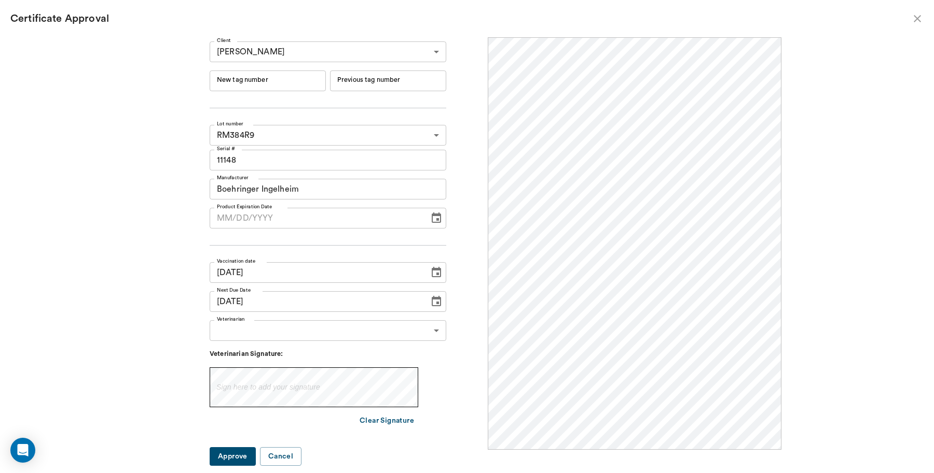
scroll to position [0, 0]
click at [262, 78] on input "New tag number" at bounding box center [268, 81] width 116 height 21
type input "251058"
click at [245, 322] on label "Veterinarian" at bounding box center [231, 319] width 28 height 7
click at [270, 331] on body "/ ​ Add Task [PERSON_NAME] Nectar Messages Appts Labs Imaging Inventory Tasks F…" at bounding box center [467, 236] width 934 height 473
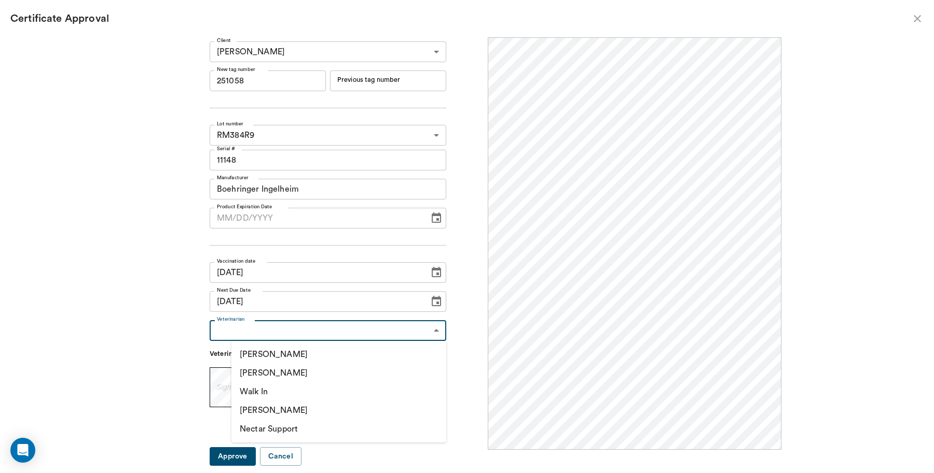
click at [276, 374] on li "[PERSON_NAME]" at bounding box center [338, 373] width 215 height 19
type input "63ec2f075fda476ae8351a4d"
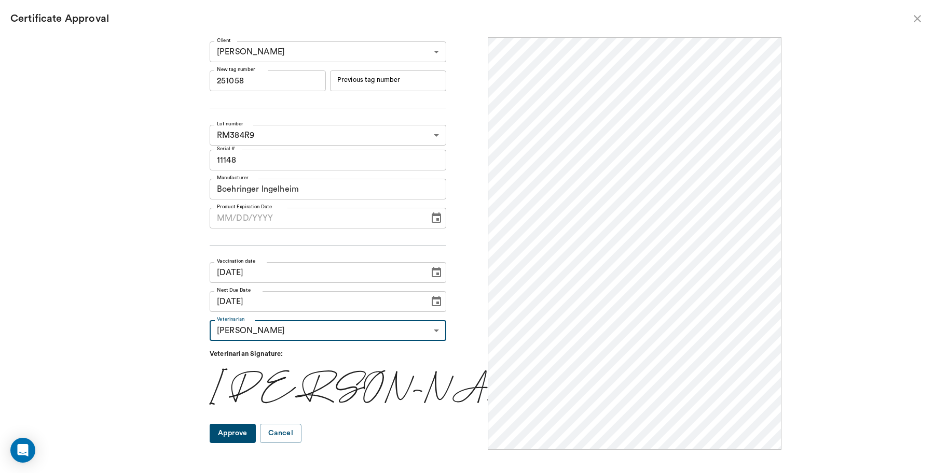
click at [256, 435] on button "Approve" at bounding box center [233, 433] width 46 height 19
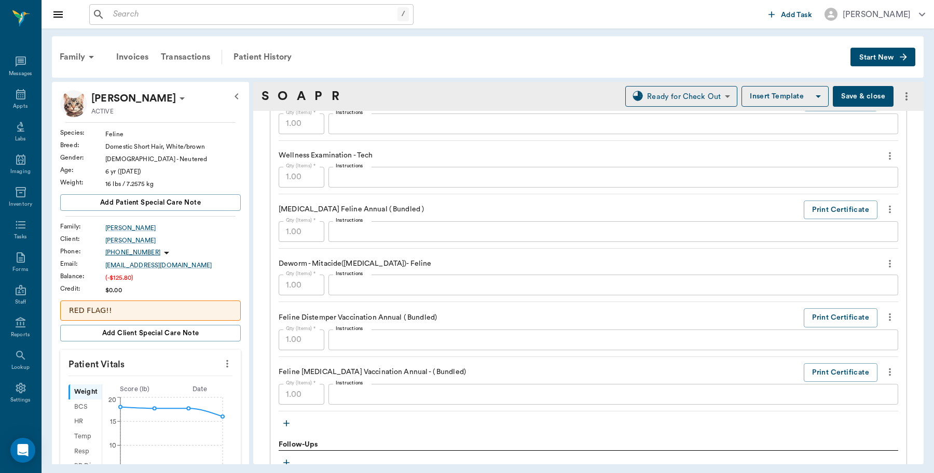
click at [857, 94] on button "Save & close" at bounding box center [862, 96] width 61 height 21
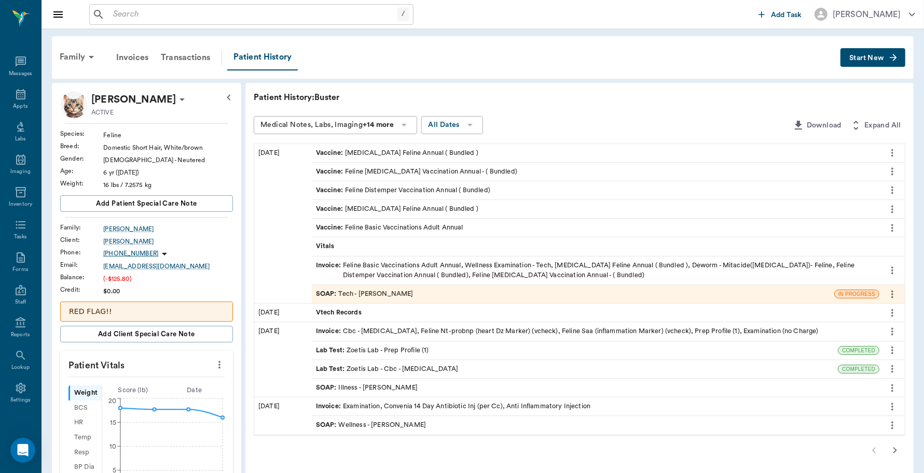
click at [454, 268] on div "Invoice : Feline Basic Vaccinations Adult Annual, Wellness Examination - Tech, …" at bounding box center [595, 271] width 559 height 20
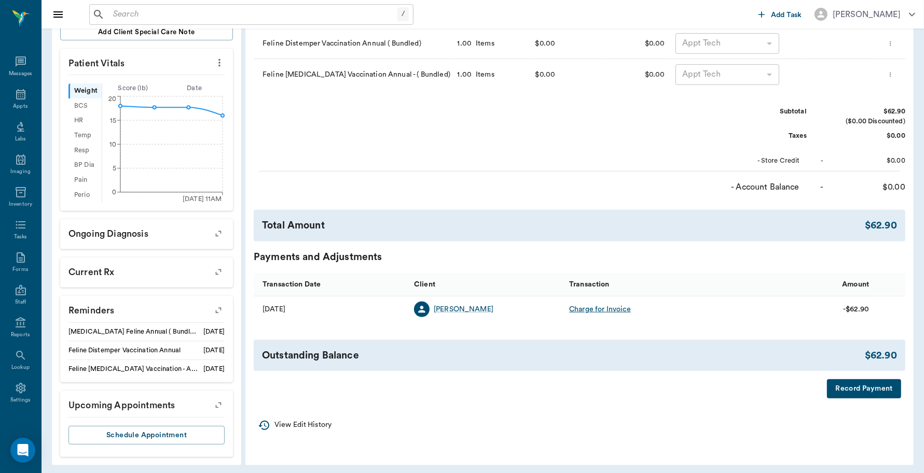
scroll to position [307, 0]
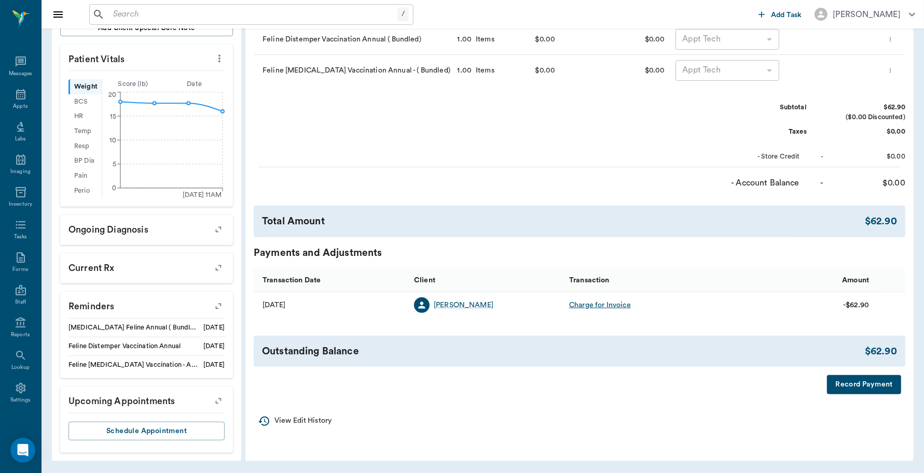
click at [852, 390] on button "Record Payment" at bounding box center [864, 384] width 74 height 19
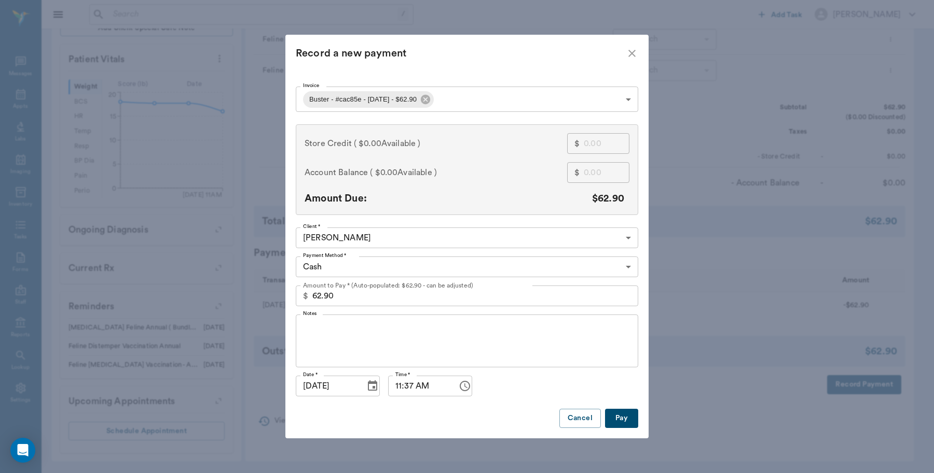
click at [630, 100] on body "/ ​ Add Task [PERSON_NAME] Nectar Messages Appts Labs Imaging Inventory Tasks F…" at bounding box center [467, 84] width 934 height 779
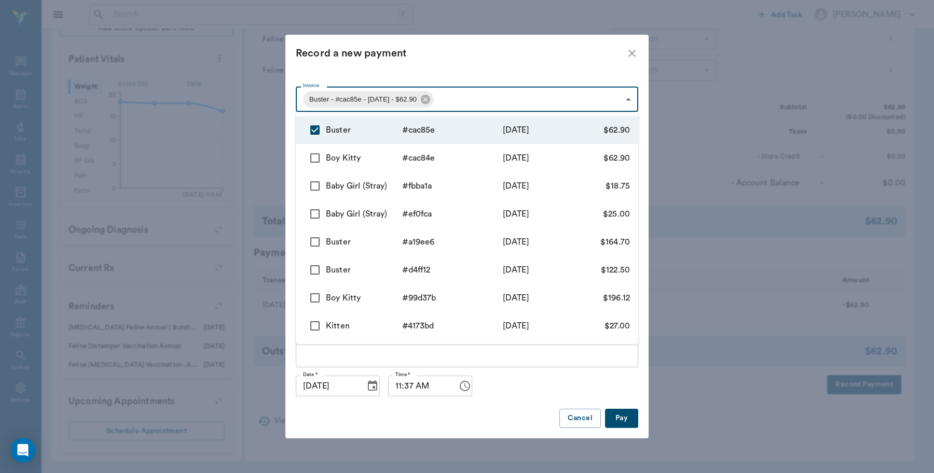
click at [315, 158] on input "checkbox" at bounding box center [315, 158] width 22 height 22
checkbox input "true"
type input "68b1d521727924313fcac85e,68b1d500727924313fcac84e"
type input "125.80"
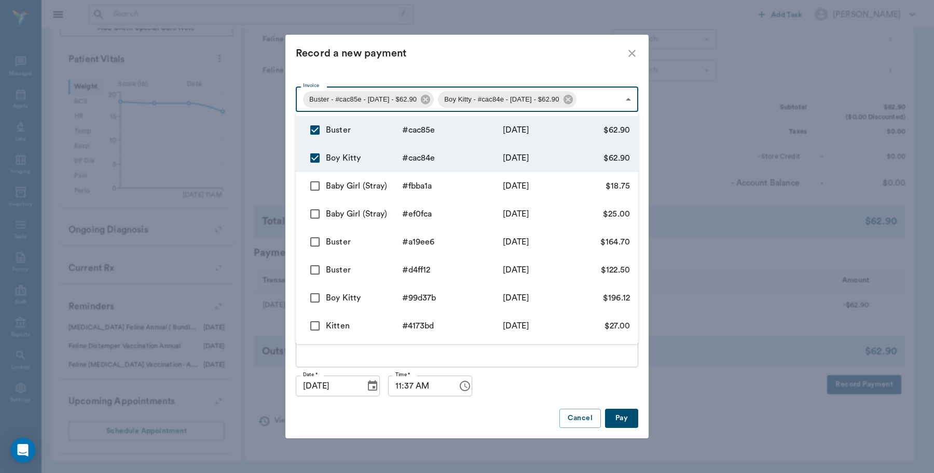
click at [513, 382] on div at bounding box center [467, 236] width 934 height 473
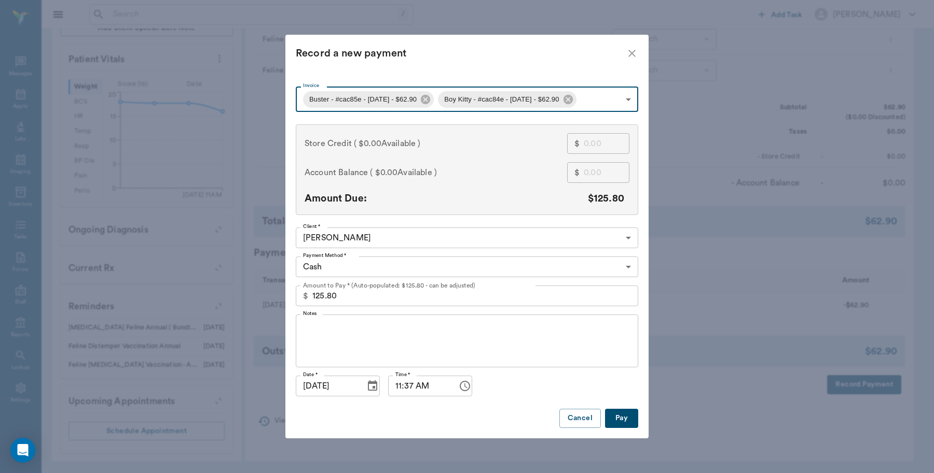
click at [340, 270] on body "/ ​ Add Task Dr. Bert Ellsworth Nectar Messages Appts Labs Imaging Inventory Ta…" at bounding box center [467, 84] width 934 height 779
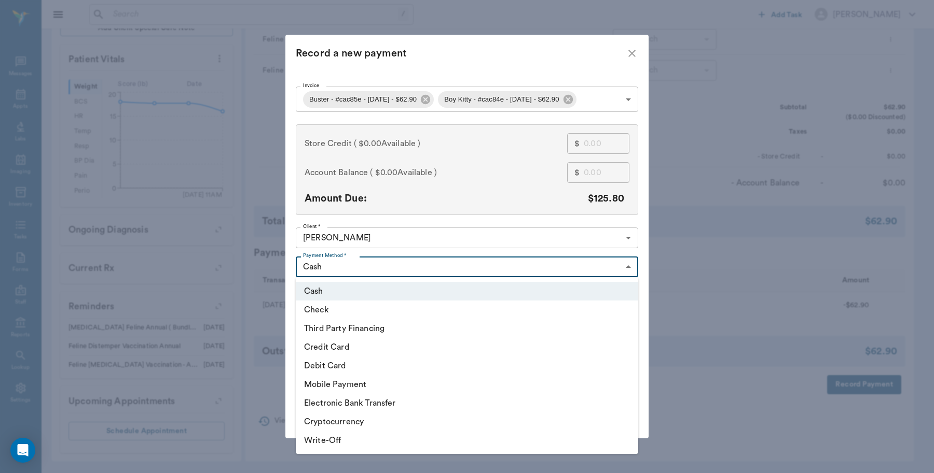
click at [328, 311] on li "Check" at bounding box center [467, 310] width 342 height 19
type input "CHECK"
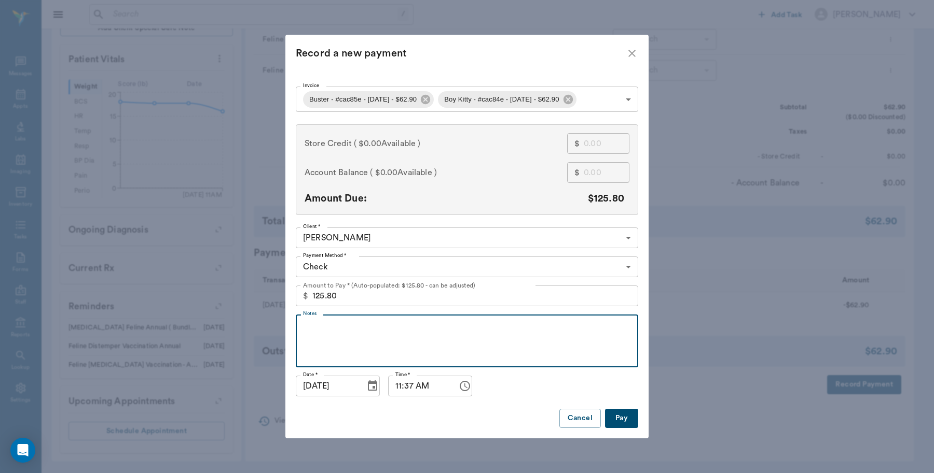
click at [387, 332] on textarea "Notes" at bounding box center [467, 342] width 328 height 36
type textarea "# 1066"
type input "68b1d521727924313fcac85e"
type input "62.90"
type textarea "# 1066"
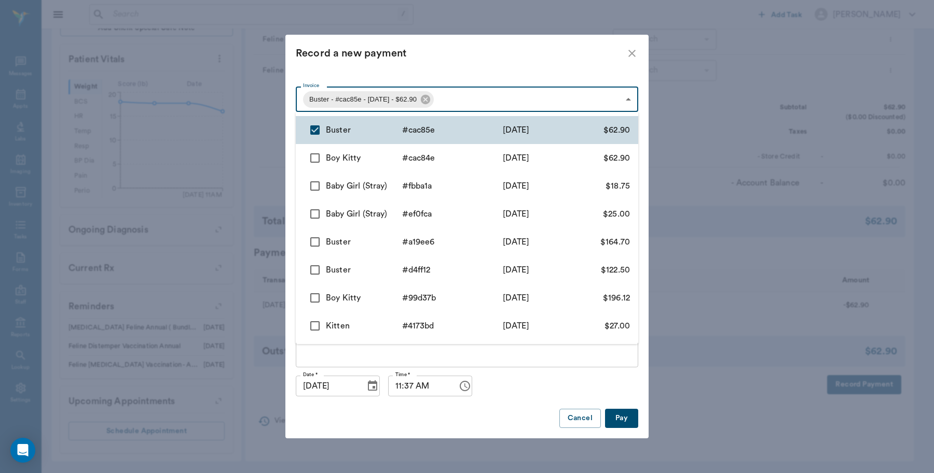
click at [629, 102] on body "/ ​ Add Task Dr. Bert Ellsworth Nectar Messages Appts Labs Imaging Inventory Ta…" at bounding box center [467, 84] width 934 height 779
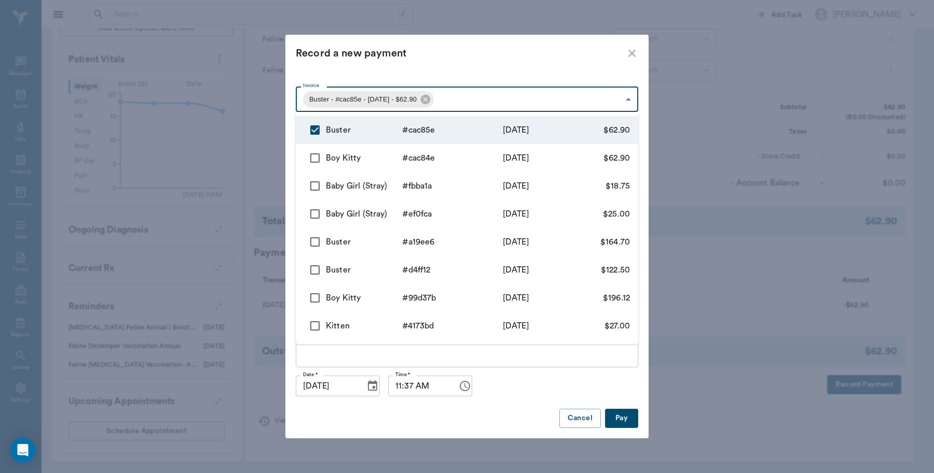
click at [317, 156] on input "checkbox" at bounding box center [315, 158] width 22 height 22
checkbox input "true"
type input "68b1d521727924313fcac85e,68b1d500727924313fcac84e"
type input "125.80"
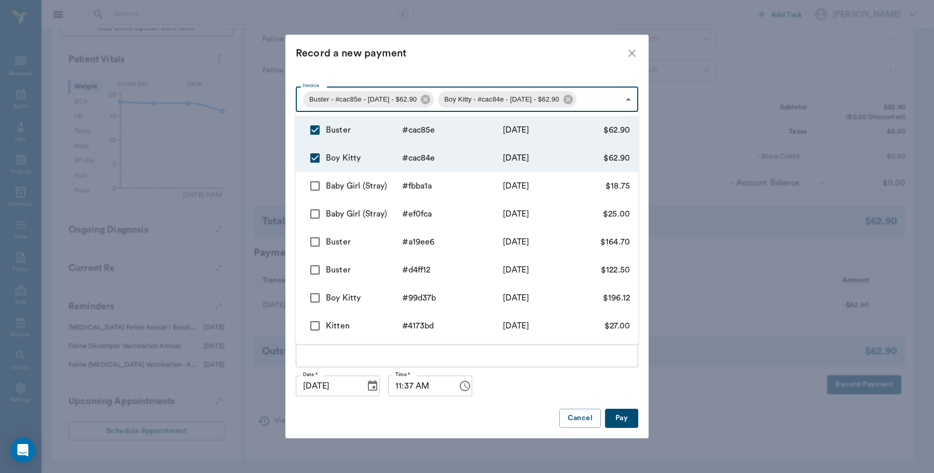
click at [625, 413] on div at bounding box center [467, 236] width 934 height 473
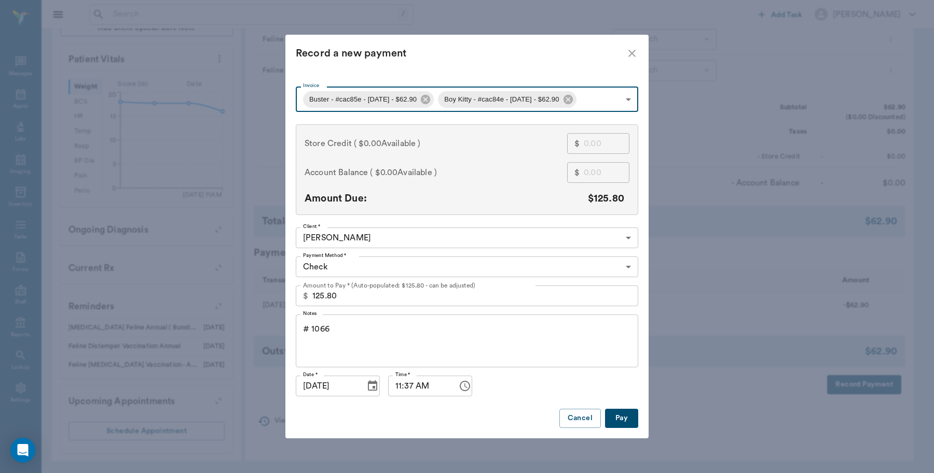
click at [619, 419] on button "Pay" at bounding box center [621, 418] width 33 height 19
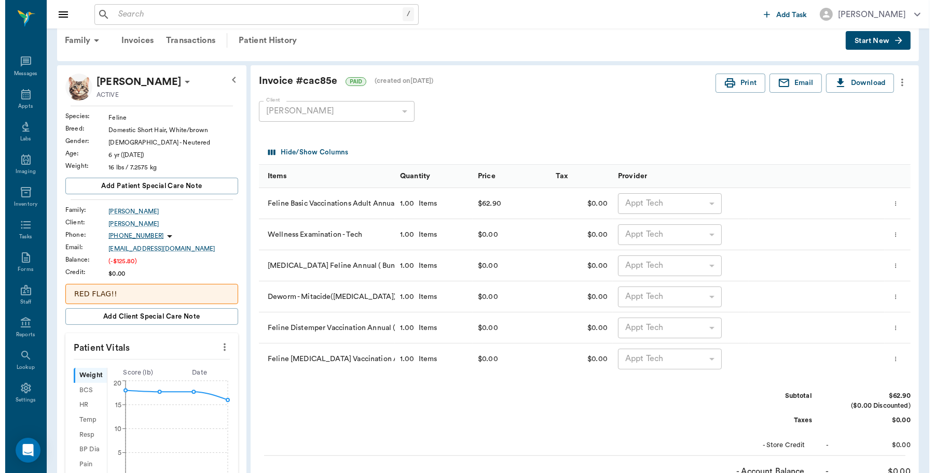
scroll to position [0, 0]
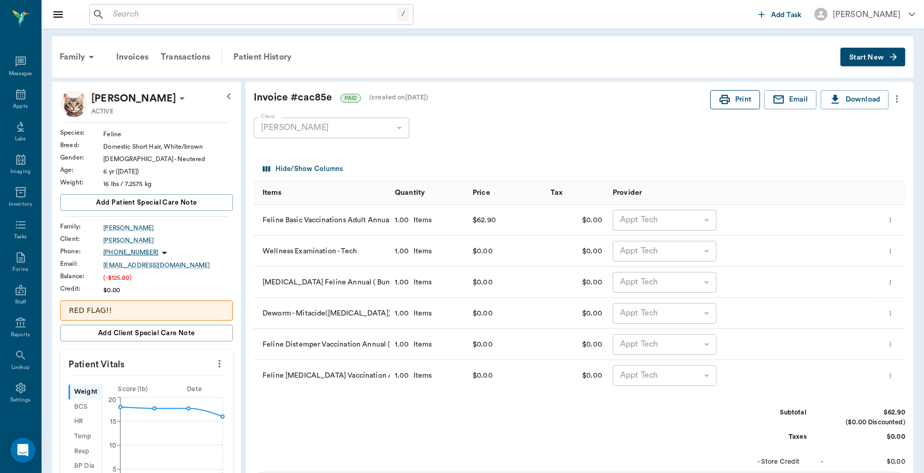
click at [724, 99] on icon "button" at bounding box center [724, 99] width 10 height 9
click at [78, 54] on div "Family" at bounding box center [78, 57] width 50 height 25
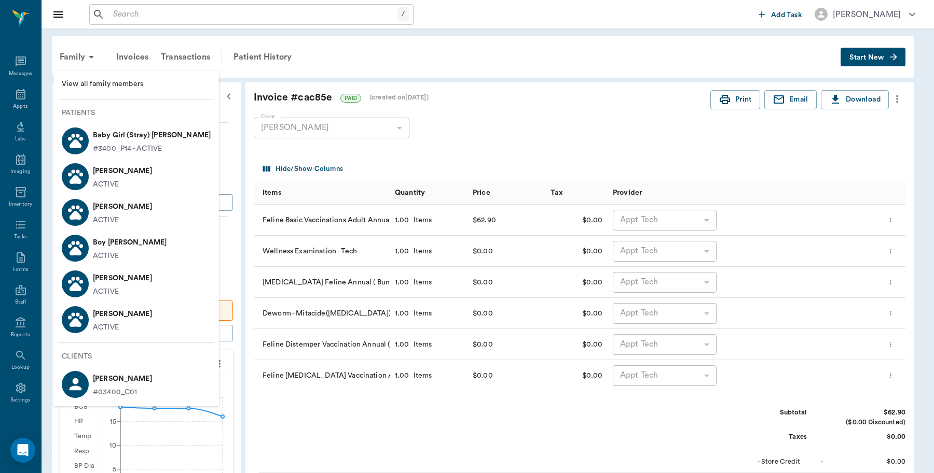
click at [113, 243] on p "Boy [PERSON_NAME]" at bounding box center [130, 242] width 74 height 17
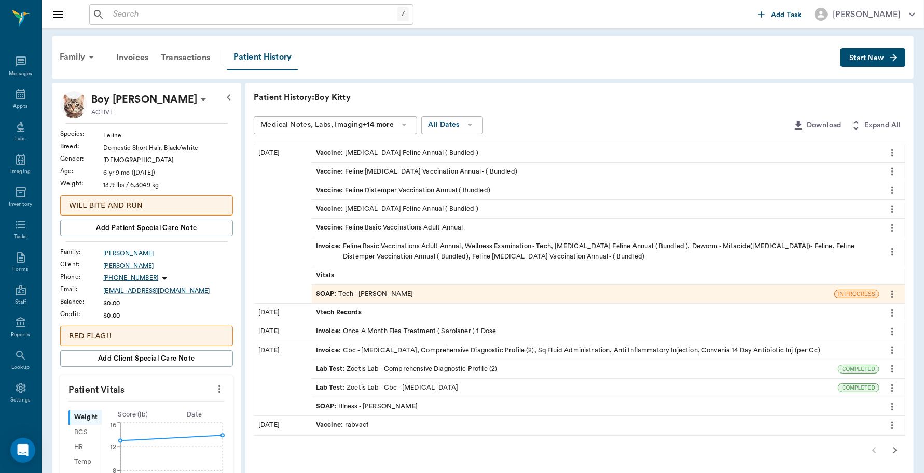
click at [421, 252] on div "Invoice : Feline Basic Vaccinations Adult Annual, Wellness Examination - Tech, …" at bounding box center [595, 252] width 559 height 20
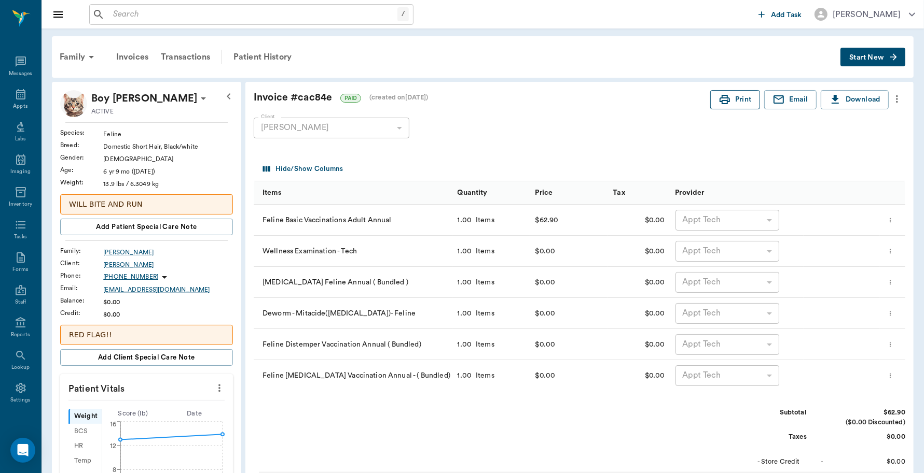
click at [727, 100] on icon "button" at bounding box center [724, 99] width 10 height 9
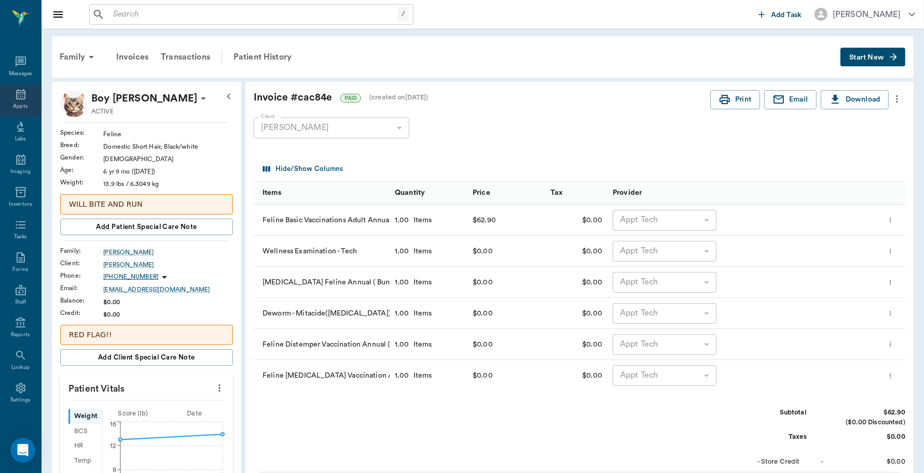
click at [13, 103] on div "Appts" at bounding box center [20, 107] width 15 height 8
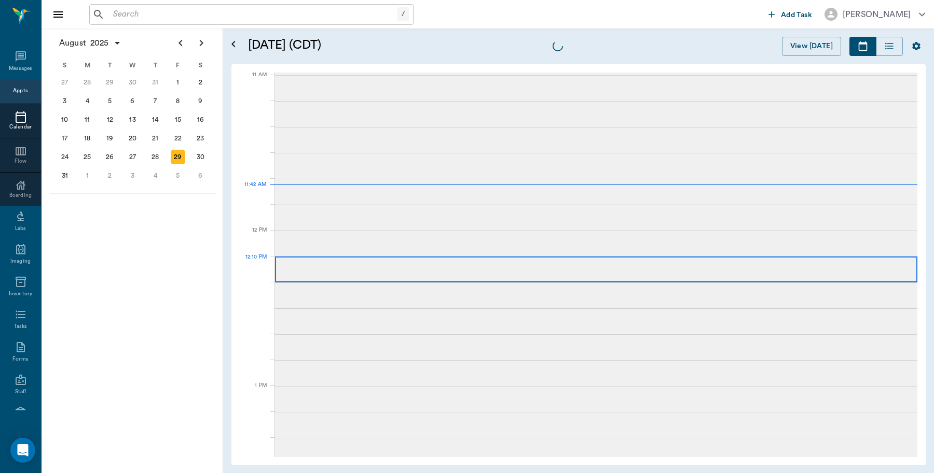
scroll to position [468, 0]
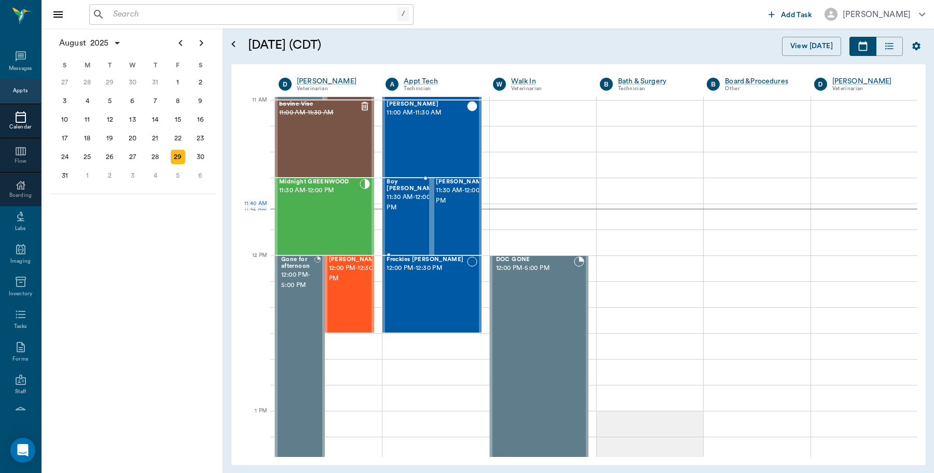
click at [409, 214] on div "Boy Kitty Hamnett 11:30 AM - 12:00 PM" at bounding box center [412, 217] width 52 height 76
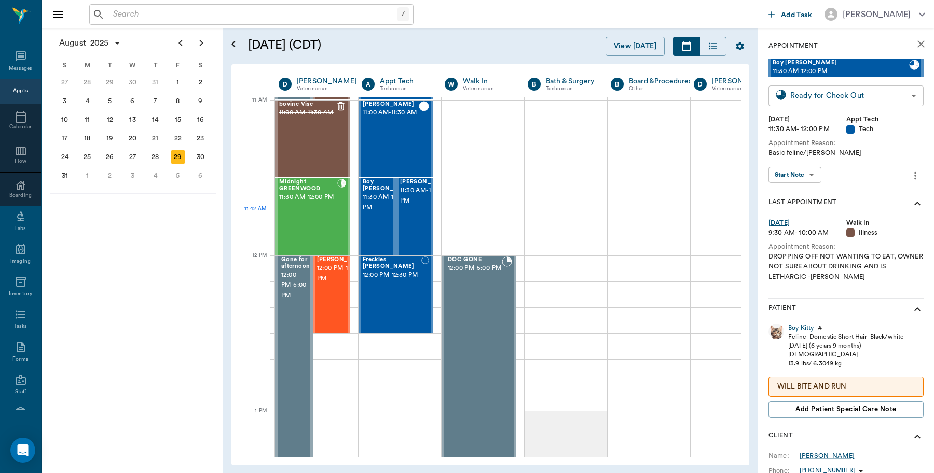
click at [870, 97] on body "/ ​ Add Task Dr. Bert Ellsworth Nectar Messages Appts Calendar Flow Boarding La…" at bounding box center [467, 236] width 934 height 473
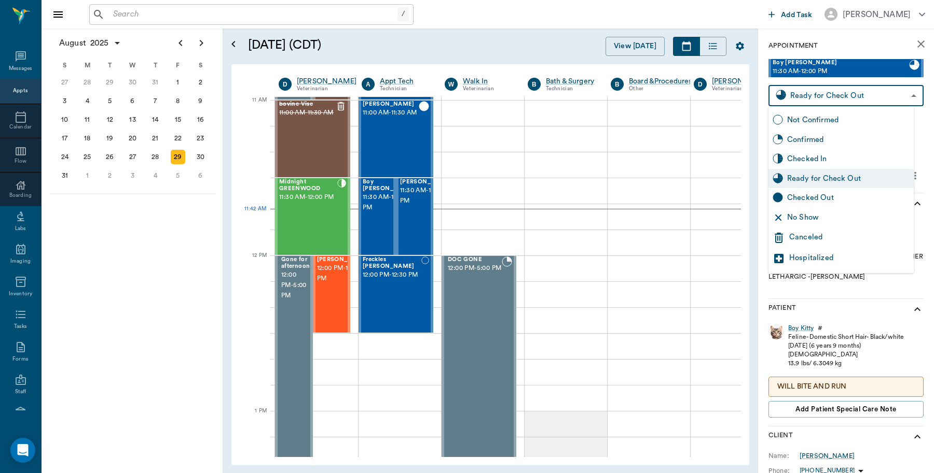
click at [805, 194] on div "Checked Out" at bounding box center [848, 197] width 122 height 11
type input "CHECKED_OUT"
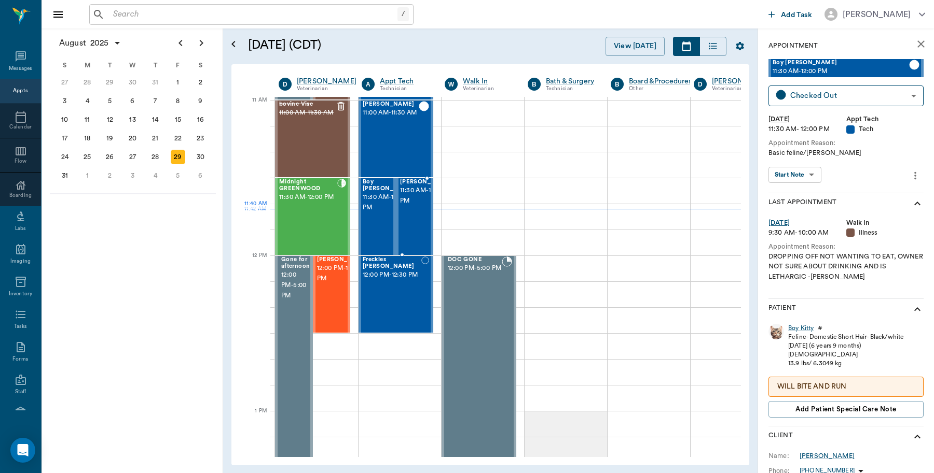
click at [421, 206] on span "11:30 AM - 12:00 PM" at bounding box center [426, 196] width 52 height 21
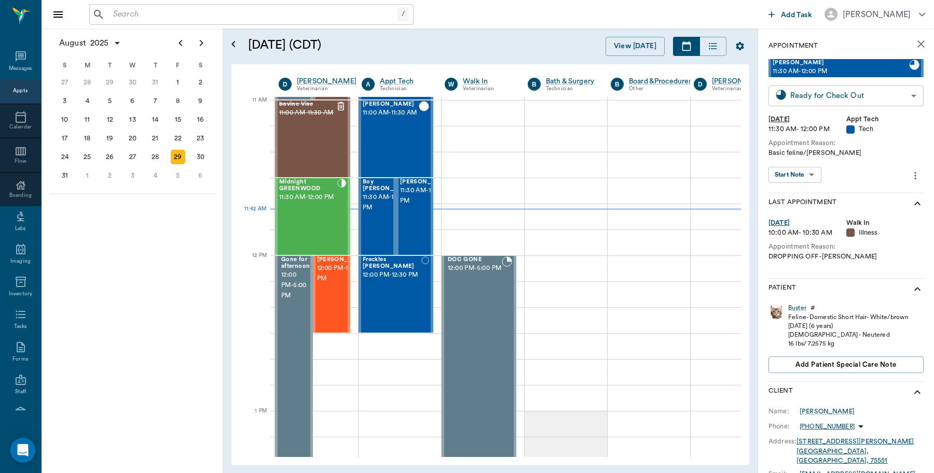
click at [828, 100] on body "/ ​ Add Task Dr. Bert Ellsworth Nectar Messages Appts Calendar Flow Boarding La…" at bounding box center [467, 236] width 934 height 473
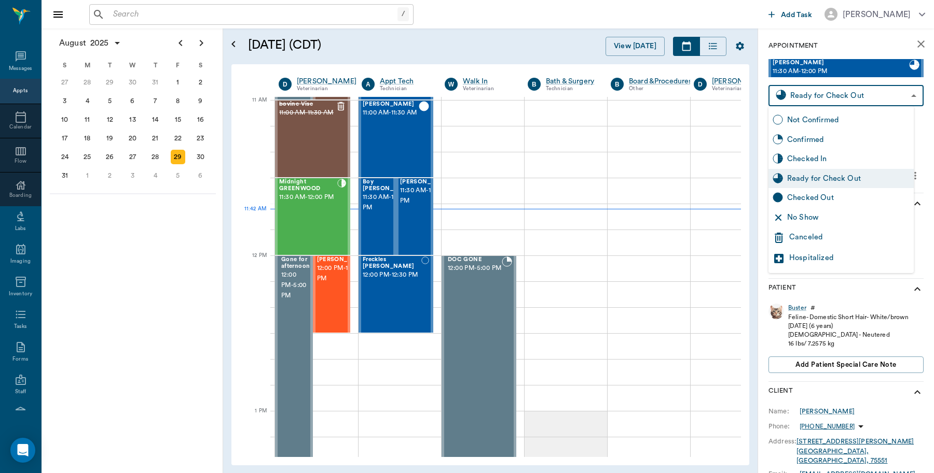
click at [789, 198] on div "Checked Out" at bounding box center [848, 197] width 122 height 11
type input "CHECKED_OUT"
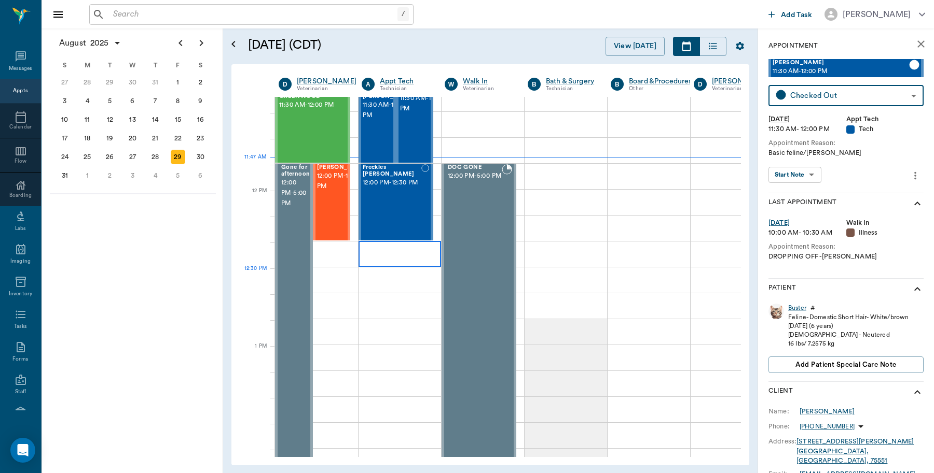
scroll to position [533, 0]
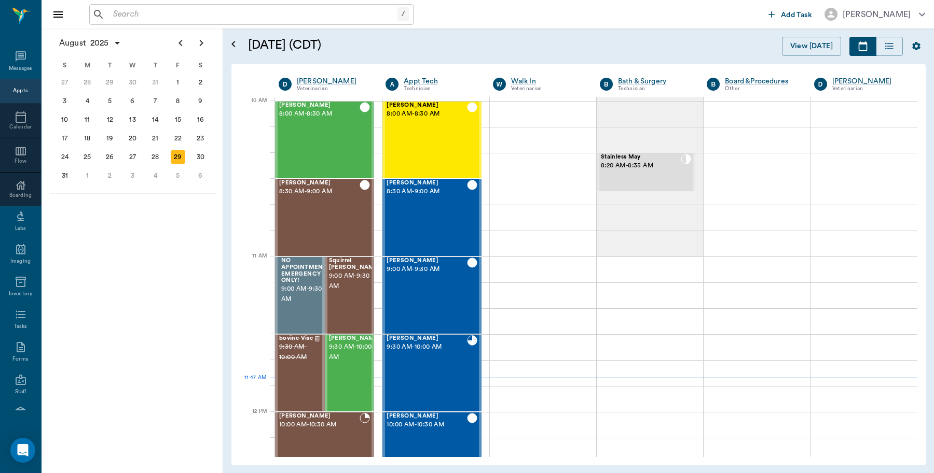
scroll to position [312, 0]
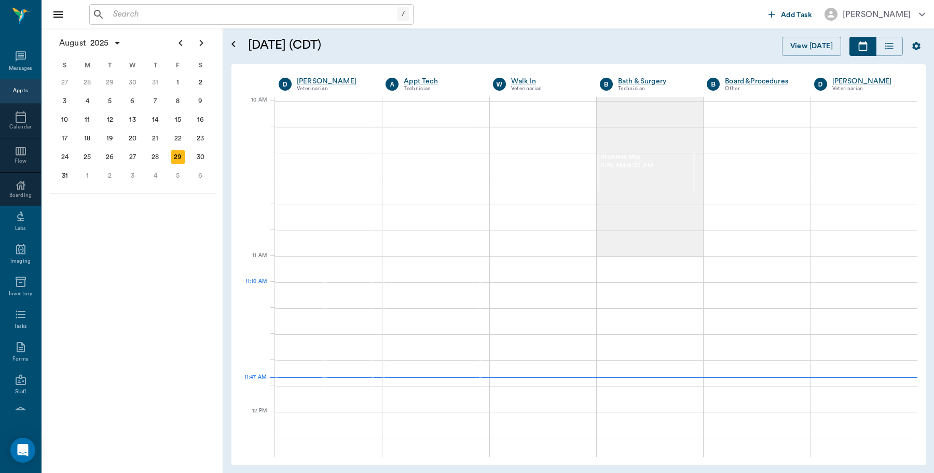
scroll to position [312, 0]
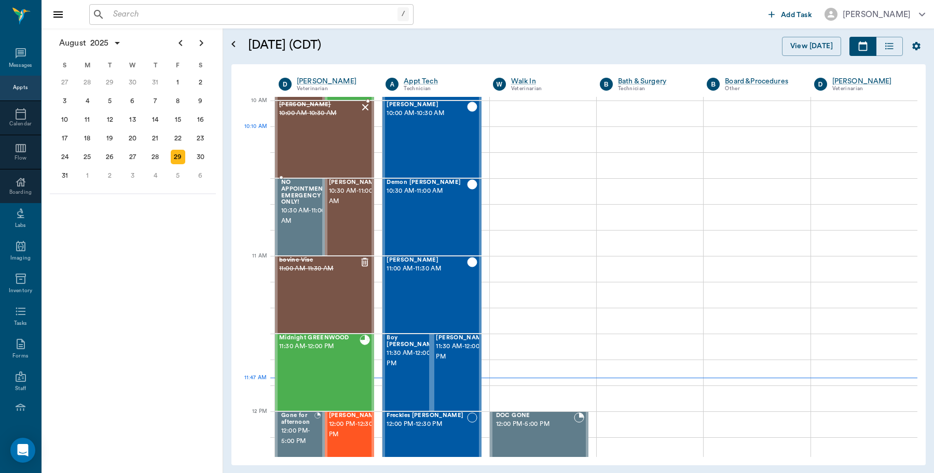
click at [342, 134] on div "[PERSON_NAME] 10:00 AM - 10:30 AM" at bounding box center [319, 140] width 80 height 76
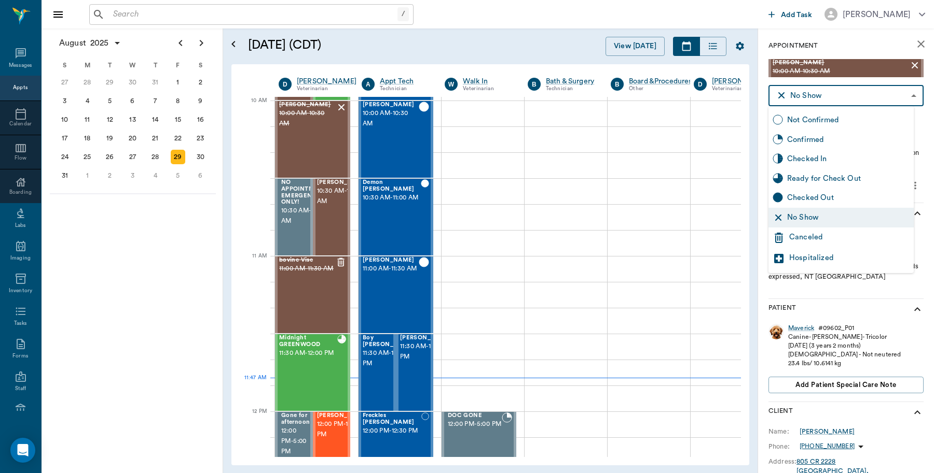
click at [903, 95] on body "/ ​ Add Task [PERSON_NAME] Nectar Messages Appts Calendar Flow Boarding Labs Im…" at bounding box center [467, 236] width 934 height 473
click at [791, 239] on div "Canceled" at bounding box center [849, 238] width 120 height 12
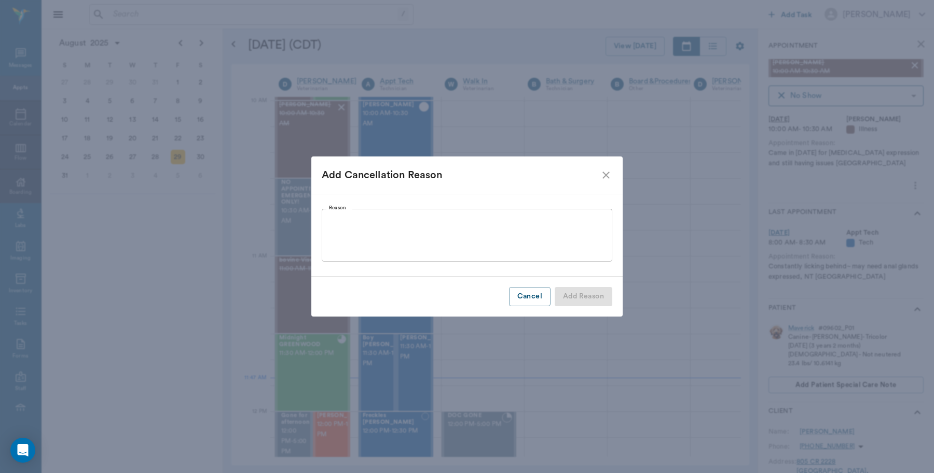
click at [414, 221] on textarea "Reason" at bounding box center [467, 236] width 276 height 36
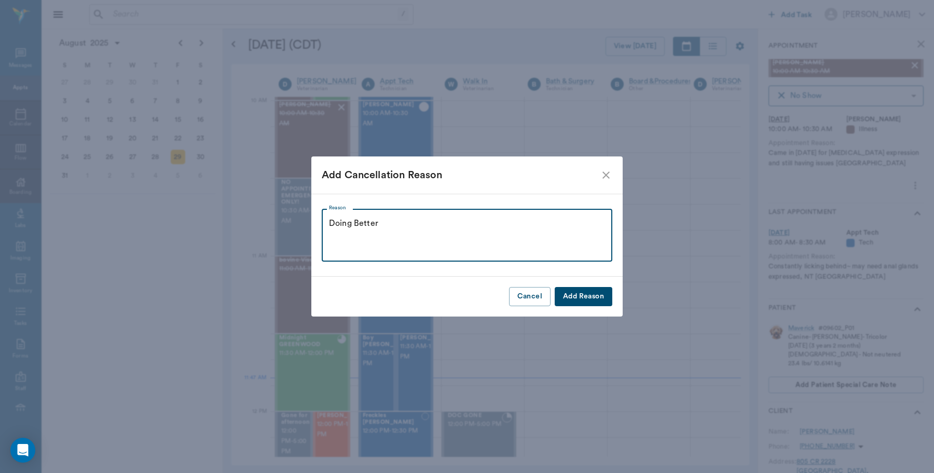
drag, startPoint x: 389, startPoint y: 223, endPoint x: 285, endPoint y: 223, distance: 104.2
click at [285, 223] on div "Add Cancellation Reason Reason Doing Better x Reason Cancel Add Reason" at bounding box center [467, 236] width 934 height 473
type textarea "e"
type textarea "Seems to be doing better per owner"
click at [597, 301] on button "Add Reason" at bounding box center [583, 296] width 58 height 19
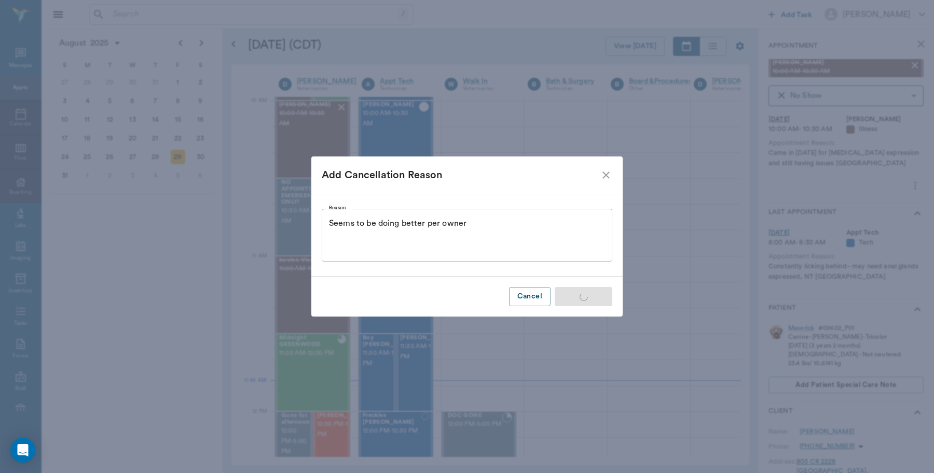
type input "CANCELED"
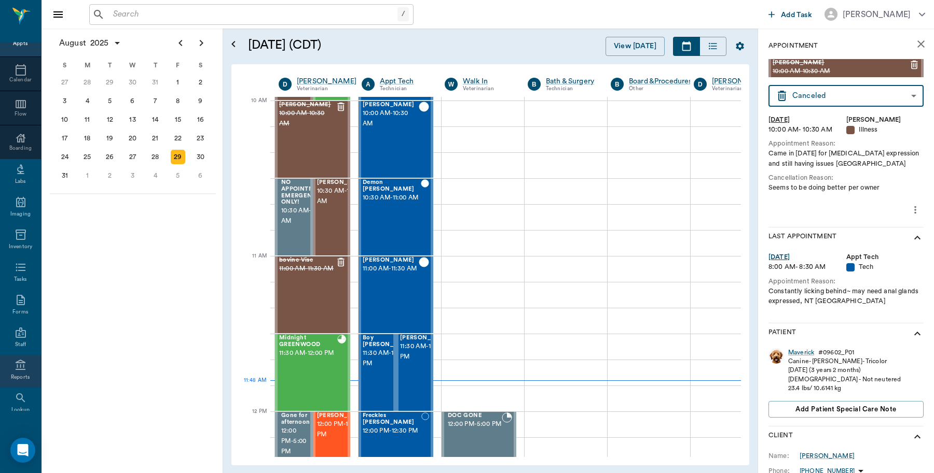
scroll to position [92, 0]
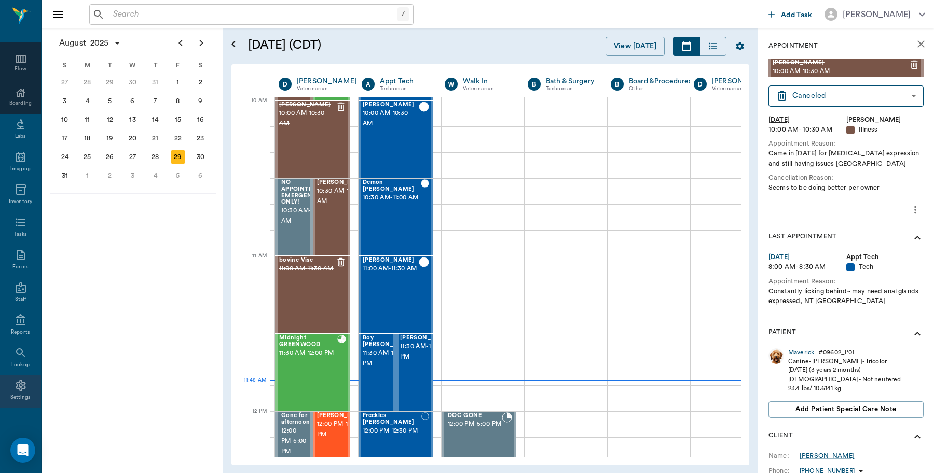
click at [19, 390] on icon at bounding box center [21, 386] width 12 height 12
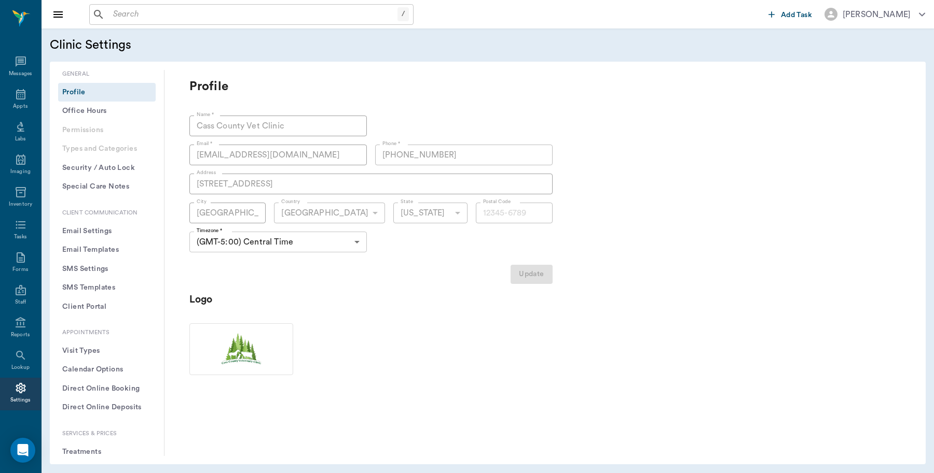
type input "75551"
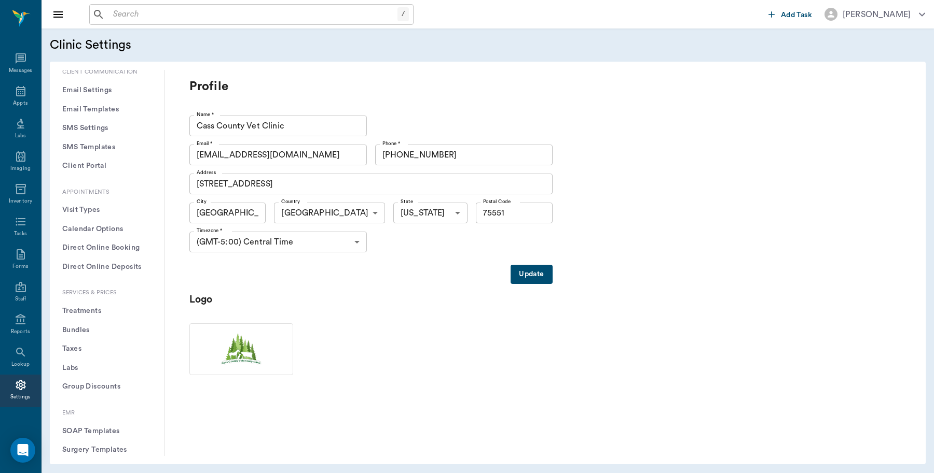
scroll to position [324, 0]
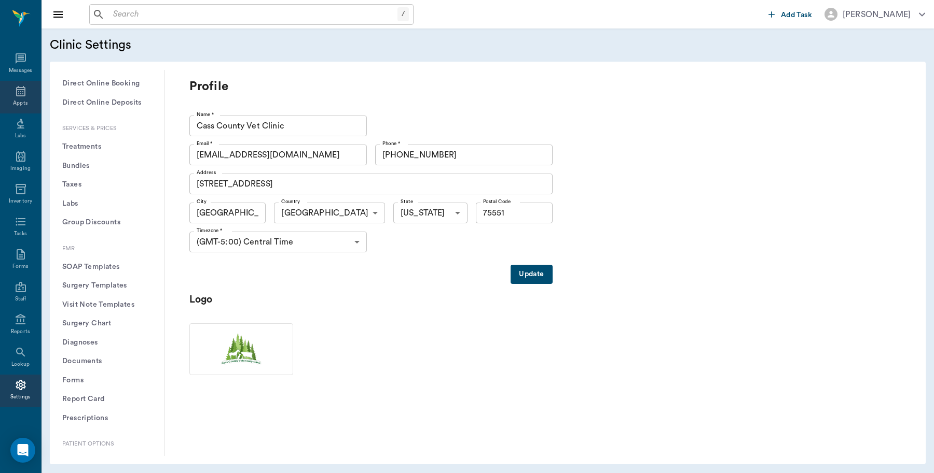
click at [7, 92] on div "Appts" at bounding box center [20, 97] width 41 height 33
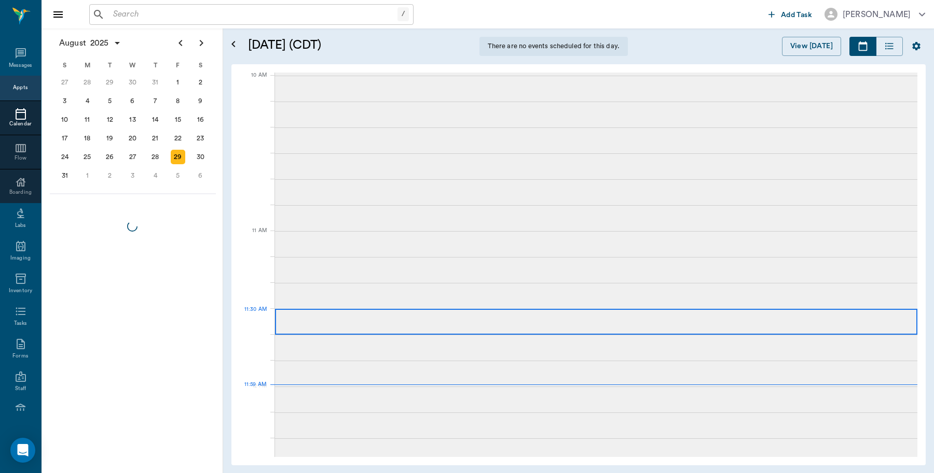
scroll to position [468, 0]
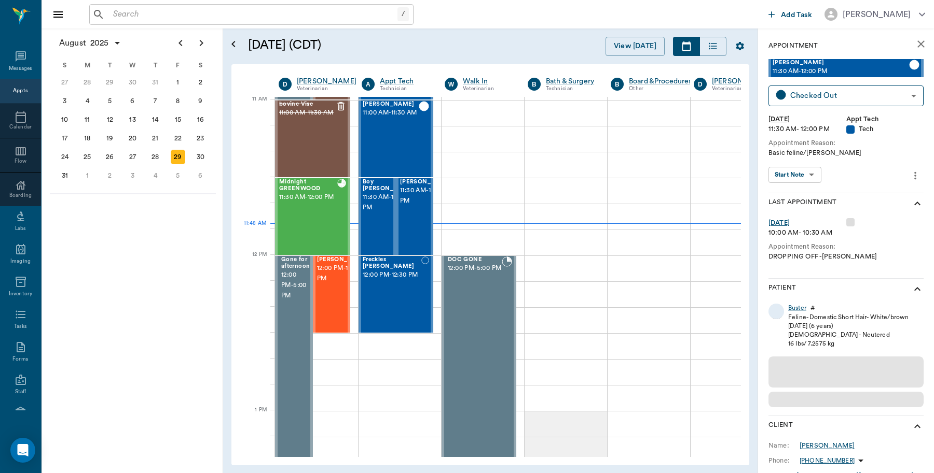
scroll to position [468, 1]
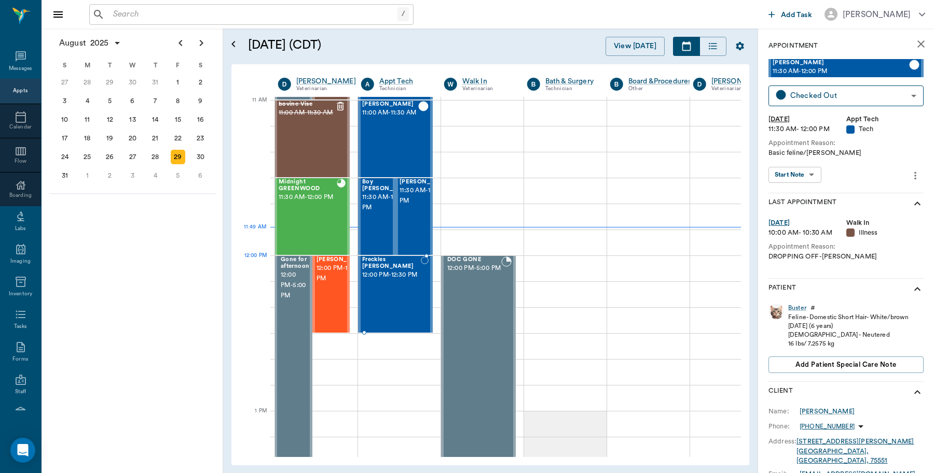
click at [399, 281] on span "12:00 PM - 12:30 PM" at bounding box center [391, 275] width 59 height 10
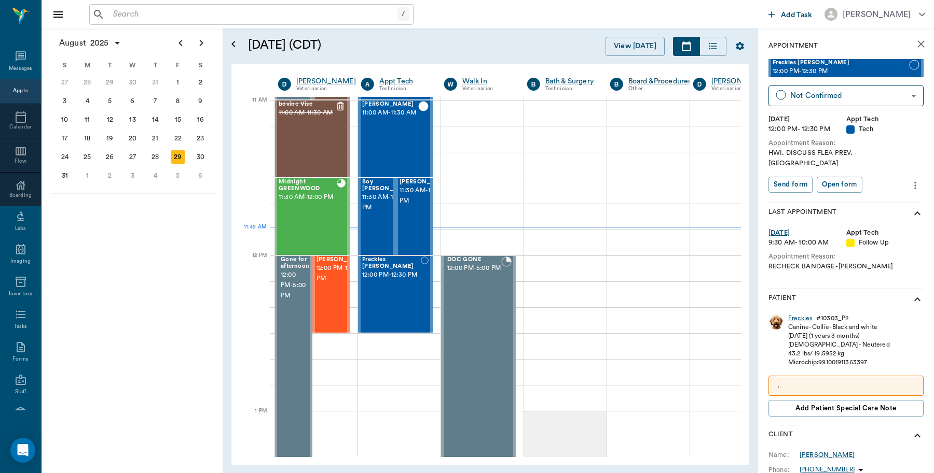
click at [799, 314] on div "Freckles" at bounding box center [800, 318] width 24 height 9
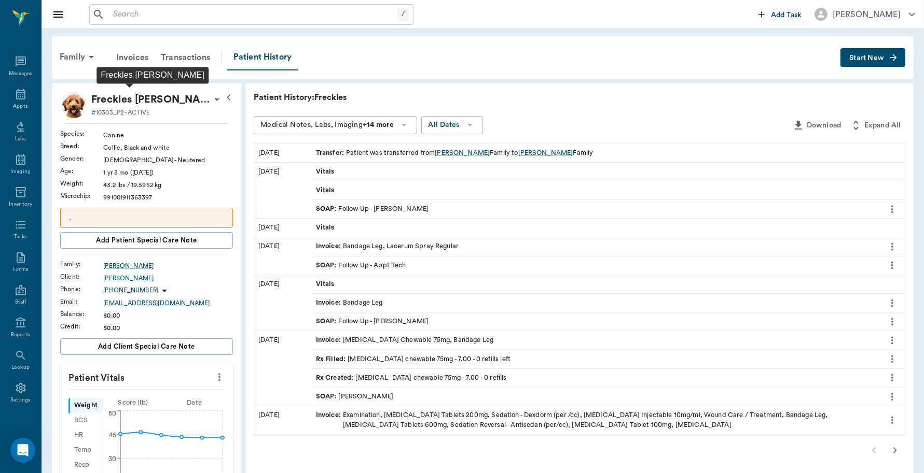
click at [110, 99] on p "Freckles [PERSON_NAME]" at bounding box center [150, 99] width 119 height 17
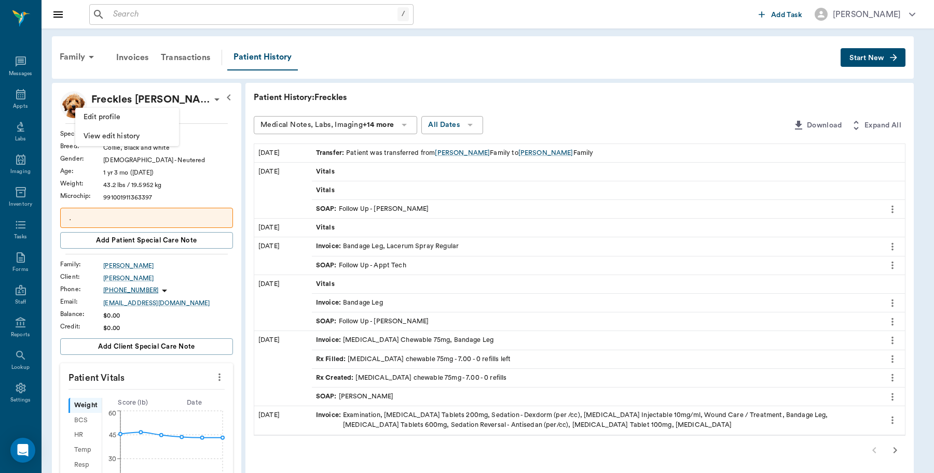
click at [101, 112] on span "Edit profile" at bounding box center [126, 117] width 87 height 11
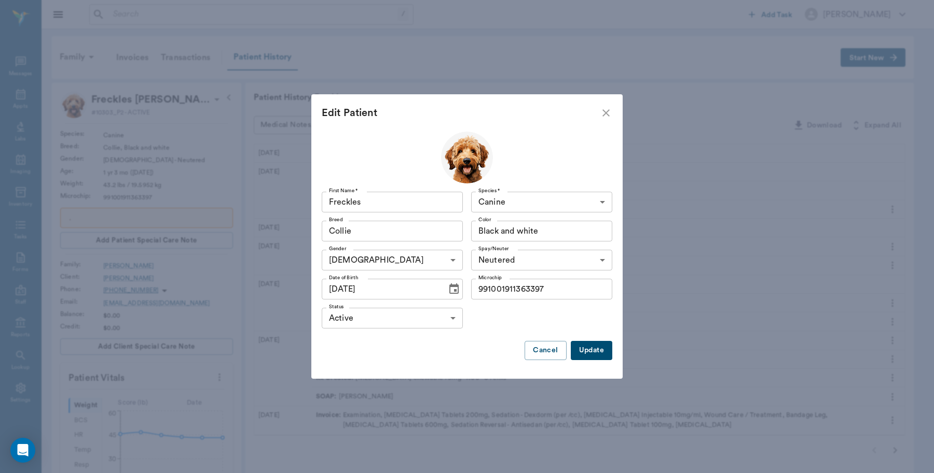
click at [372, 198] on input "Freckles" at bounding box center [392, 202] width 141 height 21
type input "Freckles(Speck)"
click at [601, 345] on button "Update" at bounding box center [590, 350] width 41 height 19
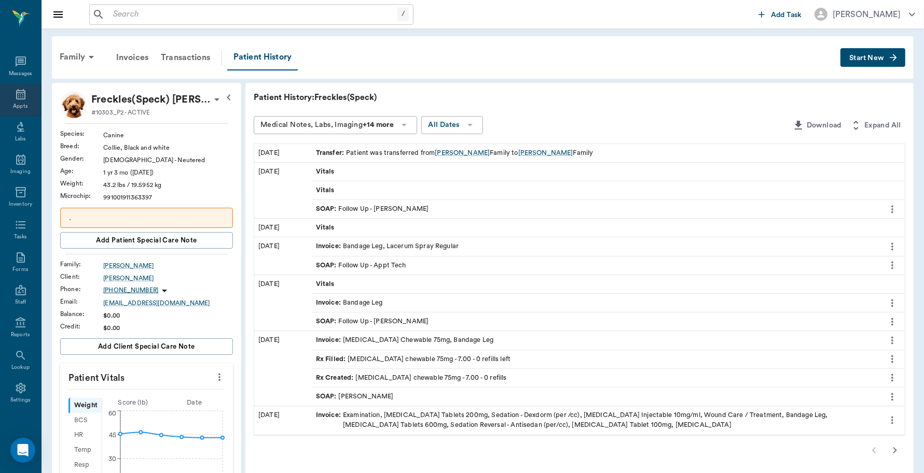
click at [15, 100] on icon at bounding box center [21, 94] width 12 height 12
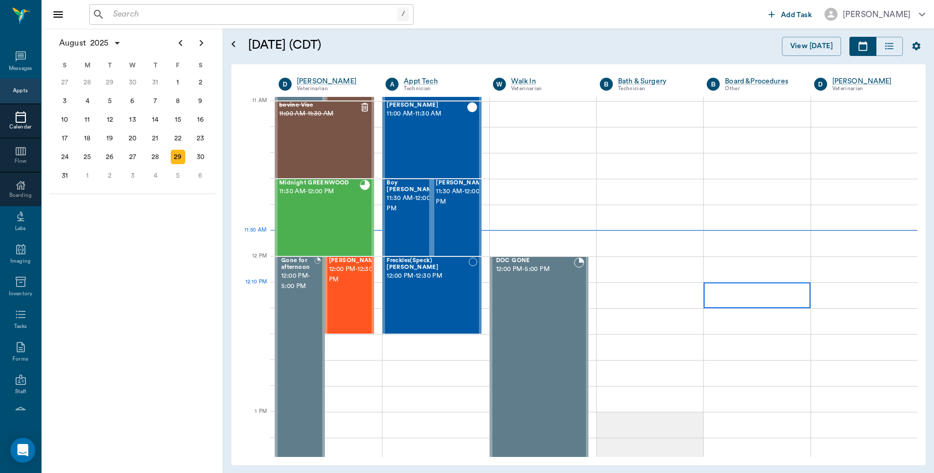
scroll to position [467, 0]
click at [435, 293] on div "Freckles(Speck) Grider 12:00 PM - 12:30 PM" at bounding box center [427, 296] width 82 height 76
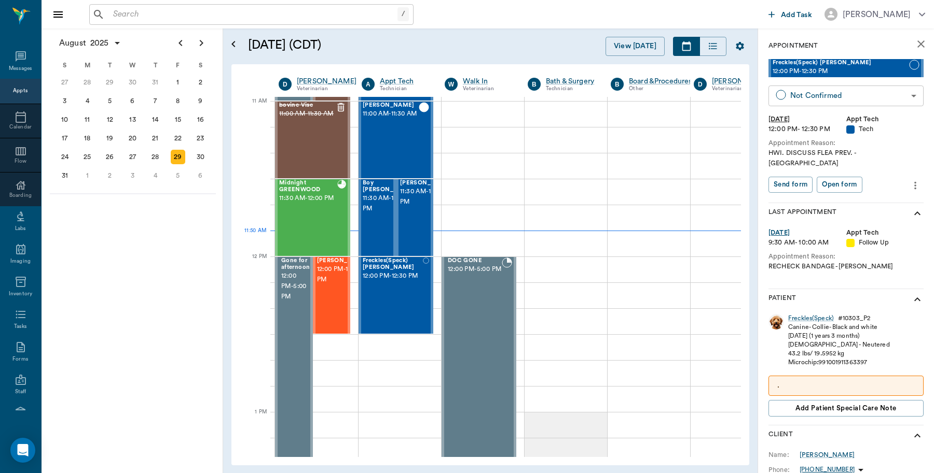
click at [882, 98] on body "/ ​ Add Task Dr. Bert Ellsworth Nectar Messages Appts Calendar Flow Boarding La…" at bounding box center [467, 236] width 934 height 473
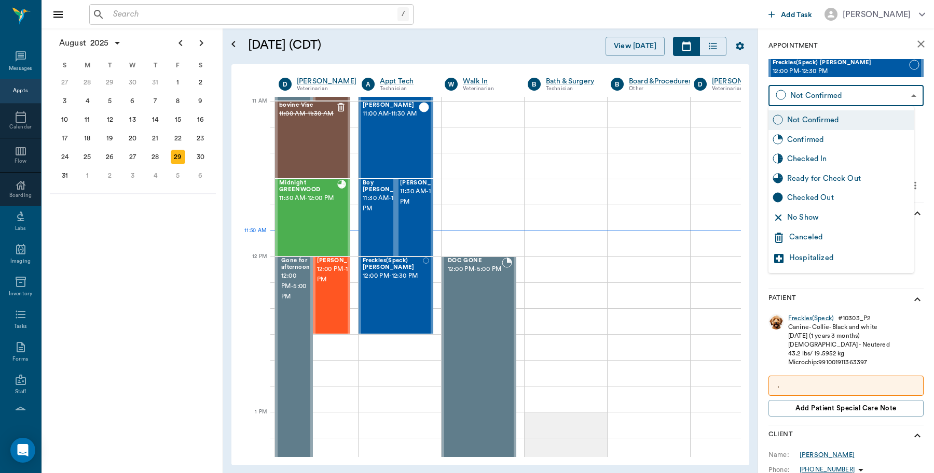
click at [826, 159] on div "Checked In" at bounding box center [848, 159] width 122 height 11
type input "CHECKED_IN"
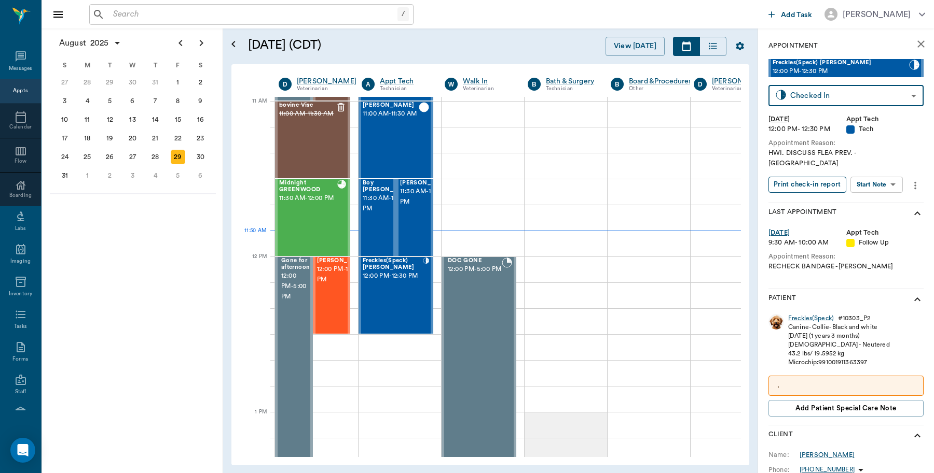
click at [822, 177] on button "Print check-in report" at bounding box center [807, 185] width 78 height 16
click at [319, 222] on div "Midnight GREENWOOD 11:30 AM - 12:00 PM" at bounding box center [308, 218] width 58 height 76
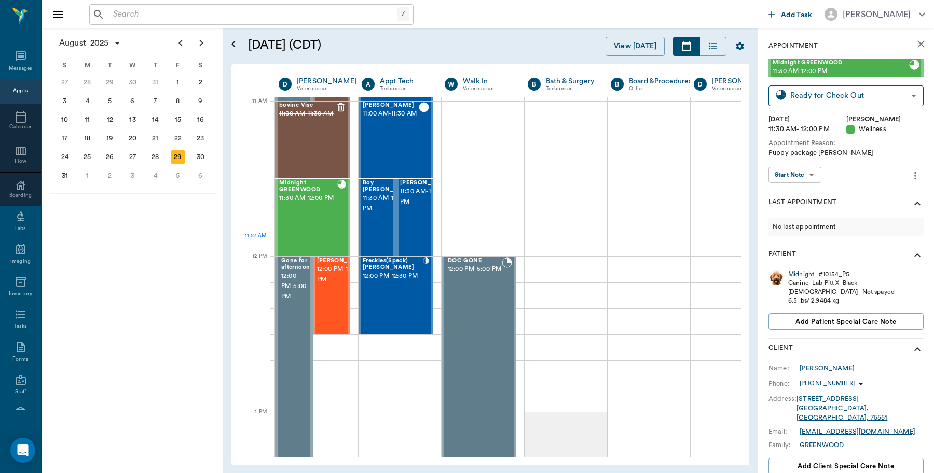
click at [799, 273] on div "Midnight" at bounding box center [801, 274] width 26 height 9
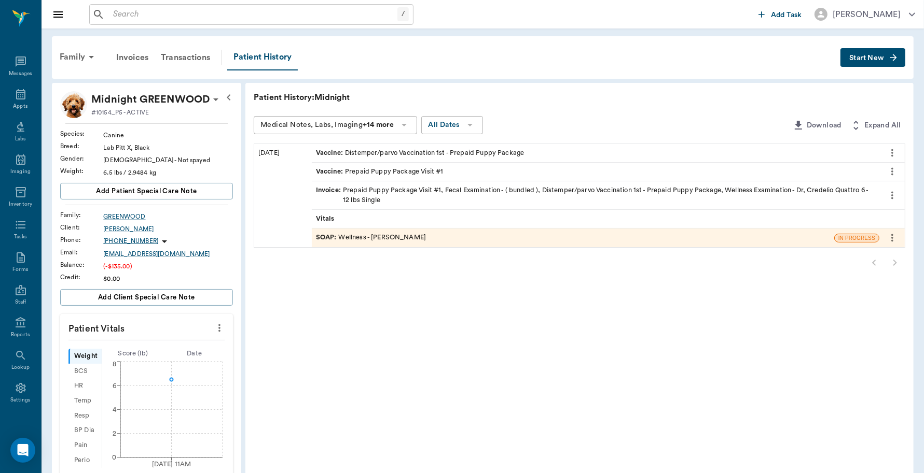
click at [377, 199] on div "Invoice : Prepaid Puppy Package Visit #1, Fecal Examination - ( bundled ), Dist…" at bounding box center [595, 196] width 559 height 20
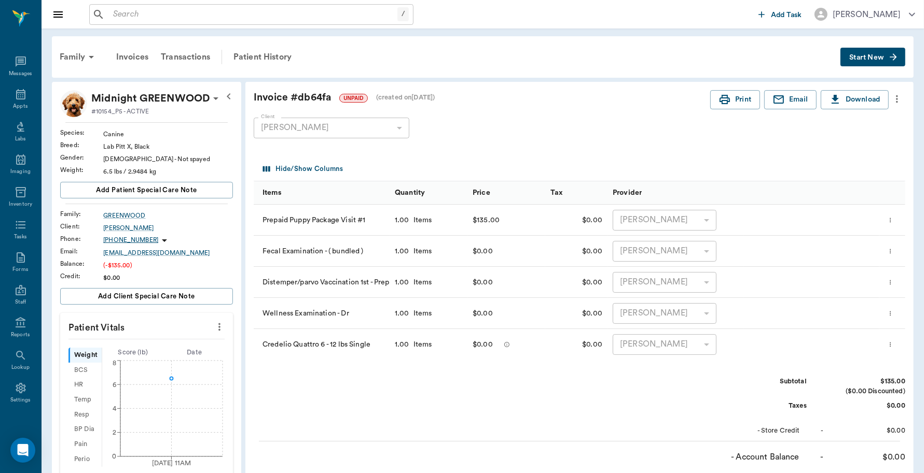
click at [862, 58] on span "Start New" at bounding box center [866, 58] width 35 height 0
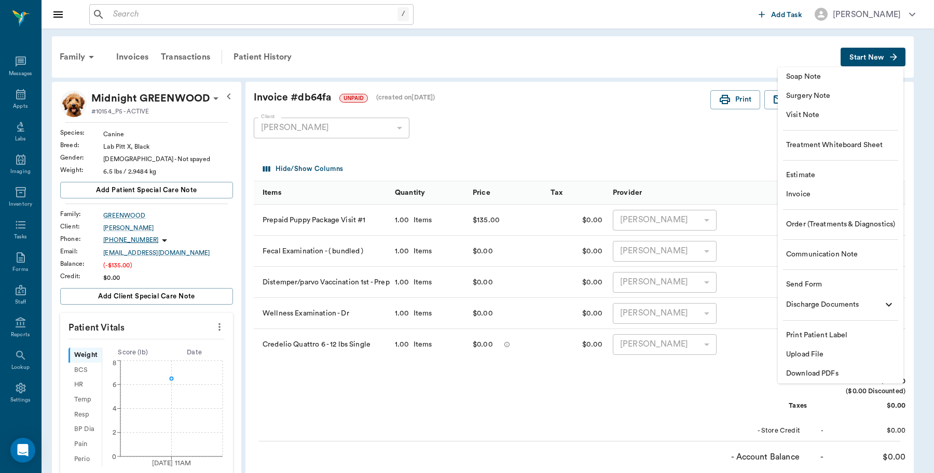
click at [797, 193] on span "Invoice" at bounding box center [840, 194] width 109 height 11
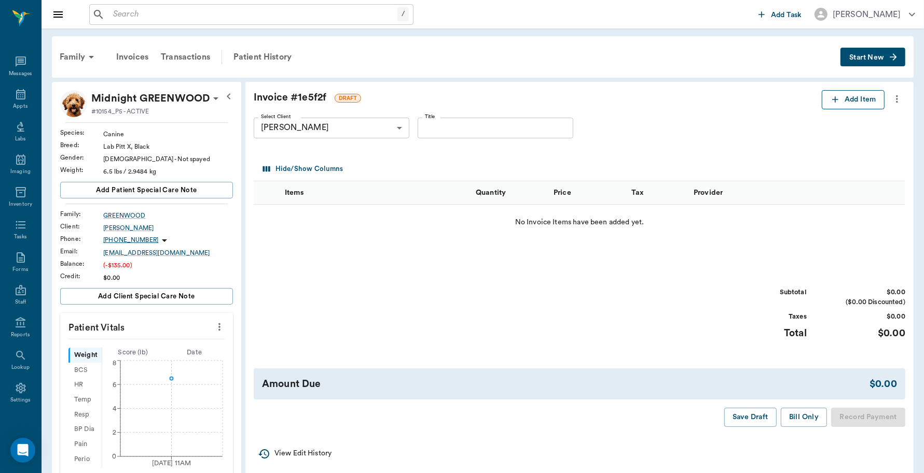
click at [821, 99] on button "Add Item" at bounding box center [852, 99] width 63 height 19
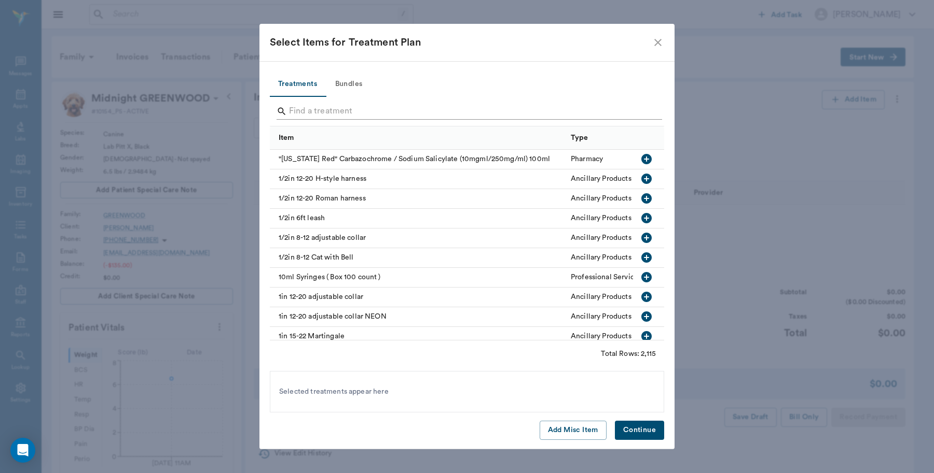
click at [409, 113] on input "Search" at bounding box center [467, 111] width 357 height 17
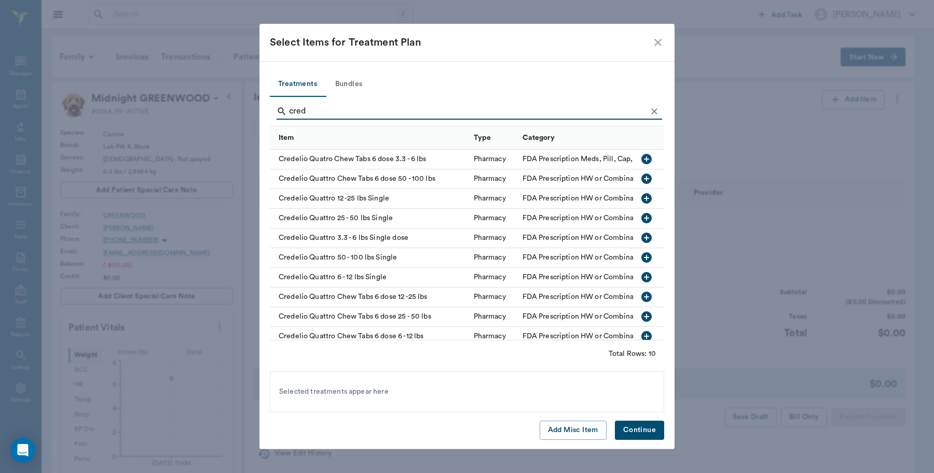
type input "cred"
click at [658, 43] on icon "close" at bounding box center [657, 42] width 7 height 7
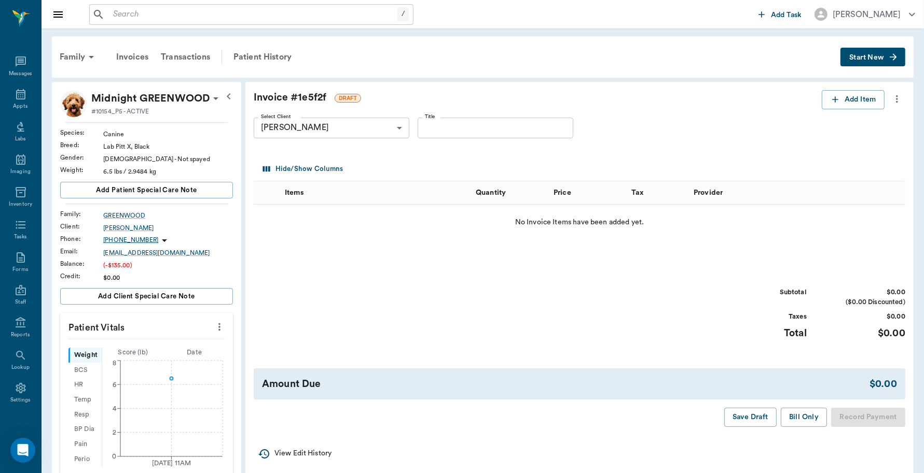
click at [899, 96] on icon "more" at bounding box center [896, 99] width 11 height 12
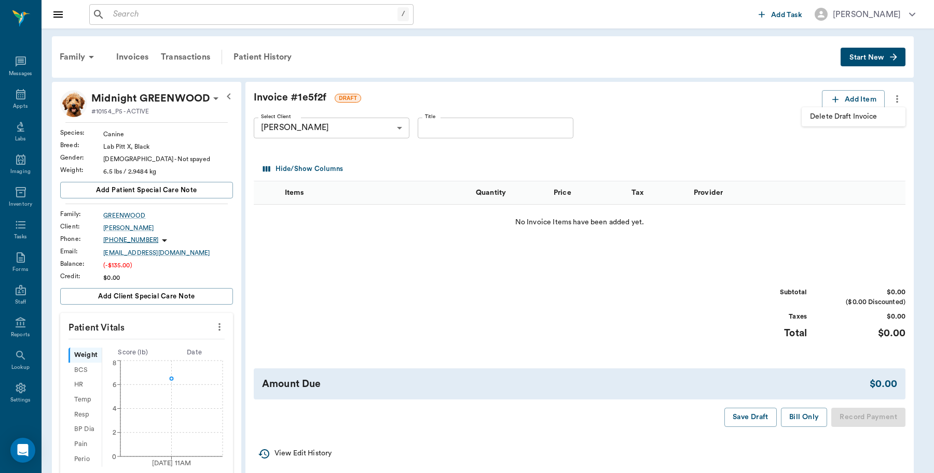
click at [840, 114] on span "Delete Draft Invoice" at bounding box center [853, 117] width 87 height 11
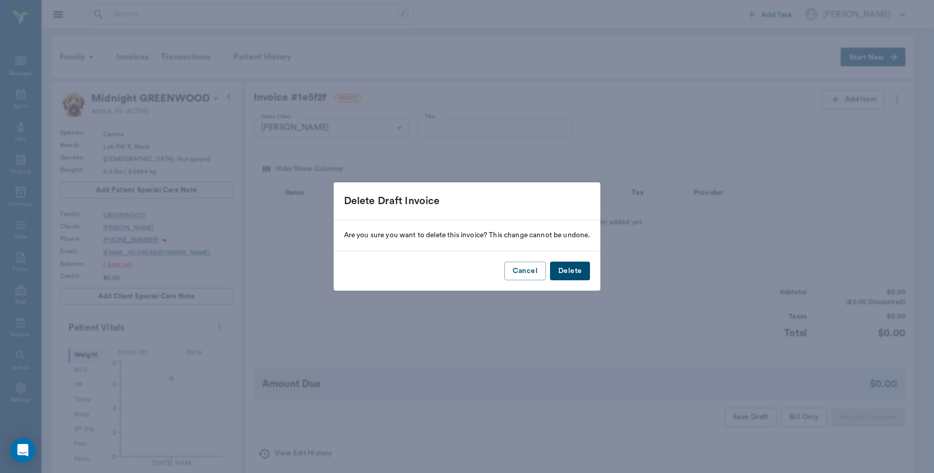
click at [563, 273] on button "Delete" at bounding box center [570, 271] width 40 height 19
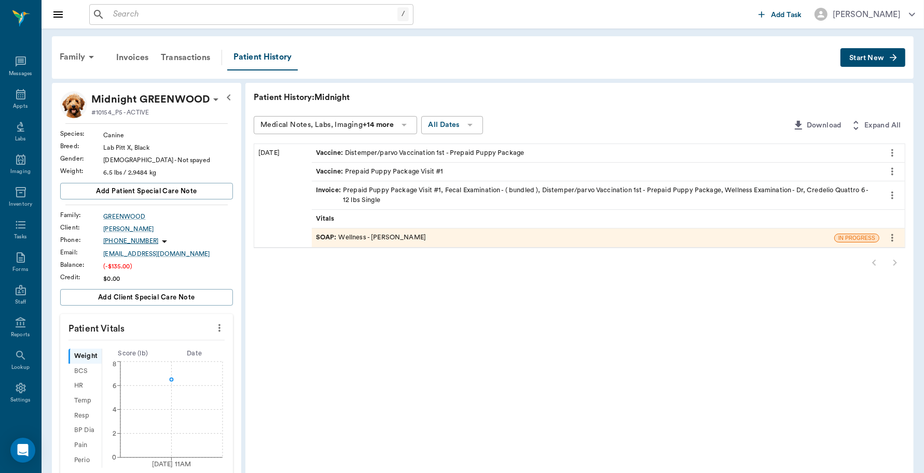
click at [870, 58] on span "Start New" at bounding box center [866, 58] width 35 height 0
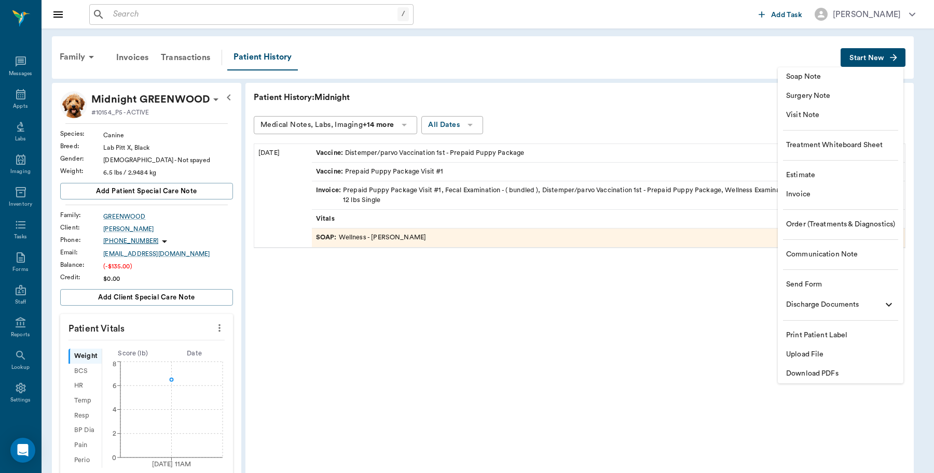
click at [800, 193] on span "Invoice" at bounding box center [840, 194] width 109 height 11
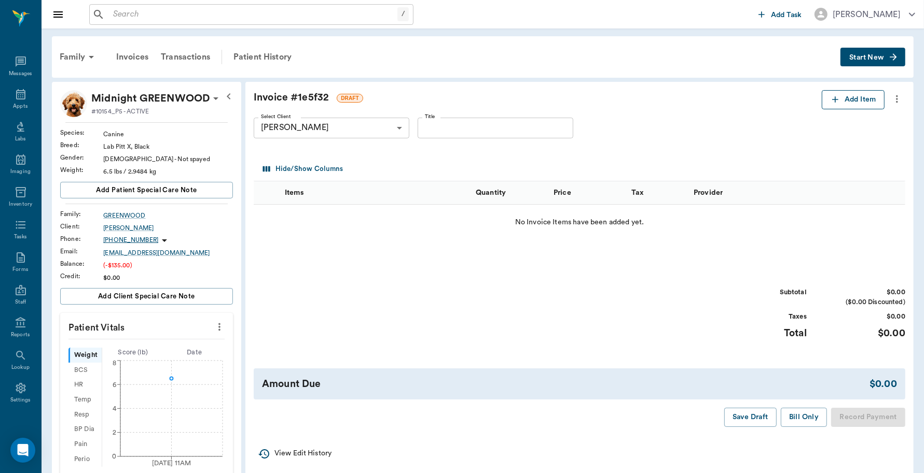
click at [856, 100] on button "Add Item" at bounding box center [852, 99] width 63 height 19
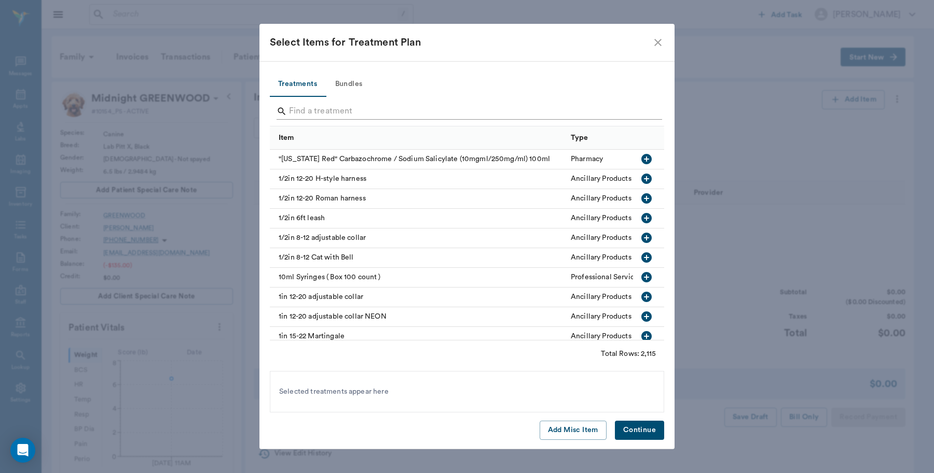
click at [364, 113] on input "Search" at bounding box center [467, 111] width 357 height 17
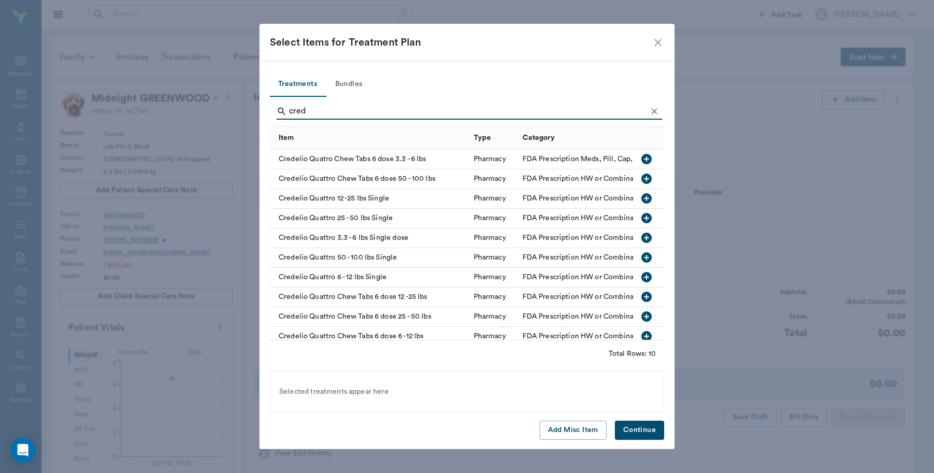
type input "cred"
click at [641, 236] on icon "button" at bounding box center [646, 238] width 10 height 10
click at [641, 276] on icon "button" at bounding box center [646, 277] width 10 height 10
click at [632, 426] on button "Continue" at bounding box center [639, 430] width 49 height 19
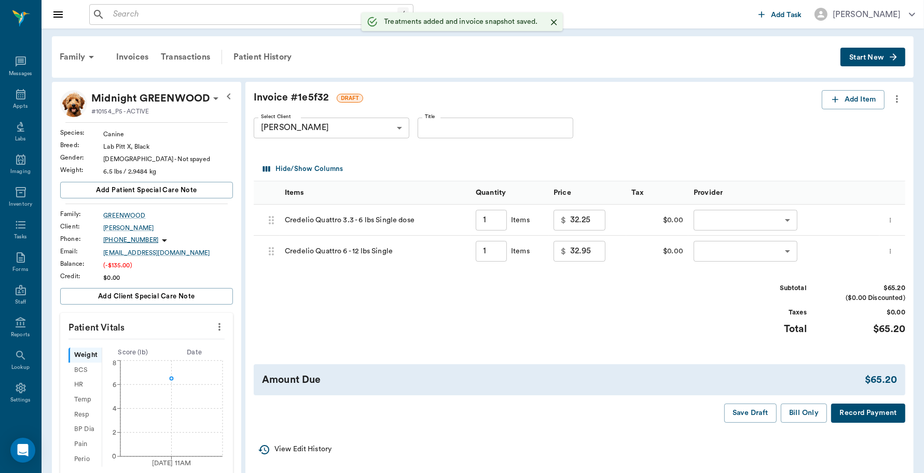
type input "1.00"
click at [871, 95] on button "Add Item" at bounding box center [852, 99] width 63 height 19
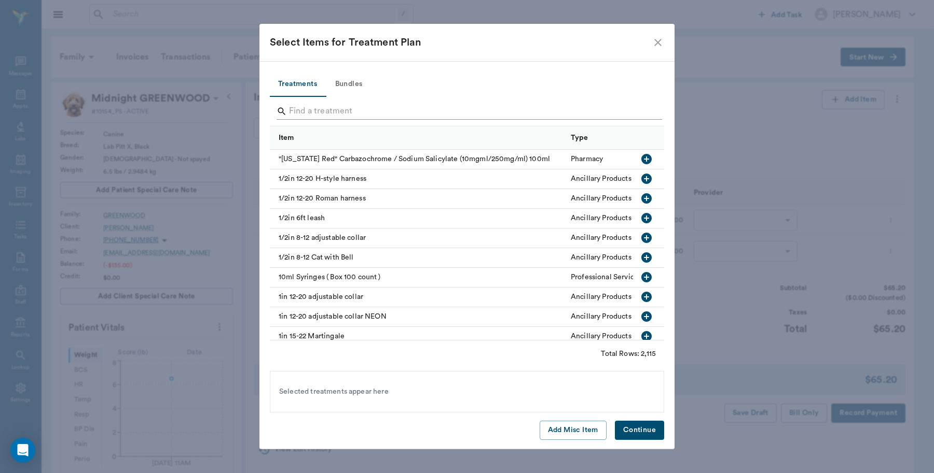
click at [366, 110] on input "Search" at bounding box center [467, 111] width 357 height 17
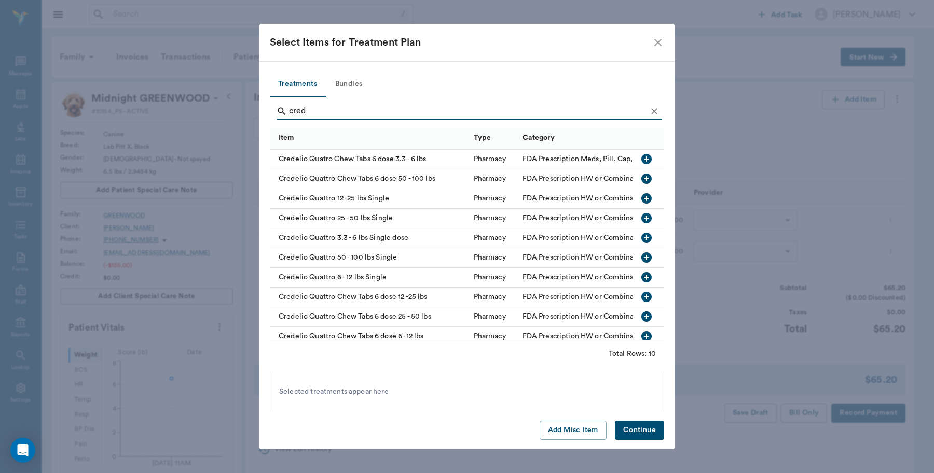
type input "cred"
click at [641, 198] on icon "button" at bounding box center [646, 198] width 10 height 10
click at [640, 255] on icon "button" at bounding box center [646, 258] width 12 height 12
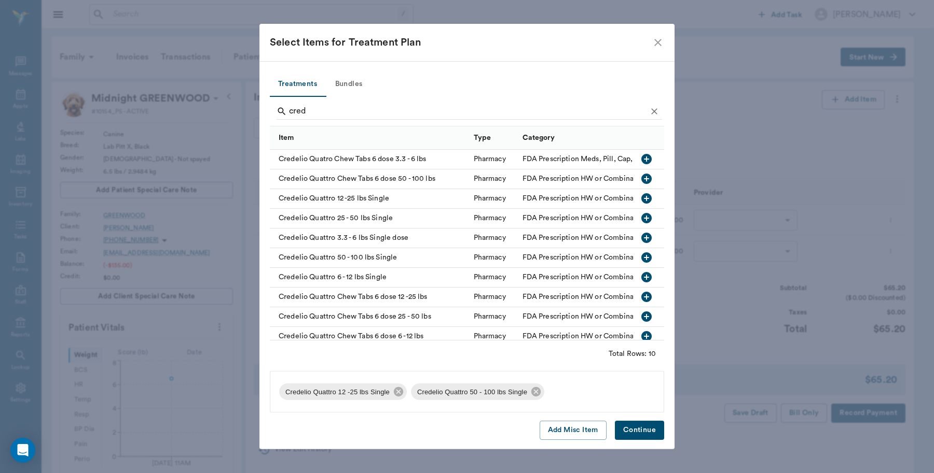
click at [645, 433] on button "Continue" at bounding box center [639, 430] width 49 height 19
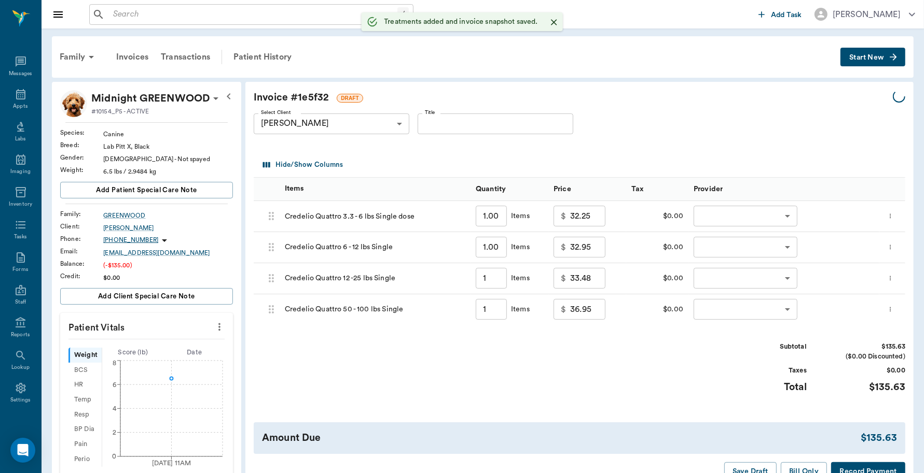
type input "1.00"
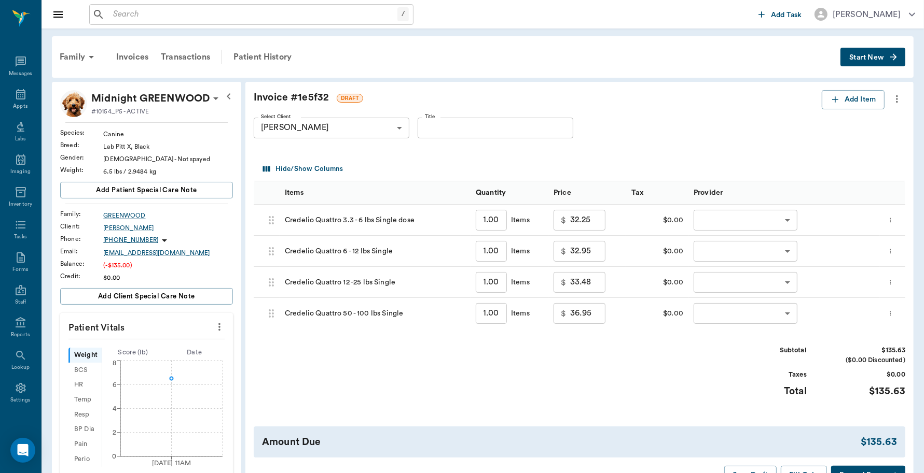
click at [896, 94] on icon "more" at bounding box center [896, 99] width 11 height 12
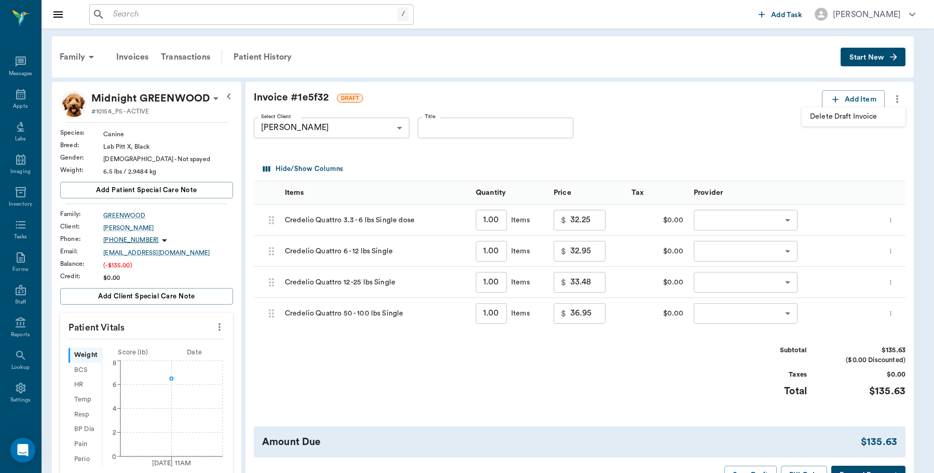
click at [841, 112] on span "Delete Draft Invoice" at bounding box center [853, 117] width 87 height 11
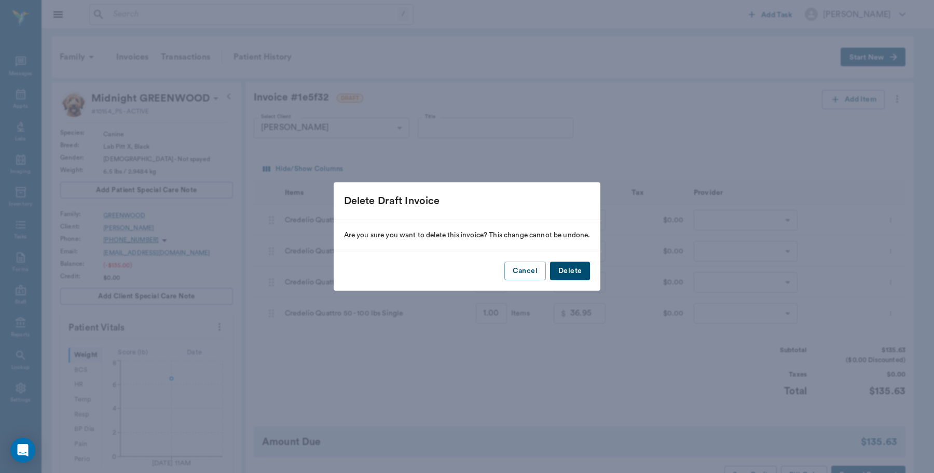
click at [568, 276] on button "Delete" at bounding box center [570, 271] width 40 height 19
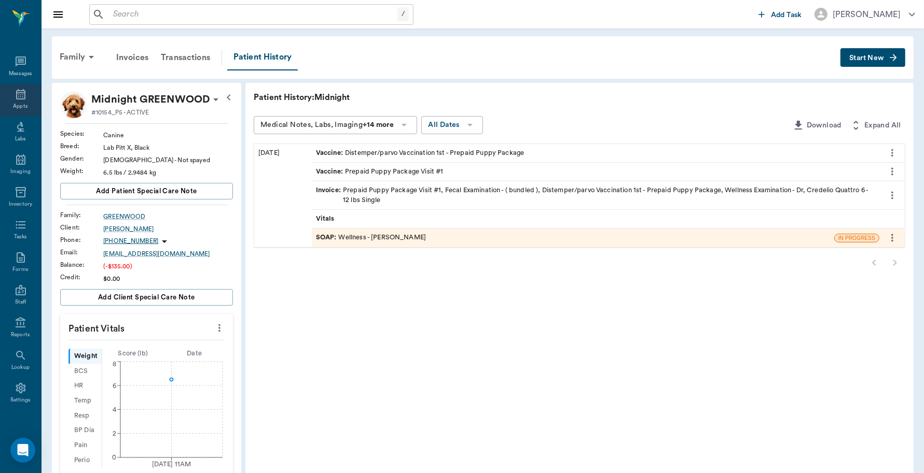
click at [16, 99] on icon at bounding box center [20, 94] width 9 height 10
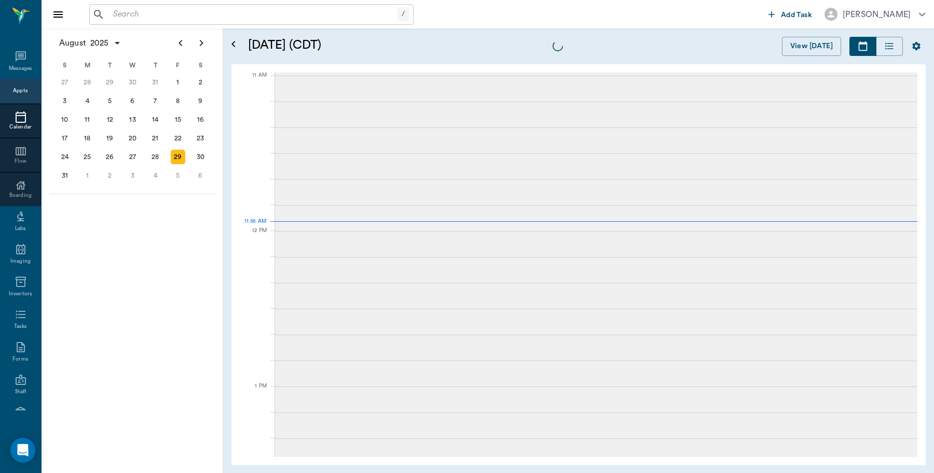
scroll to position [467, 0]
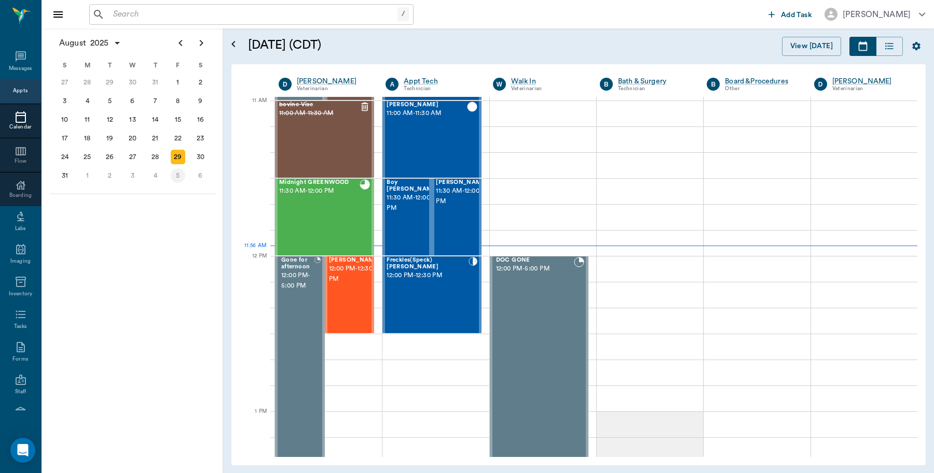
click at [175, 173] on div "5" at bounding box center [178, 176] width 15 height 15
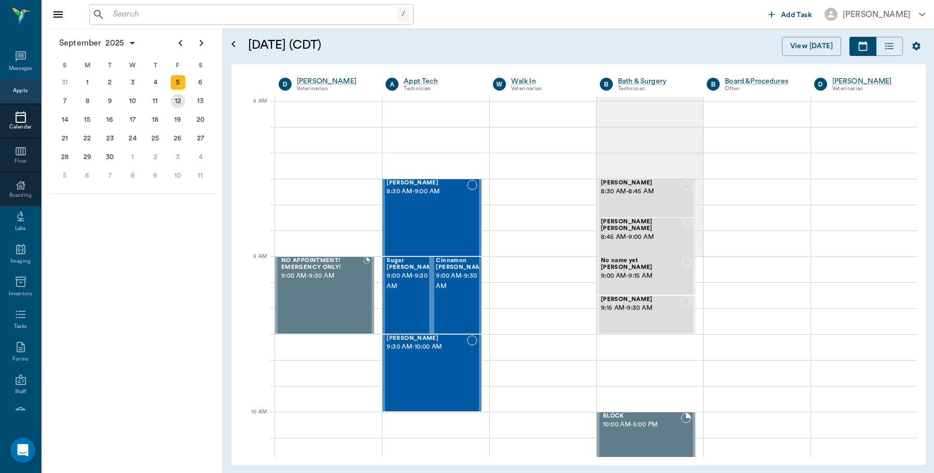
click at [179, 99] on div "12" at bounding box center [178, 101] width 15 height 15
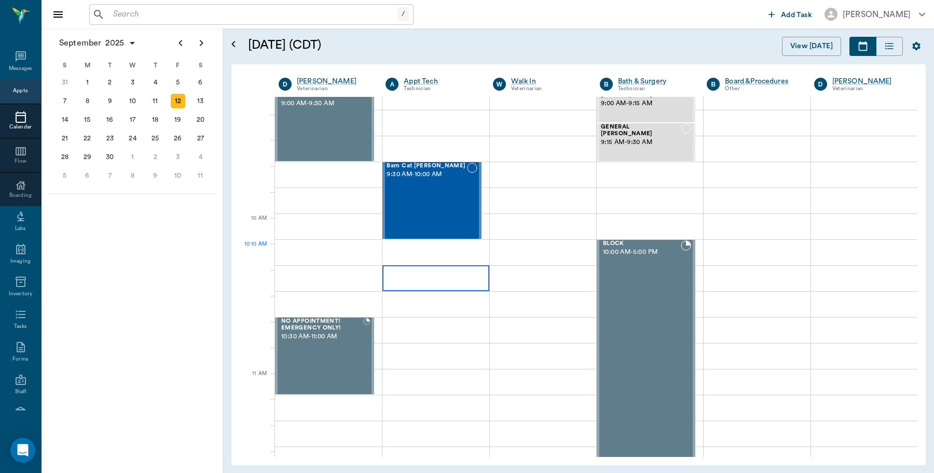
scroll to position [194, 0]
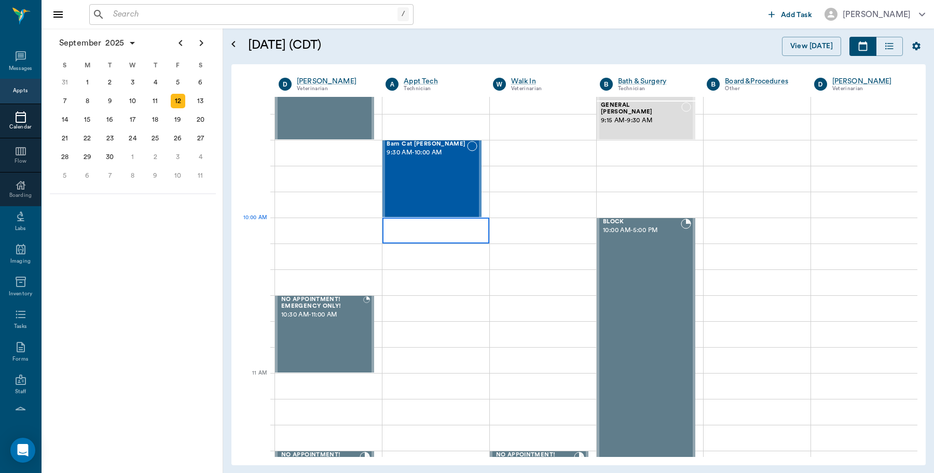
click at [429, 234] on div at bounding box center [435, 231] width 106 height 26
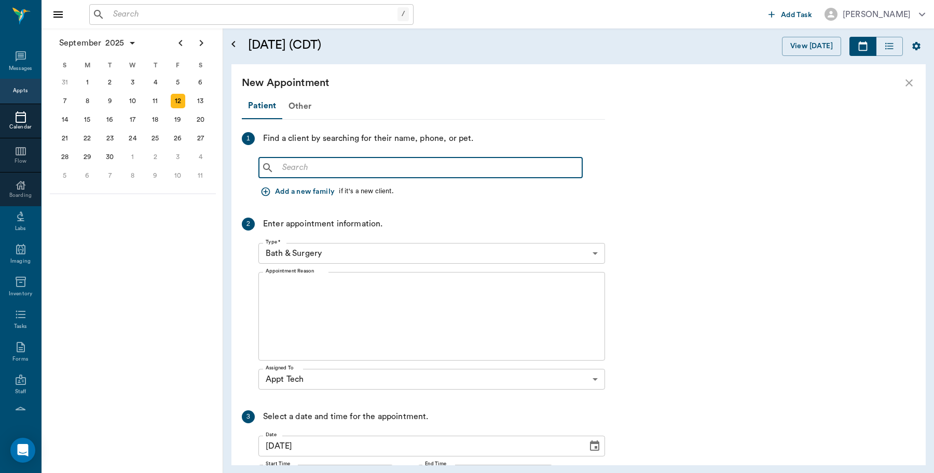
click at [331, 167] on input "text" at bounding box center [428, 168] width 300 height 15
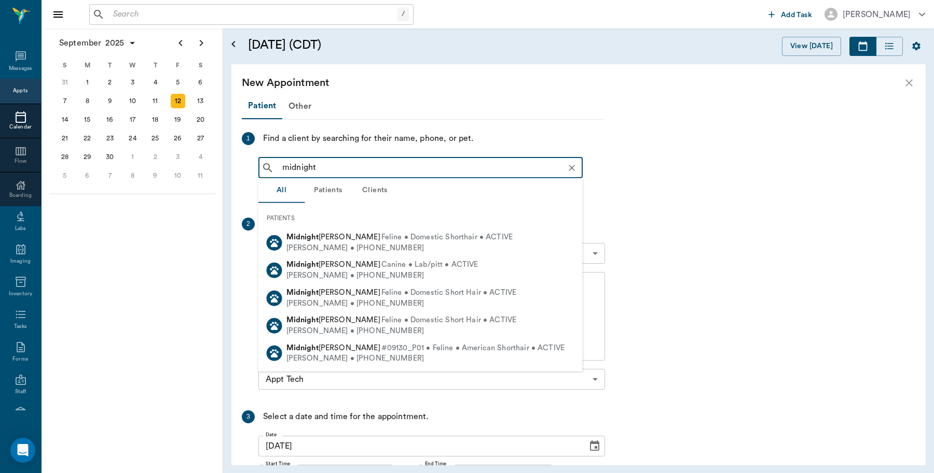
click at [340, 164] on input "midnight" at bounding box center [428, 168] width 301 height 15
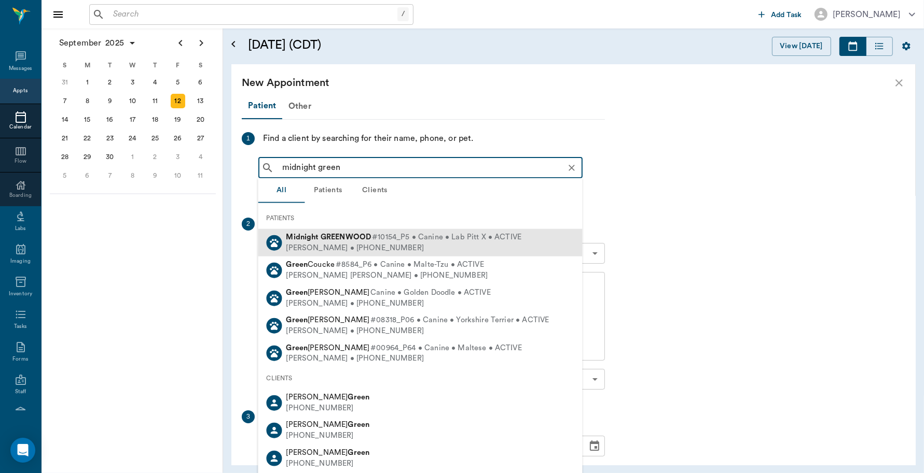
click at [357, 234] on b "GREENWOOD" at bounding box center [346, 237] width 50 height 8
type input "midnight green"
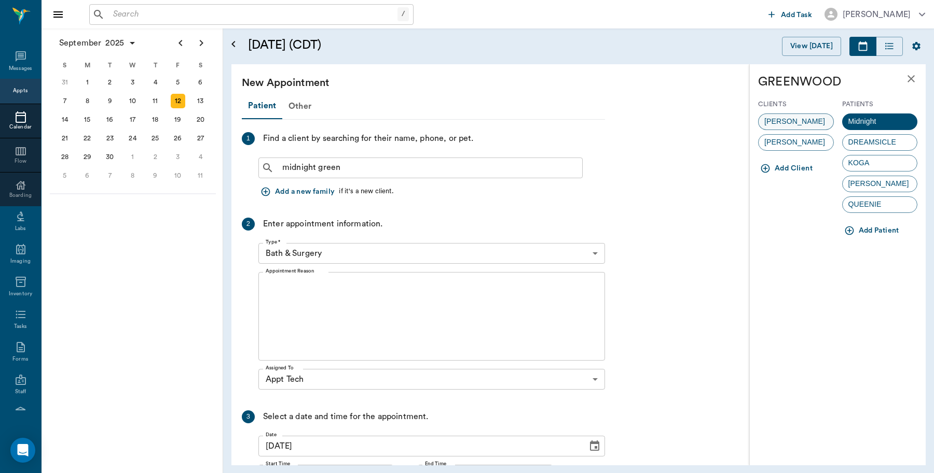
click at [795, 121] on span "HEATHER GREENWOOD" at bounding box center [794, 121] width 72 height 11
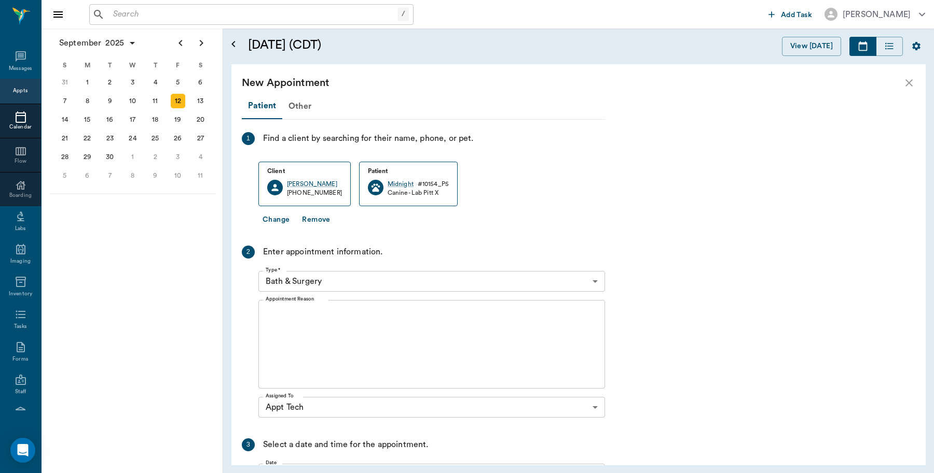
click at [371, 280] on body "/ ​ Add Task Dr. Bert Ellsworth Nectar Messages Appts Calendar Flow Boarding La…" at bounding box center [467, 236] width 934 height 473
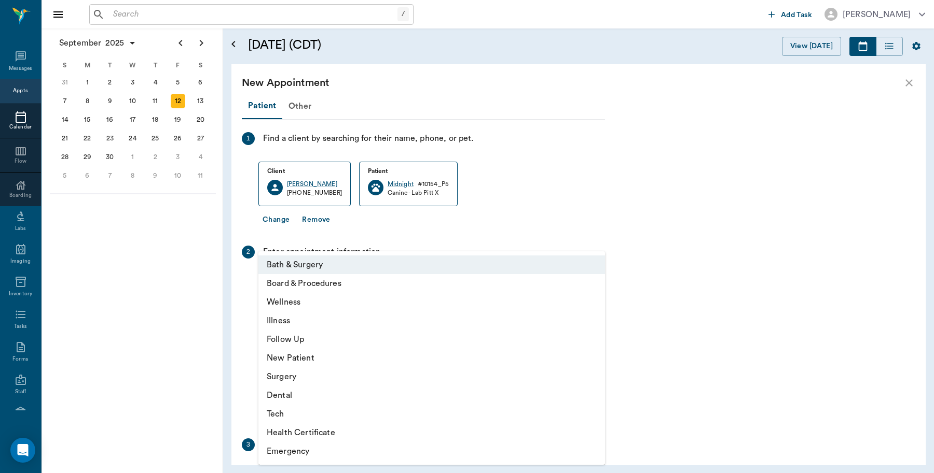
click at [268, 412] on li "Tech" at bounding box center [431, 414] width 346 height 19
type input "65d2be4f46e3a538d89b8c1a"
type input "10:30 AM"
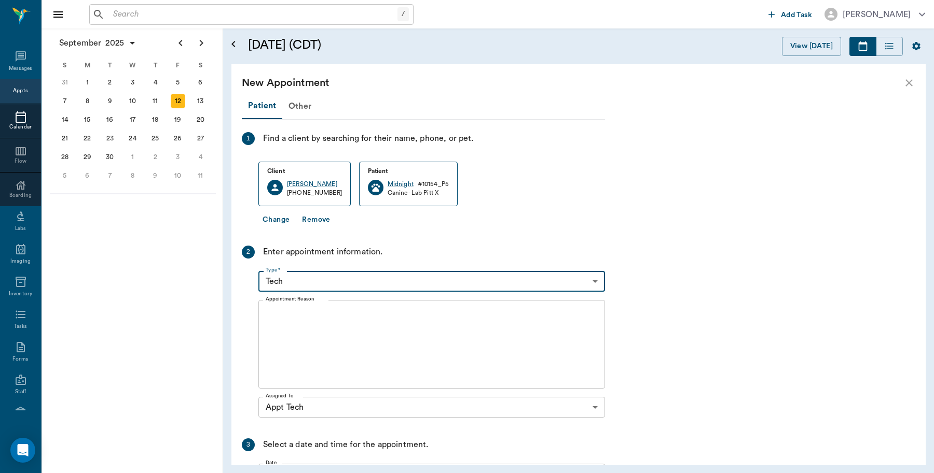
click at [309, 333] on textarea "Appointment Reason" at bounding box center [432, 345] width 332 height 72
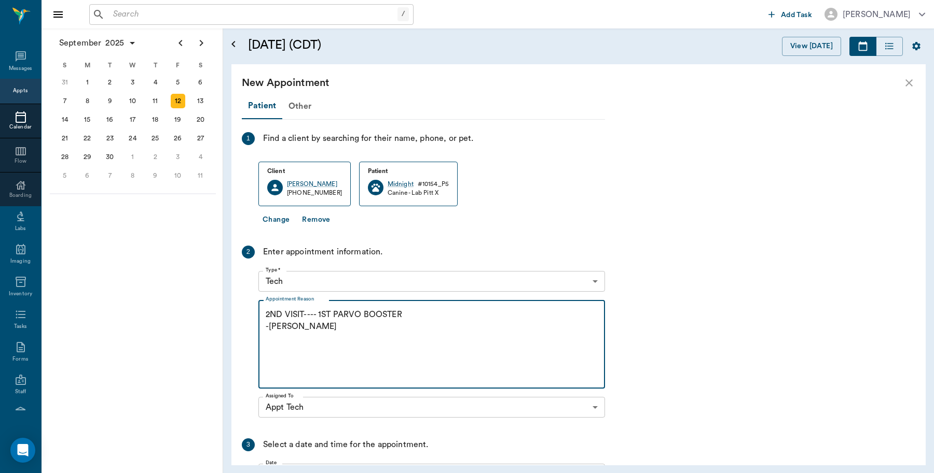
scroll to position [126, 0]
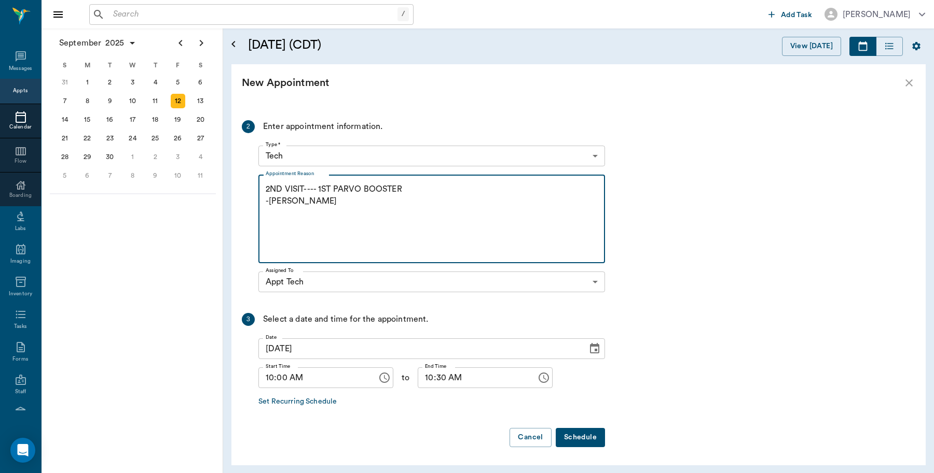
type textarea "2ND VISIT---- 1ST PARVO BOOSTER -LORY"
click at [579, 439] on button "Schedule" at bounding box center [579, 437] width 49 height 19
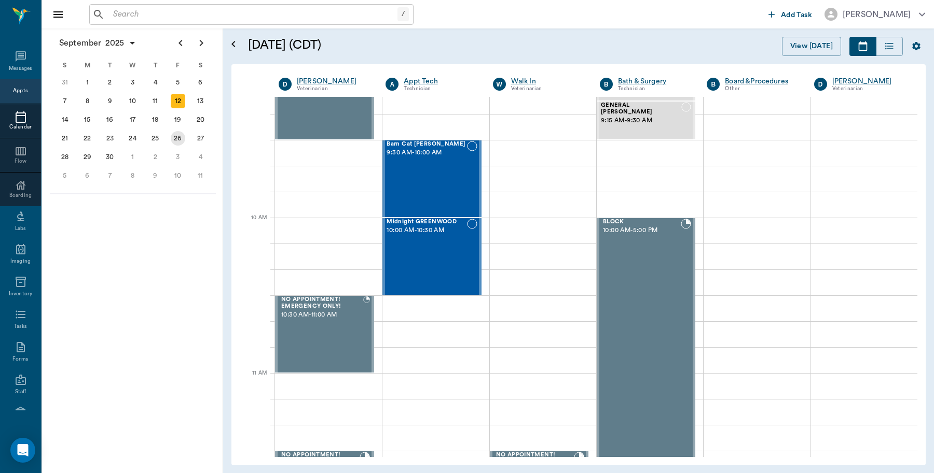
click at [179, 135] on div "26" at bounding box center [178, 138] width 15 height 15
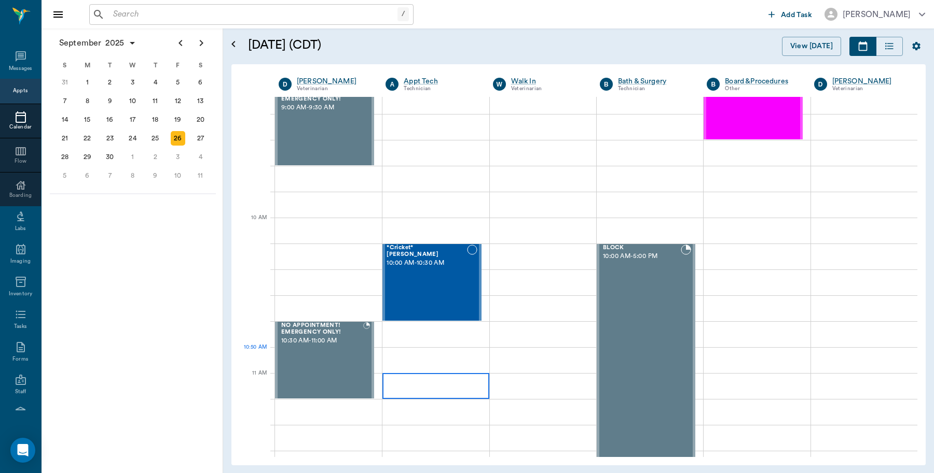
scroll to position [194, 0]
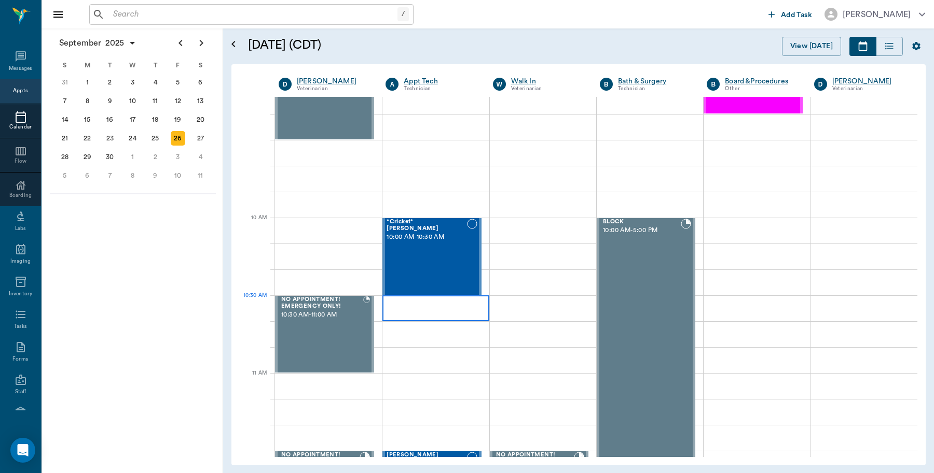
click at [416, 312] on div at bounding box center [435, 309] width 106 height 26
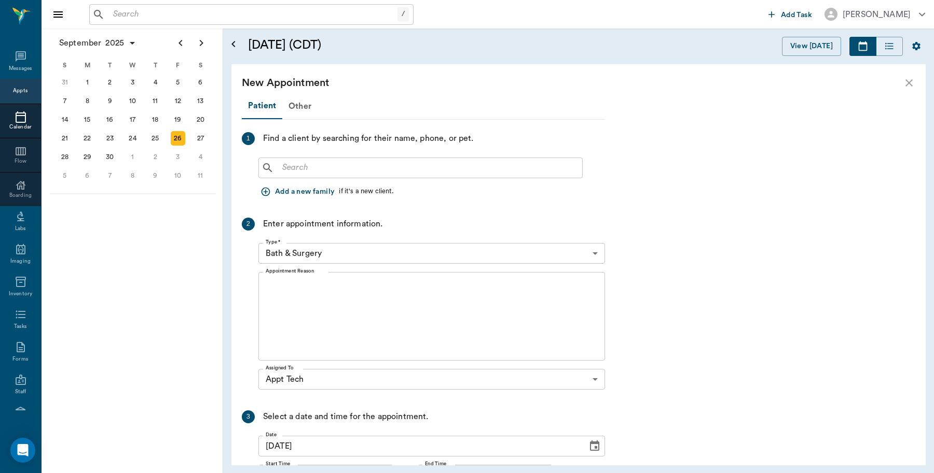
click at [314, 170] on input "text" at bounding box center [428, 168] width 300 height 15
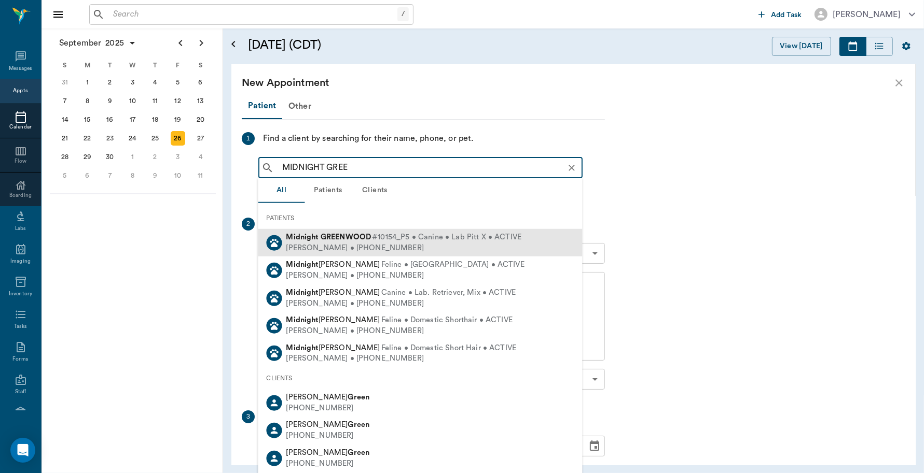
click at [328, 234] on b "GREENWOOD" at bounding box center [346, 237] width 50 height 8
type input "MIDNIGHT GREE"
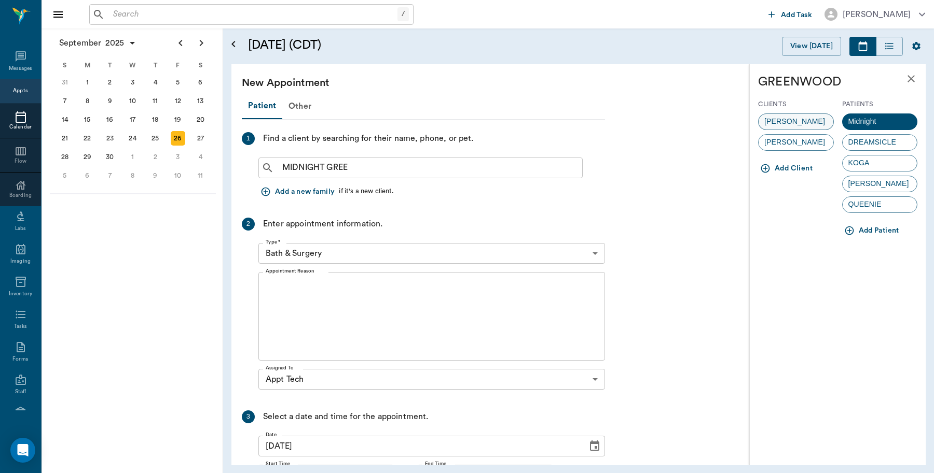
click at [770, 120] on span "HEATHER GREENWOOD" at bounding box center [794, 121] width 72 height 11
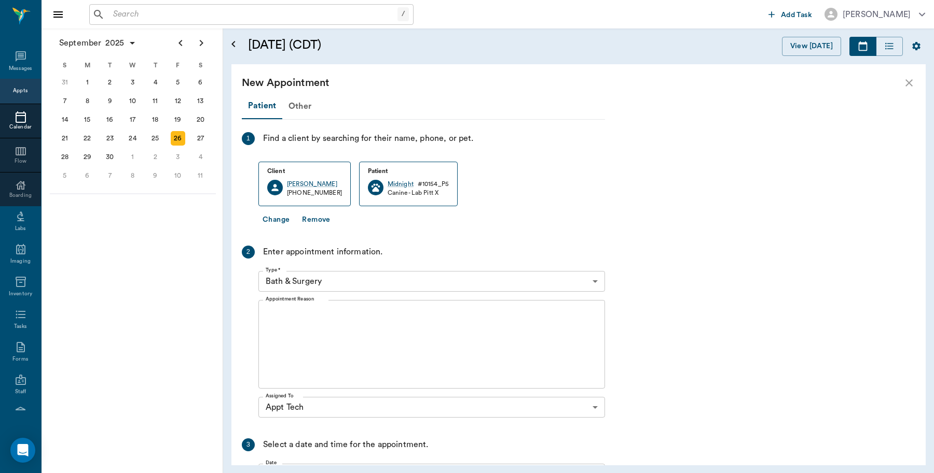
click at [323, 283] on body "/ ​ Add Task Dr. Bert Ellsworth Nectar Messages Appts Calendar Flow Boarding La…" at bounding box center [467, 236] width 934 height 473
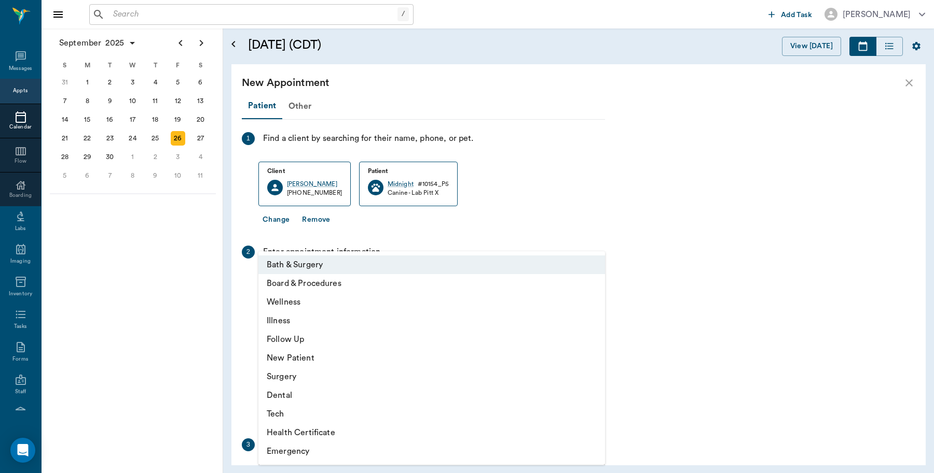
click at [282, 411] on li "Tech" at bounding box center [431, 414] width 346 height 19
type input "65d2be4f46e3a538d89b8c1a"
type input "11:00 AM"
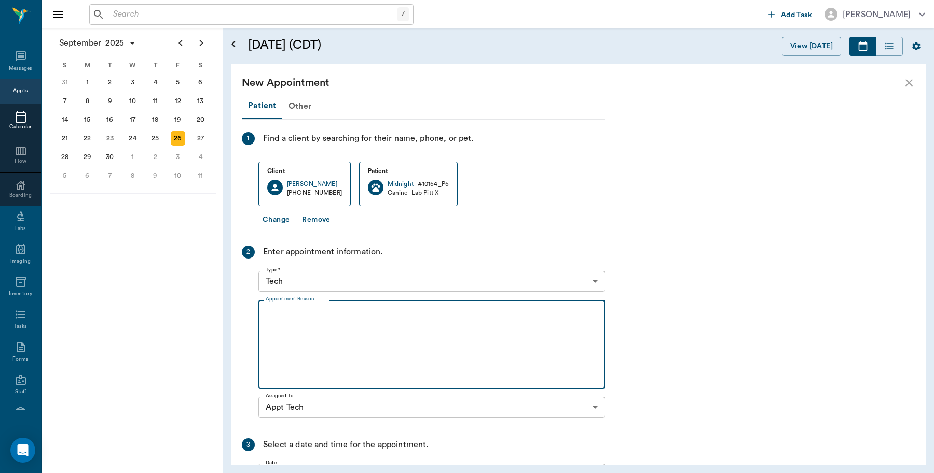
click at [314, 314] on textarea "Appointment Reason" at bounding box center [432, 345] width 332 height 72
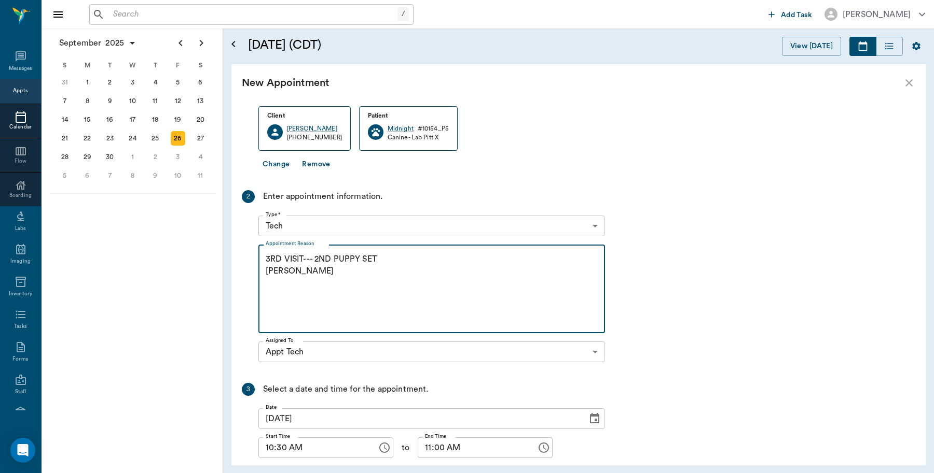
scroll to position [126, 0]
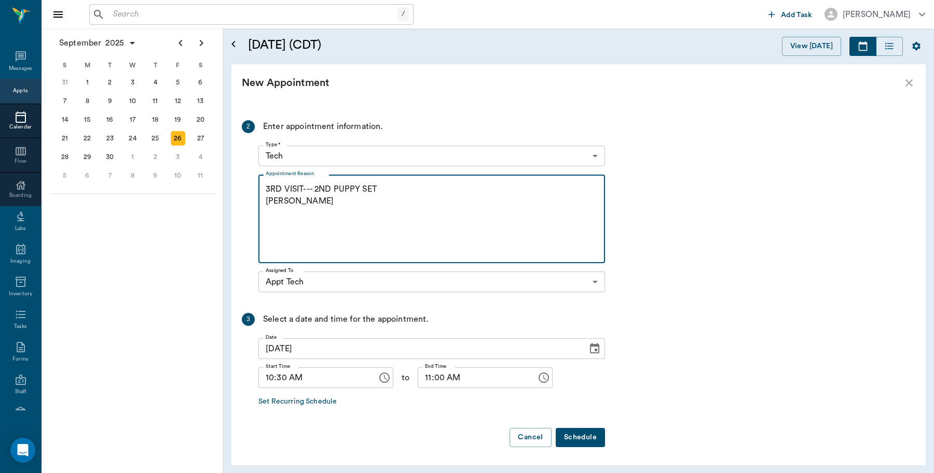
type textarea "3RD VISIT--- 2ND PUPPY SET LORY"
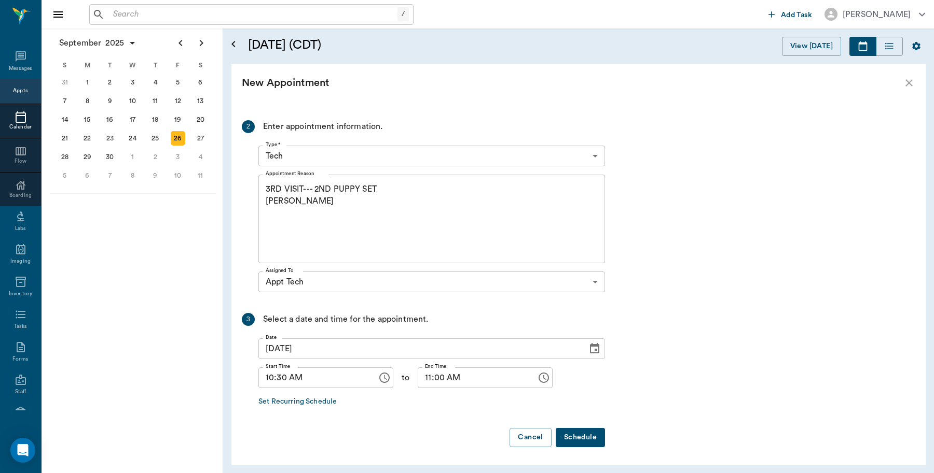
click at [589, 439] on button "Schedule" at bounding box center [579, 437] width 49 height 19
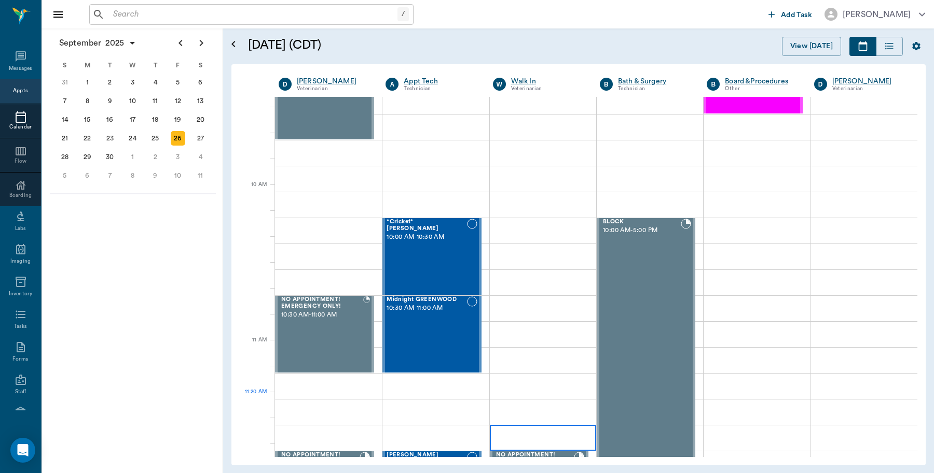
scroll to position [259, 0]
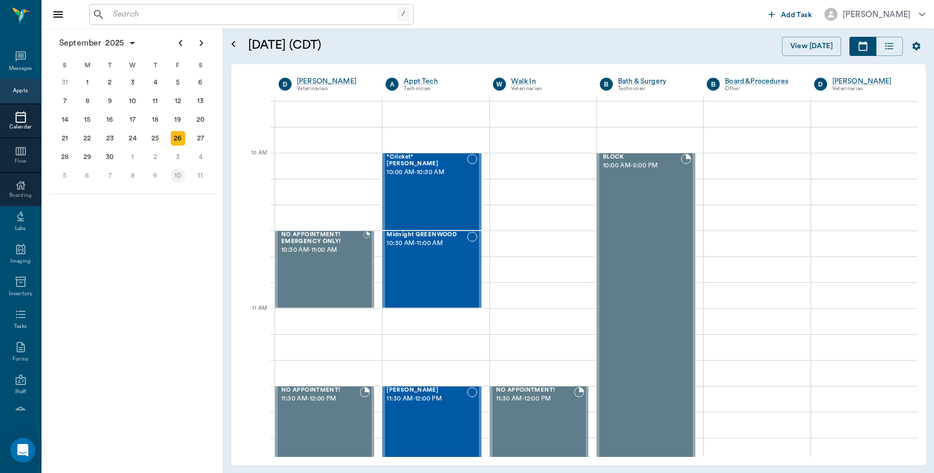
click at [178, 172] on div "10" at bounding box center [178, 176] width 15 height 15
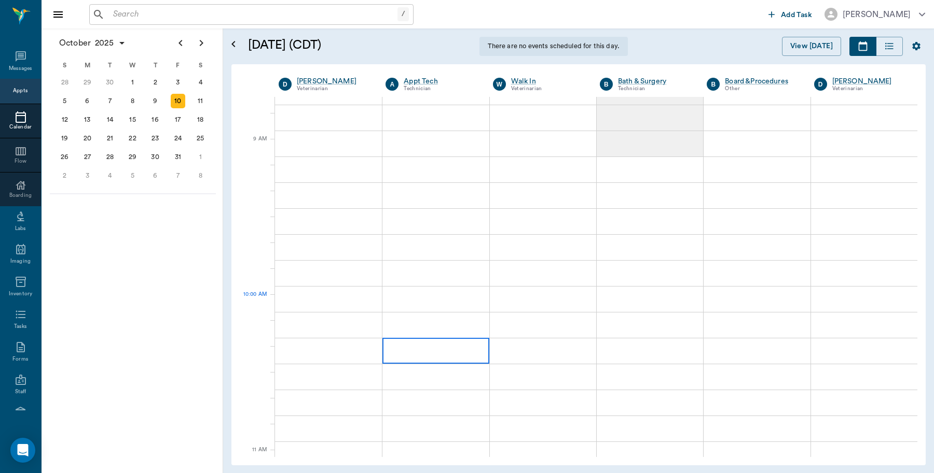
scroll to position [130, 0]
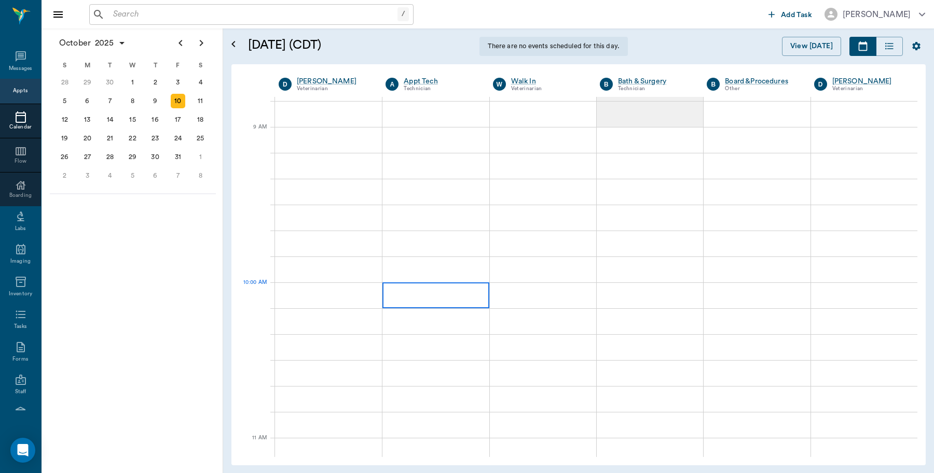
click at [437, 302] on div at bounding box center [435, 296] width 106 height 26
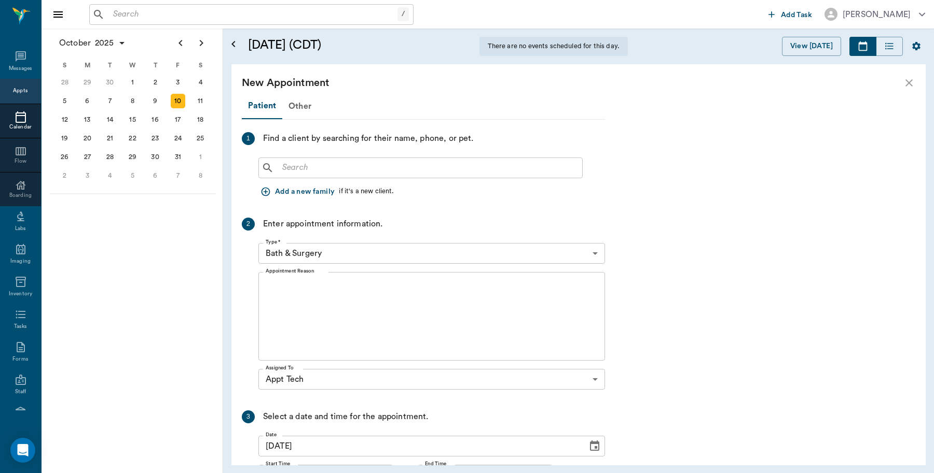
click at [323, 168] on input "text" at bounding box center [428, 168] width 300 height 15
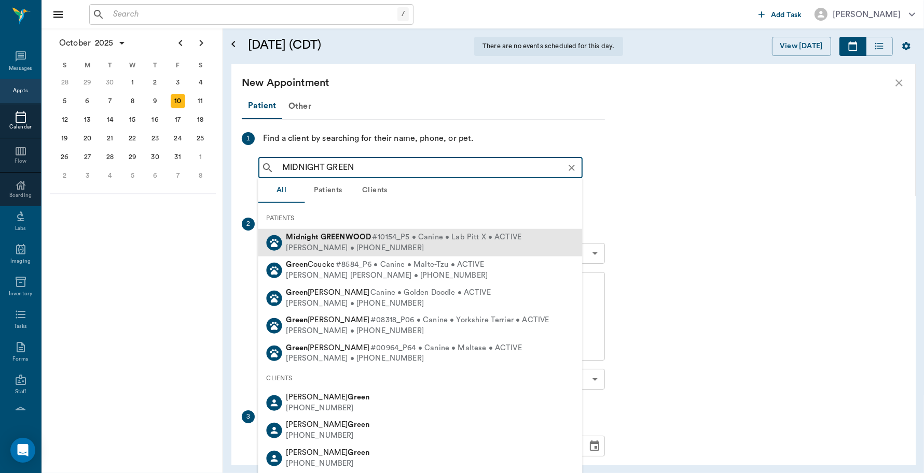
click at [318, 242] on div "Midnight GREENWOOD #10154_P5 • Canine • Lab Pitt X • ACTIVE" at bounding box center [403, 237] width 235 height 11
type input "MIDNIGHT GREEN"
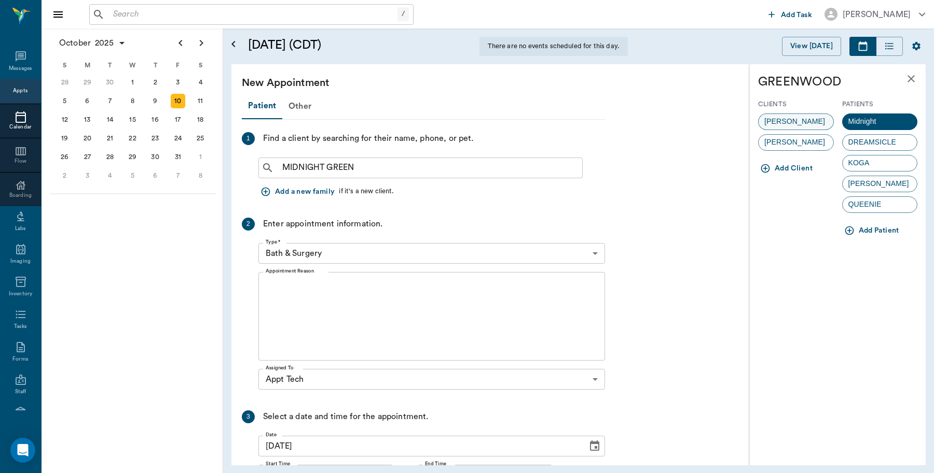
click at [792, 120] on span "HEATHER GREENWOOD" at bounding box center [794, 121] width 72 height 11
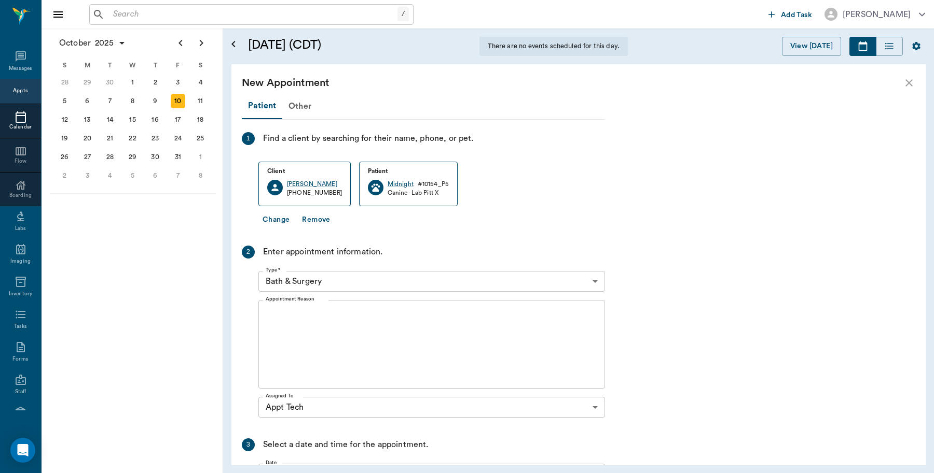
click at [343, 281] on body "/ ​ Add Task Dr. Bert Ellsworth Nectar Messages Appts Calendar Flow Boarding La…" at bounding box center [467, 236] width 934 height 473
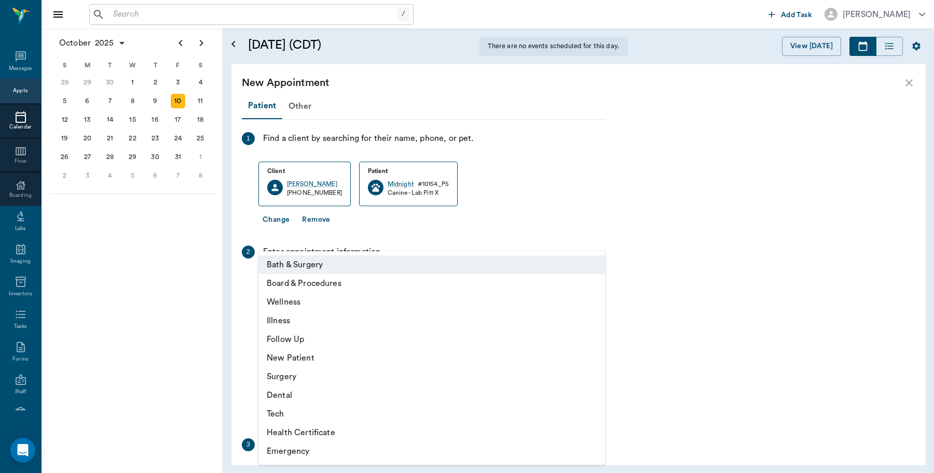
click at [284, 410] on li "Tech" at bounding box center [431, 414] width 346 height 19
type input "65d2be4f46e3a538d89b8c1a"
type input "10:30 AM"
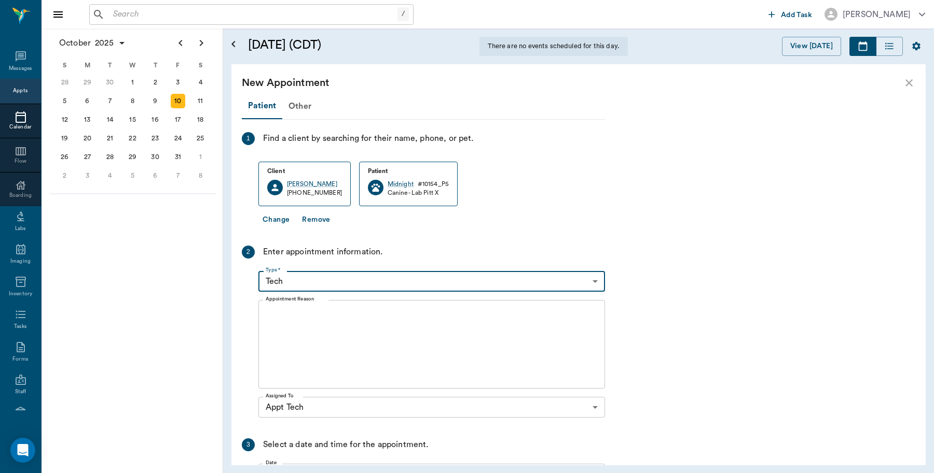
click at [326, 335] on textarea "Appointment Reason" at bounding box center [432, 345] width 332 height 72
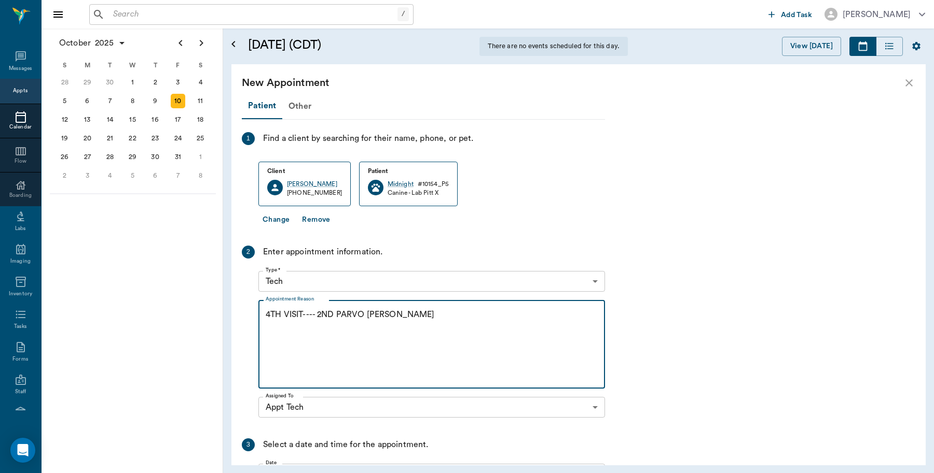
scroll to position [126, 0]
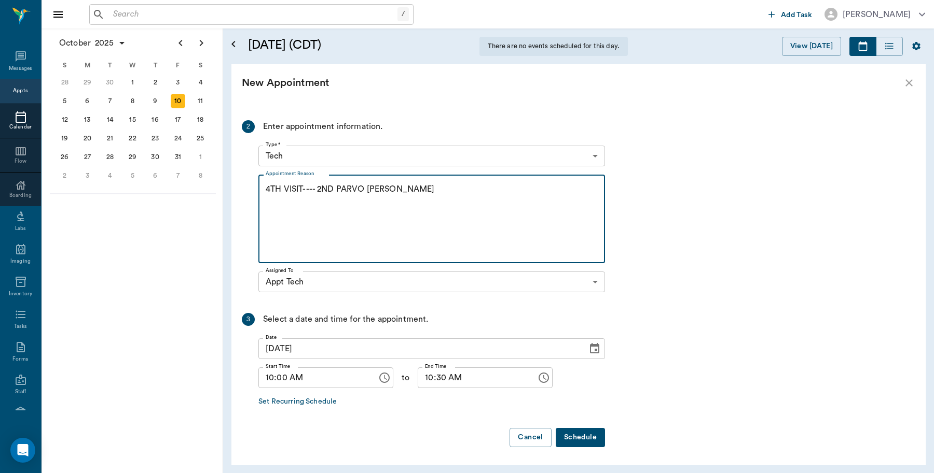
type textarea "4TH VISIT---- 2ND PARVO BOOSTER LORY"
click at [586, 437] on button "Schedule" at bounding box center [579, 437] width 49 height 19
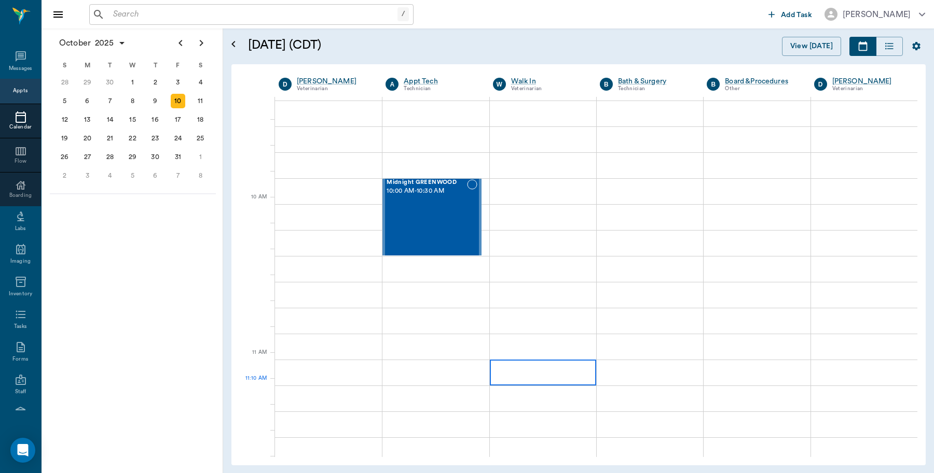
scroll to position [259, 0]
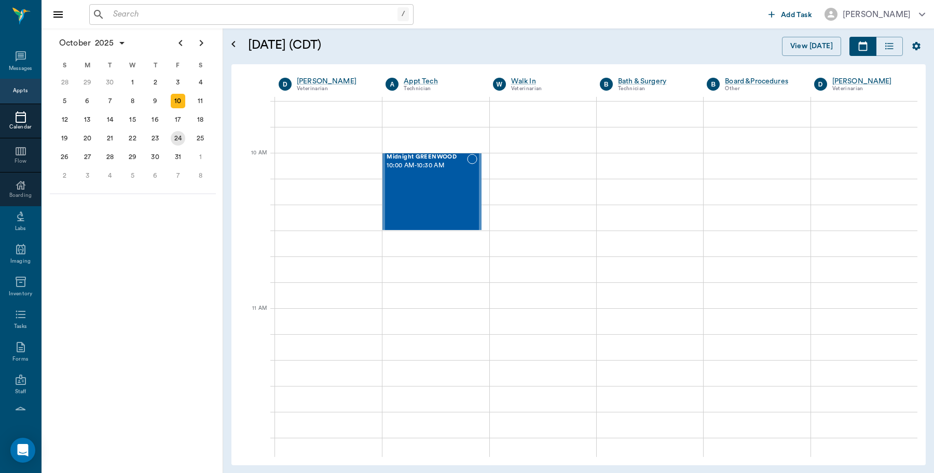
click at [180, 134] on div "24" at bounding box center [178, 138] width 15 height 15
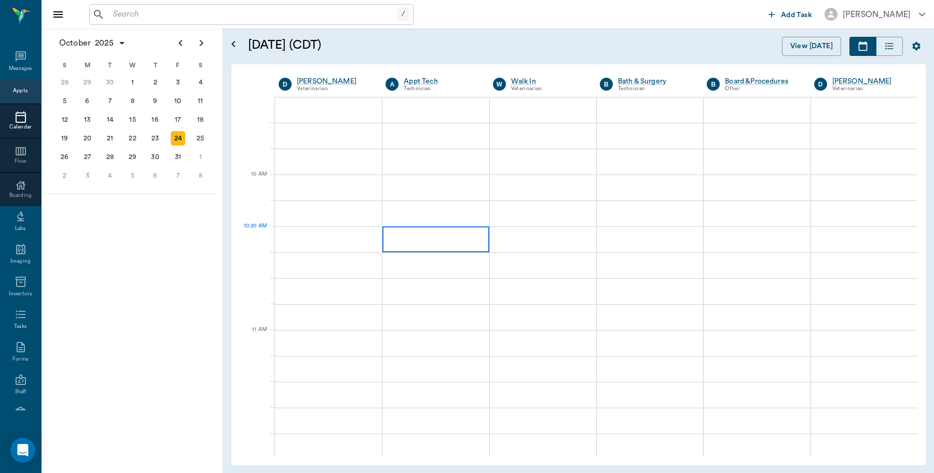
scroll to position [259, 0]
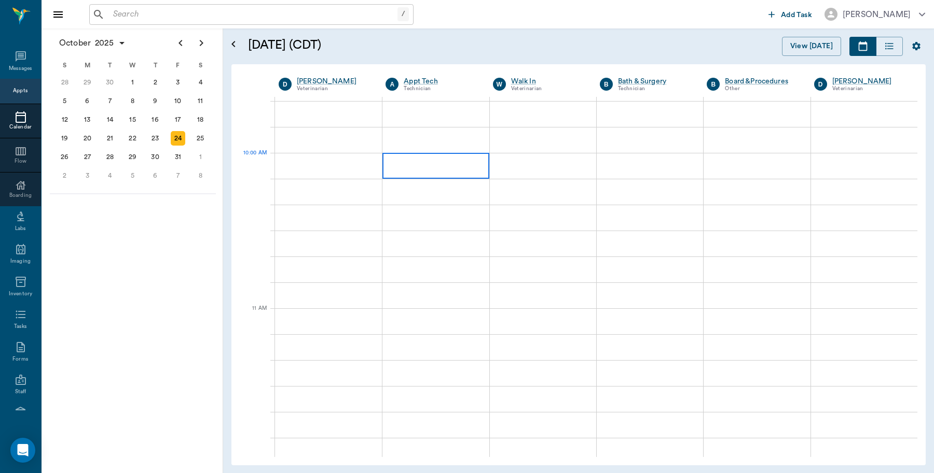
click at [441, 169] on div at bounding box center [435, 166] width 106 height 26
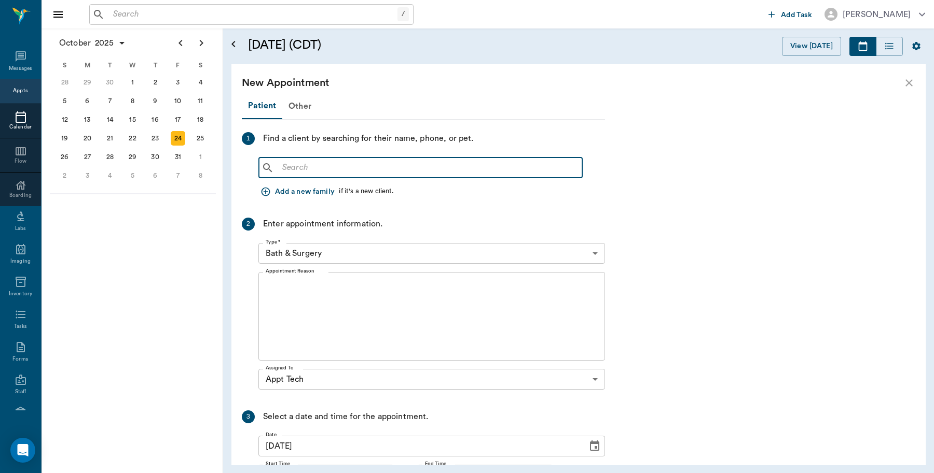
click at [304, 171] on input "text" at bounding box center [428, 168] width 300 height 15
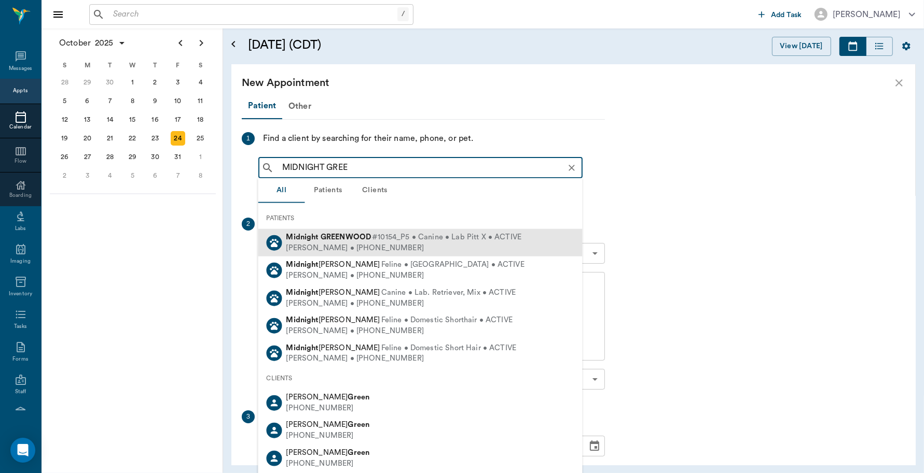
click at [323, 241] on div "Midnight GREENWOOD #10154_P5 • Canine • Lab Pitt X • ACTIVE" at bounding box center [403, 237] width 235 height 11
type input "MIDNIGHT GREE"
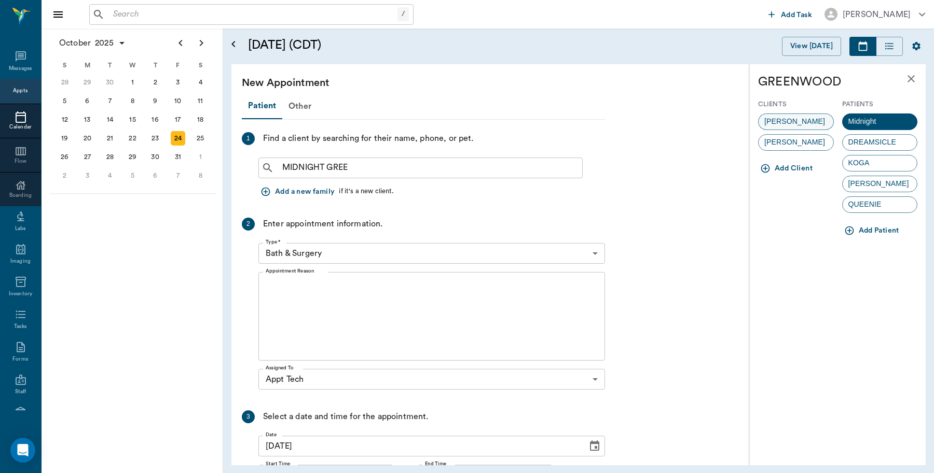
click at [786, 125] on span "HEATHER GREENWOOD" at bounding box center [794, 121] width 72 height 11
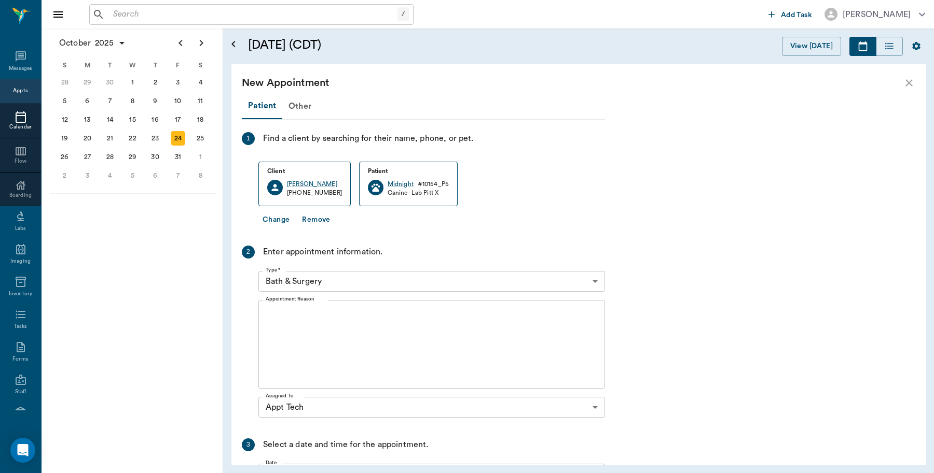
click at [342, 280] on body "/ ​ Add Task Dr. Bert Ellsworth Nectar Messages Appts Calendar Flow Boarding La…" at bounding box center [467, 236] width 934 height 473
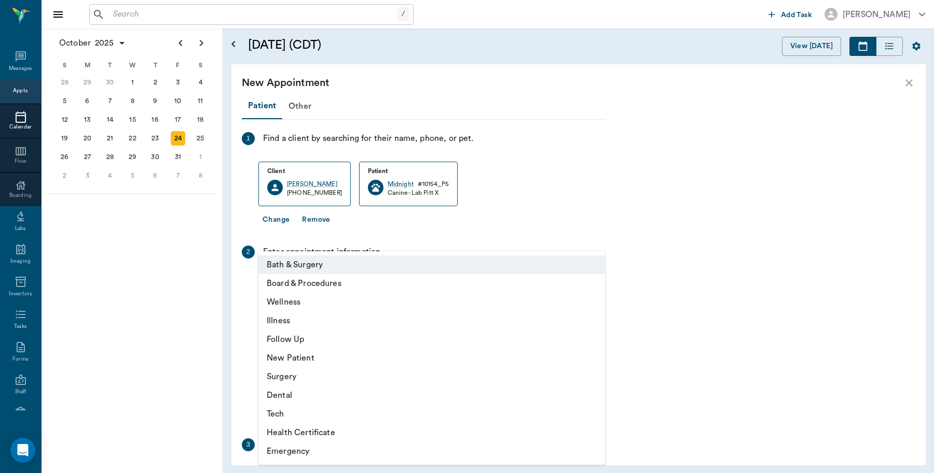
click at [283, 410] on li "Tech" at bounding box center [431, 414] width 346 height 19
type input "65d2be4f46e3a538d89b8c1a"
type input "10:30 AM"
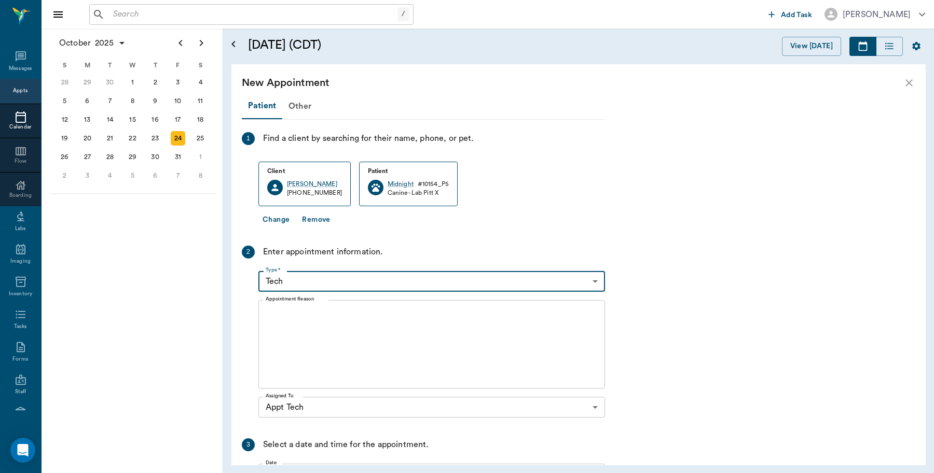
click at [369, 335] on textarea "Appointment Reason" at bounding box center [432, 345] width 332 height 72
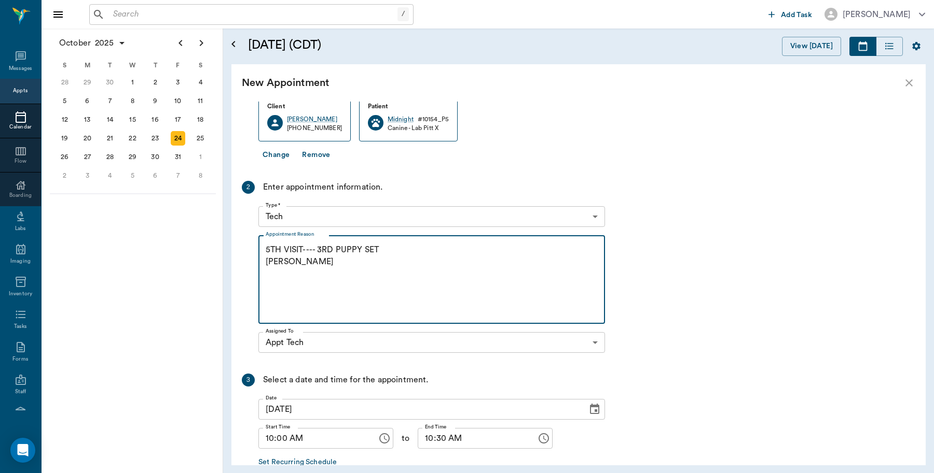
scroll to position [126, 0]
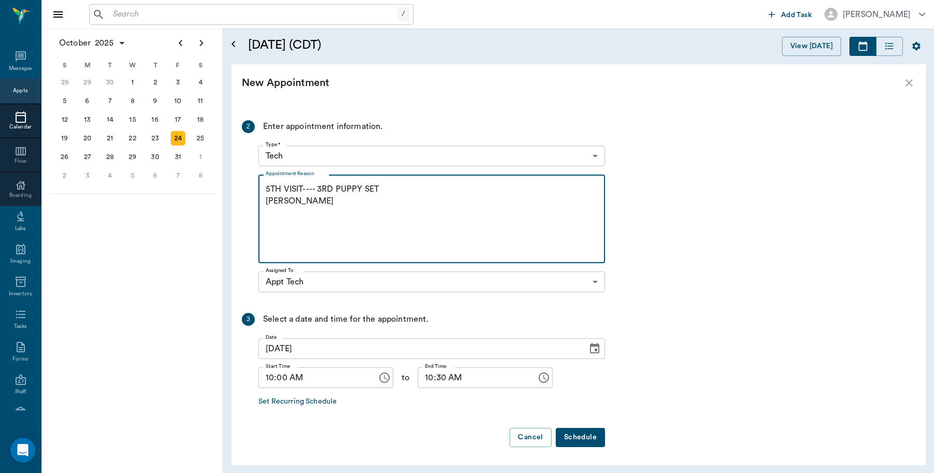
type textarea "5TH VISIT---- 3RD PUPPY SET LORY"
click at [582, 437] on button "Schedule" at bounding box center [579, 437] width 49 height 19
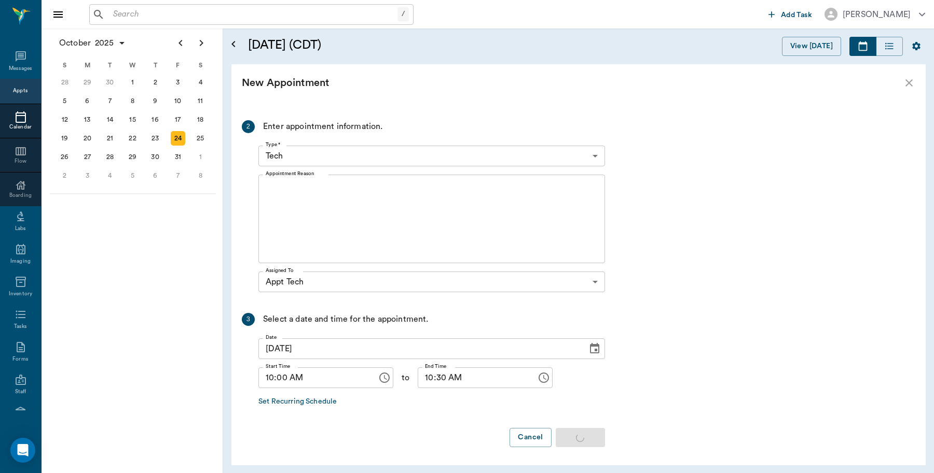
scroll to position [0, 0]
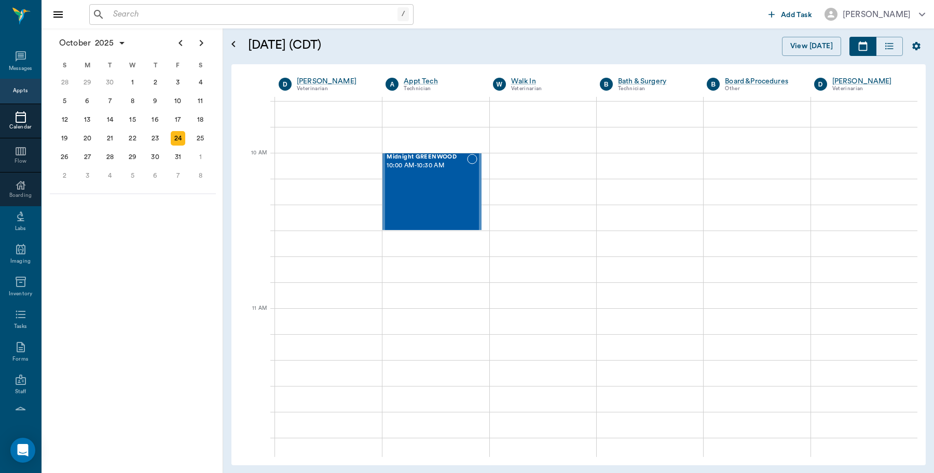
click at [17, 117] on icon at bounding box center [21, 117] width 12 height 12
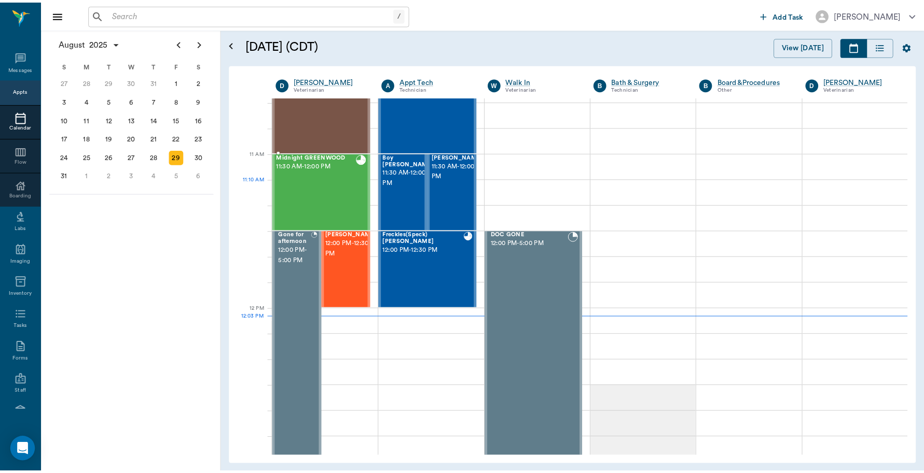
scroll to position [494, 0]
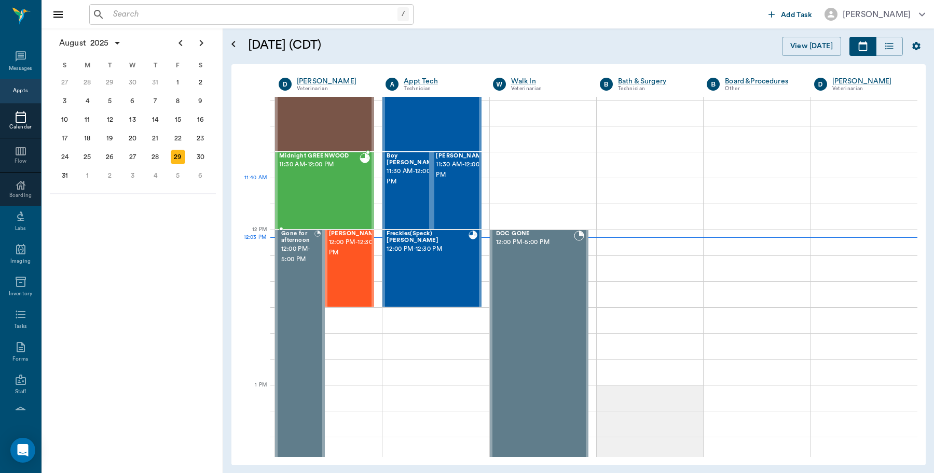
click at [330, 185] on div "Midnight GREENWOOD 11:30 AM - 12:00 PM" at bounding box center [319, 191] width 80 height 76
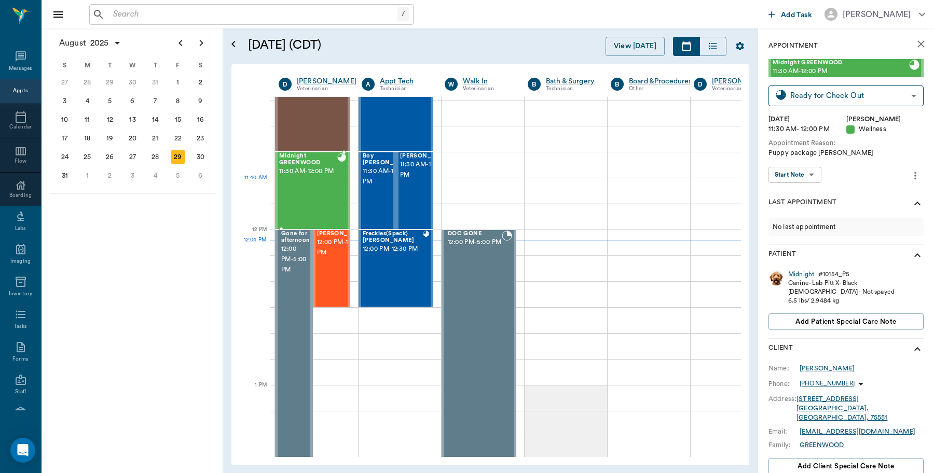
click at [310, 177] on span "11:30 AM - 12:00 PM" at bounding box center [308, 171] width 58 height 10
click at [800, 271] on div "Midnight" at bounding box center [801, 274] width 26 height 9
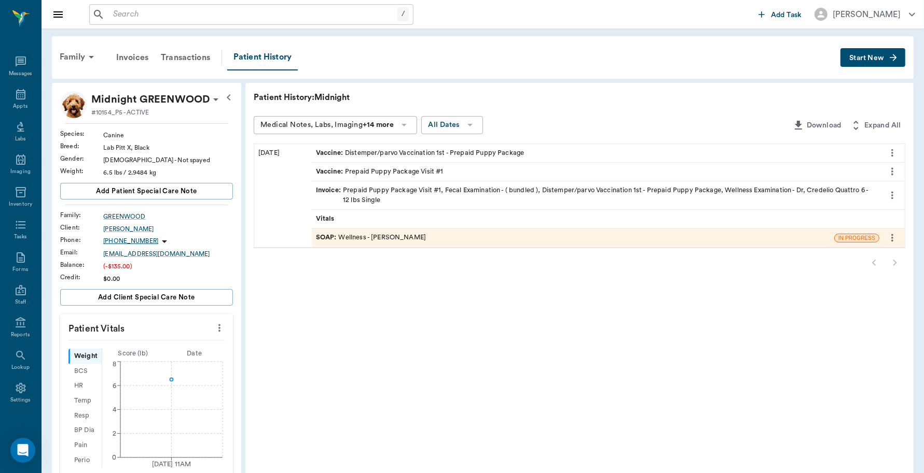
click at [389, 190] on div "Invoice : Prepaid Puppy Package Visit #1, Fecal Examination - ( bundled ), Dist…" at bounding box center [595, 196] width 559 height 20
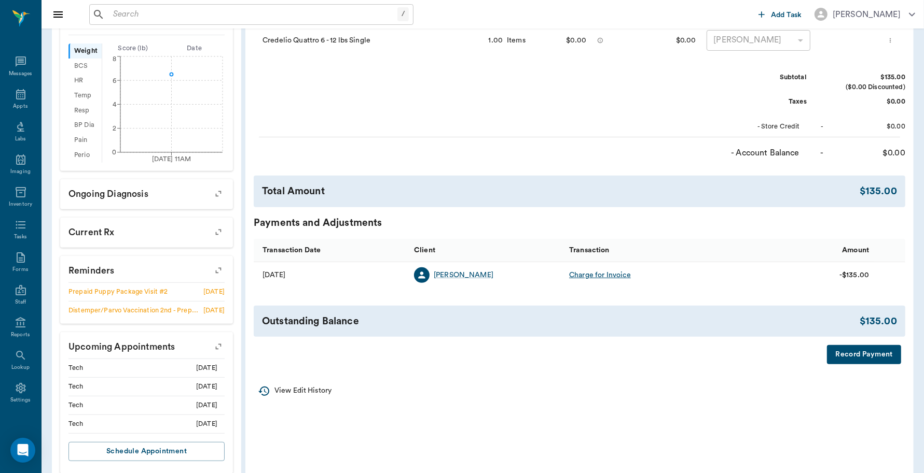
scroll to position [326, 0]
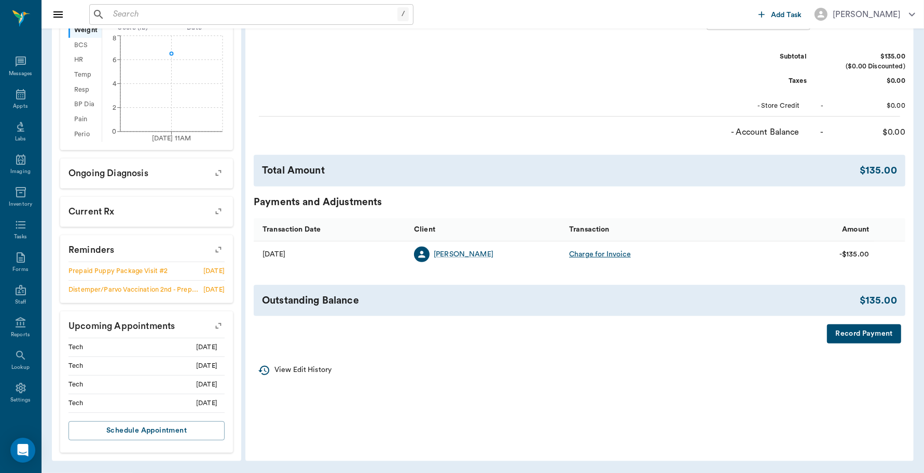
click at [852, 330] on button "Record Payment" at bounding box center [864, 334] width 74 height 19
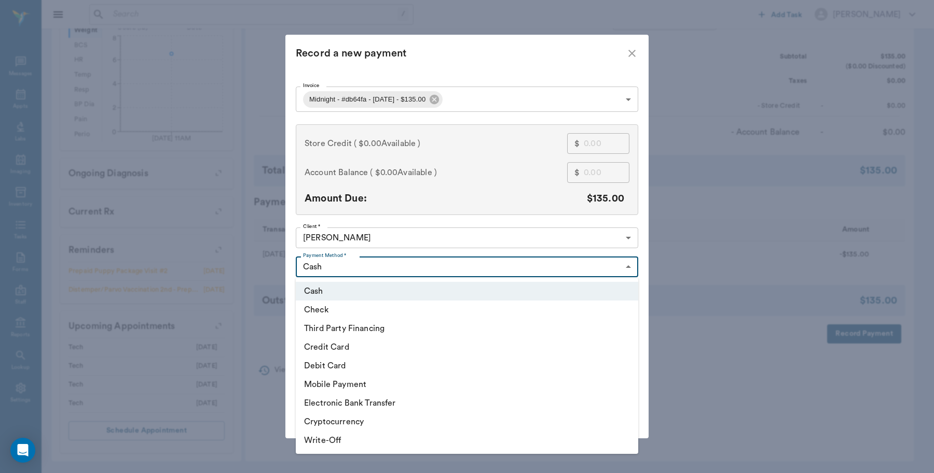
click at [460, 263] on body "/ ​ Add Task Dr. Bert Ellsworth Nectar Messages Appts Labs Imaging Inventory Ta…" at bounding box center [467, 74] width 934 height 799
click at [346, 346] on li "Credit Card" at bounding box center [467, 347] width 342 height 19
type input "CREDIT_CARD"
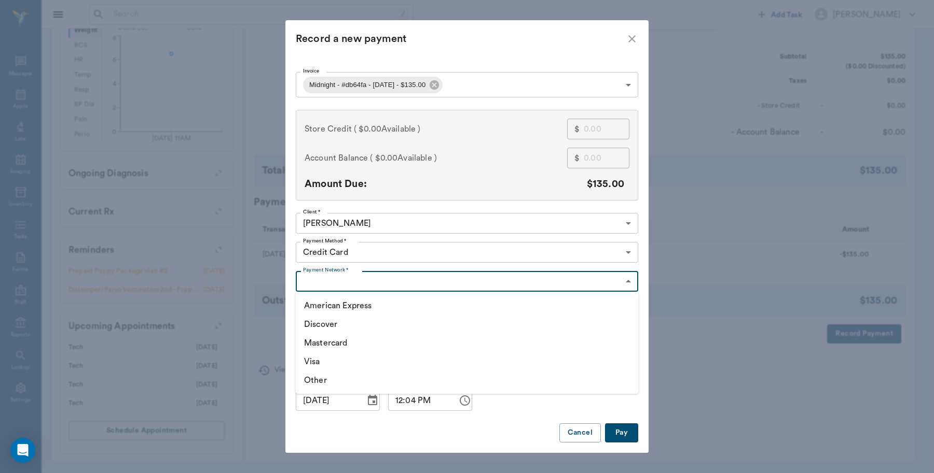
click at [346, 278] on body "/ ​ Add Task Dr. Bert Ellsworth Nectar Messages Appts Labs Imaging Inventory Ta…" at bounding box center [467, 74] width 934 height 799
click at [323, 339] on li "Mastercard" at bounding box center [467, 343] width 342 height 19
type input "MASTERCARD"
click at [623, 429] on button "Pay" at bounding box center [621, 433] width 33 height 19
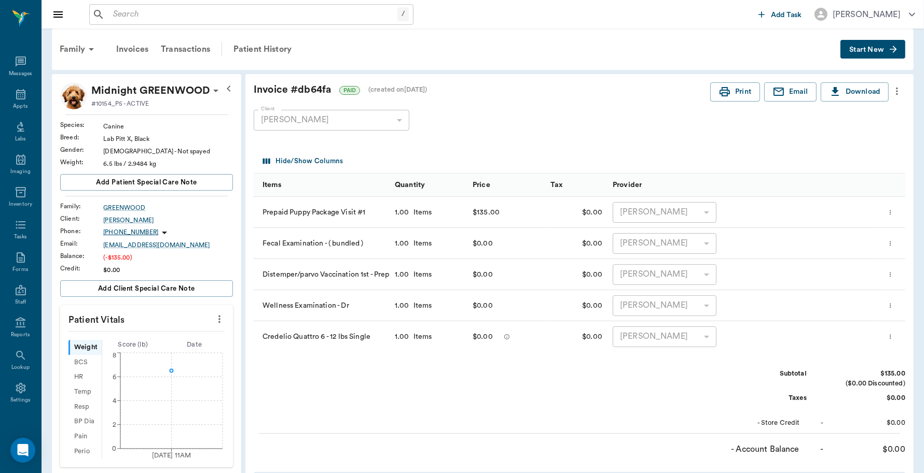
scroll to position [0, 0]
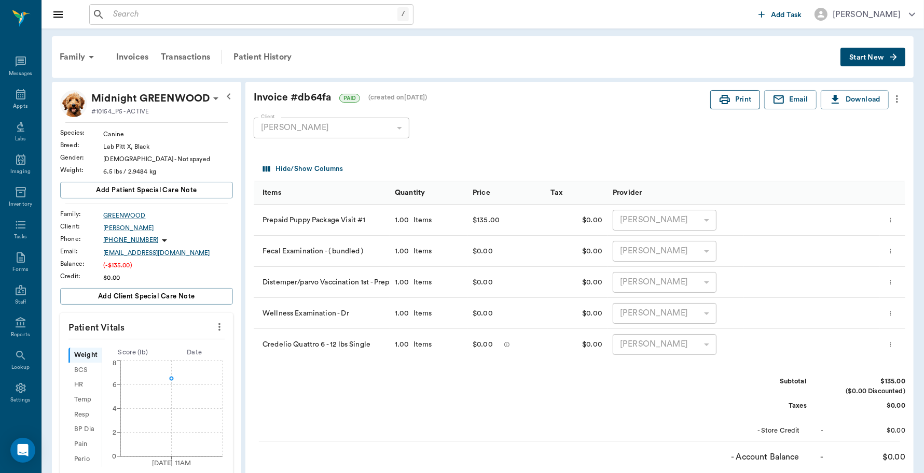
click at [735, 93] on button "Print" at bounding box center [735, 99] width 50 height 19
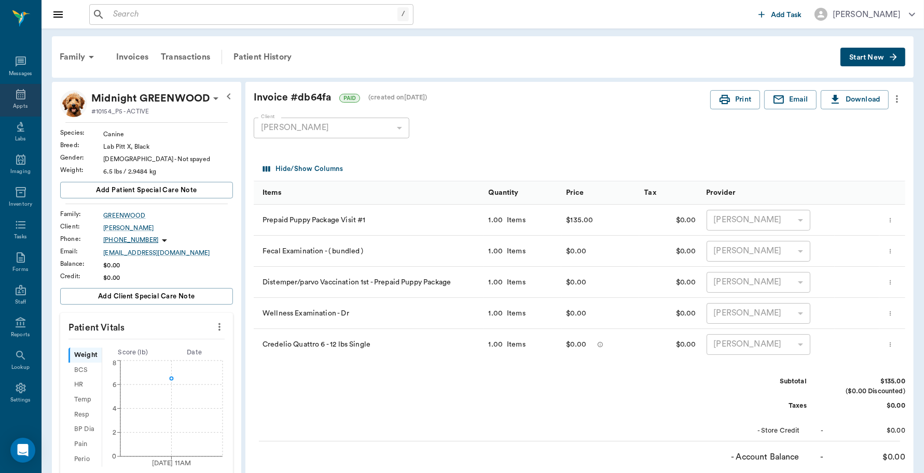
click at [16, 93] on icon at bounding box center [20, 94] width 9 height 10
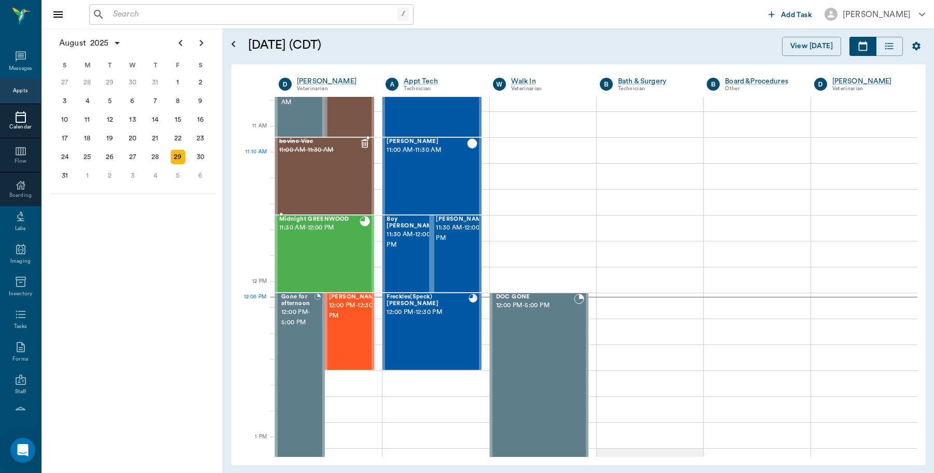
scroll to position [429, 0]
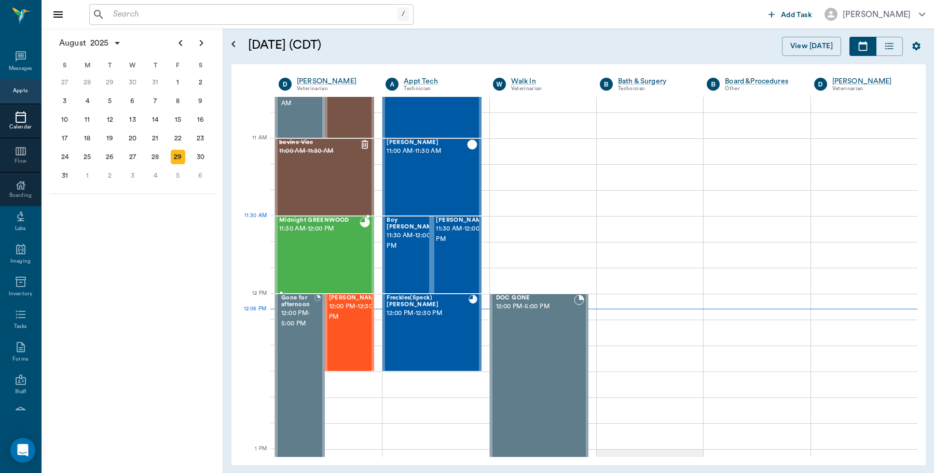
click at [330, 237] on div "Midnight GREENWOOD 11:30 AM - 12:00 PM" at bounding box center [319, 255] width 80 height 76
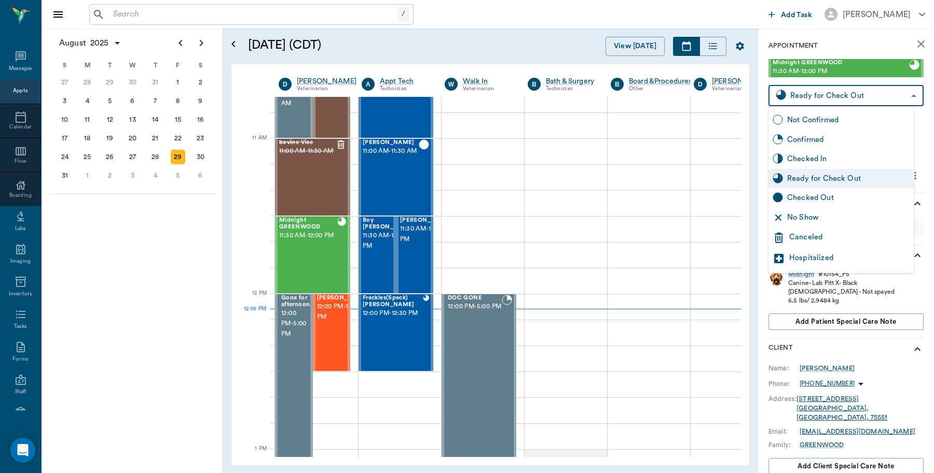
click at [789, 92] on body "/ ​ Add Task [PERSON_NAME] Nectar Messages Appts Calendar Flow Boarding Labs Im…" at bounding box center [467, 236] width 934 height 473
click at [785, 191] on div "Checked Out" at bounding box center [840, 198] width 145 height 20
type input "CHECKED_OUT"
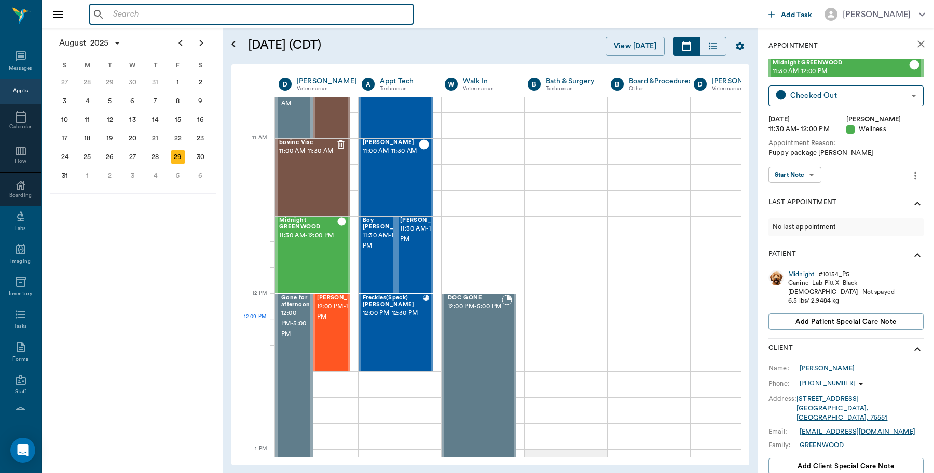
click at [174, 10] on input "text" at bounding box center [259, 14] width 300 height 15
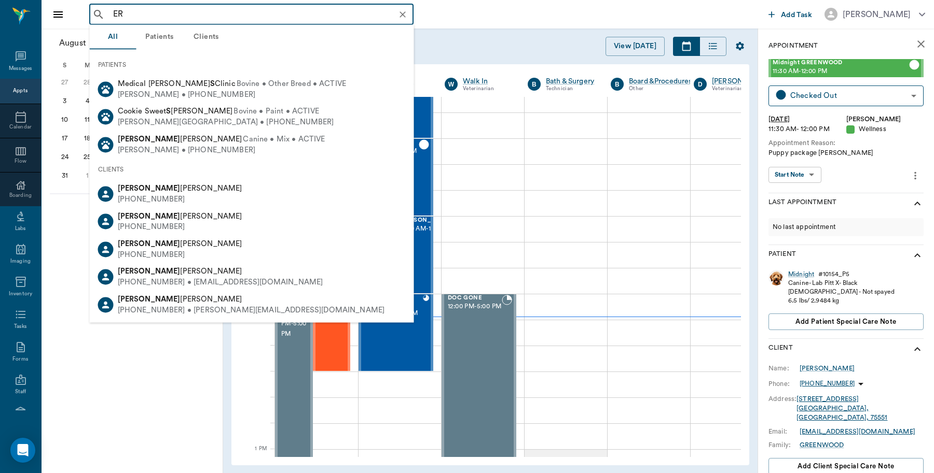
type input "E"
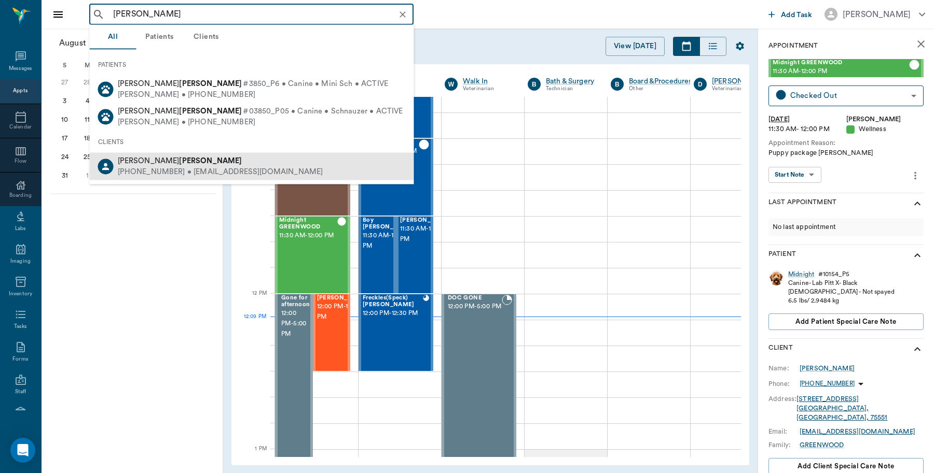
click at [179, 162] on b "Segura" at bounding box center [210, 161] width 63 height 8
type input "SEGURA"
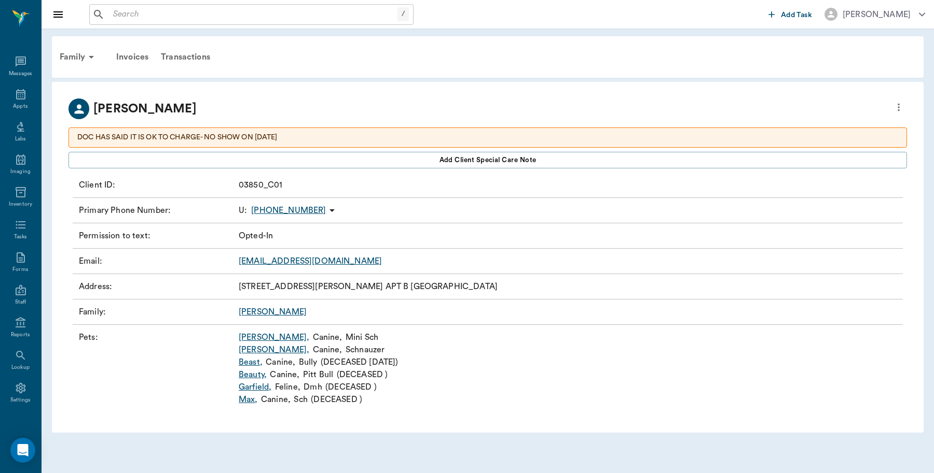
click at [247, 353] on link "Tucker ," at bounding box center [274, 350] width 71 height 12
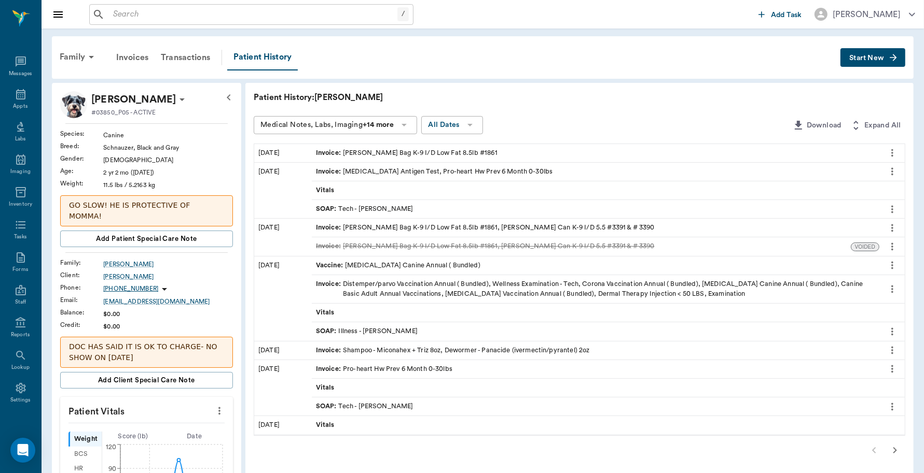
click at [859, 58] on span "Start New" at bounding box center [866, 58] width 35 height 0
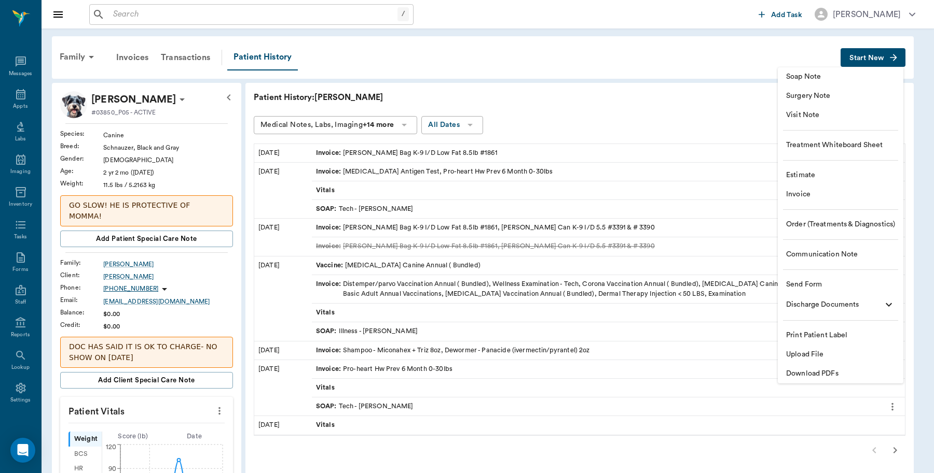
click at [809, 191] on span "Invoice" at bounding box center [840, 194] width 109 height 11
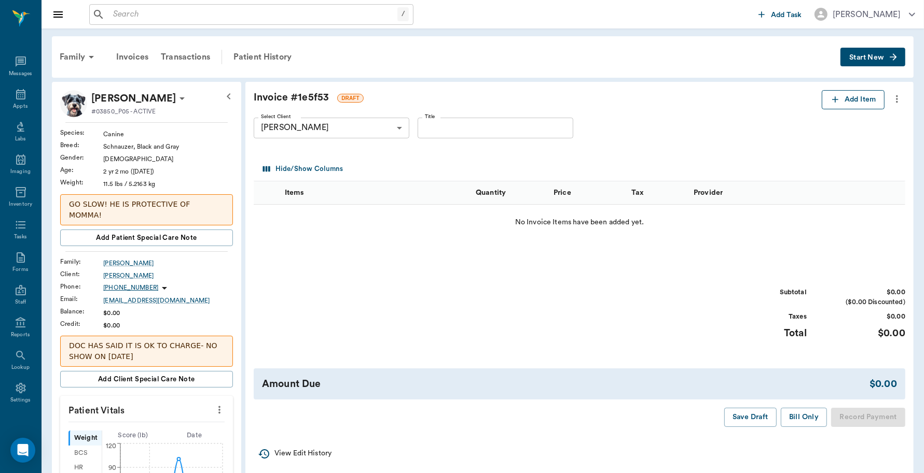
click at [851, 100] on button "Add Item" at bounding box center [852, 99] width 63 height 19
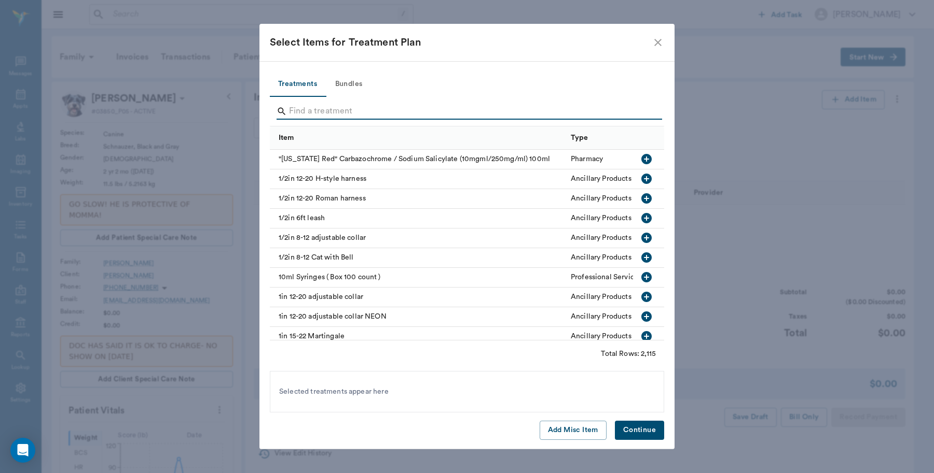
click at [389, 112] on input "Search" at bounding box center [467, 111] width 357 height 17
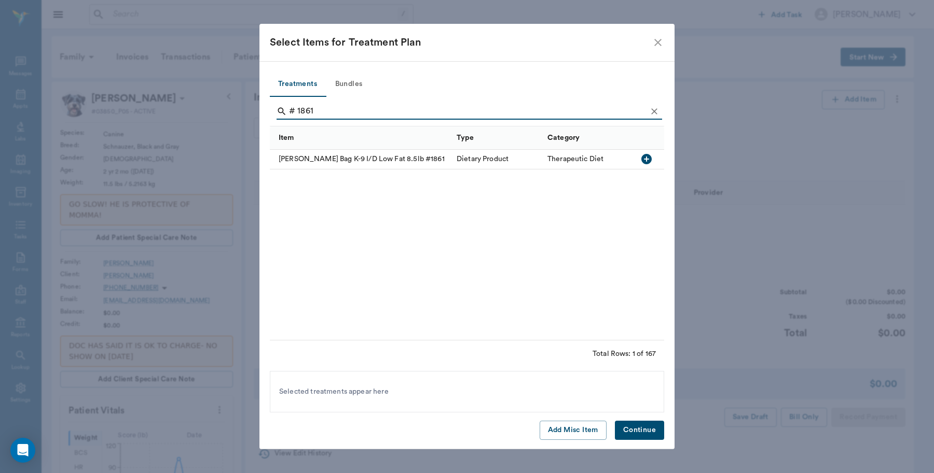
type input "# 1861"
click at [649, 160] on icon "button" at bounding box center [646, 159] width 10 height 10
click at [642, 428] on button "Continue" at bounding box center [639, 430] width 49 height 19
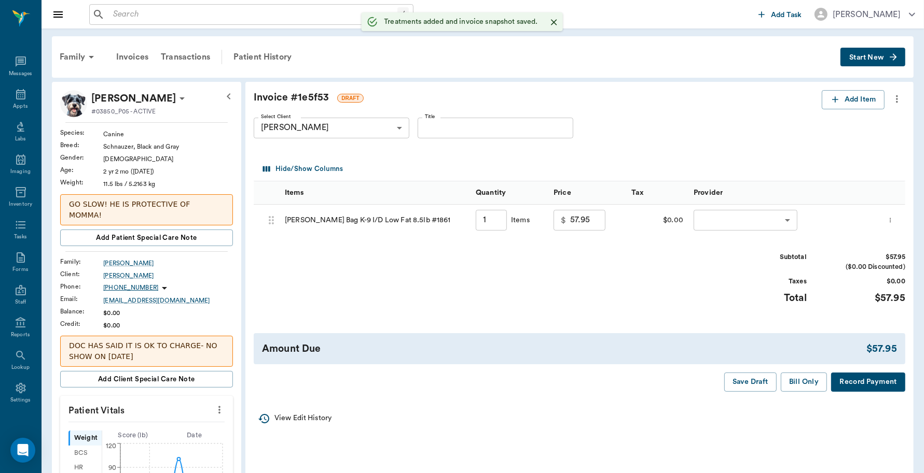
type input "1.00"
click at [728, 221] on body "/ ​ Add Task Dr. Bert Ellsworth Nectar Messages Appts Labs Imaging Inventory Ta…" at bounding box center [462, 422] width 924 height 844
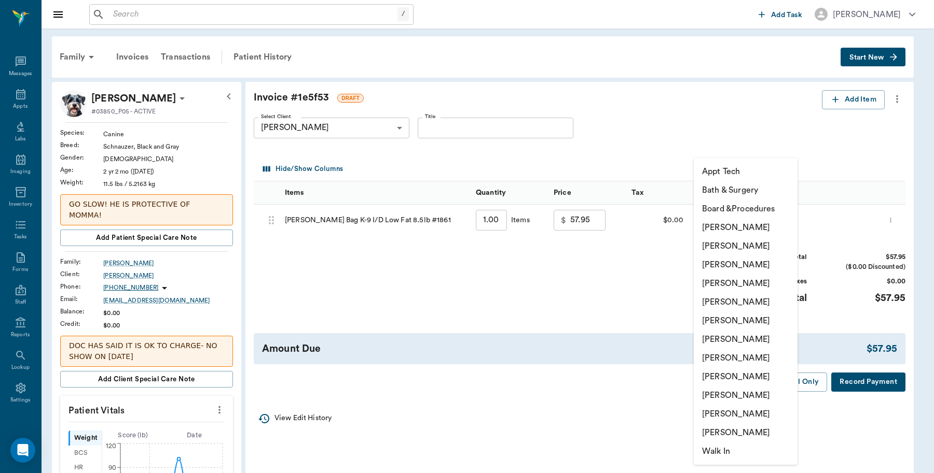
click at [717, 411] on li "[PERSON_NAME]" at bounding box center [745, 414] width 104 height 19
type input "none-63ec2ece52e12b0ba117cc90"
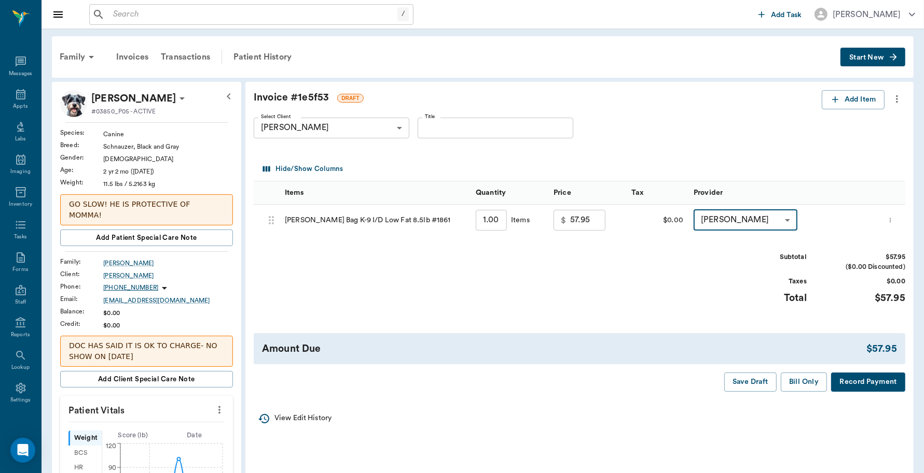
click at [856, 386] on button "Record Payment" at bounding box center [868, 382] width 74 height 19
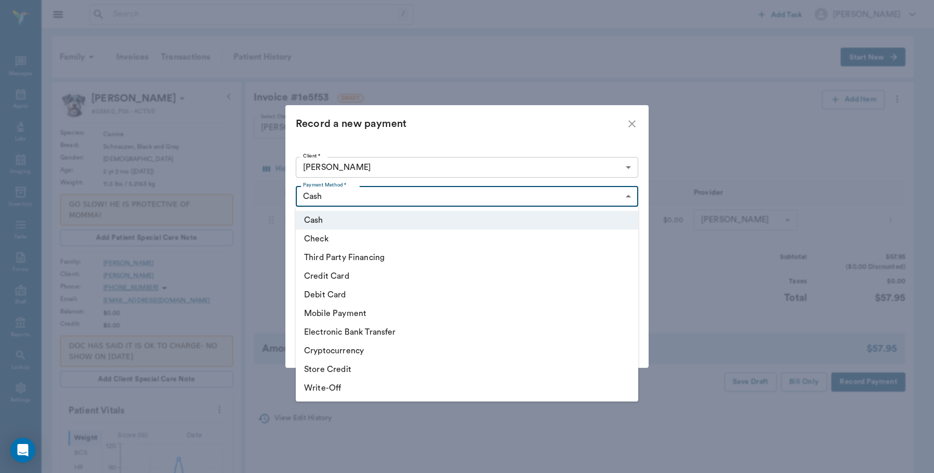
click at [361, 194] on body "/ ​ Add Task Dr. Bert Ellsworth Nectar Messages Appts Labs Imaging Inventory Ta…" at bounding box center [467, 422] width 934 height 844
click at [325, 272] on li "Credit Card" at bounding box center [467, 276] width 342 height 19
type input "CREDIT_CARD"
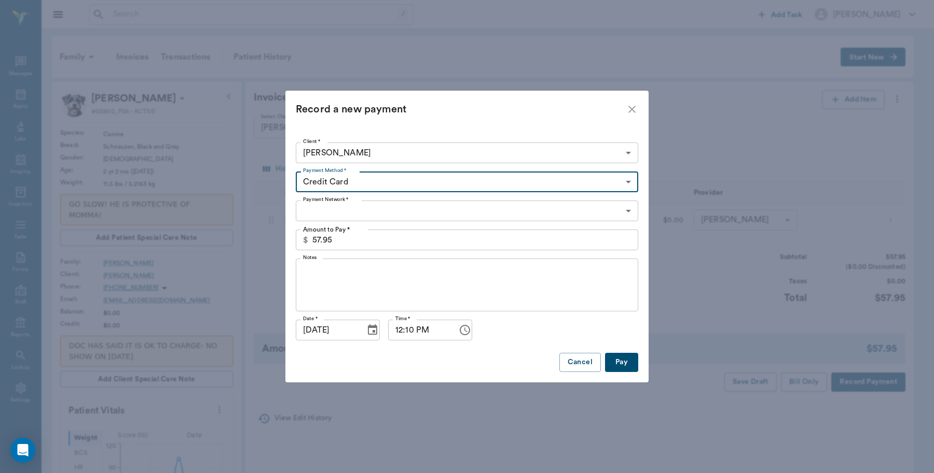
click at [358, 208] on body "/ ​ Add Task Dr. Bert Ellsworth Nectar Messages Appts Labs Imaging Inventory Ta…" at bounding box center [467, 422] width 934 height 844
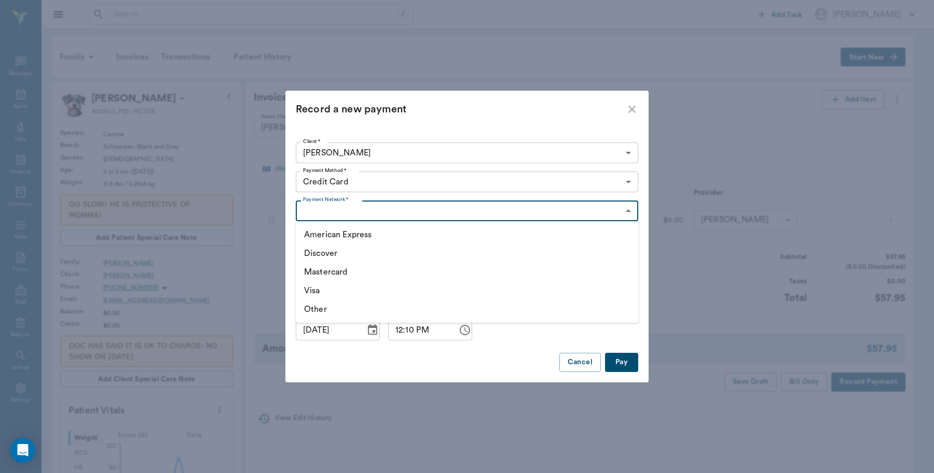
click at [342, 275] on li "Mastercard" at bounding box center [467, 272] width 342 height 19
type input "MASTERCARD"
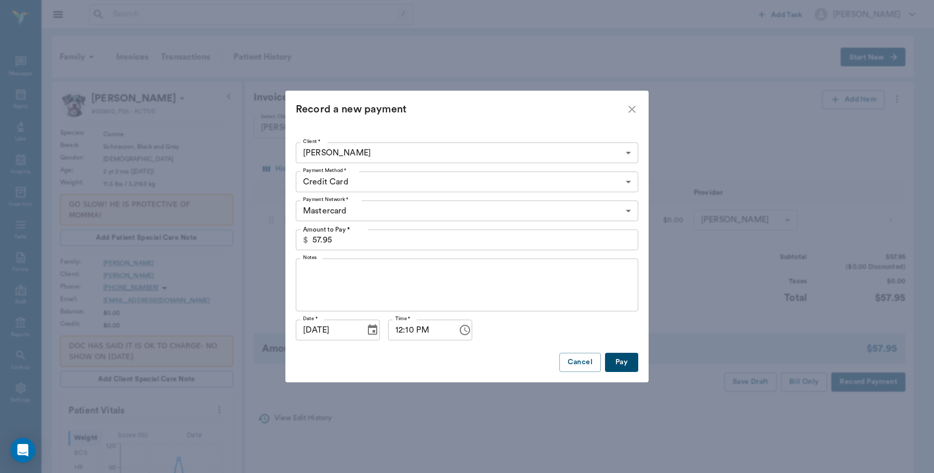
click at [620, 366] on button "Pay" at bounding box center [621, 362] width 33 height 19
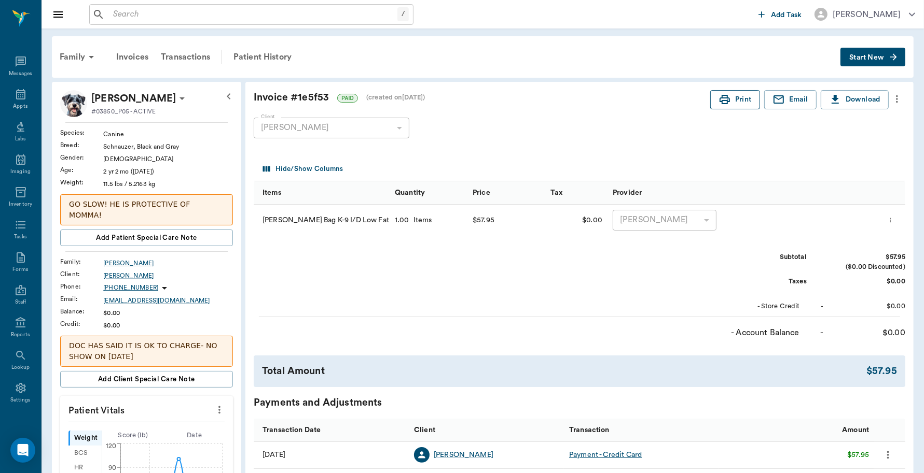
click at [734, 94] on button "Print" at bounding box center [735, 99] width 50 height 19
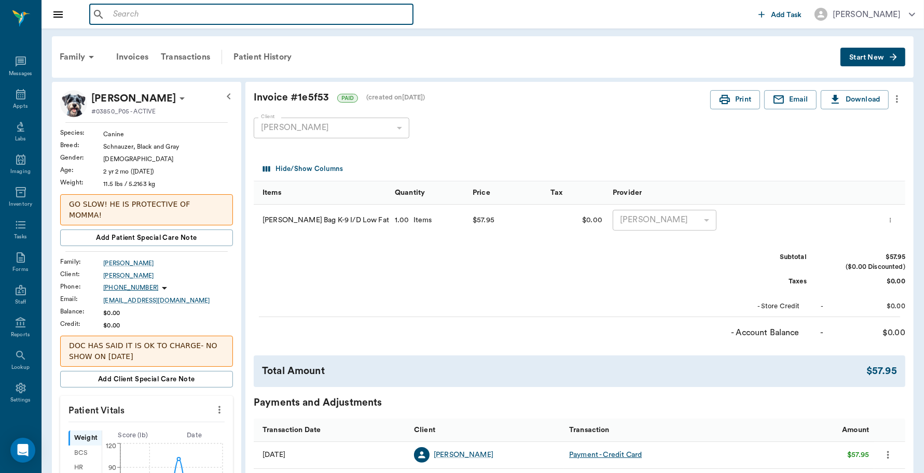
click at [159, 16] on input "text" at bounding box center [259, 14] width 300 height 15
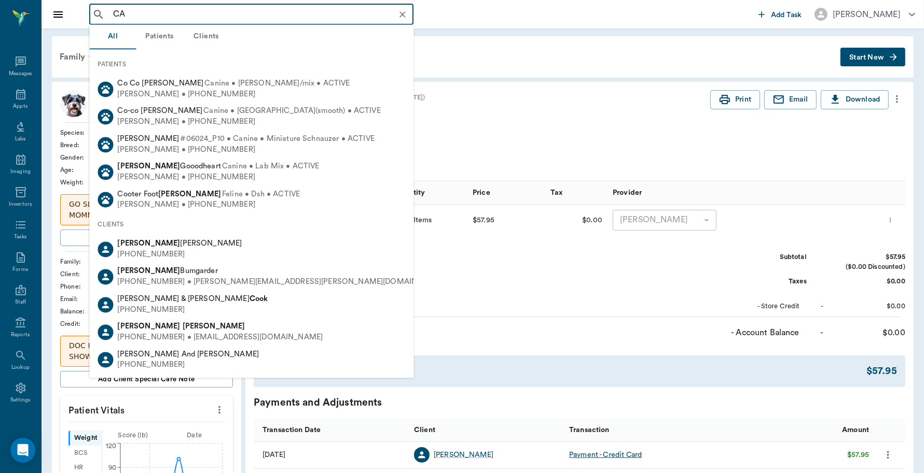
type input "C"
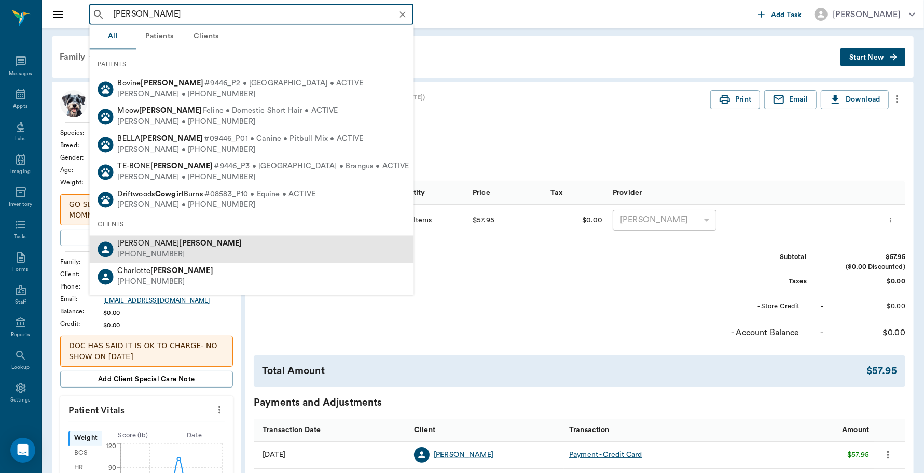
click at [179, 244] on b "COWGILL" at bounding box center [210, 244] width 63 height 8
type input "COWGILL"
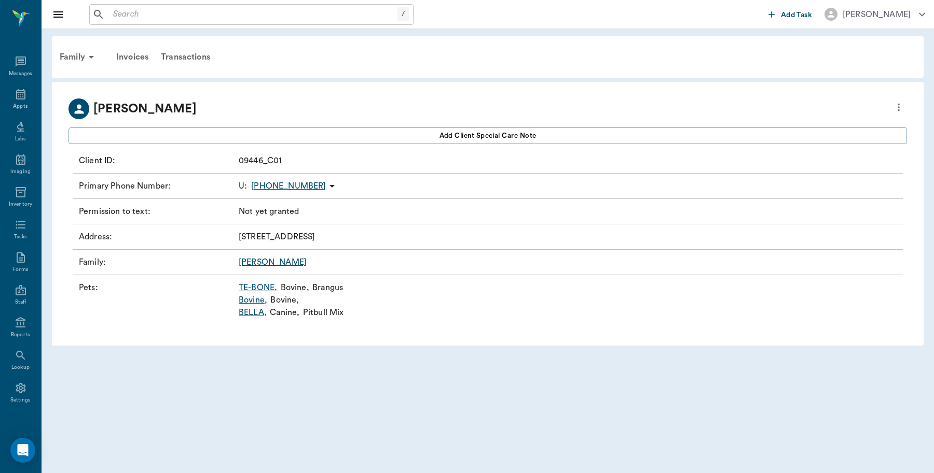
click at [255, 302] on link "Bovine ," at bounding box center [253, 300] width 29 height 12
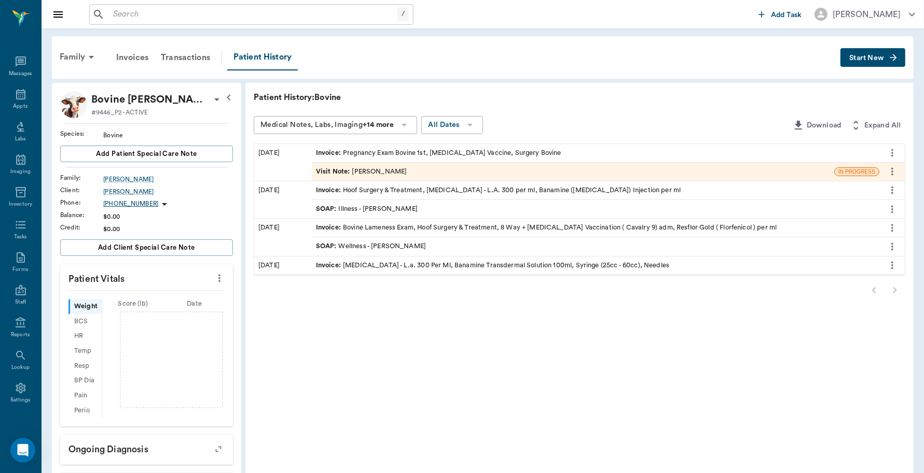
click at [849, 58] on span "Start New" at bounding box center [866, 58] width 35 height 0
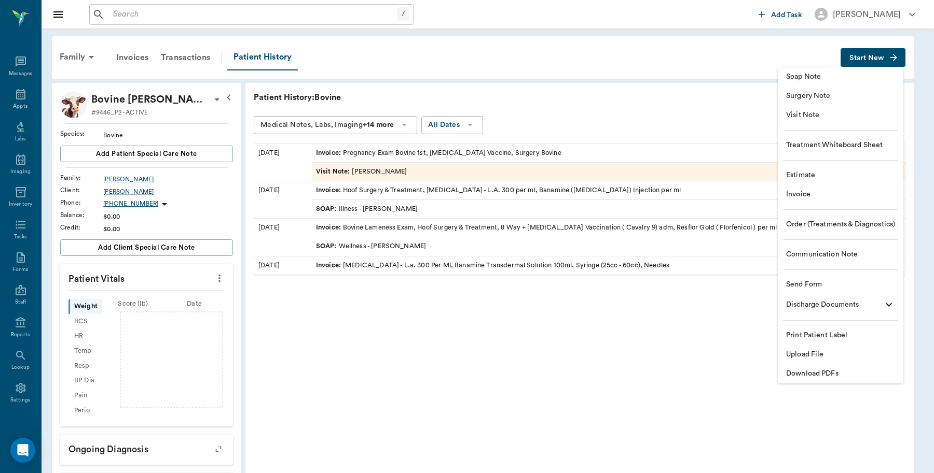
click at [796, 192] on span "Invoice" at bounding box center [840, 194] width 109 height 11
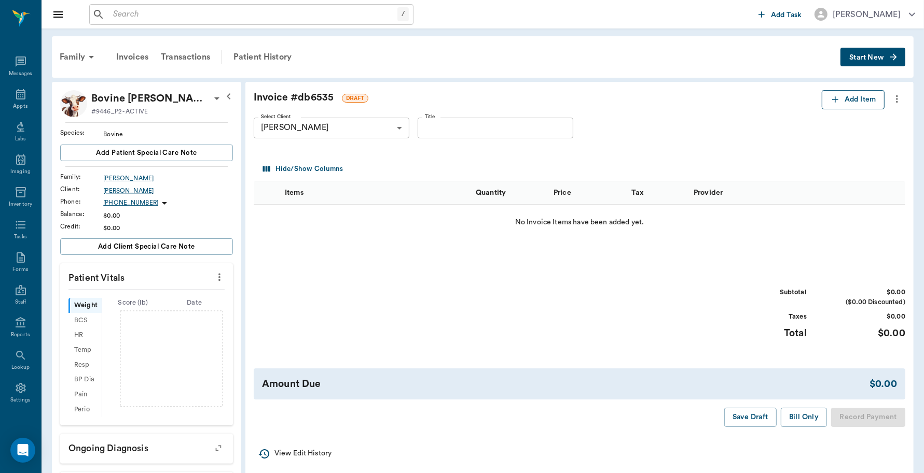
click at [843, 101] on button "Add Item" at bounding box center [852, 99] width 63 height 19
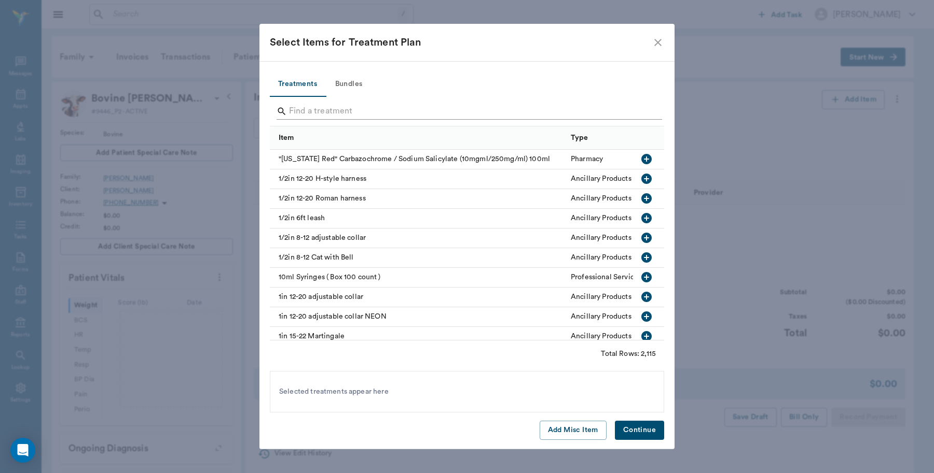
click at [384, 113] on input "Search" at bounding box center [467, 111] width 357 height 17
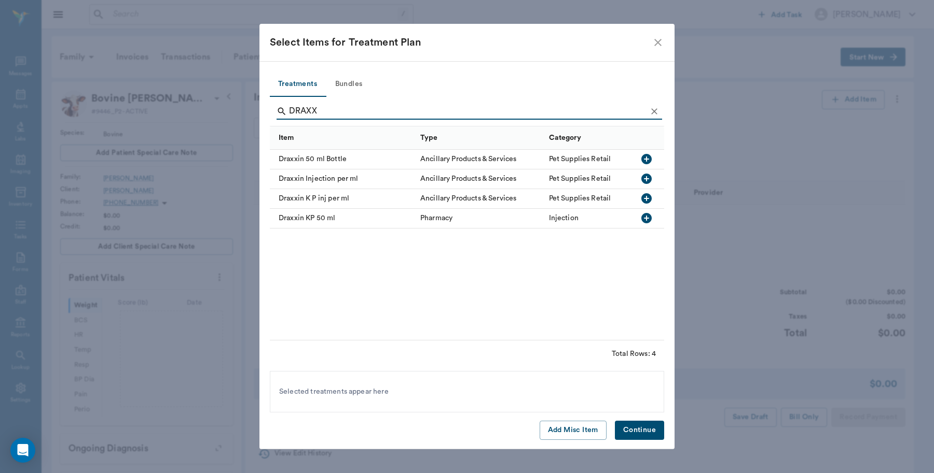
type input "DRAXX"
click at [646, 197] on icon "button" at bounding box center [646, 198] width 12 height 12
click at [645, 193] on icon "button" at bounding box center [646, 198] width 10 height 10
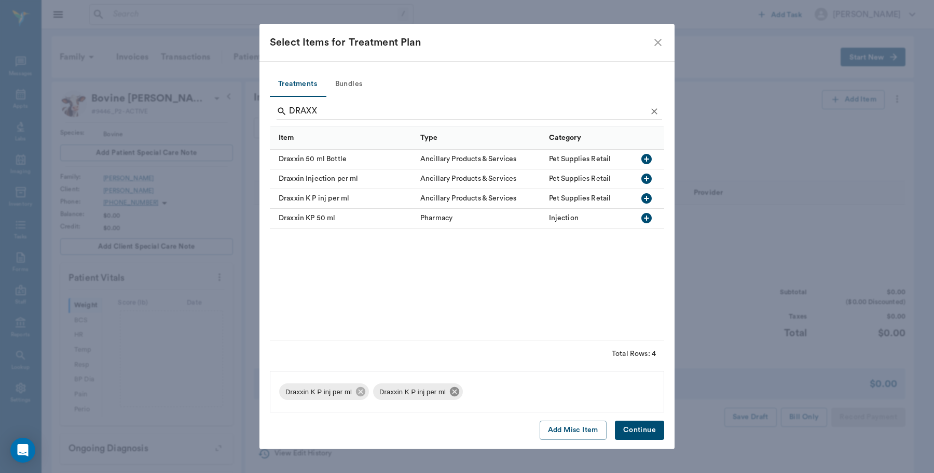
click at [450, 392] on icon at bounding box center [454, 391] width 9 height 9
click at [639, 431] on button "Continue" at bounding box center [639, 430] width 49 height 19
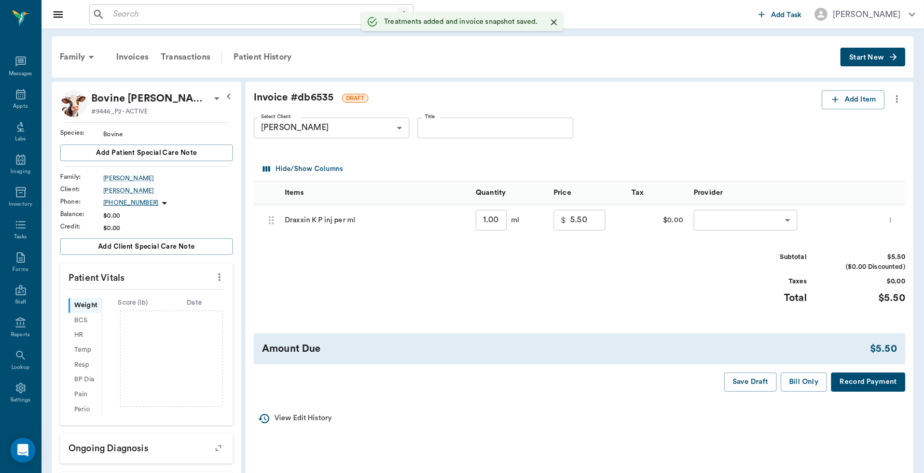
click at [498, 218] on input "1.00" at bounding box center [491, 220] width 31 height 21
type input "5"
type input "27.50"
type input "5"
click at [725, 222] on body "/ ​ Add Task Dr. Bert Ellsworth Nectar Messages Appts Labs Imaging Inventory Ta…" at bounding box center [462, 318] width 924 height 636
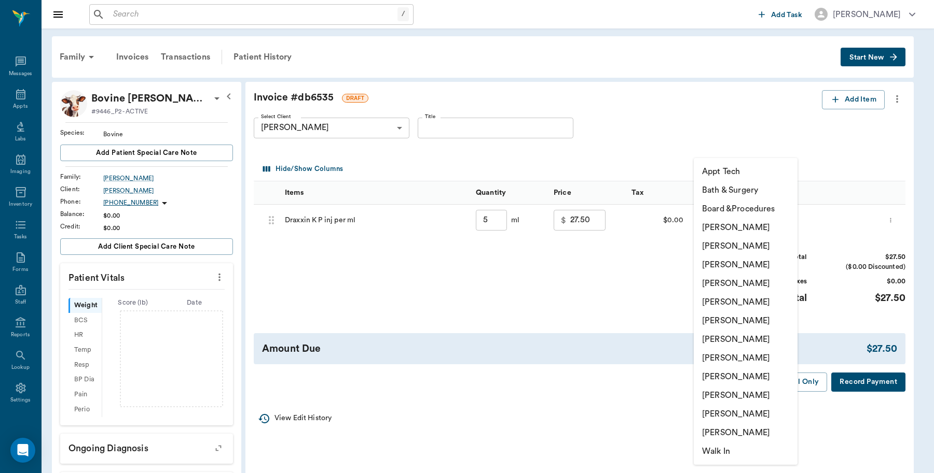
click at [719, 416] on li "Lorean Lingle" at bounding box center [745, 414] width 104 height 19
type input "none-63ec2ece52e12b0ba117cc90"
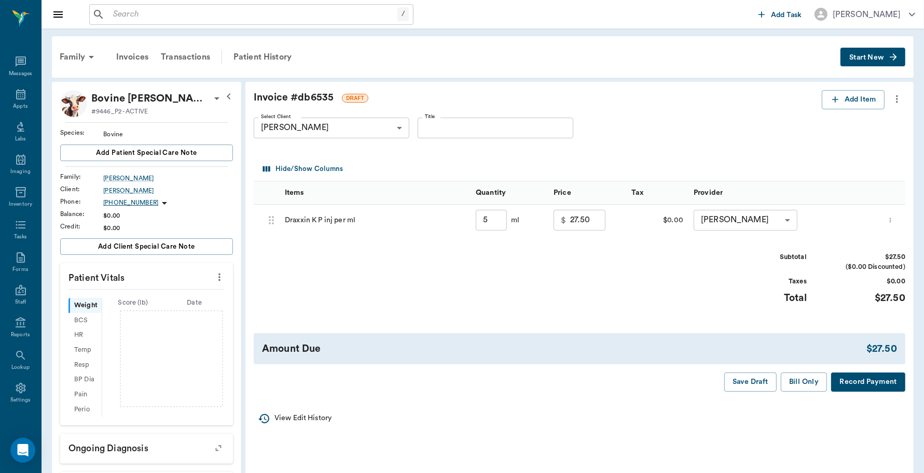
click at [851, 384] on button "Record Payment" at bounding box center [868, 382] width 74 height 19
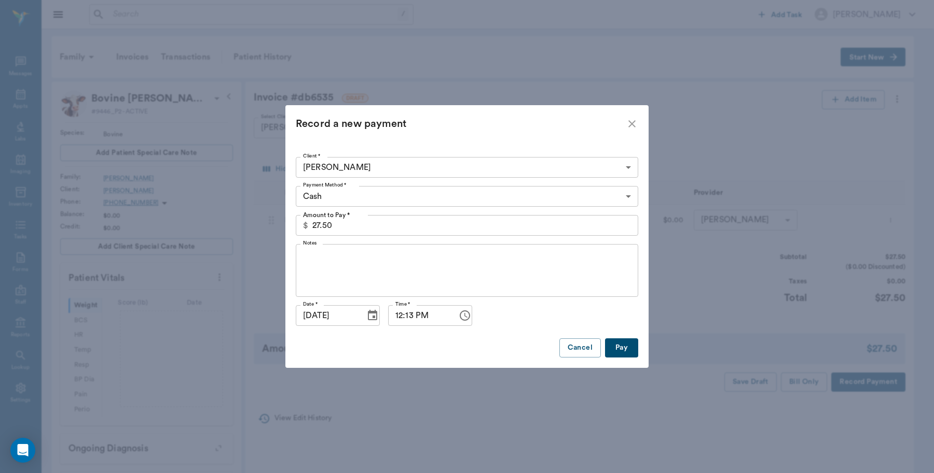
click at [343, 196] on body "/ ​ Add Task Dr. Bert Ellsworth Nectar Messages Appts Labs Imaging Inventory Ta…" at bounding box center [467, 318] width 934 height 636
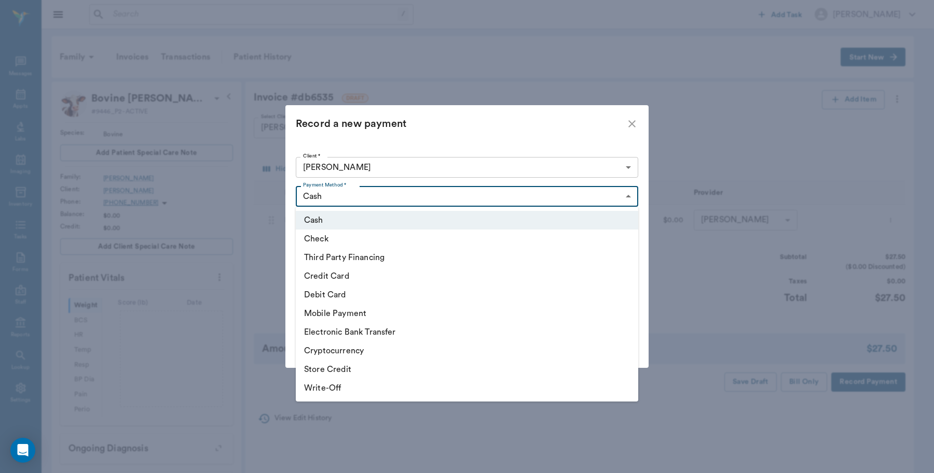
click at [337, 292] on li "Debit Card" at bounding box center [467, 295] width 342 height 19
type input "DEBIT_CARD"
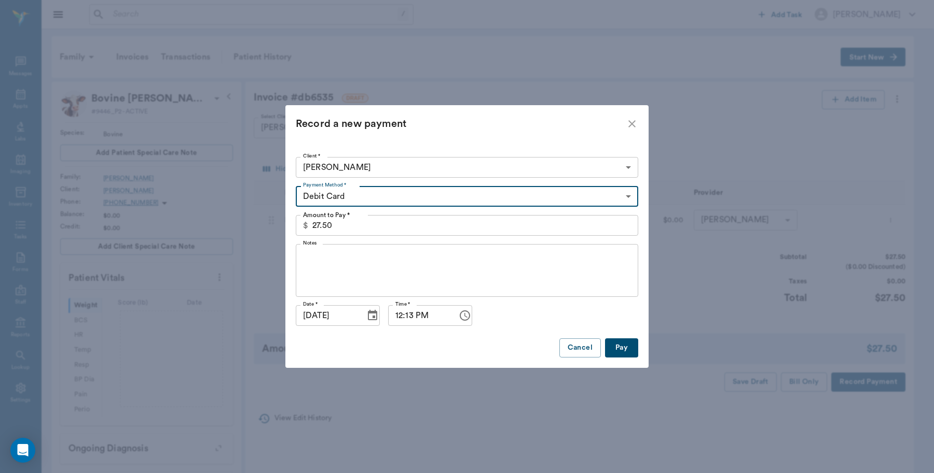
click at [618, 342] on button "Pay" at bounding box center [621, 348] width 33 height 19
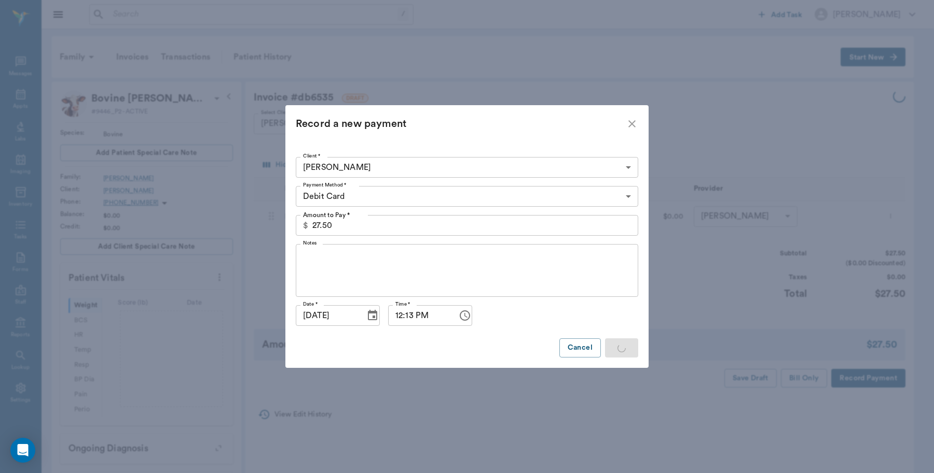
type input "5.00"
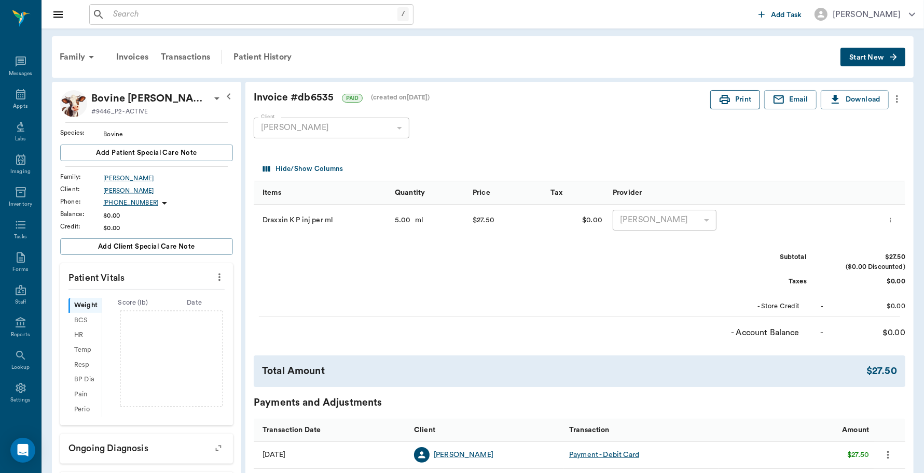
click at [745, 100] on button "Print" at bounding box center [735, 99] width 50 height 19
click at [15, 98] on icon at bounding box center [21, 94] width 12 height 12
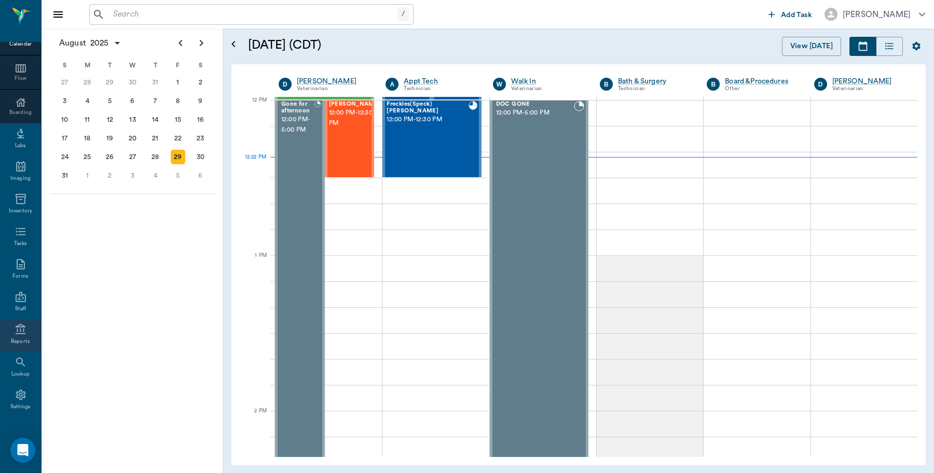
scroll to position [92, 0]
click at [14, 397] on div "Settings" at bounding box center [20, 398] width 21 height 8
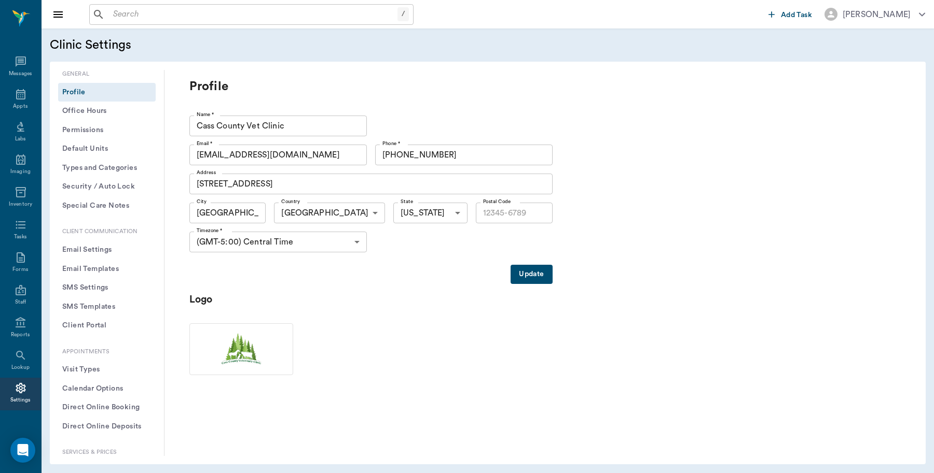
type input "75551"
click at [13, 395] on div "Settings" at bounding box center [20, 398] width 21 height 8
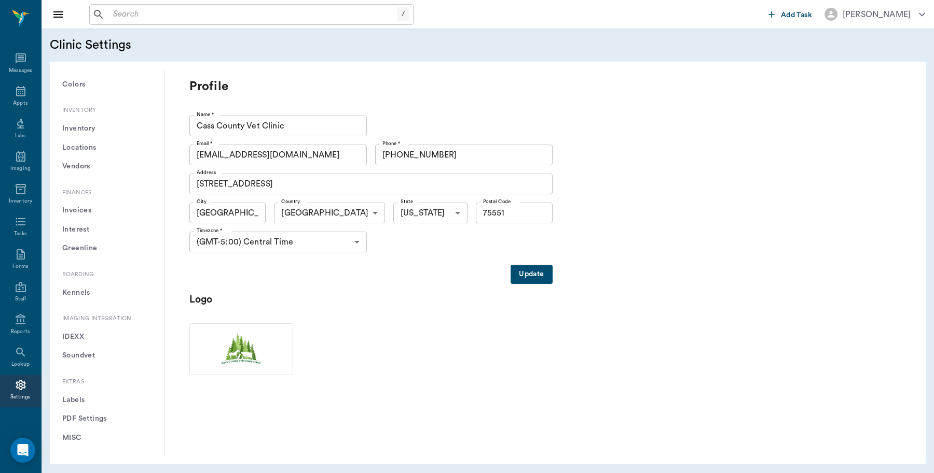
scroll to position [742, 0]
click at [15, 387] on icon at bounding box center [21, 385] width 12 height 12
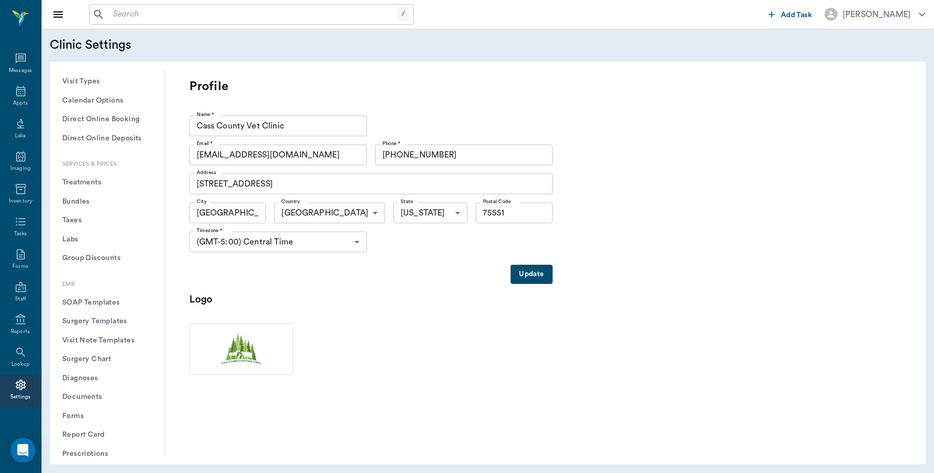
scroll to position [224, 0]
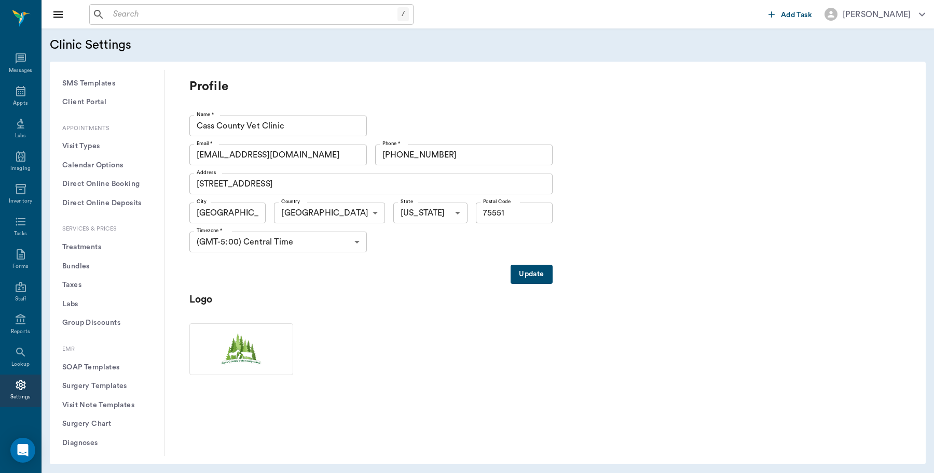
click at [99, 247] on button "Treatments" at bounding box center [107, 247] width 98 height 19
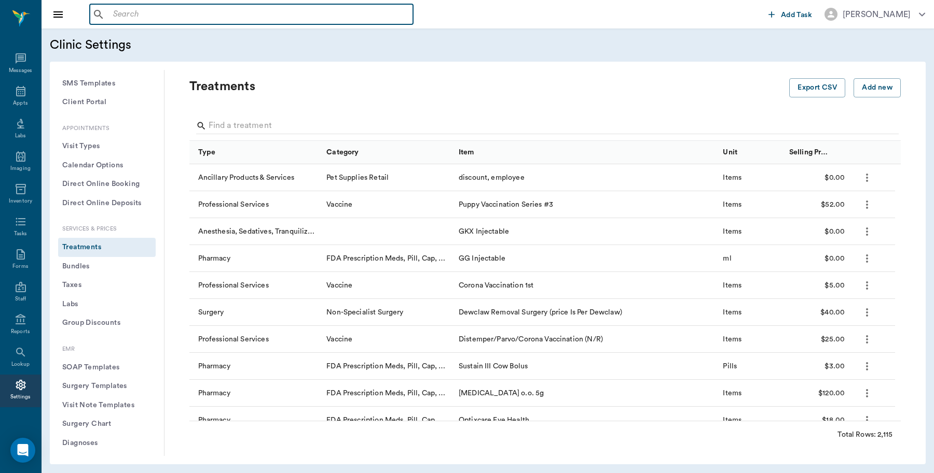
click at [115, 18] on input "text" at bounding box center [259, 14] width 300 height 15
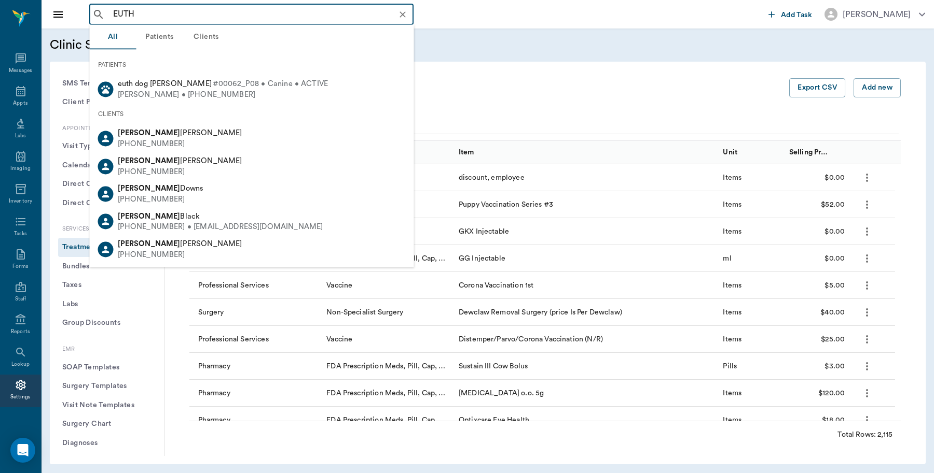
type input "EUTH"
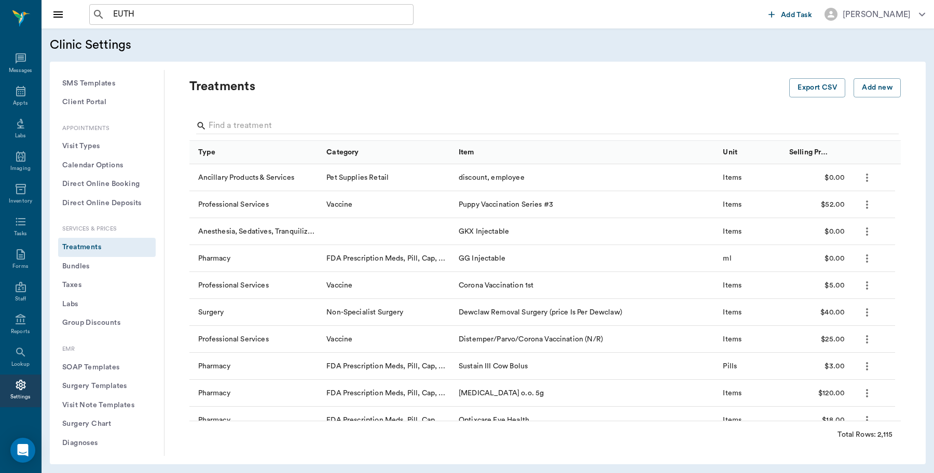
click at [140, 328] on button "Group Discounts" at bounding box center [107, 323] width 98 height 19
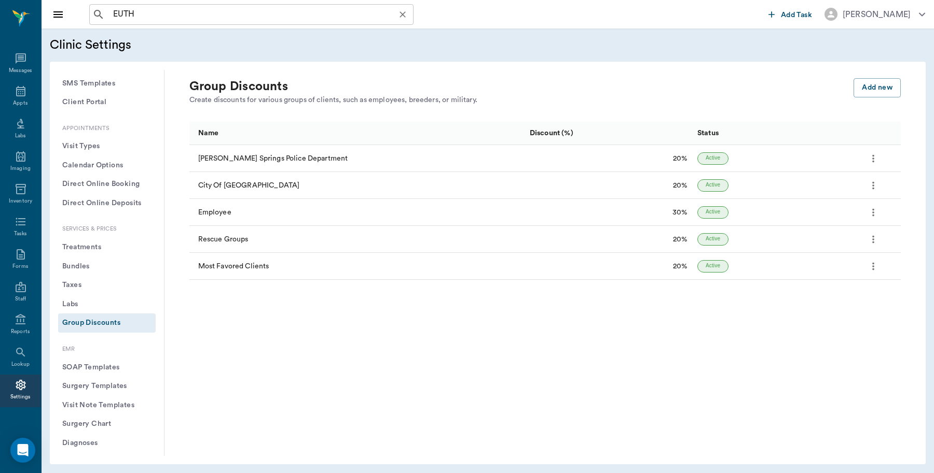
click at [144, 16] on input "EUTH" at bounding box center [259, 14] width 301 height 15
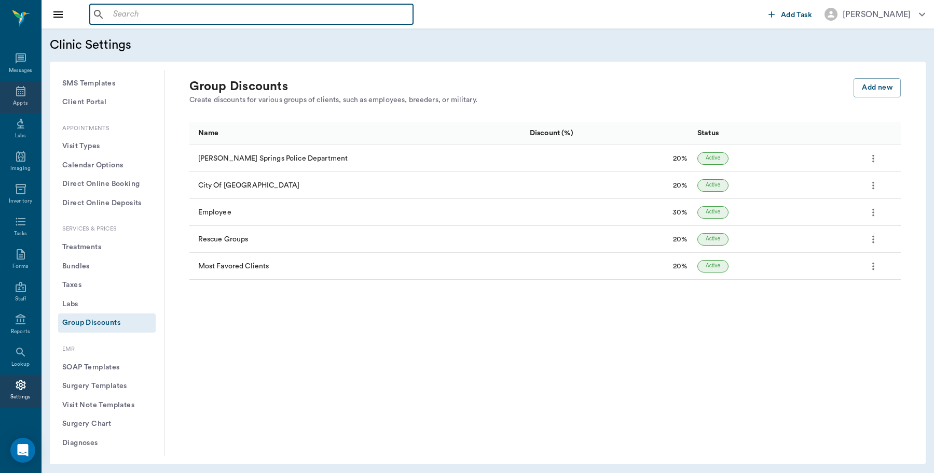
click at [17, 92] on icon at bounding box center [21, 91] width 12 height 12
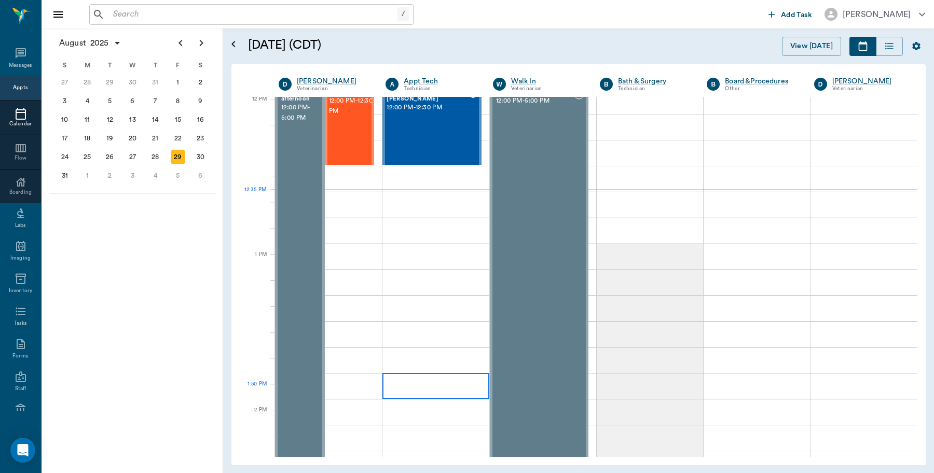
scroll to position [624, 0]
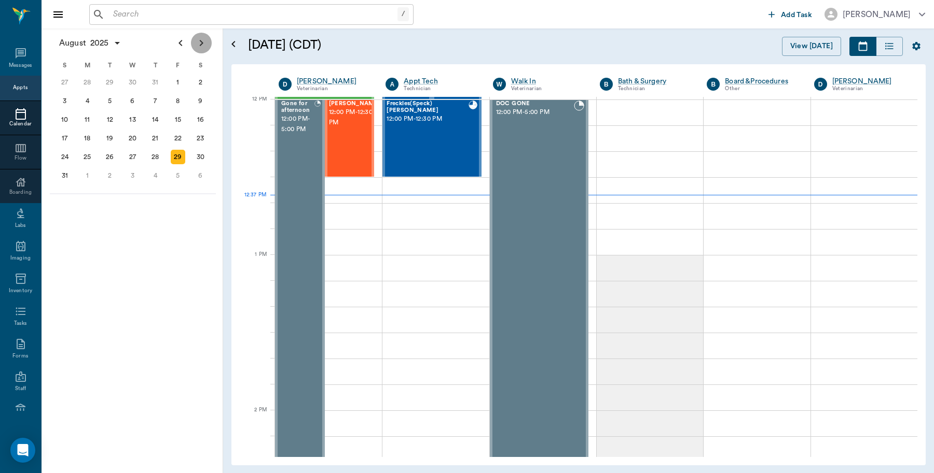
click at [200, 42] on icon "Next page" at bounding box center [201, 43] width 12 height 12
click at [130, 121] on div "17" at bounding box center [133, 120] width 15 height 15
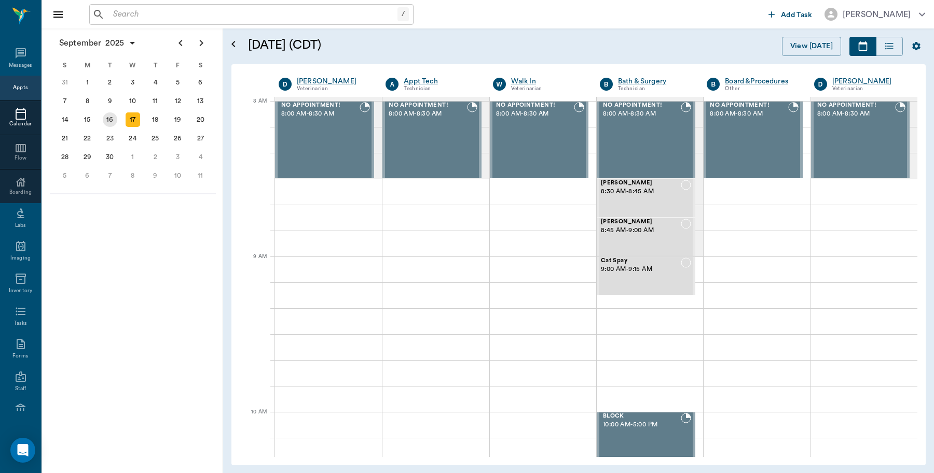
click at [112, 113] on div "16" at bounding box center [110, 120] width 15 height 15
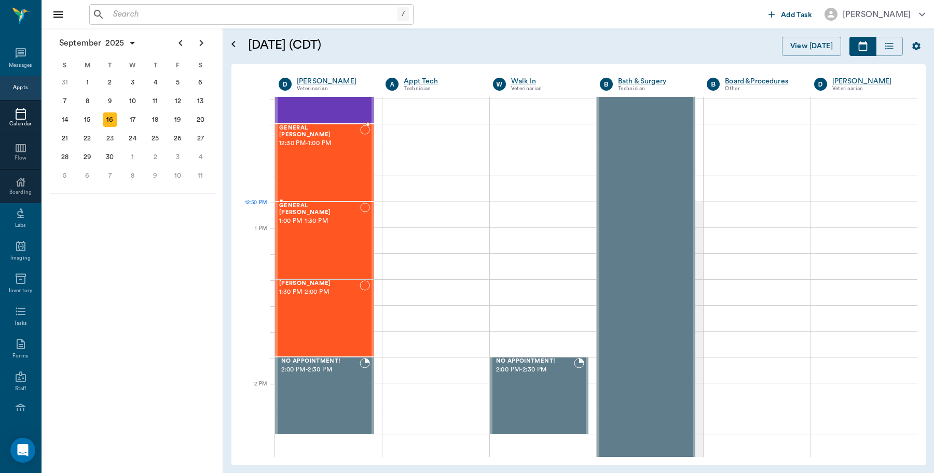
scroll to position [648, 0]
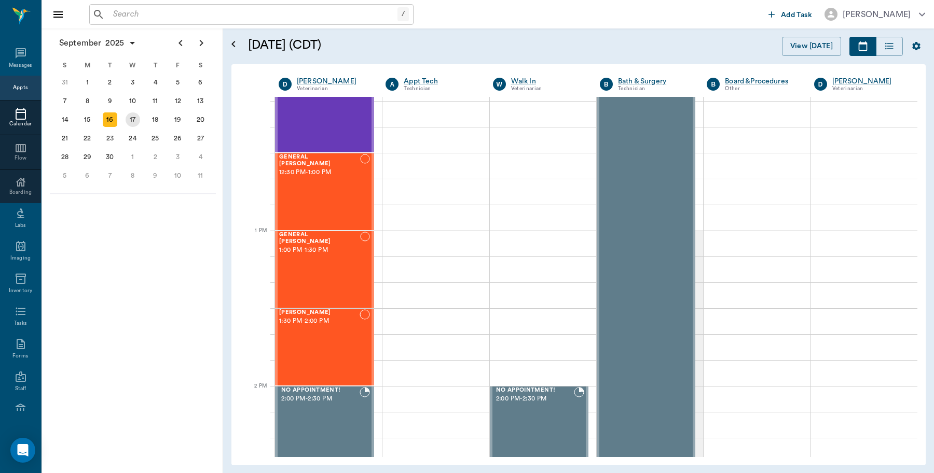
click at [138, 115] on div "17" at bounding box center [133, 120] width 15 height 15
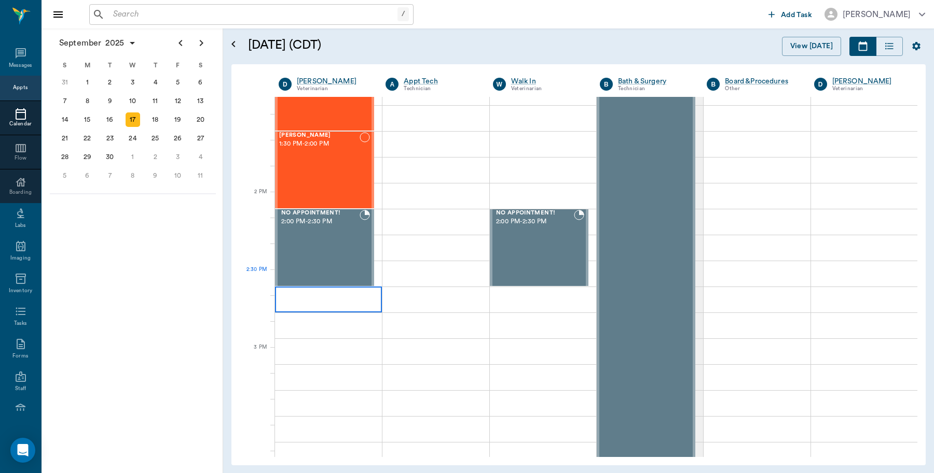
scroll to position [843, 0]
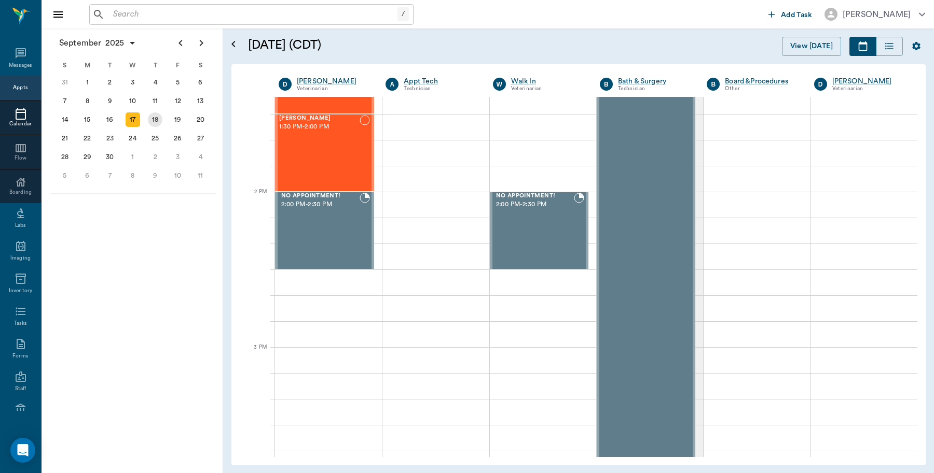
click at [156, 125] on div "18" at bounding box center [155, 120] width 15 height 15
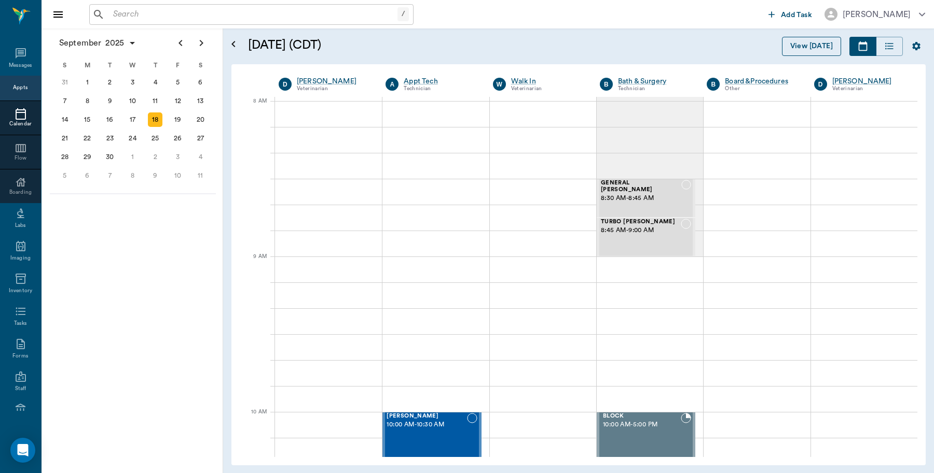
click at [805, 46] on button "View [DATE]" at bounding box center [811, 46] width 59 height 19
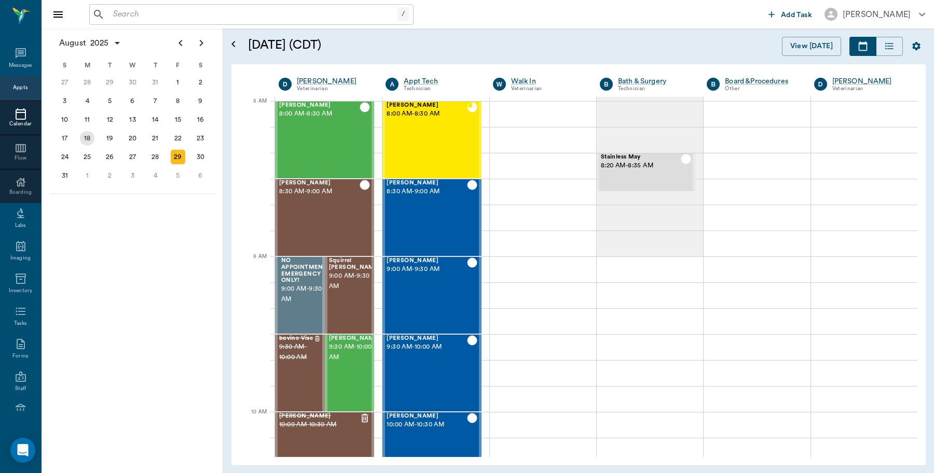
click at [89, 141] on div "18" at bounding box center [87, 138] width 15 height 15
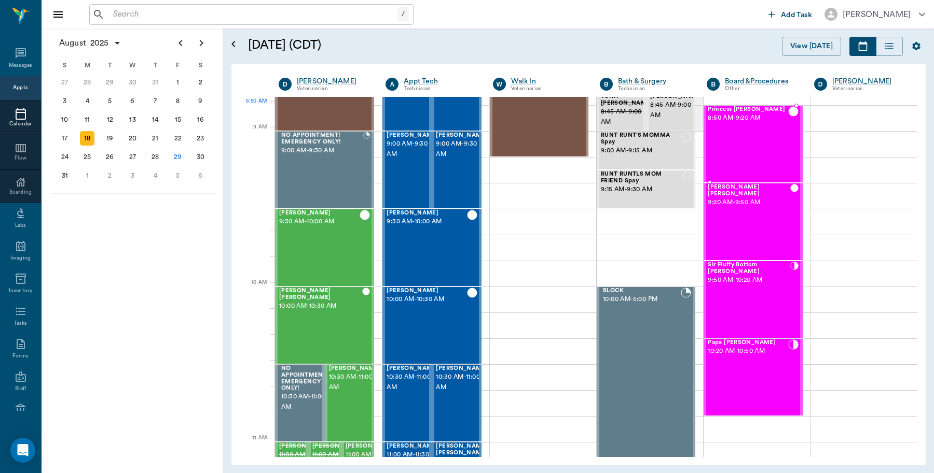
scroll to position [130, 0]
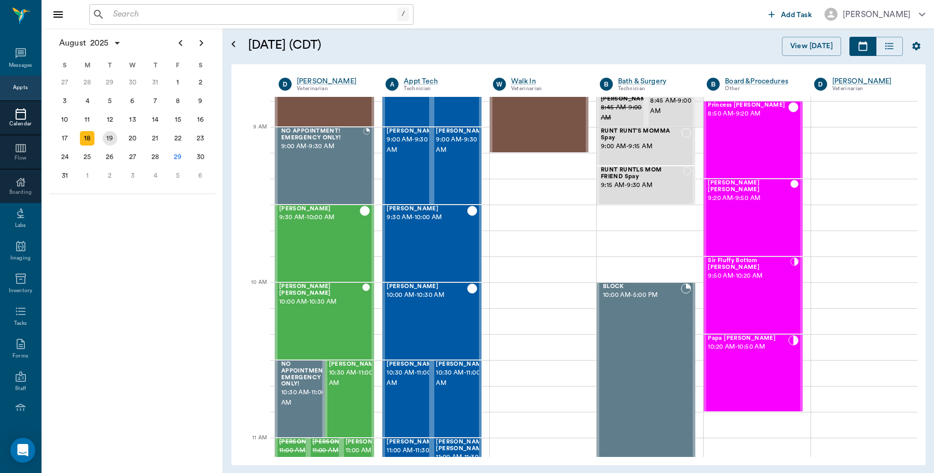
click at [106, 135] on div "19" at bounding box center [110, 138] width 15 height 15
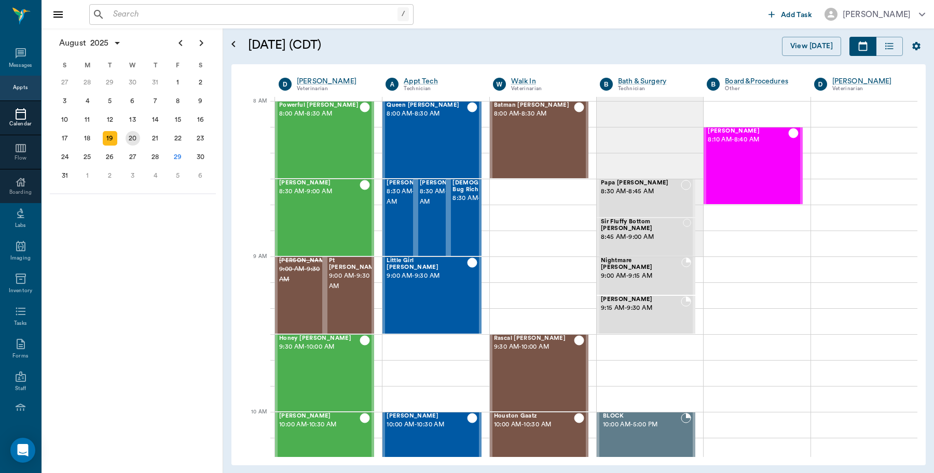
click at [130, 136] on div "20" at bounding box center [133, 138] width 15 height 15
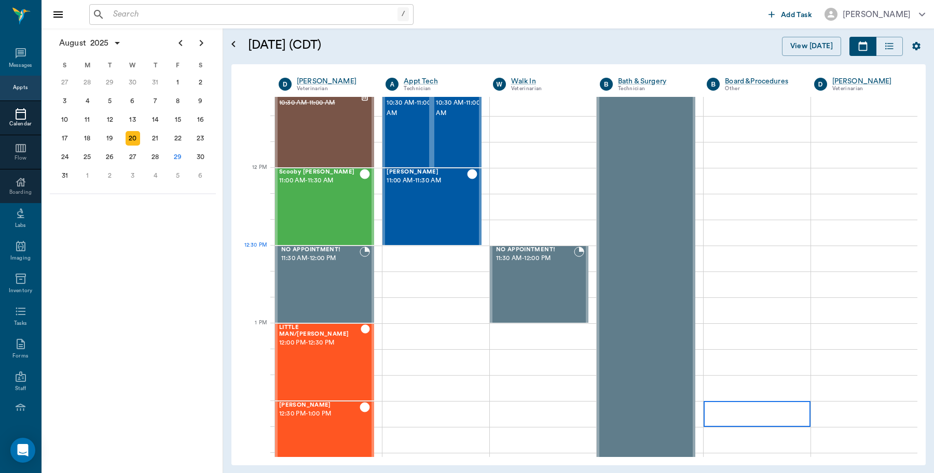
scroll to position [583, 0]
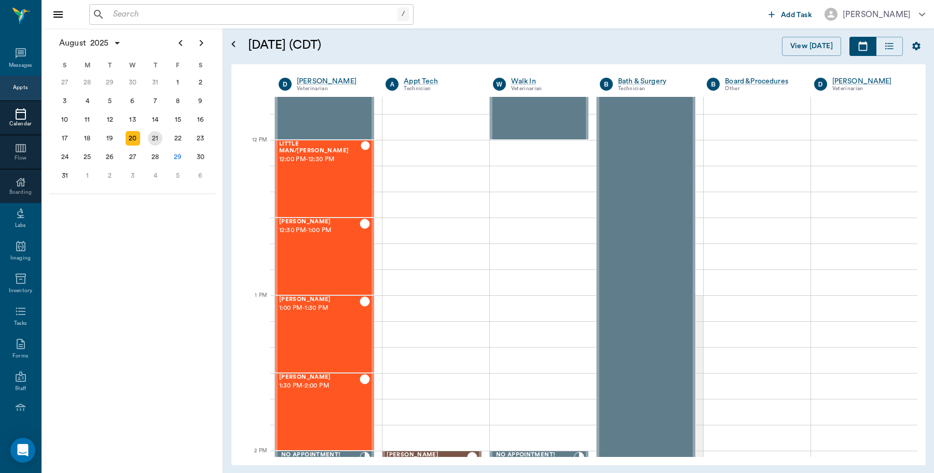
click at [151, 133] on div "21" at bounding box center [155, 138] width 15 height 15
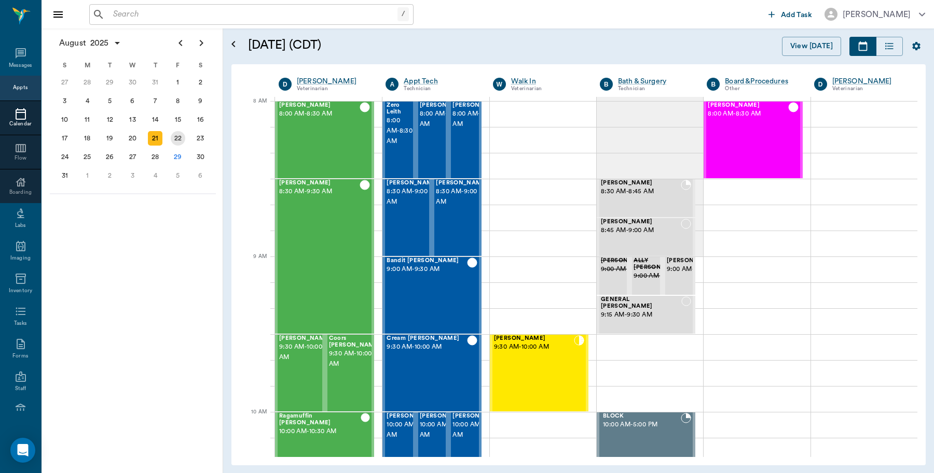
click at [182, 135] on div "22" at bounding box center [178, 138] width 15 height 15
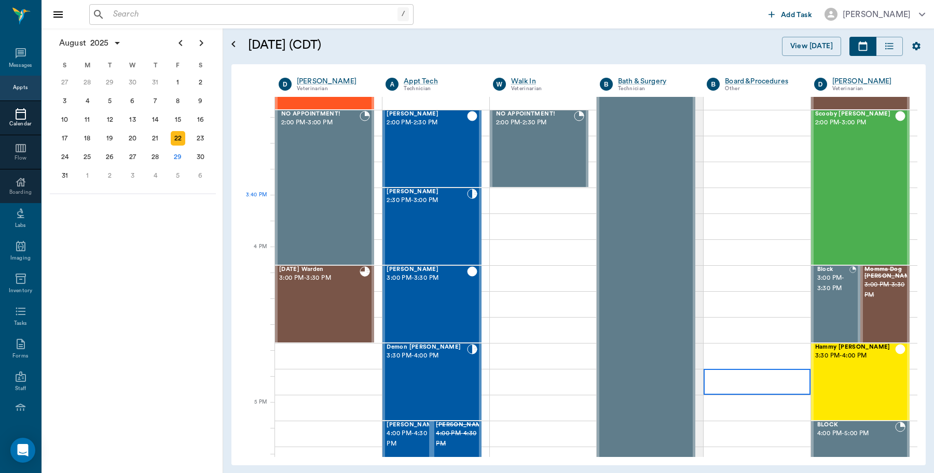
scroll to position [1102, 0]
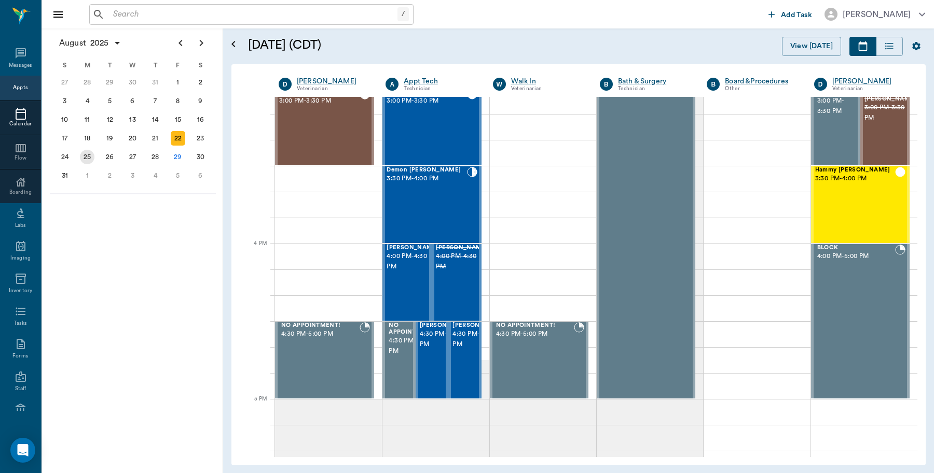
click at [83, 154] on div "25" at bounding box center [87, 157] width 15 height 15
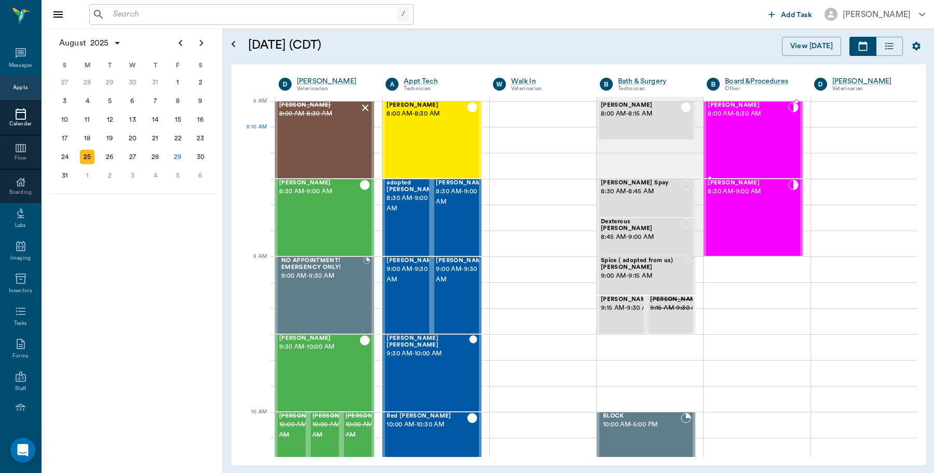
click at [750, 137] on div "Mavis Scott 8:00 AM - 8:30 AM" at bounding box center [747, 140] width 80 height 76
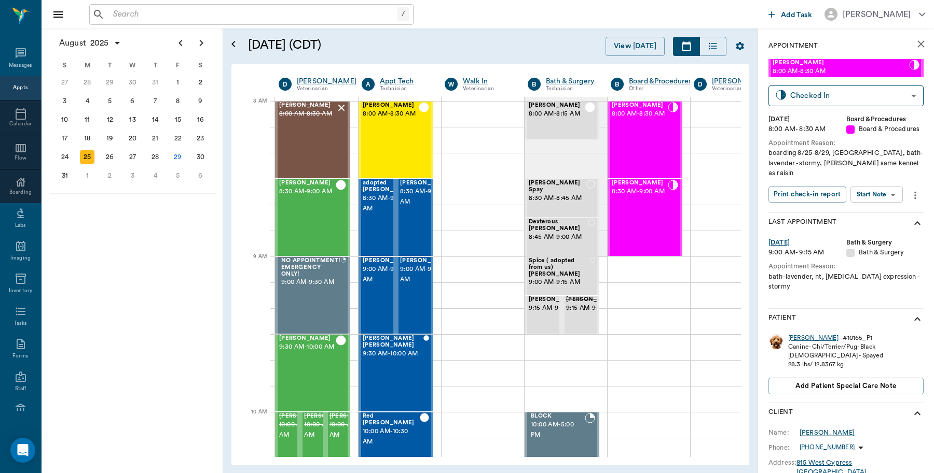
click at [797, 336] on div "Mavis" at bounding box center [813, 338] width 50 height 9
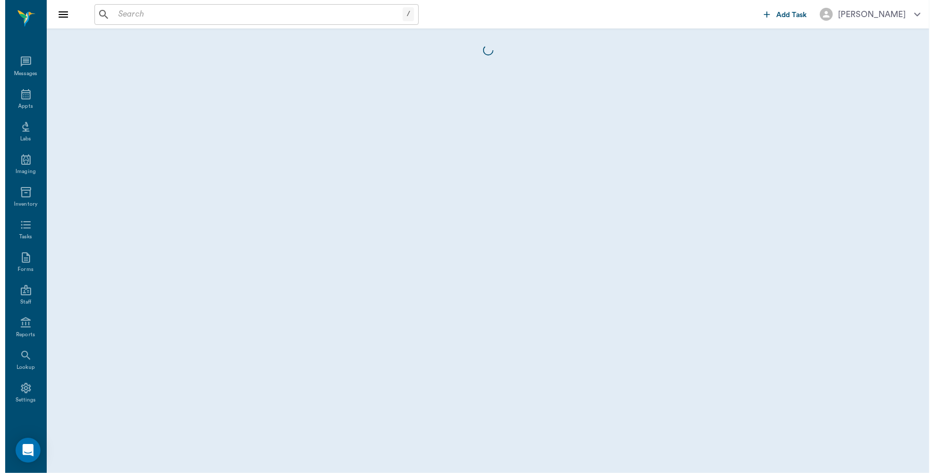
scroll to position [3, 0]
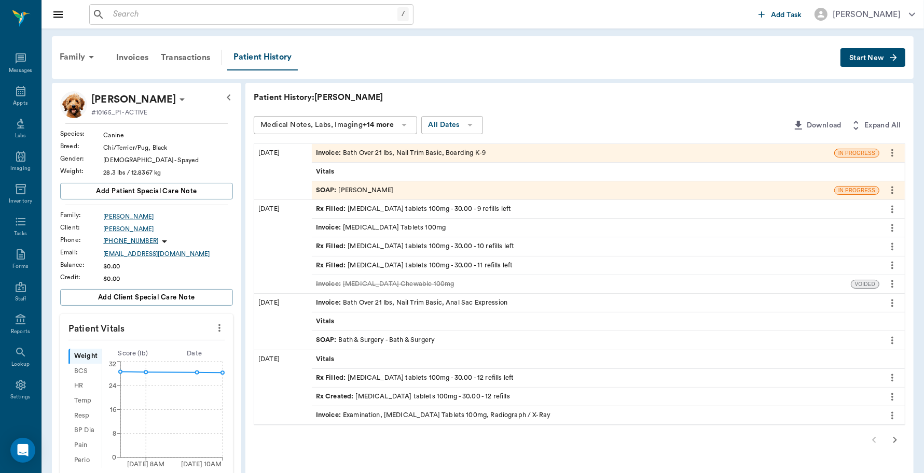
click at [454, 150] on div "Invoice : Bath Over 21 lbs, Nail Trim Basic, Boarding K-9" at bounding box center [401, 153] width 170 height 10
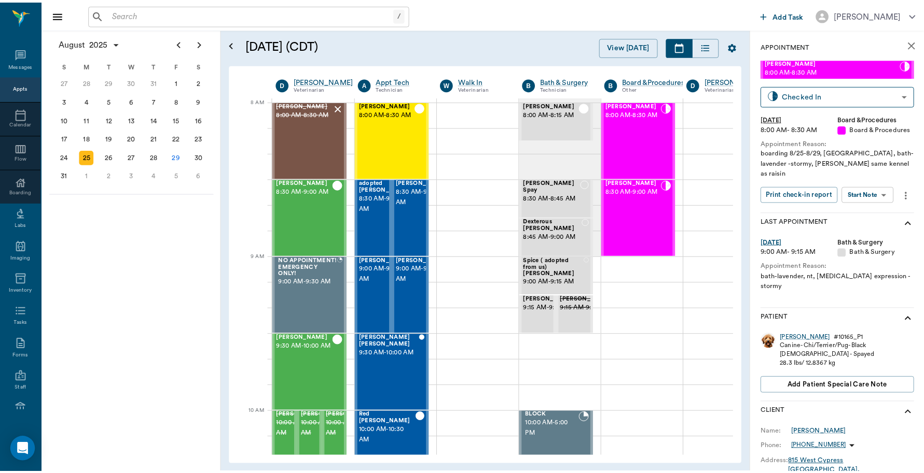
scroll to position [0, 1]
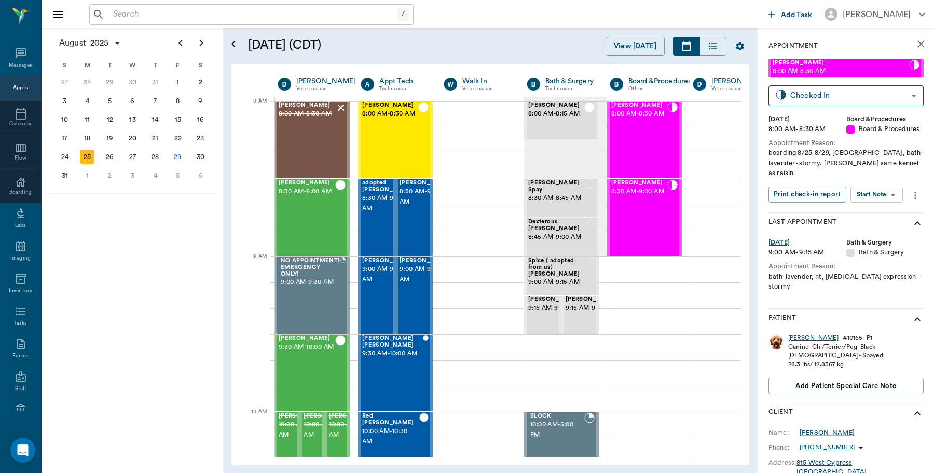
click at [802, 338] on div "Mavis" at bounding box center [813, 338] width 50 height 9
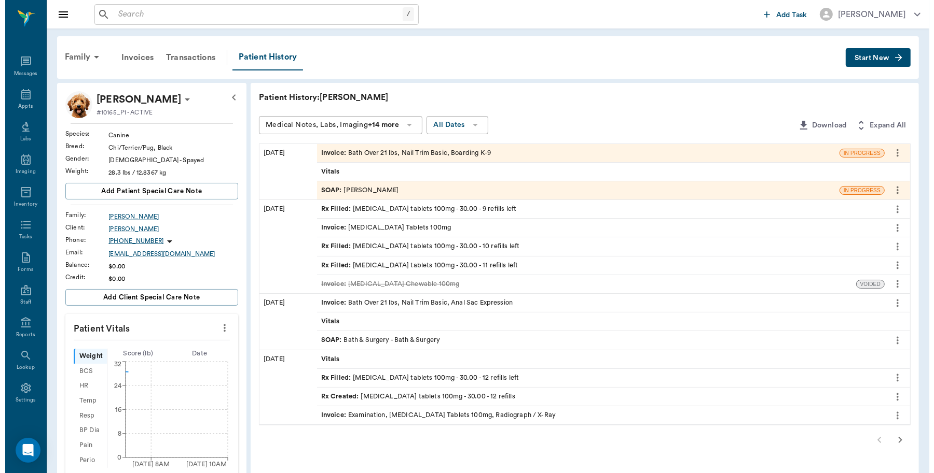
scroll to position [3, 0]
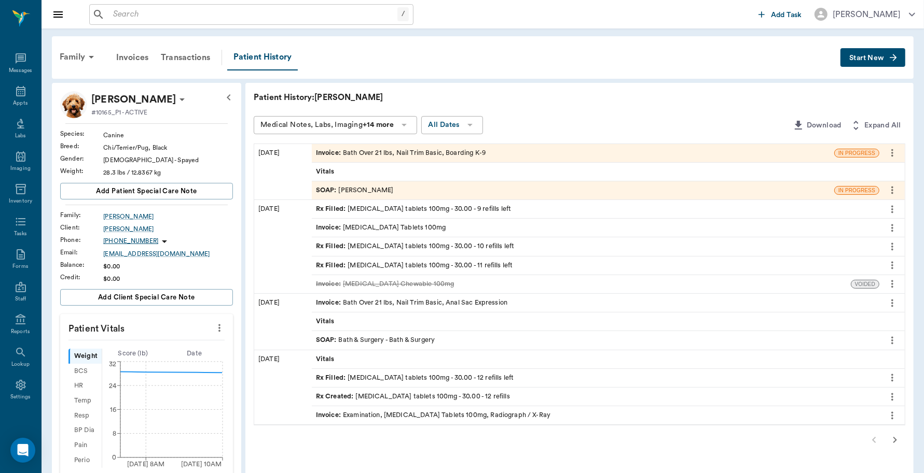
click at [406, 150] on div "Invoice : Bath Over 21 lbs, Nail Trim Basic, Boarding K-9" at bounding box center [401, 153] width 170 height 10
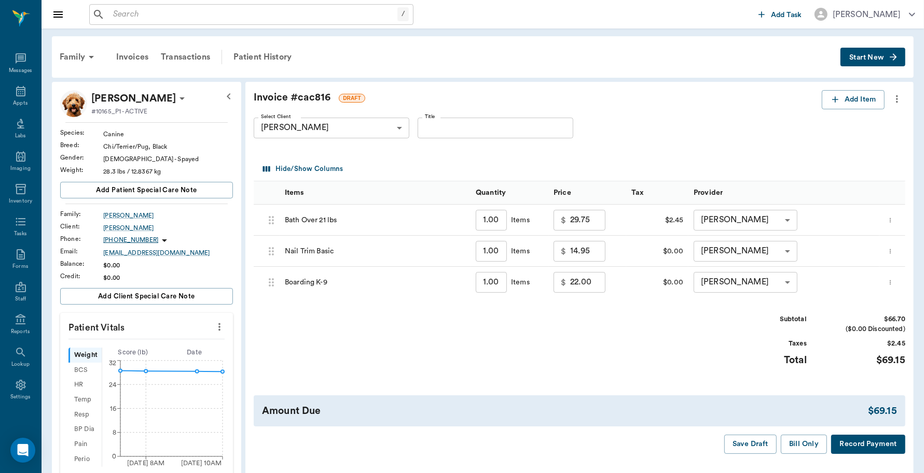
click at [491, 283] on input "1.00" at bounding box center [491, 282] width 31 height 21
type input "4"
type input "88.00"
click at [802, 444] on button "Bill Only" at bounding box center [804, 444] width 47 height 19
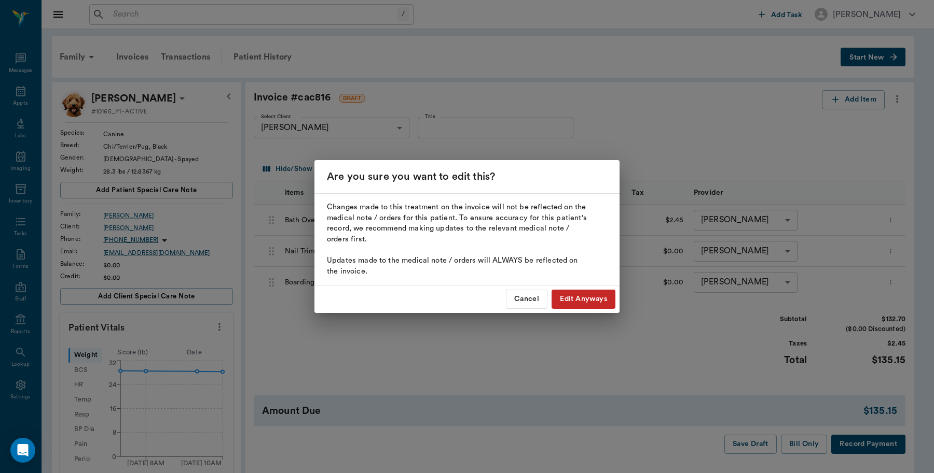
click at [593, 301] on button "Edit Anyways" at bounding box center [583, 299] width 64 height 19
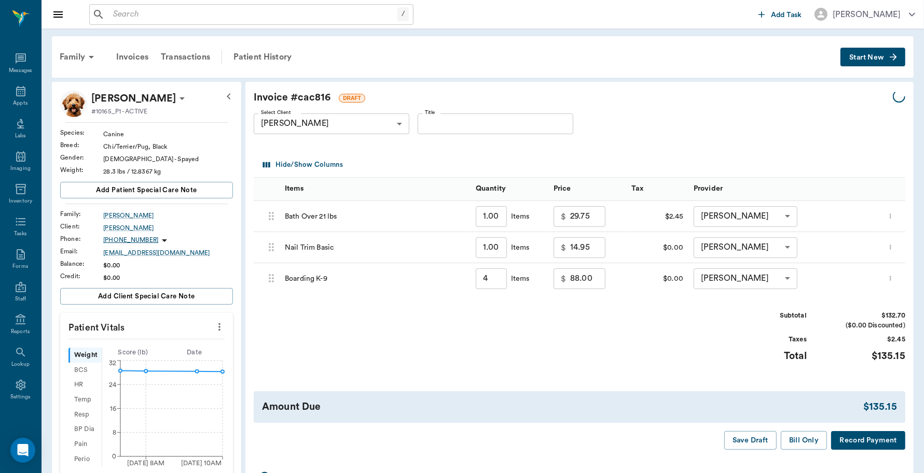
type input "4.00"
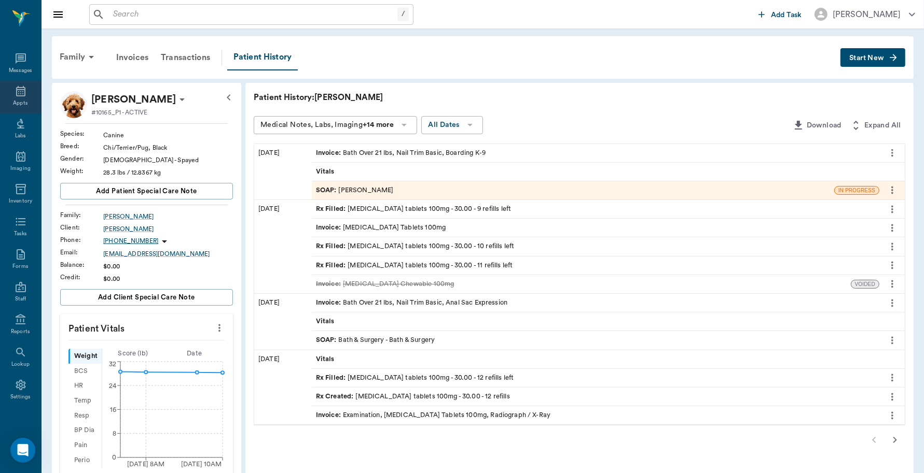
click at [16, 97] on div "Appts" at bounding box center [20, 97] width 41 height 33
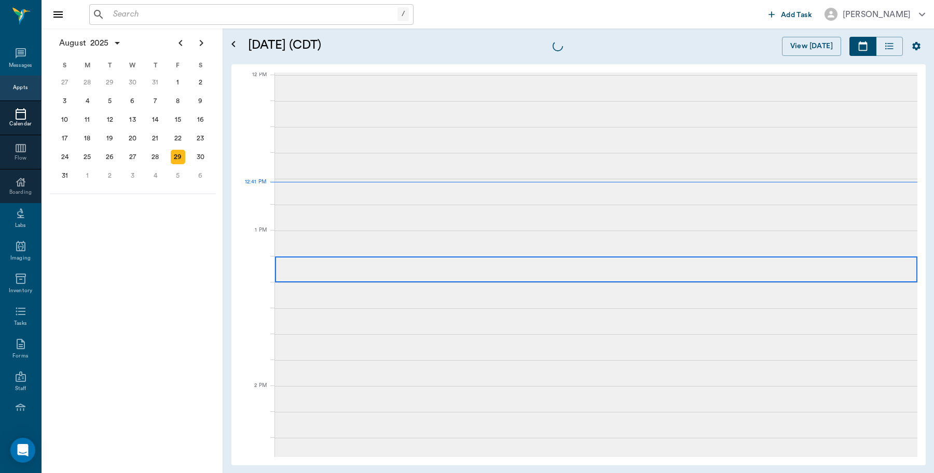
scroll to position [623, 0]
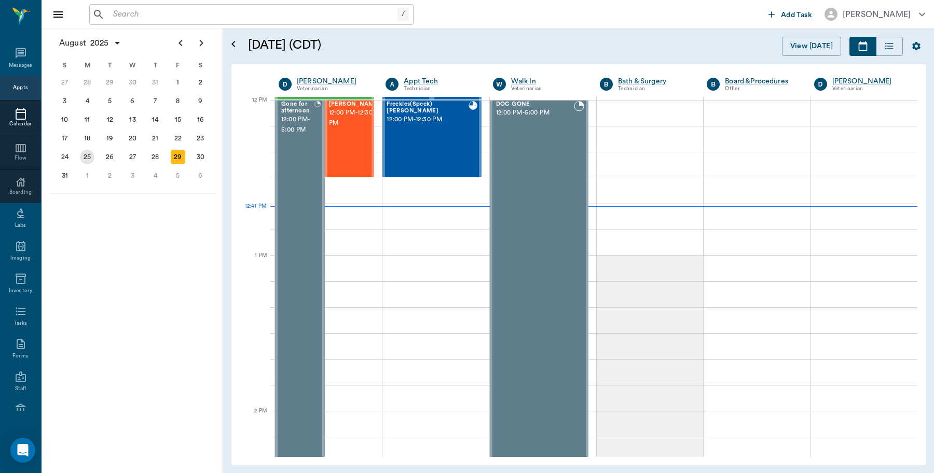
click at [88, 158] on div "25" at bounding box center [87, 157] width 15 height 15
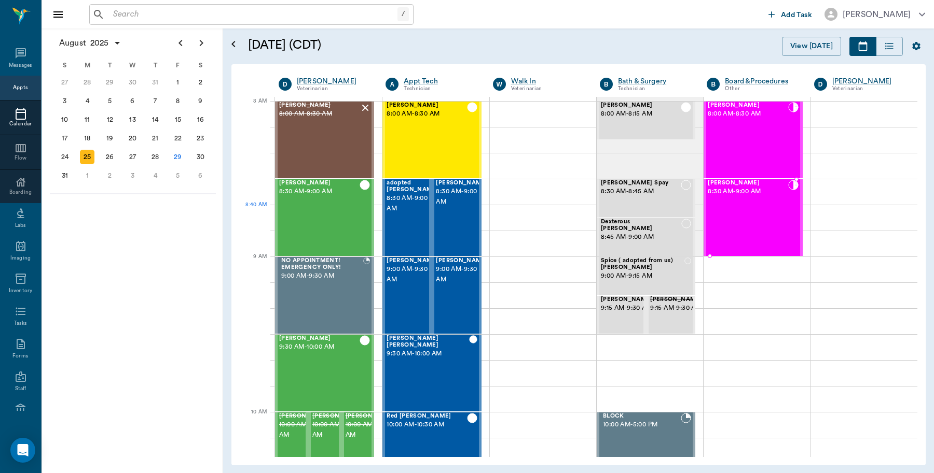
click at [725, 213] on div "Raisin Scott 8:30 AM - 9:00 AM" at bounding box center [747, 218] width 80 height 76
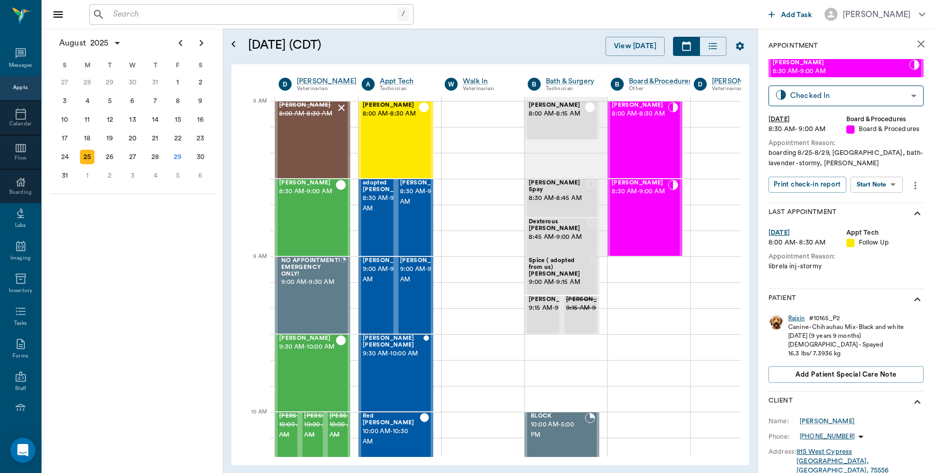
click at [800, 323] on div "Raisin" at bounding box center [796, 318] width 17 height 9
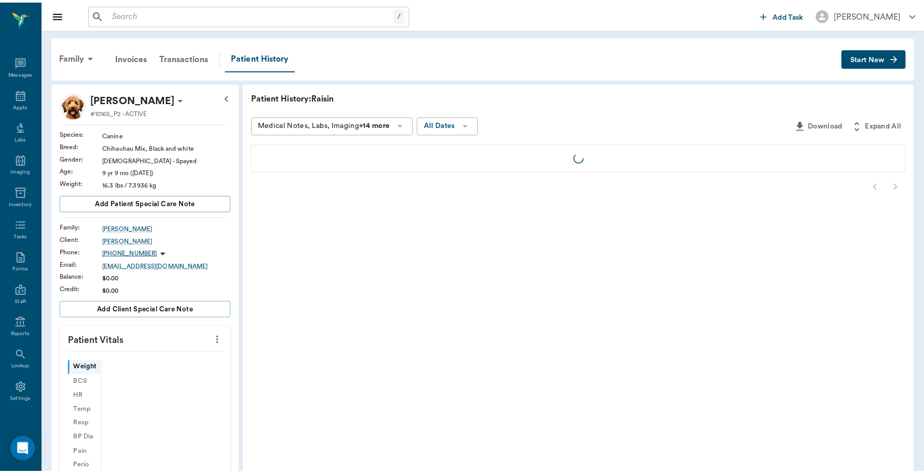
scroll to position [3, 0]
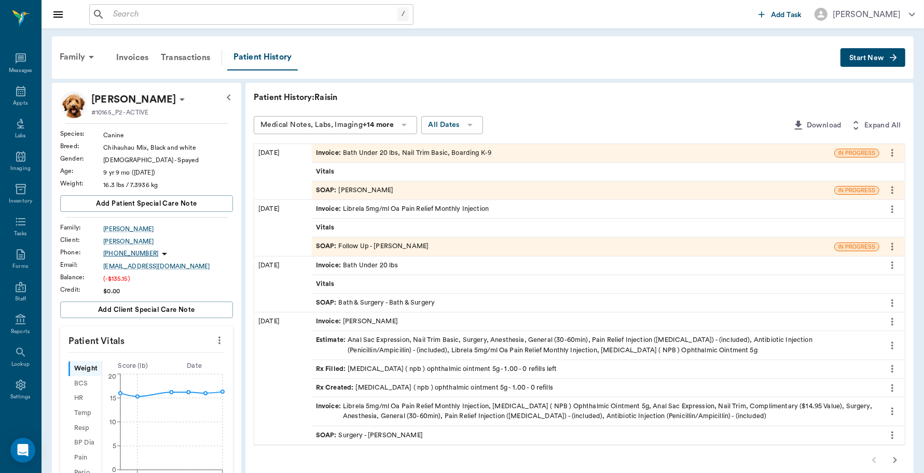
click at [465, 151] on div "Invoice : Bath Under 20 lbs, Nail Trim Basic, Boarding K-9" at bounding box center [403, 153] width 175 height 10
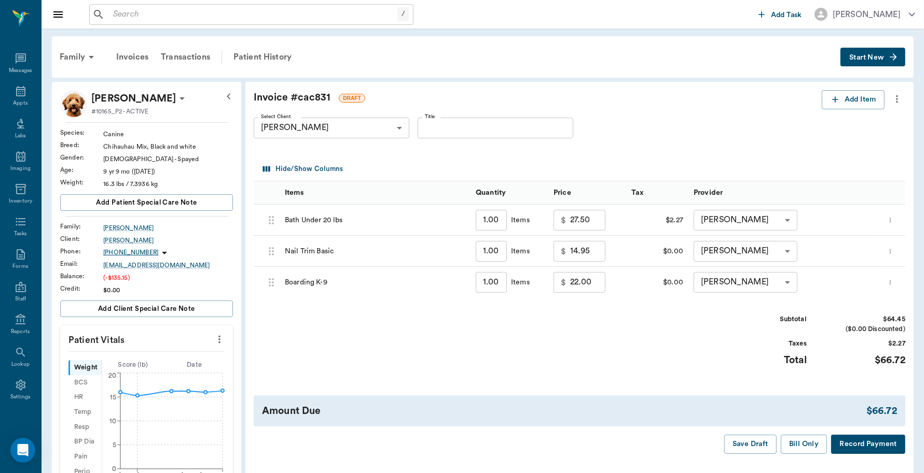
click at [897, 102] on icon "more" at bounding box center [897, 99] width 2 height 8
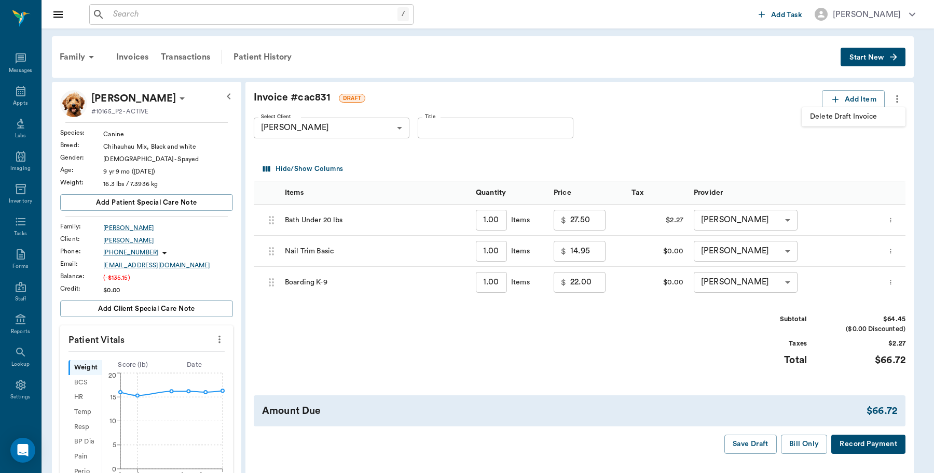
click at [693, 101] on div at bounding box center [467, 236] width 934 height 473
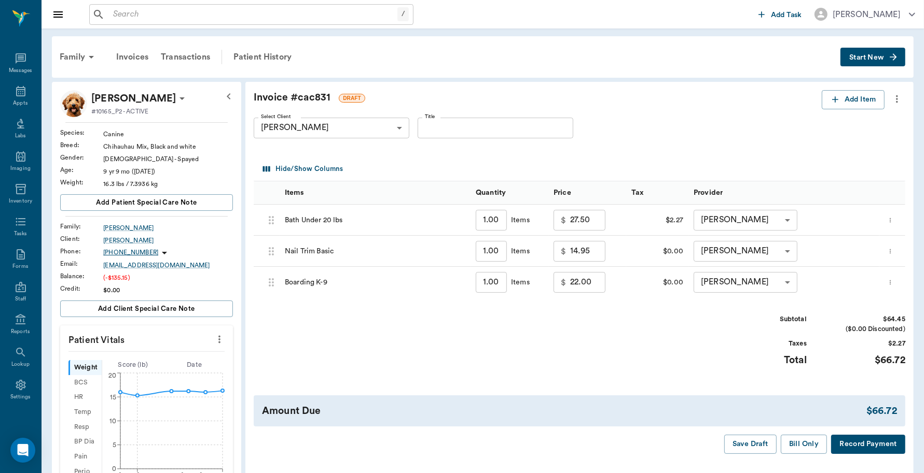
click at [493, 283] on input "1.00" at bounding box center [491, 282] width 31 height 21
type input "4"
type input "88.00"
click at [866, 450] on button "Record Payment" at bounding box center [868, 444] width 74 height 19
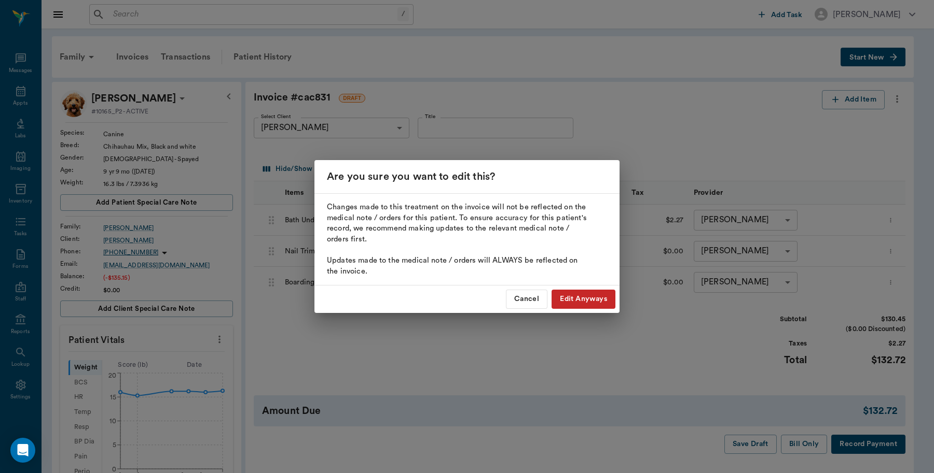
click at [597, 305] on button "Edit Anyways" at bounding box center [583, 299] width 64 height 19
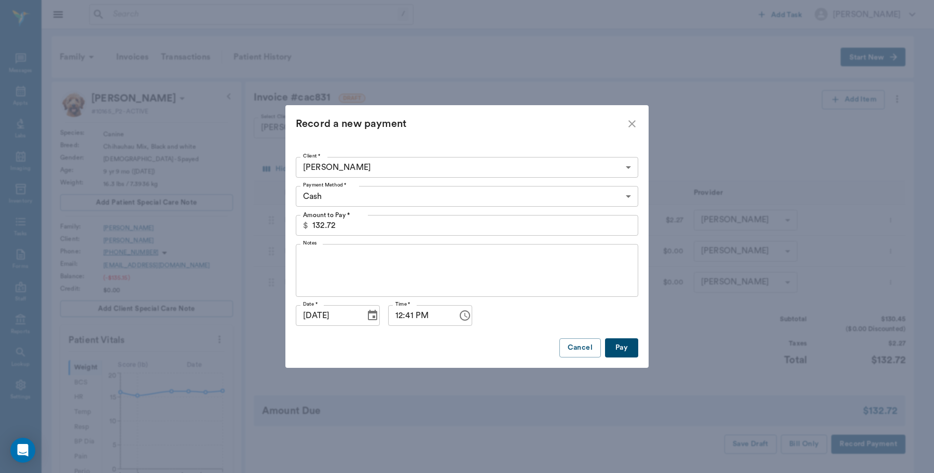
click at [633, 122] on icon "close" at bounding box center [631, 124] width 12 height 12
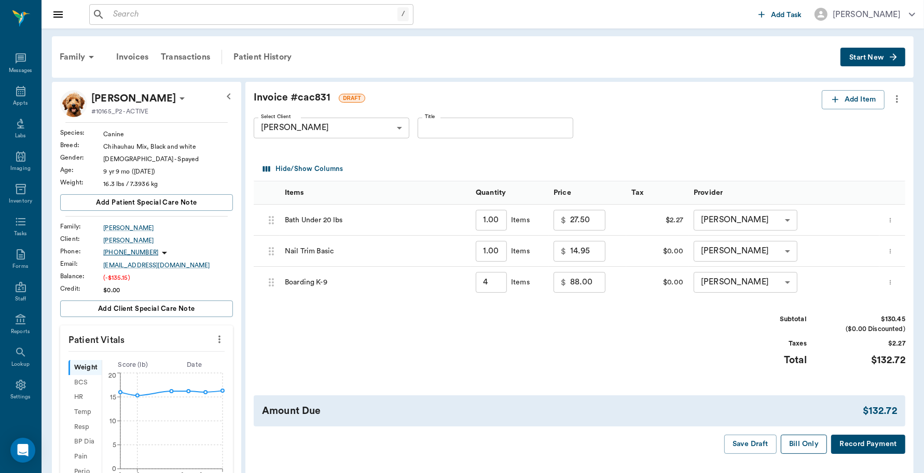
click at [792, 446] on button "Bill Only" at bounding box center [804, 444] width 47 height 19
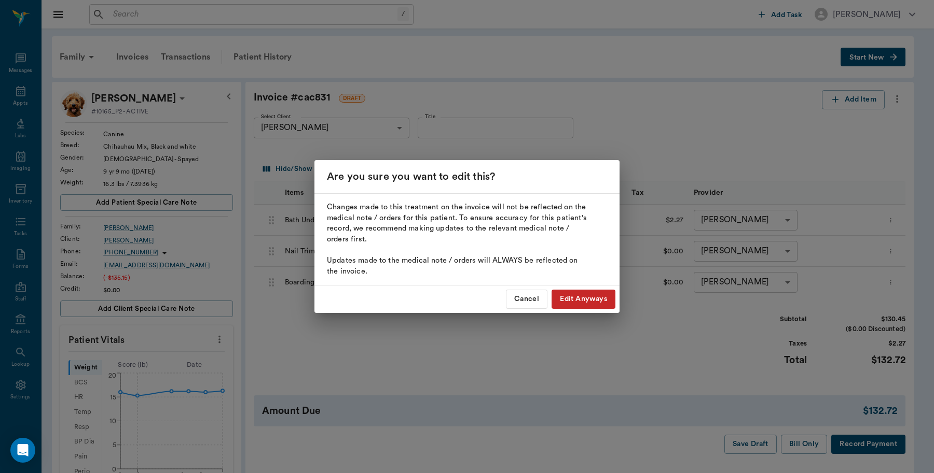
click at [577, 302] on button "Edit Anyways" at bounding box center [583, 299] width 64 height 19
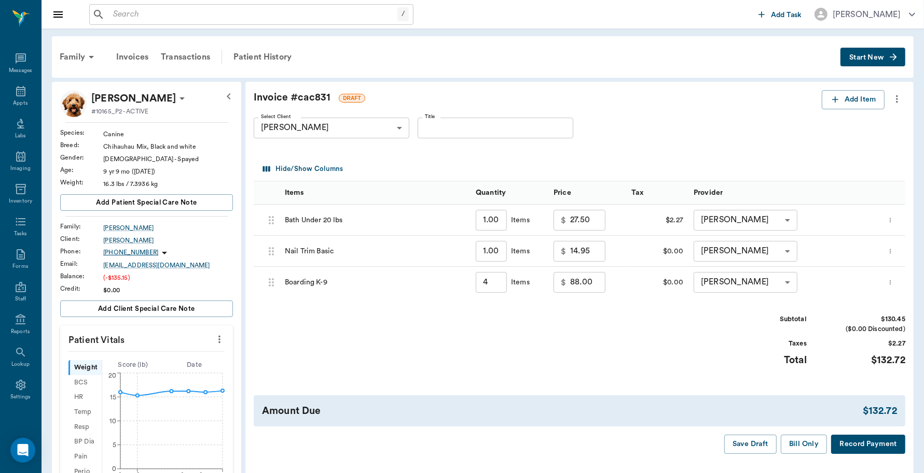
type input "4.00"
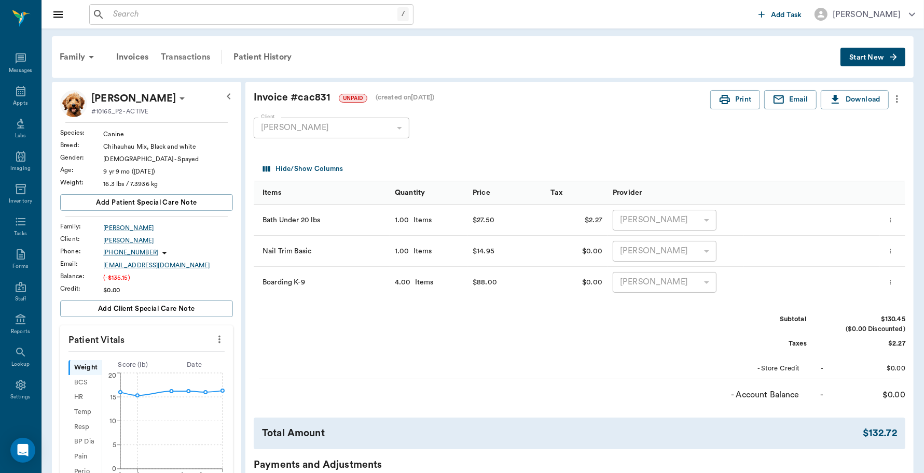
click at [190, 52] on div "Transactions" at bounding box center [186, 57] width 62 height 25
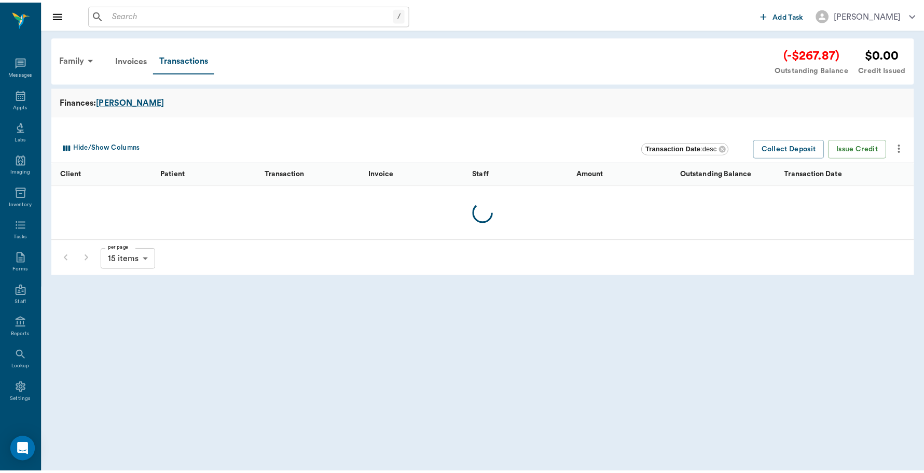
scroll to position [3, 0]
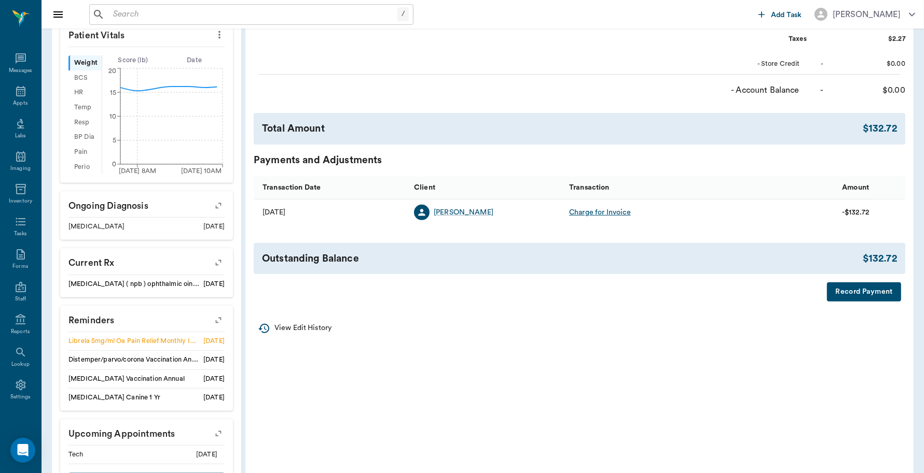
scroll to position [228, 0]
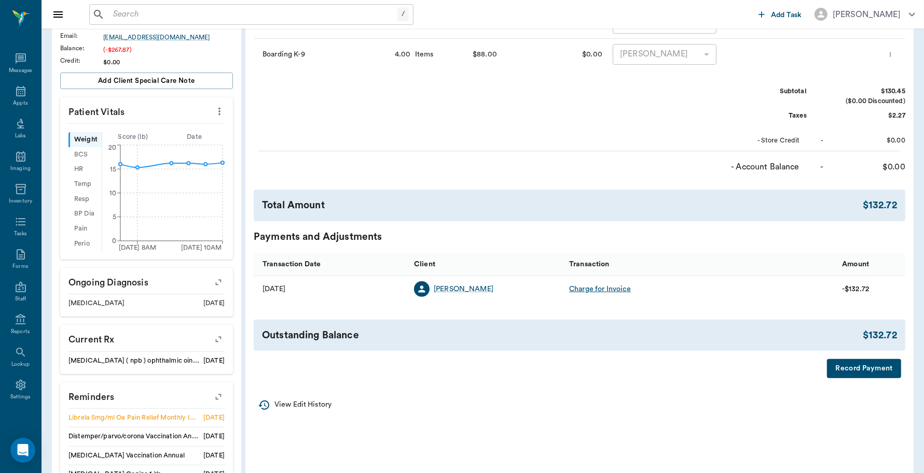
click at [870, 367] on button "Record Payment" at bounding box center [864, 368] width 74 height 19
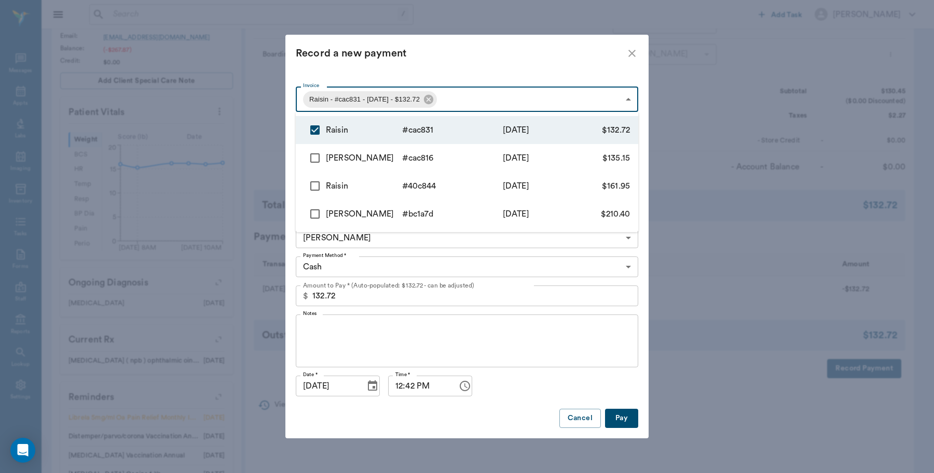
click at [475, 100] on body "/ ​ Add Task Dr. Bert Ellsworth Nectar Messages Appts Labs Imaging Inventory Ta…" at bounding box center [467, 187] width 934 height 830
click at [315, 156] on input "checkbox" at bounding box center [315, 158] width 22 height 22
checkbox input "true"
type input "68b1ca30727924313fcac831,68b1c9ec727924313fcac816"
type input "267.87"
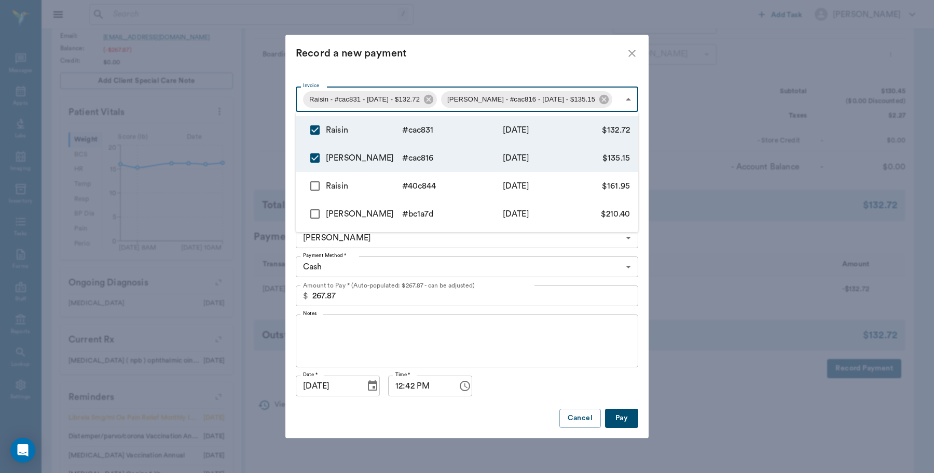
click at [537, 263] on div at bounding box center [467, 236] width 934 height 473
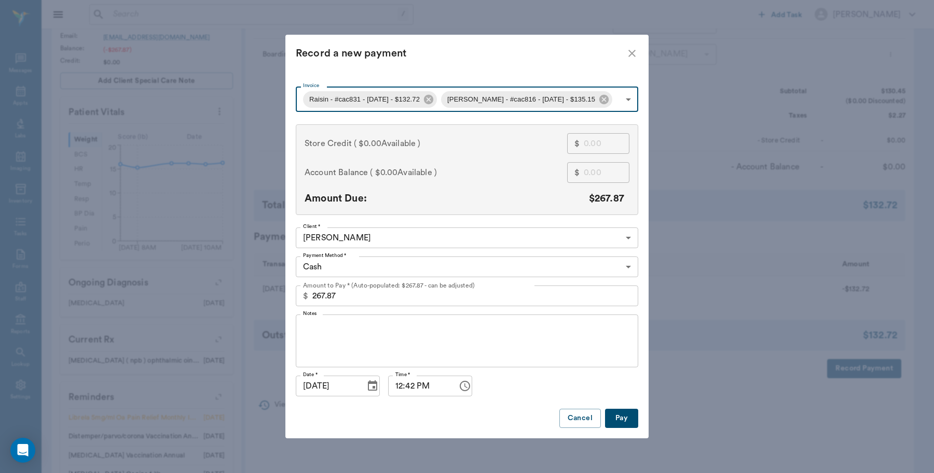
type input "68b1ca30727924313fcac831"
type input "132.72"
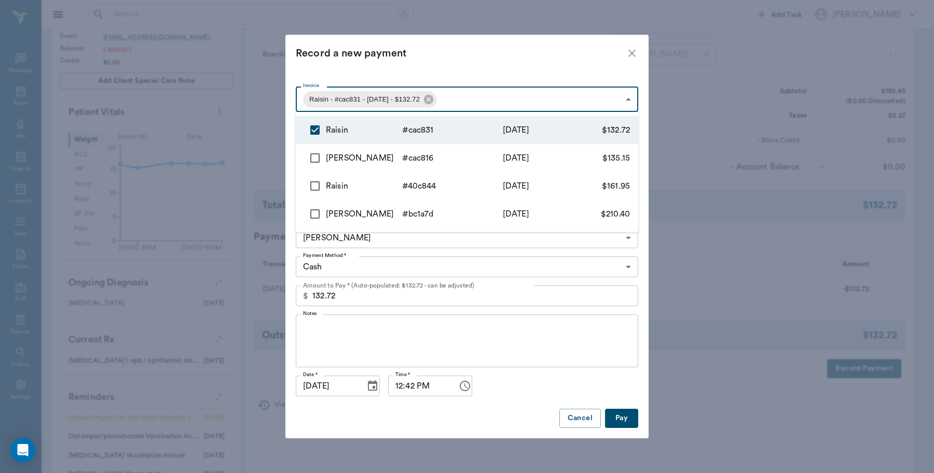
click at [567, 102] on body "/ ​ Add Task Dr. Bert Ellsworth Nectar Messages Appts Labs Imaging Inventory Ta…" at bounding box center [467, 187] width 934 height 830
click at [314, 156] on input "checkbox" at bounding box center [315, 158] width 22 height 22
checkbox input "true"
type input "68b1ca30727924313fcac831,68b1c9ec727924313fcac816"
type input "267.87"
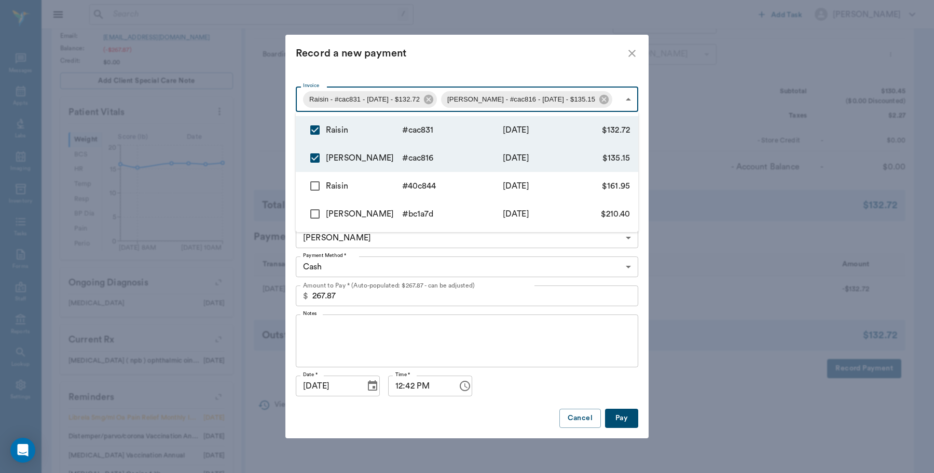
click at [509, 245] on div at bounding box center [467, 236] width 934 height 473
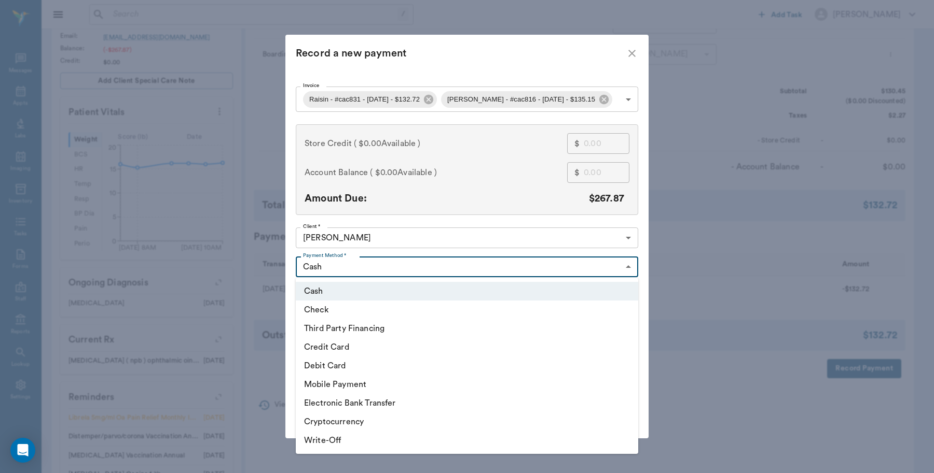
click at [434, 265] on body "/ ​ Add Task Dr. Bert Ellsworth Nectar Messages Appts Labs Imaging Inventory Ta…" at bounding box center [467, 187] width 934 height 830
click at [355, 365] on li "Debit Card" at bounding box center [467, 366] width 342 height 19
type input "DEBIT_CARD"
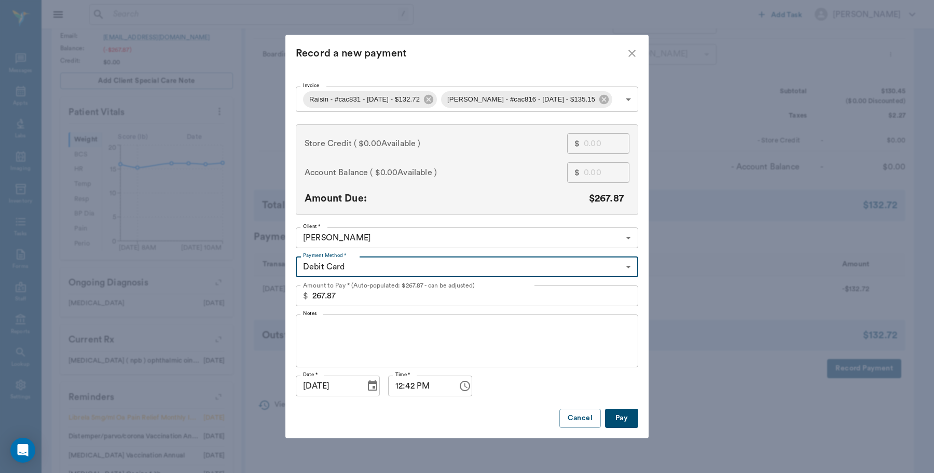
click at [617, 419] on button "Pay" at bounding box center [621, 418] width 33 height 19
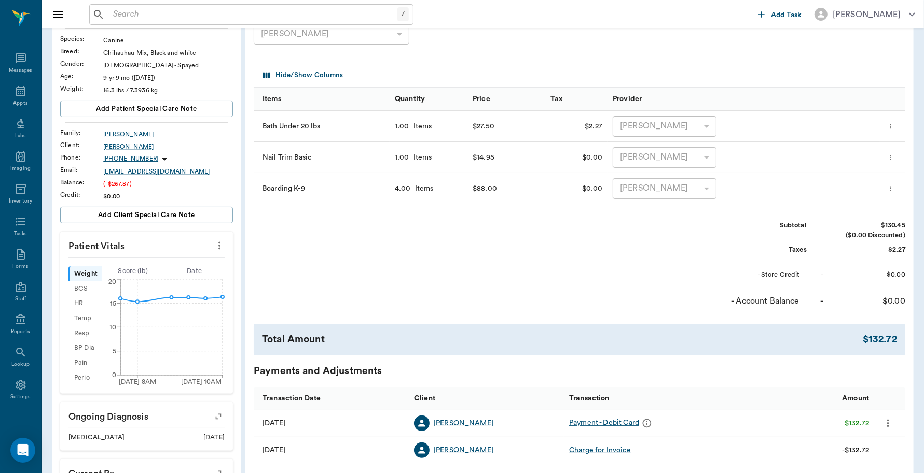
scroll to position [0, 0]
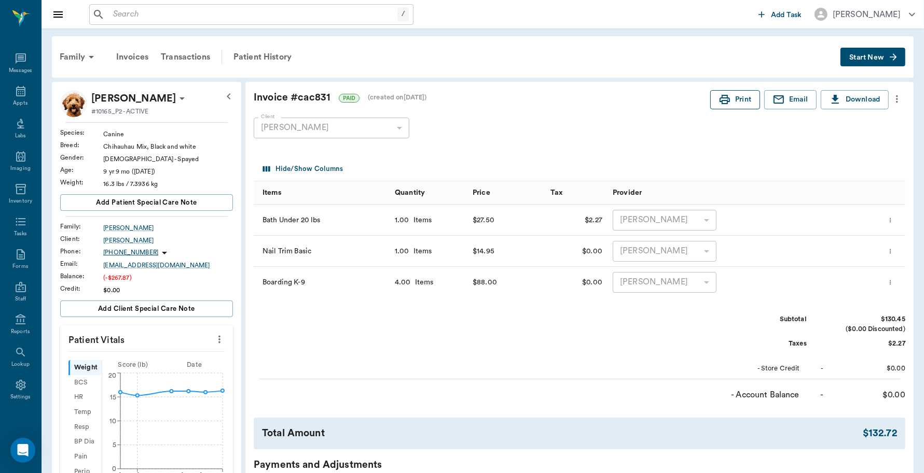
click at [727, 99] on icon "button" at bounding box center [724, 99] width 12 height 12
click at [74, 59] on div "Family" at bounding box center [78, 57] width 50 height 25
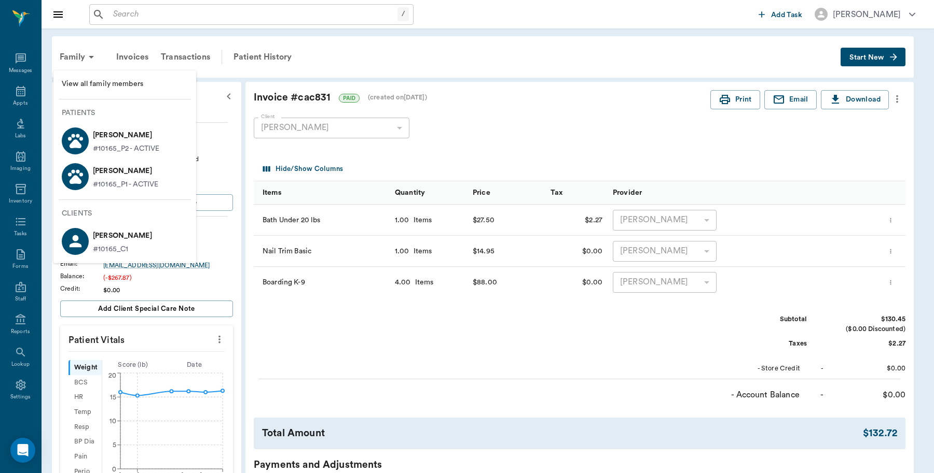
click at [107, 173] on p "Mavis Scott" at bounding box center [125, 171] width 65 height 17
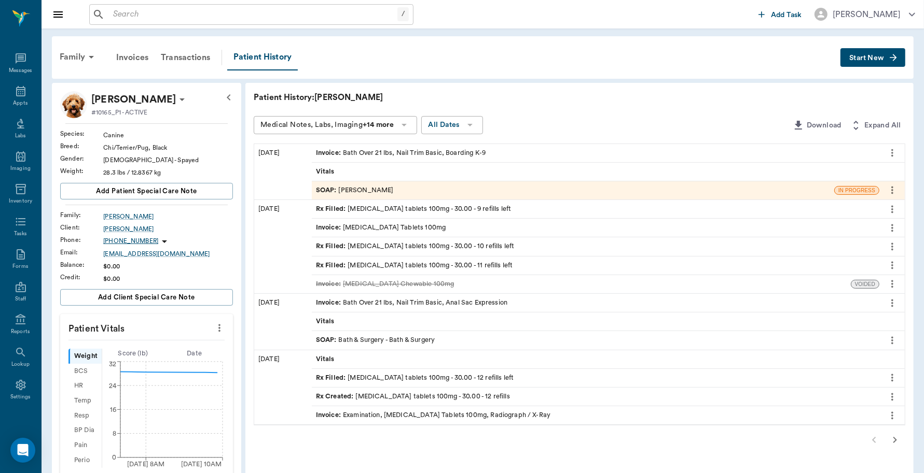
click at [429, 156] on div "Invoice : Bath Over 21 lbs, Nail Trim Basic, Boarding K-9" at bounding box center [401, 153] width 170 height 10
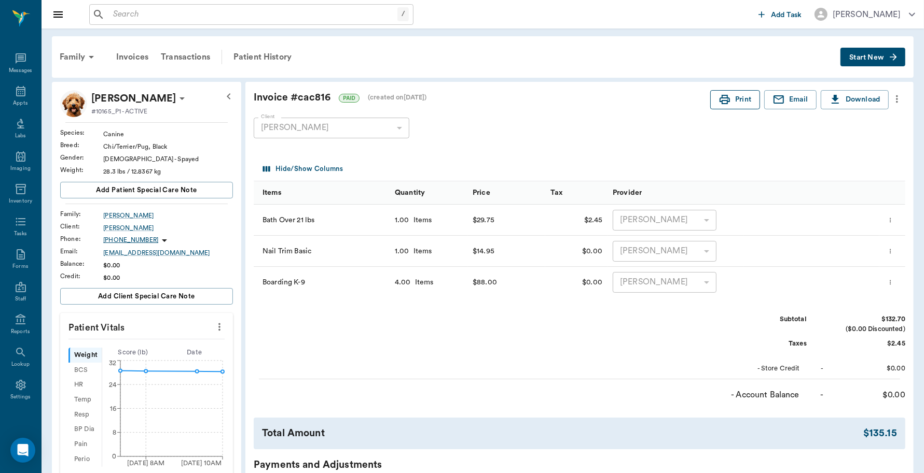
click at [736, 104] on button "Print" at bounding box center [735, 99] width 50 height 19
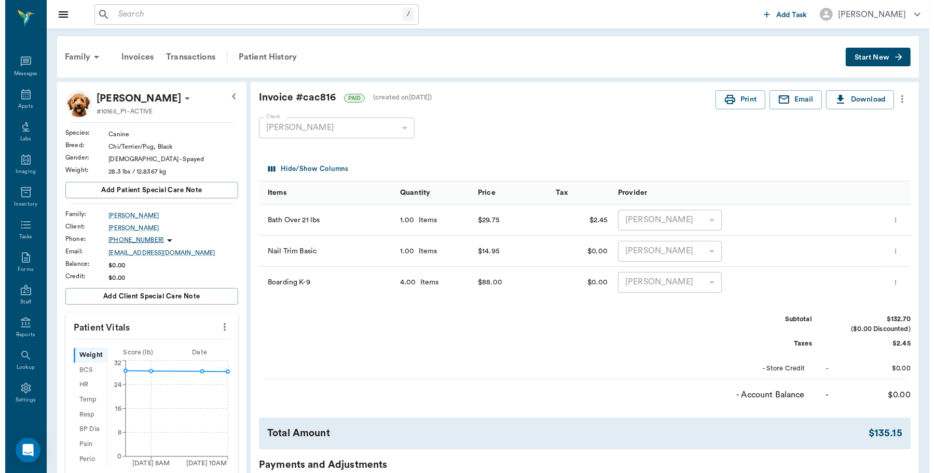
scroll to position [3, 0]
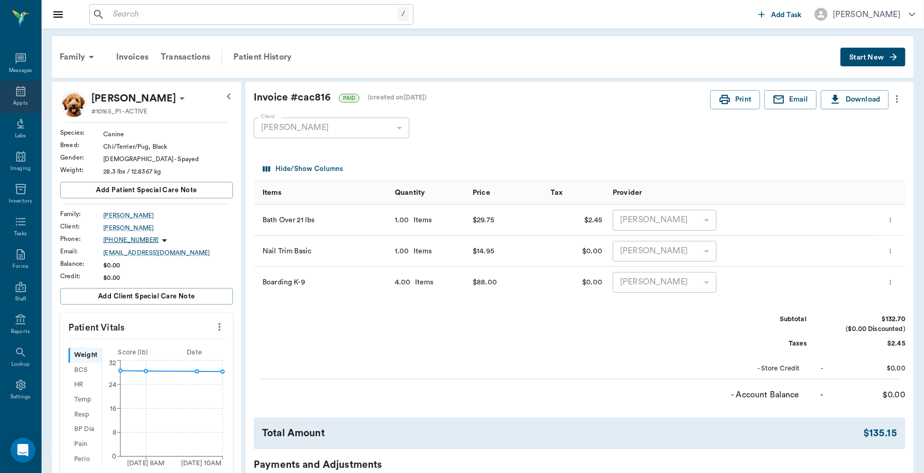
click at [15, 92] on icon at bounding box center [21, 91] width 12 height 12
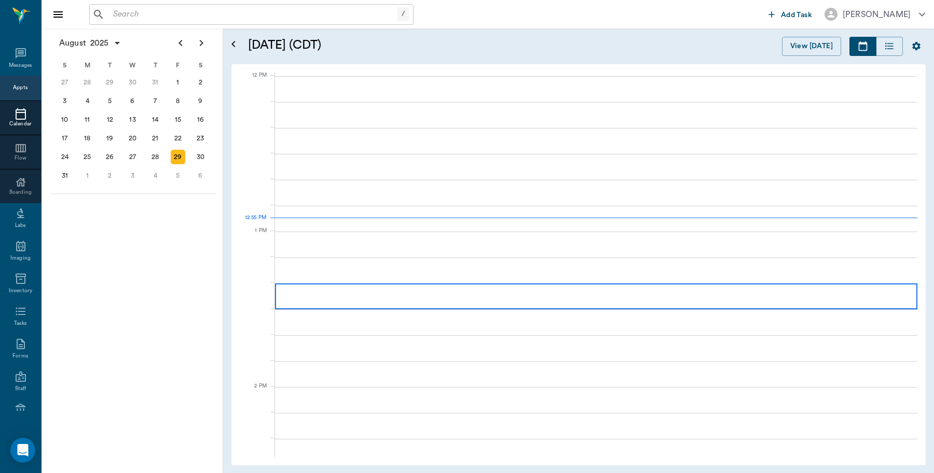
scroll to position [623, 0]
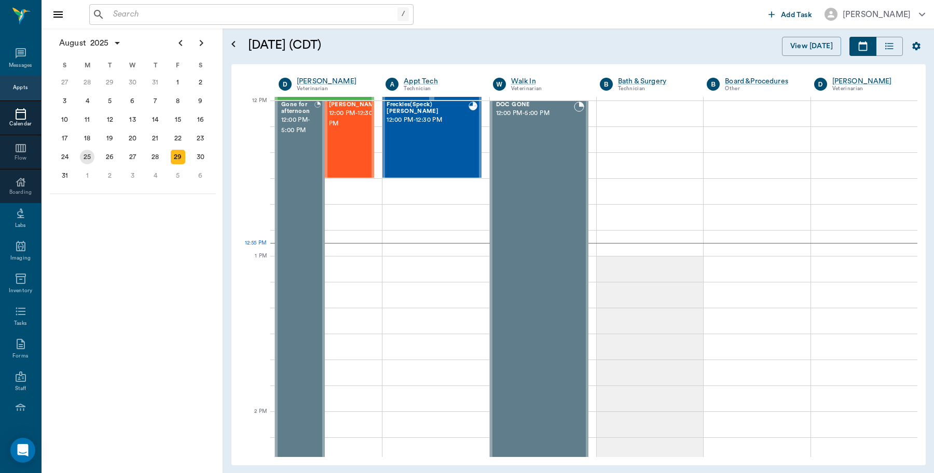
click at [93, 151] on div "25" at bounding box center [87, 157] width 15 height 15
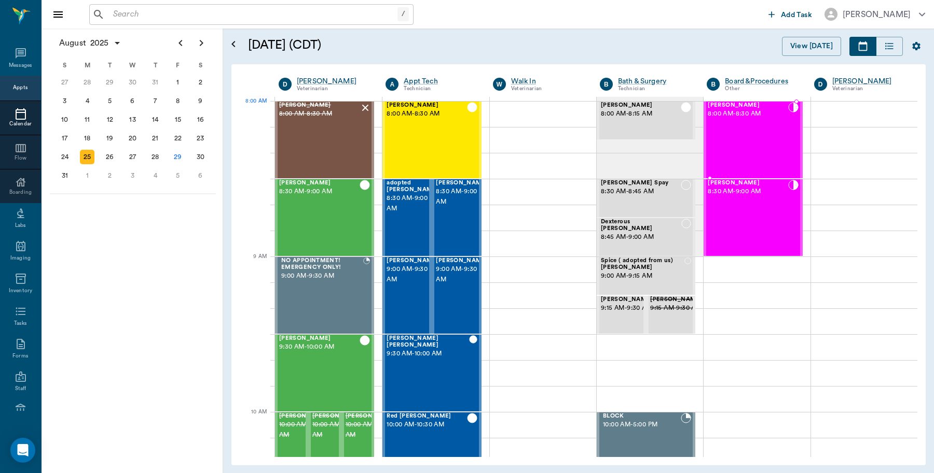
click at [747, 129] on div "[PERSON_NAME] 8:00 AM - 8:30 AM" at bounding box center [747, 140] width 80 height 76
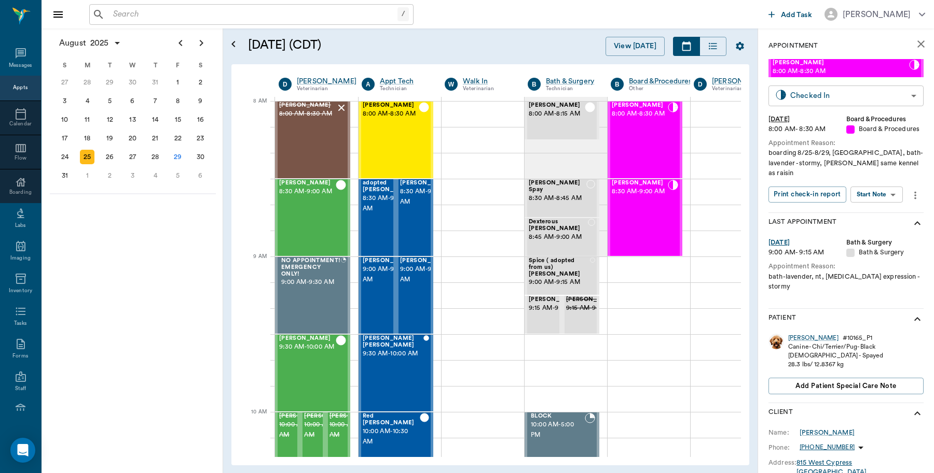
click at [893, 98] on body "/ ​ Add Task [PERSON_NAME] Nectar Messages Appts Calendar Flow Boarding Labs Im…" at bounding box center [467, 236] width 934 height 473
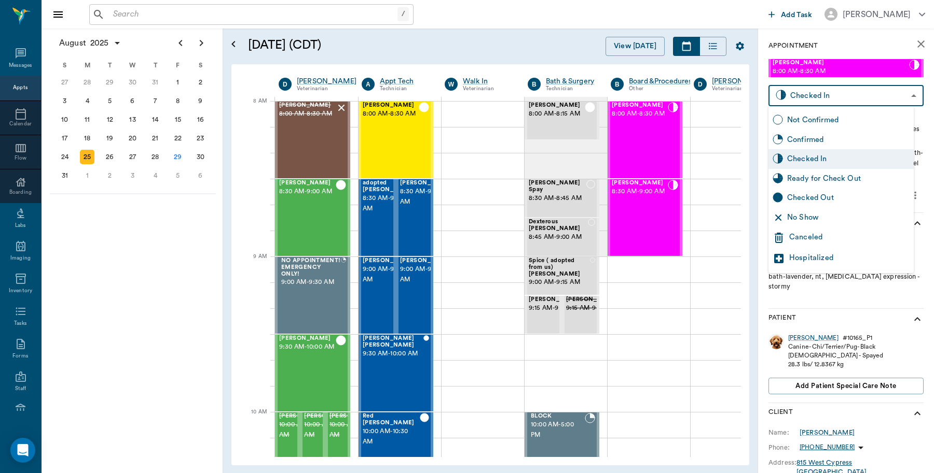
click at [833, 197] on div "Checked Out" at bounding box center [848, 197] width 122 height 11
type input "CHECKED_OUT"
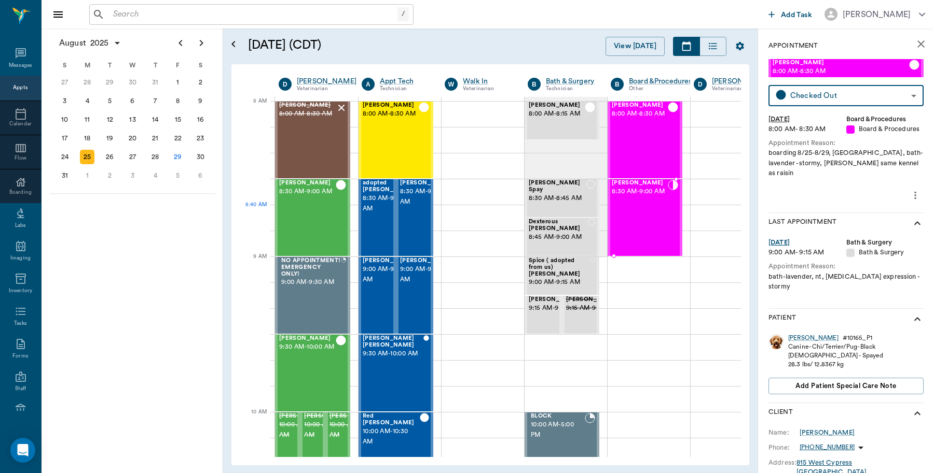
click at [659, 197] on span "8:30 AM - 9:00 AM" at bounding box center [639, 192] width 56 height 10
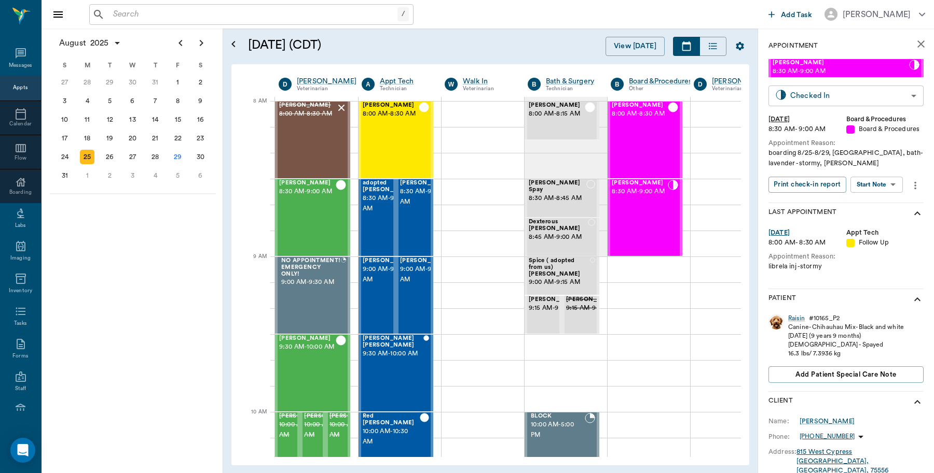
click at [829, 94] on body "/ ​ Add Task [PERSON_NAME] Nectar Messages Appts Calendar Flow Boarding Labs Im…" at bounding box center [467, 236] width 934 height 473
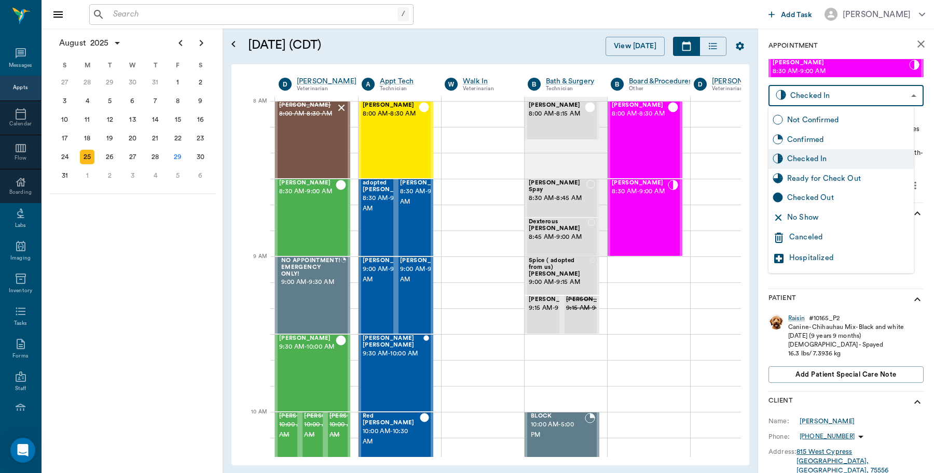
click at [808, 195] on div "Checked Out" at bounding box center [848, 197] width 122 height 11
type input "CHECKED_OUT"
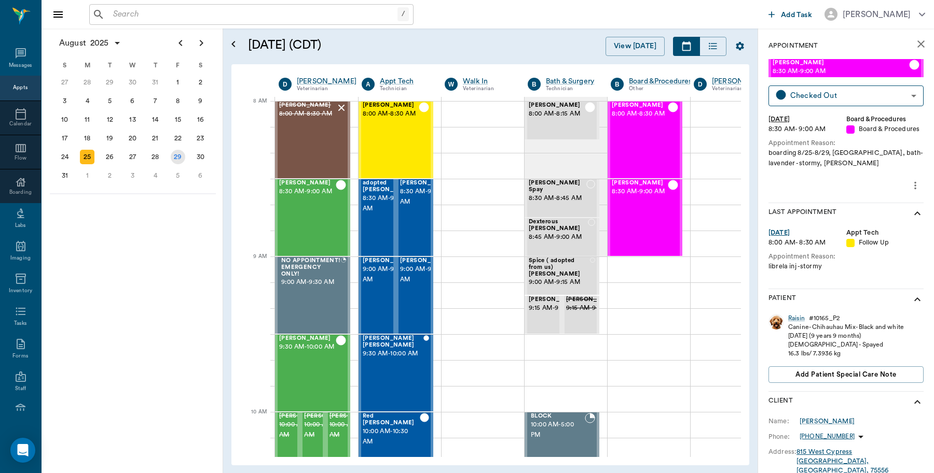
click at [174, 154] on div "29" at bounding box center [178, 157] width 15 height 15
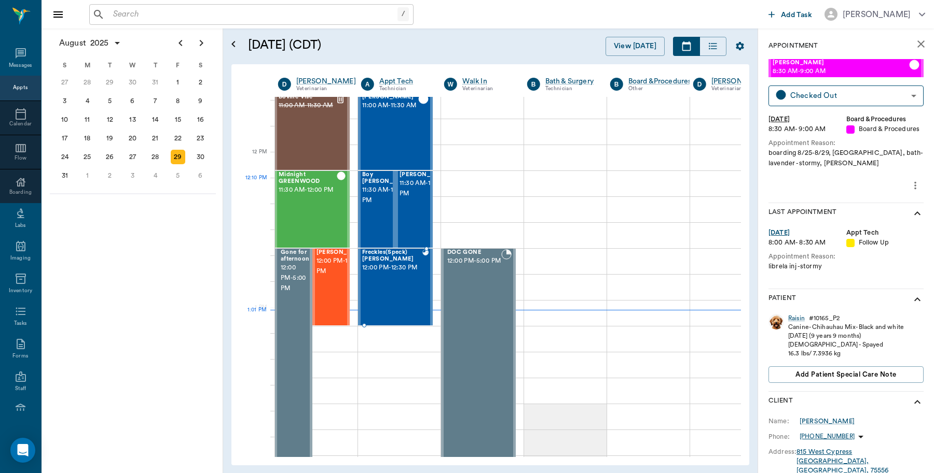
scroll to position [583, 1]
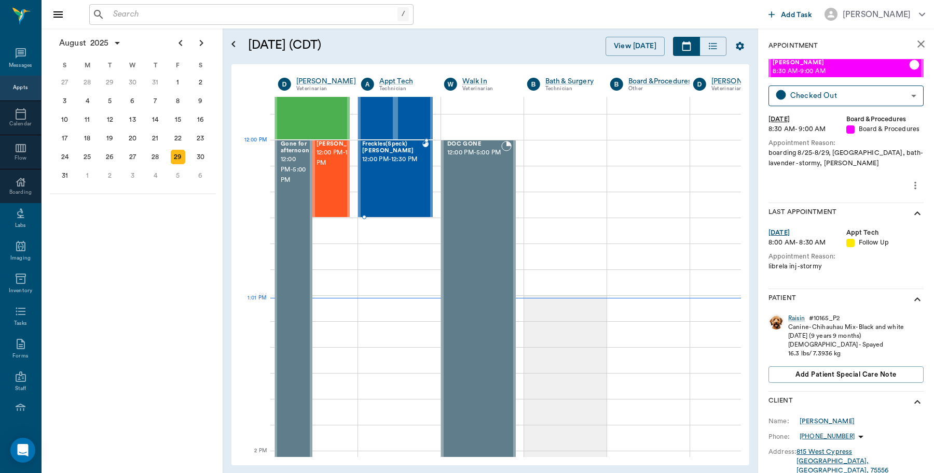
click at [392, 156] on span "12:00 PM - 12:30 PM" at bounding box center [392, 160] width 60 height 10
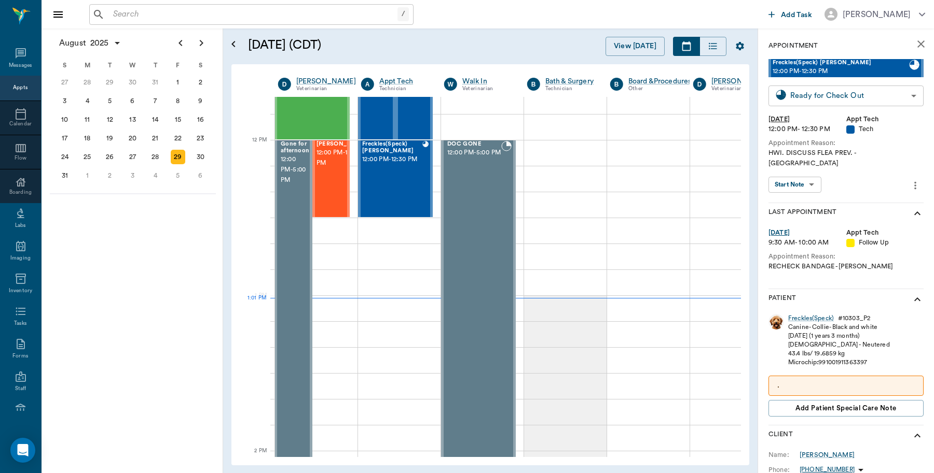
click at [892, 92] on body "/ ​ Add Task [PERSON_NAME] Nectar Messages Appts Calendar Flow Boarding Labs Im…" at bounding box center [467, 236] width 934 height 473
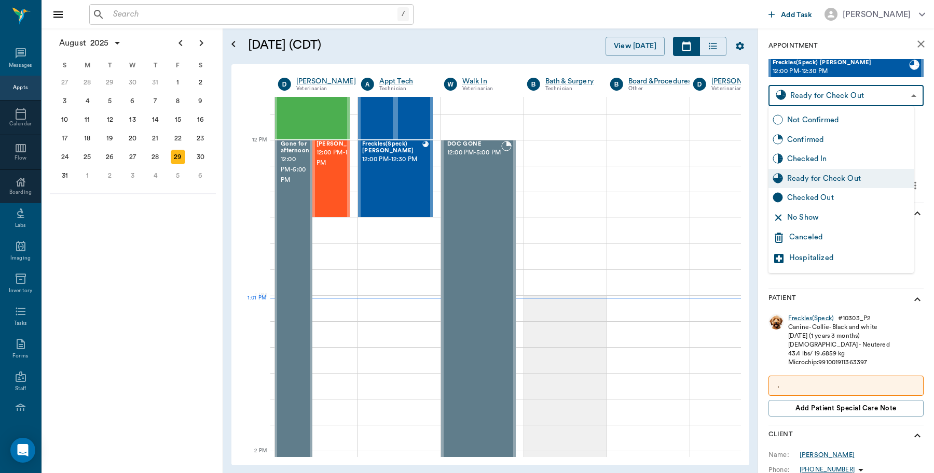
click at [817, 196] on div "Checked Out" at bounding box center [848, 197] width 122 height 11
type input "CHECKED_OUT"
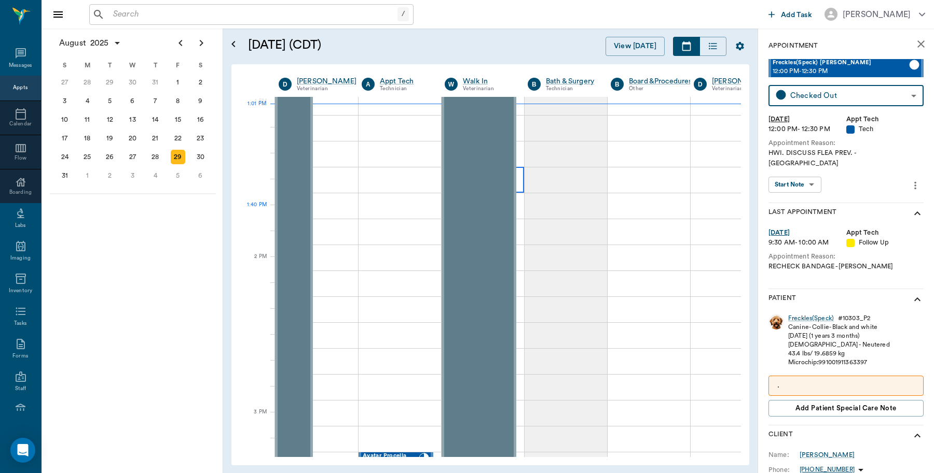
scroll to position [778, 0]
click at [182, 11] on input "text" at bounding box center [253, 14] width 288 height 15
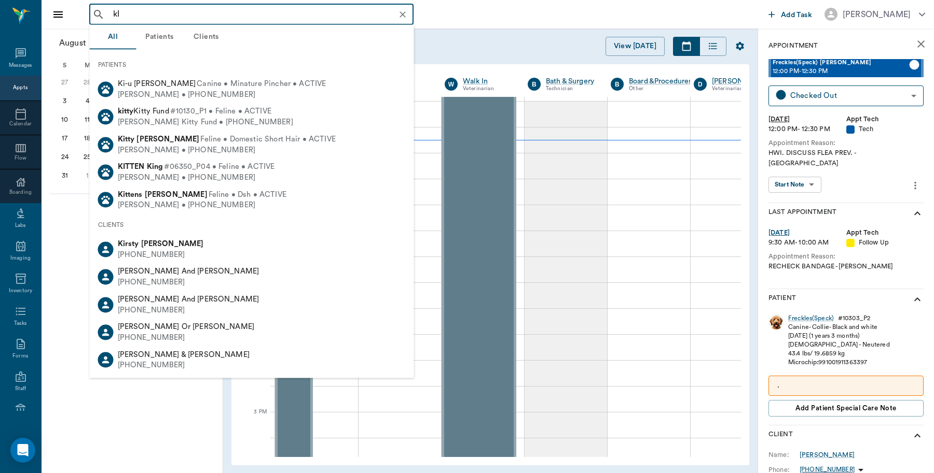
type input "k"
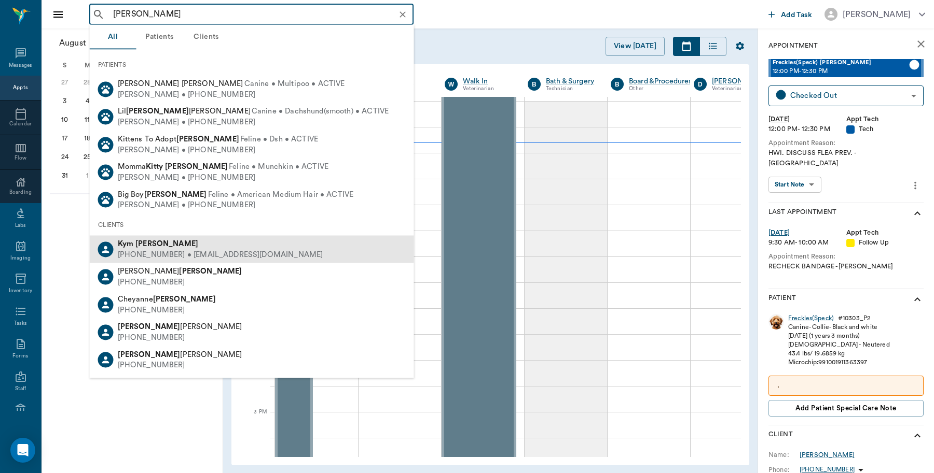
click at [144, 247] on b "[PERSON_NAME]" at bounding box center [166, 244] width 63 height 8
type input "[PERSON_NAME]"
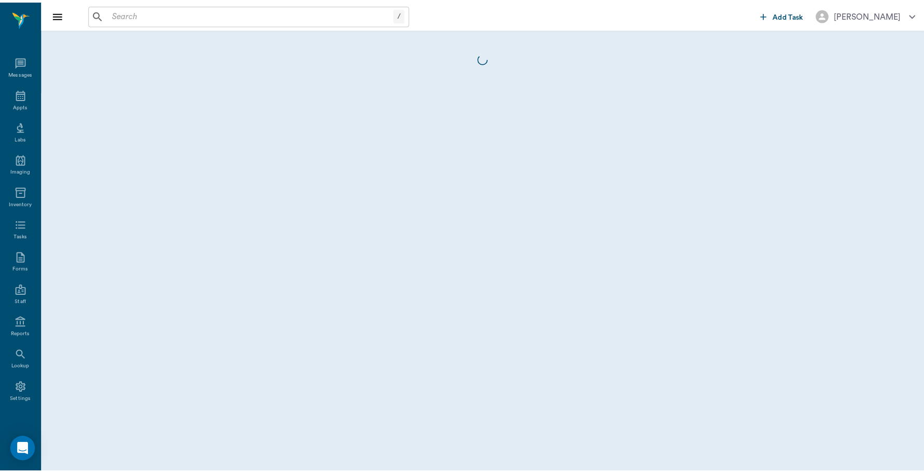
scroll to position [3, 0]
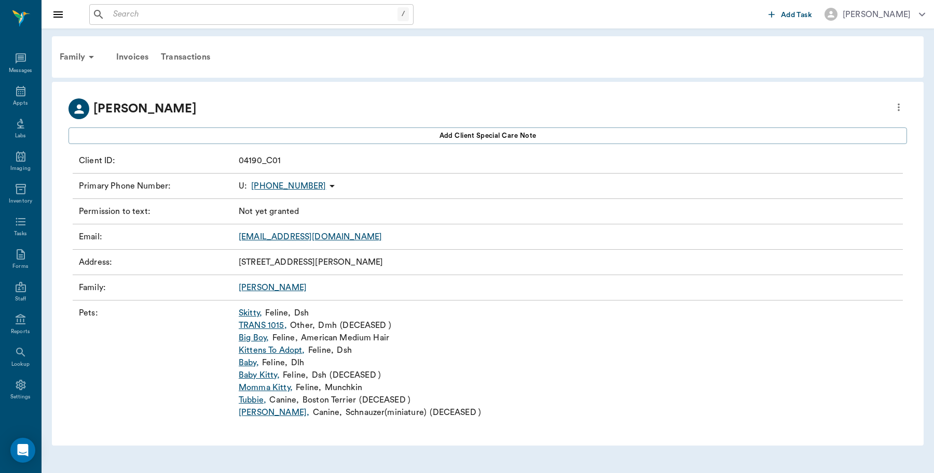
click at [252, 314] on link "Skitty ," at bounding box center [250, 313] width 23 height 12
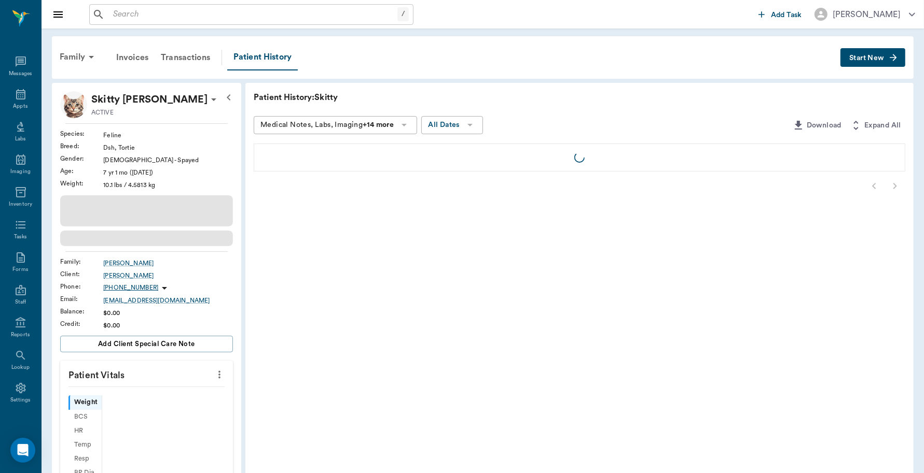
scroll to position [3, 0]
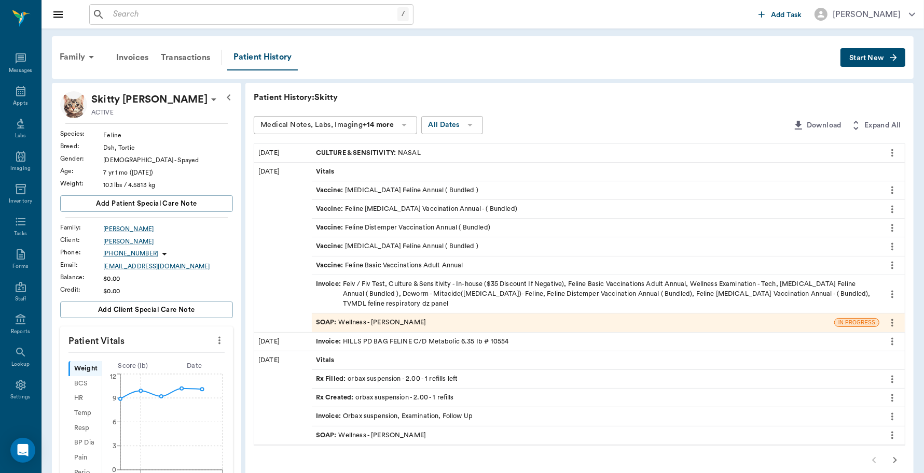
click at [411, 151] on div "CULTURE & SENSITIVITY : NASAL" at bounding box center [368, 153] width 105 height 10
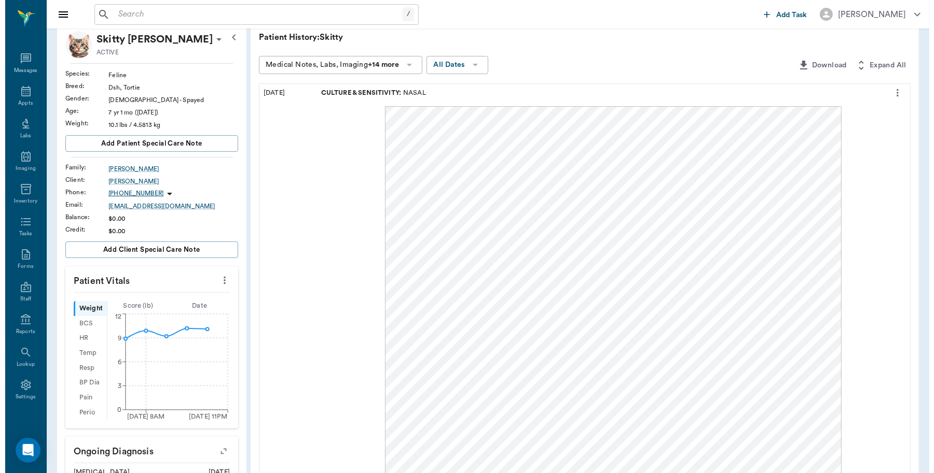
scroll to position [0, 0]
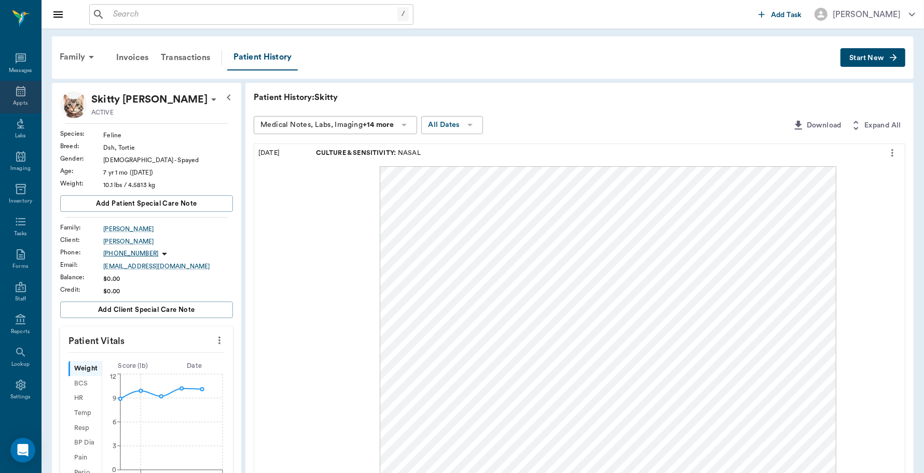
click at [16, 100] on div "Appts" at bounding box center [20, 104] width 15 height 8
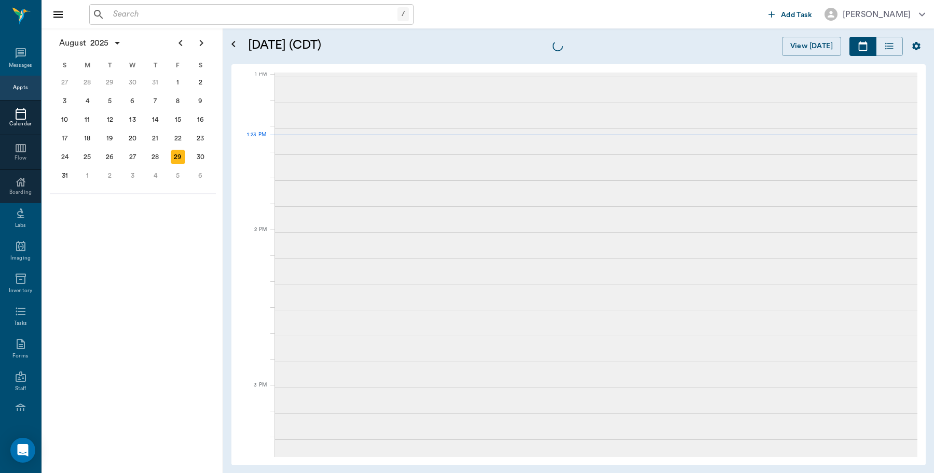
scroll to position [779, 0]
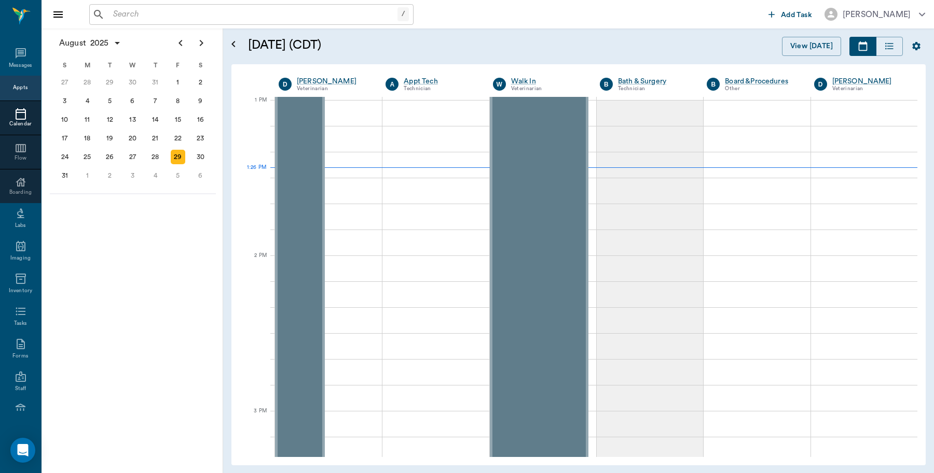
click at [172, 11] on input "text" at bounding box center [253, 14] width 288 height 15
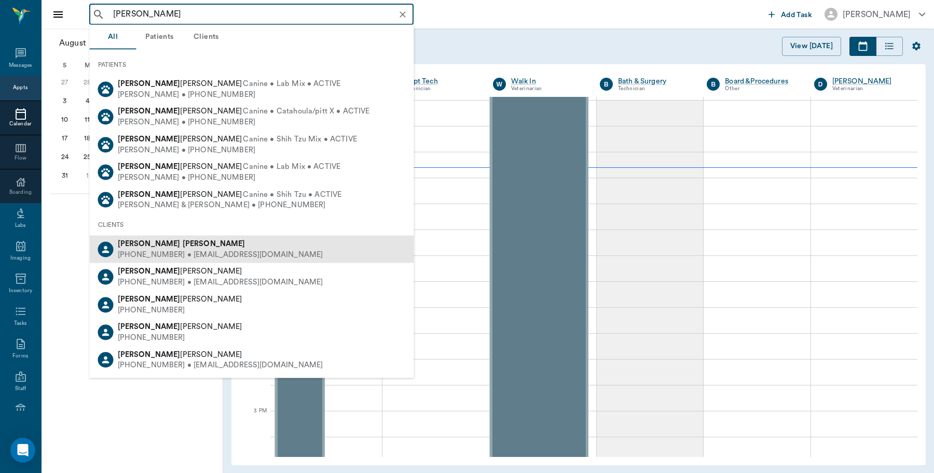
click at [183, 244] on b "Wright" at bounding box center [214, 244] width 63 height 8
type input "bonnie wright"
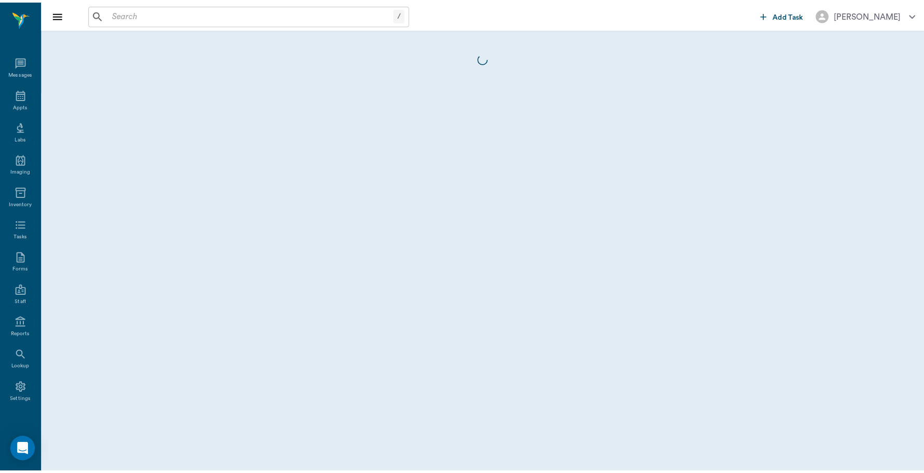
scroll to position [3, 0]
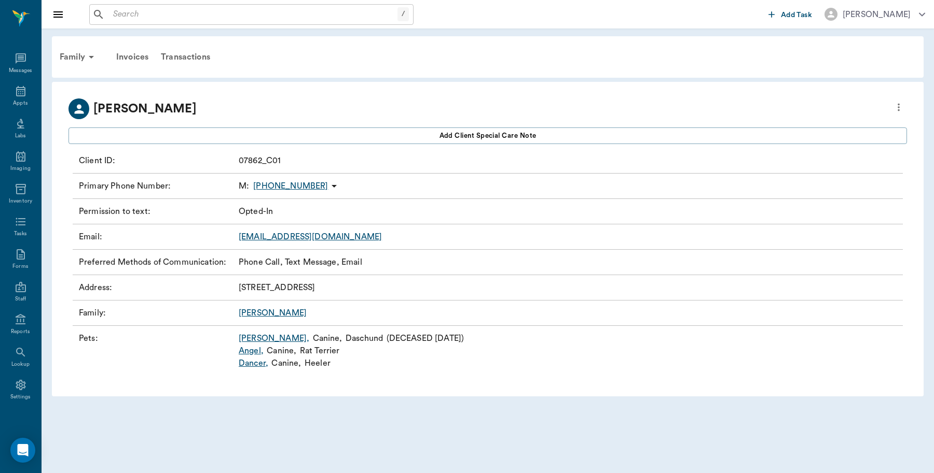
click at [250, 364] on link "Dancer ," at bounding box center [254, 363] width 30 height 12
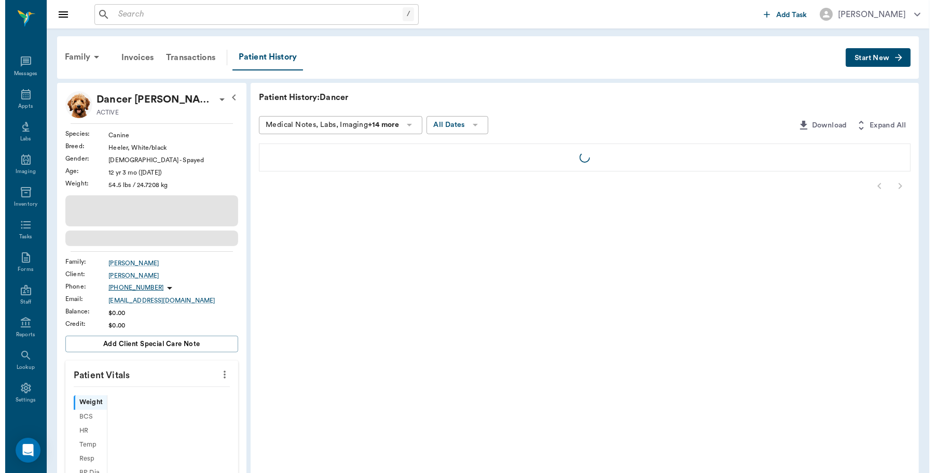
scroll to position [3, 0]
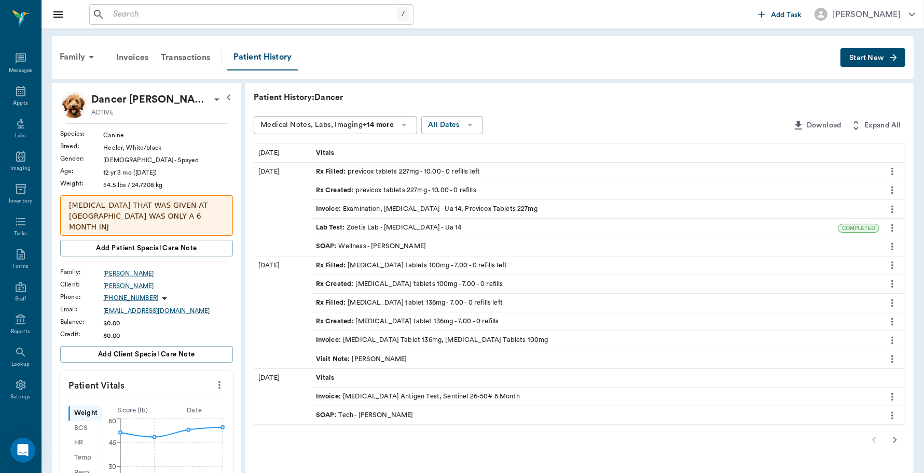
click at [858, 58] on span "Start New" at bounding box center [866, 58] width 35 height 0
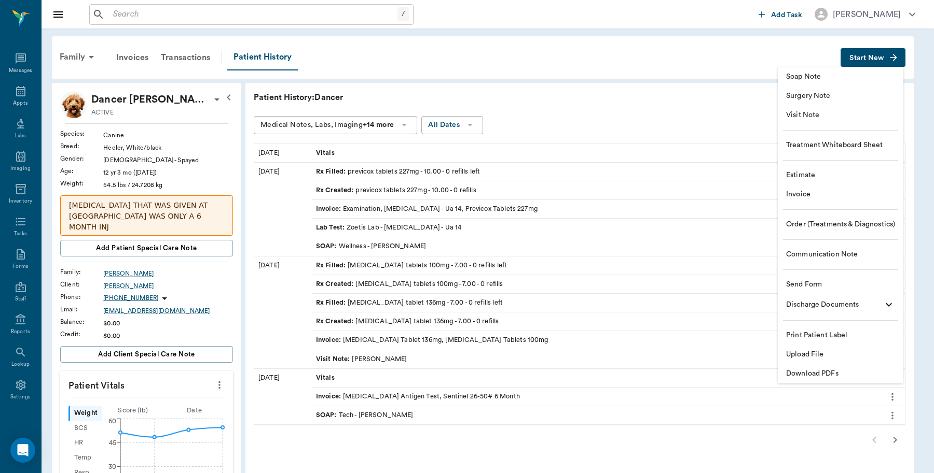
click at [804, 197] on span "Invoice" at bounding box center [840, 194] width 109 height 11
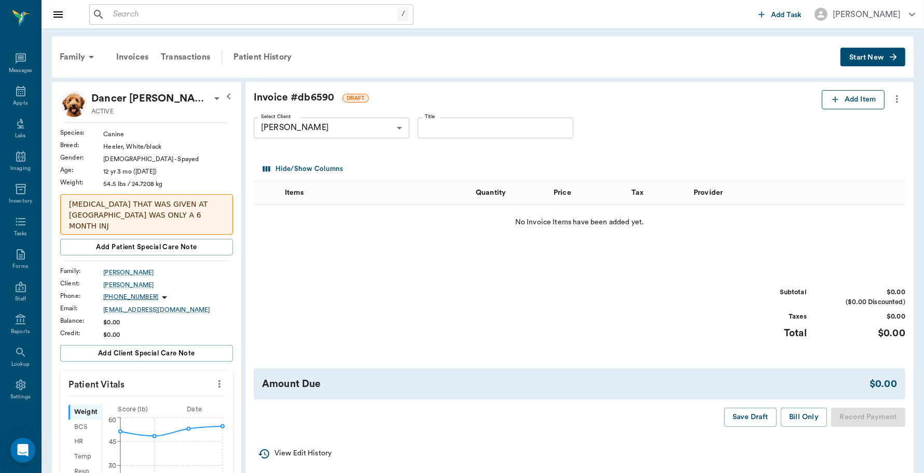
click at [860, 99] on button "Add Item" at bounding box center [852, 99] width 63 height 19
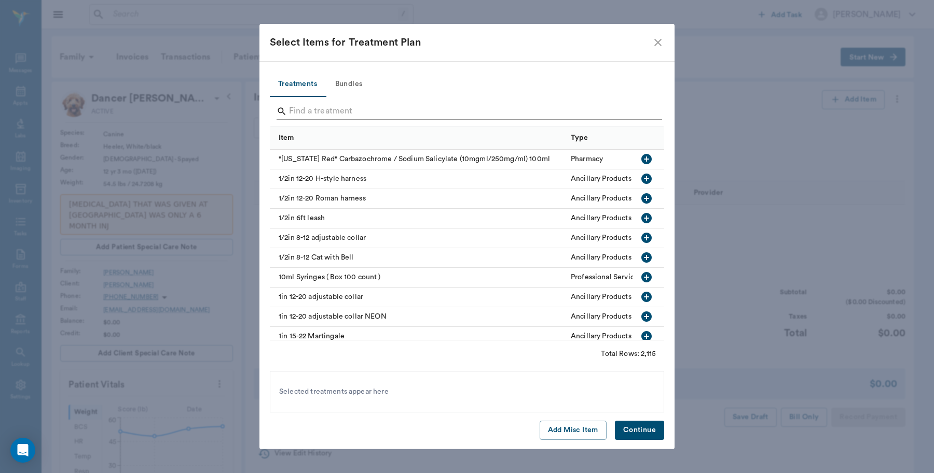
click at [364, 110] on input "Search" at bounding box center [467, 111] width 357 height 17
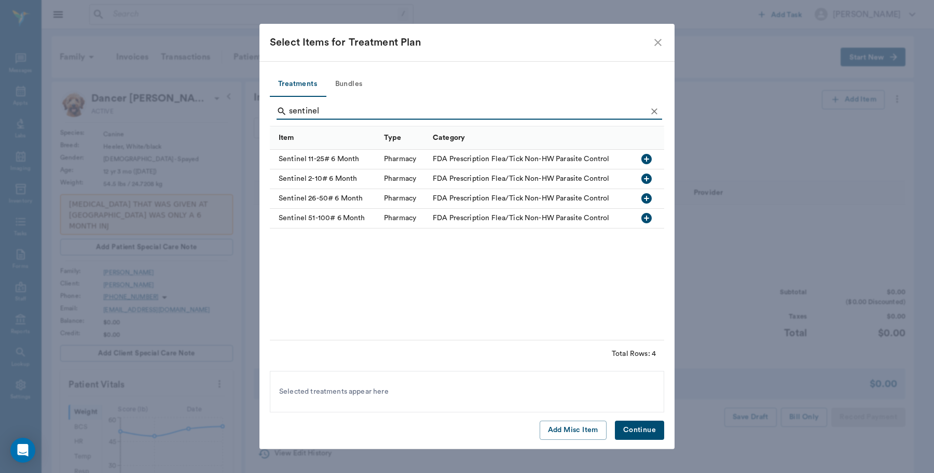
type input "sentinel"
click at [645, 198] on icon "button" at bounding box center [646, 198] width 12 height 12
click at [644, 435] on button "Continue" at bounding box center [639, 430] width 49 height 19
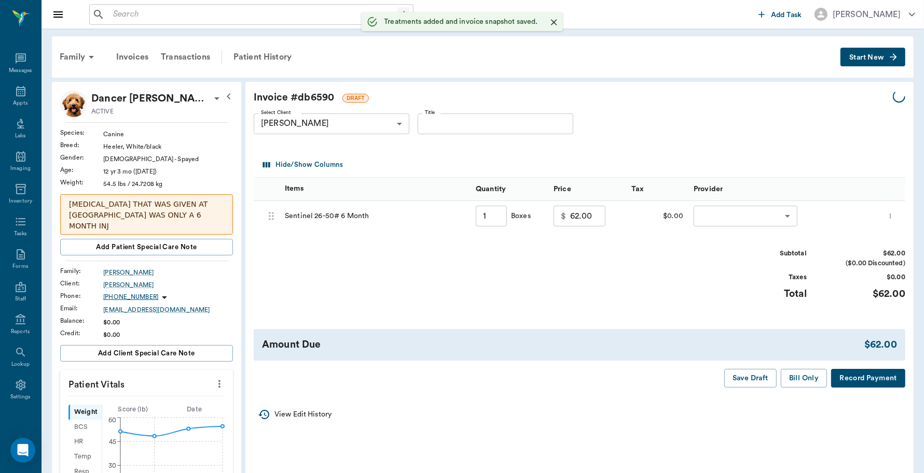
type input "1.00"
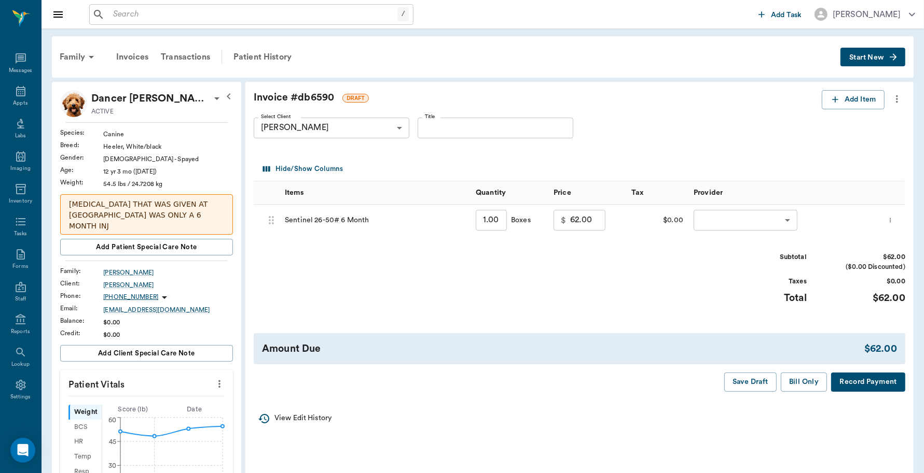
click at [730, 217] on body "/ ​ Add Task Dr. Bert Ellsworth Nectar Messages Appts Labs Imaging Inventory Ta…" at bounding box center [462, 446] width 924 height 893
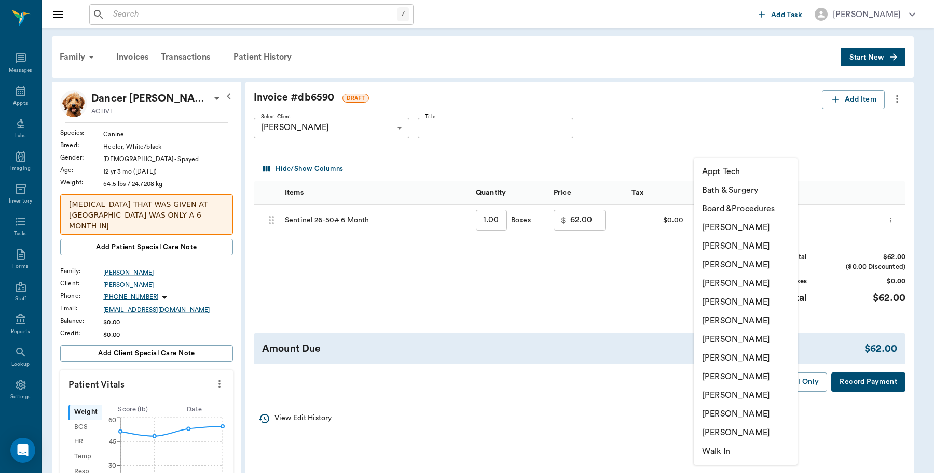
click at [732, 226] on li "[PERSON_NAME]" at bounding box center [745, 227] width 104 height 19
type input "none-6899ea08ed37b777db10de45"
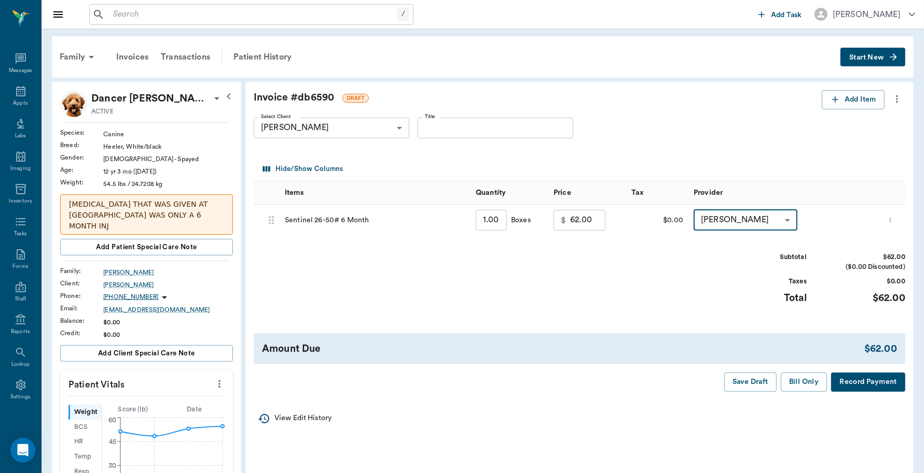
click at [390, 278] on div "Subtotal $62.00 ($0.00 Discounted) Taxes $0.00 Total $62.00" at bounding box center [579, 285] width 651 height 64
click at [854, 381] on button "Record Payment" at bounding box center [868, 382] width 74 height 19
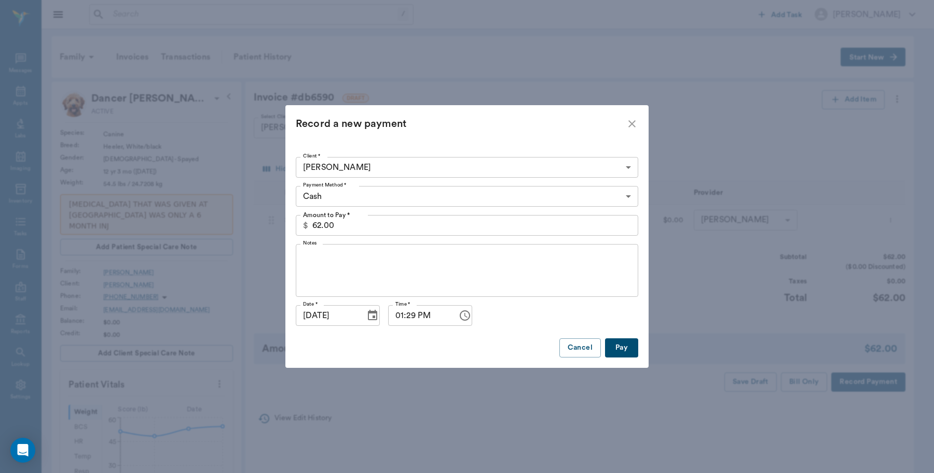
click at [449, 201] on body "/ ​ Add Task Dr. Bert Ellsworth Nectar Messages Appts Labs Imaging Inventory Ta…" at bounding box center [467, 446] width 934 height 893
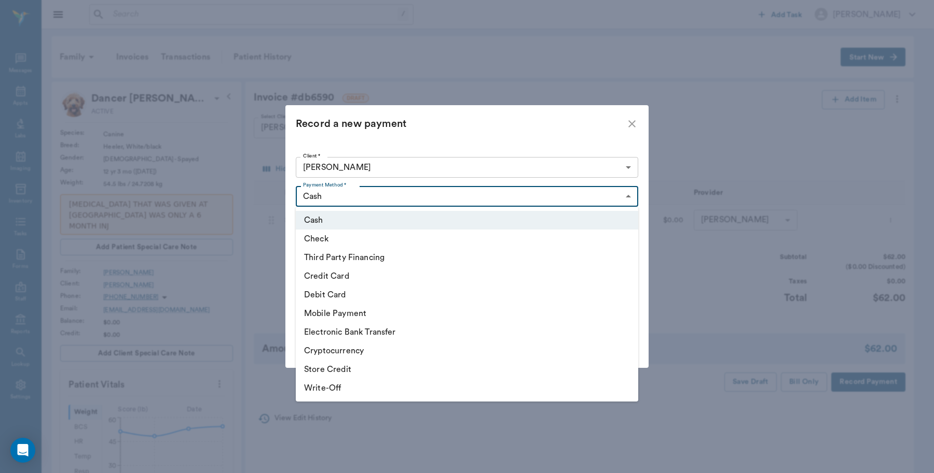
click at [384, 298] on li "Debit Card" at bounding box center [467, 295] width 342 height 19
type input "DEBIT_CARD"
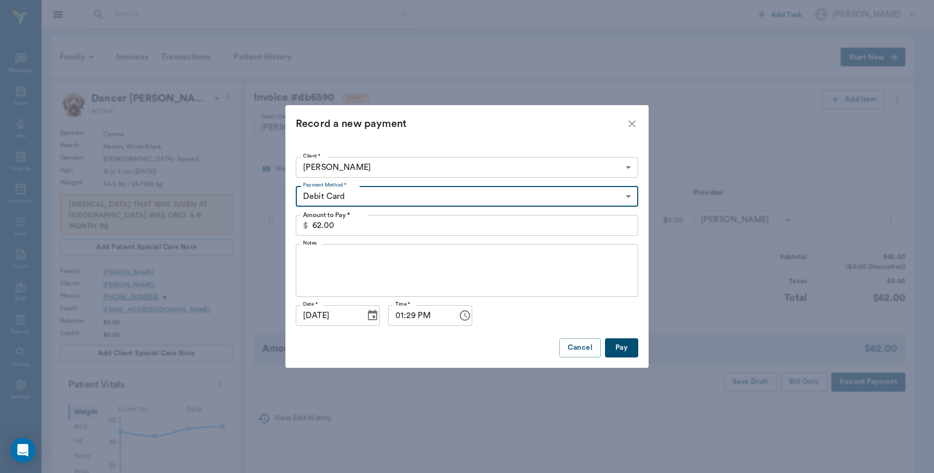
click at [634, 351] on button "Pay" at bounding box center [621, 348] width 33 height 19
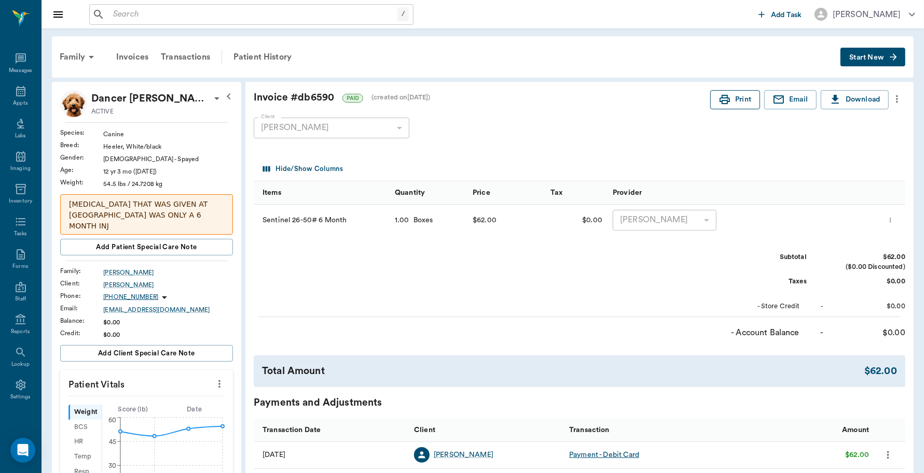
click at [728, 102] on icon "button" at bounding box center [724, 99] width 12 height 12
click at [17, 96] on icon at bounding box center [21, 91] width 12 height 12
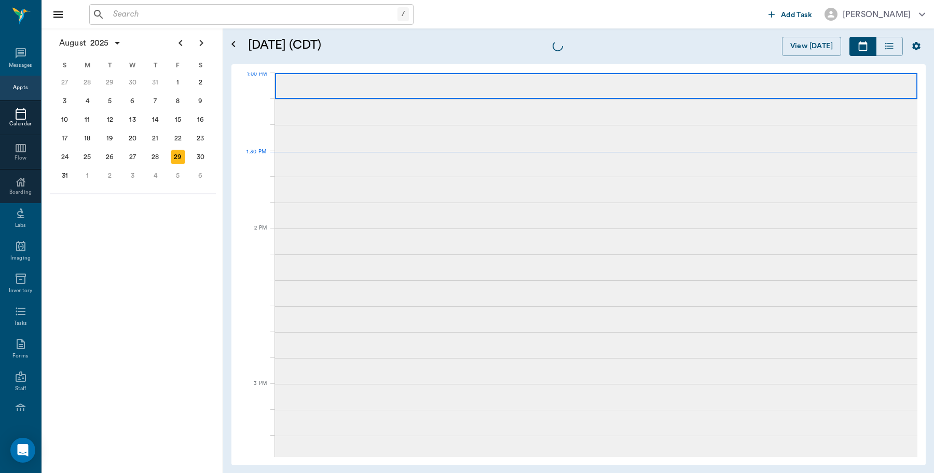
scroll to position [779, 0]
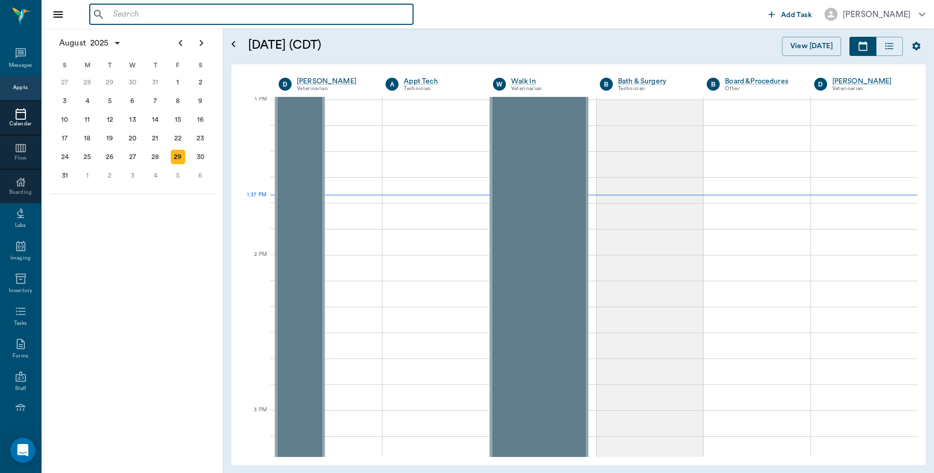
click at [150, 16] on input "text" at bounding box center [259, 14] width 300 height 15
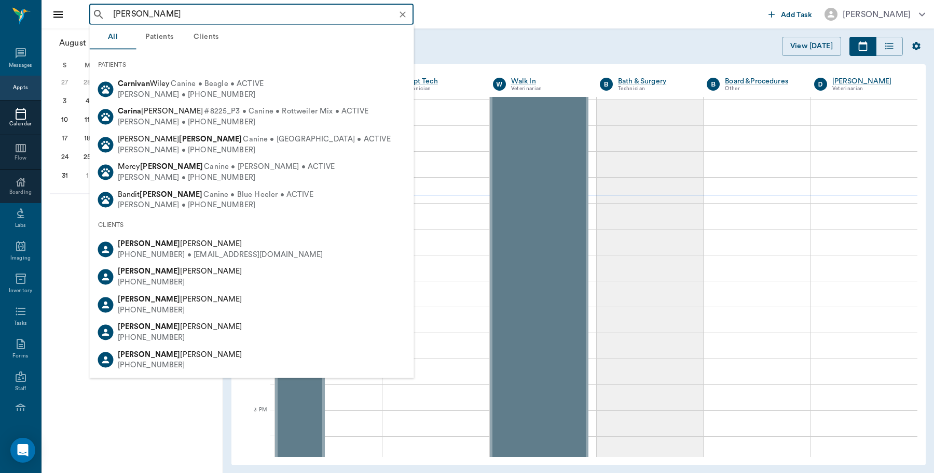
click at [156, 275] on div "[PERSON_NAME]" at bounding box center [180, 272] width 124 height 11
type input "[PERSON_NAME]"
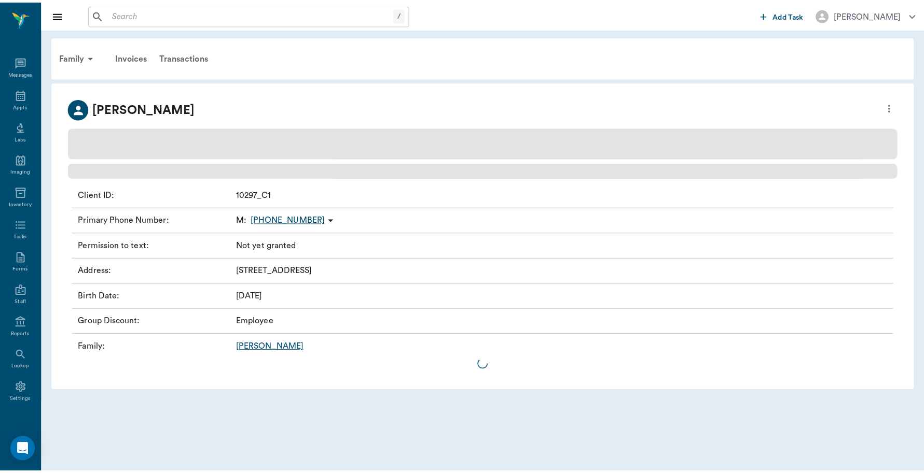
scroll to position [3, 0]
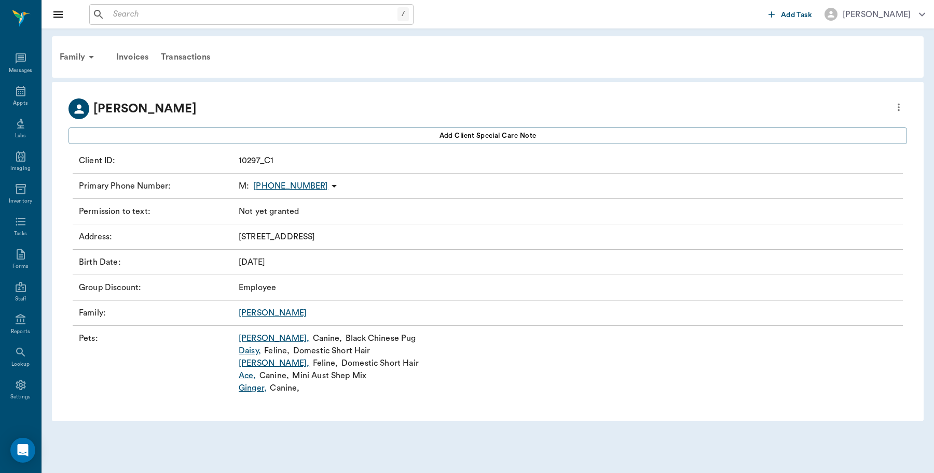
click at [260, 336] on link "[PERSON_NAME] ," at bounding box center [274, 338] width 71 height 12
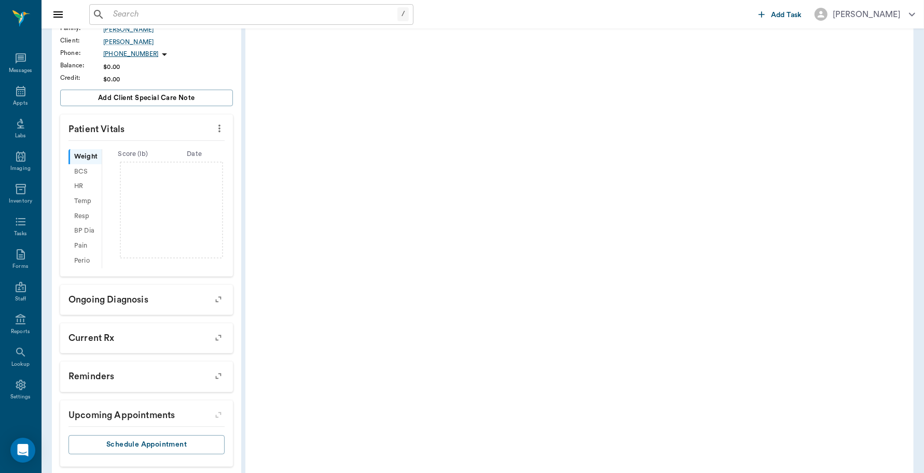
scroll to position [194, 0]
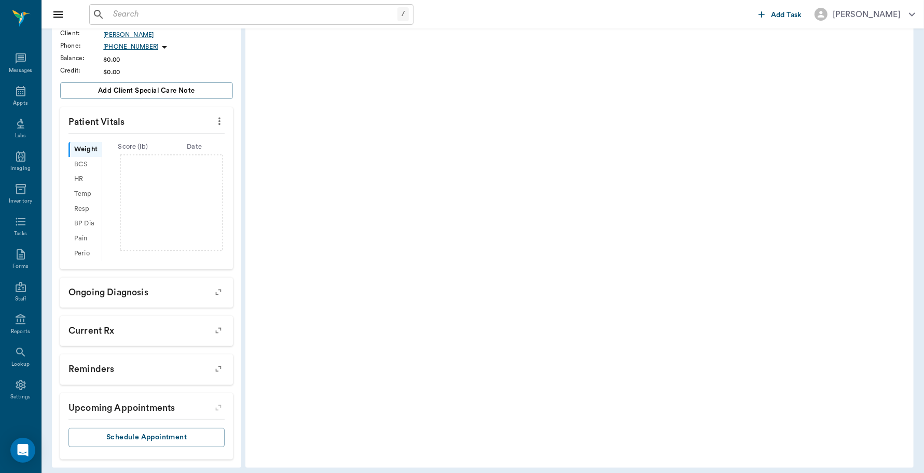
click at [219, 118] on icon "more" at bounding box center [219, 122] width 2 height 8
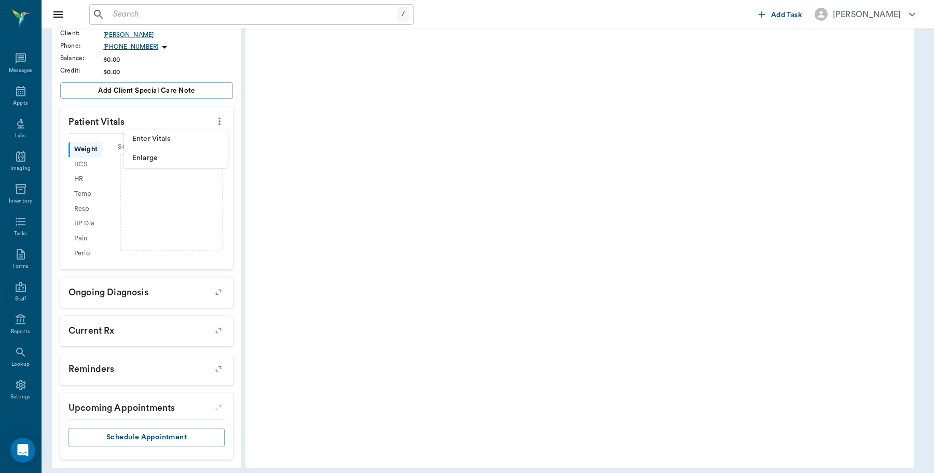
click at [175, 138] on span "Enter Vitals" at bounding box center [175, 139] width 87 height 11
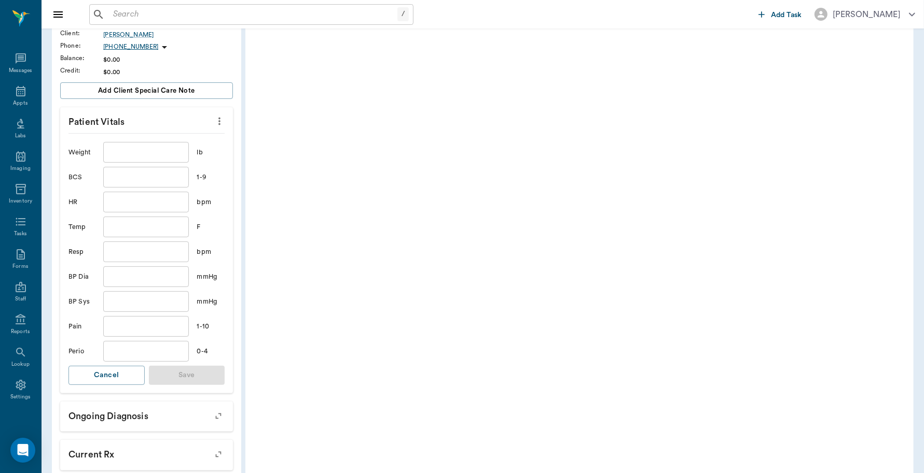
click at [149, 148] on input "text" at bounding box center [145, 152] width 85 height 21
type input "3.8"
click at [196, 377] on button "Save" at bounding box center [187, 375] width 76 height 19
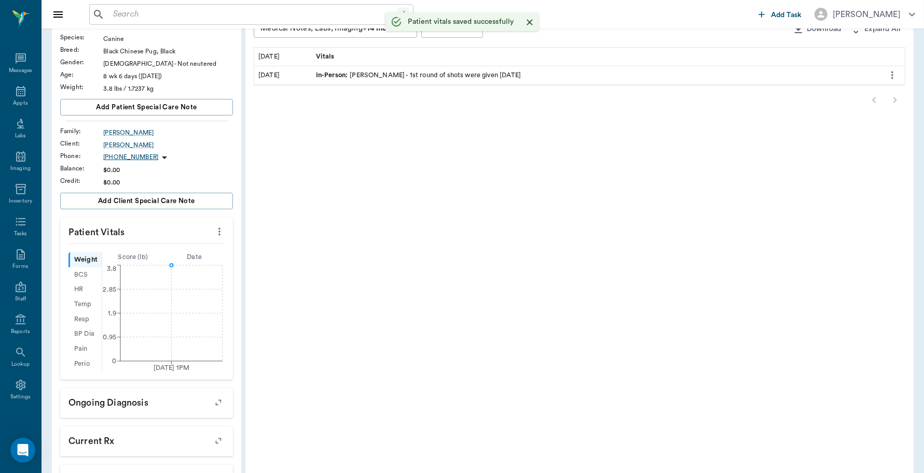
scroll to position [0, 0]
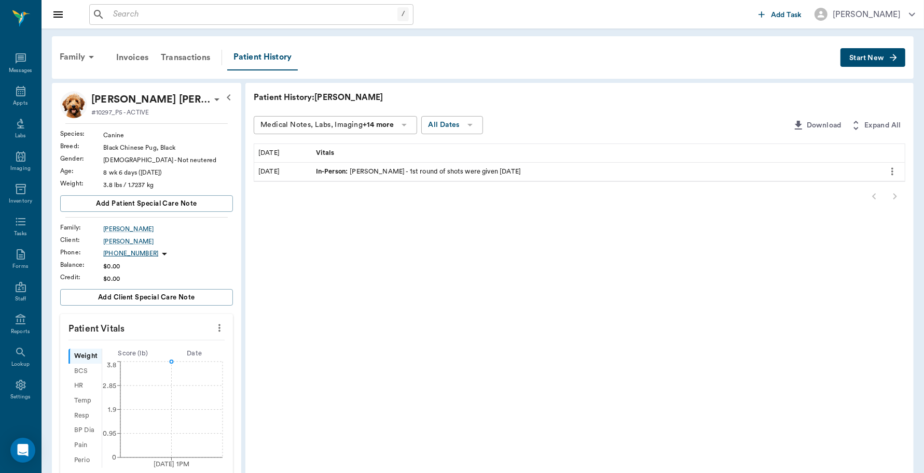
click at [131, 8] on input "text" at bounding box center [253, 14] width 288 height 15
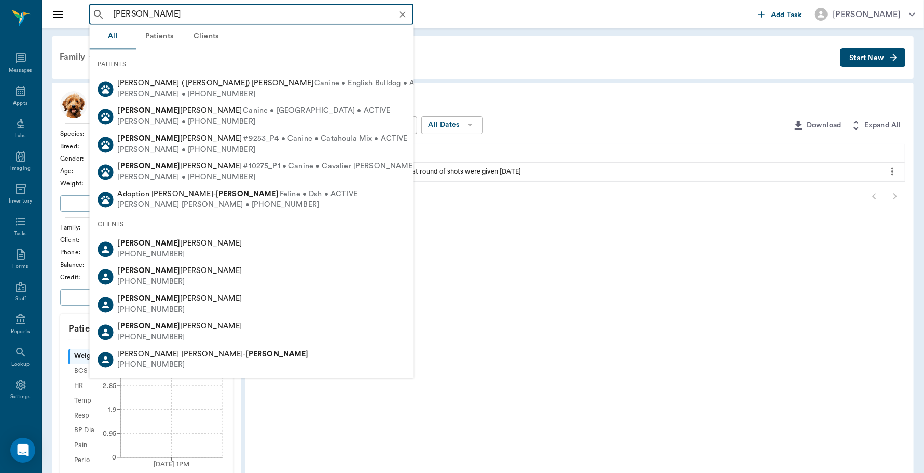
drag, startPoint x: 155, startPoint y: 13, endPoint x: 87, endPoint y: 13, distance: 67.9
click at [87, 13] on div "Jacqueline Reese ​ Add Task Dr. Bert Ellsworth" at bounding box center [482, 14] width 882 height 29
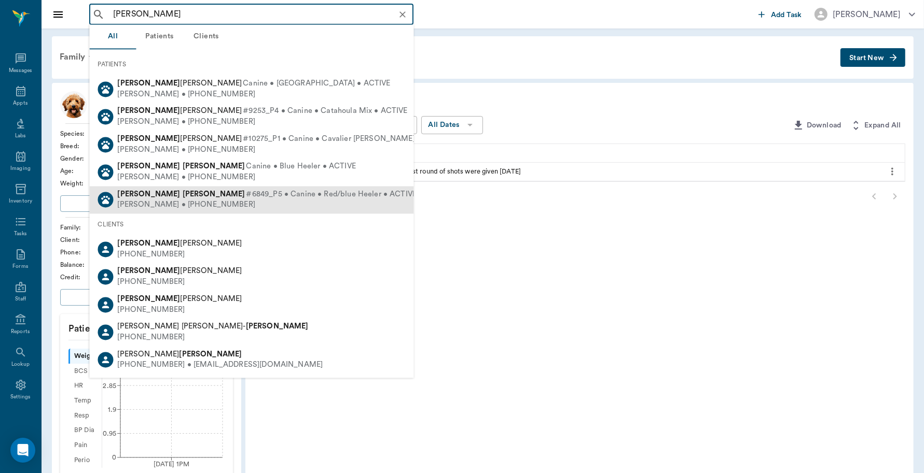
click at [156, 208] on div "Jacquelyn Reece • (903) 665-0371" at bounding box center [267, 205] width 299 height 11
type input "chester Reese"
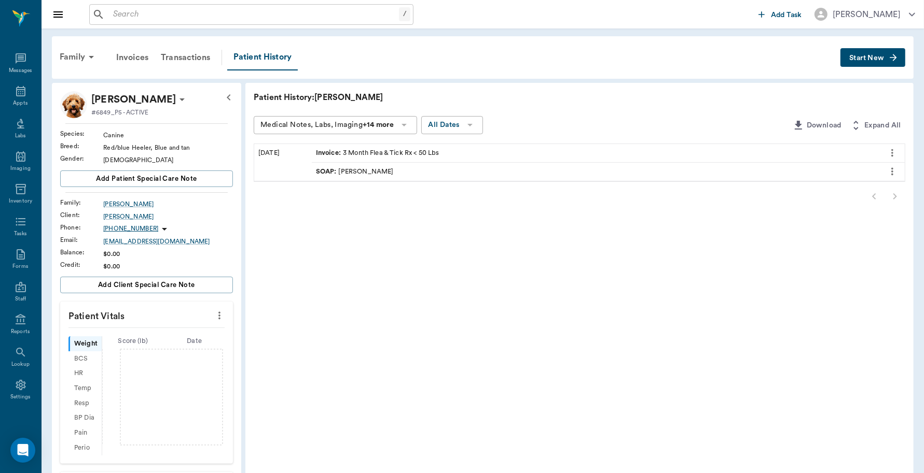
scroll to position [220, 0]
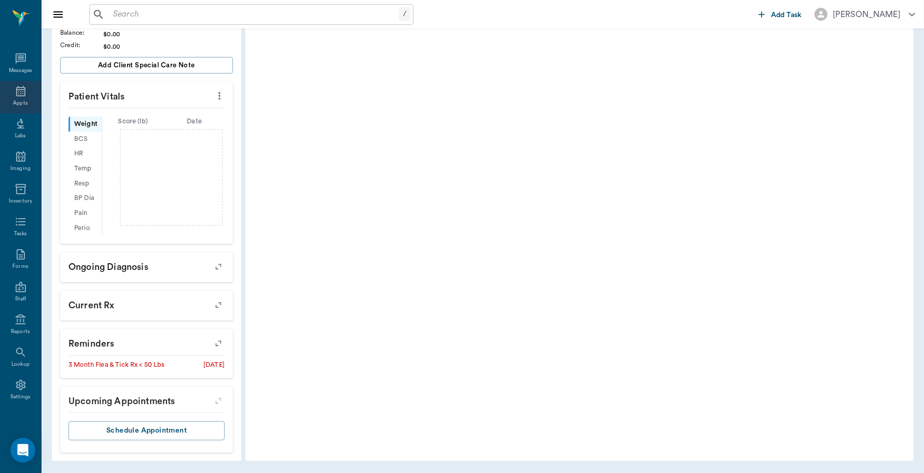
click at [20, 92] on icon at bounding box center [20, 91] width 9 height 10
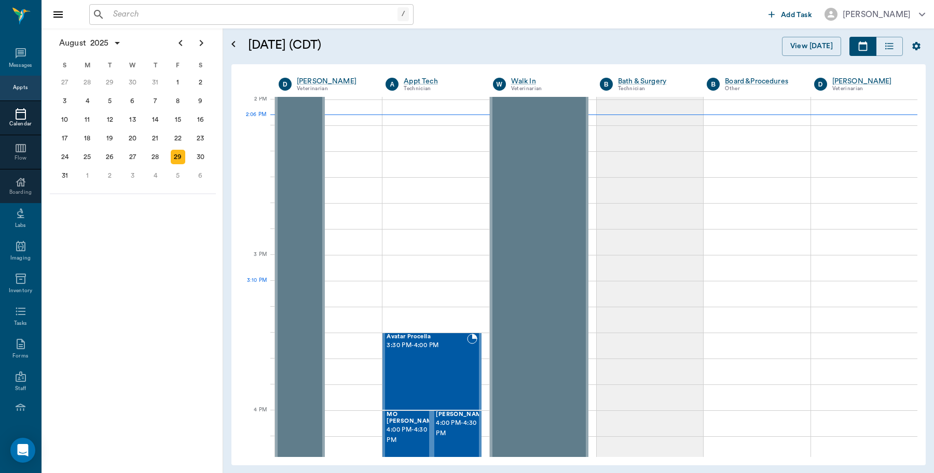
scroll to position [935, 0]
click at [133, 174] on div "3" at bounding box center [133, 176] width 15 height 15
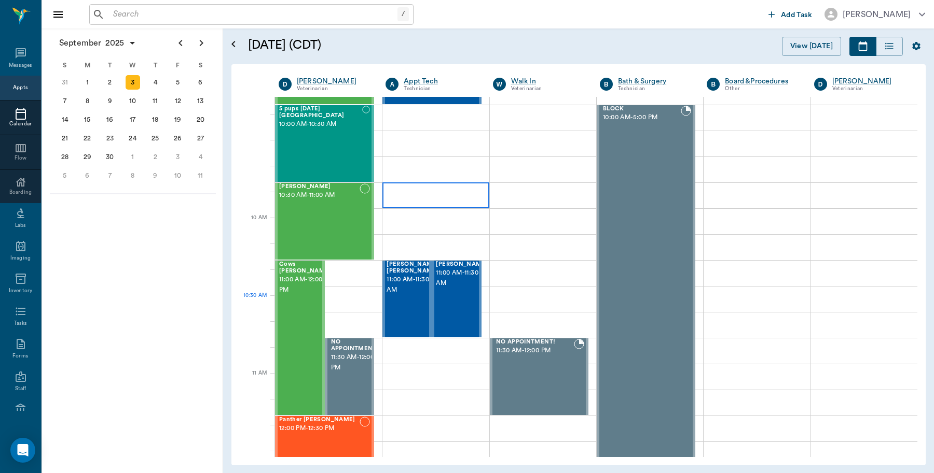
scroll to position [194, 0]
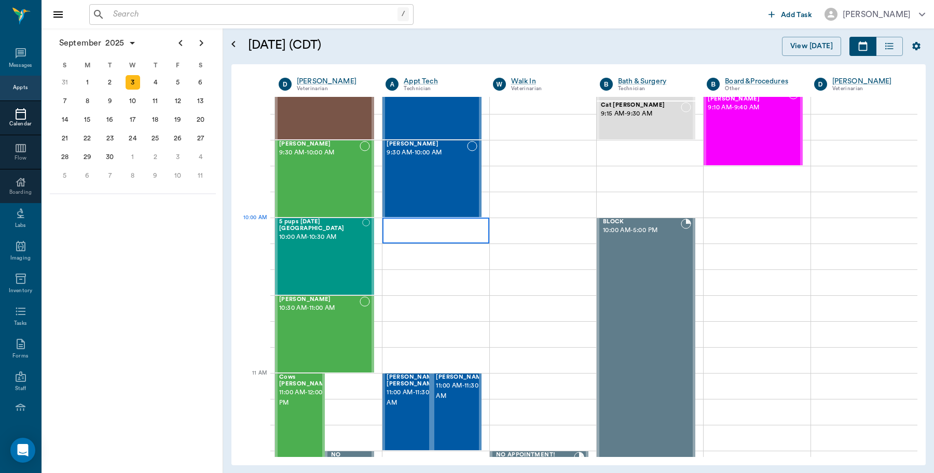
click at [453, 224] on div at bounding box center [435, 231] width 106 height 26
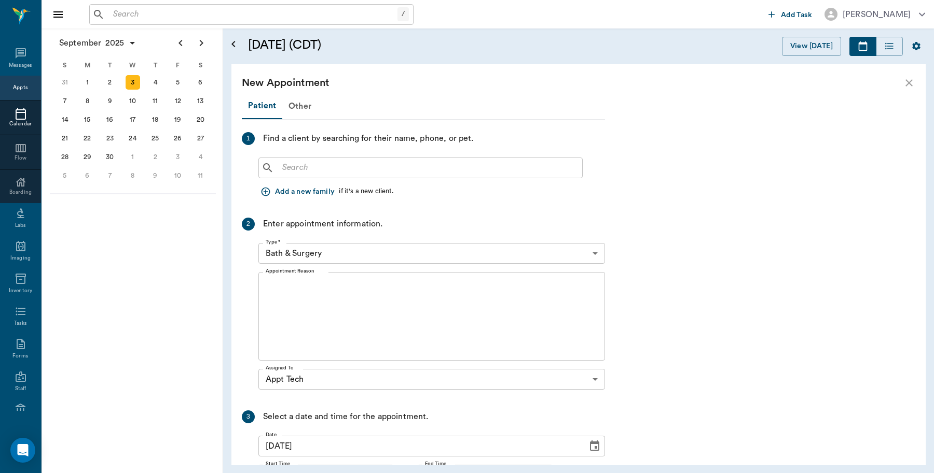
click at [383, 169] on input "text" at bounding box center [428, 168] width 300 height 15
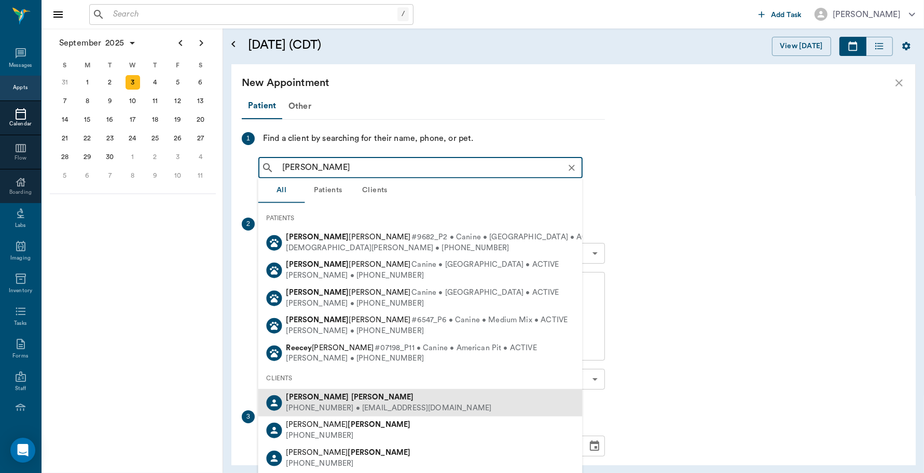
click at [348, 406] on div "(903) 665-0371 • jwkDillon1@aol.com" at bounding box center [388, 408] width 205 height 11
type input "Jacquelyn Reece"
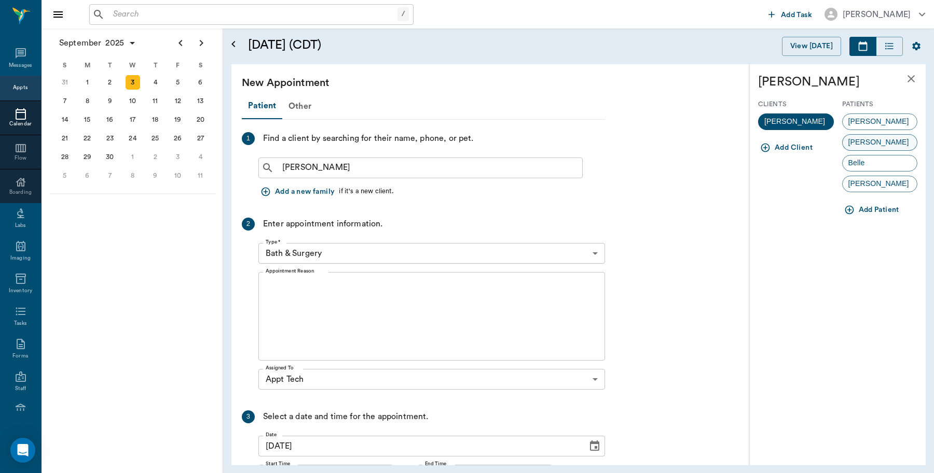
click at [882, 148] on span "Ellie May" at bounding box center [878, 142] width 72 height 11
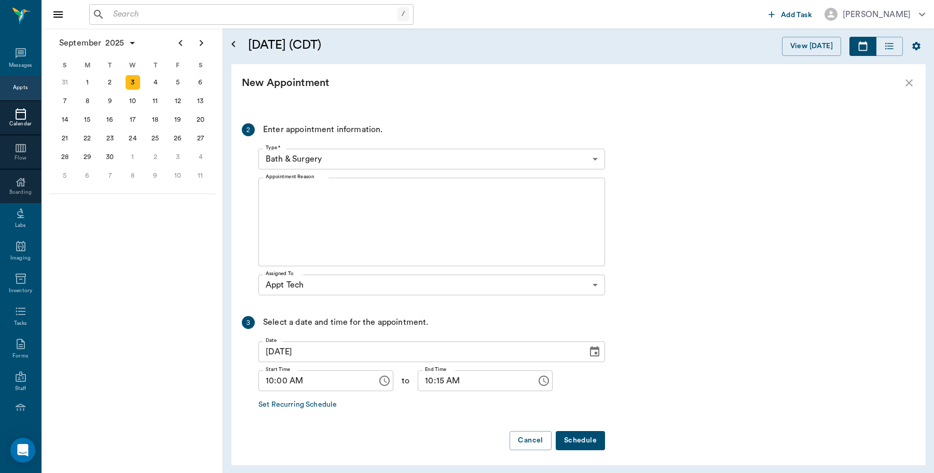
scroll to position [135, 0]
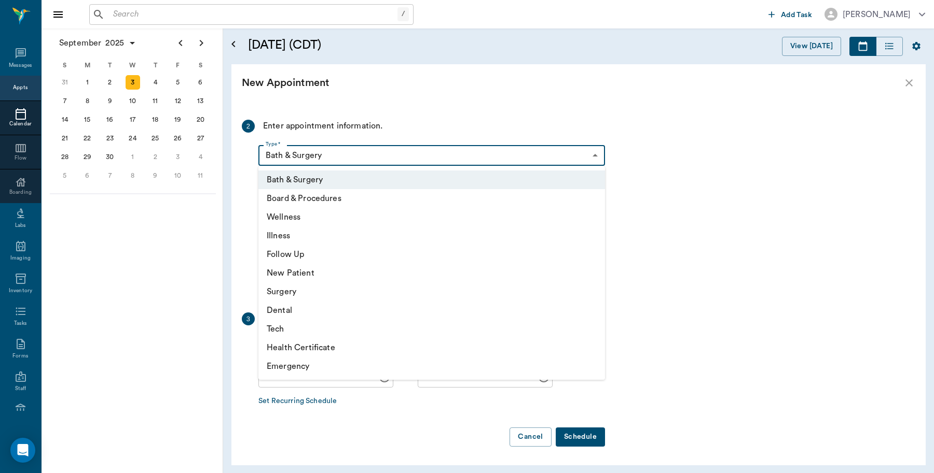
click at [343, 149] on body "/ ​ Add Task Dr. Bert Ellsworth Nectar Messages Appts Calendar Flow Boarding La…" at bounding box center [467, 236] width 934 height 473
click at [291, 328] on li "Tech" at bounding box center [431, 329] width 346 height 19
type input "65d2be4f46e3a538d89b8c1a"
type input "10:30 AM"
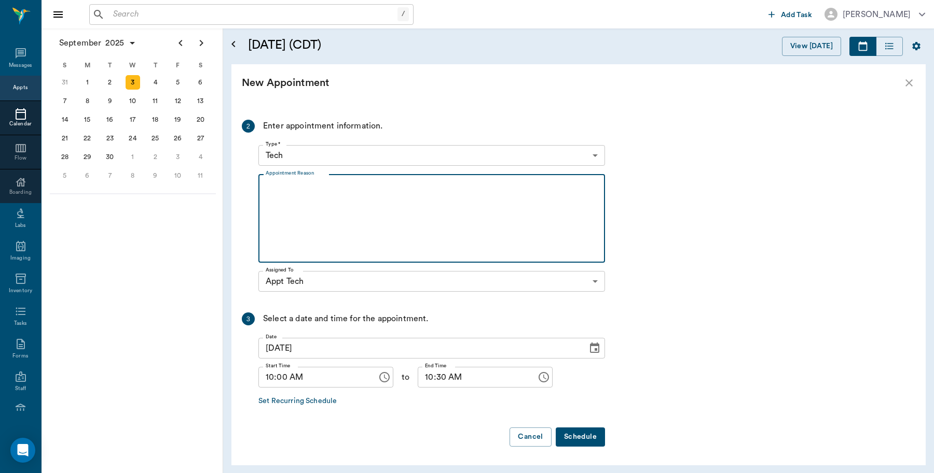
click at [336, 206] on textarea "Appointment Reason" at bounding box center [432, 219] width 332 height 72
type textarea "HWI Caryn"
click at [586, 440] on button "Schedule" at bounding box center [579, 437] width 49 height 19
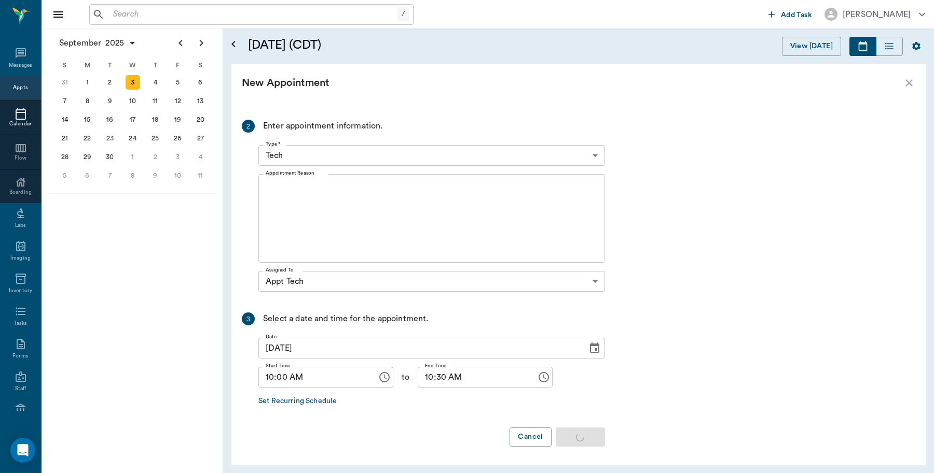
scroll to position [0, 0]
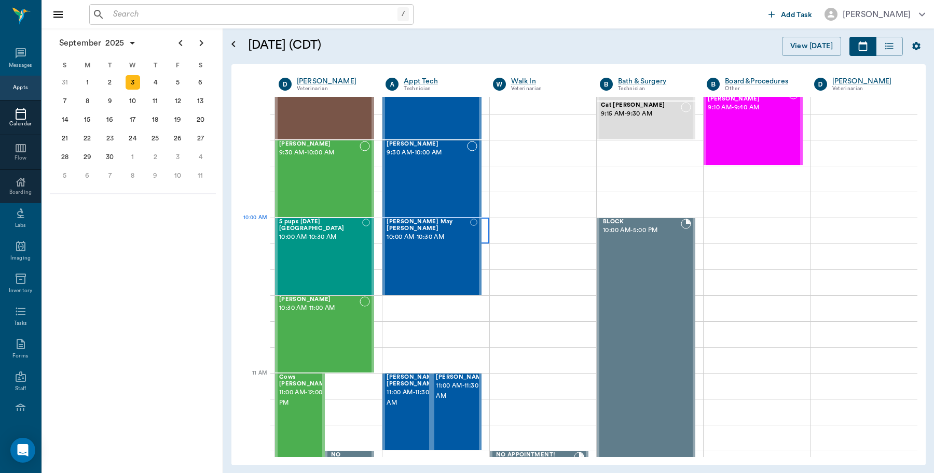
click at [480, 233] on div at bounding box center [435, 231] width 106 height 26
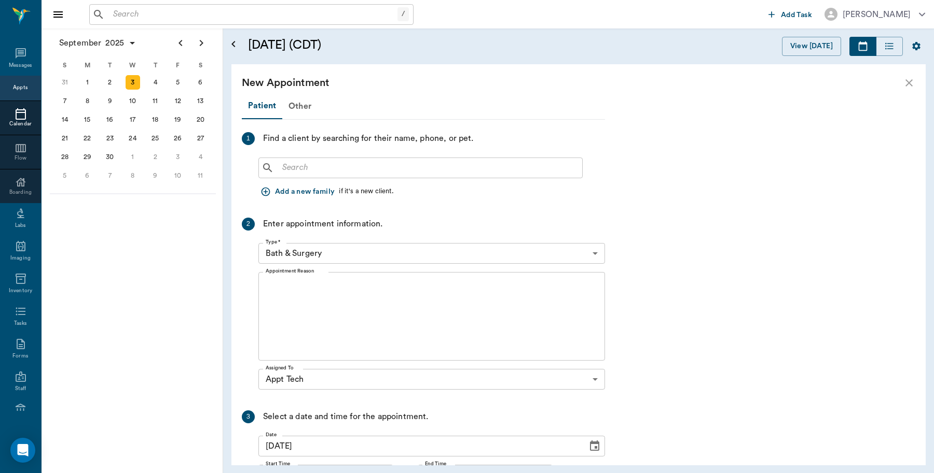
click at [408, 164] on input "text" at bounding box center [428, 168] width 300 height 15
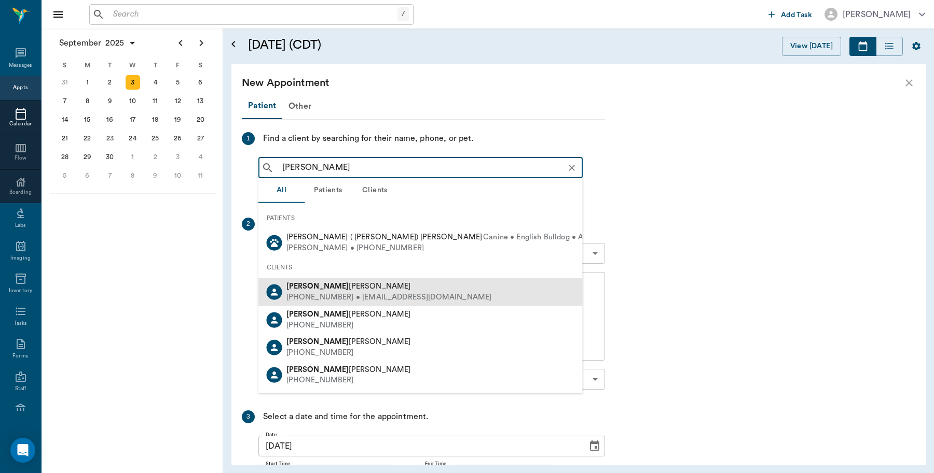
click at [368, 300] on div "(903) 665-0371 • jwkDillon1@aol.com" at bounding box center [388, 298] width 205 height 11
type input "Jacquelyn"
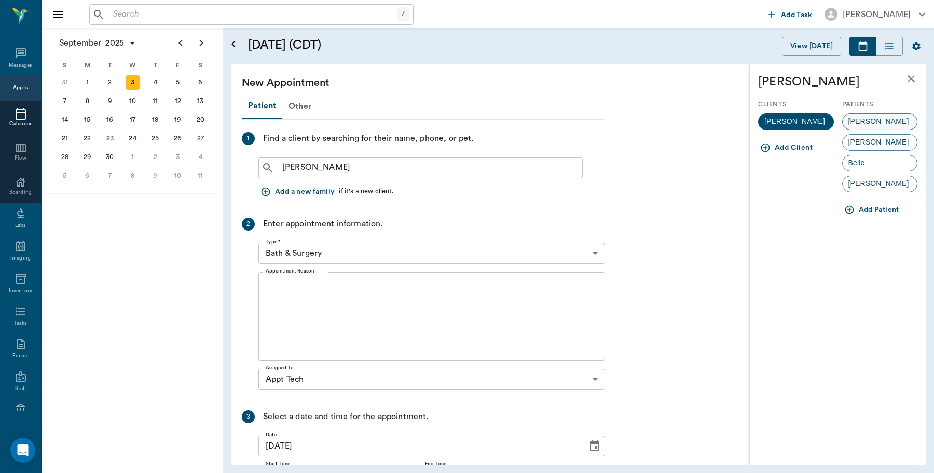
click at [892, 118] on div "CHESTER" at bounding box center [880, 122] width 76 height 17
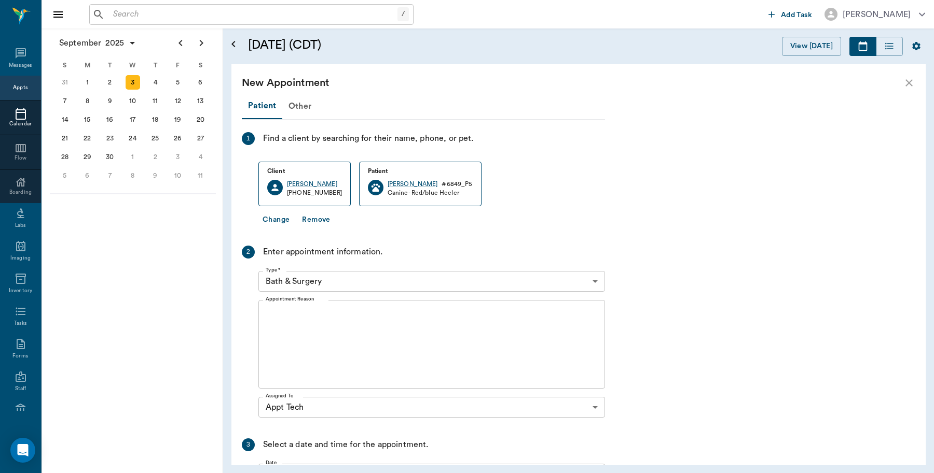
click at [387, 279] on body "/ ​ Add Task Dr. Bert Ellsworth Nectar Messages Appts Calendar Flow Boarding La…" at bounding box center [467, 236] width 934 height 473
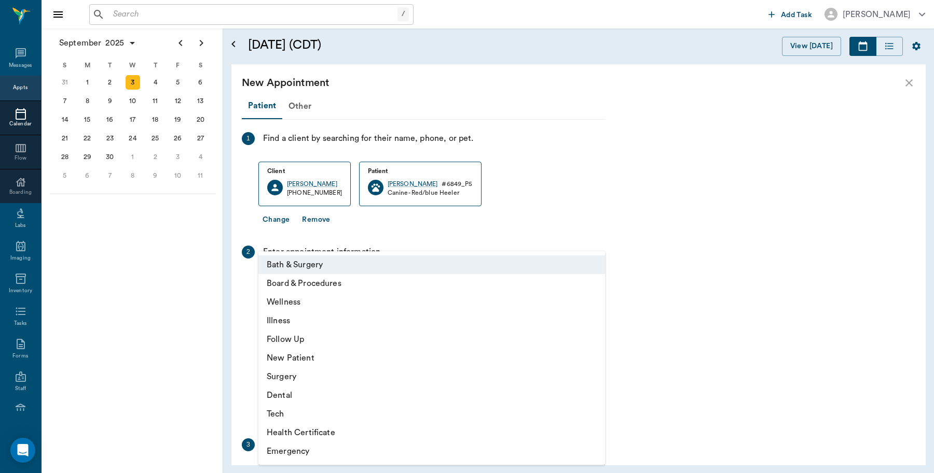
click at [292, 416] on li "Tech" at bounding box center [431, 414] width 346 height 19
type input "65d2be4f46e3a538d89b8c1a"
type input "10:30 AM"
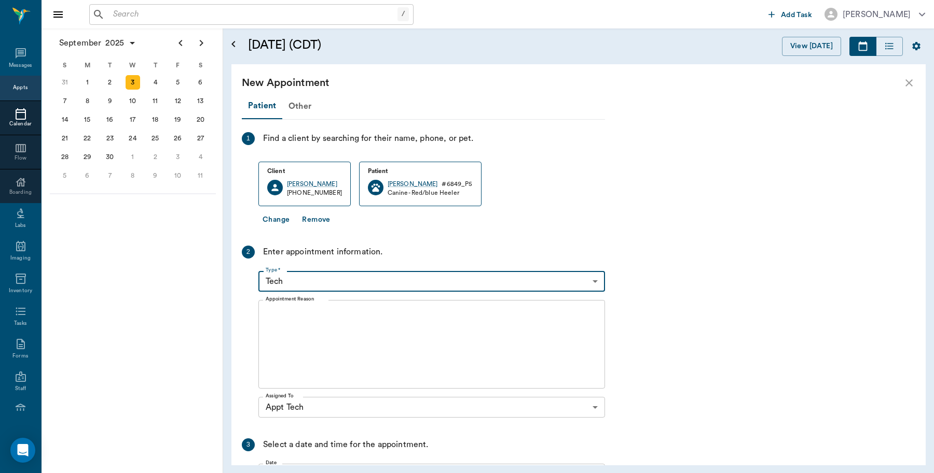
click at [332, 316] on textarea "Appointment Reason" at bounding box center [432, 345] width 332 height 72
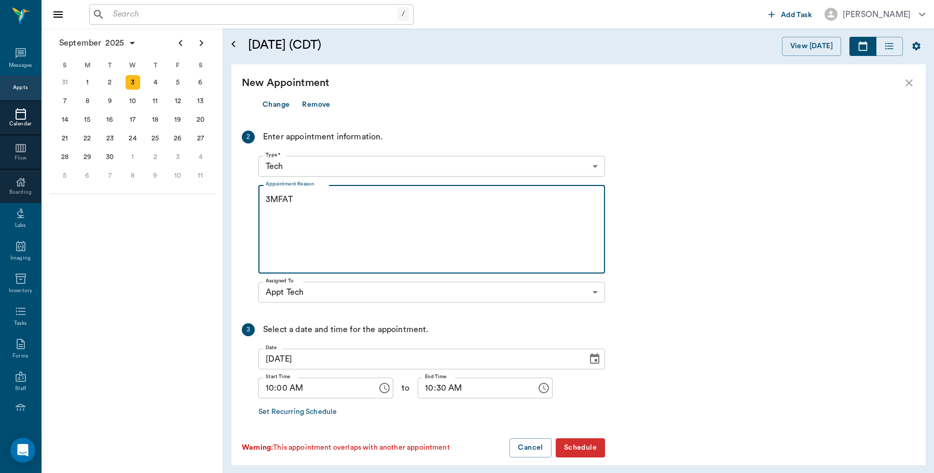
scroll to position [126, 0]
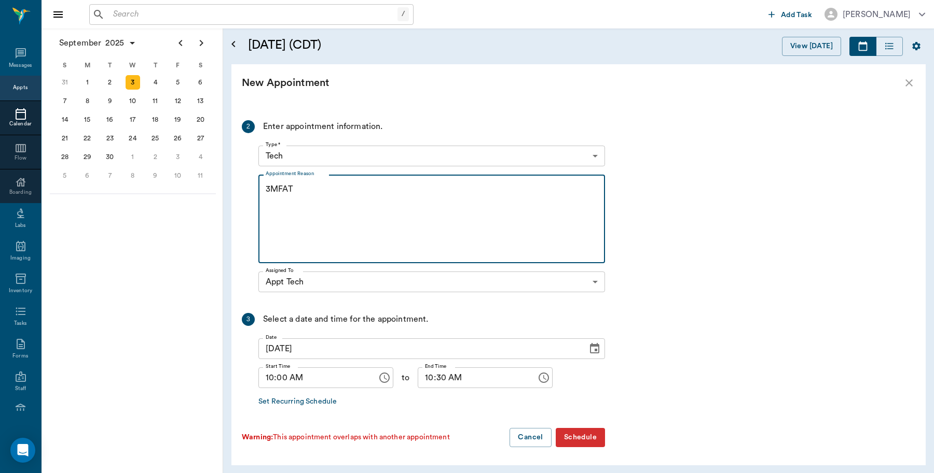
type textarea "3MFAT"
click at [589, 430] on button "Schedule" at bounding box center [579, 437] width 49 height 19
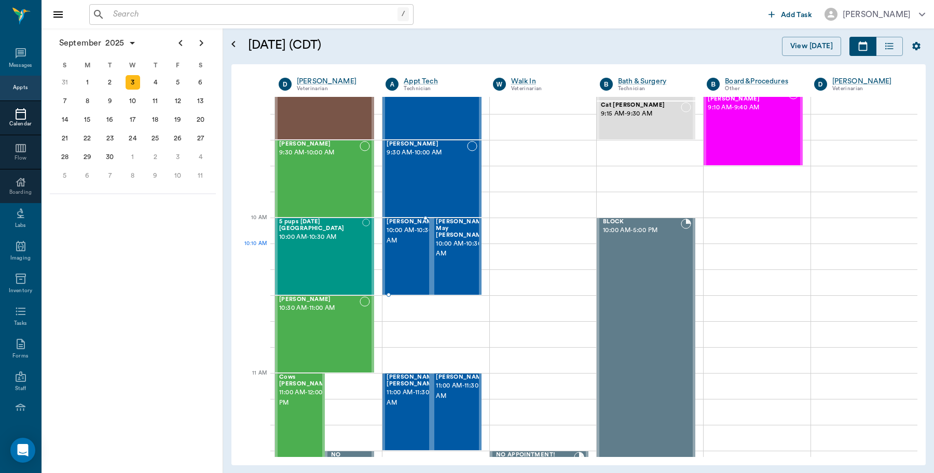
click at [409, 260] on div "CHESTER Reece 10:00 AM - 10:30 AM" at bounding box center [412, 257] width 52 height 76
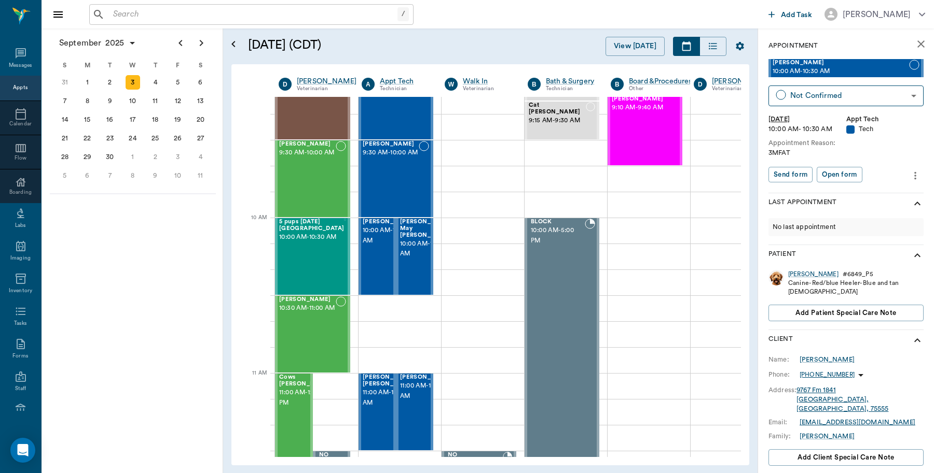
click at [912, 179] on button "more" at bounding box center [915, 176] width 17 height 18
click at [852, 196] on span "Edit appointment" at bounding box center [861, 193] width 87 height 11
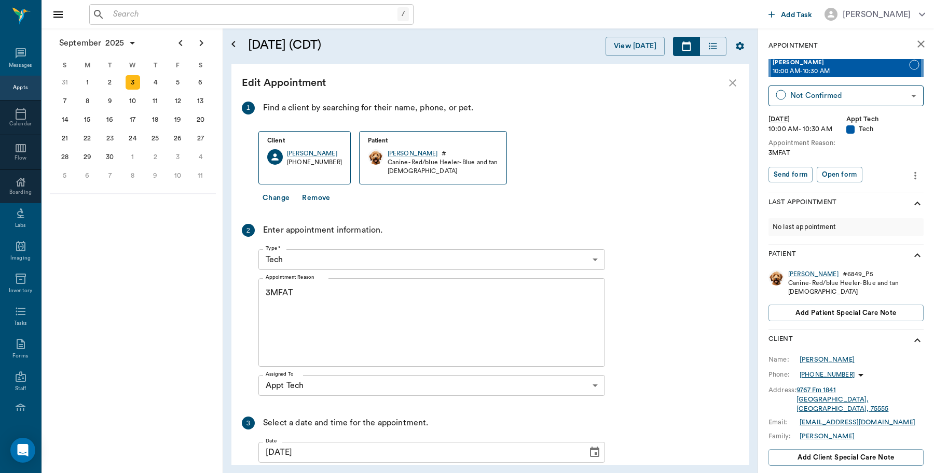
click at [335, 304] on textarea "3MFAT" at bounding box center [432, 323] width 332 height 72
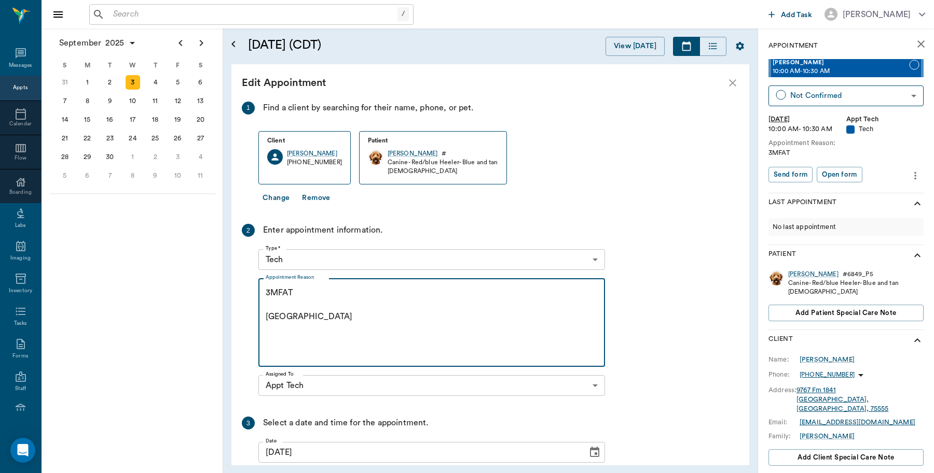
type textarea "3MFAT Caryn"
click at [729, 83] on icon "close" at bounding box center [732, 83] width 12 height 12
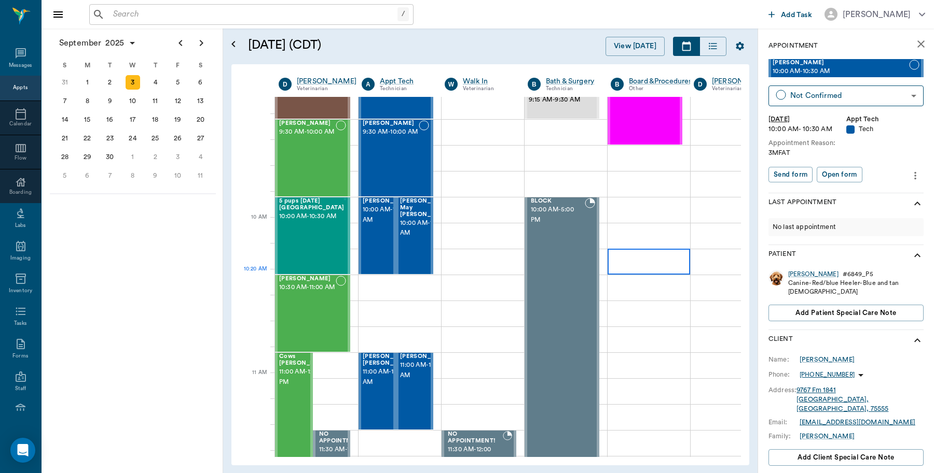
scroll to position [194, 0]
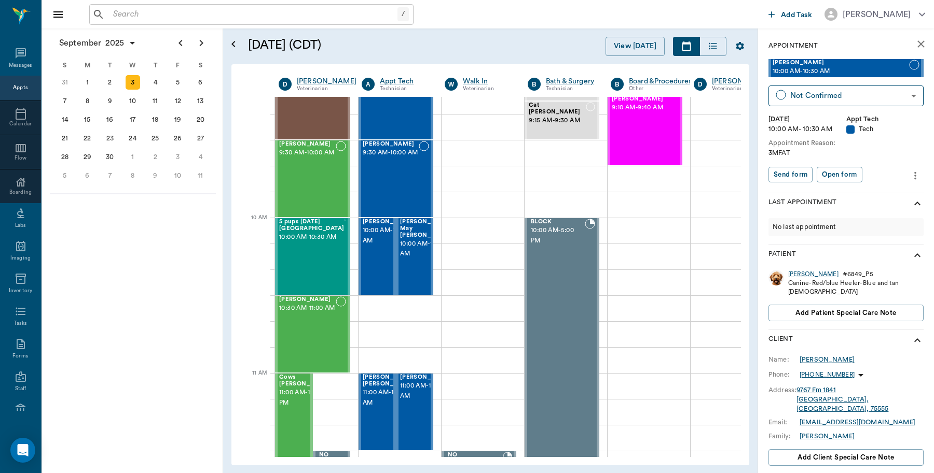
click at [909, 175] on icon "more" at bounding box center [914, 176] width 11 height 12
click at [865, 211] on span "Delete appointment" at bounding box center [861, 212] width 87 height 11
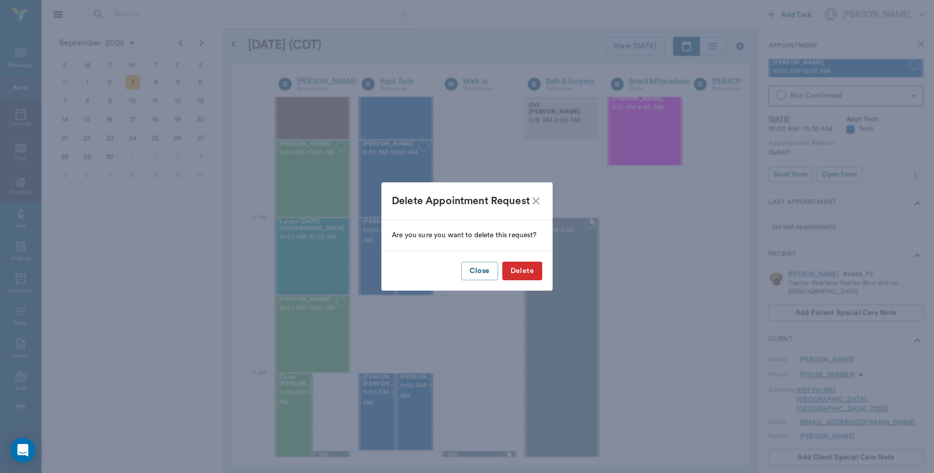
click at [519, 267] on button "Delete" at bounding box center [522, 271] width 40 height 19
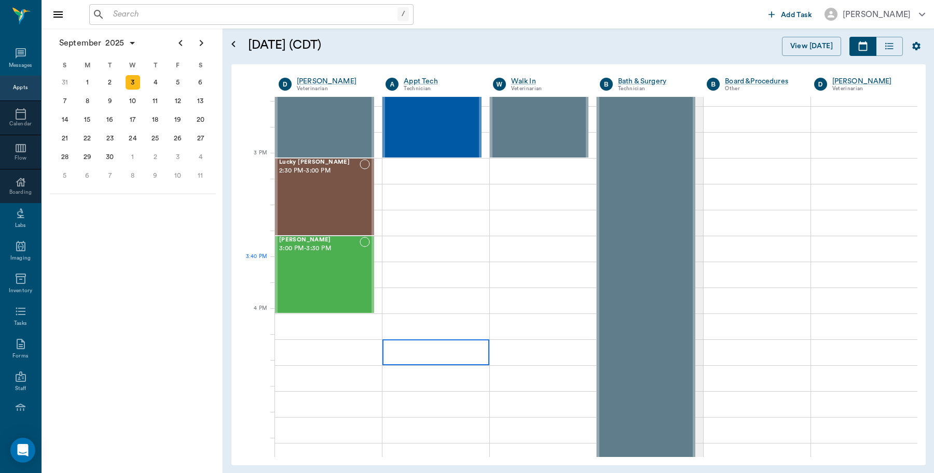
scroll to position [1037, 0]
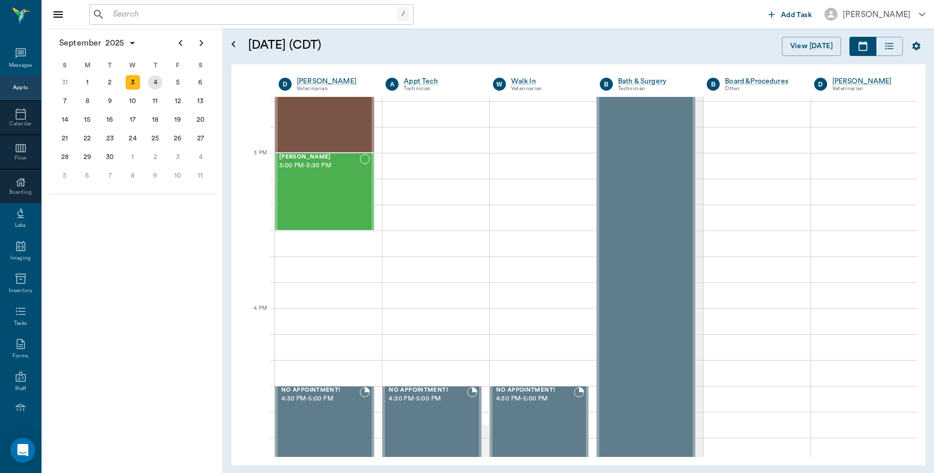
click at [159, 86] on div "4" at bounding box center [155, 82] width 15 height 15
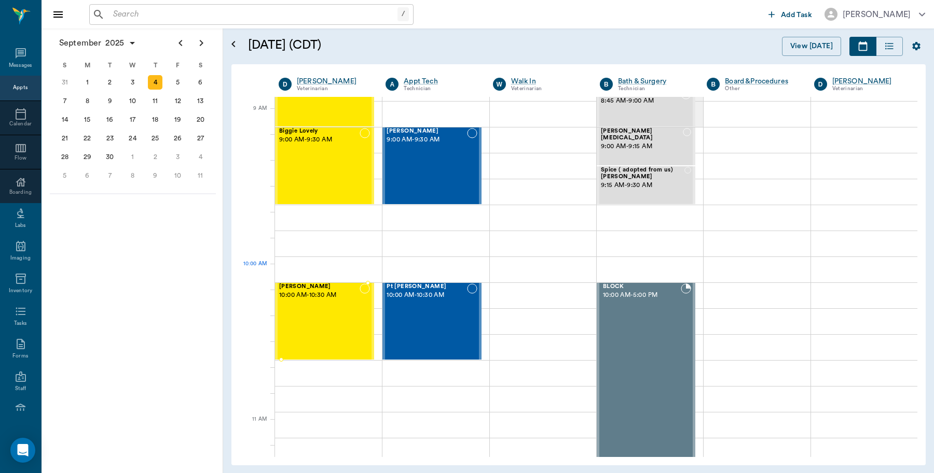
scroll to position [194, 0]
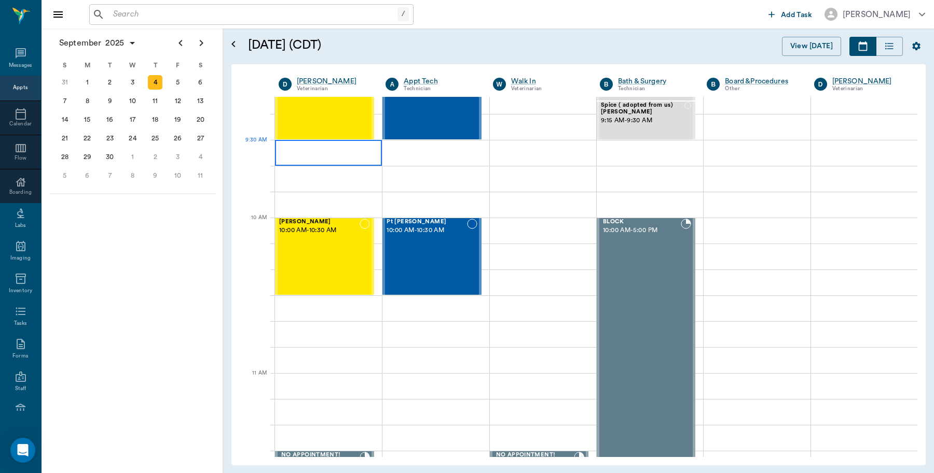
click at [318, 156] on div at bounding box center [328, 153] width 107 height 26
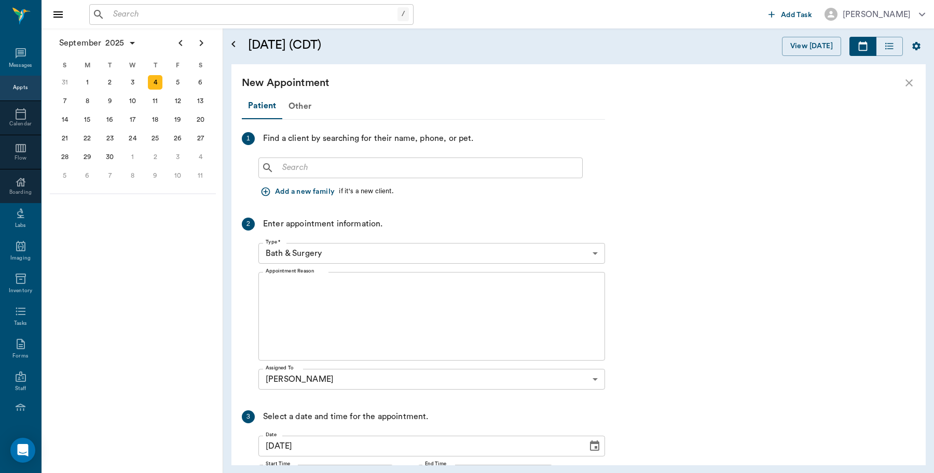
click at [359, 253] on body "/ ​ Add Task Dr. Bert Ellsworth Nectar Messages Appts Calendar Flow Boarding La…" at bounding box center [467, 236] width 934 height 473
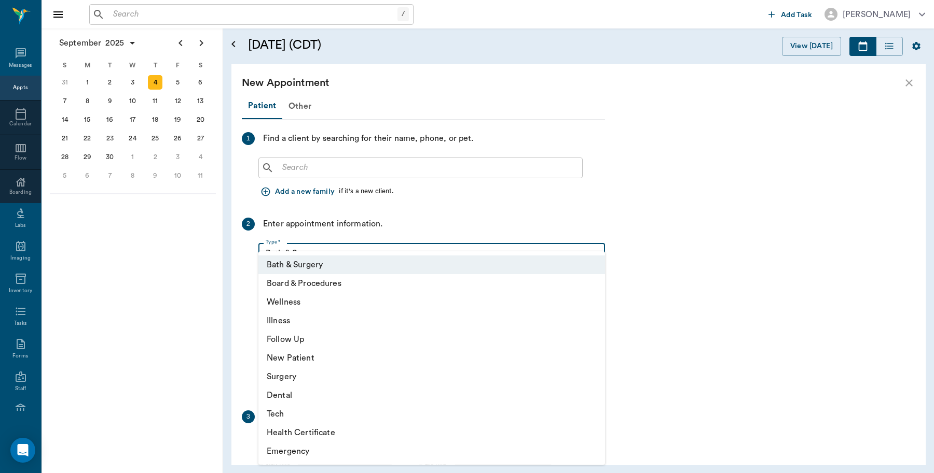
click at [320, 304] on li "Wellness" at bounding box center [431, 302] width 346 height 19
type input "65d2be4f46e3a538d89b8c14"
type input "10:00 AM"
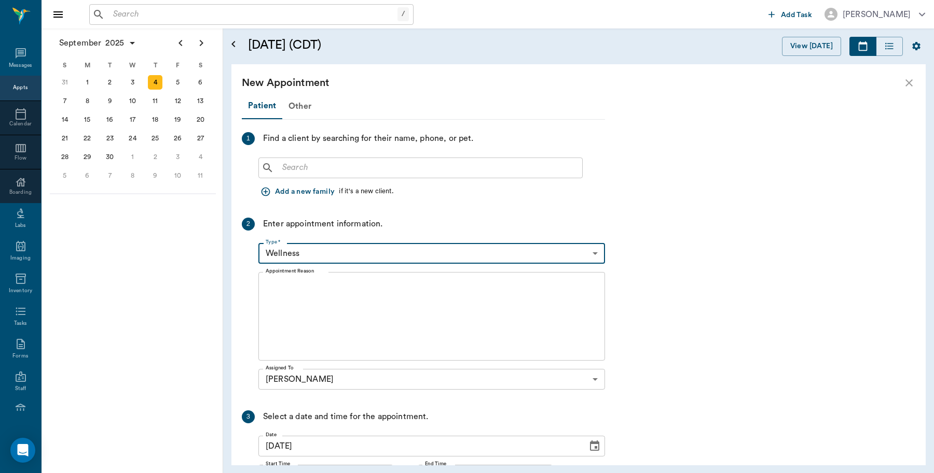
click at [328, 291] on textarea "Appointment Reason" at bounding box center [432, 317] width 332 height 72
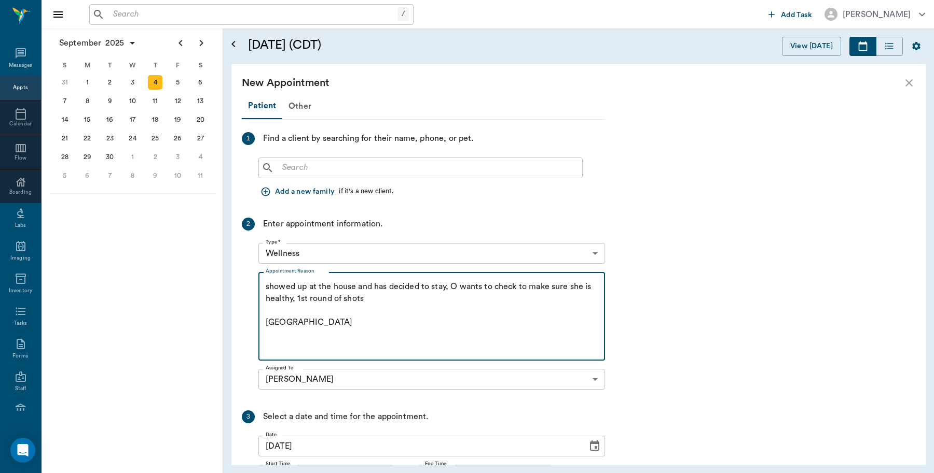
click at [344, 159] on div "​" at bounding box center [420, 168] width 324 height 21
type textarea "showed up at the house and has decided to stay, O wants to check to make sure s…"
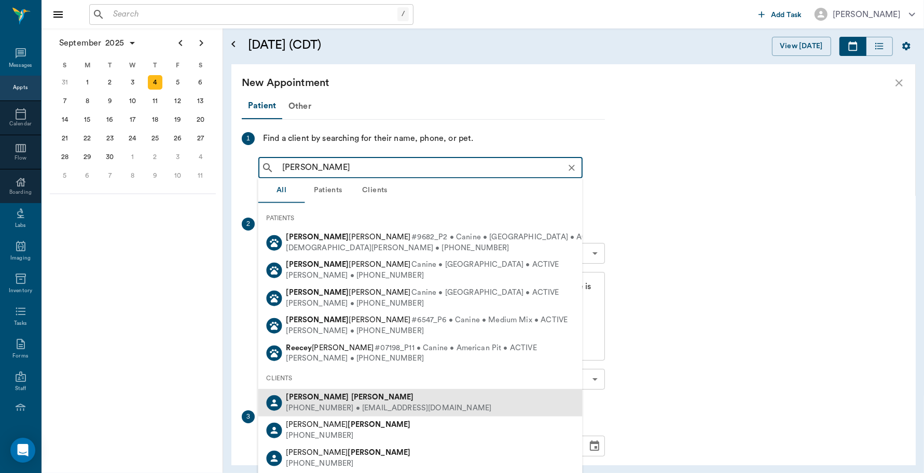
click at [351, 394] on b "Reece" at bounding box center [382, 398] width 63 height 8
type input "Jacquleyn Reece"
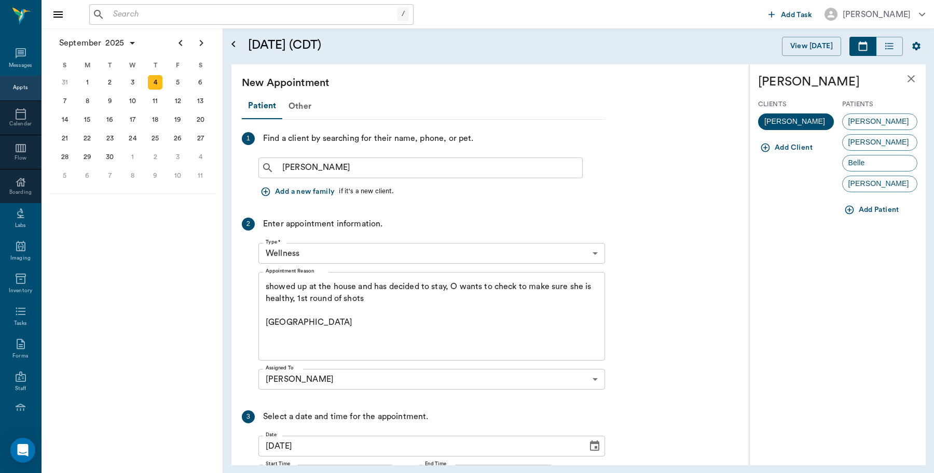
click at [881, 208] on button "Add Patient" at bounding box center [872, 210] width 61 height 19
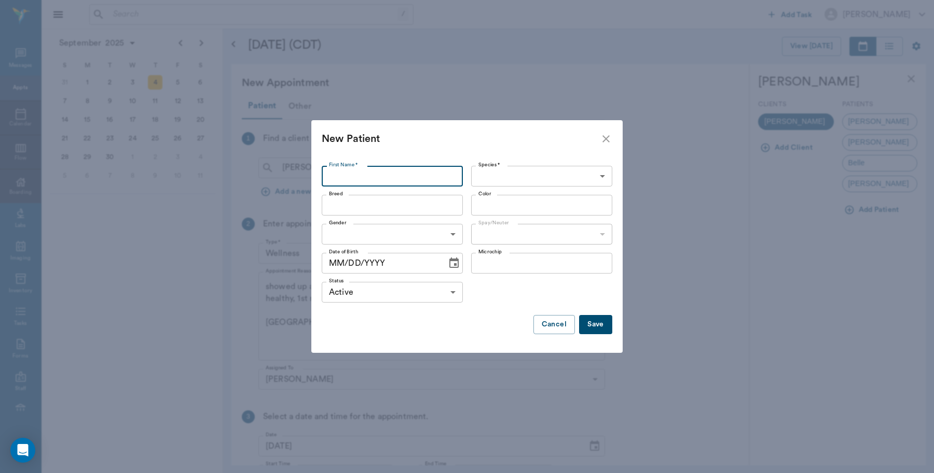
click at [410, 172] on input "First Name *" at bounding box center [392, 176] width 141 height 21
type input "Spot"
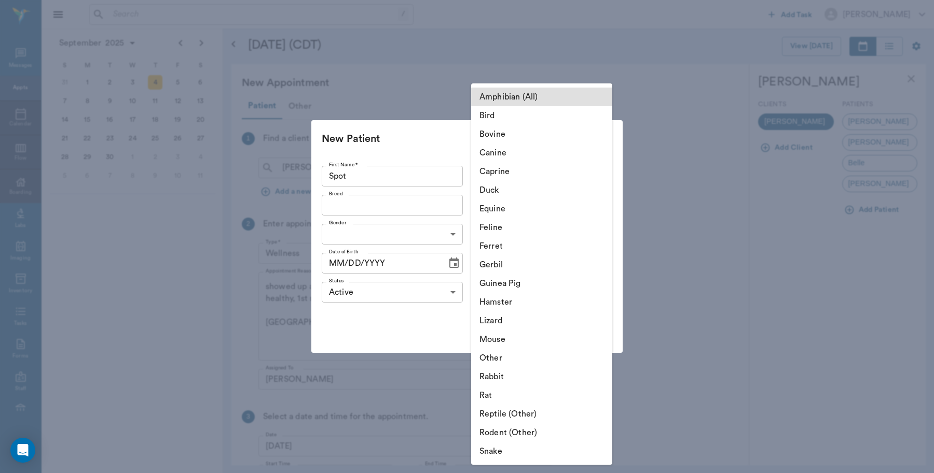
click at [512, 183] on body "/ ​ Add Task Dr. Bert Ellsworth Nectar Messages Appts Calendar Flow Boarding La…" at bounding box center [467, 236] width 934 height 473
click at [515, 151] on li "Canine" at bounding box center [541, 153] width 141 height 19
type input "Canine"
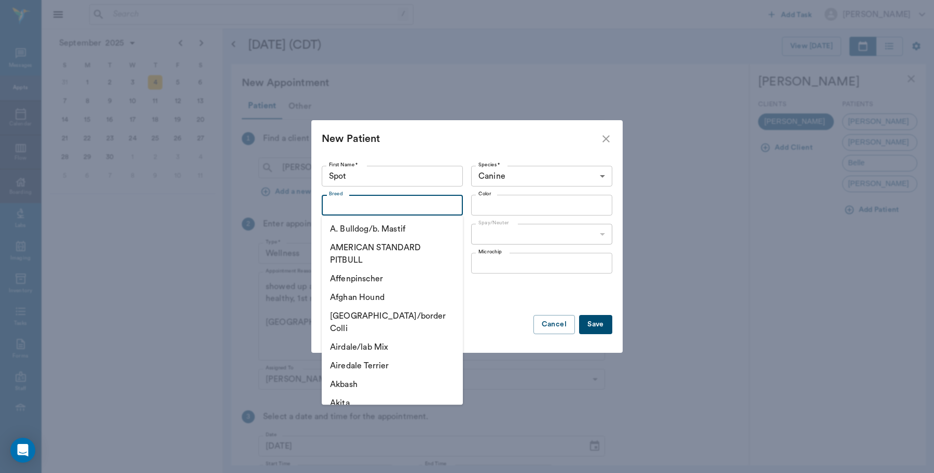
click at [389, 203] on input "Breed" at bounding box center [384, 205] width 118 height 15
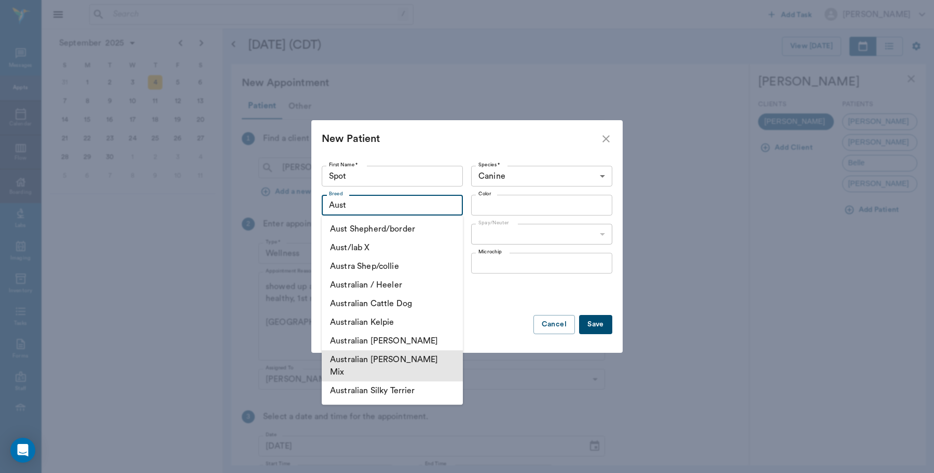
click at [416, 363] on li "Australian Shepard Mix" at bounding box center [392, 366] width 141 height 31
type input "Australian Shepard Mix"
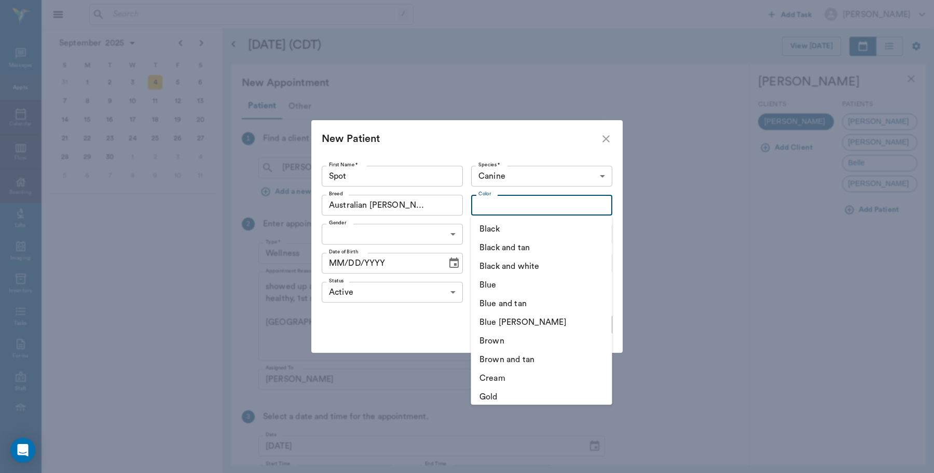
click at [551, 205] on input "Color" at bounding box center [533, 205] width 118 height 15
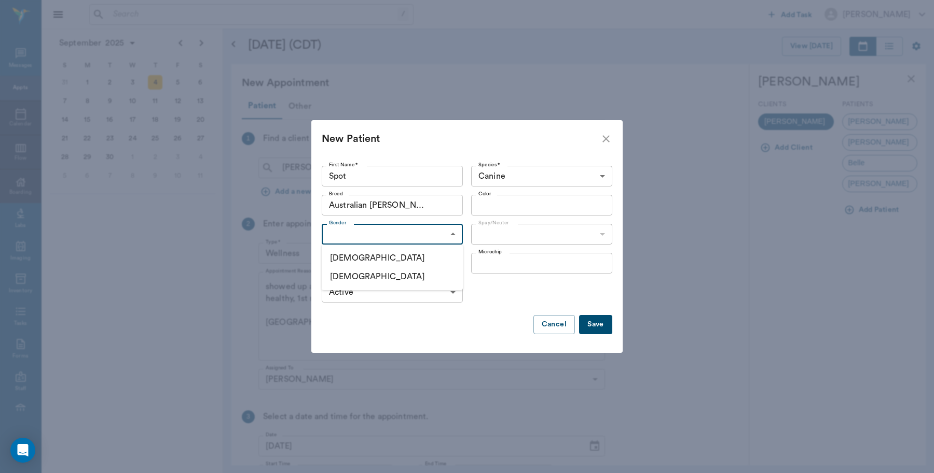
click at [423, 238] on body "/ ​ Add Task Dr. Bert Ellsworth Nectar Messages Appts Calendar Flow Boarding La…" at bounding box center [467, 236] width 934 height 473
click at [354, 278] on li "Female" at bounding box center [392, 277] width 141 height 19
type input "FEMALE"
click at [518, 205] on input "Color" at bounding box center [533, 205] width 118 height 15
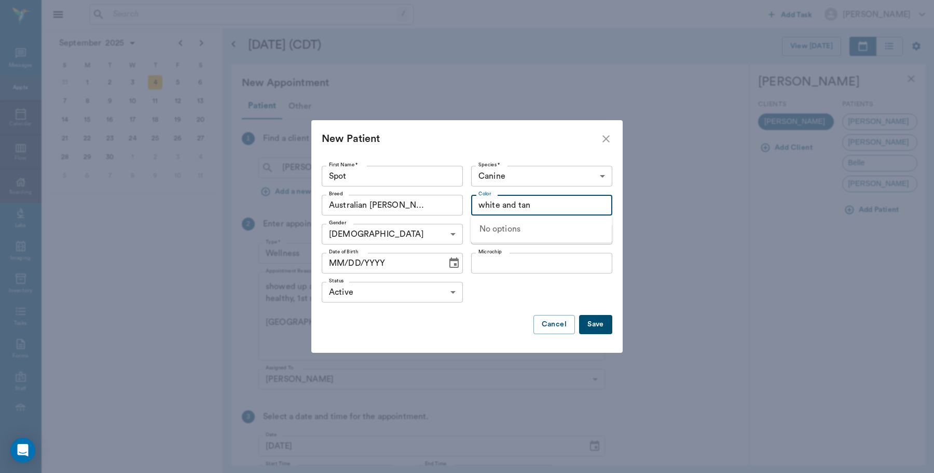
type input "white and tan"
click at [504, 296] on div "Status Active ACTIVE Status" at bounding box center [467, 292] width 290 height 29
click at [533, 208] on input "Color" at bounding box center [533, 205] width 118 height 15
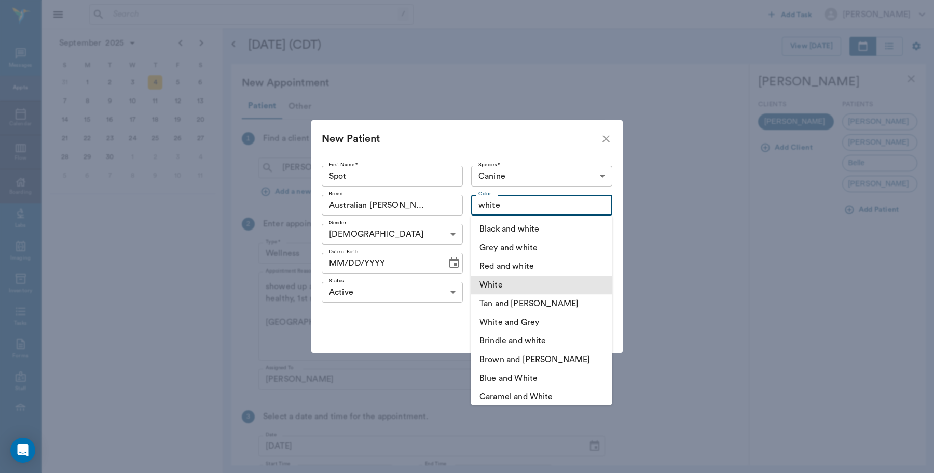
click at [493, 284] on li "White" at bounding box center [541, 285] width 141 height 19
type input "White"
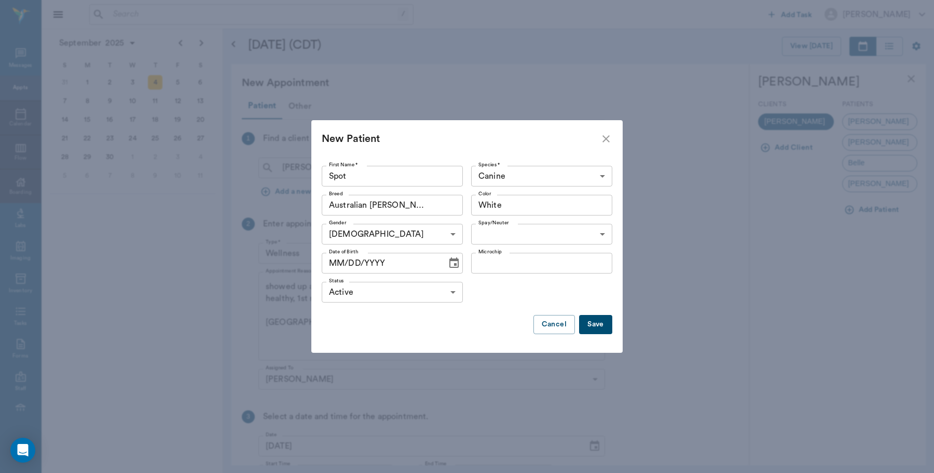
click at [506, 240] on body "/ ​ Add Task Dr. Bert Ellsworth Nectar Messages Appts Calendar Flow Boarding La…" at bounding box center [467, 236] width 934 height 473
click at [660, 291] on div at bounding box center [467, 236] width 934 height 473
click at [594, 324] on button "Save" at bounding box center [595, 324] width 33 height 19
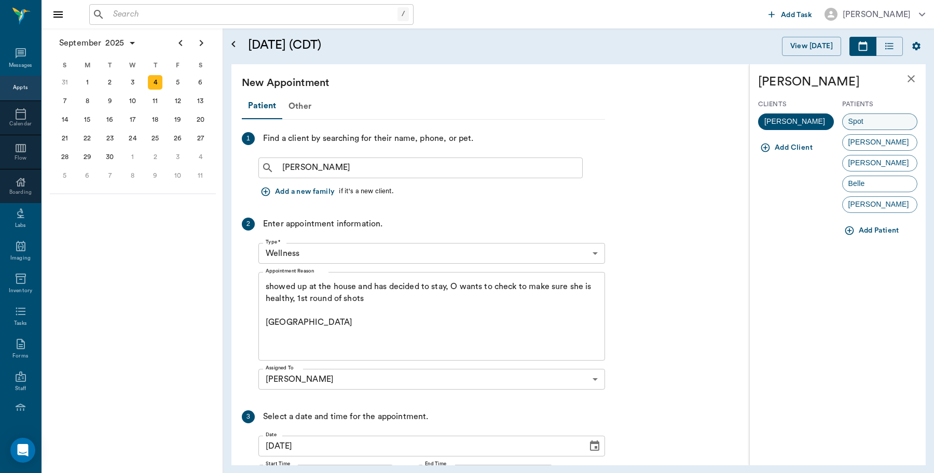
click at [880, 122] on div "Spot" at bounding box center [880, 122] width 76 height 17
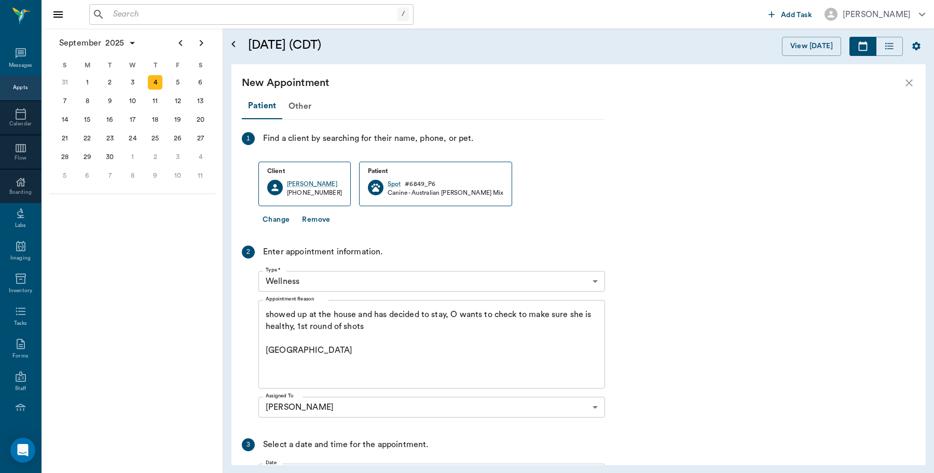
click at [298, 327] on textarea "showed up at the house and has decided to stay, O wants to check to make sure s…" at bounding box center [432, 345] width 332 height 72
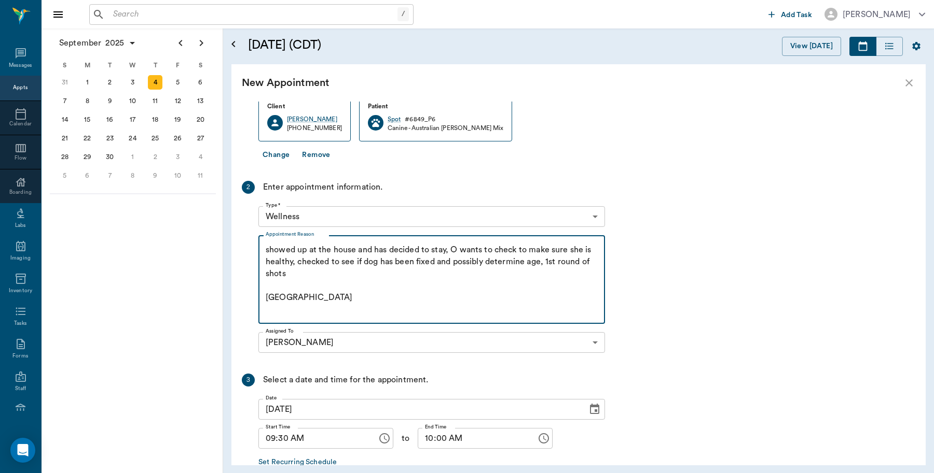
scroll to position [126, 0]
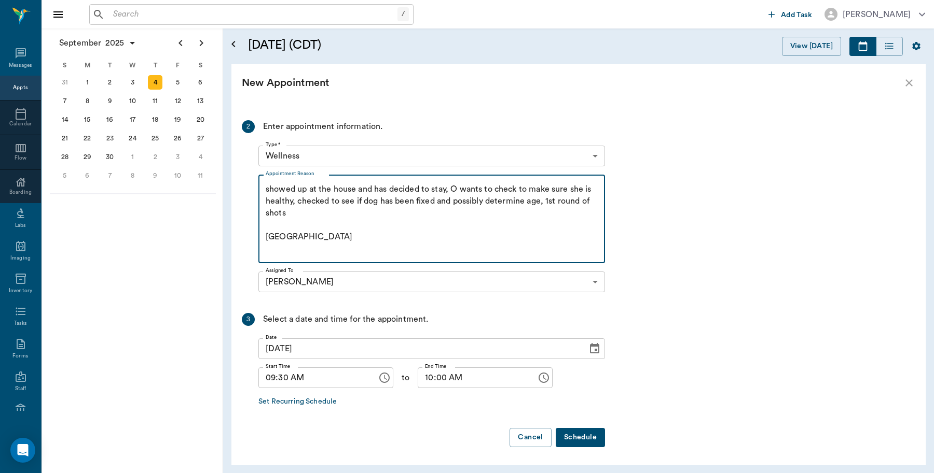
type textarea "showed up at the house and has decided to stay, O wants to check to make sure s…"
click at [577, 437] on button "Schedule" at bounding box center [579, 437] width 49 height 19
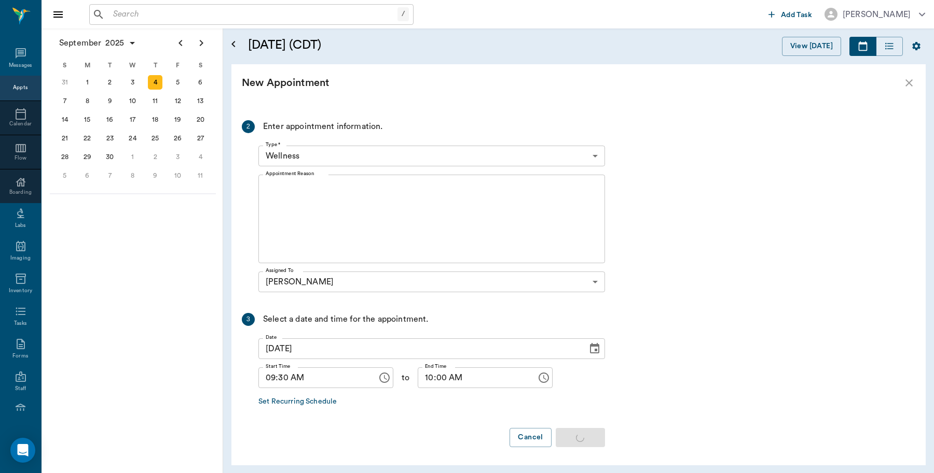
scroll to position [0, 0]
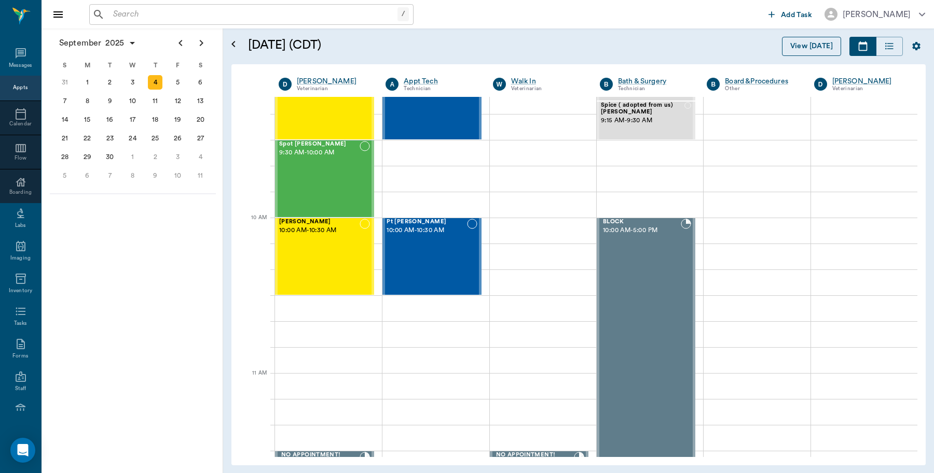
click at [809, 42] on button "View Today" at bounding box center [811, 46] width 59 height 19
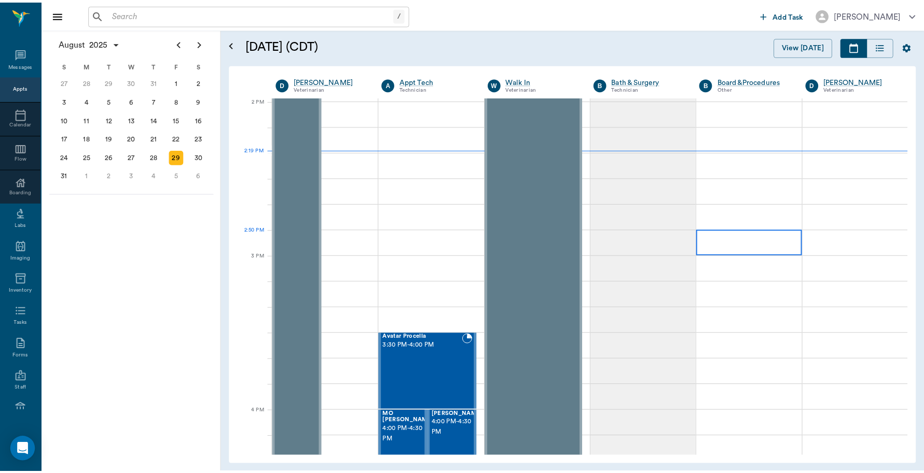
scroll to position [934, 0]
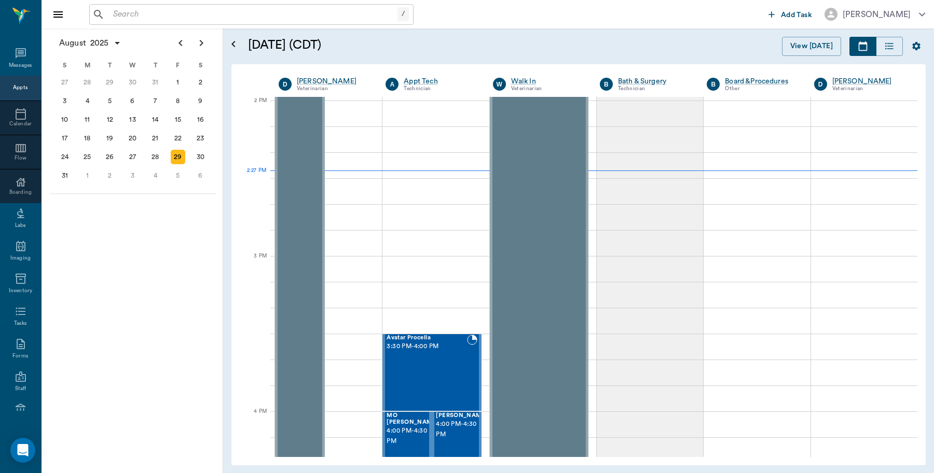
click at [177, 11] on input "text" at bounding box center [253, 14] width 288 height 15
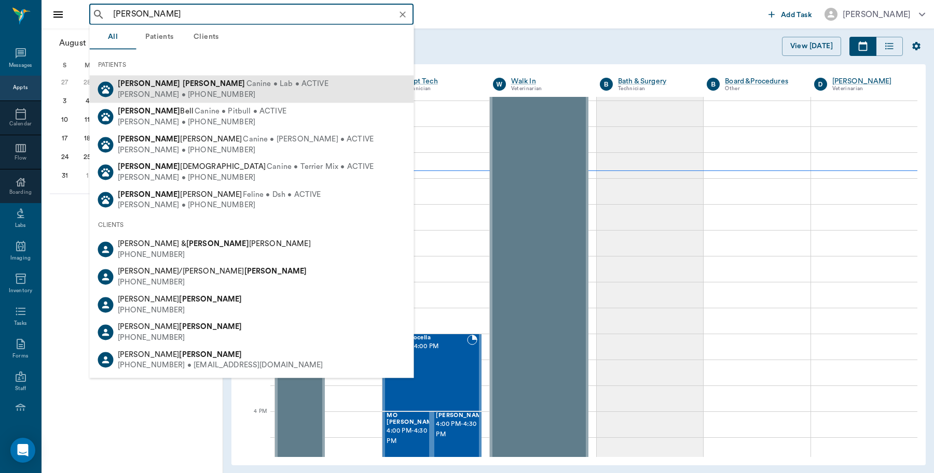
click at [136, 92] on div "Gordon Stout • (903) 575-8102" at bounding box center [223, 94] width 211 height 11
type input "Milo Stout"
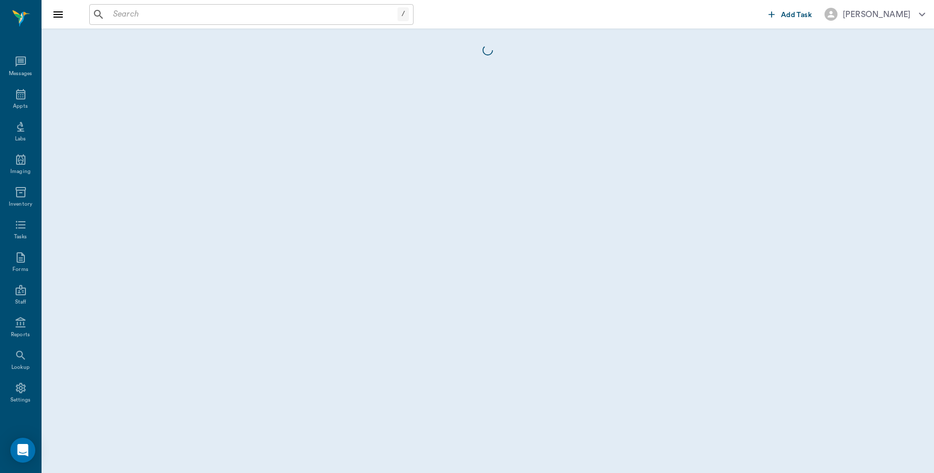
scroll to position [3, 0]
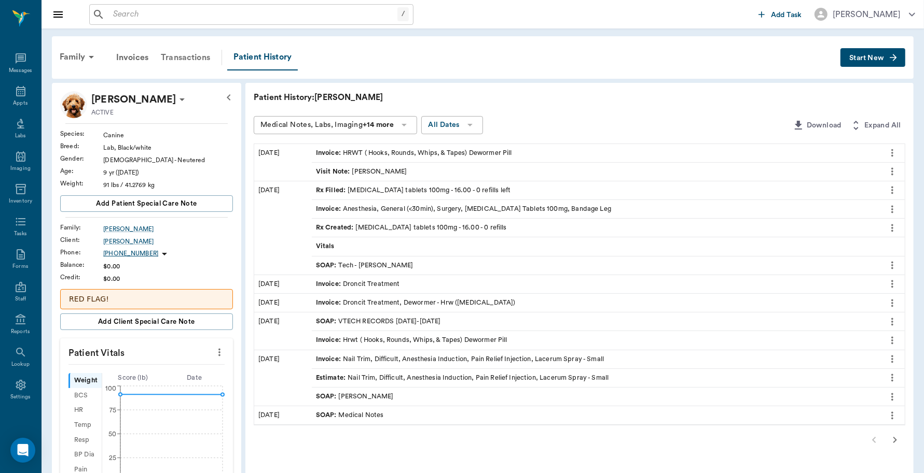
click at [185, 57] on div "Transactions" at bounding box center [186, 57] width 62 height 25
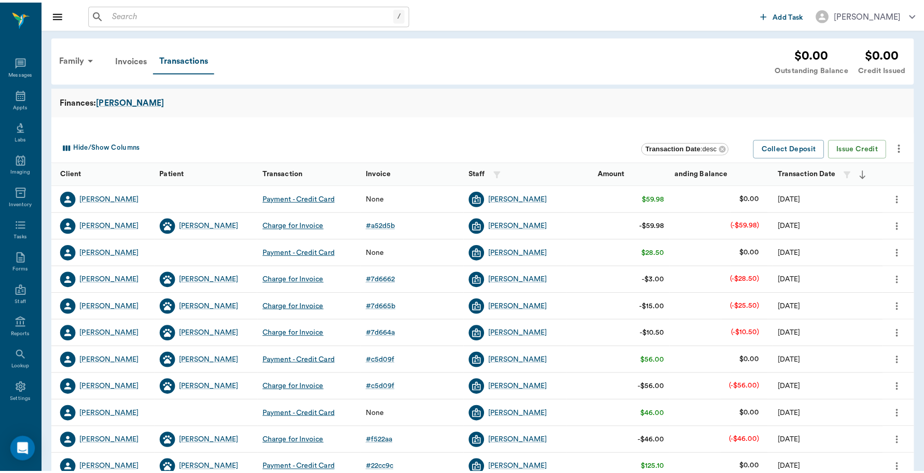
scroll to position [3, 0]
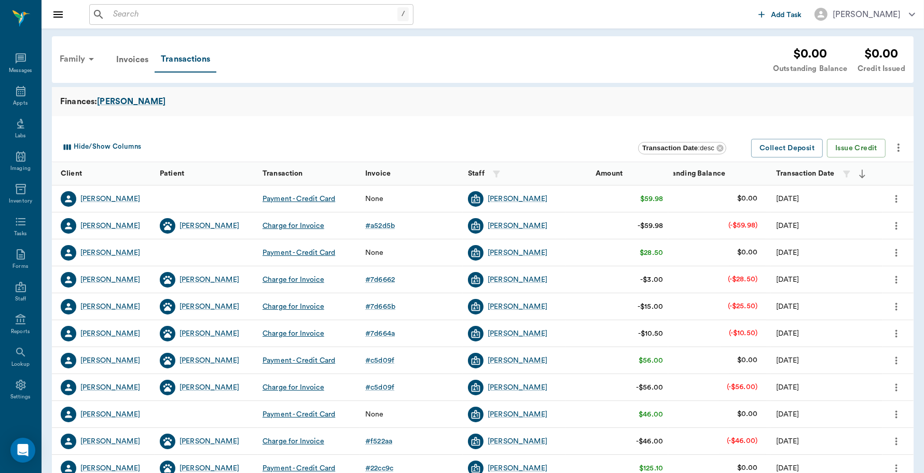
click at [73, 61] on div "Family" at bounding box center [78, 59] width 50 height 25
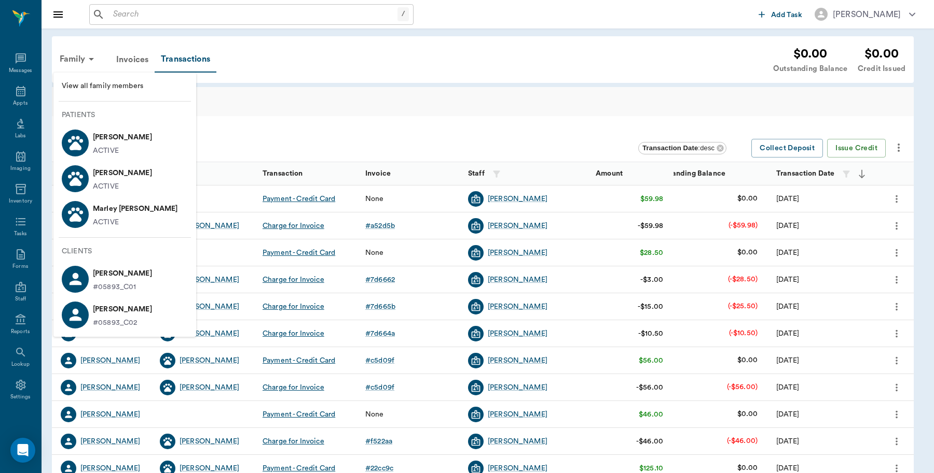
click at [102, 214] on p "Marley Stout" at bounding box center [135, 209] width 85 height 17
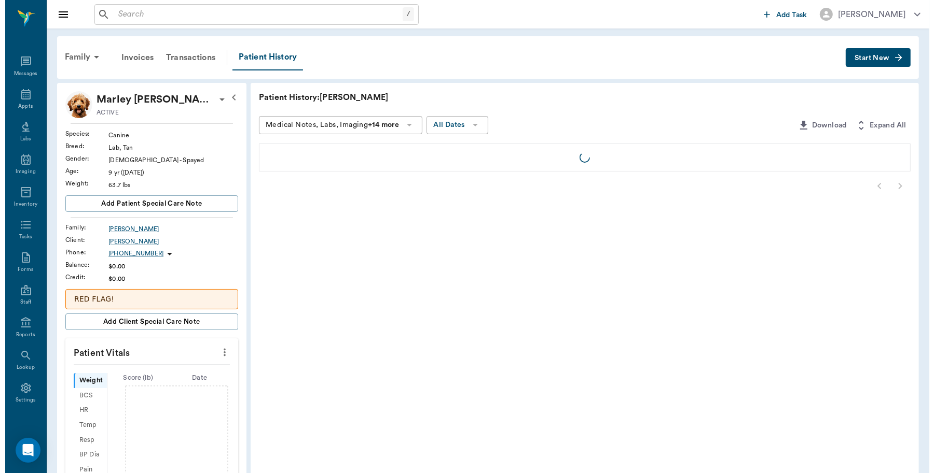
scroll to position [3, 0]
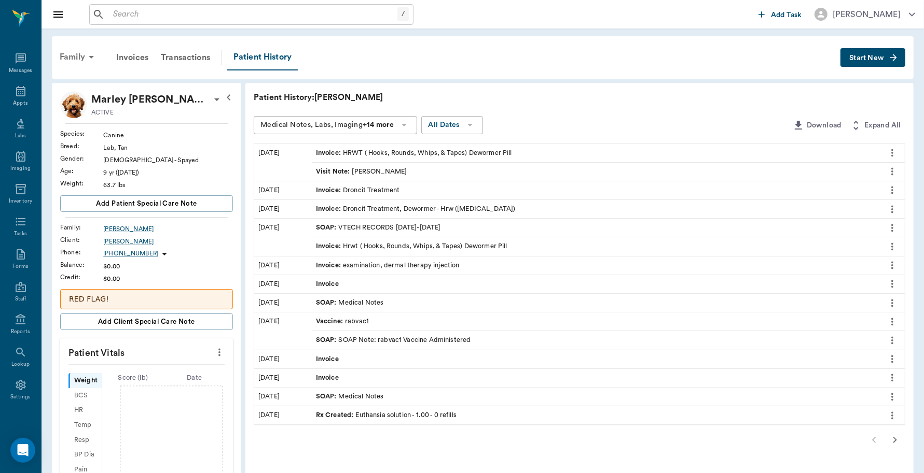
click at [69, 53] on div "Family" at bounding box center [78, 57] width 50 height 25
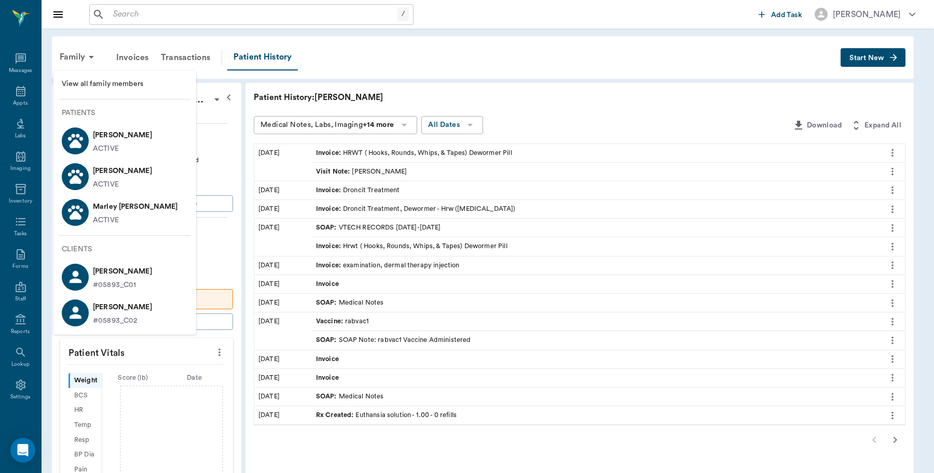
click at [102, 142] on p "Kasey Stout" at bounding box center [122, 135] width 59 height 17
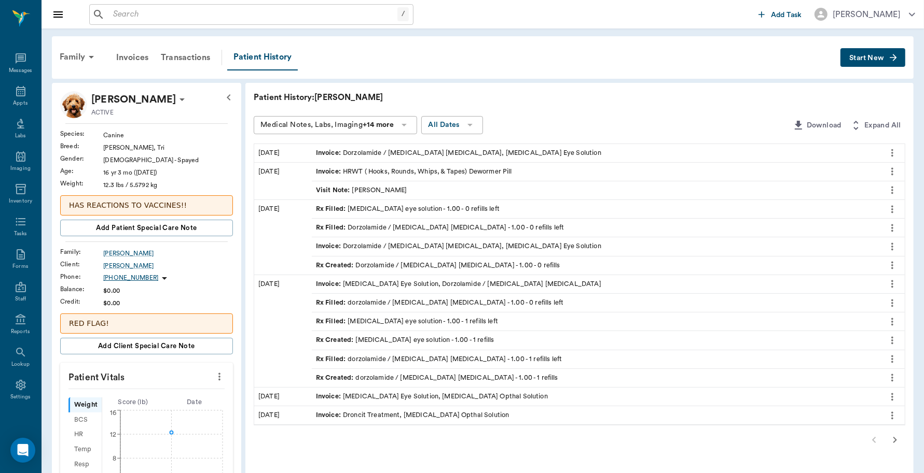
click at [867, 58] on span "Start New" at bounding box center [866, 58] width 35 height 0
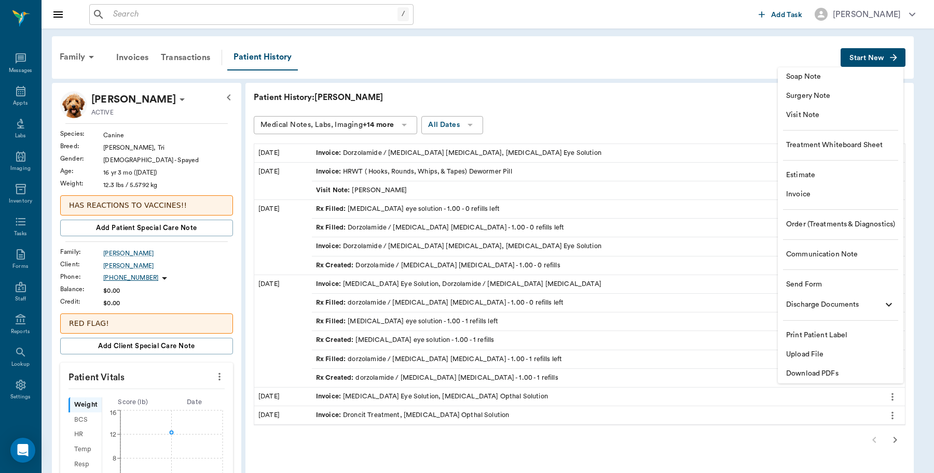
click at [814, 194] on span "Invoice" at bounding box center [840, 194] width 109 height 11
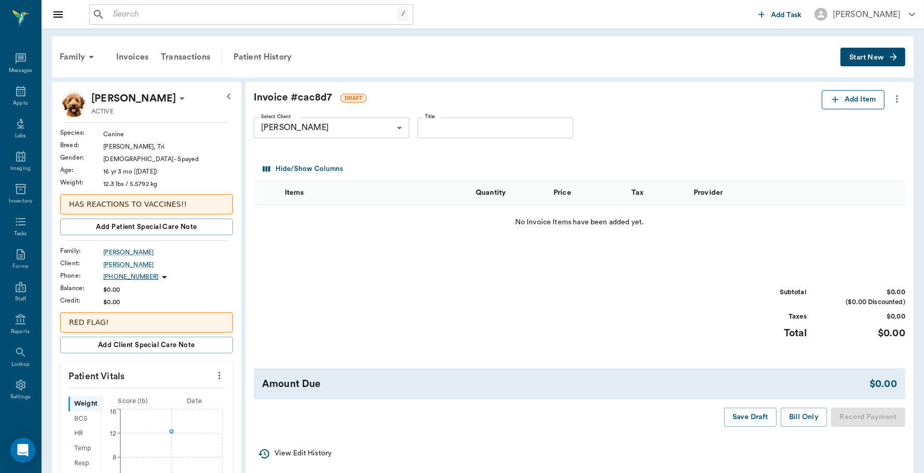
click at [833, 104] on icon "button" at bounding box center [835, 99] width 10 height 10
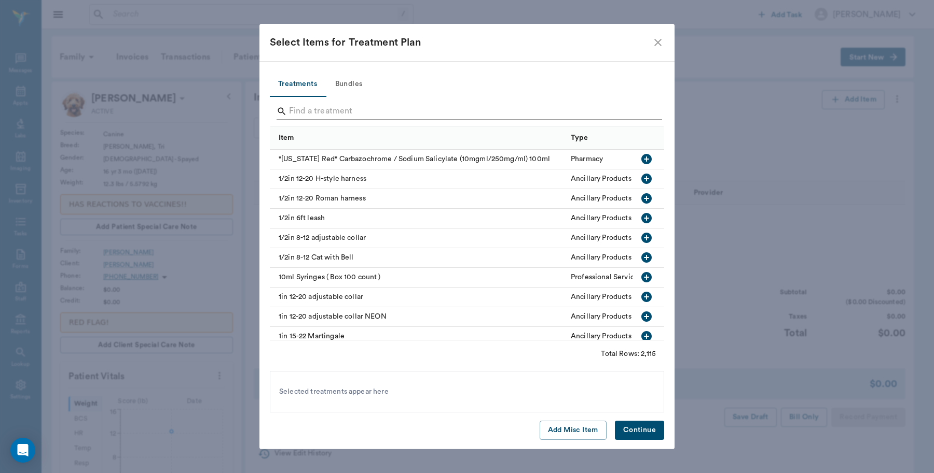
click at [343, 109] on input "Search" at bounding box center [467, 111] width 357 height 17
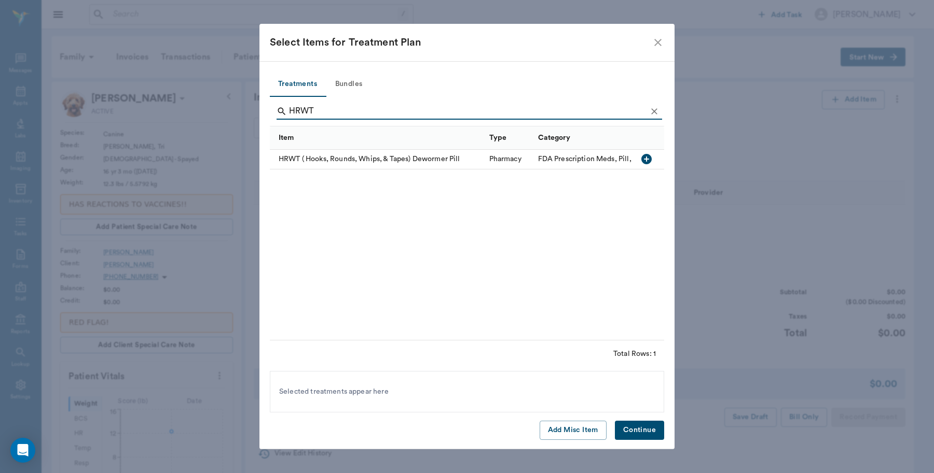
type input "HRWT"
click at [419, 156] on div "HRWT ( Hooks, Rounds, Whips, & Tapes) Dewormer Pill" at bounding box center [377, 160] width 214 height 20
click at [644, 434] on button "Continue" at bounding box center [639, 430] width 49 height 19
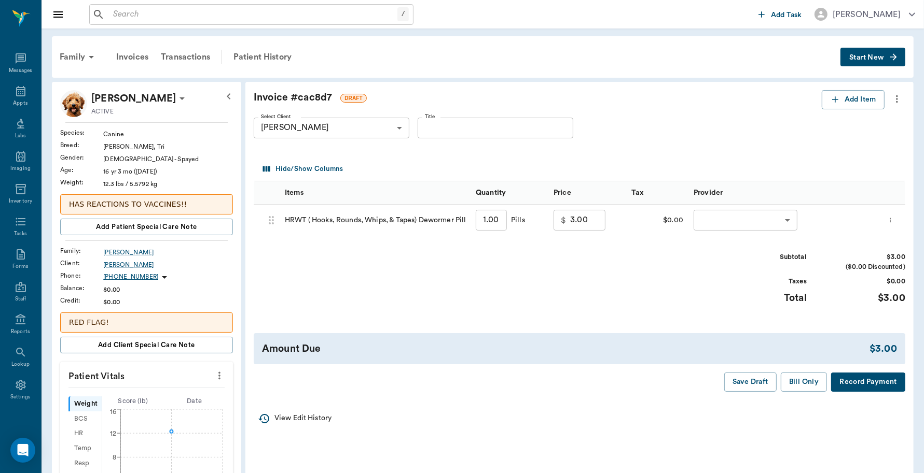
click at [493, 220] on input "1.00" at bounding box center [491, 220] width 31 height 21
type input "9"
type input "27.00"
type input "9"
click at [768, 221] on body "/ ​ Add Task Dr. Bert Ellsworth Nectar Messages Appts Labs Imaging Inventory Ta…" at bounding box center [462, 386] width 924 height 772
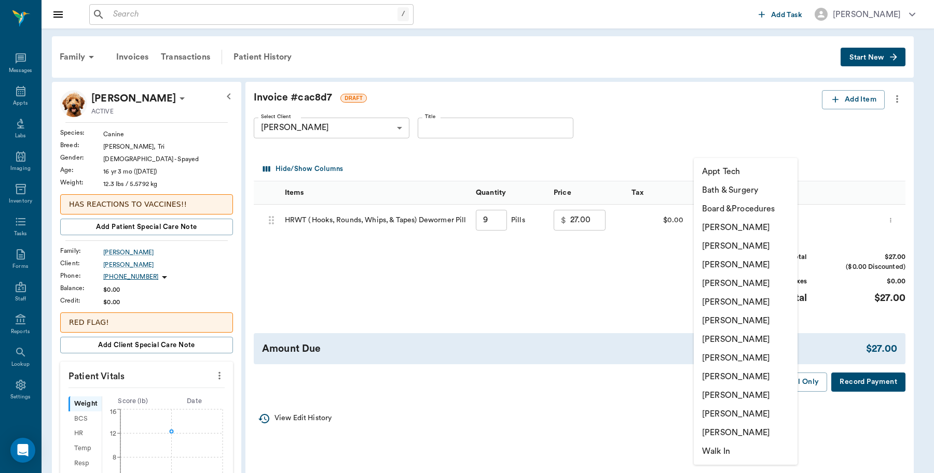
click at [750, 224] on li "[PERSON_NAME]" at bounding box center [745, 227] width 104 height 19
type input "none-6899ea08ed37b777db10de45"
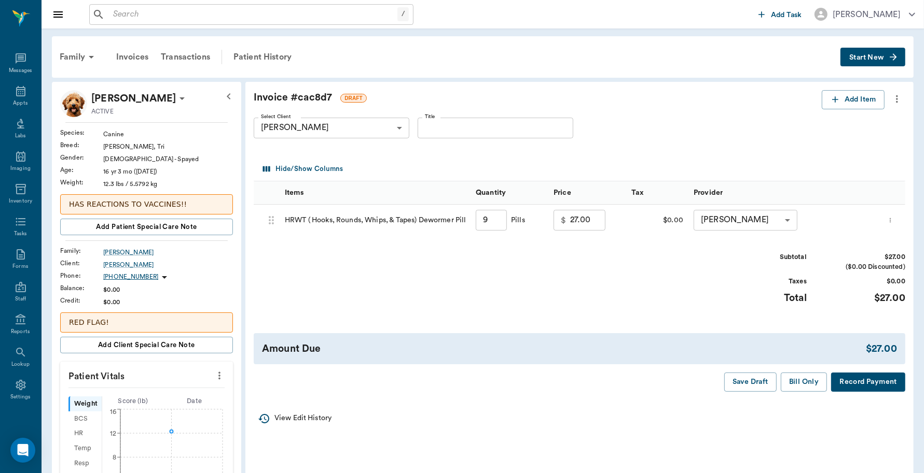
click at [868, 376] on button "Record Payment" at bounding box center [868, 382] width 74 height 19
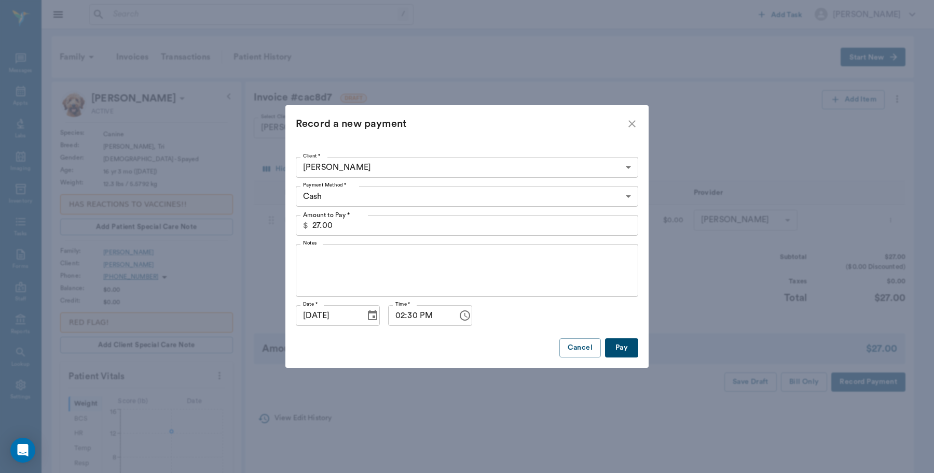
click at [369, 193] on body "/ ​ Add Task Dr. Bert Ellsworth Nectar Messages Appts Labs Imaging Inventory Ta…" at bounding box center [467, 386] width 934 height 772
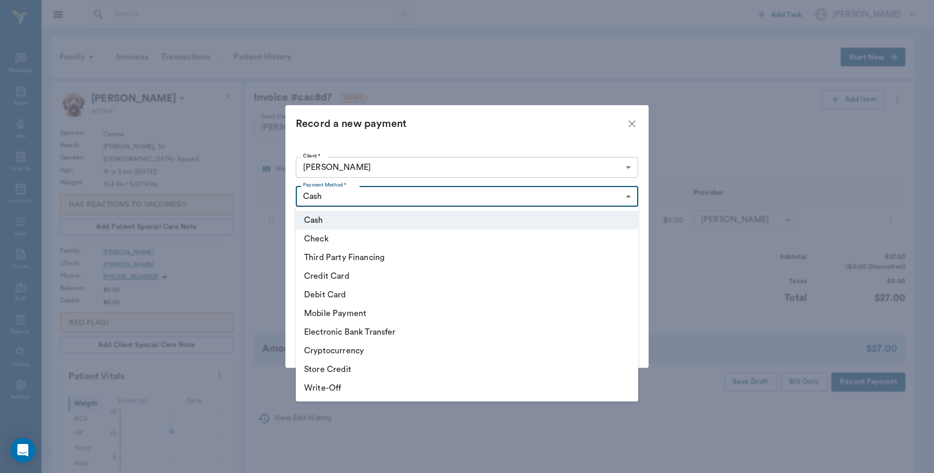
click at [349, 275] on li "Credit Card" at bounding box center [467, 276] width 342 height 19
type input "CREDIT_CARD"
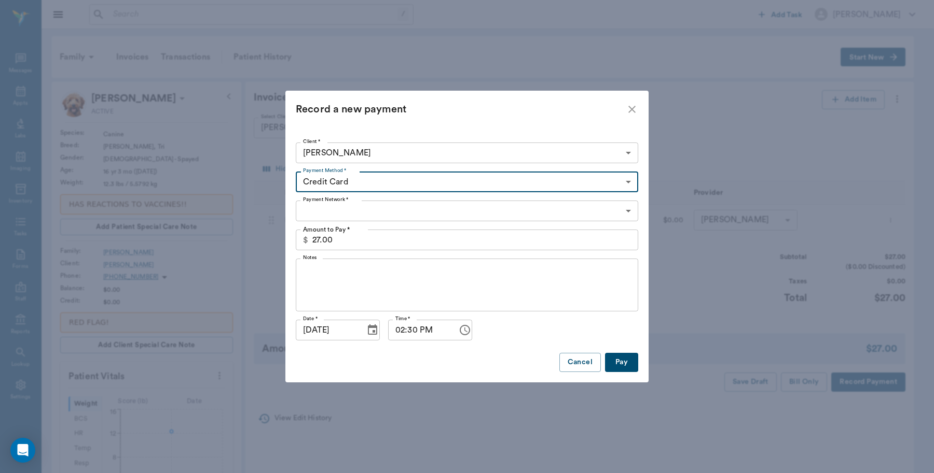
click at [351, 208] on body "/ ​ Add Task Dr. Bert Ellsworth Nectar Messages Appts Labs Imaging Inventory Ta…" at bounding box center [467, 386] width 934 height 772
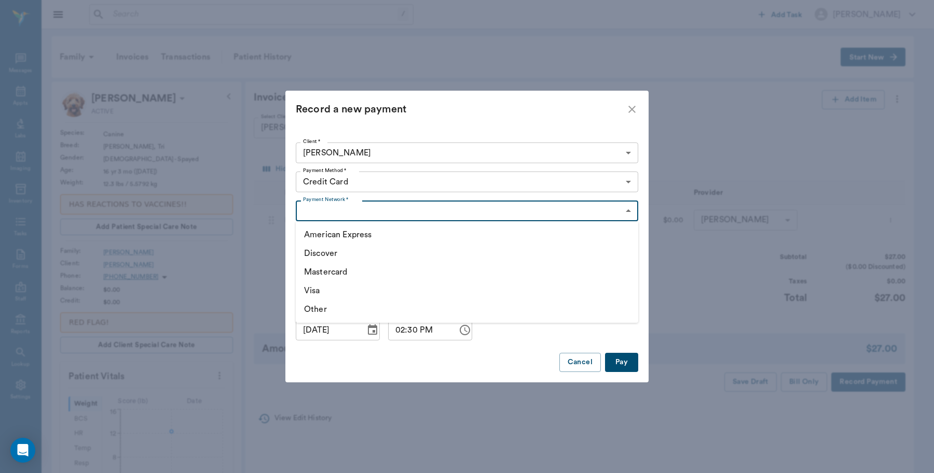
click at [316, 290] on li "Visa" at bounding box center [467, 291] width 342 height 19
type input "VISA"
click at [620, 363] on button "Pay" at bounding box center [621, 362] width 33 height 19
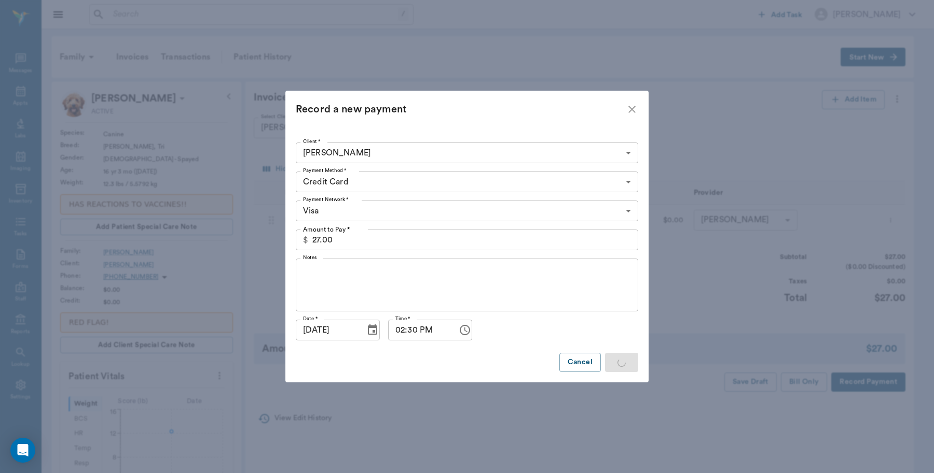
type input "9.00"
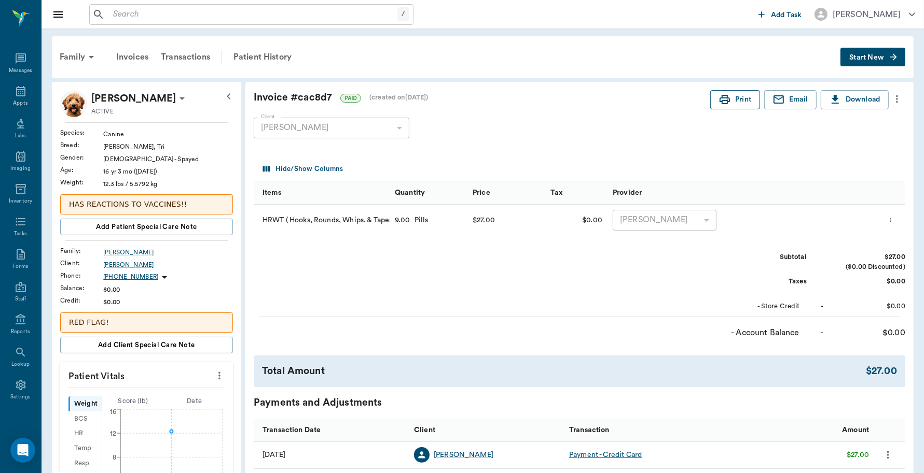
click at [736, 107] on button "Print" at bounding box center [735, 99] width 50 height 19
click at [8, 90] on div "Appts" at bounding box center [20, 97] width 41 height 33
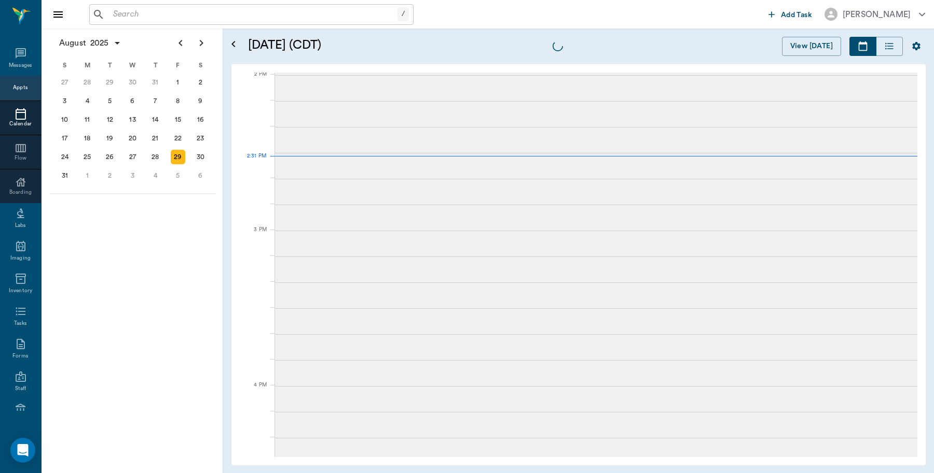
scroll to position [935, 0]
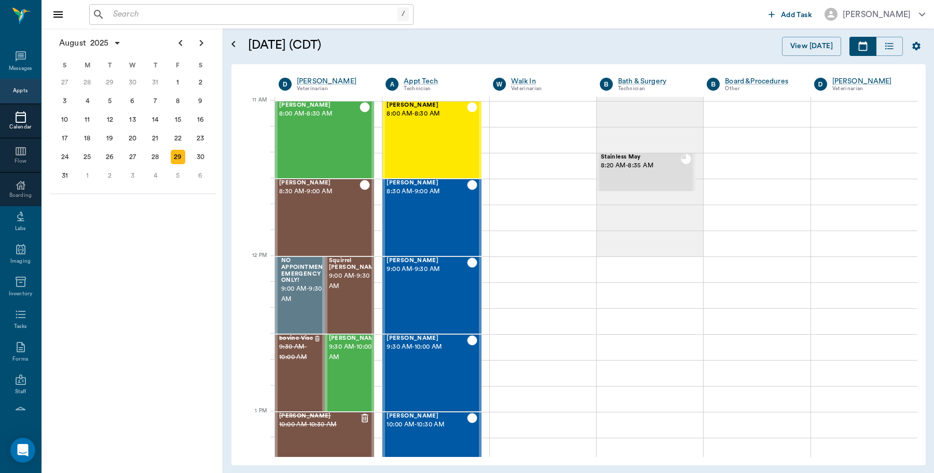
scroll to position [468, 0]
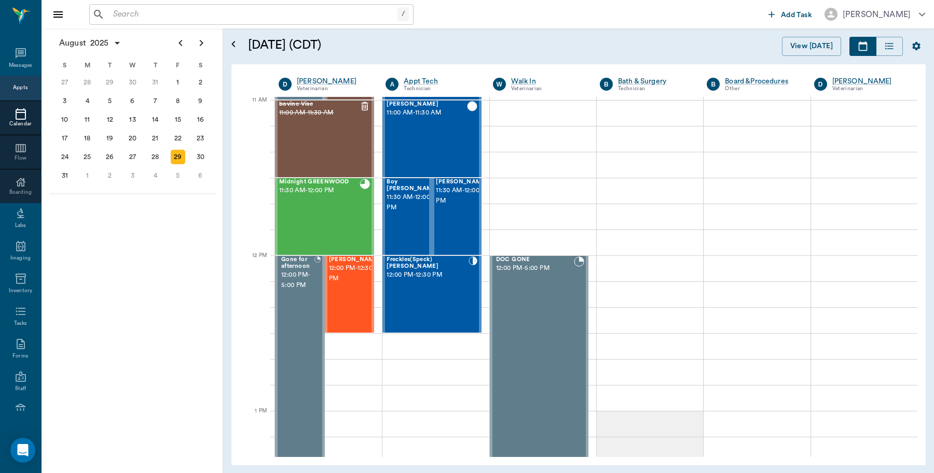
click at [134, 11] on input "text" at bounding box center [253, 14] width 288 height 15
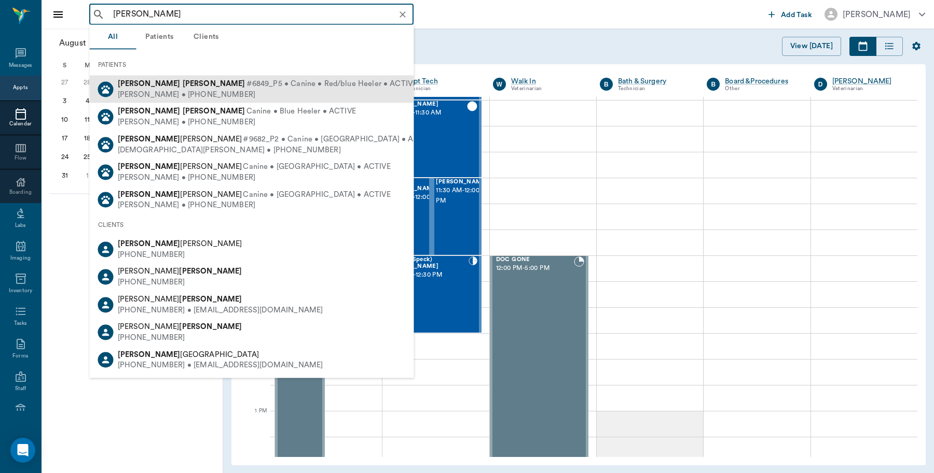
click at [183, 86] on b "[PERSON_NAME]" at bounding box center [214, 84] width 63 height 8
type input "[PERSON_NAME]"
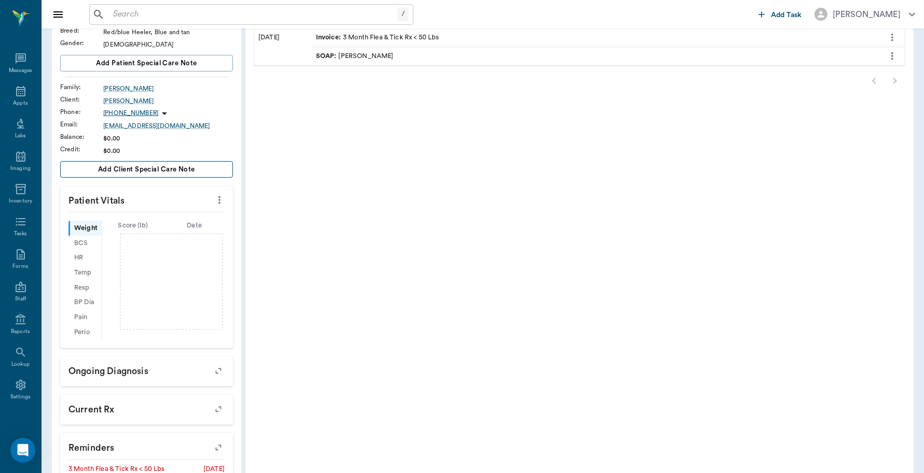
scroll to position [220, 0]
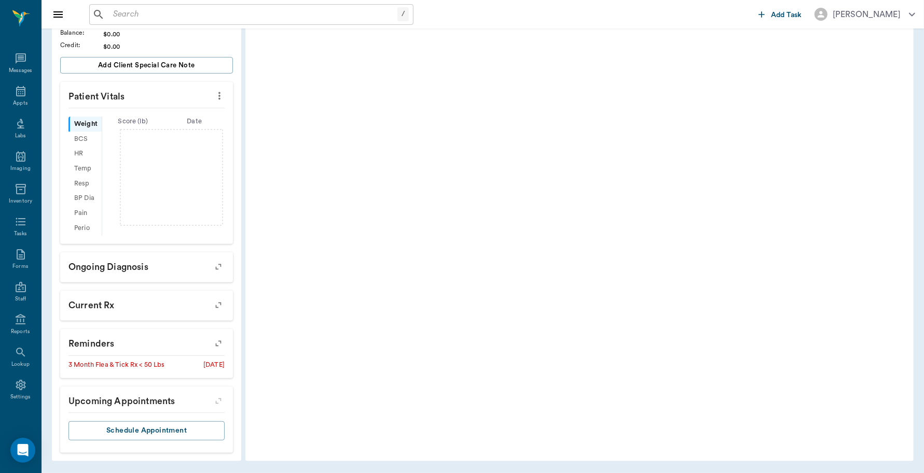
click at [214, 343] on icon "button" at bounding box center [218, 344] width 15 height 15
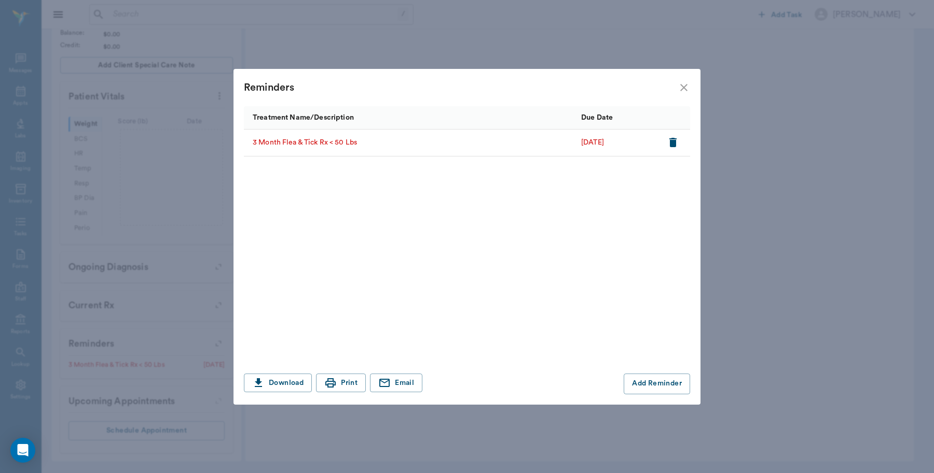
click at [686, 79] on div "Reminders" at bounding box center [466, 87] width 467 height 37
click at [683, 87] on icon "close" at bounding box center [683, 87] width 7 height 7
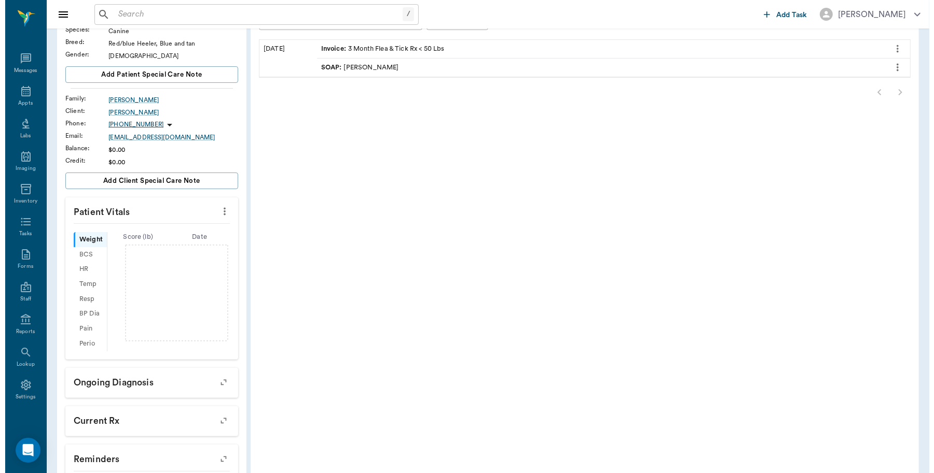
scroll to position [0, 0]
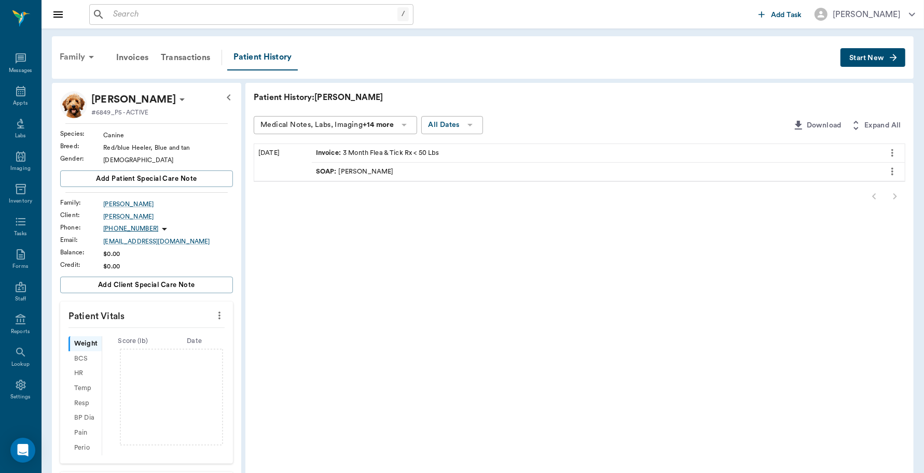
click at [76, 55] on div "Family" at bounding box center [78, 57] width 50 height 25
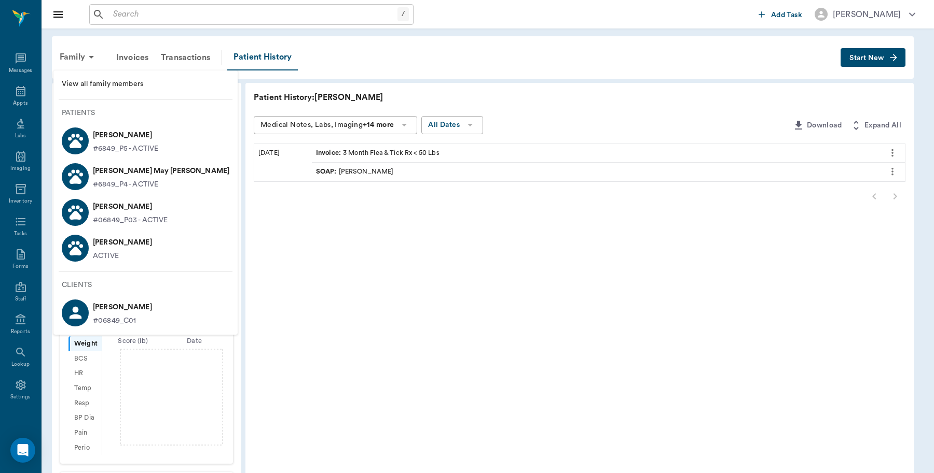
click at [107, 175] on p "[PERSON_NAME] May [PERSON_NAME]" at bounding box center [161, 171] width 136 height 17
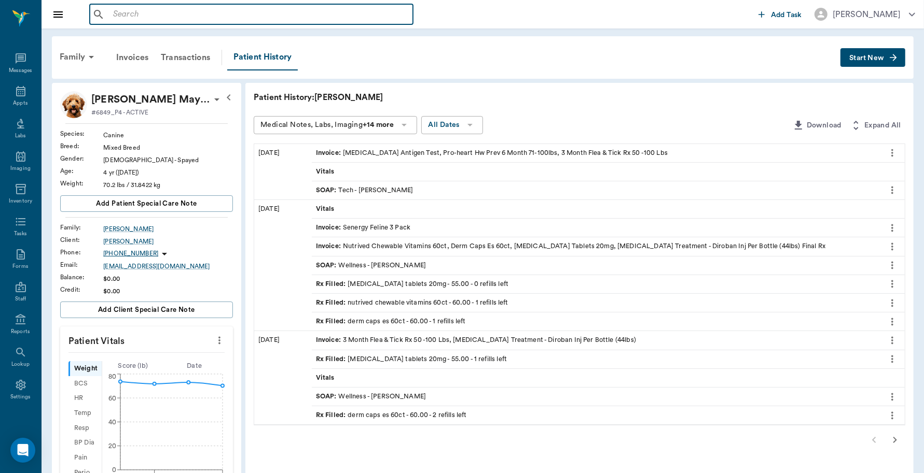
drag, startPoint x: 141, startPoint y: 19, endPoint x: 147, endPoint y: 16, distance: 7.0
click at [142, 18] on input "text" at bounding box center [259, 14] width 300 height 15
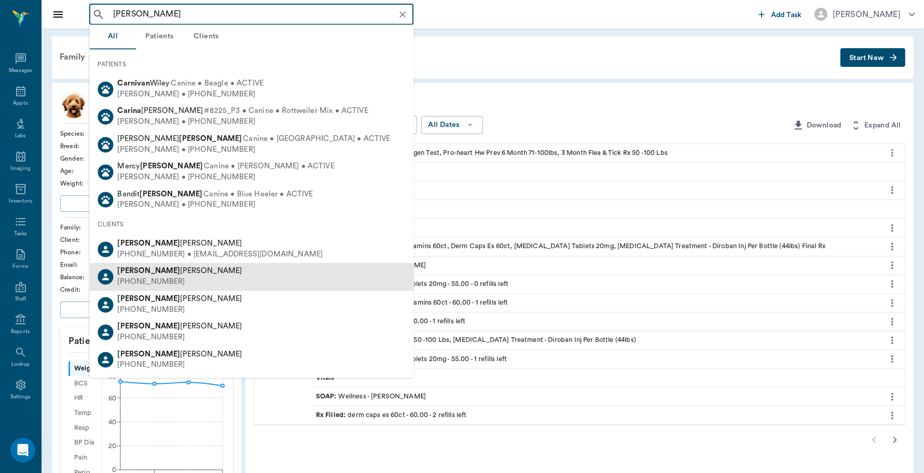
click at [148, 276] on div "[PERSON_NAME]" at bounding box center [180, 272] width 124 height 11
type input "[PERSON_NAME]"
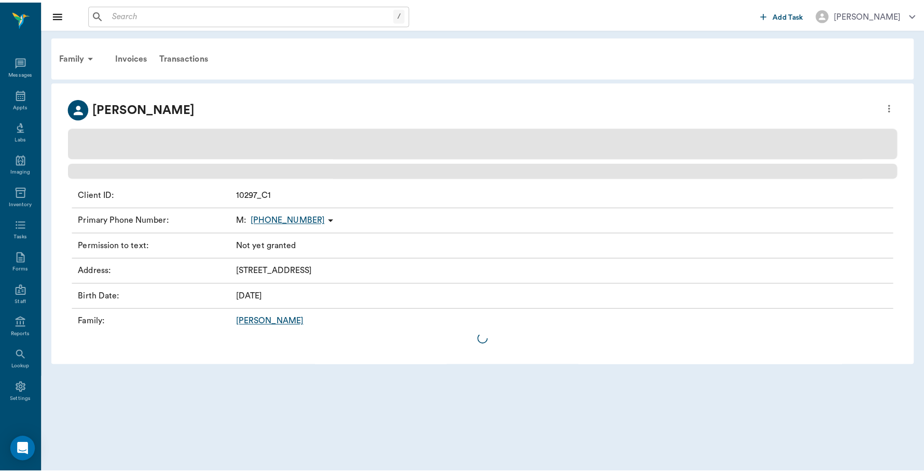
scroll to position [3, 0]
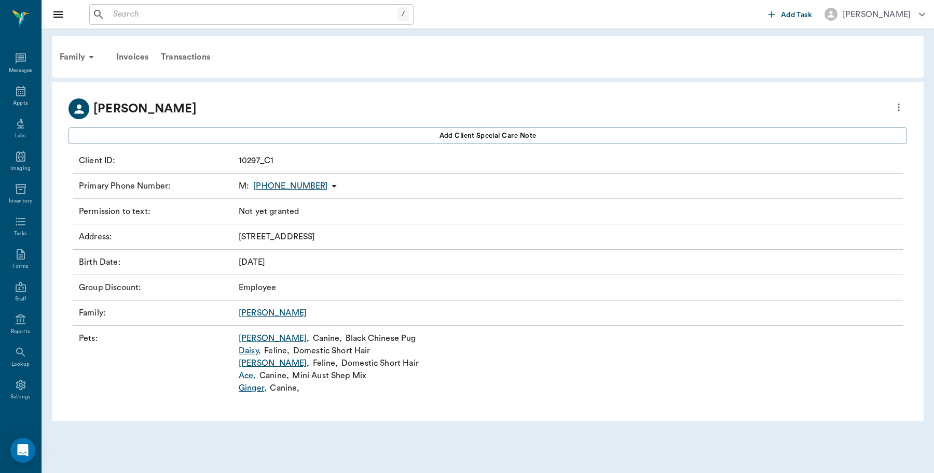
click at [260, 335] on link "[PERSON_NAME] ," at bounding box center [274, 338] width 71 height 12
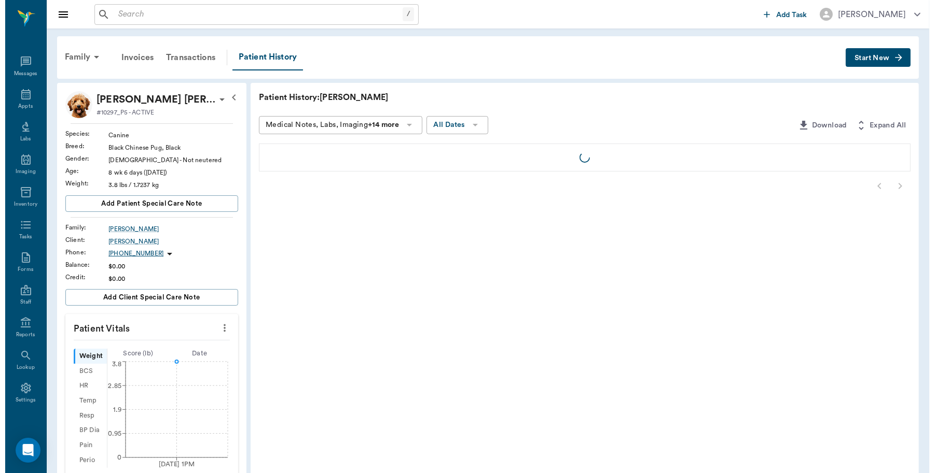
scroll to position [3, 0]
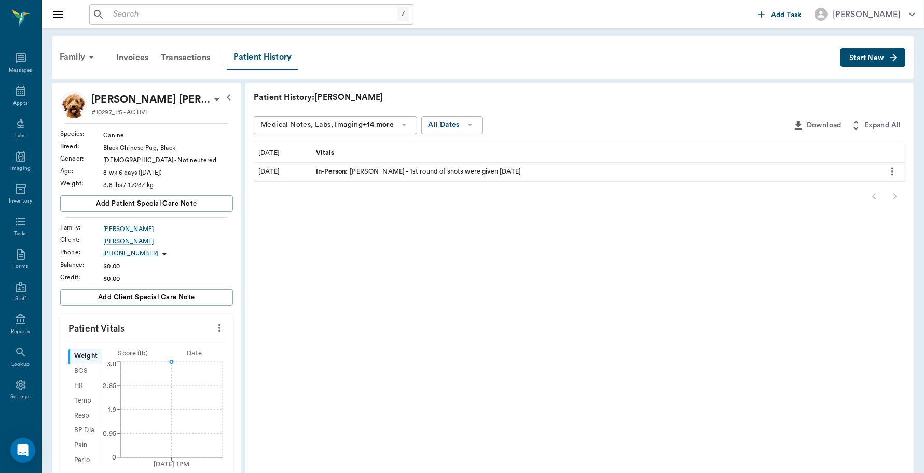
click at [867, 58] on span "Start New" at bounding box center [866, 58] width 35 height 0
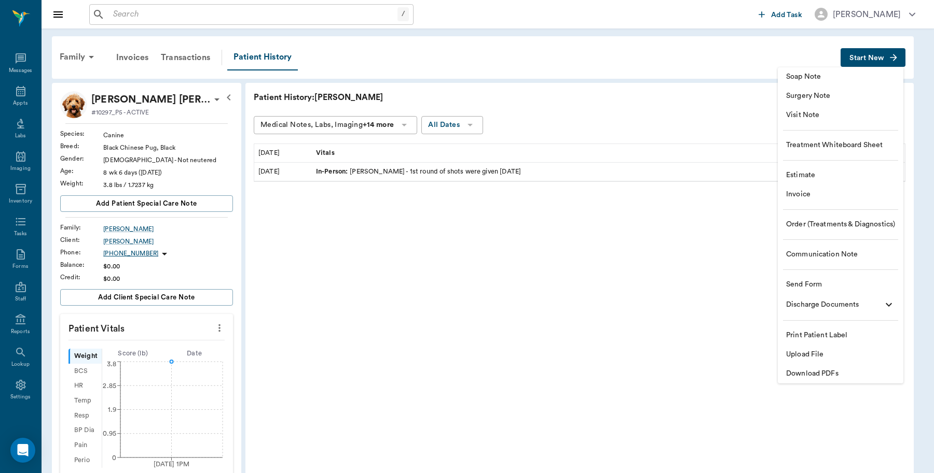
click at [804, 191] on span "Invoice" at bounding box center [840, 194] width 109 height 11
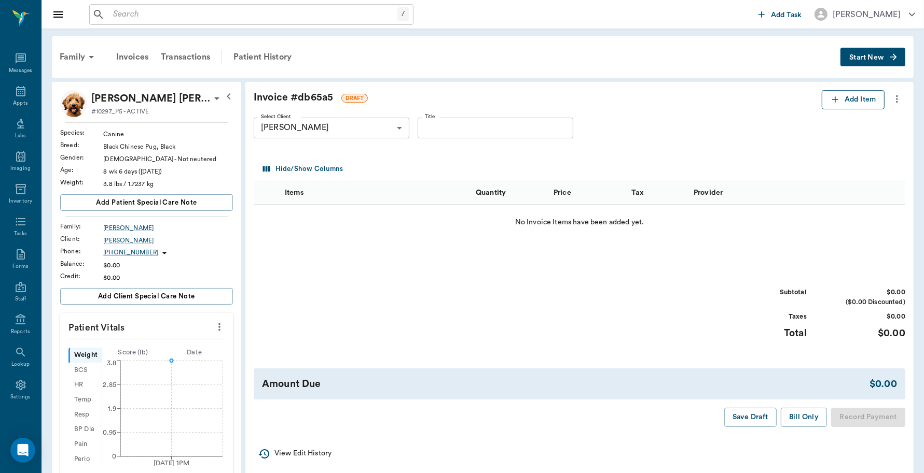
click at [859, 104] on button "Add Item" at bounding box center [852, 99] width 63 height 19
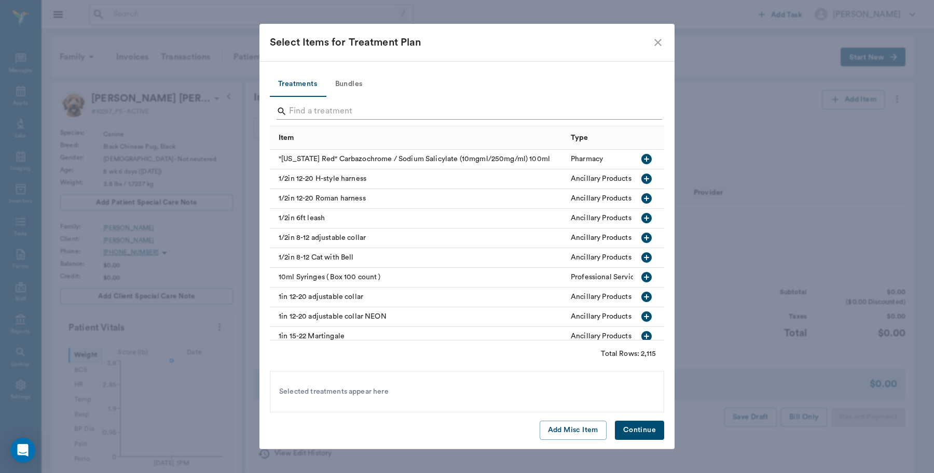
click at [417, 107] on input "Search" at bounding box center [467, 111] width 357 height 17
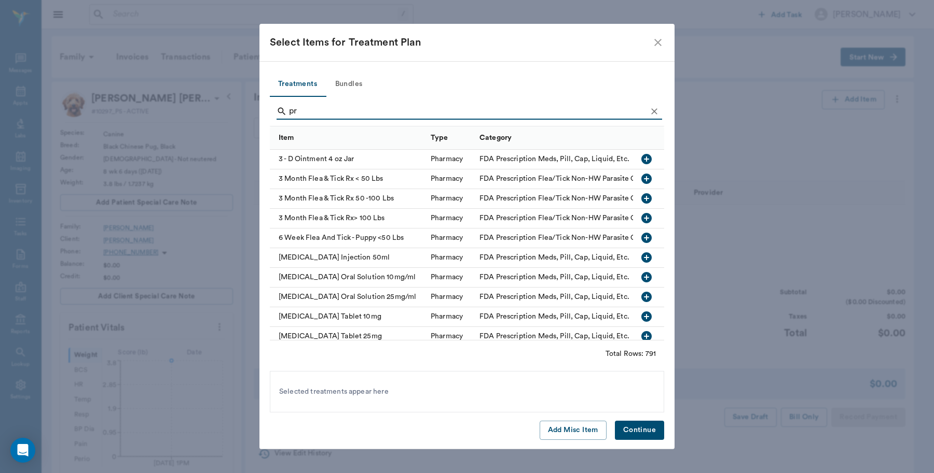
type input "p"
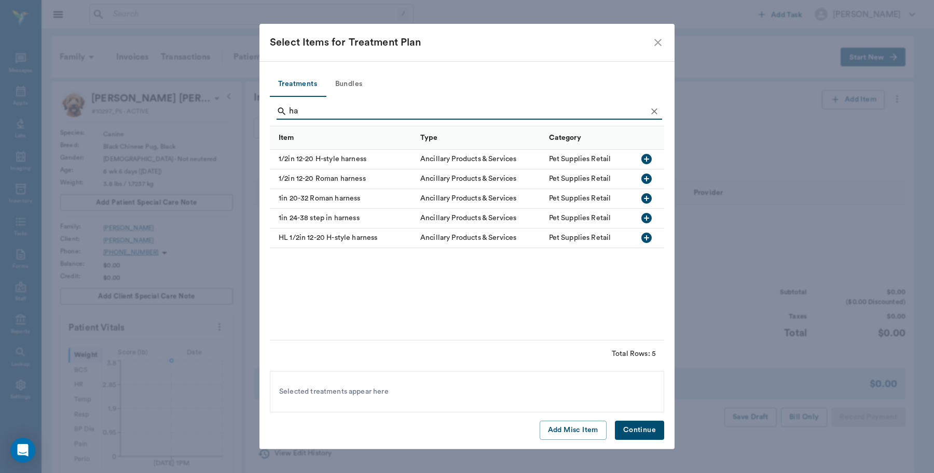
type input "h"
type input "[PERSON_NAME]"
click at [646, 239] on icon "button" at bounding box center [646, 238] width 12 height 12
click at [647, 156] on icon "button" at bounding box center [646, 159] width 10 height 10
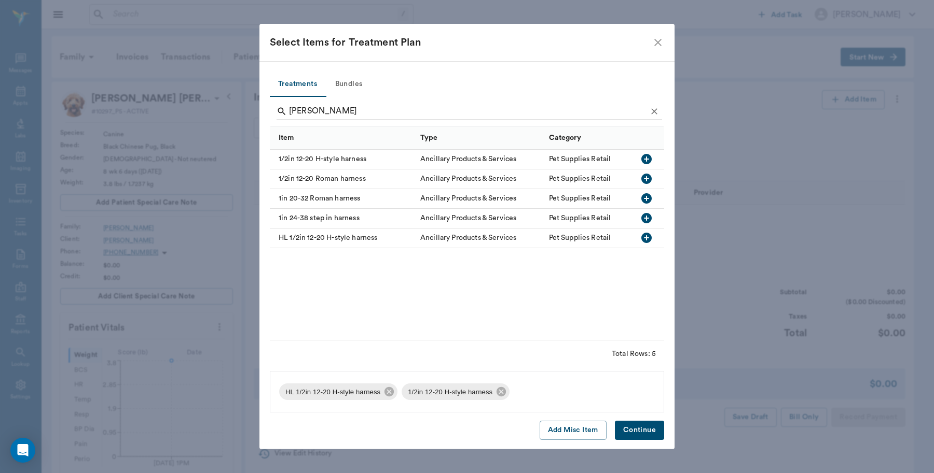
click at [647, 177] on icon "button" at bounding box center [646, 179] width 10 height 10
click at [645, 434] on button "Continue" at bounding box center [639, 430] width 49 height 19
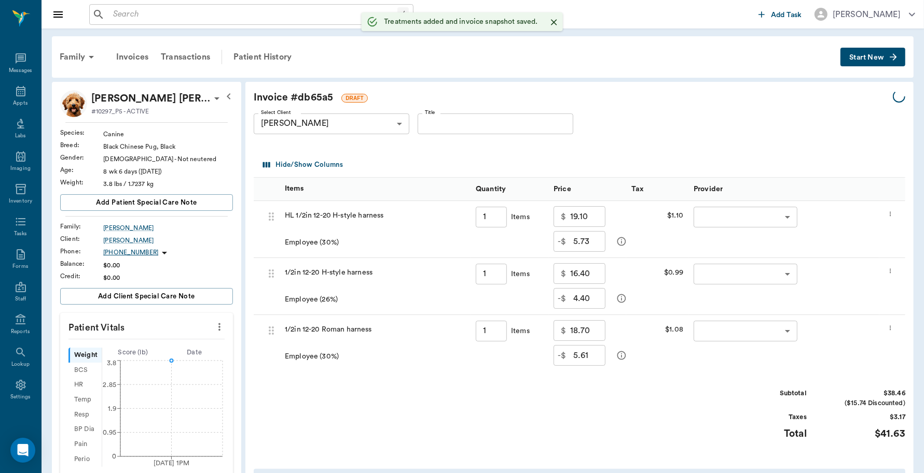
type input "1.00"
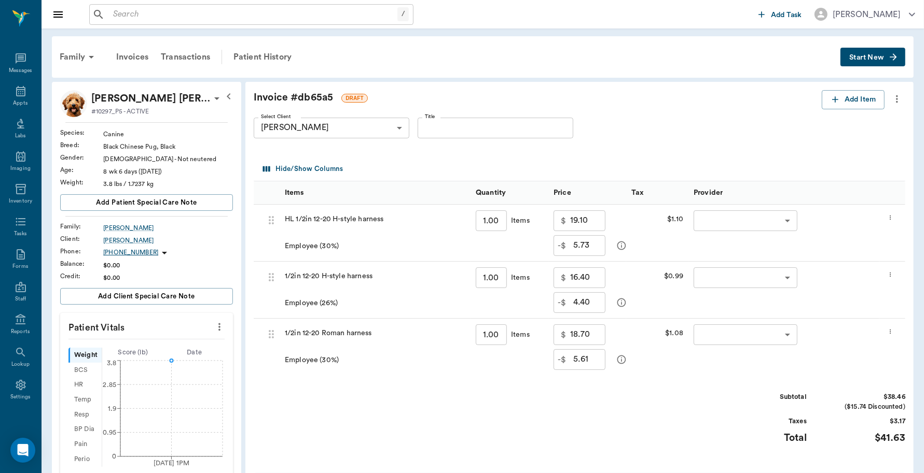
click at [894, 276] on icon "more" at bounding box center [890, 275] width 7 height 12
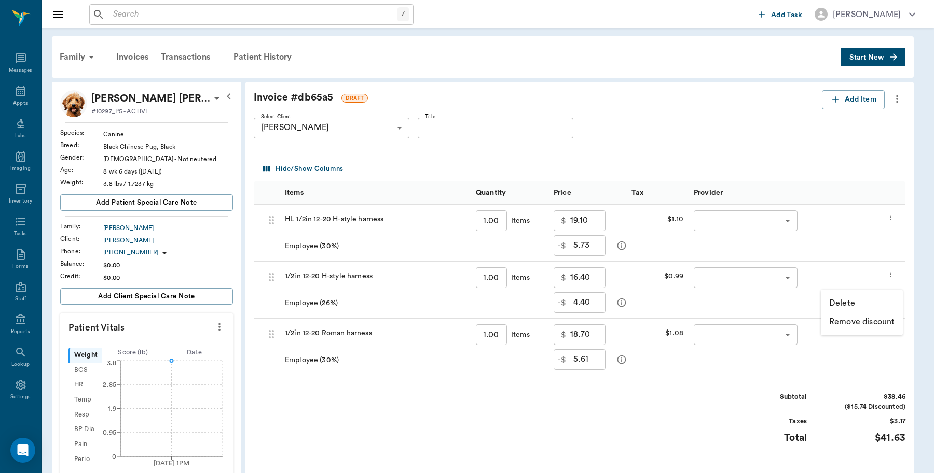
click at [854, 304] on li "Delete" at bounding box center [861, 303] width 82 height 19
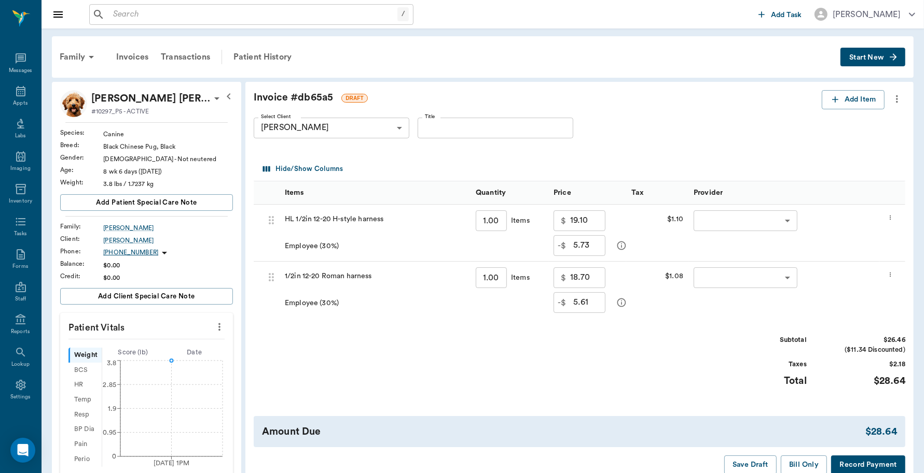
click at [888, 275] on icon "more" at bounding box center [890, 275] width 7 height 12
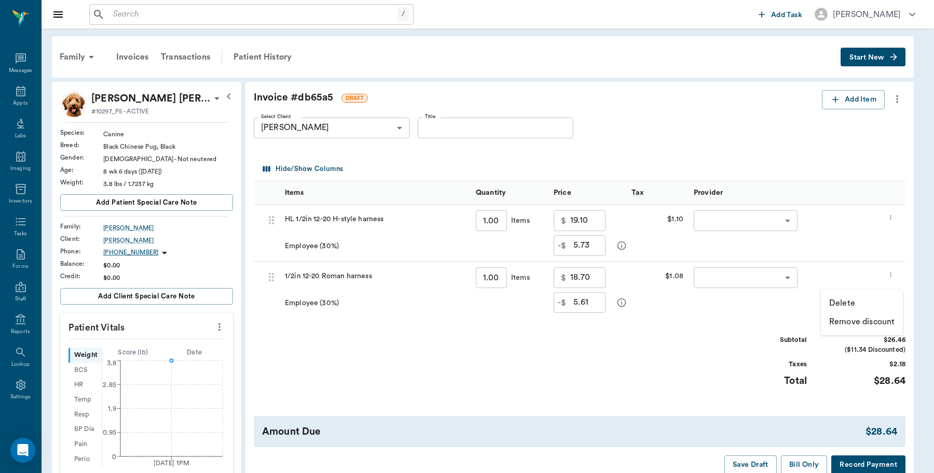
click at [852, 303] on p "Delete" at bounding box center [842, 303] width 26 height 12
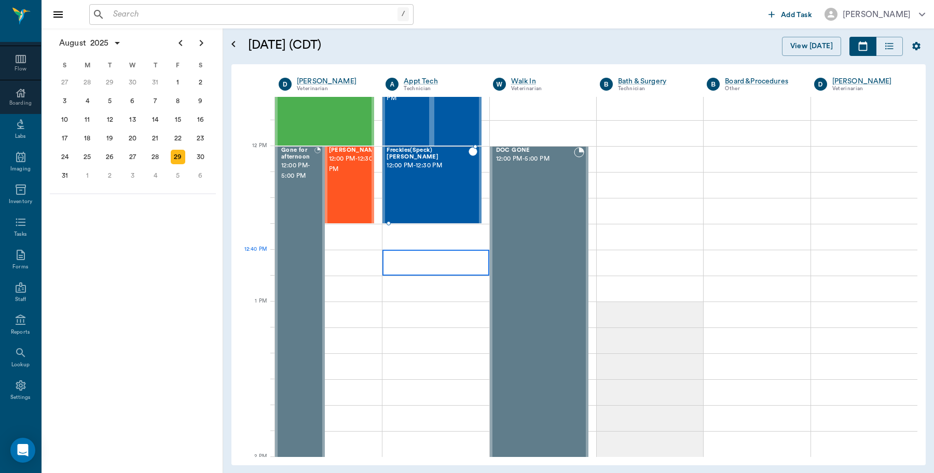
scroll to position [610, 0]
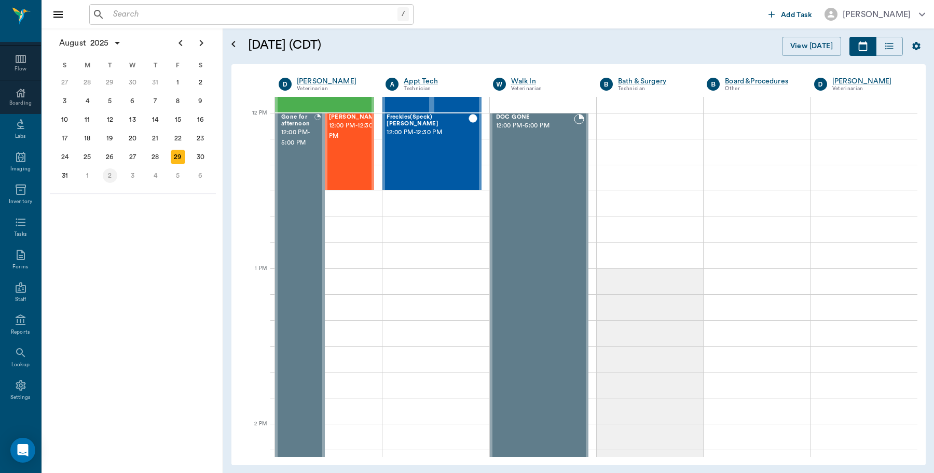
click at [115, 173] on div "2" at bounding box center [110, 176] width 15 height 15
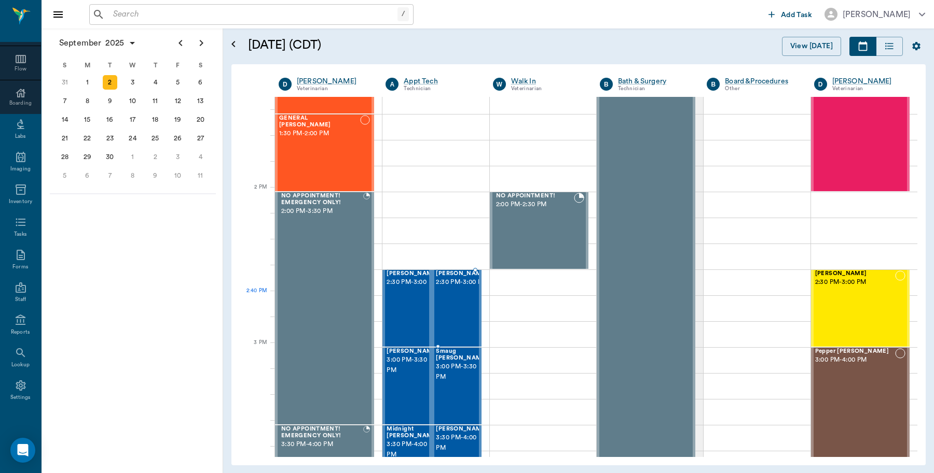
scroll to position [1102, 0]
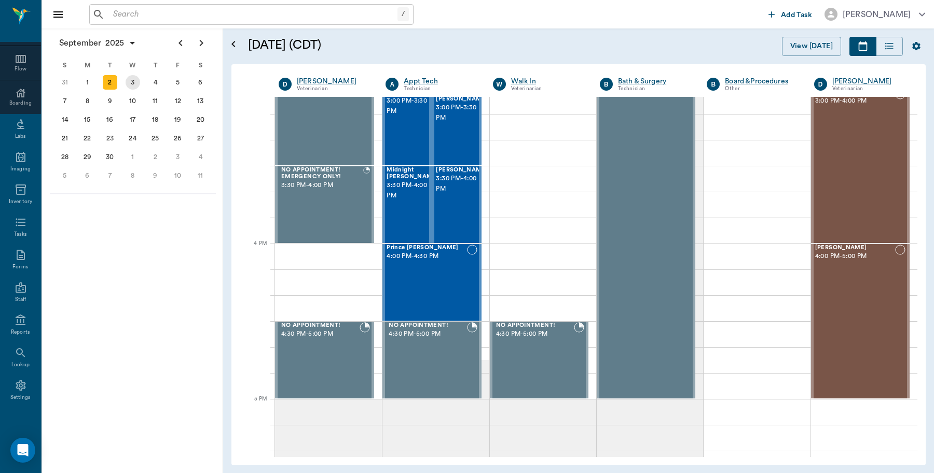
click at [132, 82] on div "3" at bounding box center [133, 82] width 15 height 15
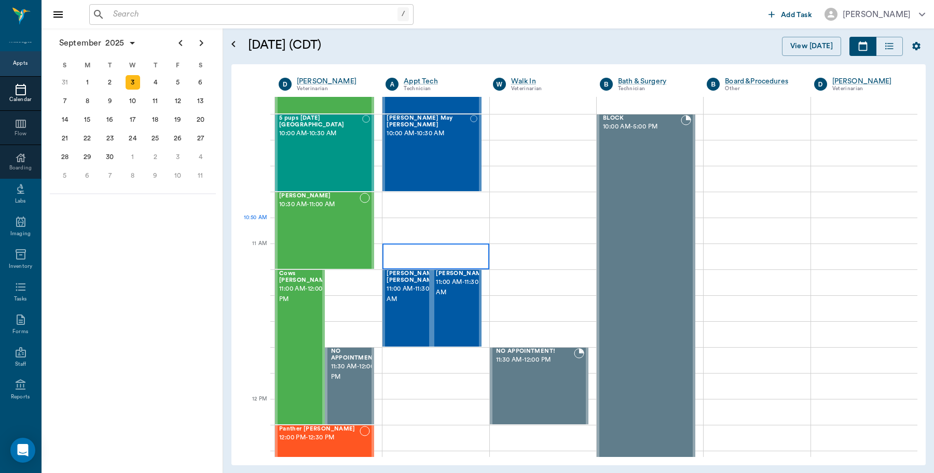
scroll to position [324, 0]
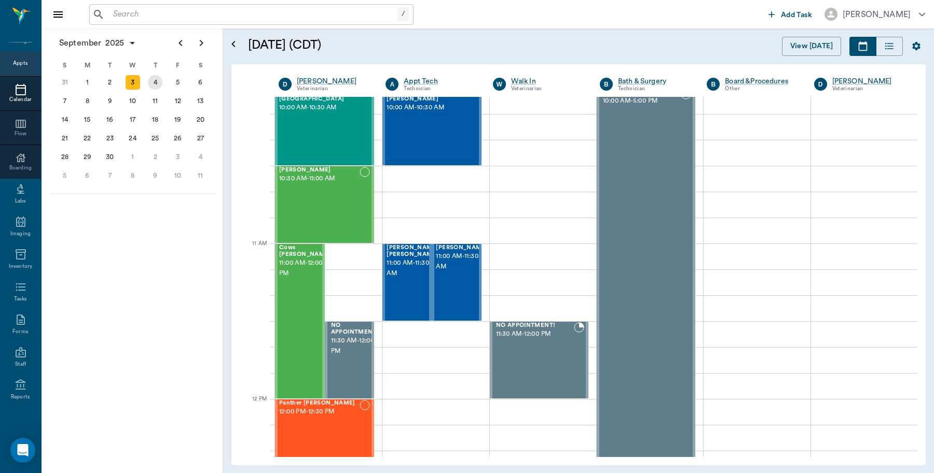
click at [147, 82] on div "4" at bounding box center [155, 82] width 23 height 19
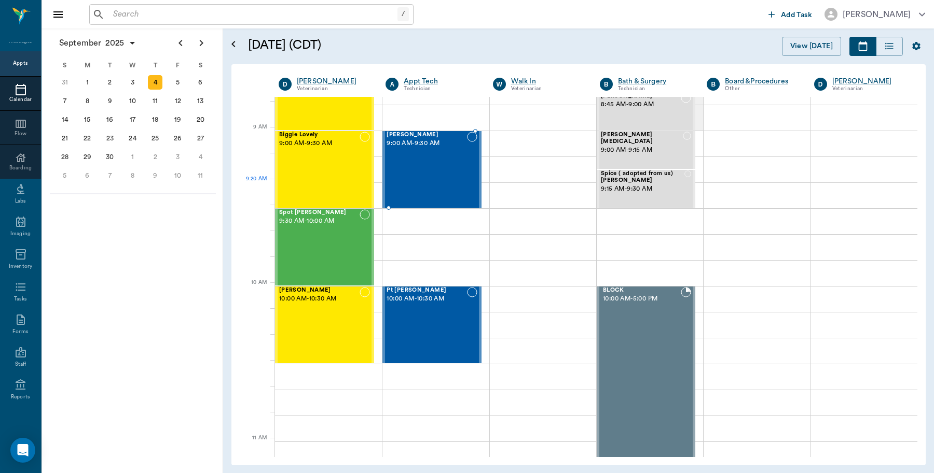
scroll to position [130, 0]
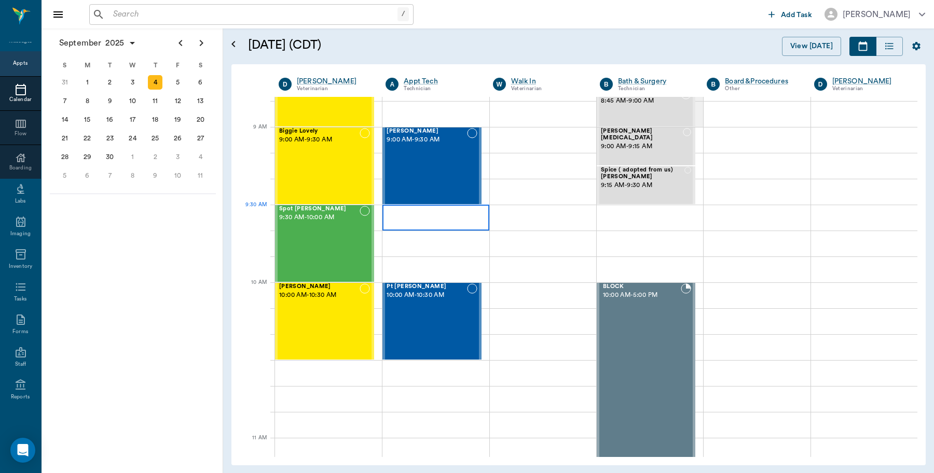
click at [438, 219] on div at bounding box center [435, 218] width 106 height 26
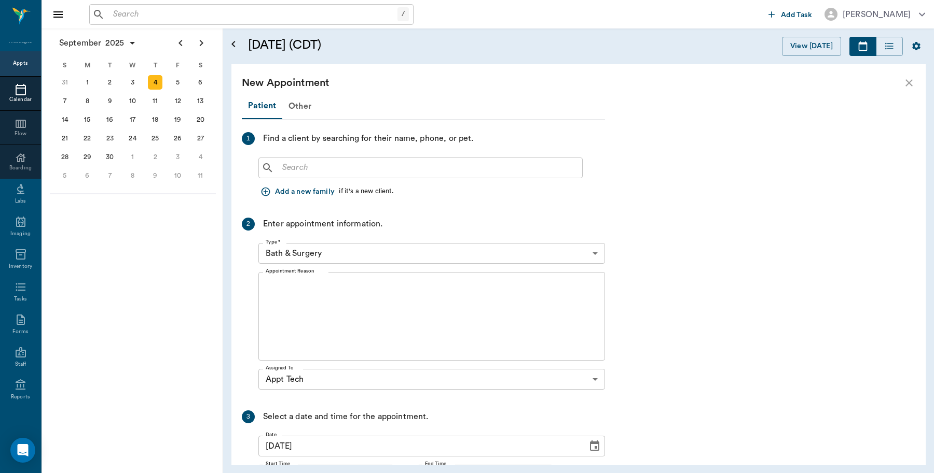
click at [379, 159] on div "​" at bounding box center [420, 168] width 324 height 21
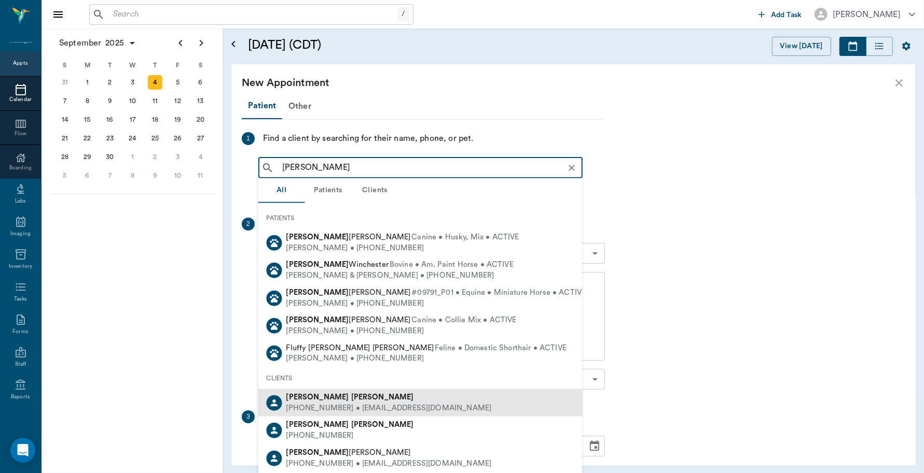
click at [353, 400] on div "[PERSON_NAME]" at bounding box center [388, 398] width 205 height 11
type input "[PERSON_NAME]"
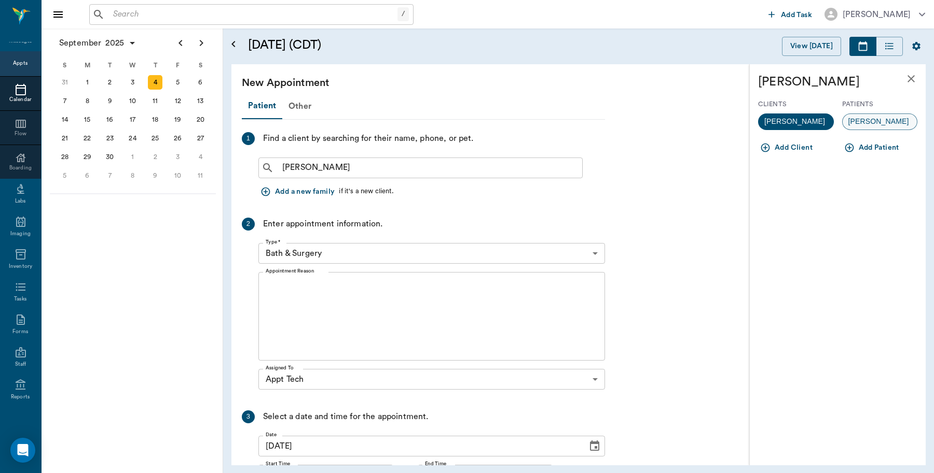
click at [879, 120] on div "[PERSON_NAME]" at bounding box center [880, 122] width 76 height 17
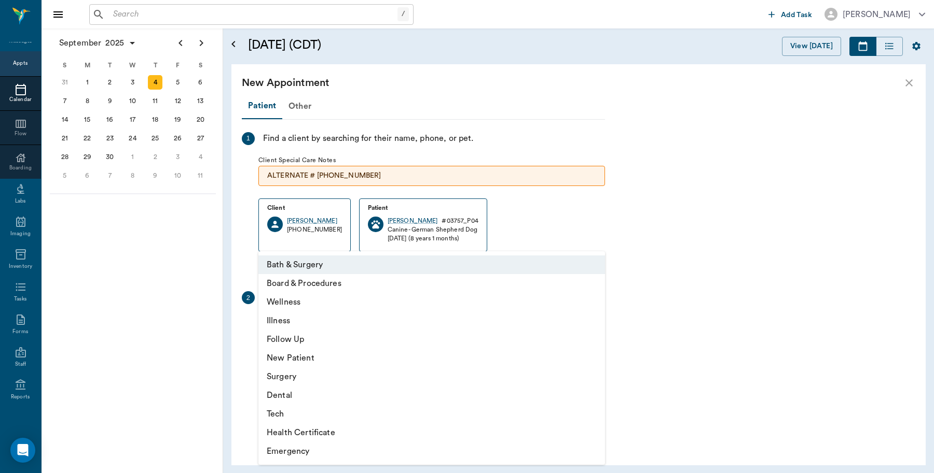
click at [354, 325] on body "/ ​ Add Task [PERSON_NAME] Nectar Messages Appts Calendar Flow Boarding Labs Im…" at bounding box center [467, 236] width 934 height 473
click at [278, 414] on li "Tech" at bounding box center [431, 414] width 346 height 19
type input "65d2be4f46e3a538d89b8c1a"
type input "10:00 AM"
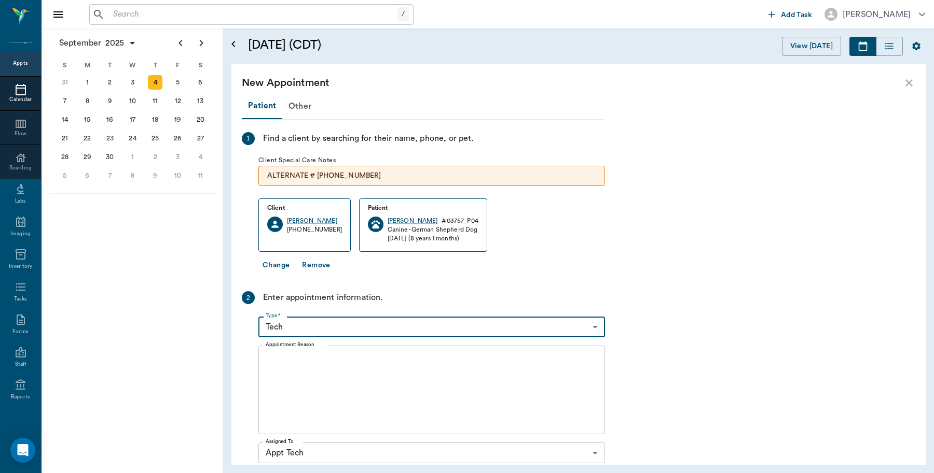
click at [330, 384] on textarea "Appointment Reason" at bounding box center [432, 391] width 332 height 72
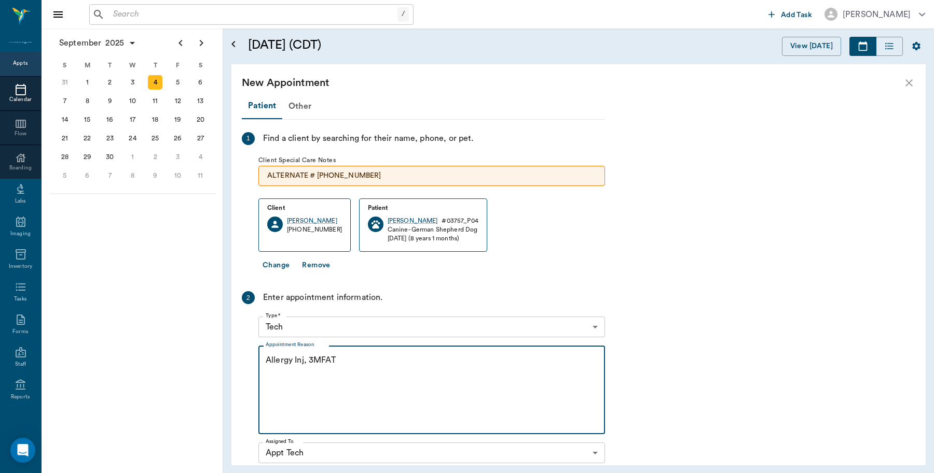
type textarea "Allergy Inj, 3MFAT"
click at [909, 84] on icon "close" at bounding box center [908, 83] width 12 height 12
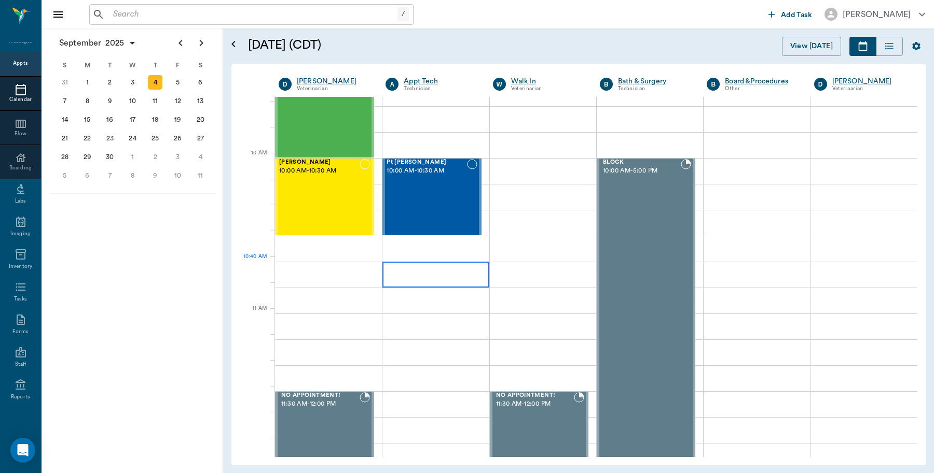
scroll to position [259, 0]
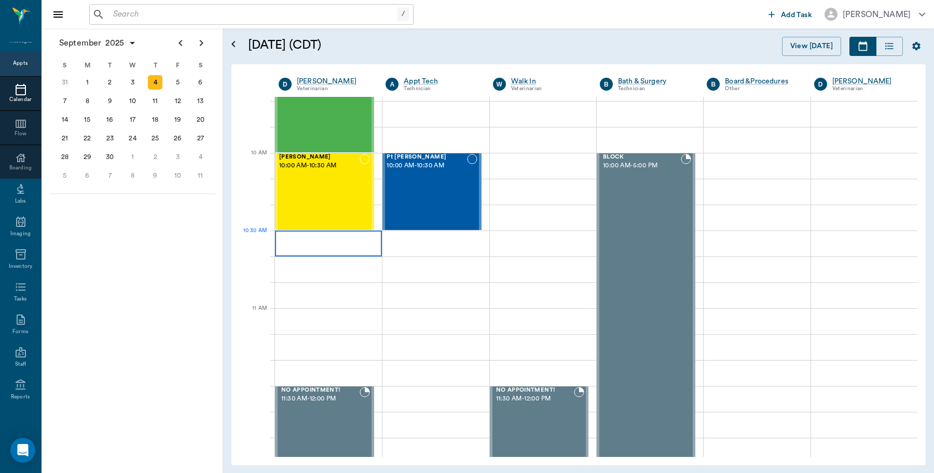
click at [332, 242] on div at bounding box center [328, 244] width 107 height 26
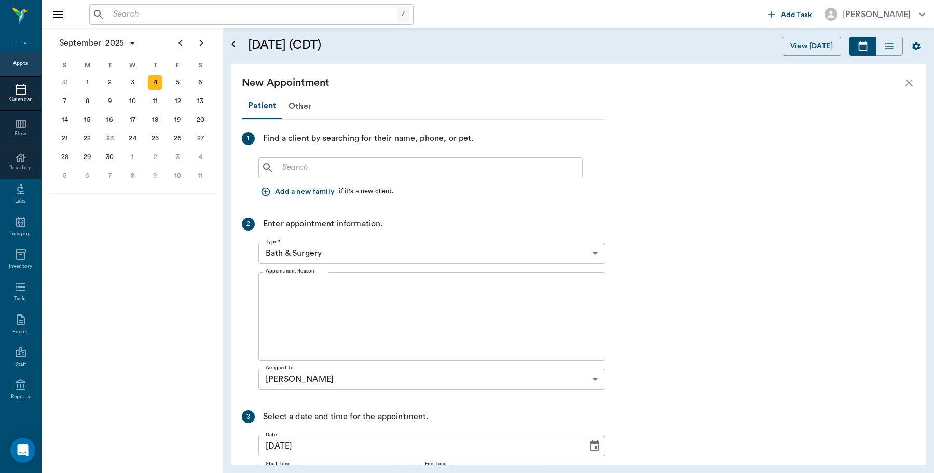
click at [377, 162] on input "text" at bounding box center [428, 168] width 300 height 15
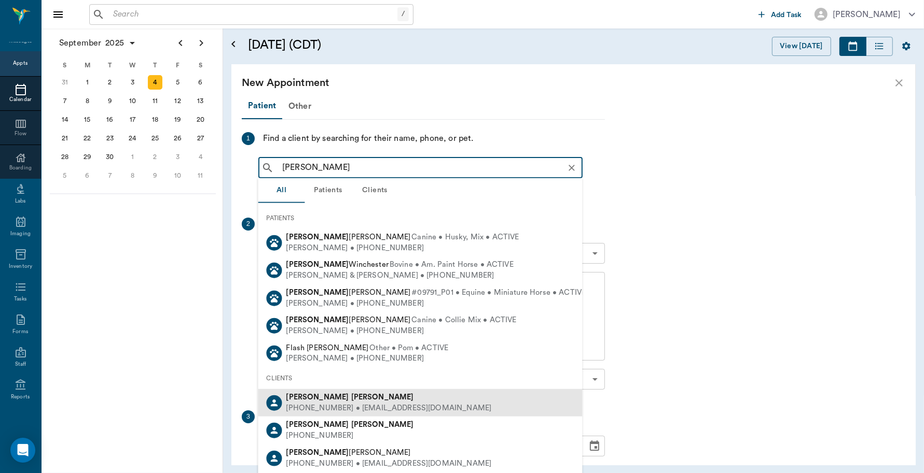
click at [335, 393] on div "[PERSON_NAME]" at bounding box center [388, 398] width 205 height 11
type input "[PERSON_NAME]"
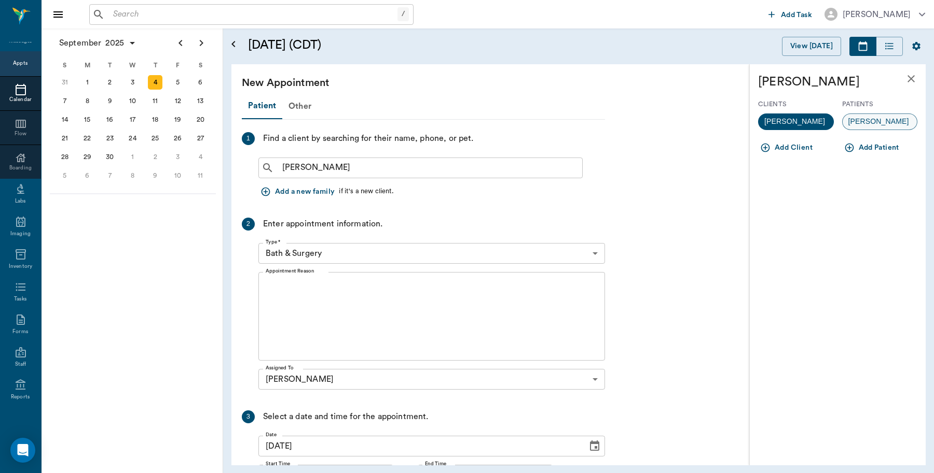
click at [866, 126] on span "[PERSON_NAME]" at bounding box center [878, 121] width 72 height 11
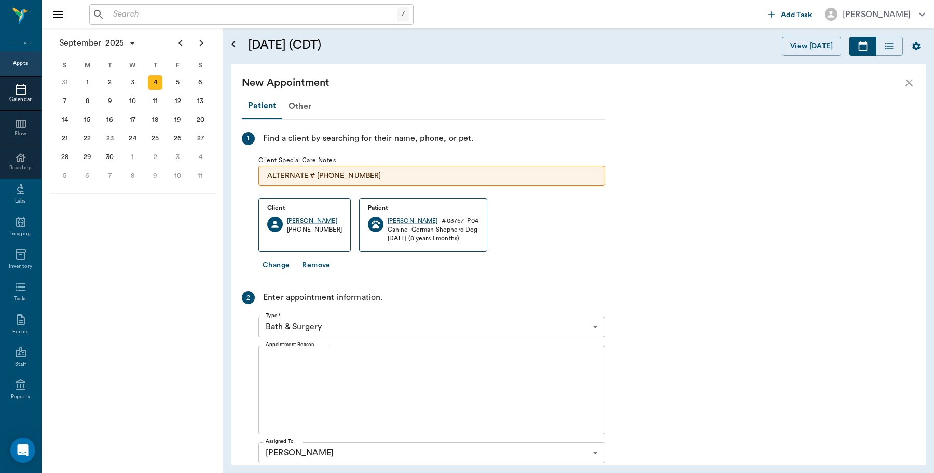
click at [341, 331] on body "/ ​ Add Task [PERSON_NAME] Nectar Messages Appts Calendar Flow Boarding Labs Im…" at bounding box center [467, 236] width 934 height 473
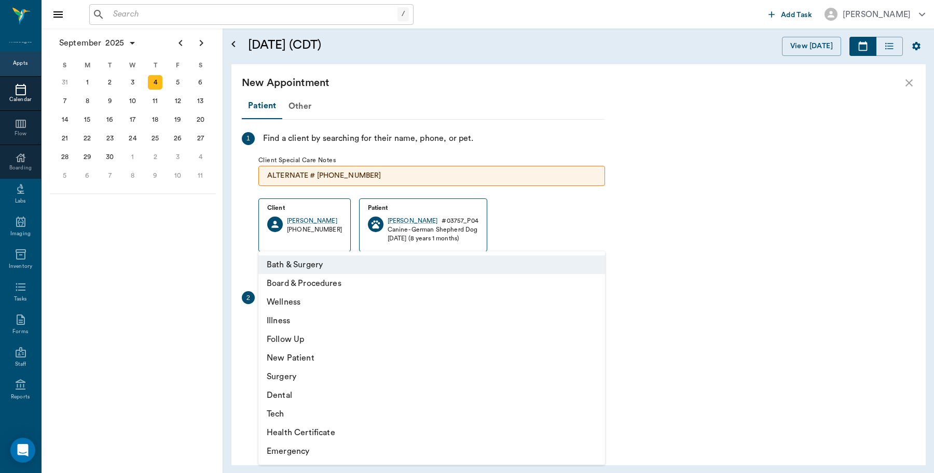
click at [296, 304] on li "Wellness" at bounding box center [431, 302] width 346 height 19
type input "65d2be4f46e3a538d89b8c14"
type input "11:00 AM"
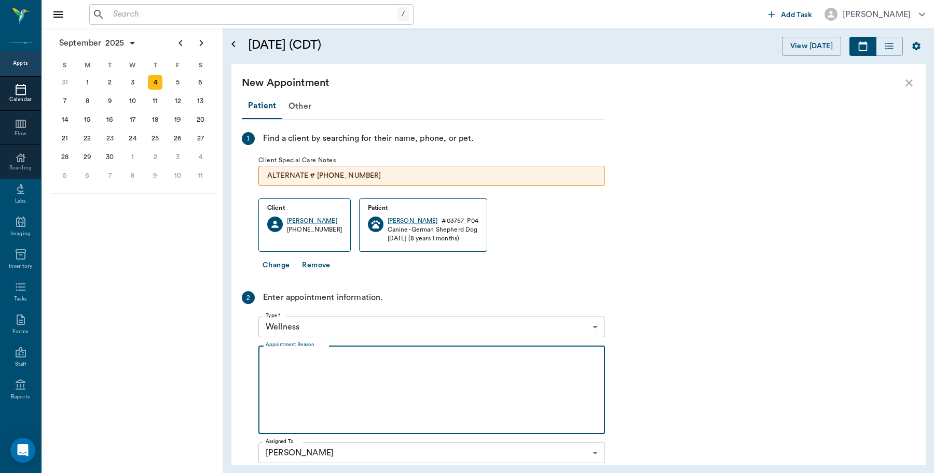
click at [318, 361] on textarea "Appointment Reason" at bounding box center [432, 391] width 332 height 72
drag, startPoint x: 478, startPoint y: 361, endPoint x: 509, endPoint y: 356, distance: 31.5
click at [478, 361] on textarea "Would like to have surgical site rechecked right back hip and 2 places on back" at bounding box center [432, 391] width 332 height 72
click at [581, 360] on textarea "Would like to have surgical site rechecked right back hip/leg and 2 places on b…" at bounding box center [432, 391] width 332 height 72
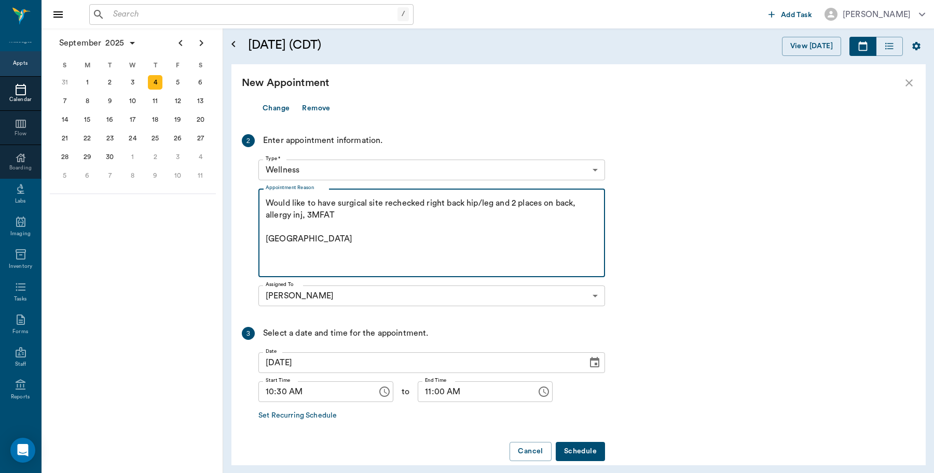
scroll to position [172, 0]
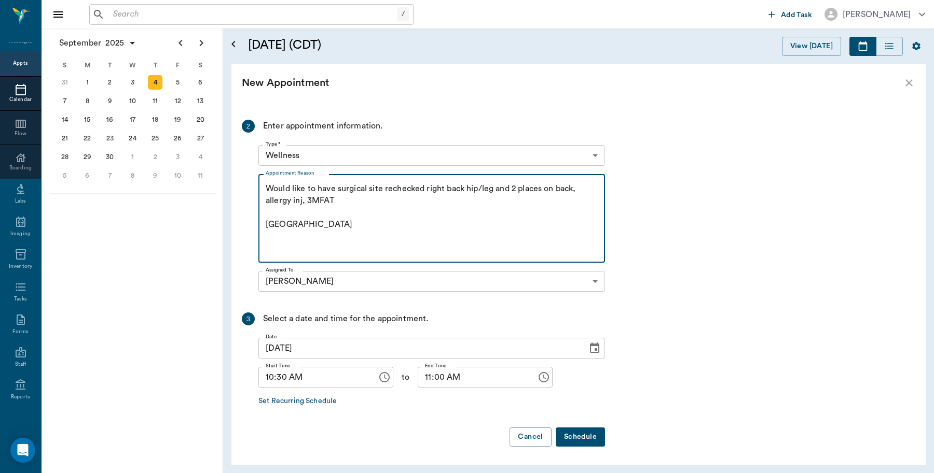
type textarea "Would like to have surgical site rechecked right back hip/leg and 2 places on b…"
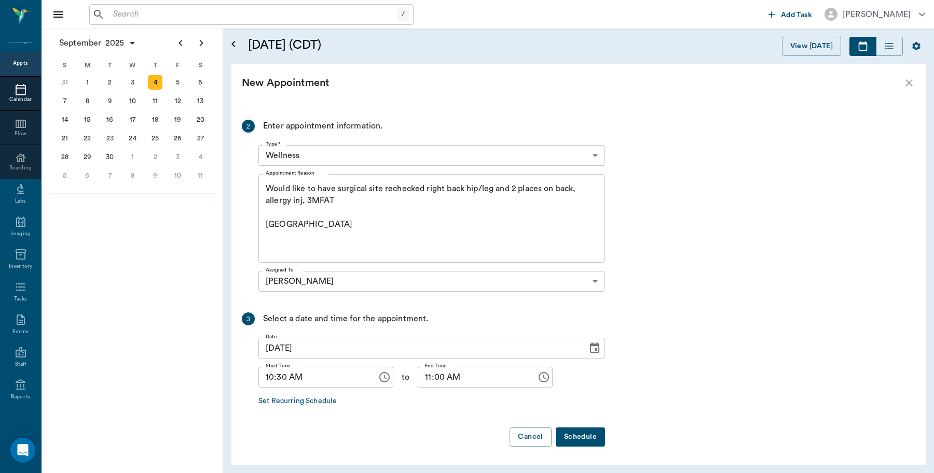
click at [601, 439] on button "Schedule" at bounding box center [579, 437] width 49 height 19
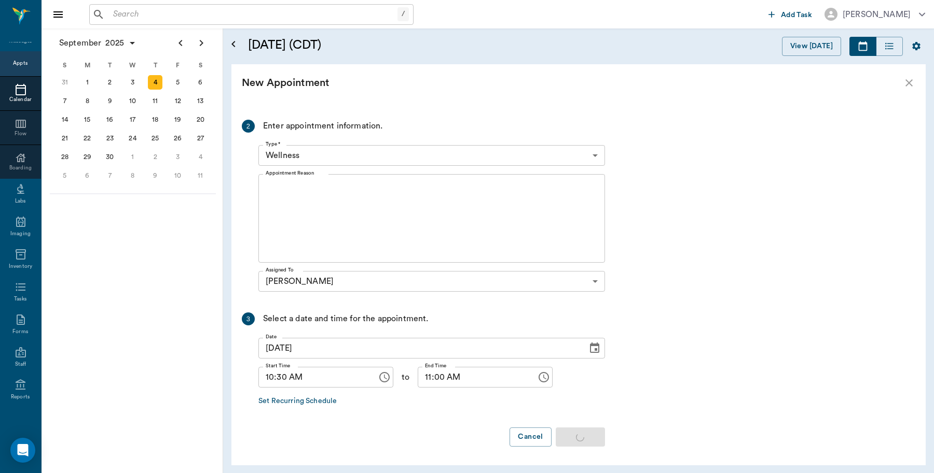
scroll to position [0, 0]
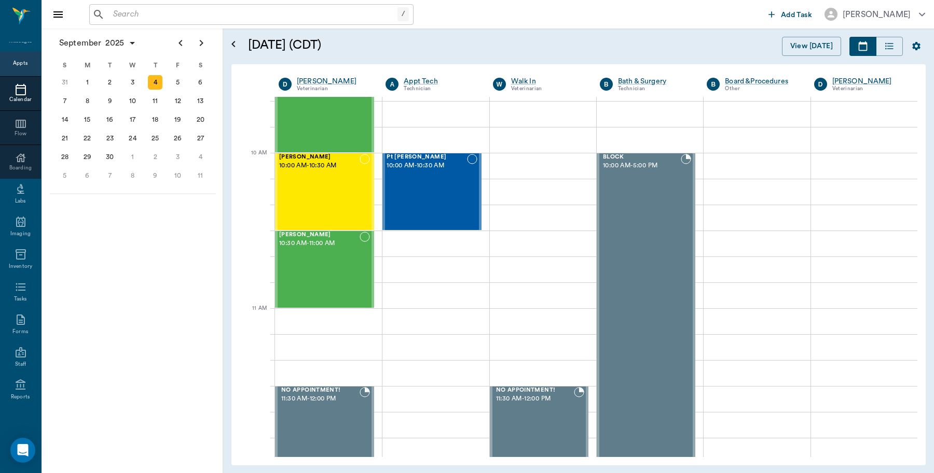
click at [158, 16] on input "text" at bounding box center [253, 14] width 288 height 15
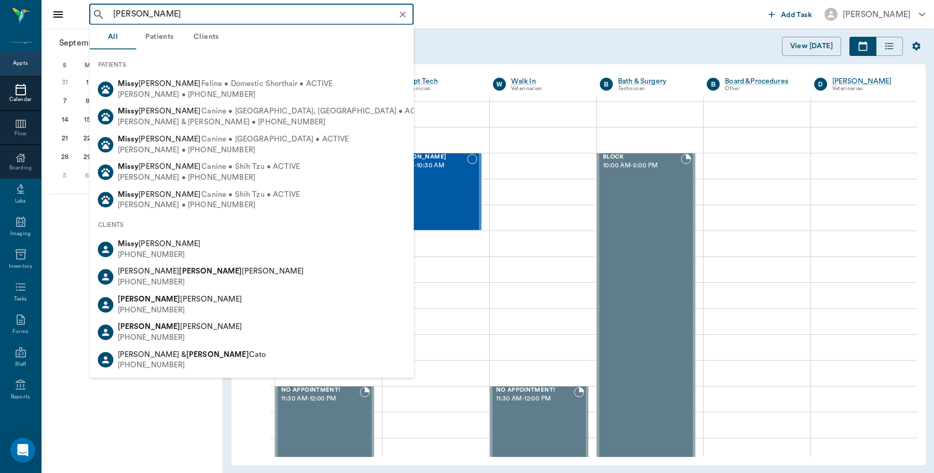
drag, startPoint x: 183, startPoint y: 13, endPoint x: 0, endPoint y: 11, distance: 183.1
click at [0, 11] on div "Missy Mcgown ​ Add Task Dr. Bert Ellsworth Nectar Messages Appts Calendar Flow …" at bounding box center [467, 236] width 934 height 473
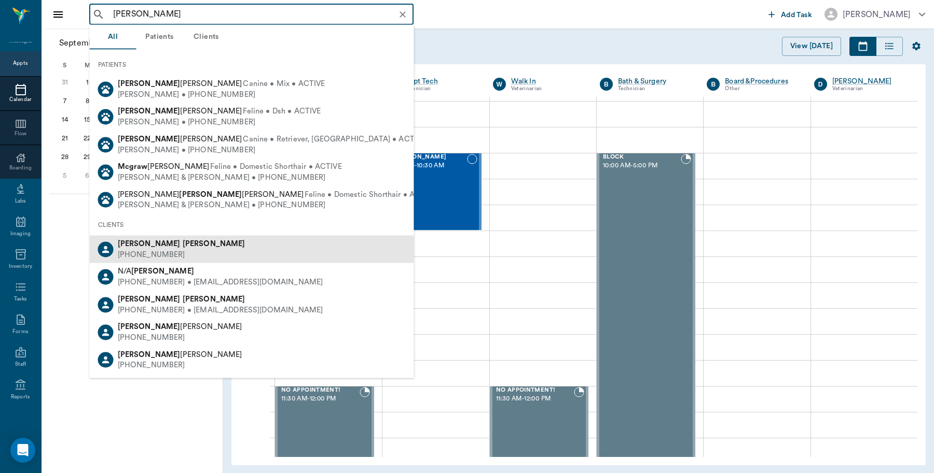
click at [162, 248] on div "Mike McGowan" at bounding box center [182, 244] width 128 height 11
type input "Mike mcg"
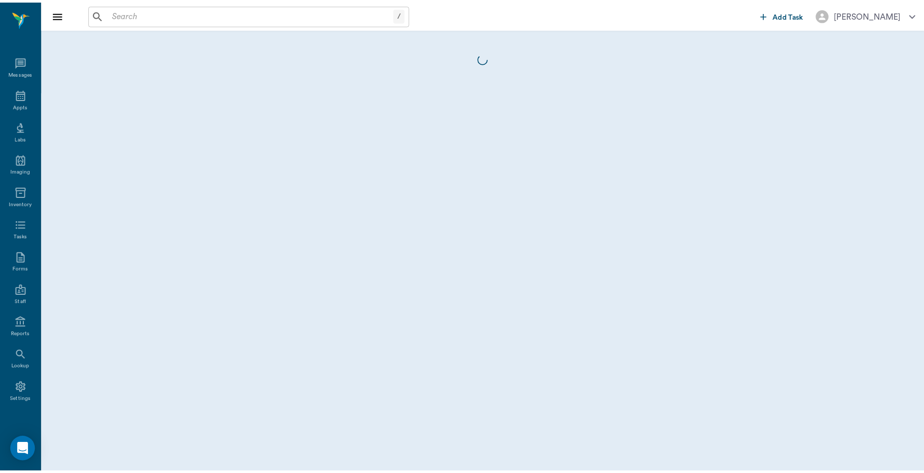
scroll to position [3, 0]
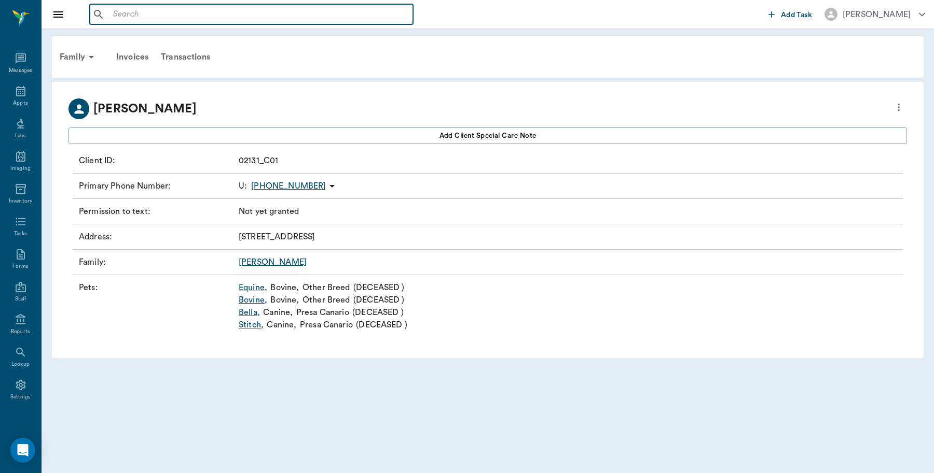
click at [121, 8] on input "text" at bounding box center [259, 14] width 300 height 15
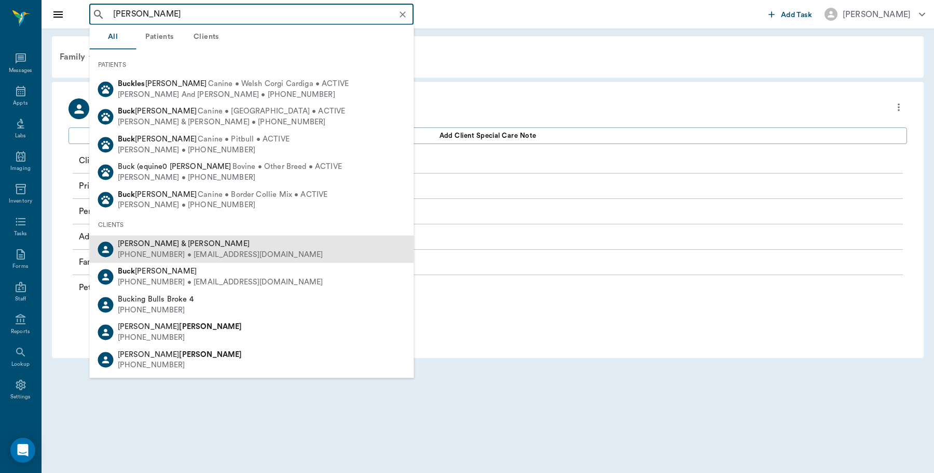
click at [203, 242] on div "Buyck & Jan McGowan" at bounding box center [220, 244] width 205 height 11
type input "Buyck"
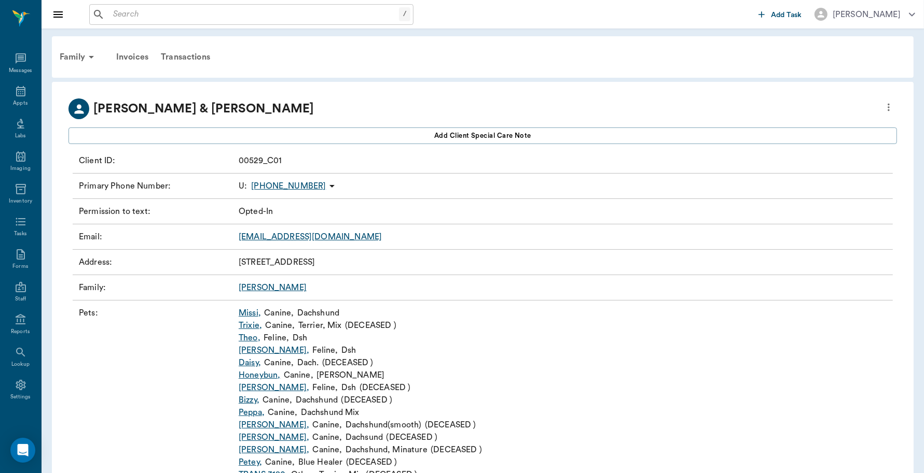
click at [248, 315] on link "Missi ," at bounding box center [250, 313] width 22 height 12
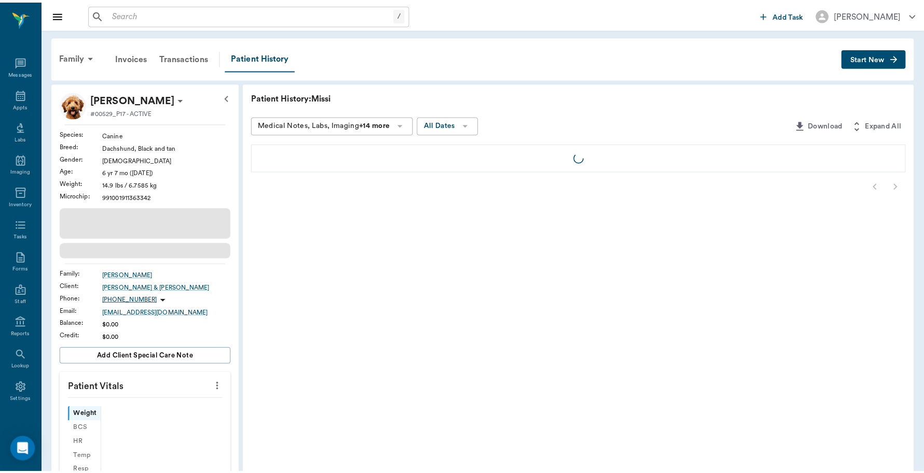
scroll to position [3, 0]
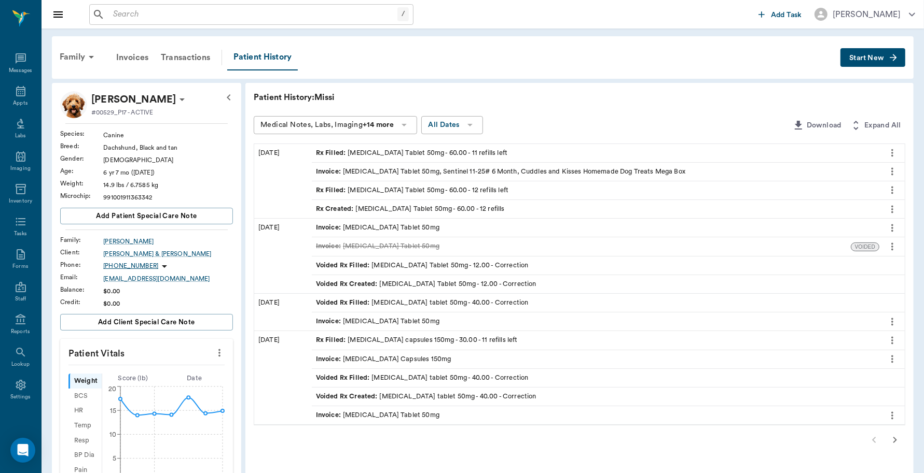
click at [890, 151] on icon "more" at bounding box center [891, 153] width 11 height 12
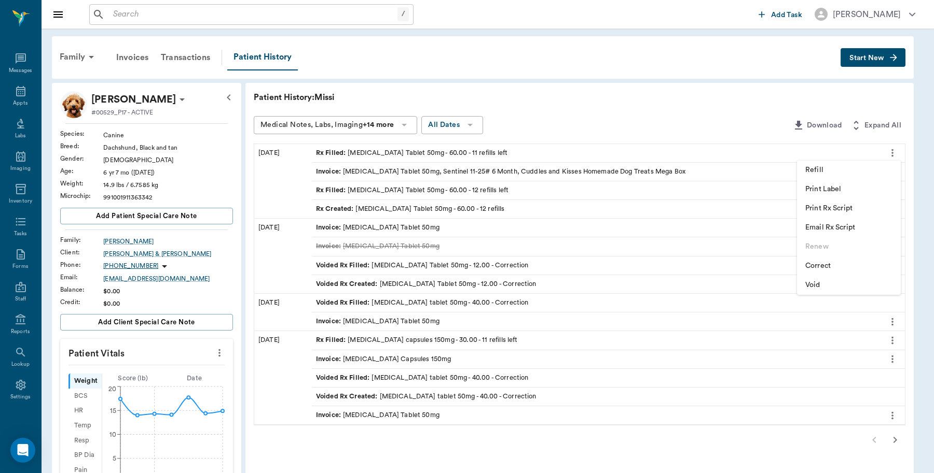
click at [844, 210] on span "Print Rx Script" at bounding box center [848, 208] width 87 height 11
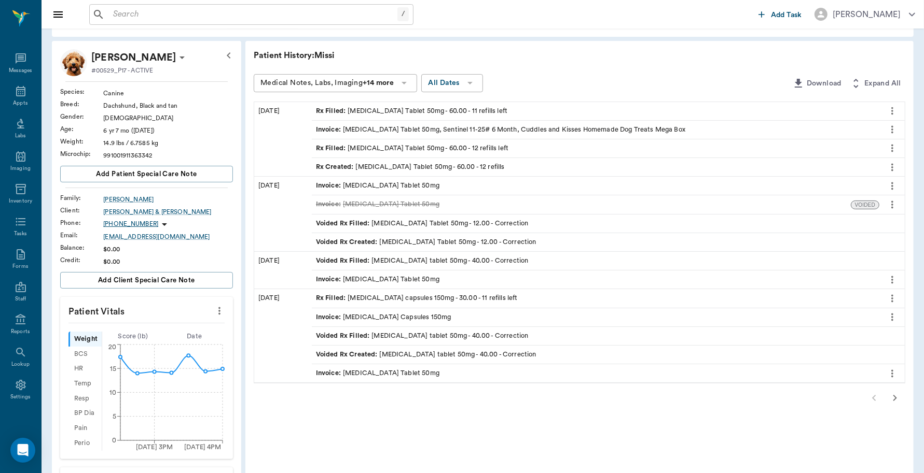
scroll to position [65, 0]
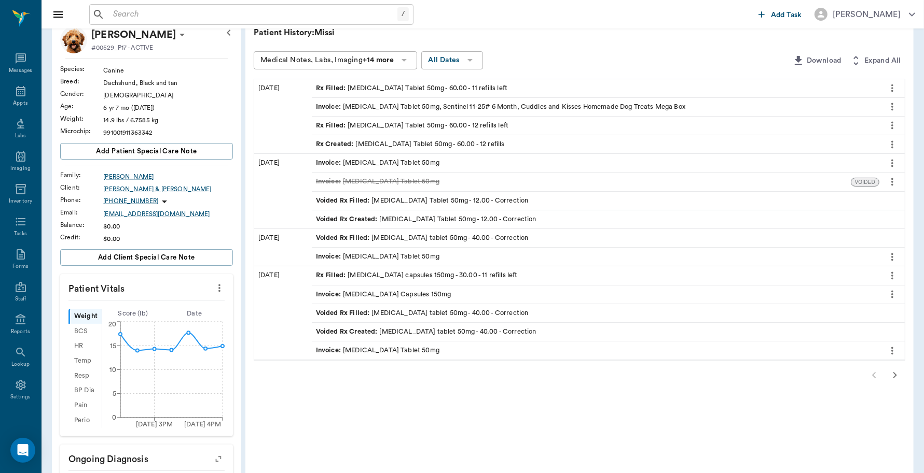
click at [895, 379] on icon "button" at bounding box center [895, 375] width 4 height 6
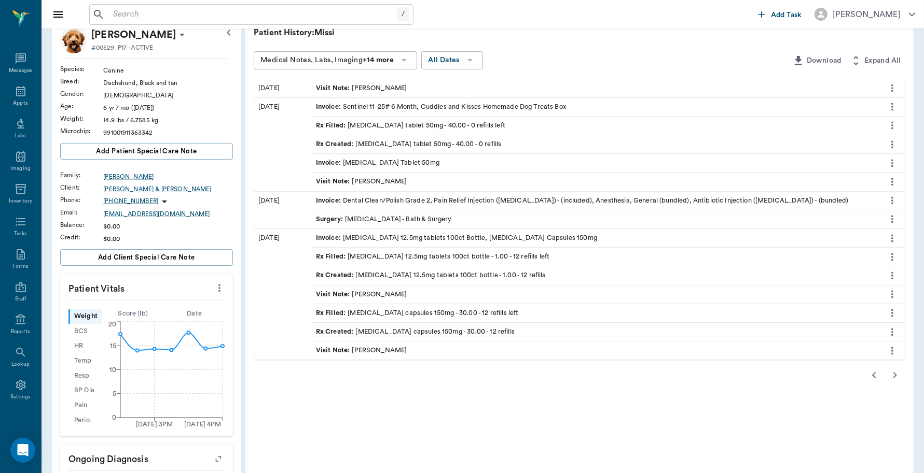
click at [891, 261] on icon "more" at bounding box center [892, 257] width 2 height 8
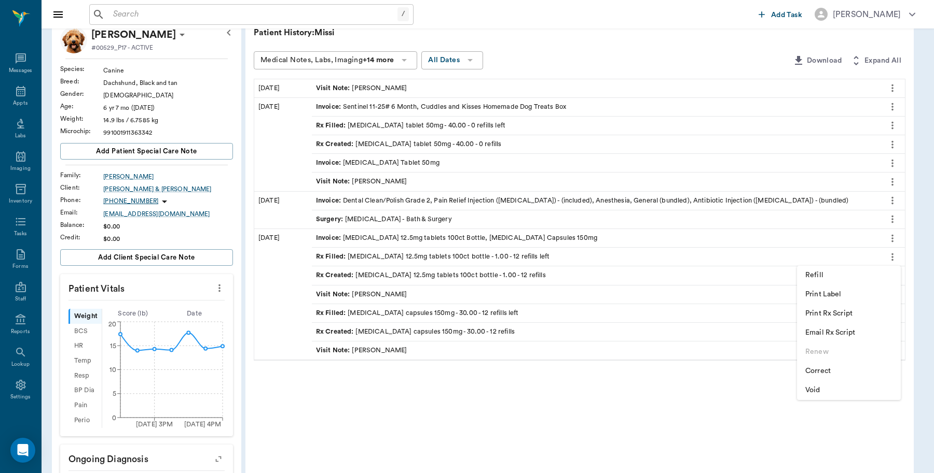
click at [840, 310] on span "Print Rx Script" at bounding box center [848, 314] width 87 height 11
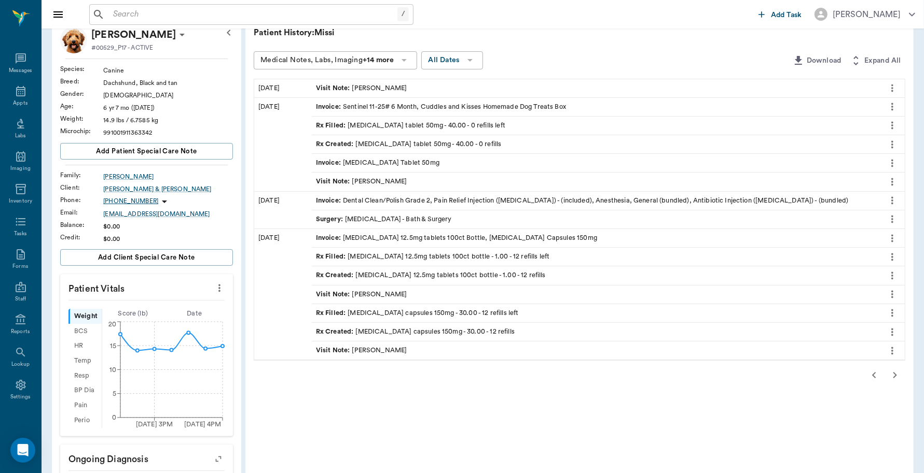
click at [873, 379] on icon "button" at bounding box center [874, 375] width 12 height 12
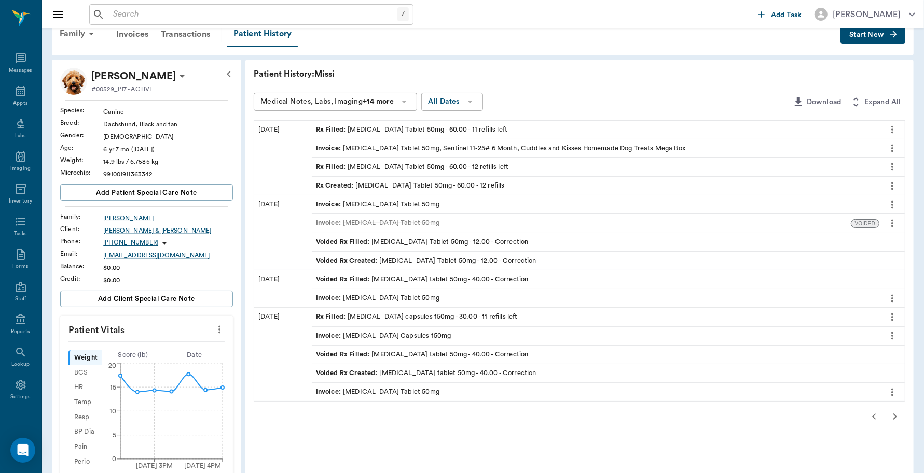
scroll to position [0, 0]
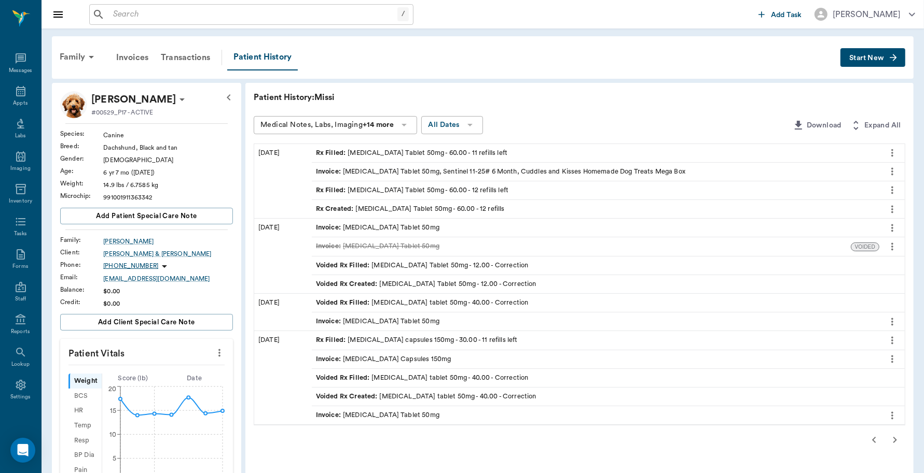
click at [875, 445] on icon "button" at bounding box center [874, 440] width 12 height 12
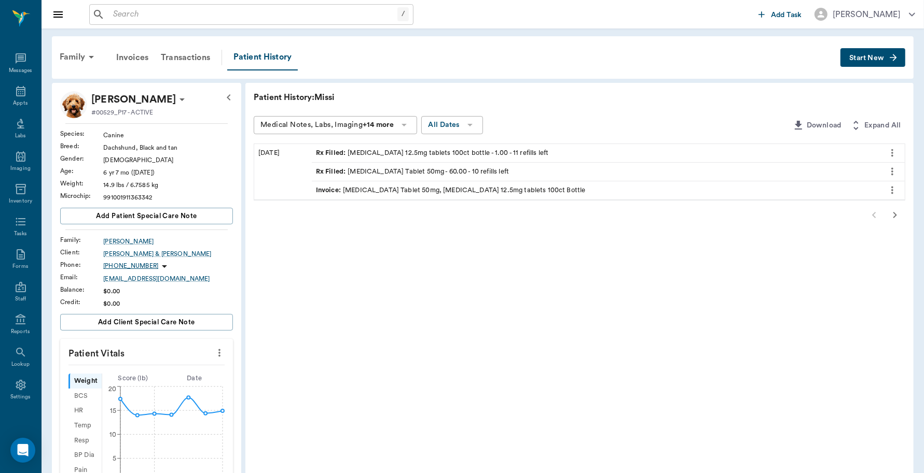
click at [347, 190] on div "Invoice : Trazodone Tablet 50mg, Hydrochlorothiazide 12.5mg tablets 100ct Bottle" at bounding box center [451, 191] width 270 height 10
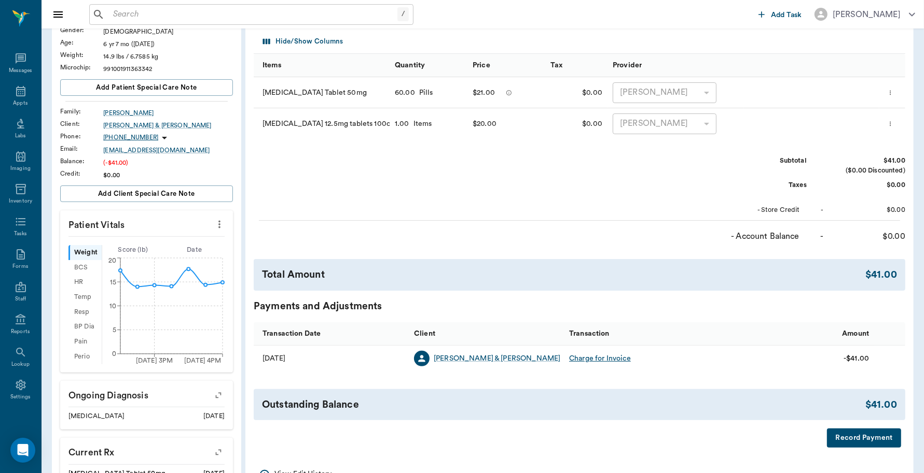
scroll to position [259, 0]
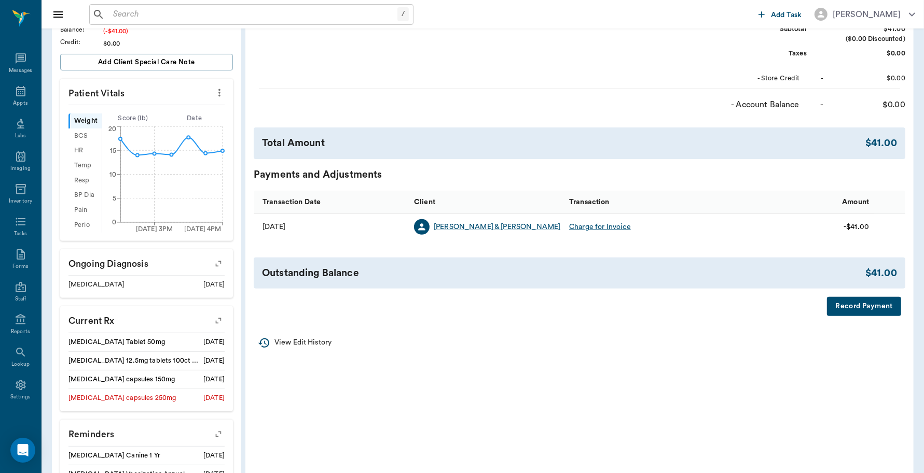
click at [856, 307] on button "Record Payment" at bounding box center [864, 306] width 74 height 19
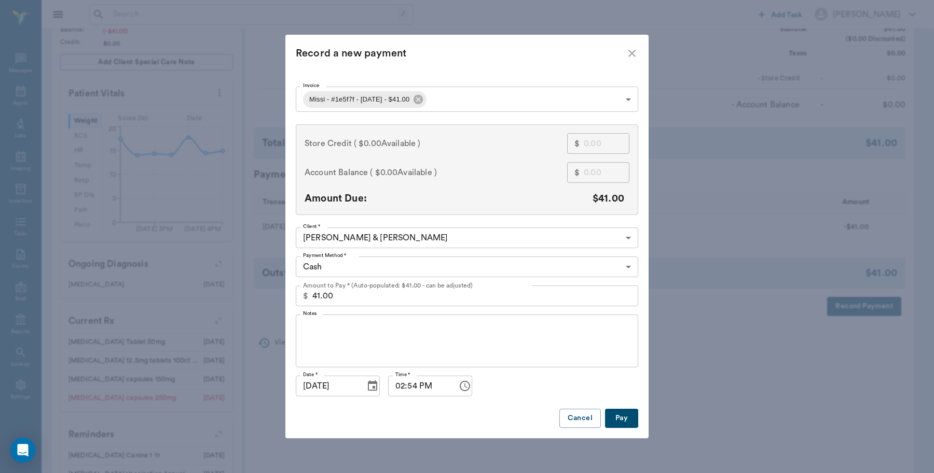
click at [445, 265] on body "/ ​ Add Task Dr. Bert Ellsworth Nectar Messages Appts Labs Imaging Inventory Ta…" at bounding box center [467, 162] width 934 height 842
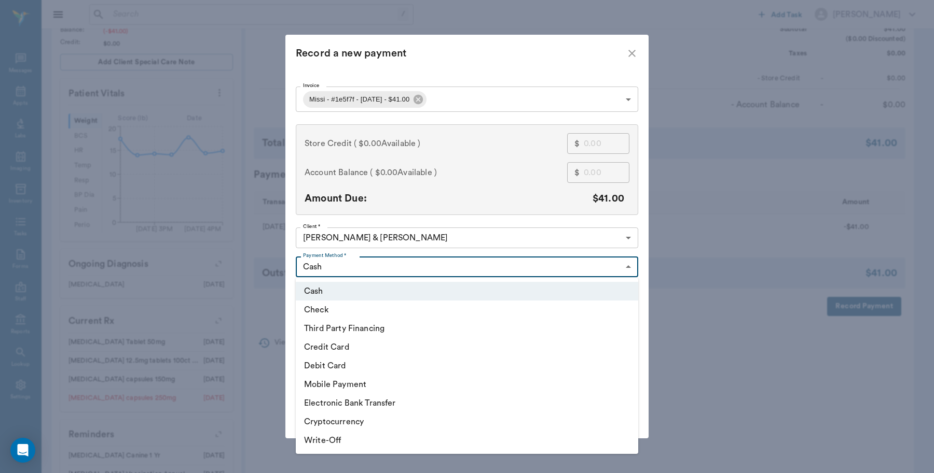
click at [352, 345] on li "Credit Card" at bounding box center [467, 347] width 342 height 19
type input "CREDIT_CARD"
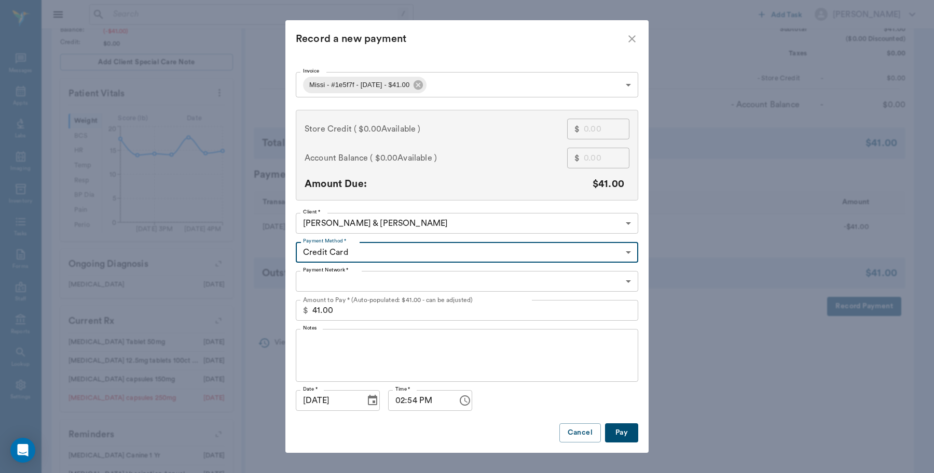
click at [371, 281] on body "/ ​ Add Task Dr. Bert Ellsworth Nectar Messages Appts Labs Imaging Inventory Ta…" at bounding box center [467, 162] width 934 height 842
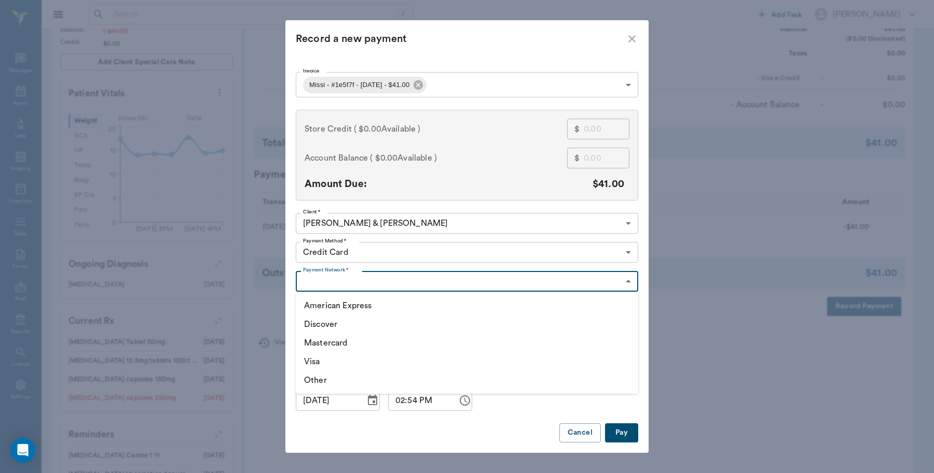
click at [319, 364] on li "Visa" at bounding box center [467, 362] width 342 height 19
type input "VISA"
click at [625, 434] on button "Pay" at bounding box center [621, 433] width 33 height 19
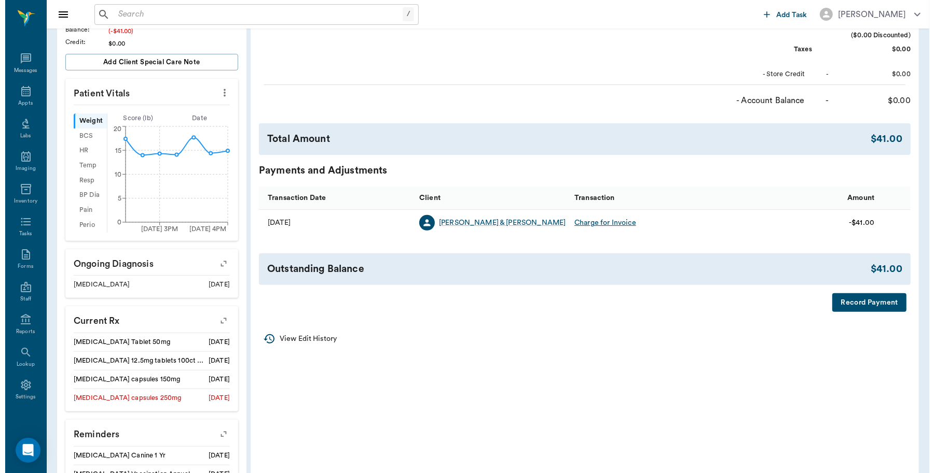
scroll to position [0, 0]
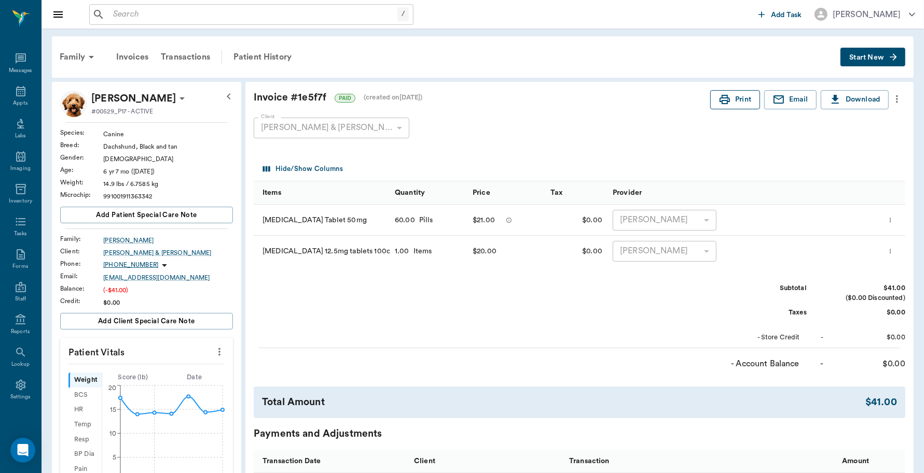
click at [731, 104] on button "Print" at bounding box center [735, 99] width 50 height 19
click at [16, 96] on icon at bounding box center [20, 91] width 9 height 10
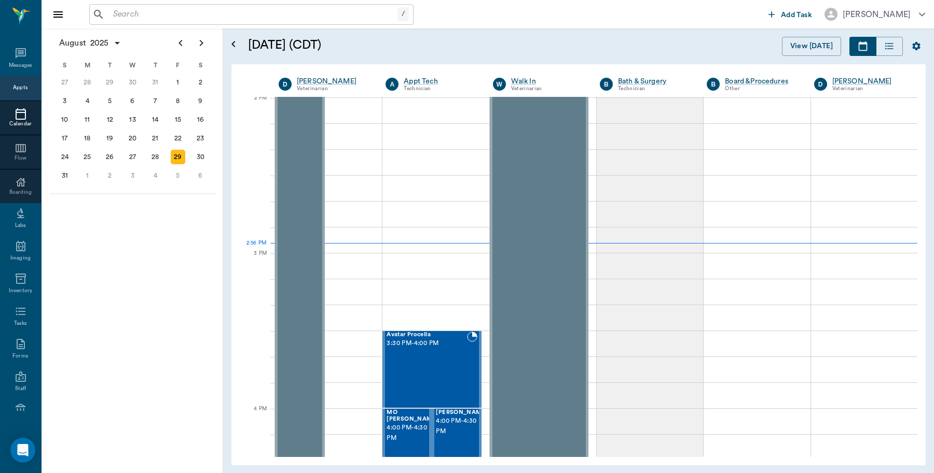
scroll to position [936, 0]
click at [131, 13] on input "text" at bounding box center [253, 14] width 288 height 15
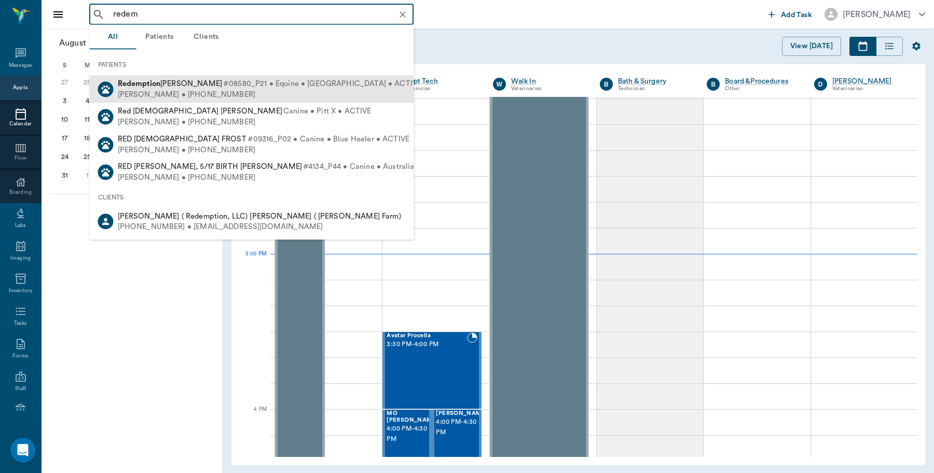
click at [140, 80] on b "Redemption" at bounding box center [139, 84] width 43 height 8
type input "redem"
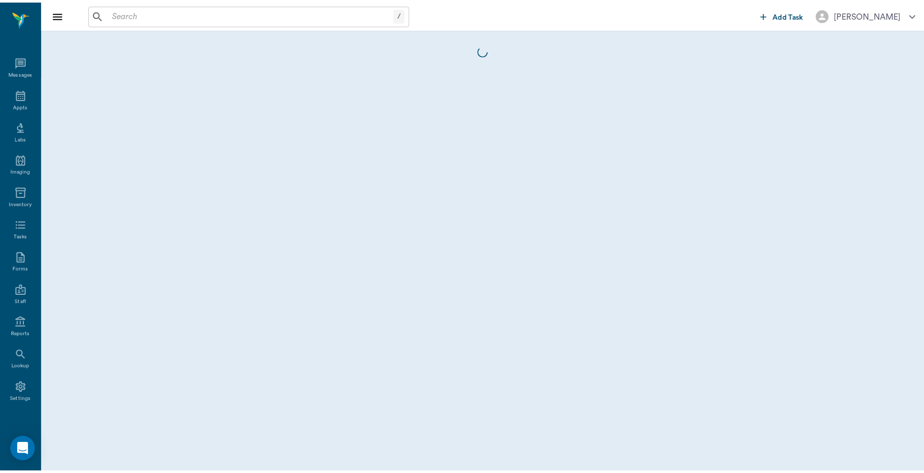
scroll to position [3, 0]
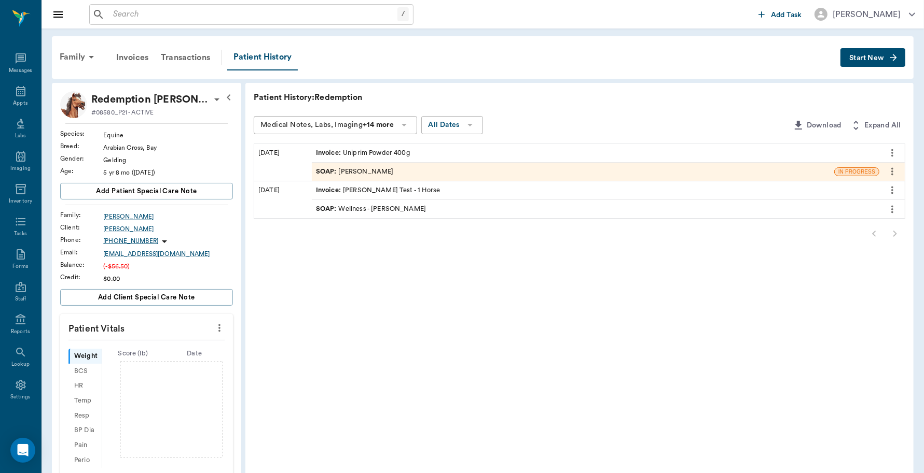
click at [863, 52] on button "Start New" at bounding box center [872, 57] width 65 height 19
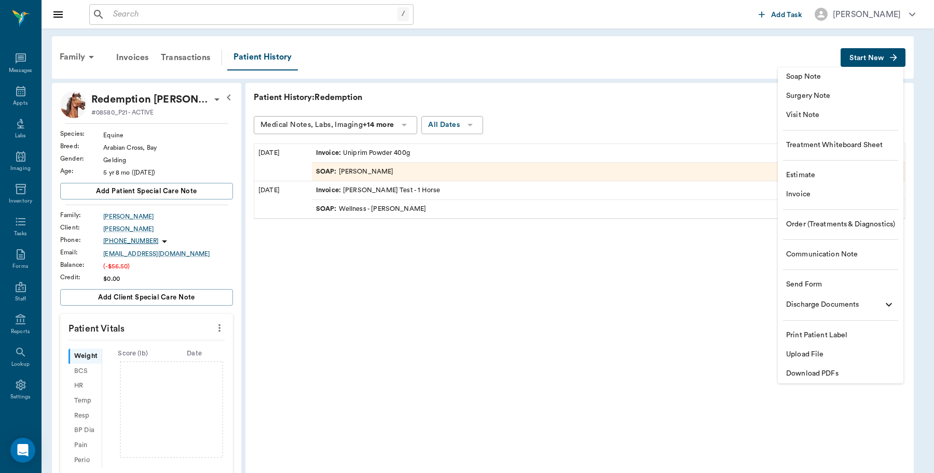
click at [378, 150] on div at bounding box center [467, 236] width 934 height 473
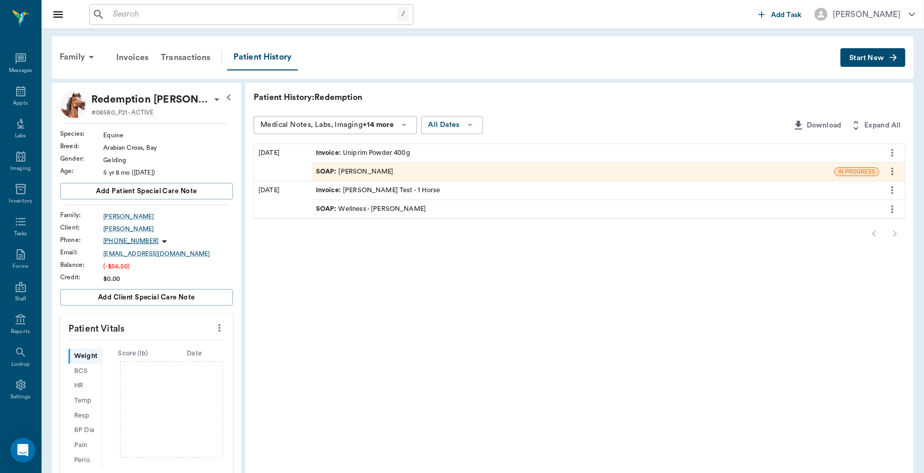
click at [374, 148] on div "Invoice : Uniprim Powder 400g" at bounding box center [363, 153] width 94 height 10
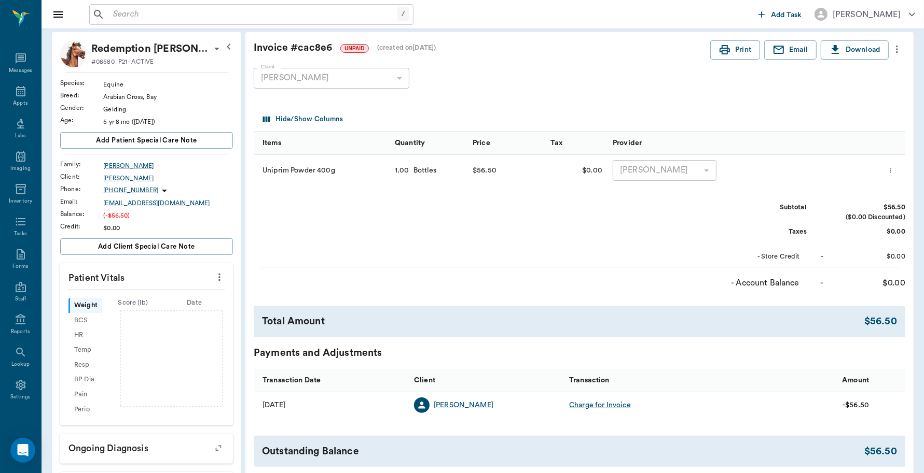
scroll to position [232, 0]
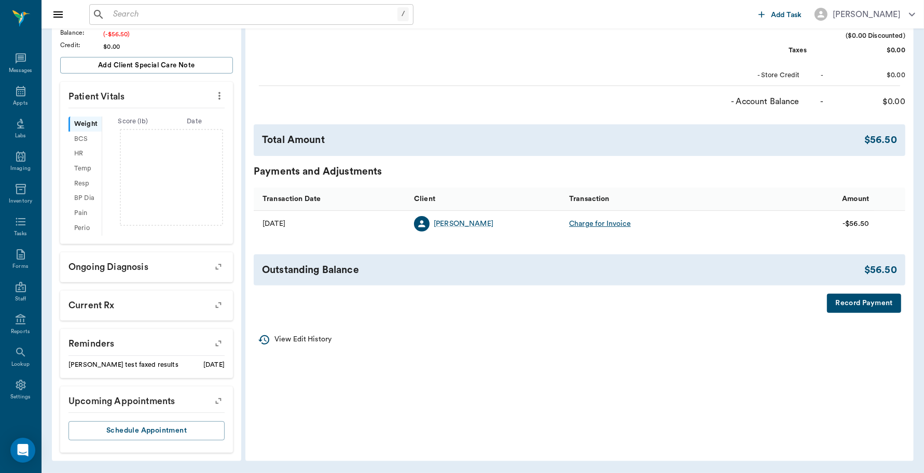
click at [869, 301] on button "Record Payment" at bounding box center [864, 303] width 74 height 19
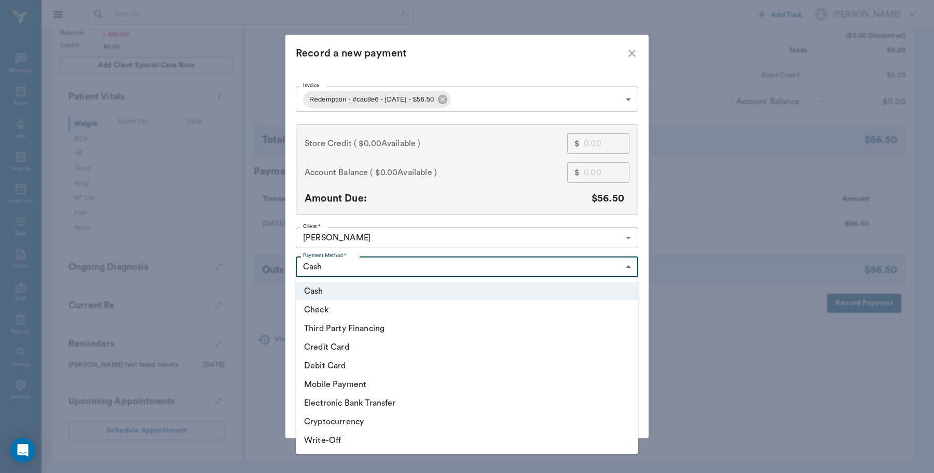
click at [424, 266] on body "/ ​ Add Task Dr. Bert Ellsworth Nectar Messages Appts Labs Imaging Inventory Ta…" at bounding box center [467, 121] width 934 height 705
click at [332, 359] on li "Debit Card" at bounding box center [467, 366] width 342 height 19
type input "DEBIT_CARD"
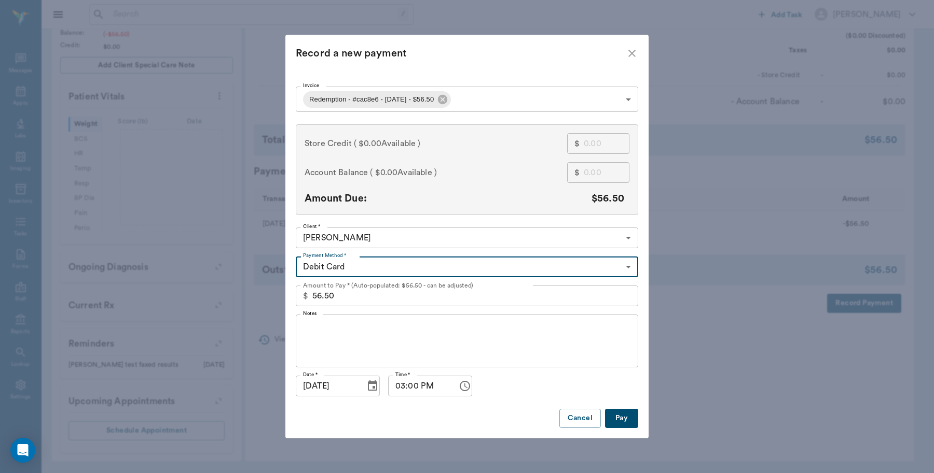
click at [621, 417] on button "Pay" at bounding box center [621, 418] width 33 height 19
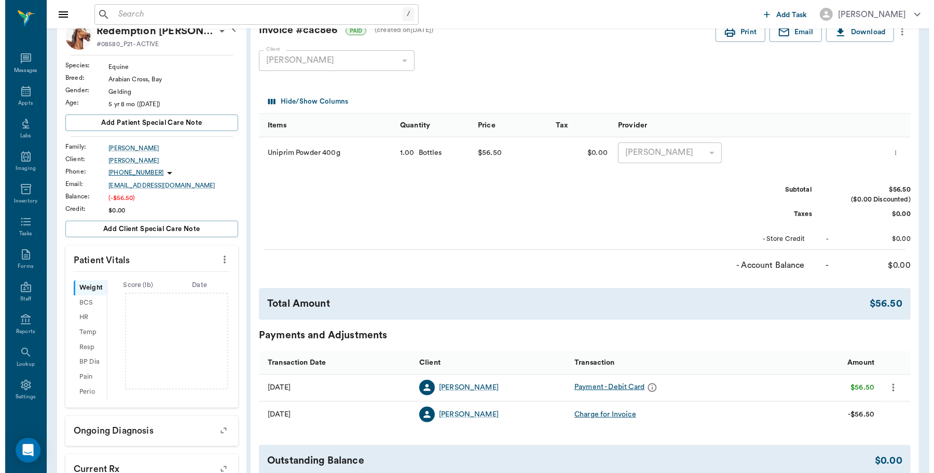
scroll to position [0, 0]
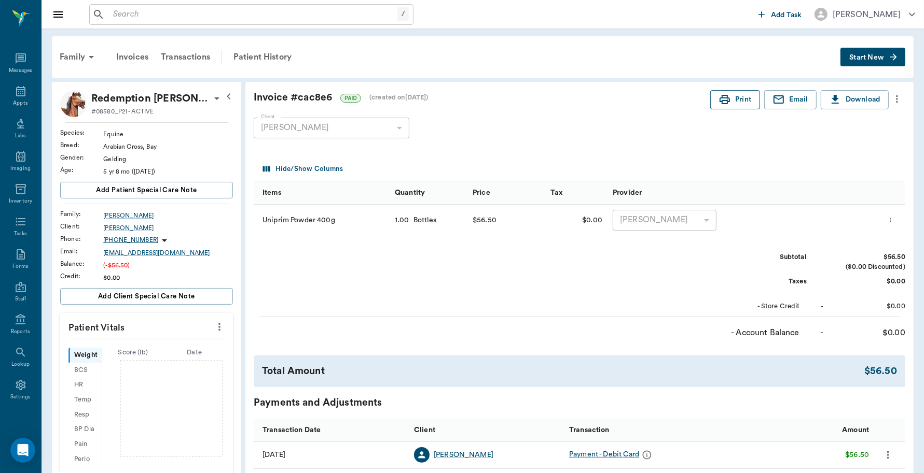
click at [737, 104] on button "Print" at bounding box center [735, 99] width 50 height 19
click at [13, 100] on div "Appts" at bounding box center [20, 104] width 15 height 8
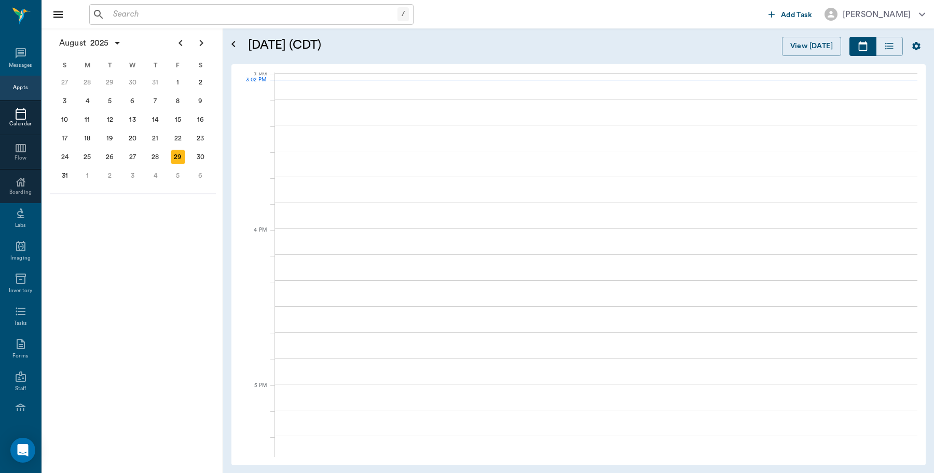
scroll to position [1091, 0]
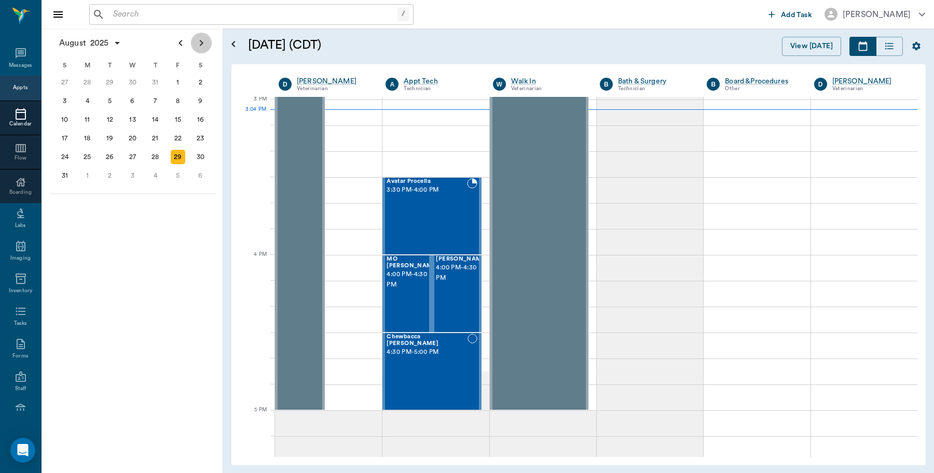
click at [200, 43] on icon "Next page" at bounding box center [201, 43] width 12 height 12
click at [134, 115] on div "17" at bounding box center [133, 120] width 15 height 15
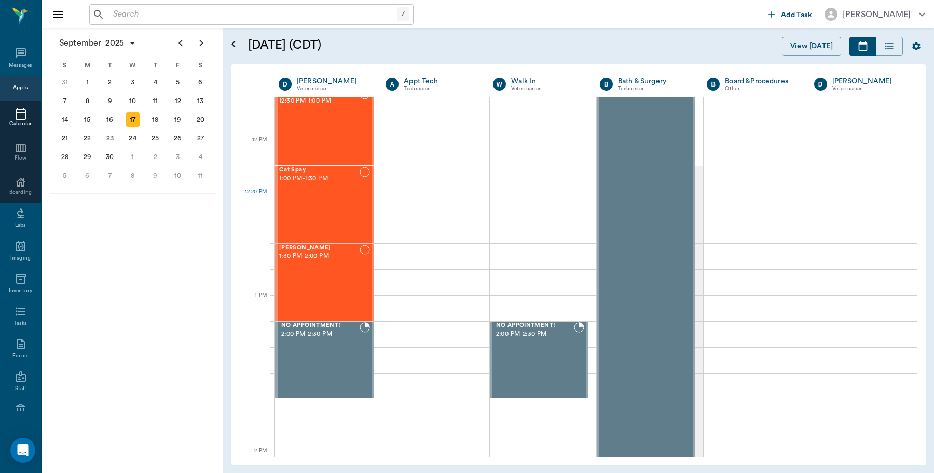
scroll to position [583, 0]
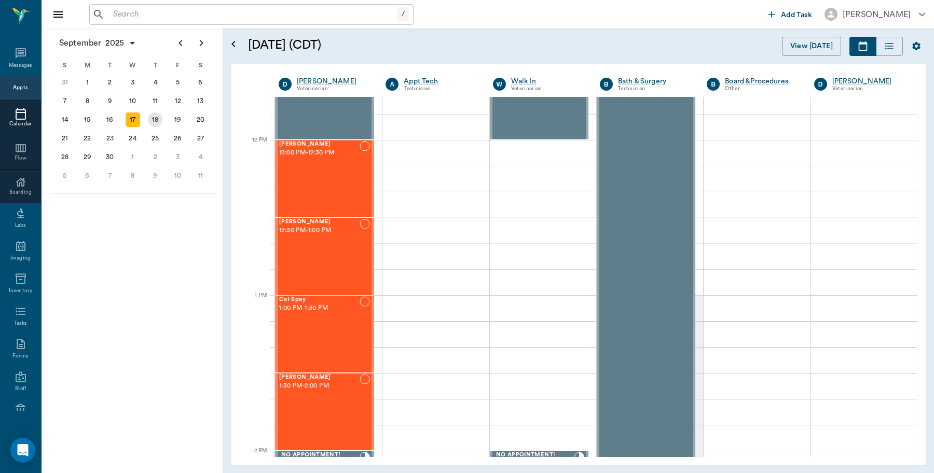
click at [157, 115] on div "18" at bounding box center [155, 120] width 15 height 15
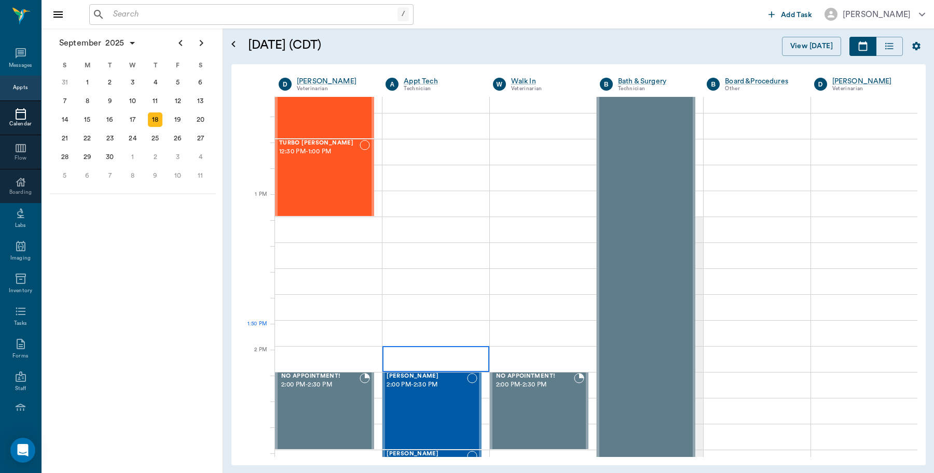
scroll to position [713, 0]
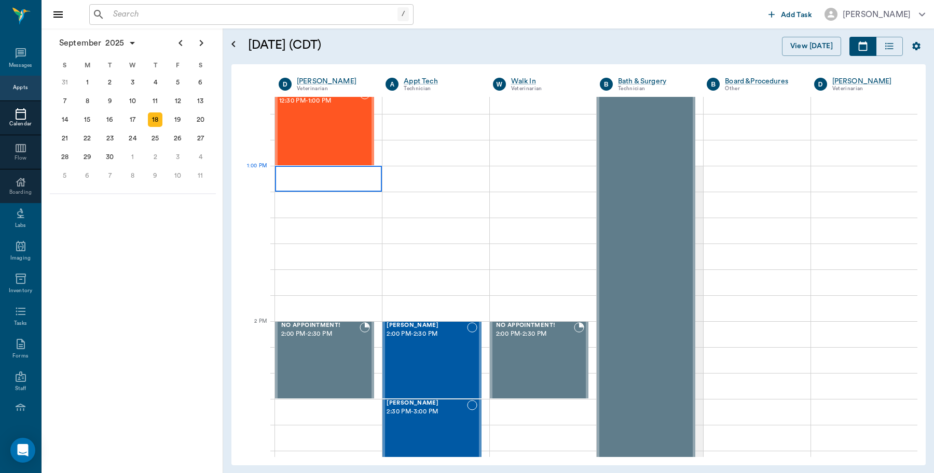
click at [330, 180] on div at bounding box center [328, 179] width 107 height 26
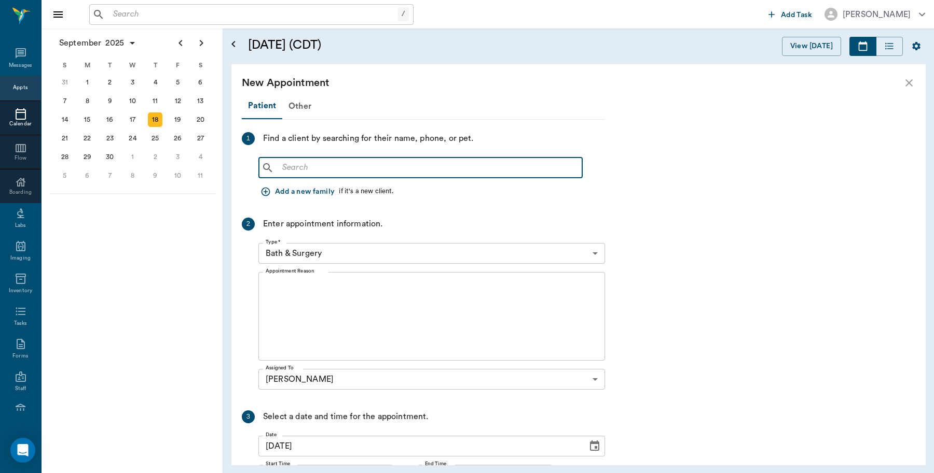
click at [332, 166] on input "text" at bounding box center [428, 168] width 300 height 15
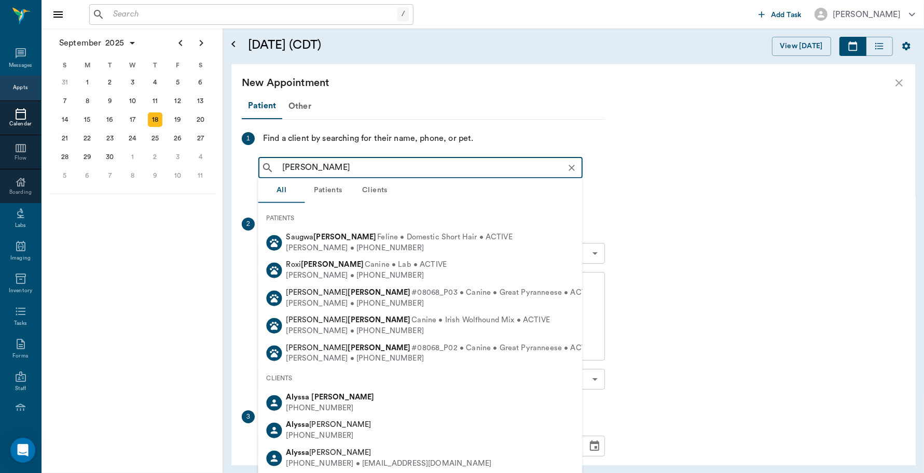
click at [327, 398] on b "Bragg" at bounding box center [343, 398] width 63 height 8
type input "Alyssa Bragg"
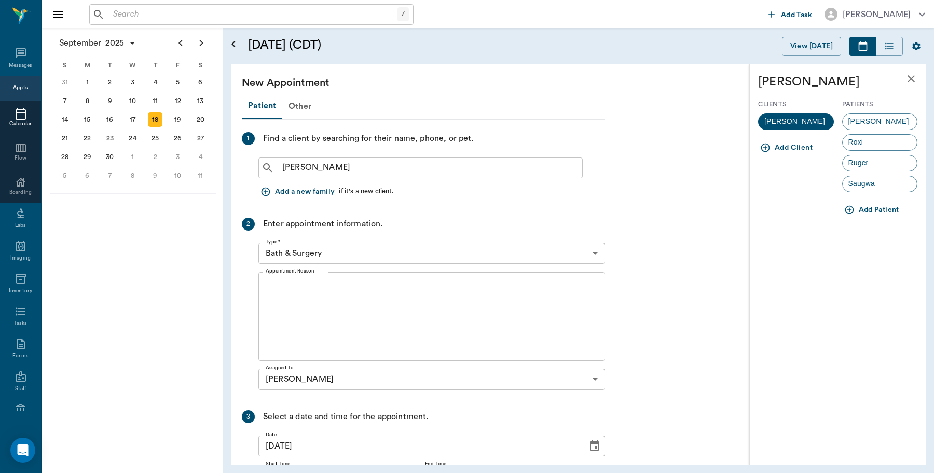
click at [883, 210] on button "Add Patient" at bounding box center [872, 210] width 61 height 19
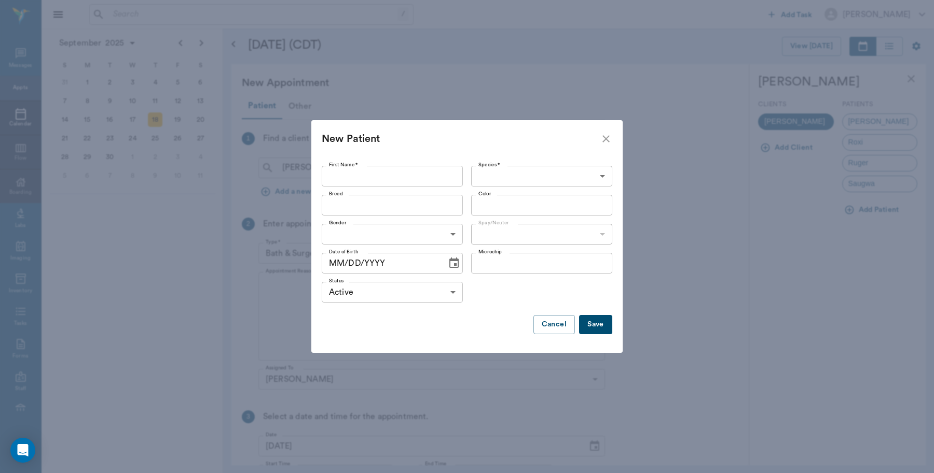
click at [437, 174] on input "First Name *" at bounding box center [392, 176] width 141 height 21
type input "Skipper"
click at [540, 174] on body "/ ​ Add Task Dr. Bert Ellsworth Nectar Messages Appts Calendar Flow Boarding La…" at bounding box center [467, 236] width 934 height 473
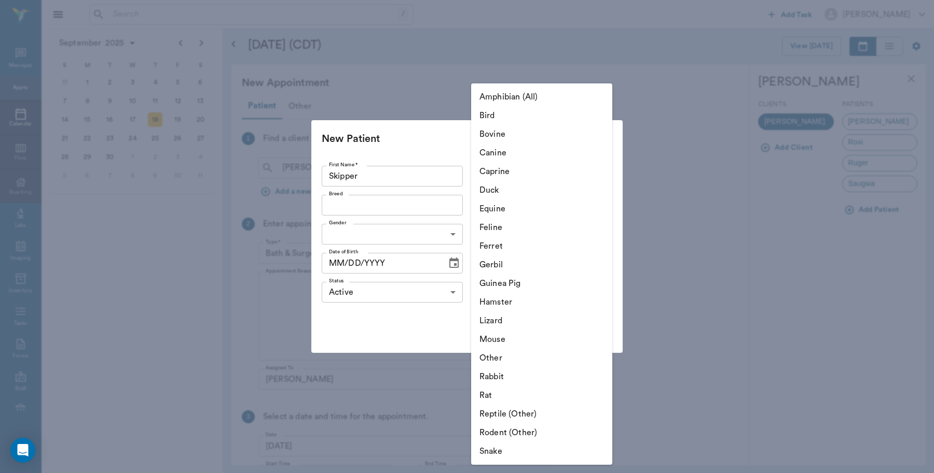
click at [512, 229] on li "Feline" at bounding box center [541, 227] width 141 height 19
type input "Feline"
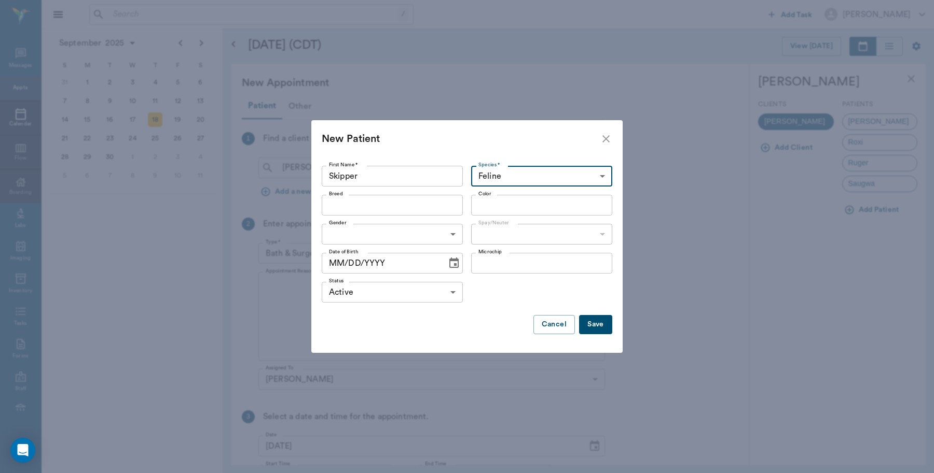
click at [407, 204] on input "Breed" at bounding box center [384, 205] width 118 height 15
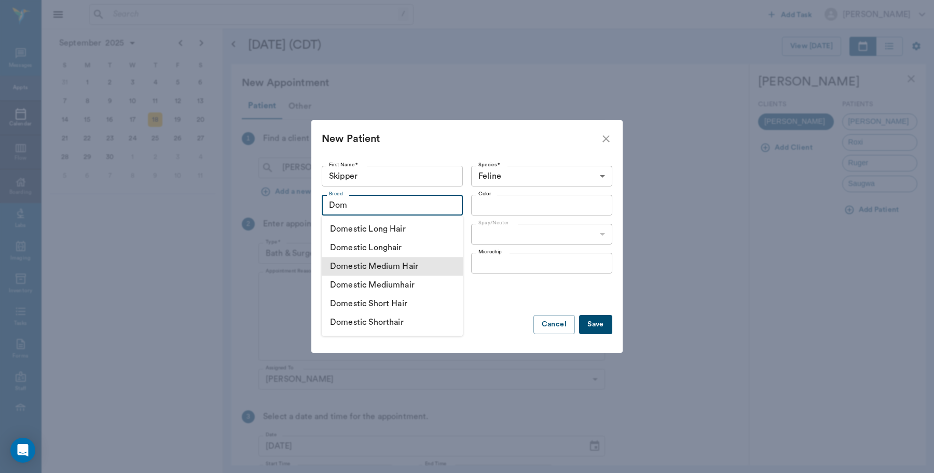
click at [433, 270] on li "Domestic Medium Hair" at bounding box center [392, 266] width 141 height 19
type input "Domestic Medium Hair"
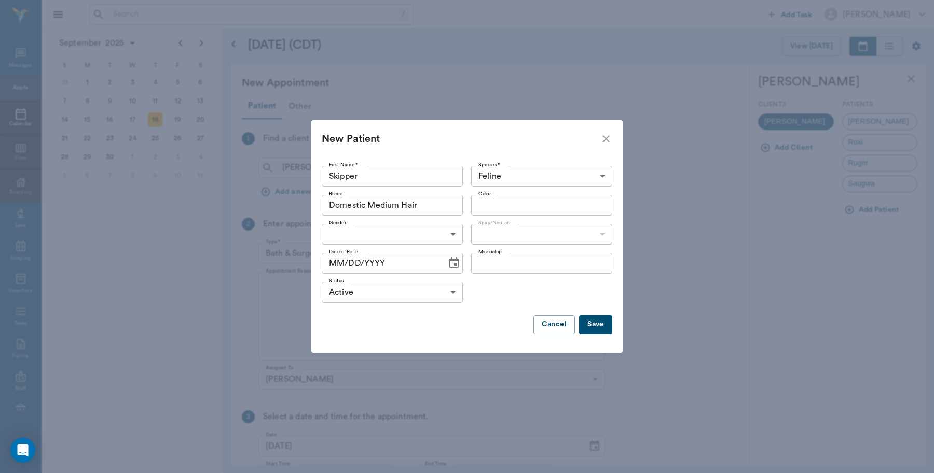
click at [495, 211] on input "Color" at bounding box center [533, 205] width 118 height 15
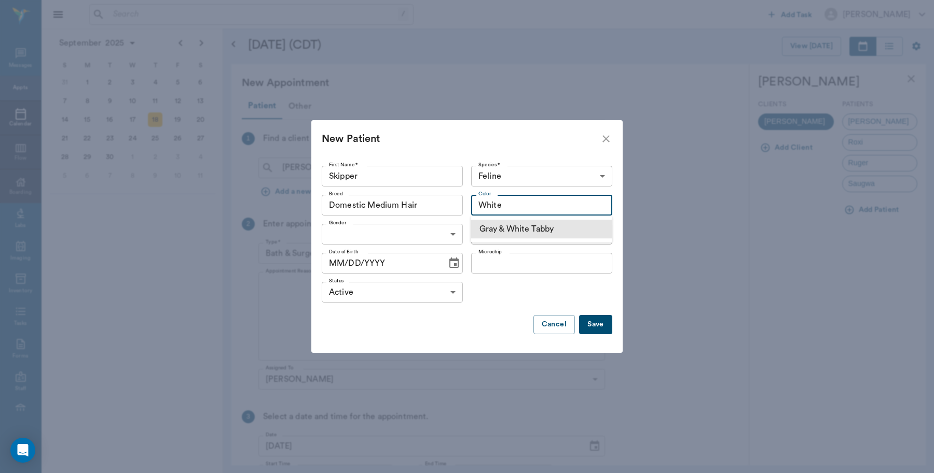
click at [558, 224] on li "Gray & White Tabby" at bounding box center [541, 229] width 141 height 19
type input "Gray & White Tabby"
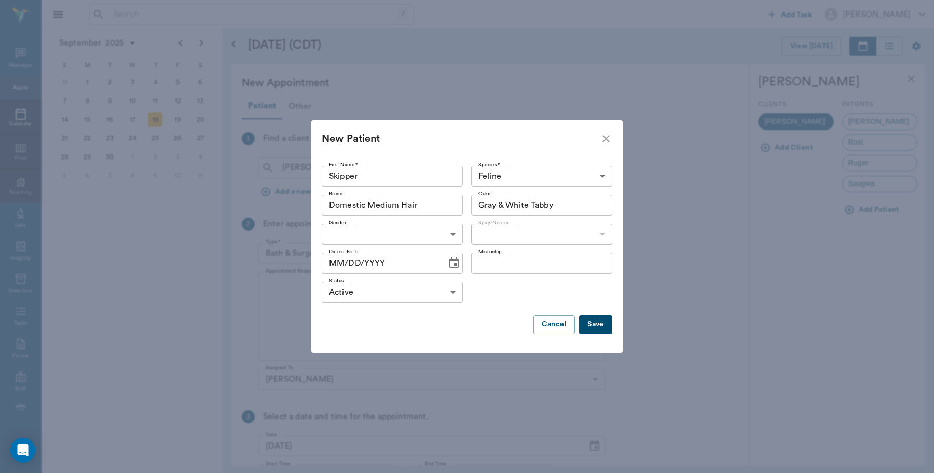
click at [416, 234] on body "/ ​ Add Task Dr. Bert Ellsworth Nectar Messages Appts Calendar Flow Boarding La…" at bounding box center [467, 236] width 934 height 473
click at [341, 278] on li "Female" at bounding box center [392, 277] width 141 height 19
type input "FEMALE"
click at [531, 235] on body "/ ​ Add Task Dr. Bert Ellsworth Nectar Messages Appts Calendar Flow Boarding La…" at bounding box center [467, 236] width 934 height 473
click at [494, 278] on li "Not spayed" at bounding box center [541, 277] width 141 height 19
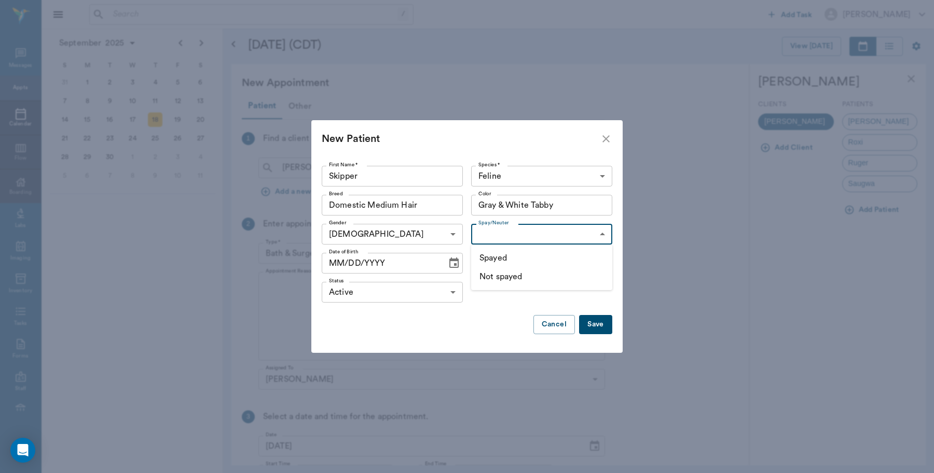
type input "false"
click at [411, 271] on input "MM/DD/YYYY" at bounding box center [381, 263] width 118 height 21
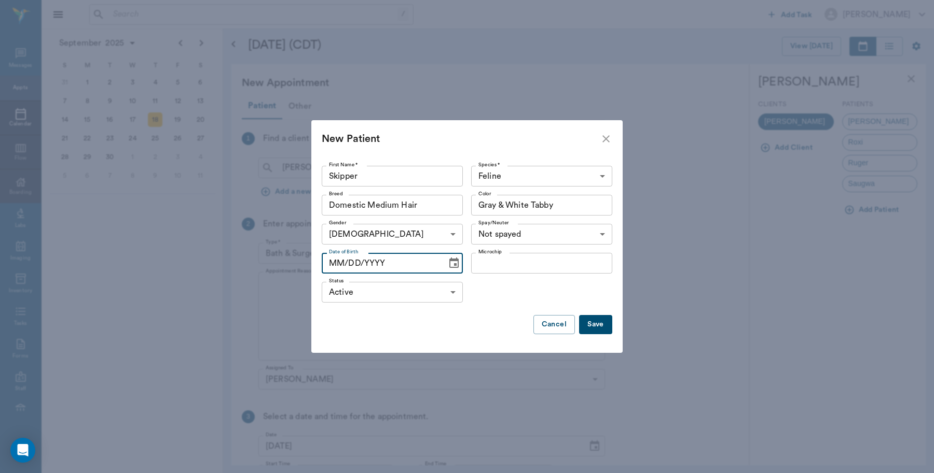
click at [450, 263] on icon "Choose date" at bounding box center [454, 263] width 12 height 12
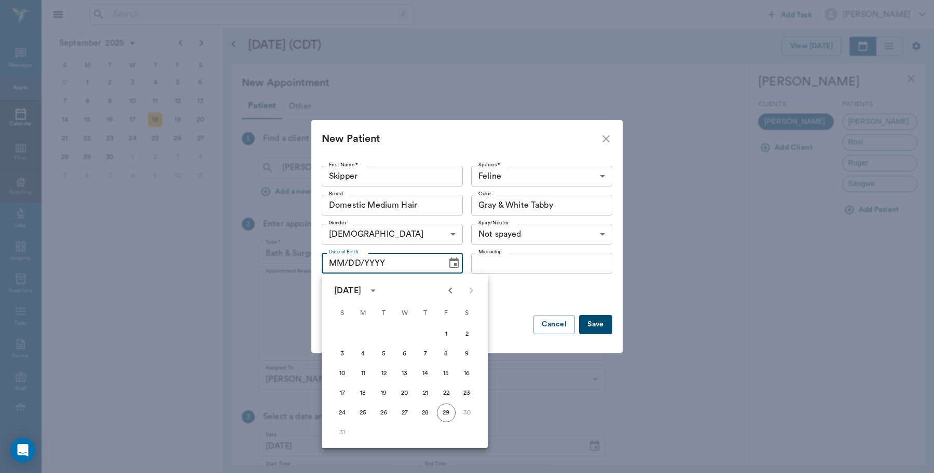
click at [379, 289] on icon "calendar view is open, switch to year view" at bounding box center [373, 291] width 12 height 12
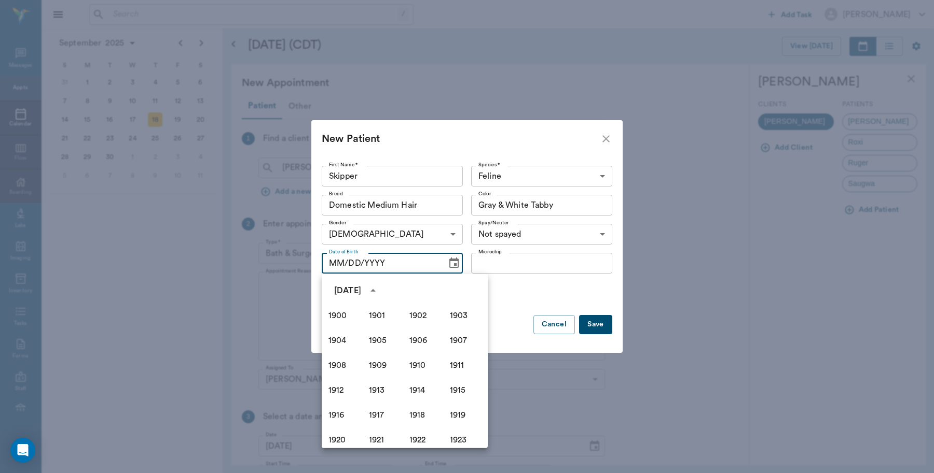
scroll to position [712, 0]
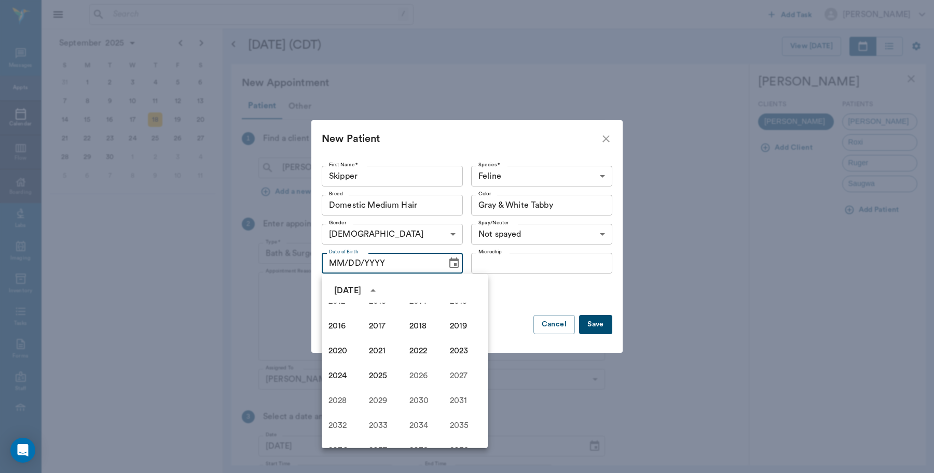
click at [209, 284] on div "New Patient First Name * Skipper First Name * Species * Feline Feline Species *…" at bounding box center [467, 236] width 934 height 473
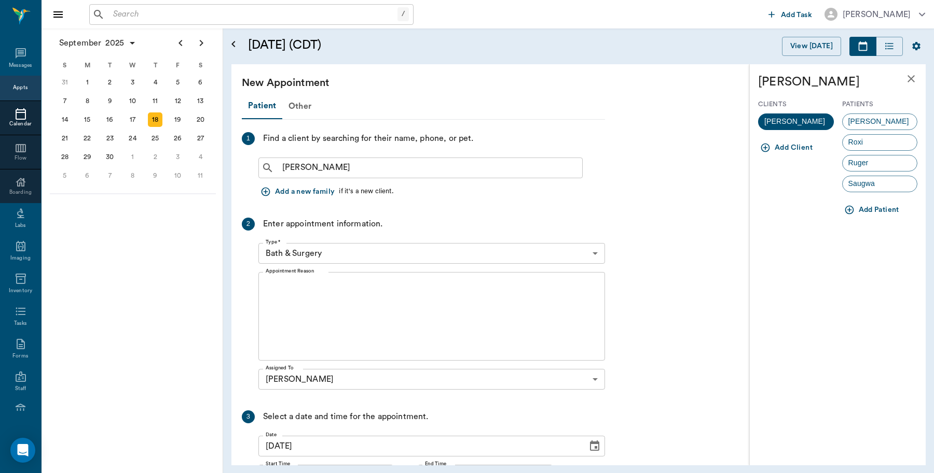
click at [881, 212] on button "Add Patient" at bounding box center [872, 210] width 61 height 19
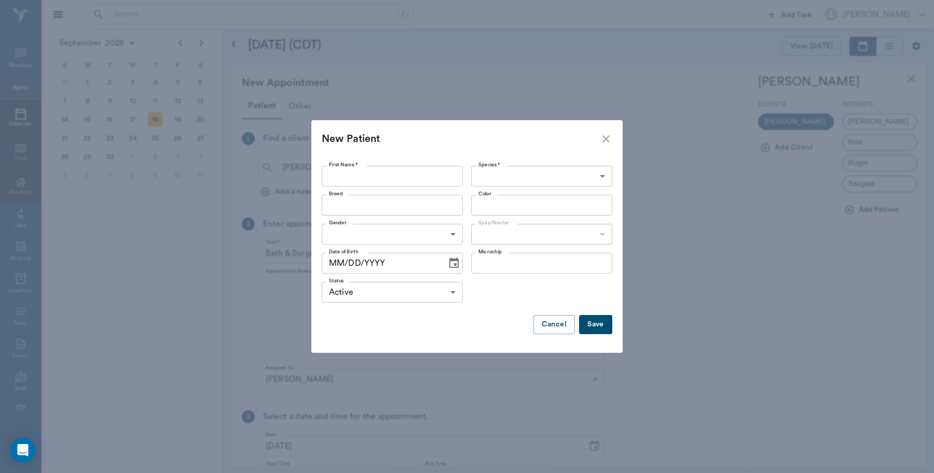
click at [455, 264] on icon "Choose date" at bounding box center [453, 263] width 9 height 10
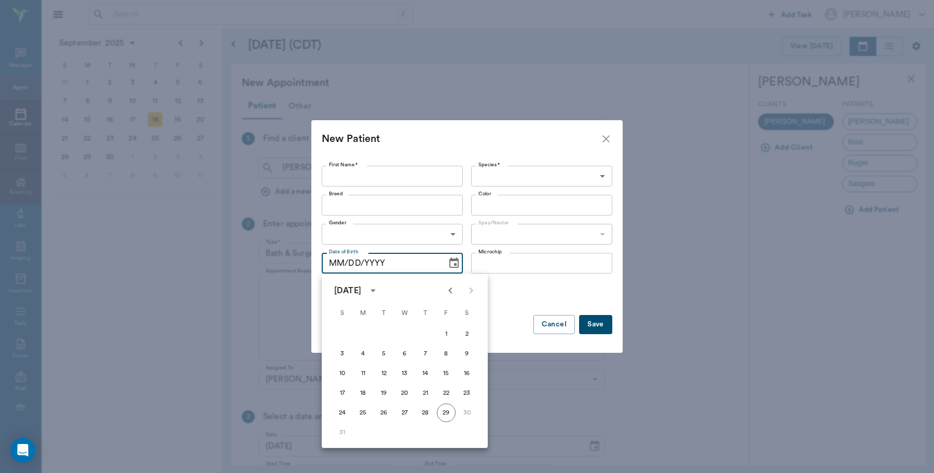
click at [450, 289] on icon "Previous month" at bounding box center [450, 291] width 4 height 6
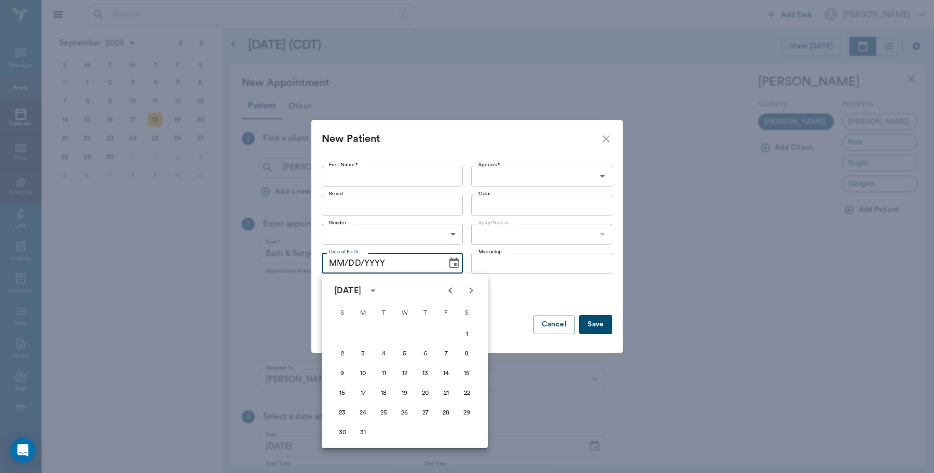
click at [450, 290] on icon "Previous month" at bounding box center [450, 291] width 4 height 6
click at [448, 408] on button "28" at bounding box center [446, 413] width 19 height 19
type input "02/28/2025"
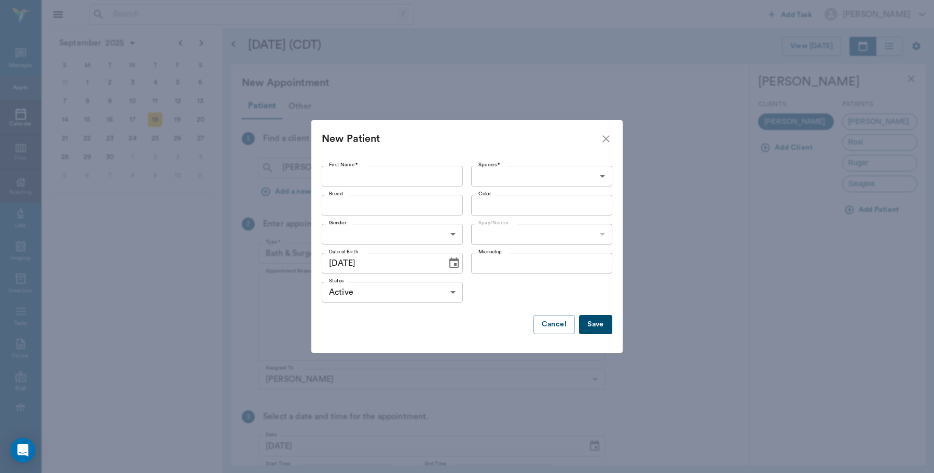
click at [390, 175] on input "First Name *" at bounding box center [392, 176] width 141 height 21
type input "Skipper"
click at [491, 173] on body "/ ​ Add Task Dr. Bert Ellsworth Nectar Messages Appts Calendar Flow Boarding La…" at bounding box center [467, 236] width 934 height 473
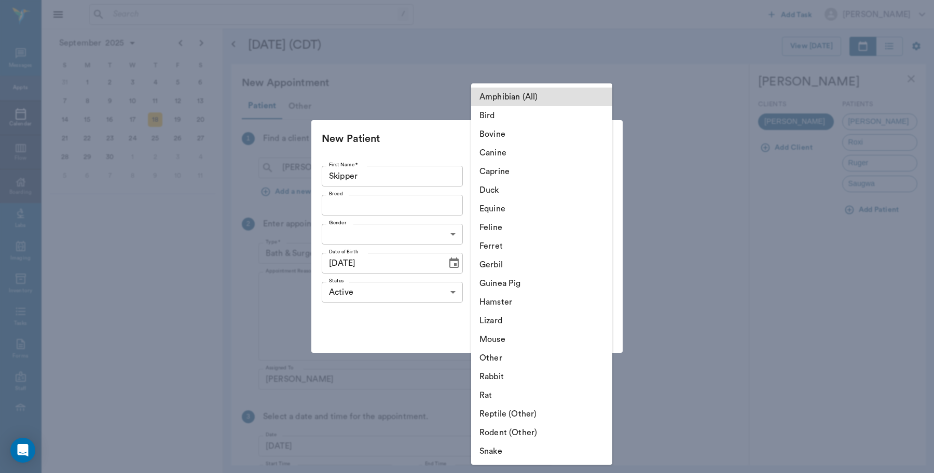
click at [506, 227] on li "Feline" at bounding box center [541, 227] width 141 height 19
type input "Feline"
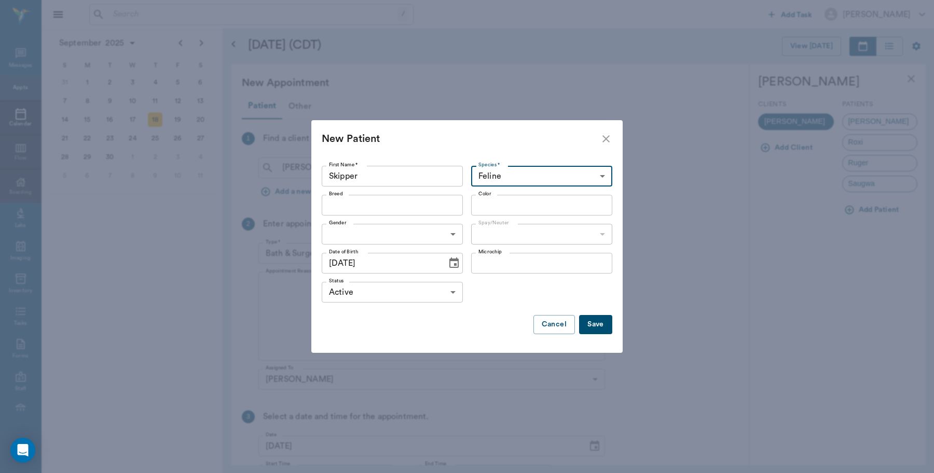
click at [379, 208] on input "Breed" at bounding box center [384, 205] width 118 height 15
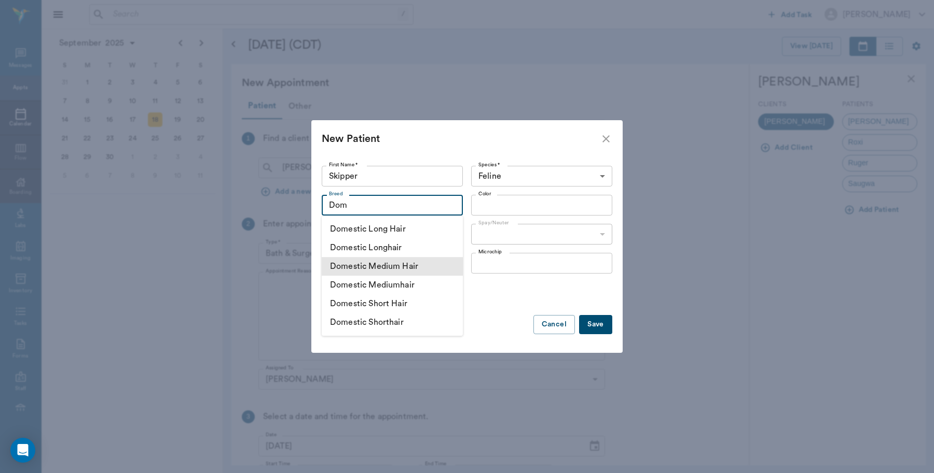
click at [401, 272] on li "Domestic Medium Hair" at bounding box center [392, 266] width 141 height 19
type input "Domestic Medium Hair"
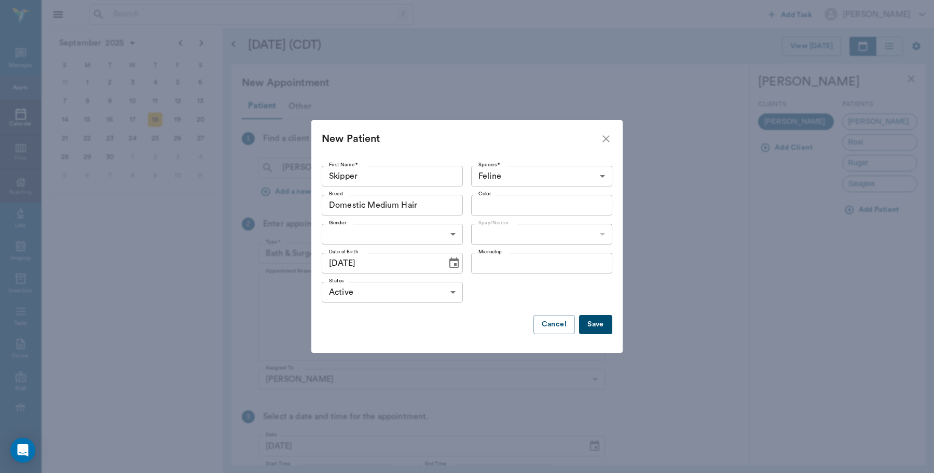
click at [530, 204] on input "Color" at bounding box center [533, 205] width 118 height 15
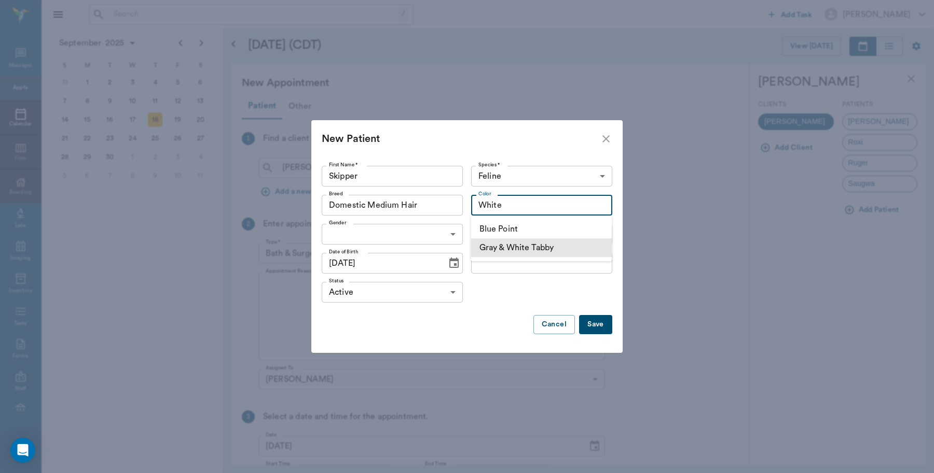
click at [491, 242] on li "Gray & White Tabby" at bounding box center [541, 248] width 141 height 19
type input "Gray & White Tabby"
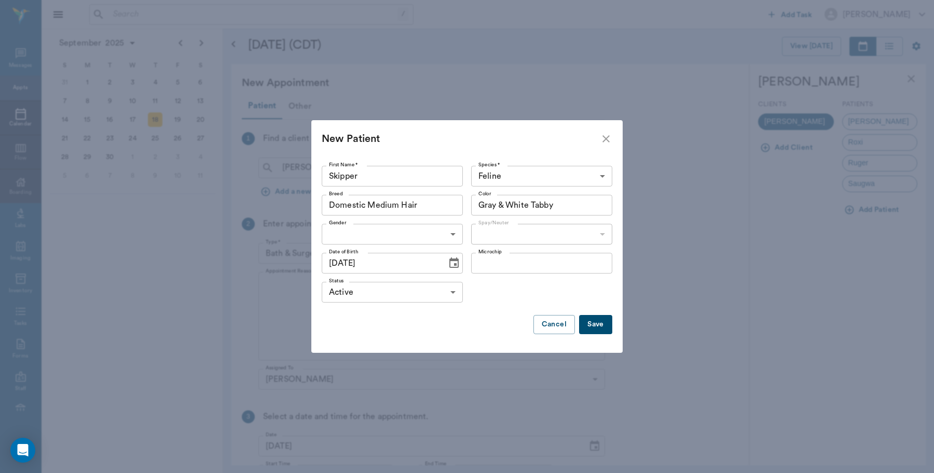
click at [407, 228] on body "/ ​ Add Task Dr. Bert Ellsworth Nectar Messages Appts Calendar Flow Boarding La…" at bounding box center [467, 236] width 934 height 473
click at [374, 278] on li "Female" at bounding box center [392, 277] width 141 height 19
type input "FEMALE"
click at [451, 266] on icon "Choose date, selected date is Feb 28, 2025" at bounding box center [454, 263] width 12 height 12
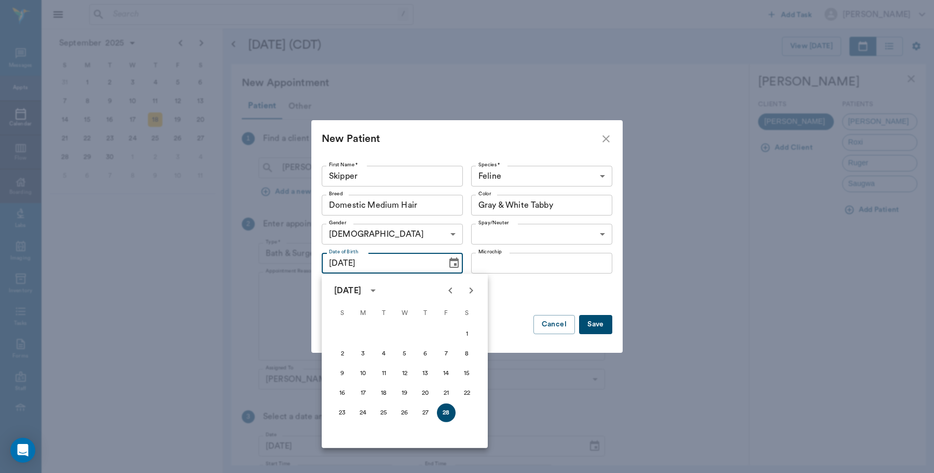
click at [449, 285] on icon "Previous month" at bounding box center [450, 291] width 12 height 12
click at [468, 291] on icon "Next month" at bounding box center [471, 291] width 12 height 12
click at [469, 291] on icon "Next month" at bounding box center [471, 291] width 12 height 12
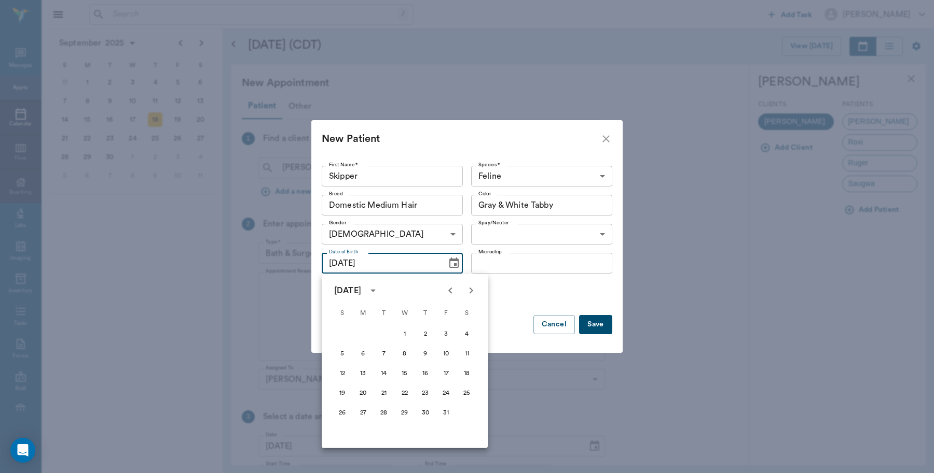
click at [469, 291] on icon "Next month" at bounding box center [471, 291] width 12 height 12
click at [342, 392] on button "16" at bounding box center [342, 393] width 19 height 19
type input "03/16/2025"
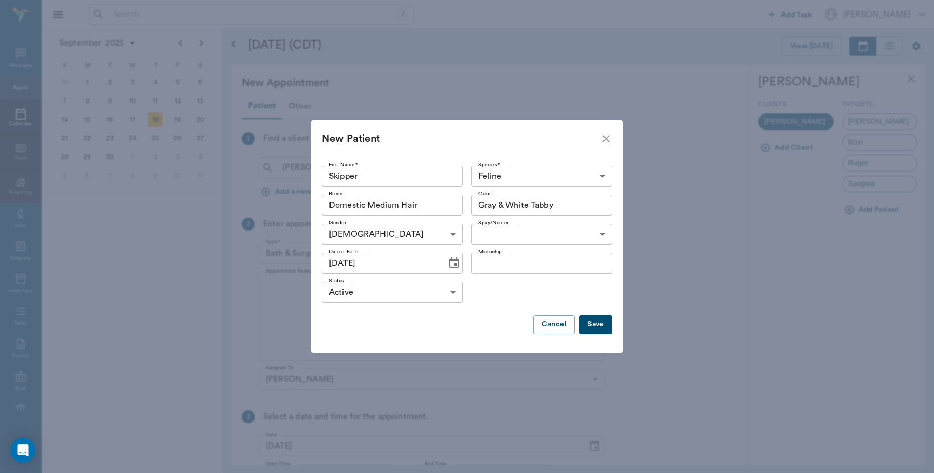
click at [568, 226] on body "/ ​ Add Task Dr. Bert Ellsworth Nectar Messages Appts Calendar Flow Boarding La…" at bounding box center [467, 236] width 934 height 473
click at [544, 278] on li "Not spayed" at bounding box center [541, 277] width 141 height 19
type input "false"
click at [597, 332] on button "Save" at bounding box center [595, 324] width 33 height 19
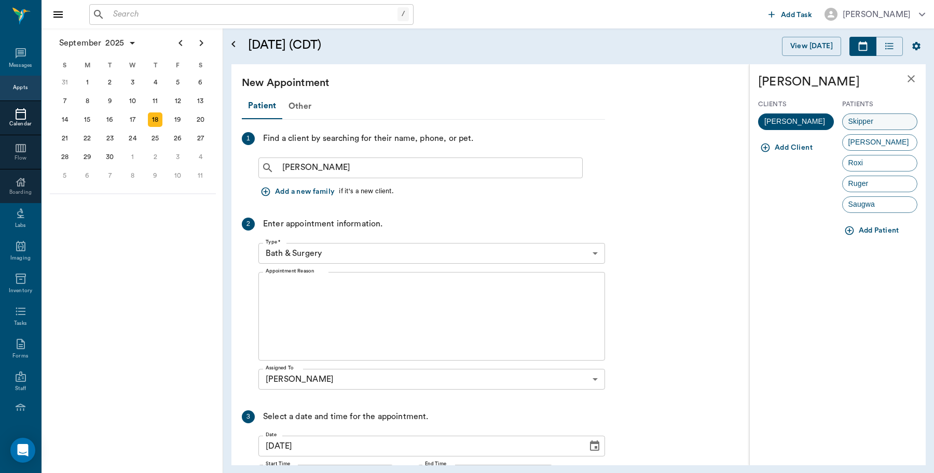
click at [882, 119] on div "Skipper" at bounding box center [880, 122] width 76 height 17
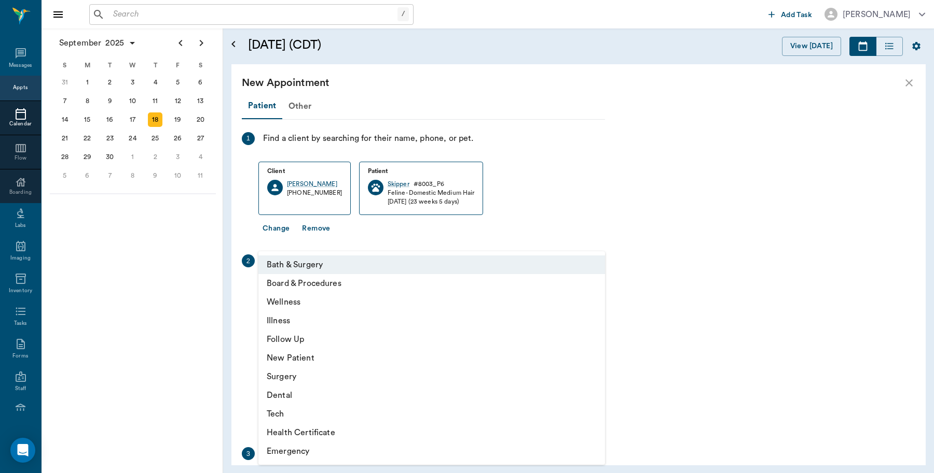
click at [354, 285] on body "/ ​ Add Task Dr. Bert Ellsworth Nectar Messages Appts Calendar Flow Boarding La…" at bounding box center [467, 236] width 934 height 473
click at [309, 375] on li "Surgery" at bounding box center [431, 377] width 346 height 19
type input "65d2be4f46e3a538d89b8c18"
type input "01:30 PM"
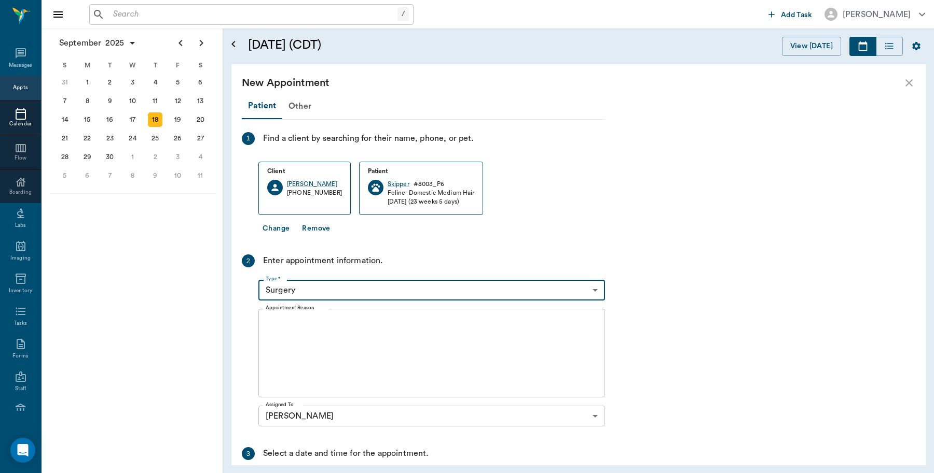
click at [319, 328] on textarea "Appointment Reason" at bounding box center [432, 354] width 332 height 72
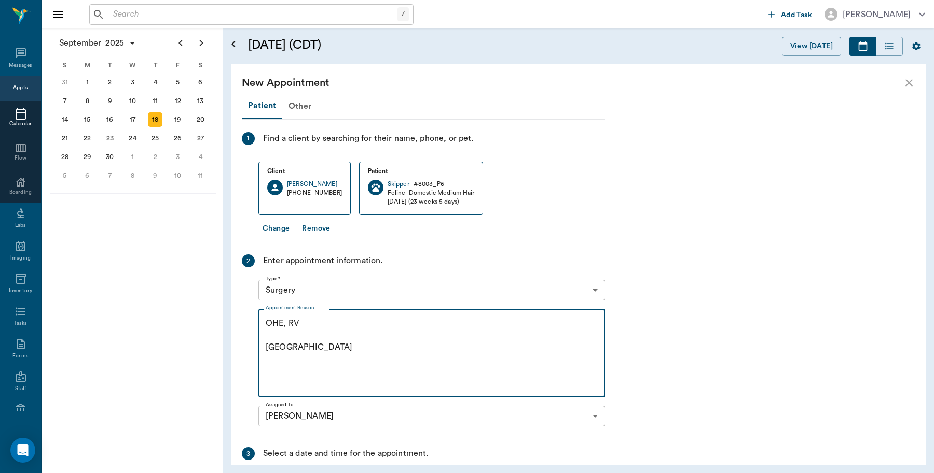
click at [313, 326] on textarea "OHE, RV Caryn" at bounding box center [432, 354] width 332 height 72
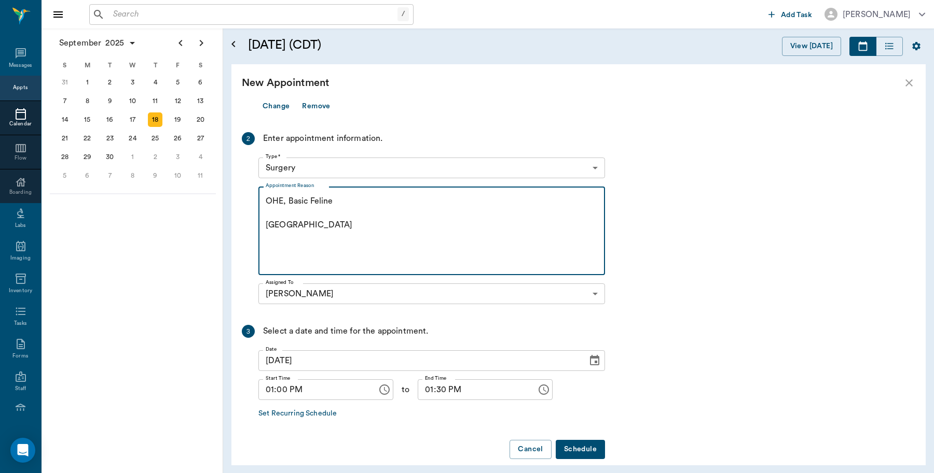
scroll to position [135, 0]
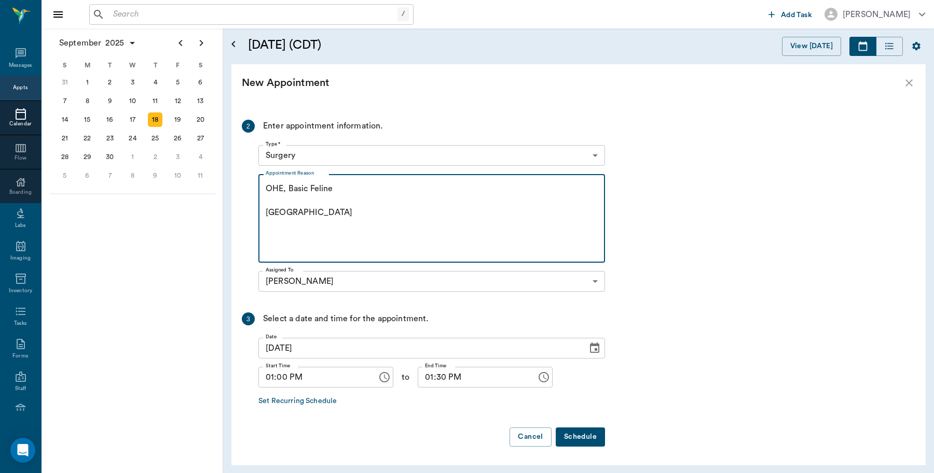
type textarea "OHE, Basic Feline Caryn"
click at [582, 441] on button "Schedule" at bounding box center [579, 437] width 49 height 19
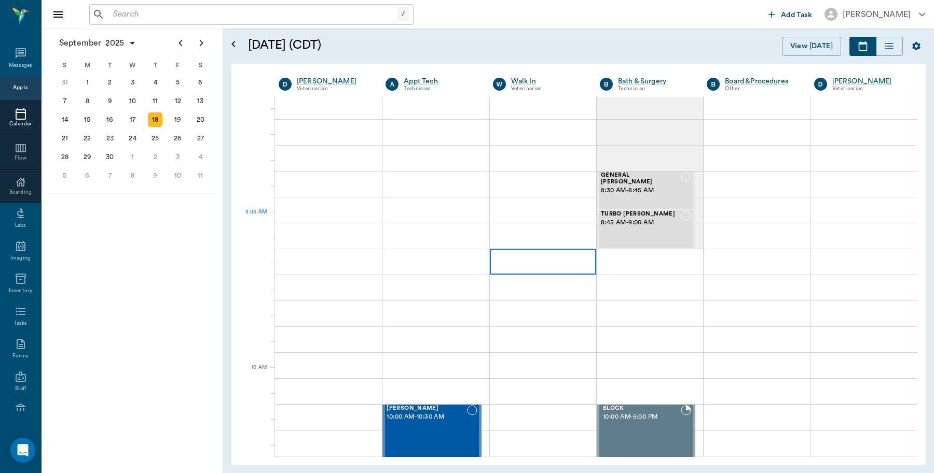
scroll to position [0, 0]
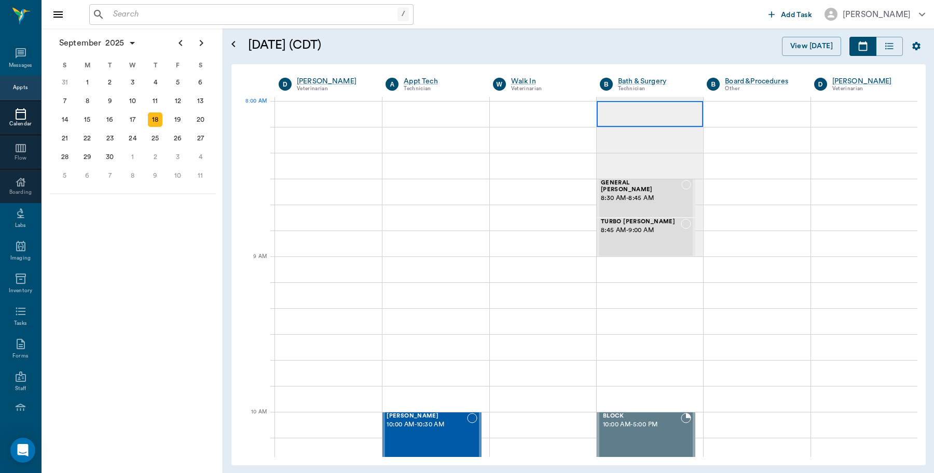
click at [633, 117] on div at bounding box center [649, 114] width 106 height 26
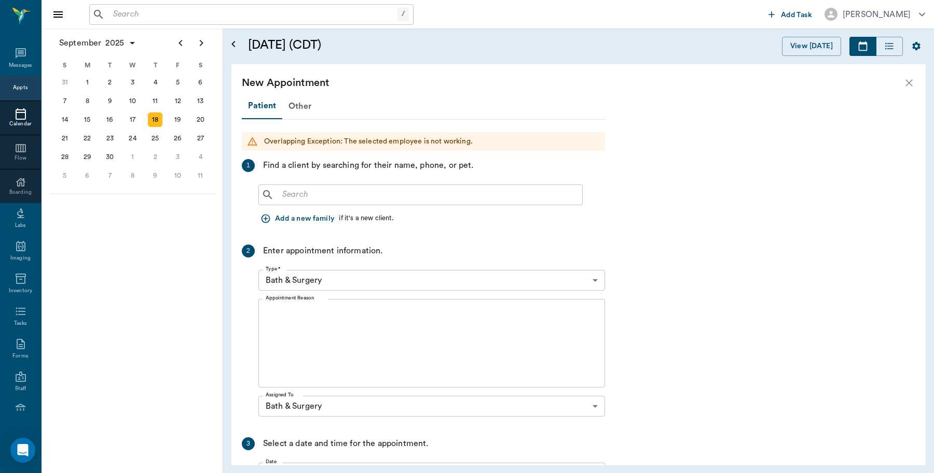
click at [356, 188] on input "text" at bounding box center [428, 195] width 300 height 15
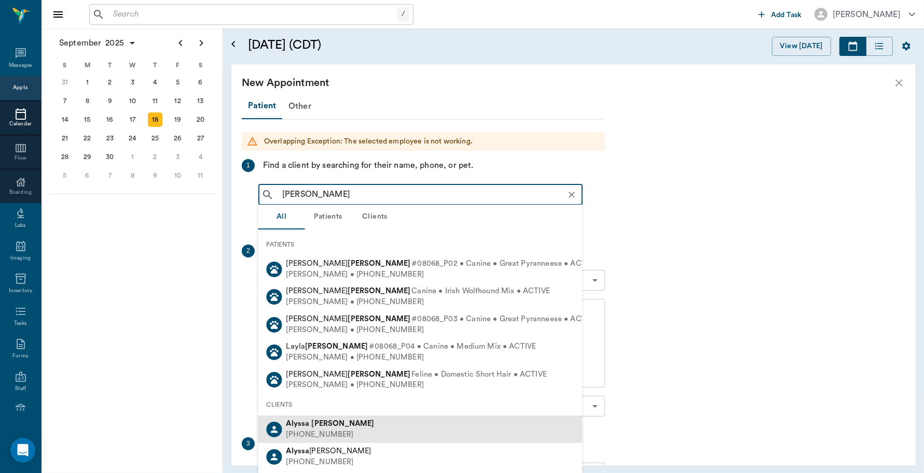
click at [346, 428] on div "Alyssa Bragg (903) 748-5342" at bounding box center [420, 429] width 324 height 27
type input "Alyssa Bragg"
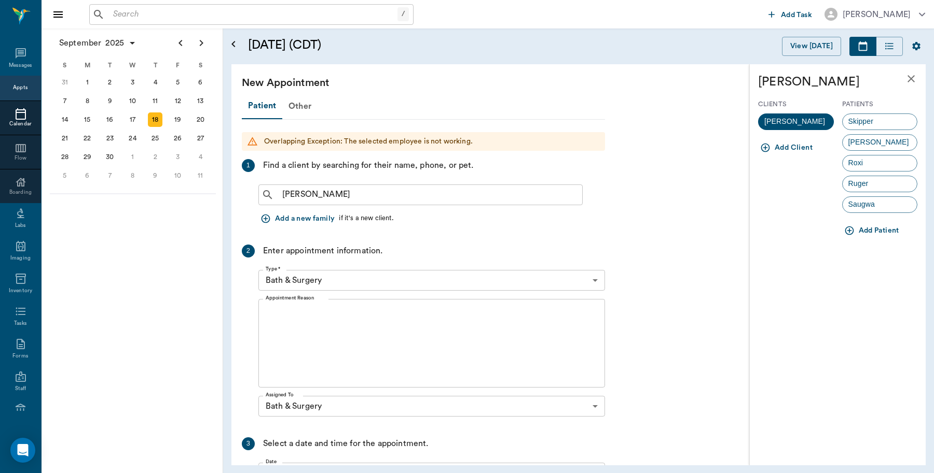
click at [870, 122] on span "Skipper" at bounding box center [860, 121] width 37 height 11
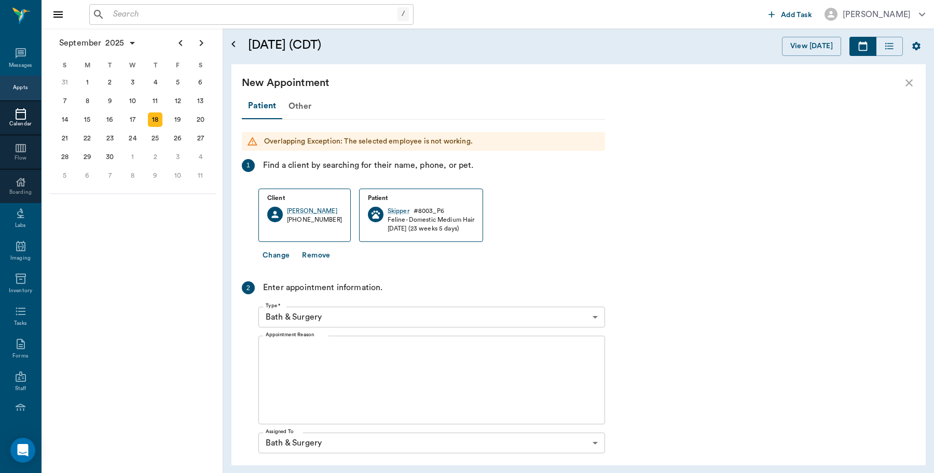
click at [317, 361] on textarea "Appointment Reason" at bounding box center [432, 381] width 332 height 72
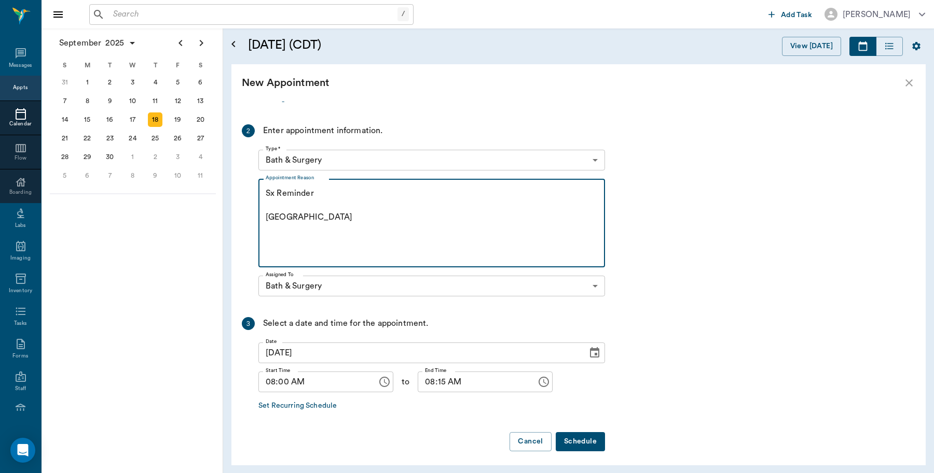
scroll to position [161, 0]
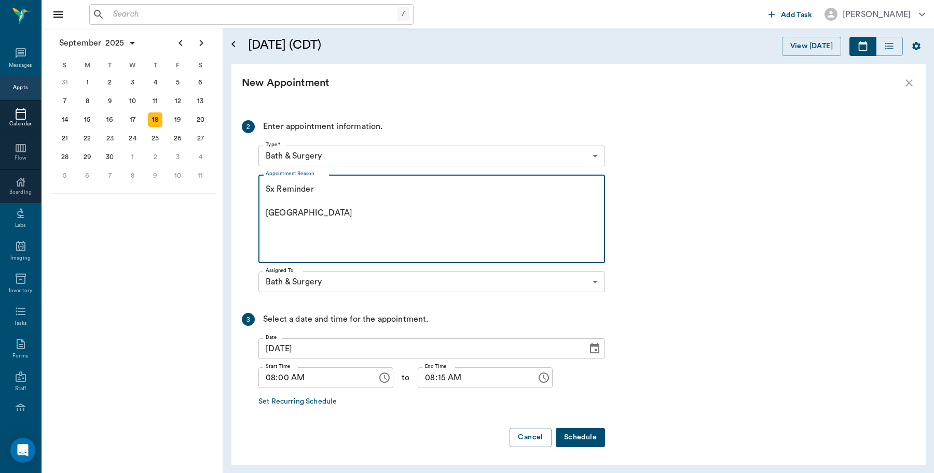
type textarea "Sx Reminder Caryn"
click at [588, 437] on button "Schedule" at bounding box center [579, 437] width 49 height 19
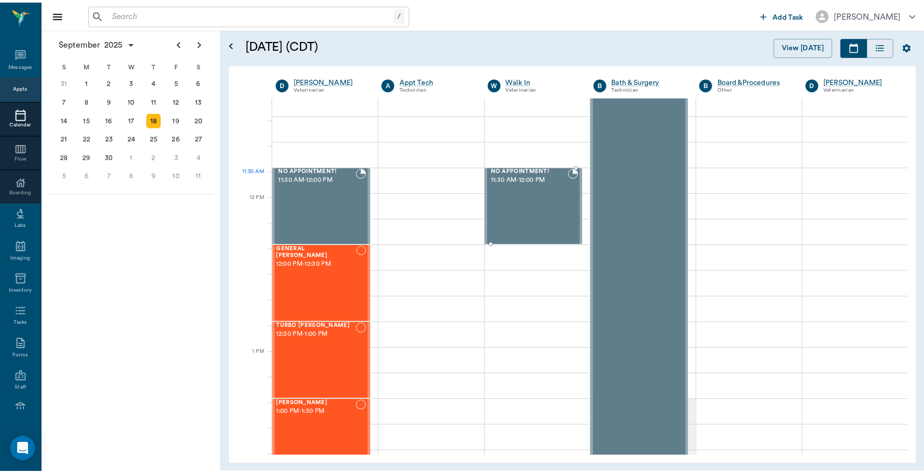
scroll to position [583, 0]
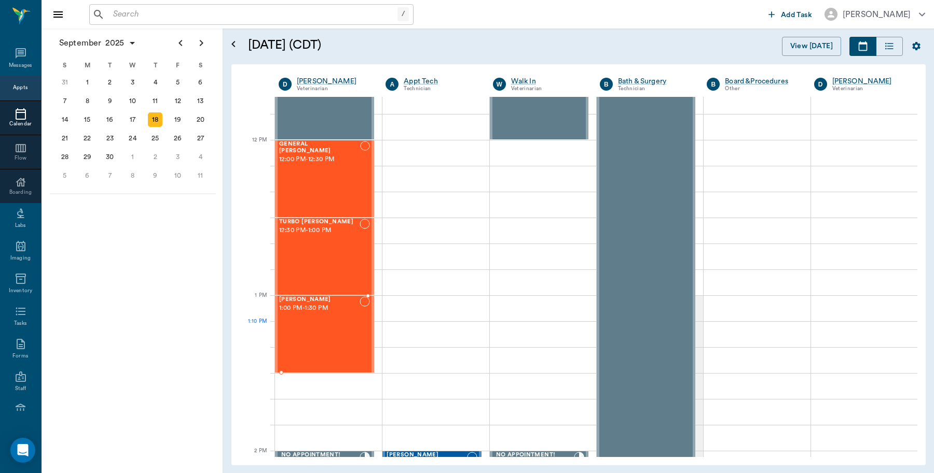
click at [325, 324] on div "Skipper Bragg 1:00 PM - 1:30 PM" at bounding box center [319, 335] width 80 height 76
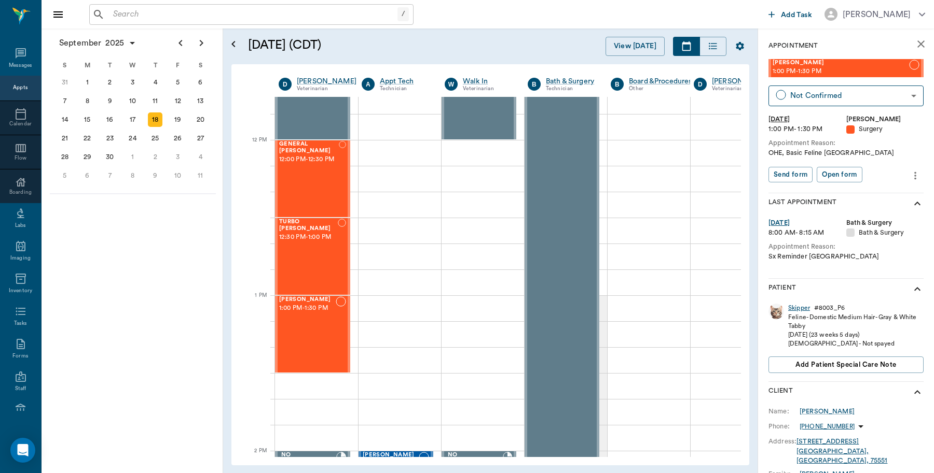
click at [792, 306] on div "Skipper" at bounding box center [799, 308] width 22 height 9
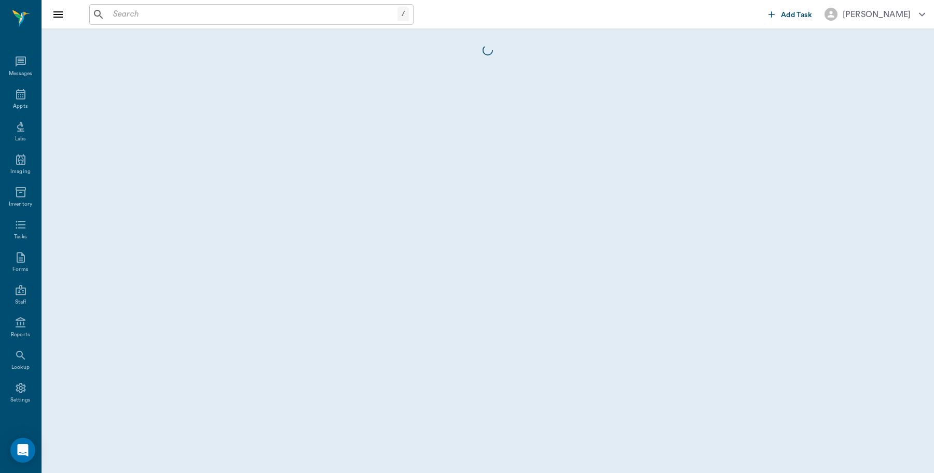
scroll to position [3, 0]
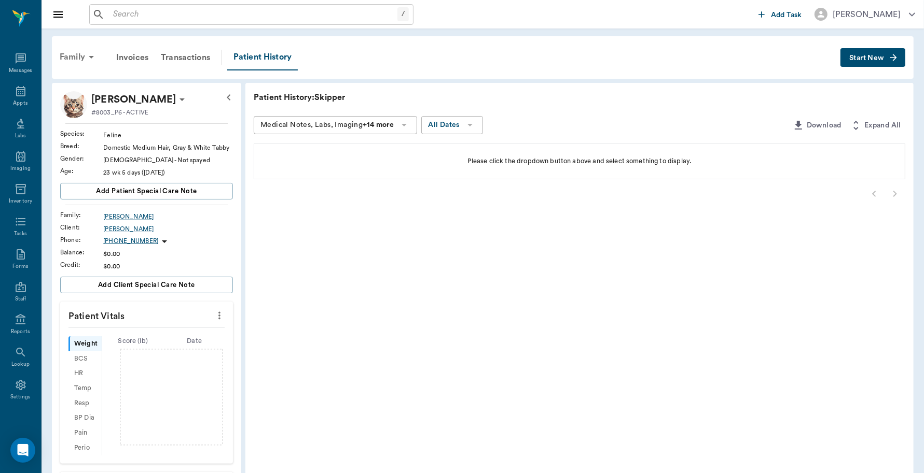
click at [79, 52] on div "Family" at bounding box center [78, 57] width 50 height 25
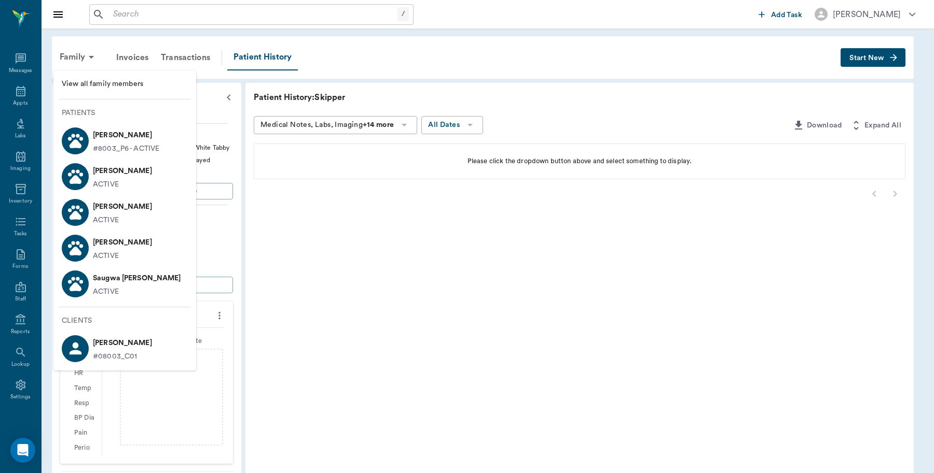
click at [130, 204] on li "Roxi Bragg ACTIVE" at bounding box center [124, 212] width 143 height 36
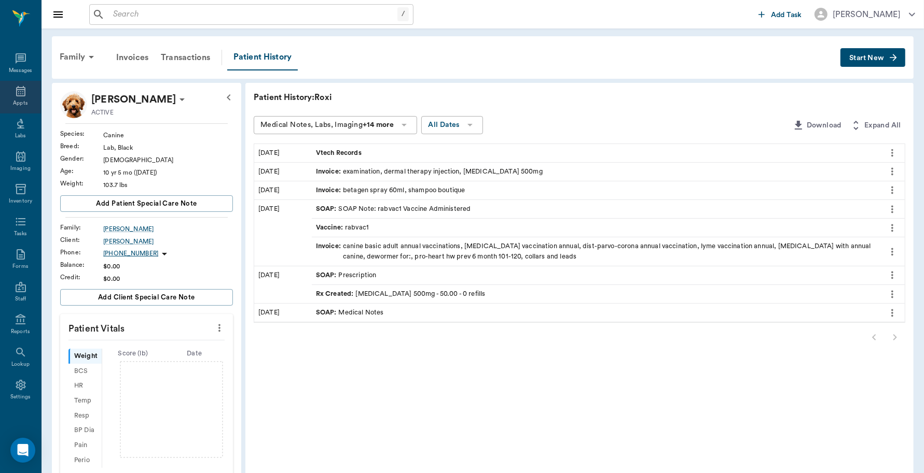
click at [15, 96] on icon at bounding box center [21, 91] width 12 height 12
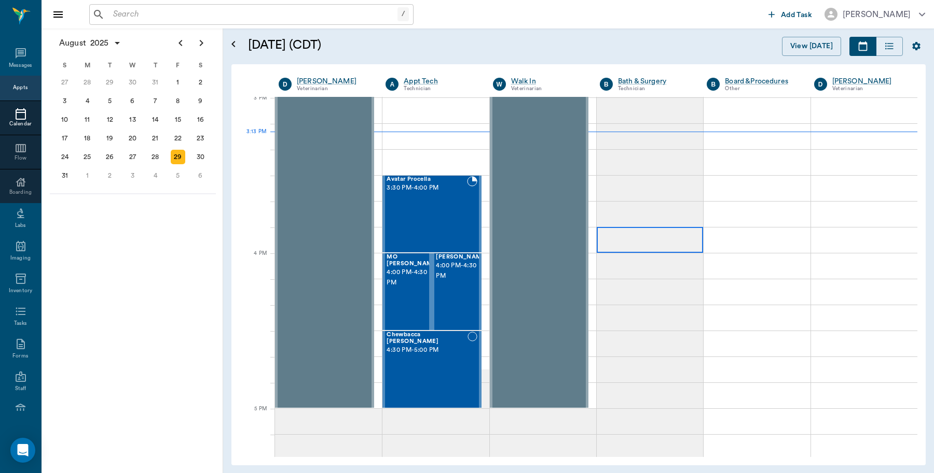
scroll to position [1092, 0]
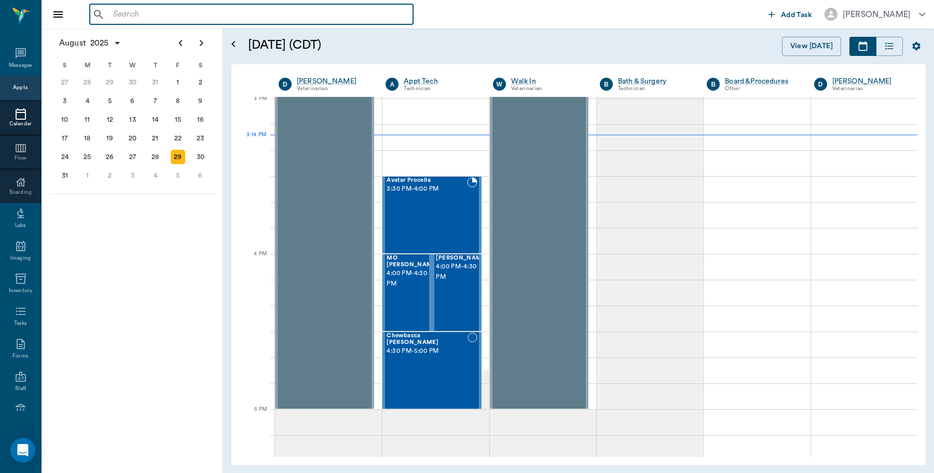
click at [238, 13] on input "text" at bounding box center [259, 14] width 300 height 15
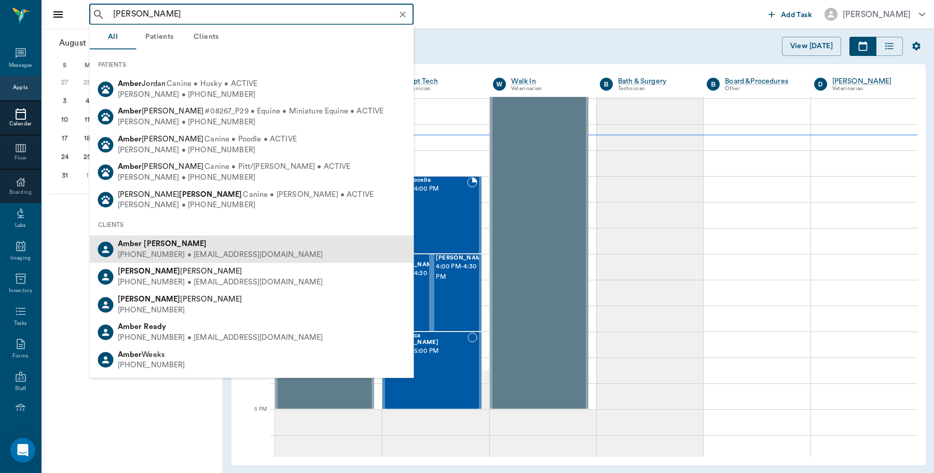
click at [169, 236] on div "Amber Reed (903) 665-4712 • AMBERSTONE469@gmail.com" at bounding box center [252, 249] width 324 height 27
type input "Amber Reed"
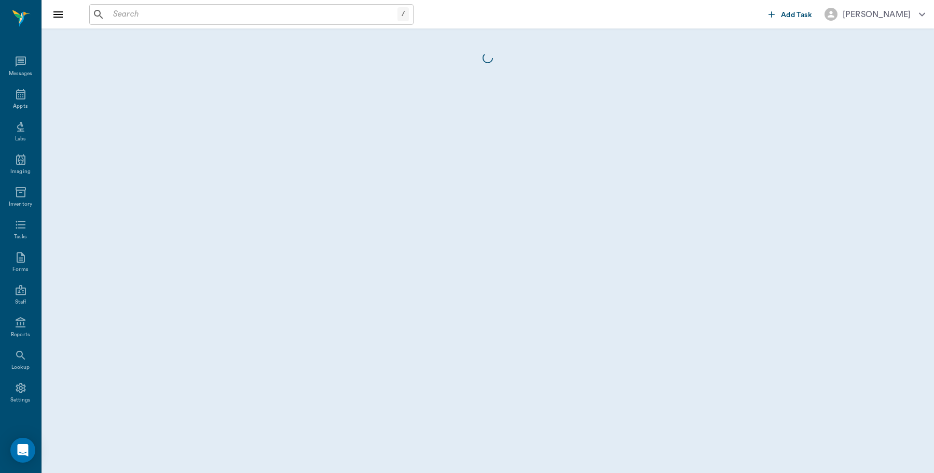
scroll to position [3, 0]
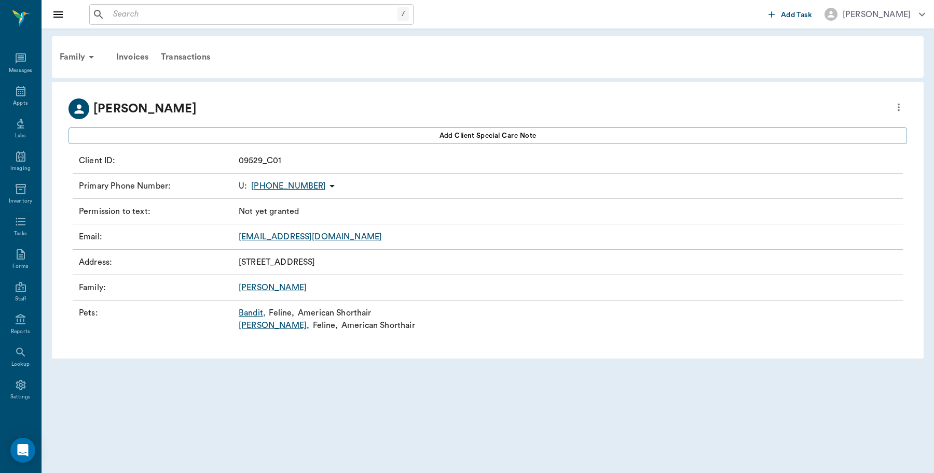
click at [250, 311] on link "Bandit ," at bounding box center [252, 313] width 27 height 12
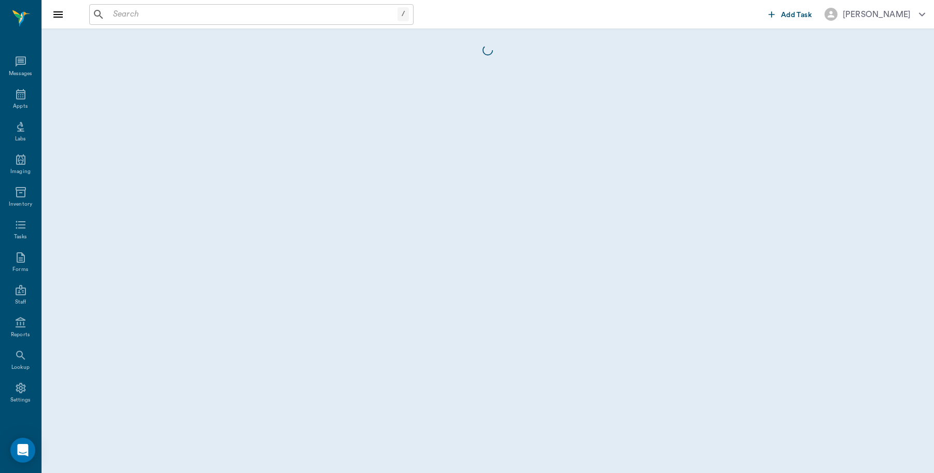
scroll to position [3, 0]
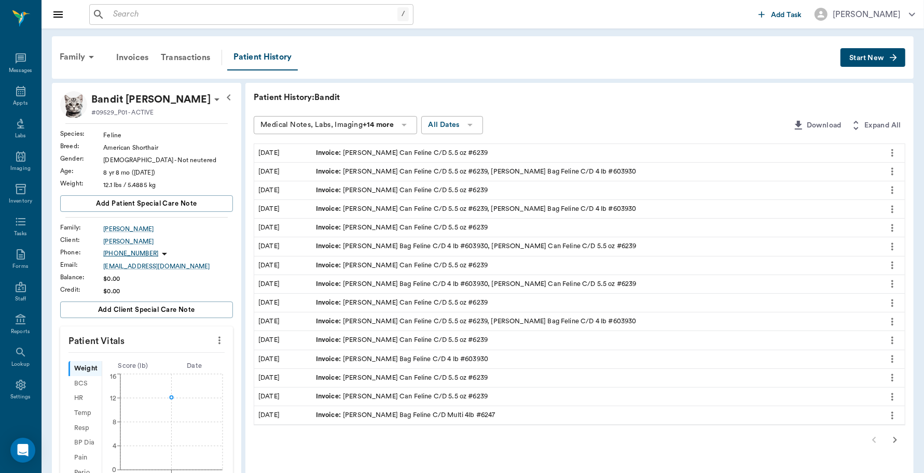
click at [869, 58] on span "Start New" at bounding box center [866, 58] width 35 height 0
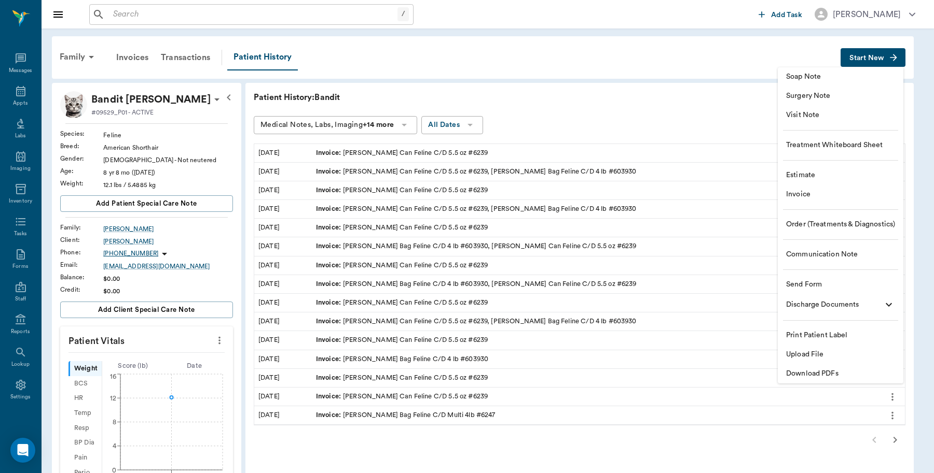
click at [795, 195] on span "Invoice" at bounding box center [840, 194] width 109 height 11
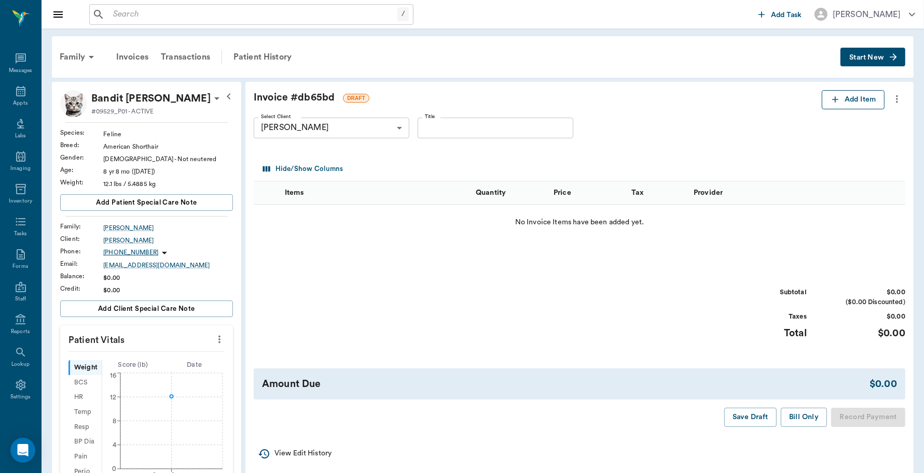
click at [831, 100] on icon "button" at bounding box center [835, 99] width 10 height 10
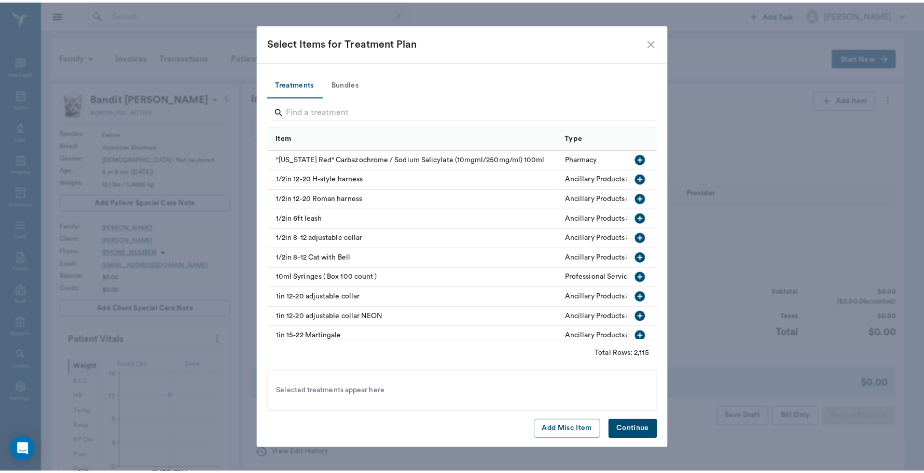
scroll to position [3, 0]
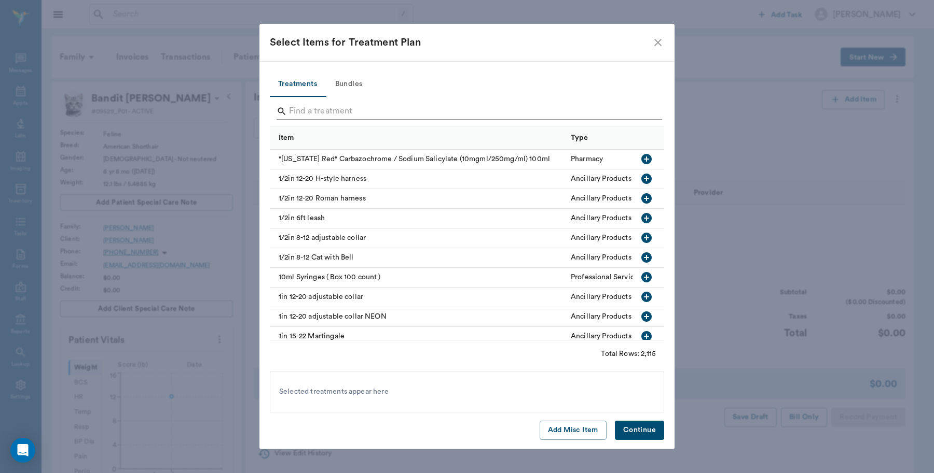
click at [324, 108] on input "Search" at bounding box center [467, 111] width 357 height 17
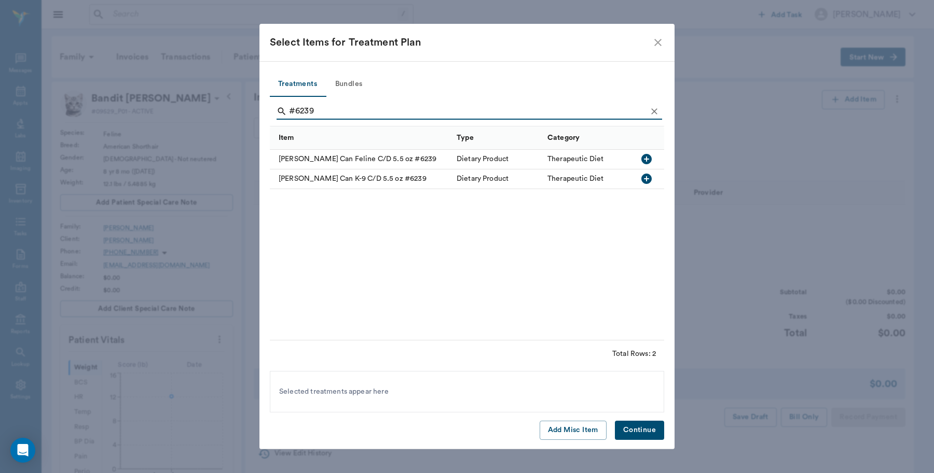
click at [645, 159] on icon "button" at bounding box center [646, 159] width 12 height 12
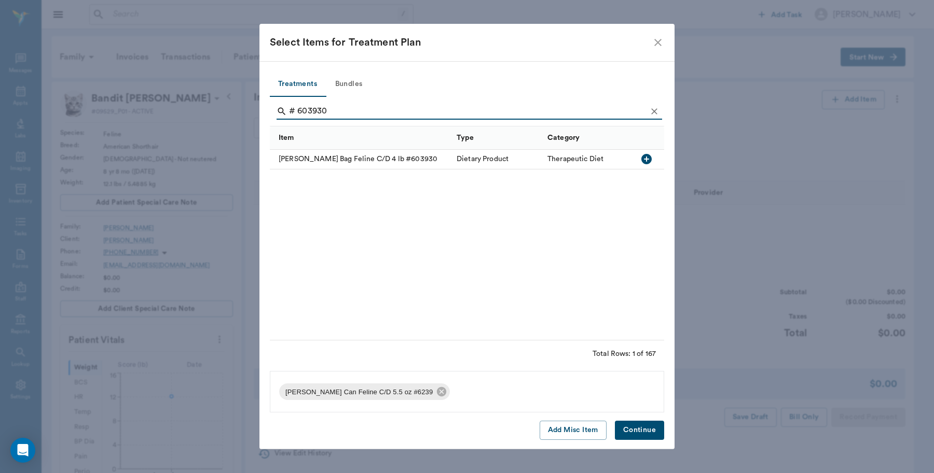
type input "# 603930"
click at [646, 161] on icon "button" at bounding box center [646, 159] width 12 height 12
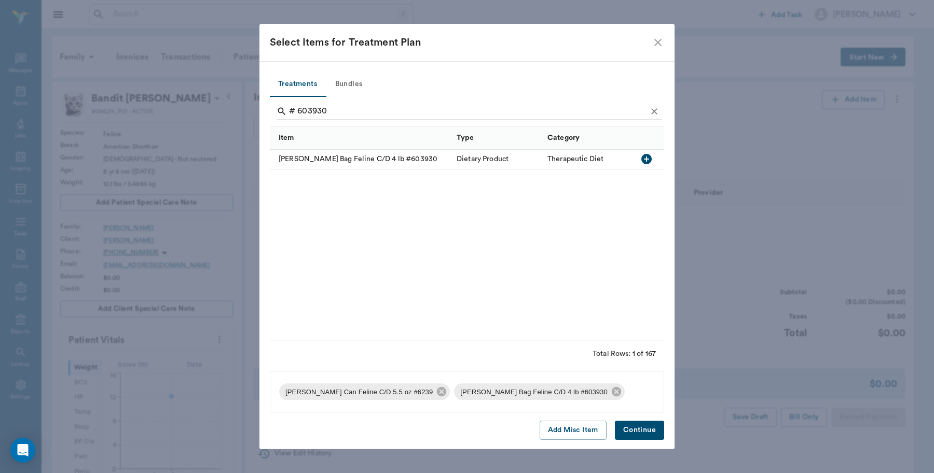
click at [637, 428] on button "Continue" at bounding box center [639, 430] width 49 height 19
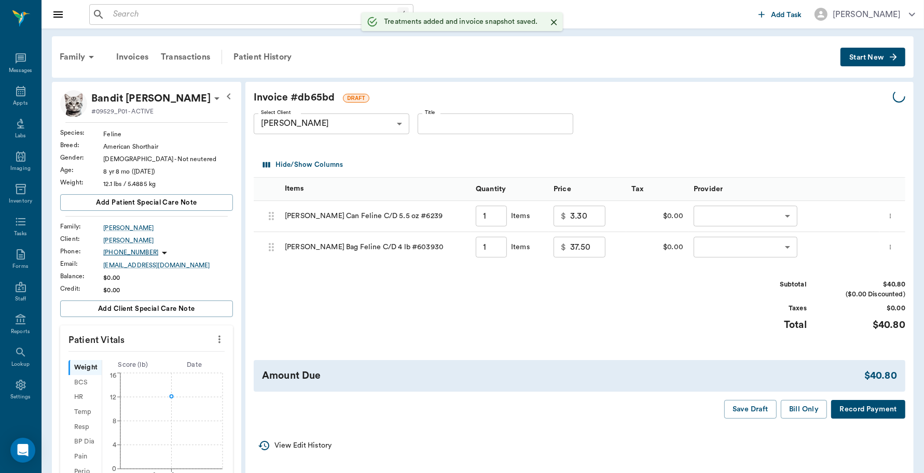
type input "1.00"
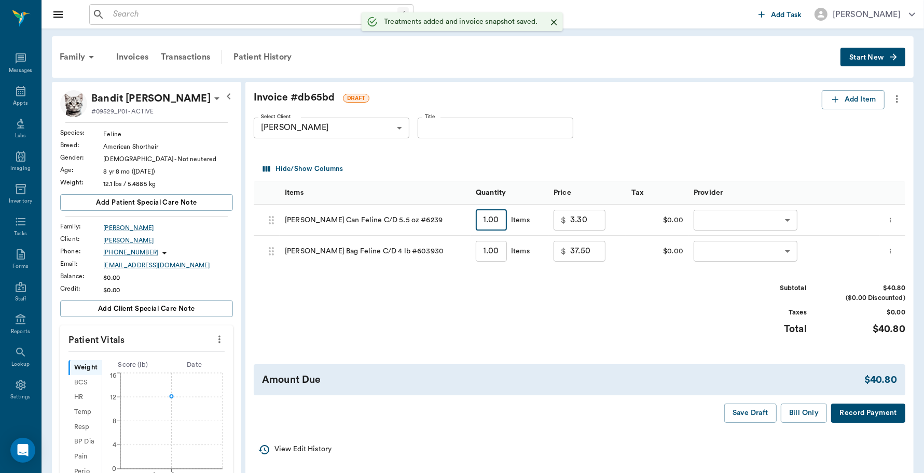
click at [495, 221] on input "1.00" at bounding box center [491, 220] width 31 height 21
type input "7"
type input "23.10"
type input "7"
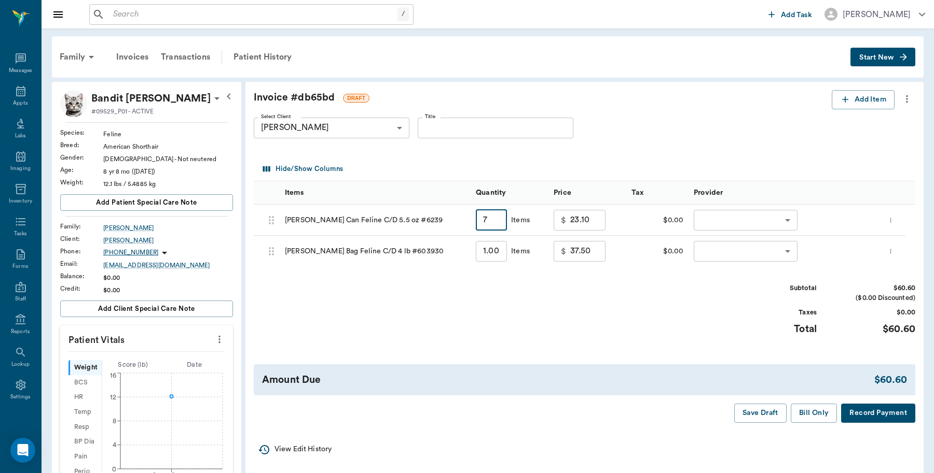
click at [791, 217] on body "/ ​ Add Task [PERSON_NAME] Nectar Messages Appts Labs Imaging Inventory Tasks F…" at bounding box center [467, 349] width 934 height 699
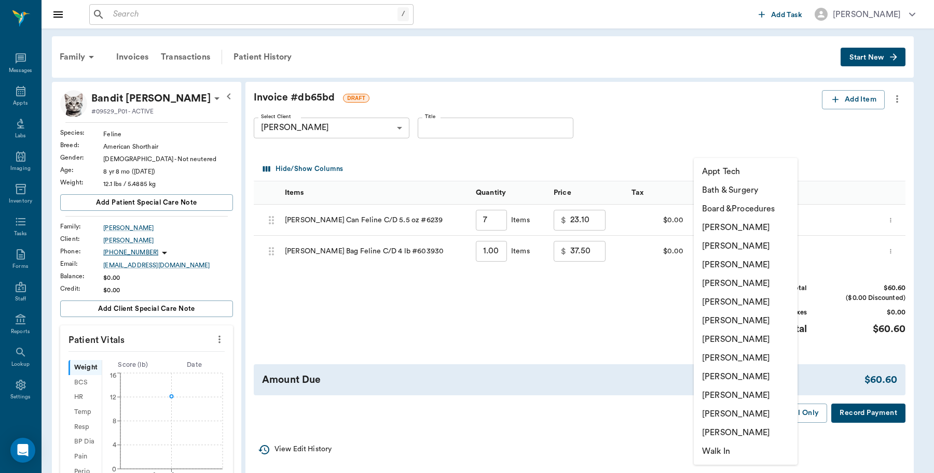
click at [767, 227] on li "[PERSON_NAME]" at bounding box center [745, 227] width 104 height 19
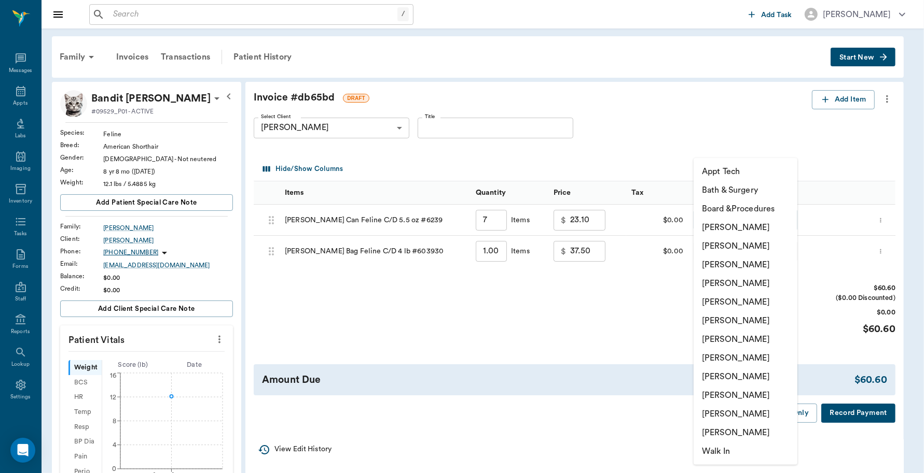
type input "none-6899ea08ed37b777db10de45"
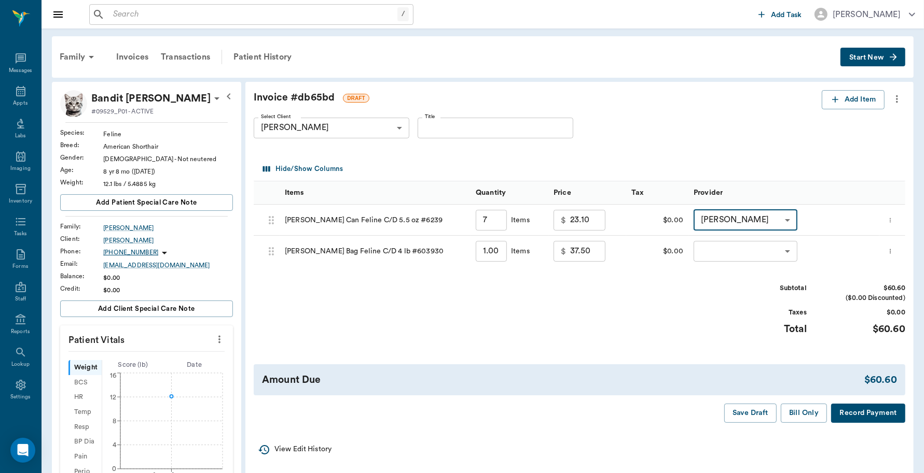
click at [776, 253] on body "/ ​ Add Task [PERSON_NAME] Nectar Messages Appts Labs Imaging Inventory Tasks F…" at bounding box center [462, 349] width 924 height 699
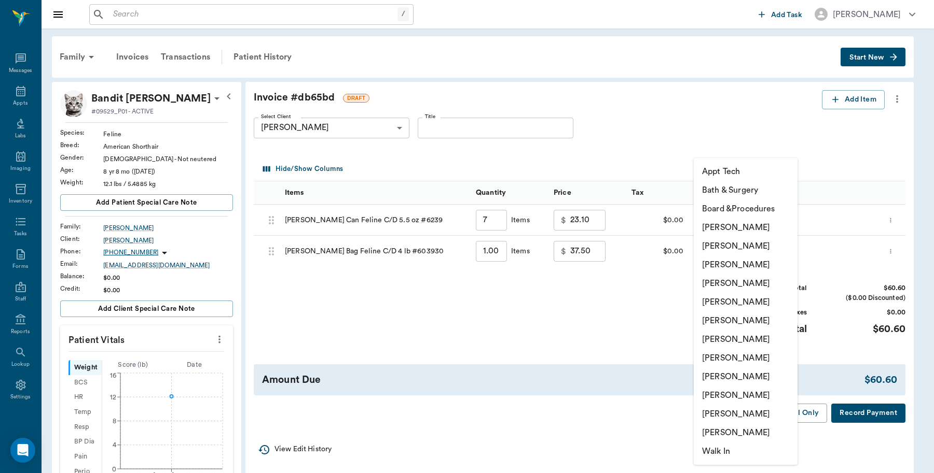
click at [758, 226] on li "[PERSON_NAME]" at bounding box center [745, 227] width 104 height 19
type input "none-6899ea08ed37b777db10de45"
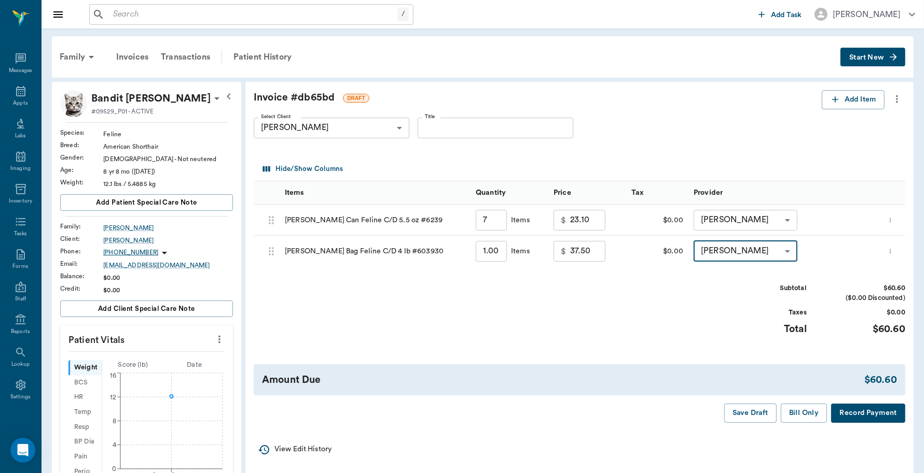
click at [870, 419] on button "Record Payment" at bounding box center [868, 413] width 74 height 19
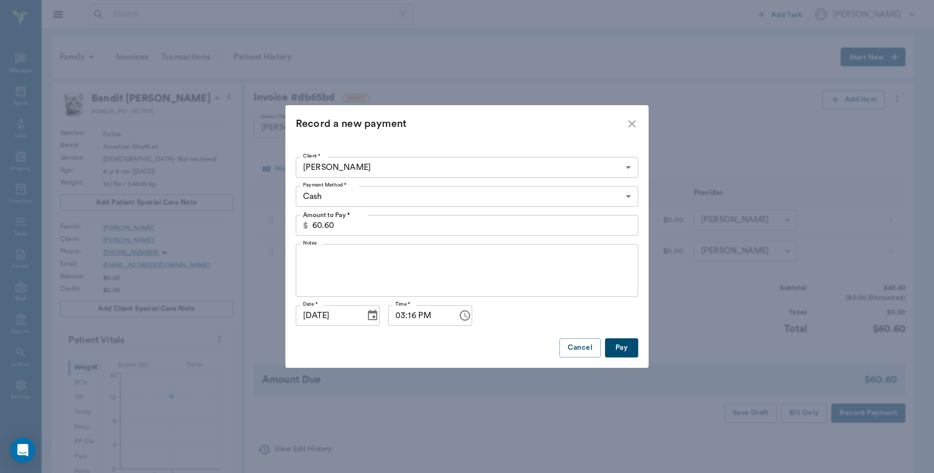
click at [382, 196] on body "/ ​ Add Task [PERSON_NAME] Nectar Messages Appts Labs Imaging Inventory Tasks F…" at bounding box center [467, 349] width 934 height 699
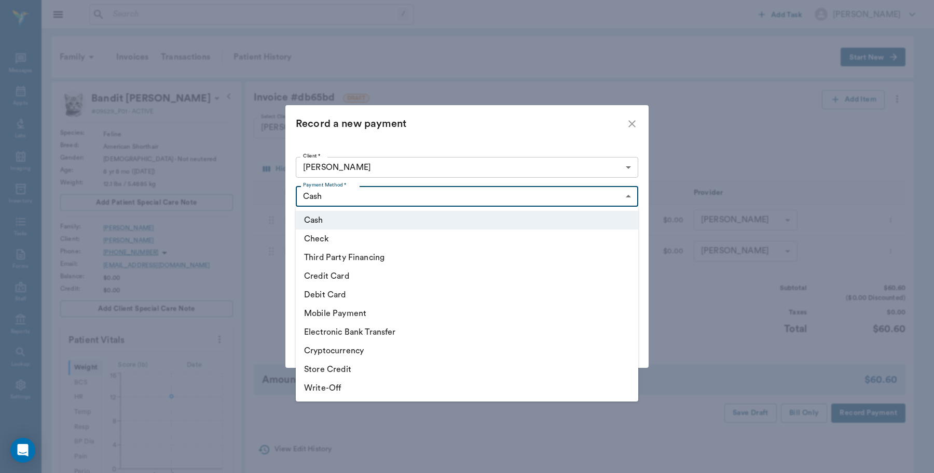
click at [347, 297] on li "Debit Card" at bounding box center [467, 295] width 342 height 19
type input "DEBIT_CARD"
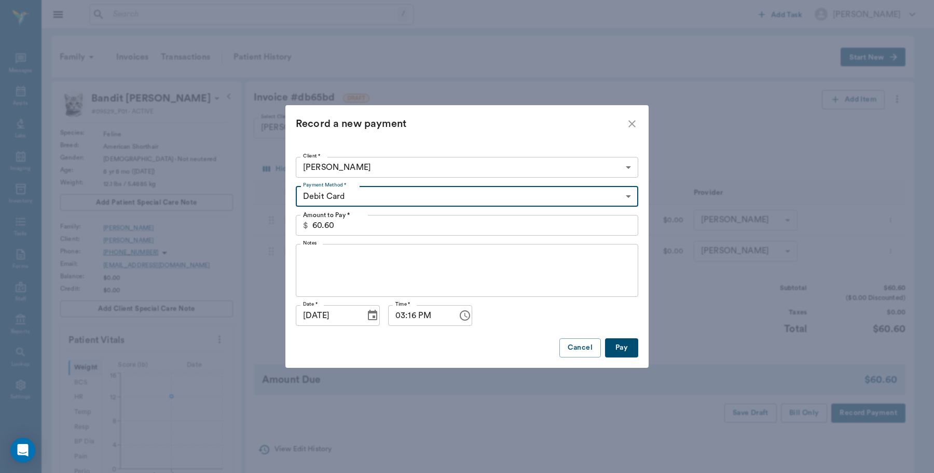
click at [619, 353] on button "Pay" at bounding box center [621, 348] width 33 height 19
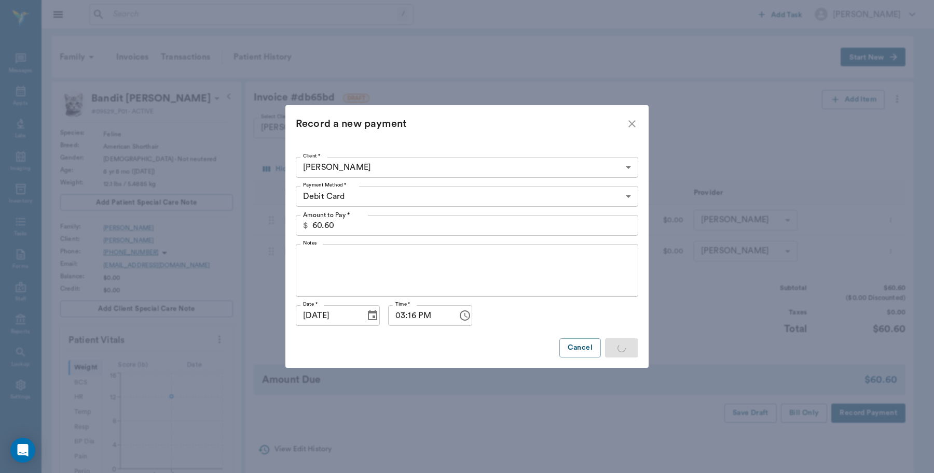
type input "7.00"
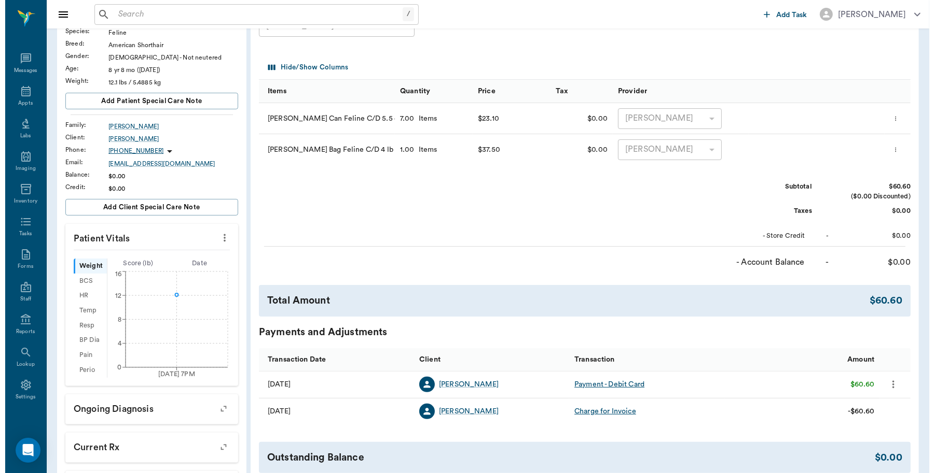
scroll to position [0, 0]
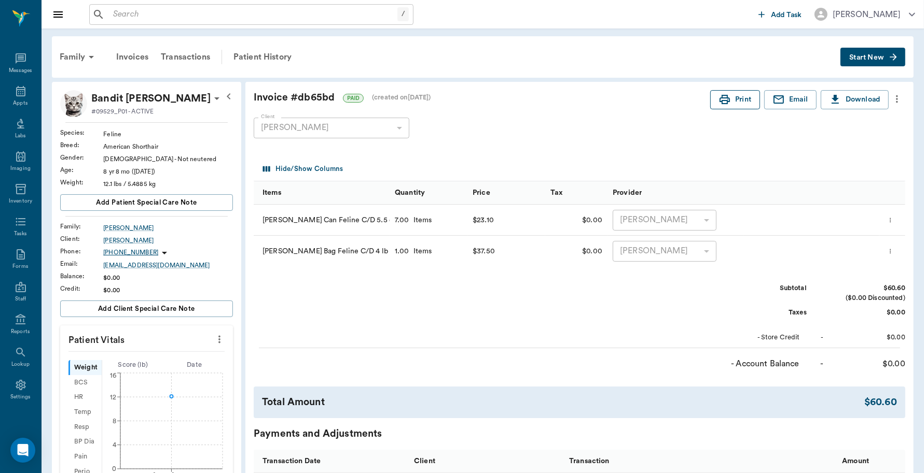
click at [730, 95] on button "Print" at bounding box center [735, 99] width 50 height 19
click at [15, 95] on icon at bounding box center [21, 91] width 12 height 12
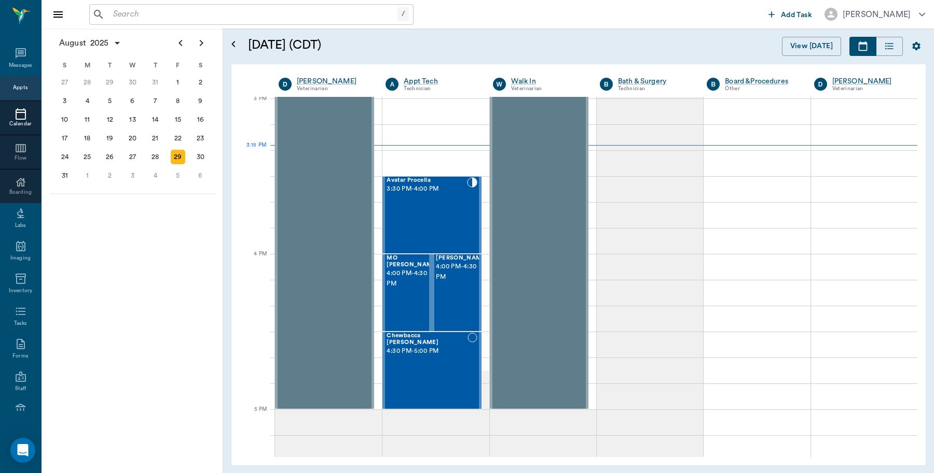
scroll to position [1090, 0]
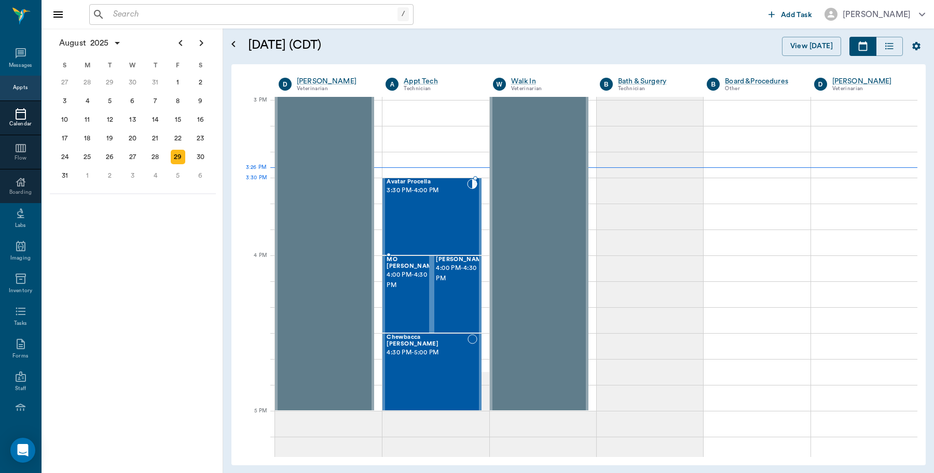
drag, startPoint x: 420, startPoint y: 200, endPoint x: 421, endPoint y: 191, distance: 9.4
click at [420, 200] on div "Avatar Procella 3:30 PM - 4:00 PM" at bounding box center [426, 217] width 80 height 76
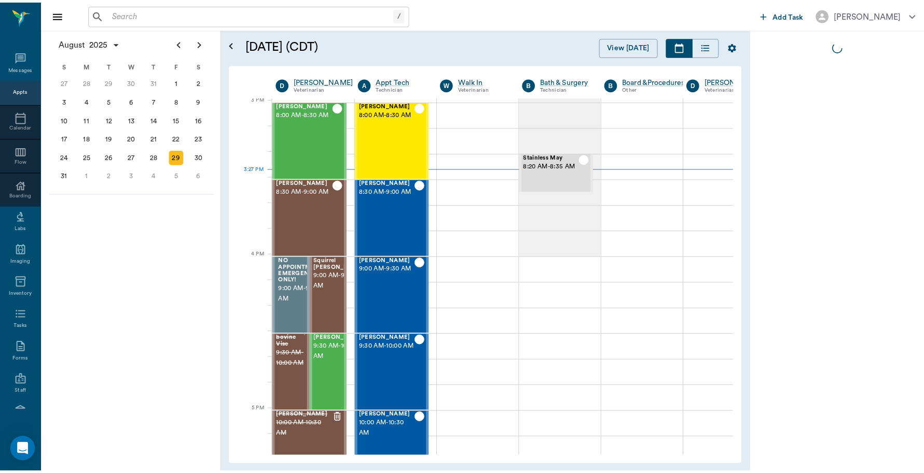
scroll to position [1090, 1]
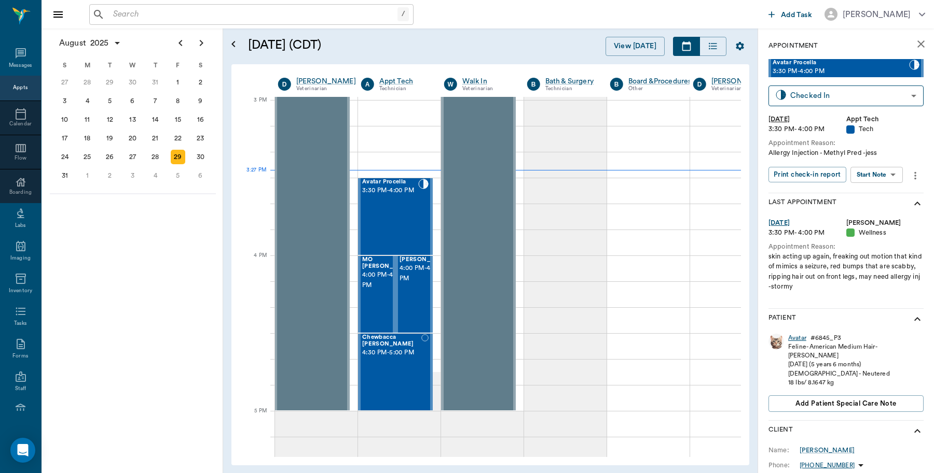
click at [796, 340] on div "Avatar" at bounding box center [797, 338] width 18 height 9
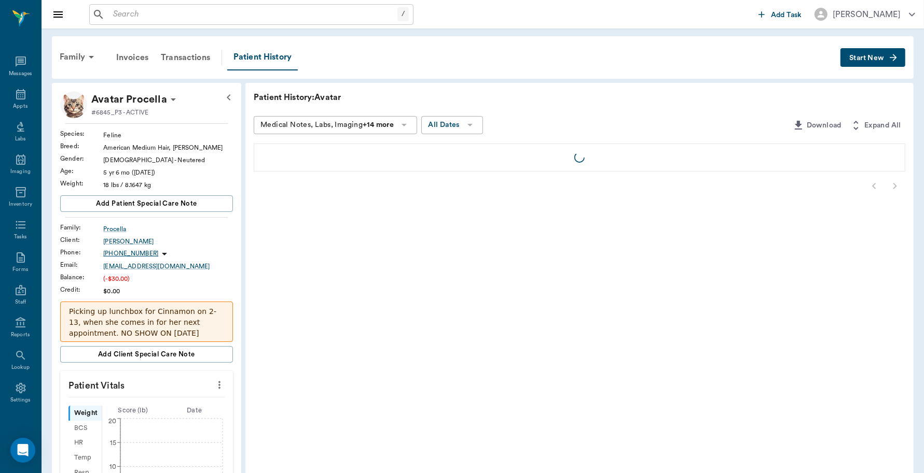
scroll to position [3, 0]
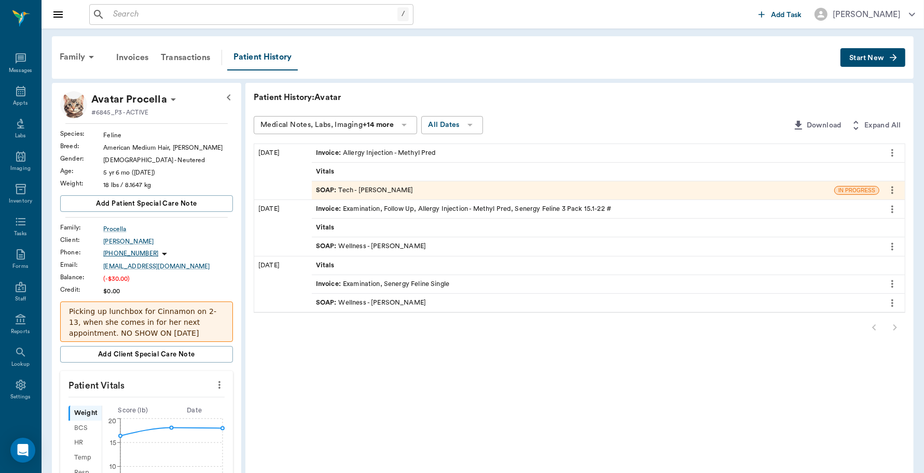
click at [381, 152] on div "Invoice : Allergy Injection - Methyl Pred" at bounding box center [376, 153] width 120 height 10
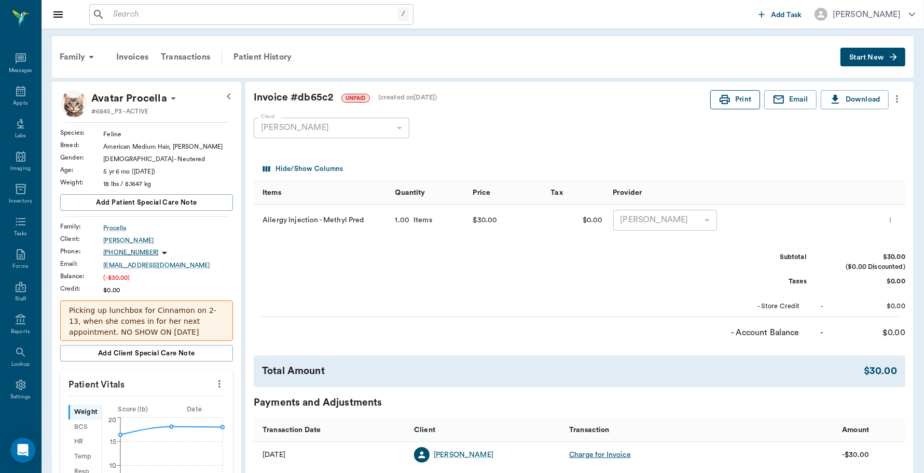
click at [736, 104] on button "Print" at bounding box center [735, 99] width 50 height 19
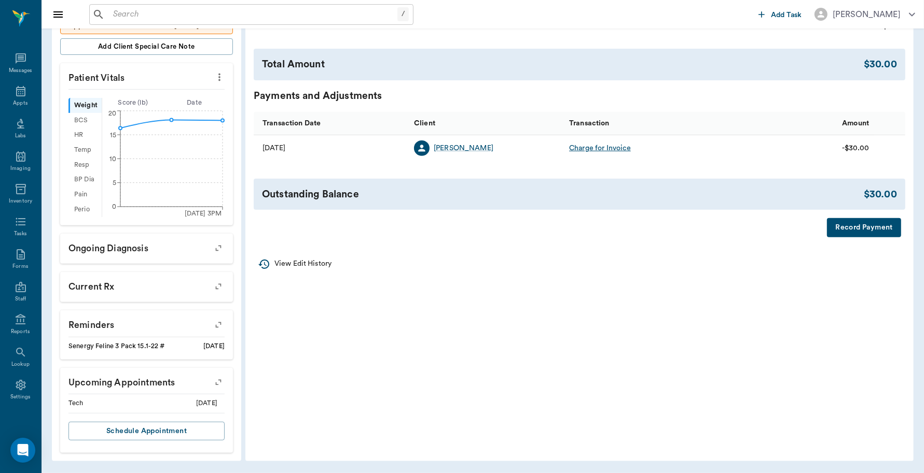
scroll to position [308, 0]
click at [861, 228] on button "Record Payment" at bounding box center [864, 227] width 74 height 19
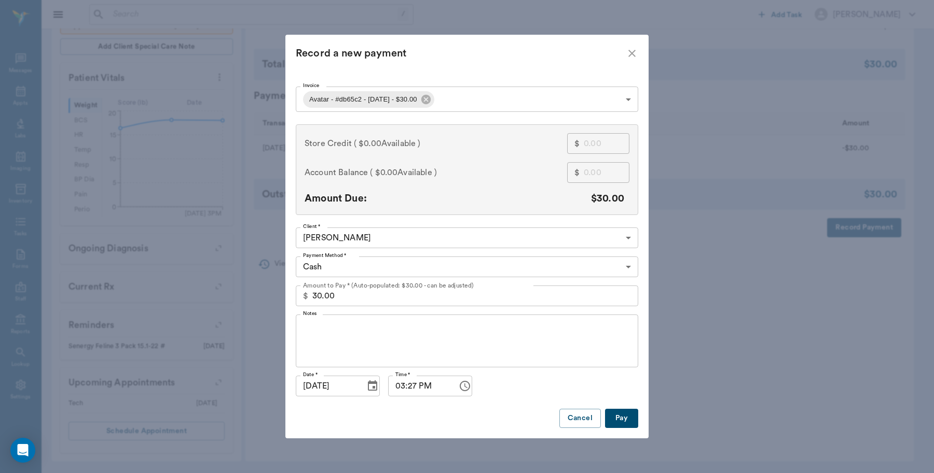
click at [351, 268] on body "/ ​ Add Task [PERSON_NAME] Nectar Messages Appts Labs Imaging Inventory Tasks F…" at bounding box center [467, 83] width 934 height 781
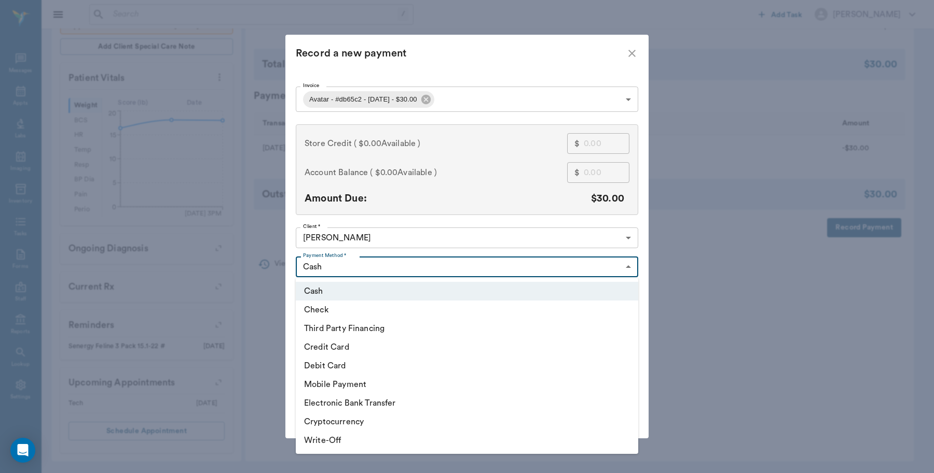
click at [341, 361] on li "Debit Card" at bounding box center [467, 366] width 342 height 19
type input "DEBIT_CARD"
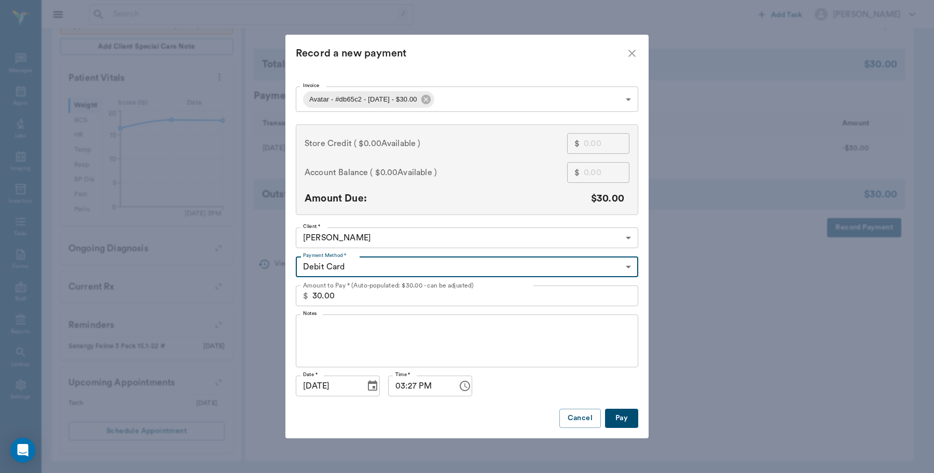
click at [616, 418] on button "Pay" at bounding box center [621, 418] width 33 height 19
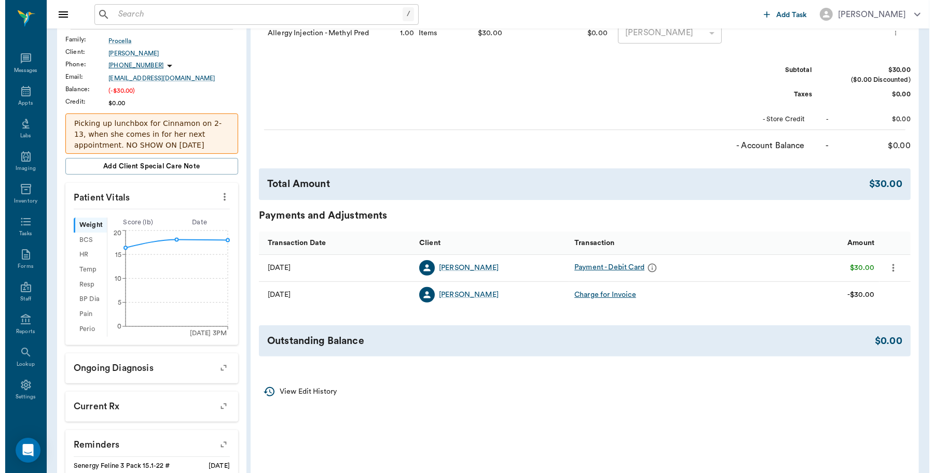
scroll to position [0, 0]
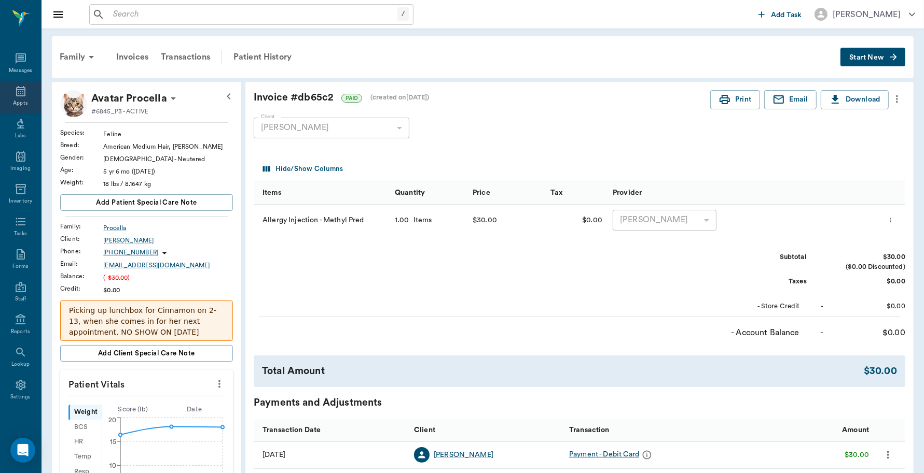
click at [24, 94] on div "Appts" at bounding box center [20, 97] width 41 height 33
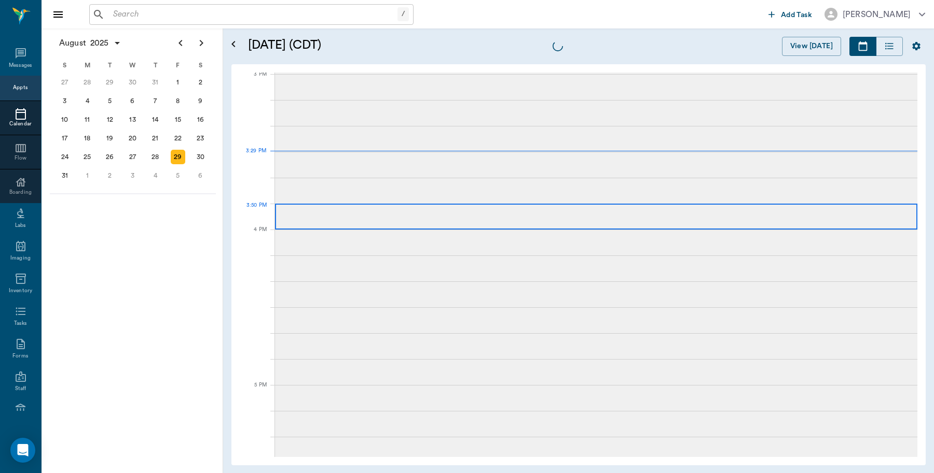
scroll to position [1090, 0]
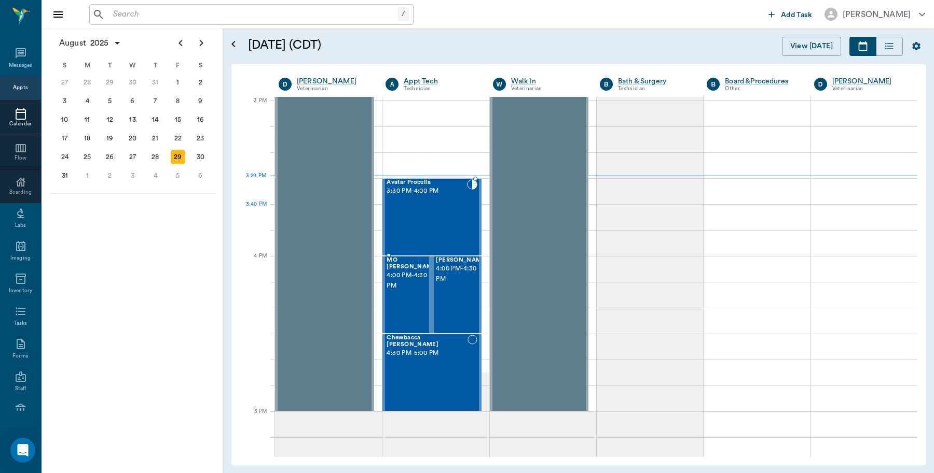
click at [424, 209] on div "Avatar Procella 3:30 PM - 4:00 PM" at bounding box center [426, 217] width 80 height 76
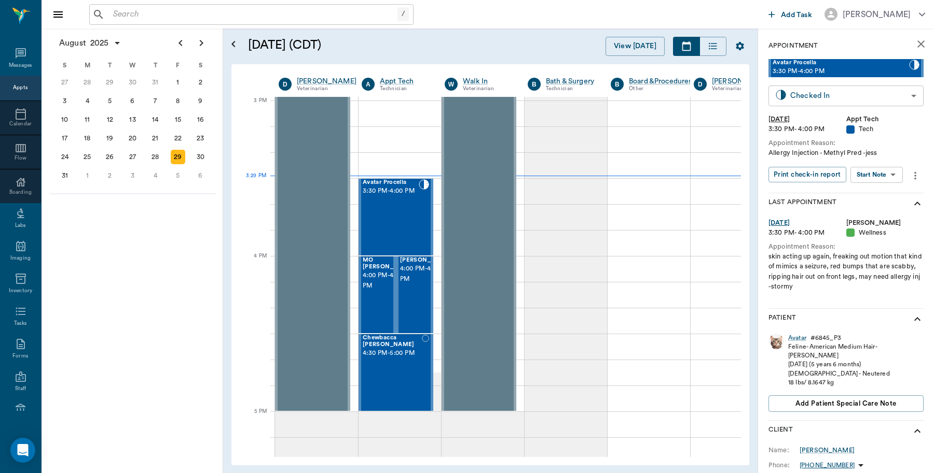
click at [830, 96] on body "/ ​ Add Task [PERSON_NAME] Nectar Messages Appts Calendar Flow Boarding Labs Im…" at bounding box center [467, 236] width 934 height 473
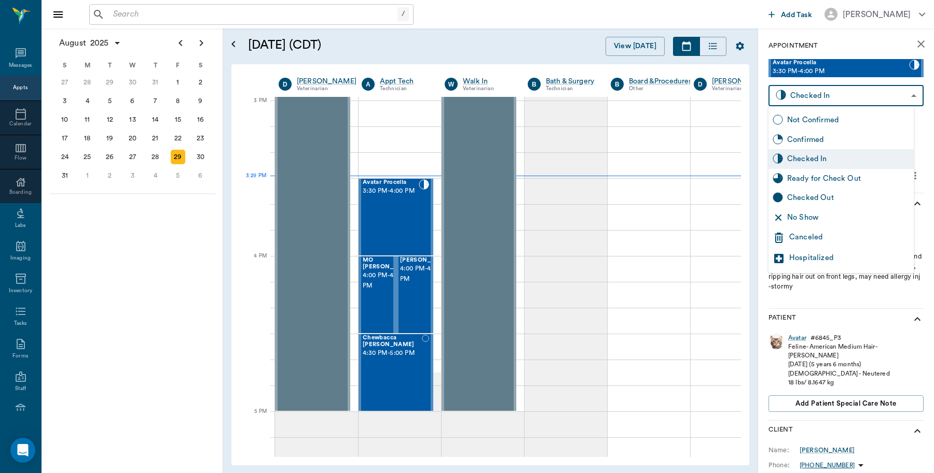
click at [797, 197] on div "Checked Out" at bounding box center [848, 197] width 122 height 11
type input "CHECKED_OUT"
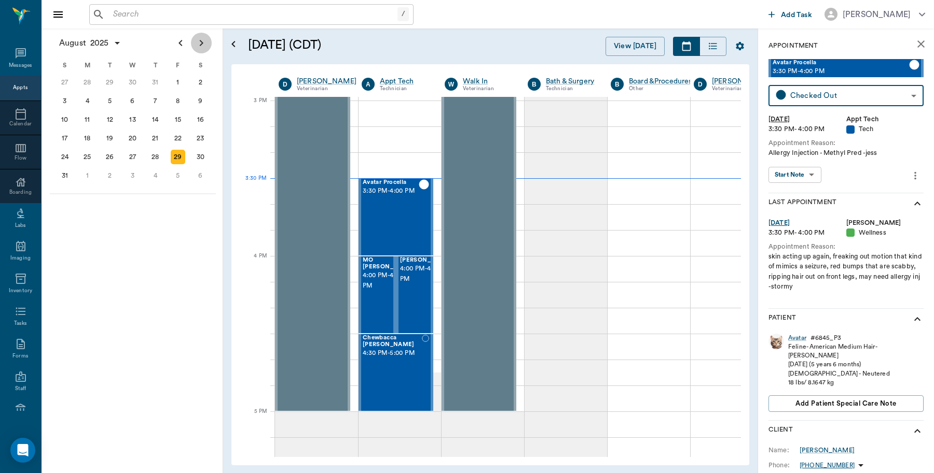
click at [205, 45] on icon "Next page" at bounding box center [201, 43] width 12 height 12
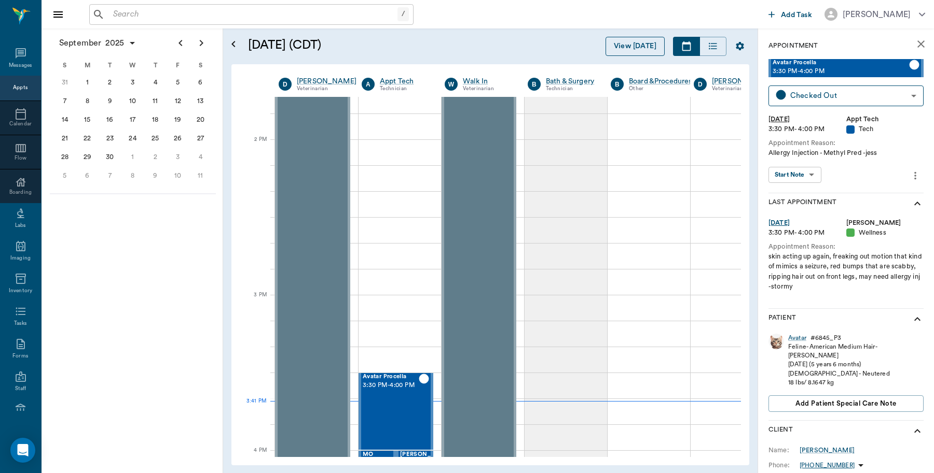
click at [634, 43] on button "View [DATE]" at bounding box center [634, 46] width 59 height 19
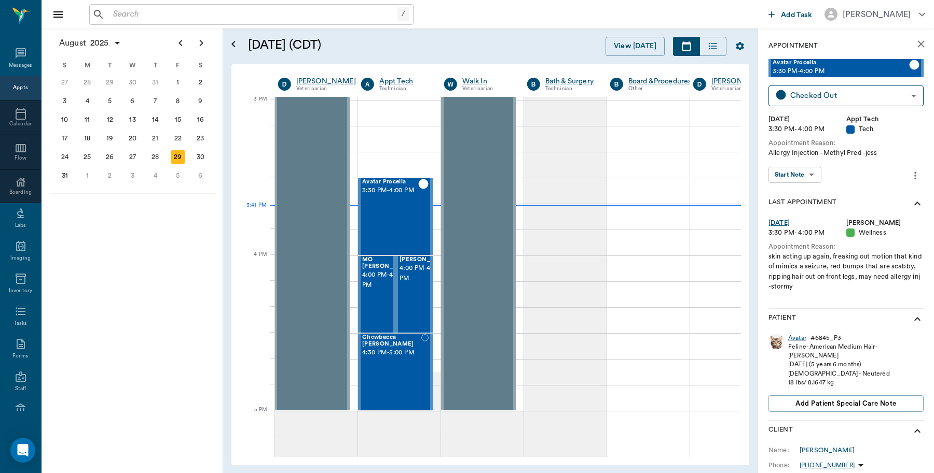
scroll to position [1091, 1]
click at [176, 169] on div "5" at bounding box center [178, 176] width 15 height 15
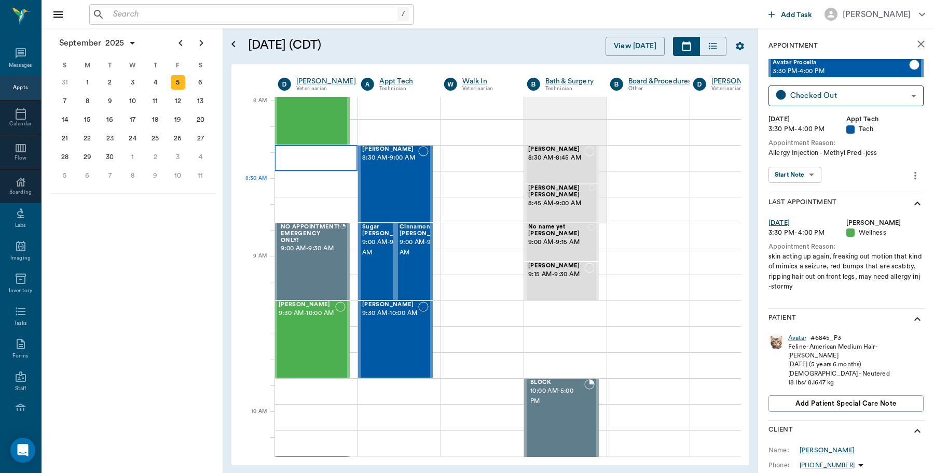
scroll to position [0, 1]
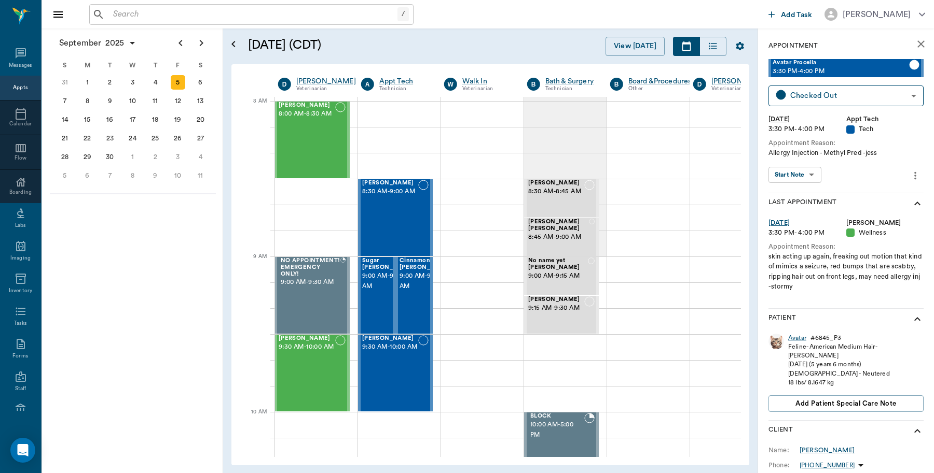
click at [914, 45] on icon "close" at bounding box center [920, 44] width 12 height 12
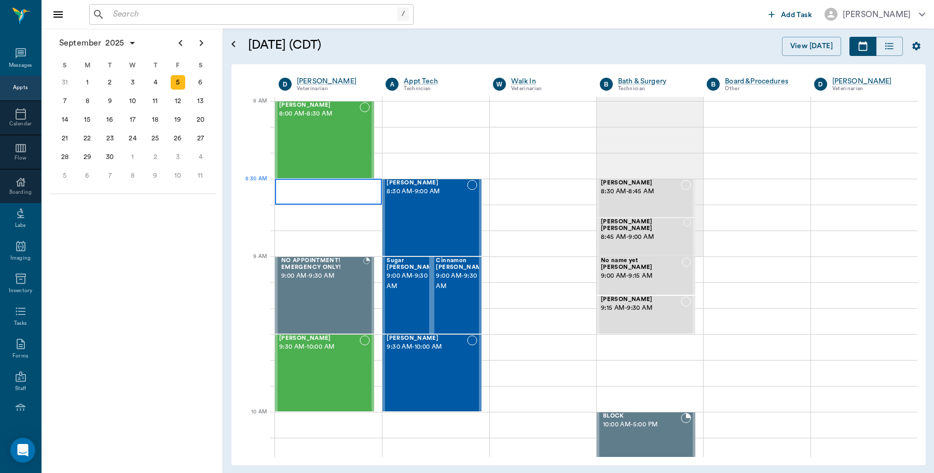
click at [307, 188] on div at bounding box center [328, 192] width 107 height 26
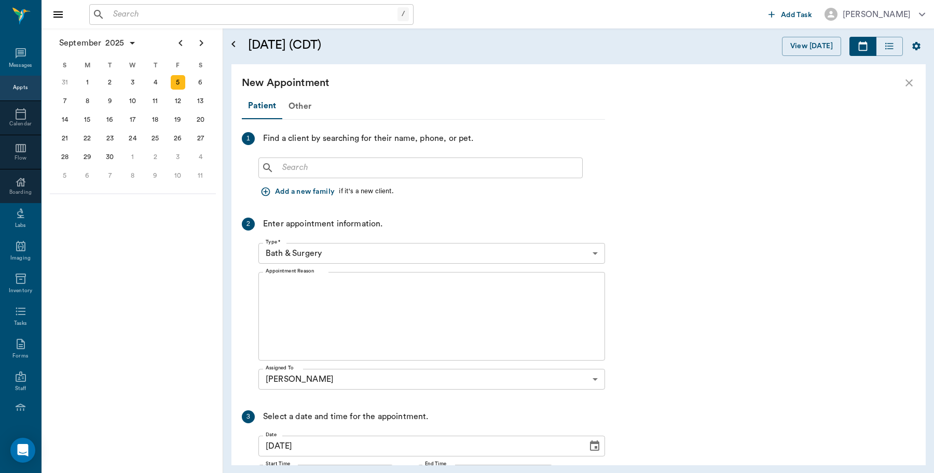
click at [430, 158] on div "​" at bounding box center [420, 168] width 324 height 21
click at [428, 166] on input "text" at bounding box center [428, 168] width 300 height 15
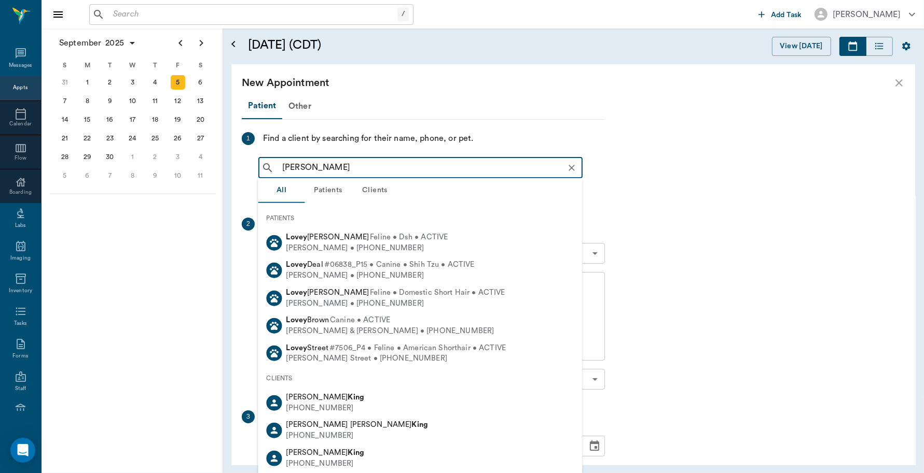
click at [303, 168] on input "Lovey King" at bounding box center [428, 168] width 301 height 15
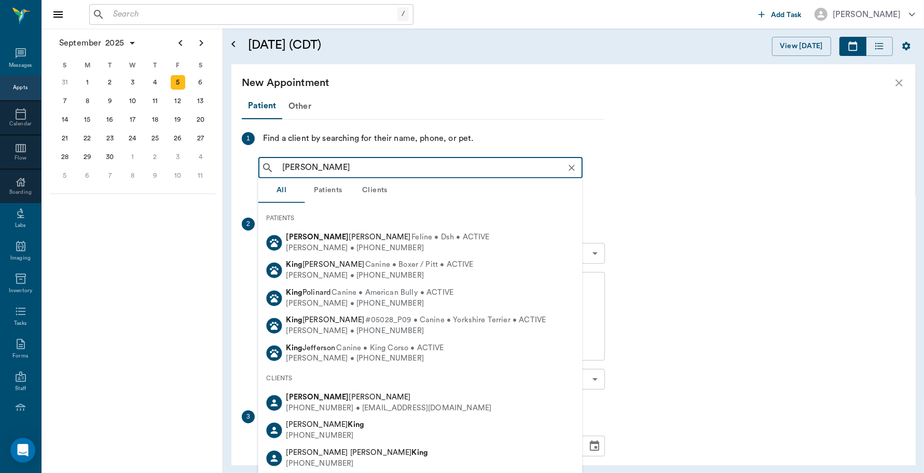
drag, startPoint x: 303, startPoint y: 166, endPoint x: 231, endPoint y: 165, distance: 72.1
click at [231, 165] on div "Patient Other 1 Find a client by searching for their name, phone, or pet. Lovie…" at bounding box center [573, 284] width 684 height 364
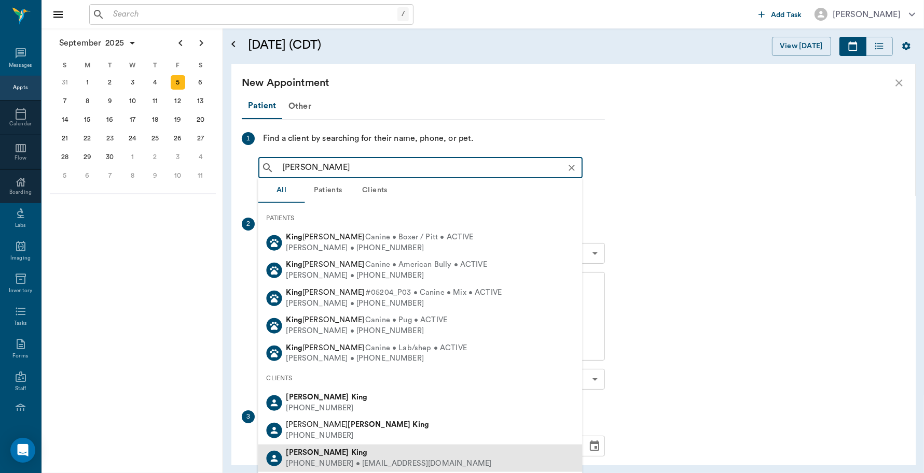
click at [312, 455] on b "Lindsey" at bounding box center [317, 453] width 63 height 8
type input "Ly King"
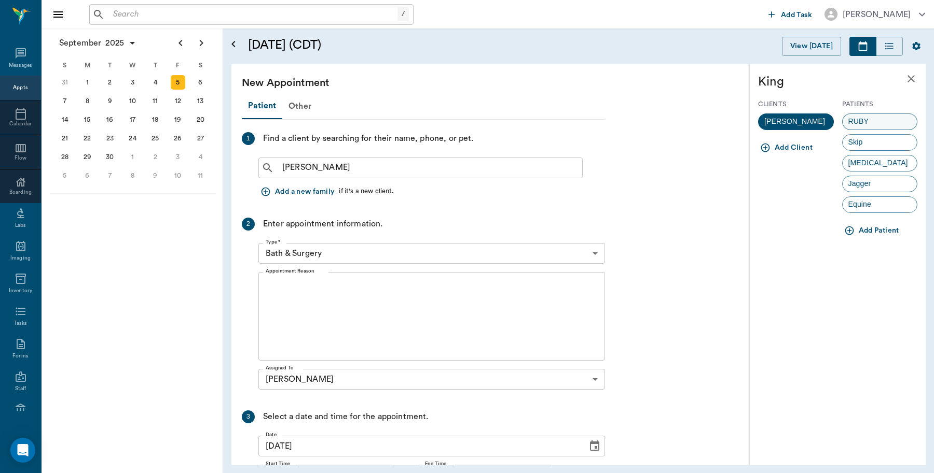
click at [880, 119] on div "RUBY" at bounding box center [880, 122] width 76 height 17
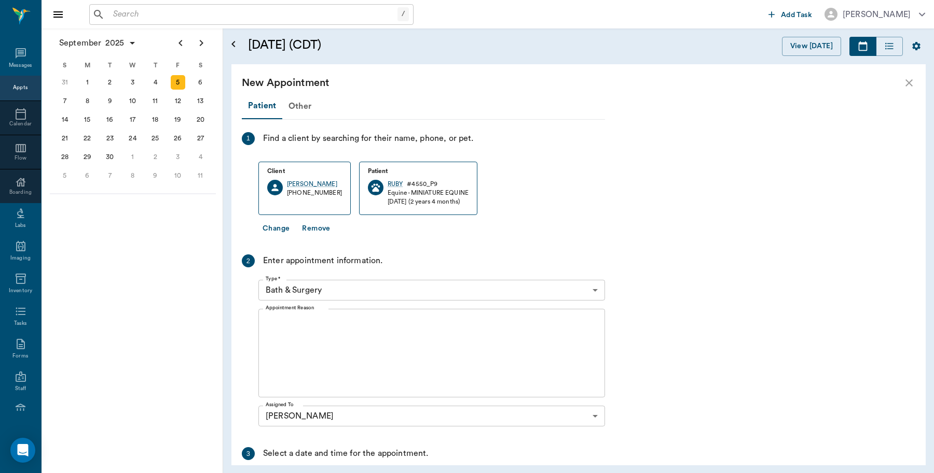
click at [414, 292] on body "/ ​ Add Task Dr. Bert Ellsworth Nectar Messages Appts Calendar Flow Boarding La…" at bounding box center [467, 236] width 934 height 473
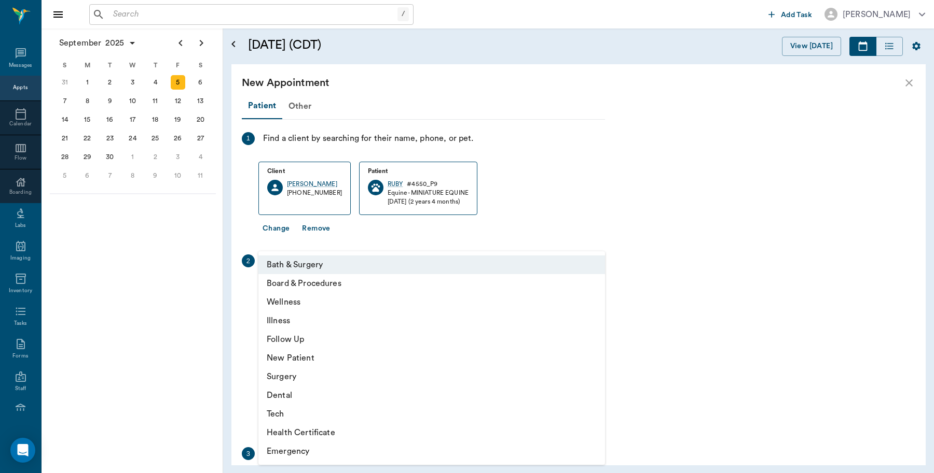
click at [299, 327] on li "Illness" at bounding box center [431, 321] width 346 height 19
type input "65d2be4f46e3a538d89b8c15"
type input "09:00 AM"
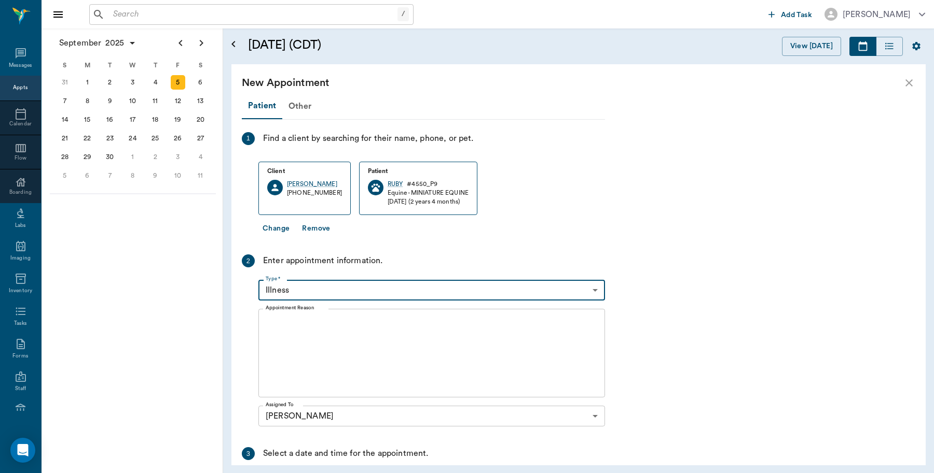
click at [309, 340] on textarea "Appointment Reason" at bounding box center [432, 354] width 332 height 72
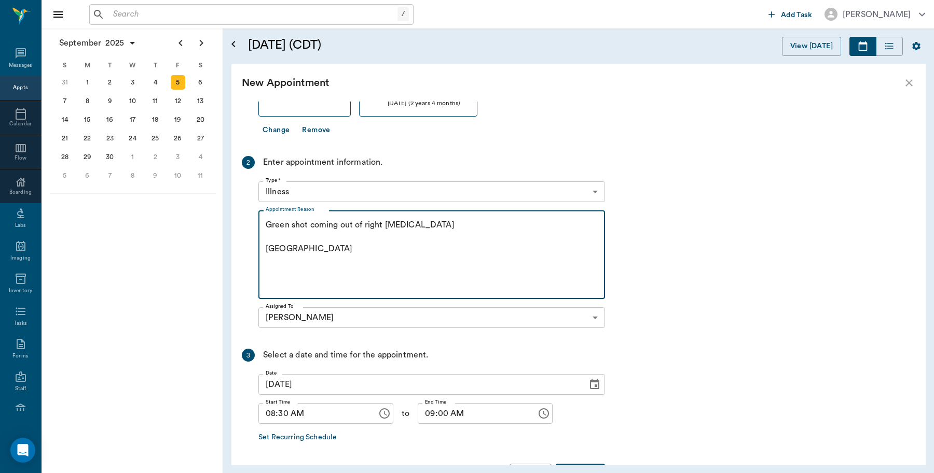
scroll to position [130, 0]
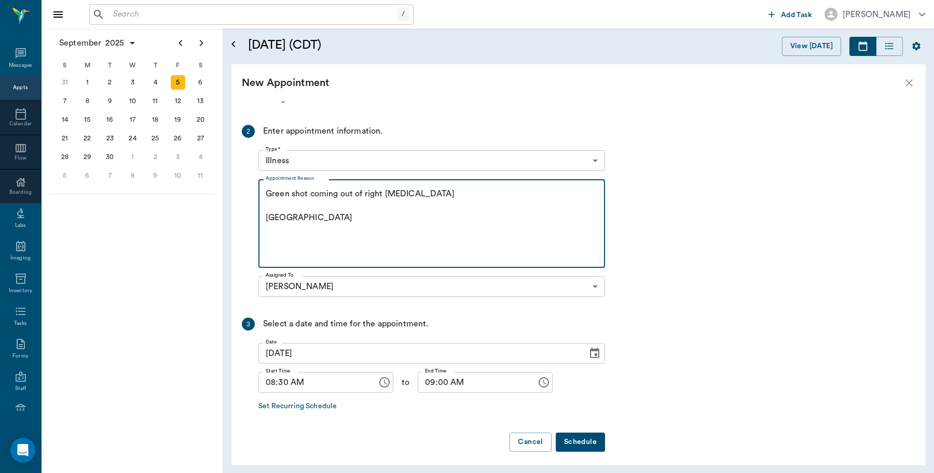
type textarea "Green shot coming out of right nostril Caryn"
click at [584, 444] on button "Schedule" at bounding box center [579, 442] width 49 height 19
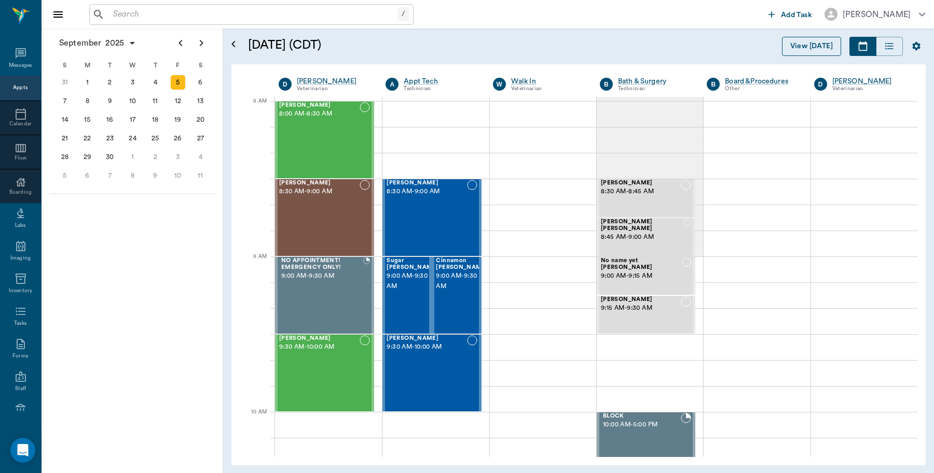
click at [794, 43] on button "View Today" at bounding box center [811, 46] width 59 height 19
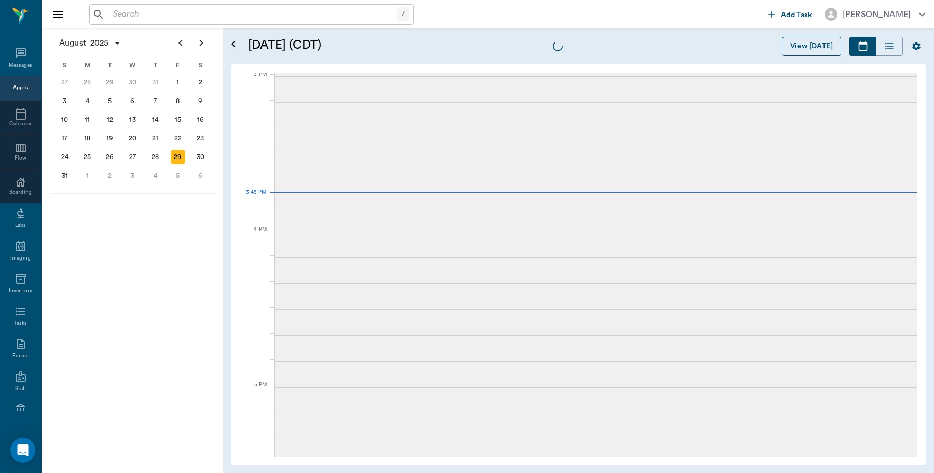
scroll to position [1090, 0]
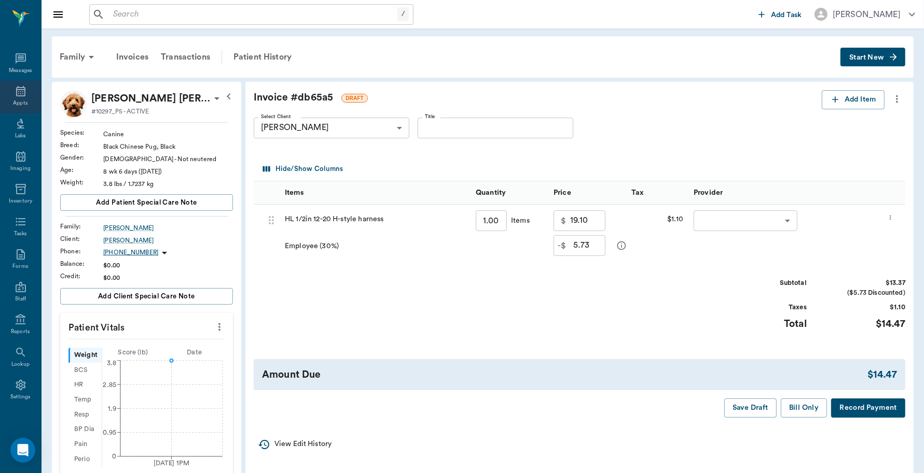
click at [6, 94] on div "Appts" at bounding box center [20, 97] width 41 height 33
